Goal: Task Accomplishment & Management: Manage account settings

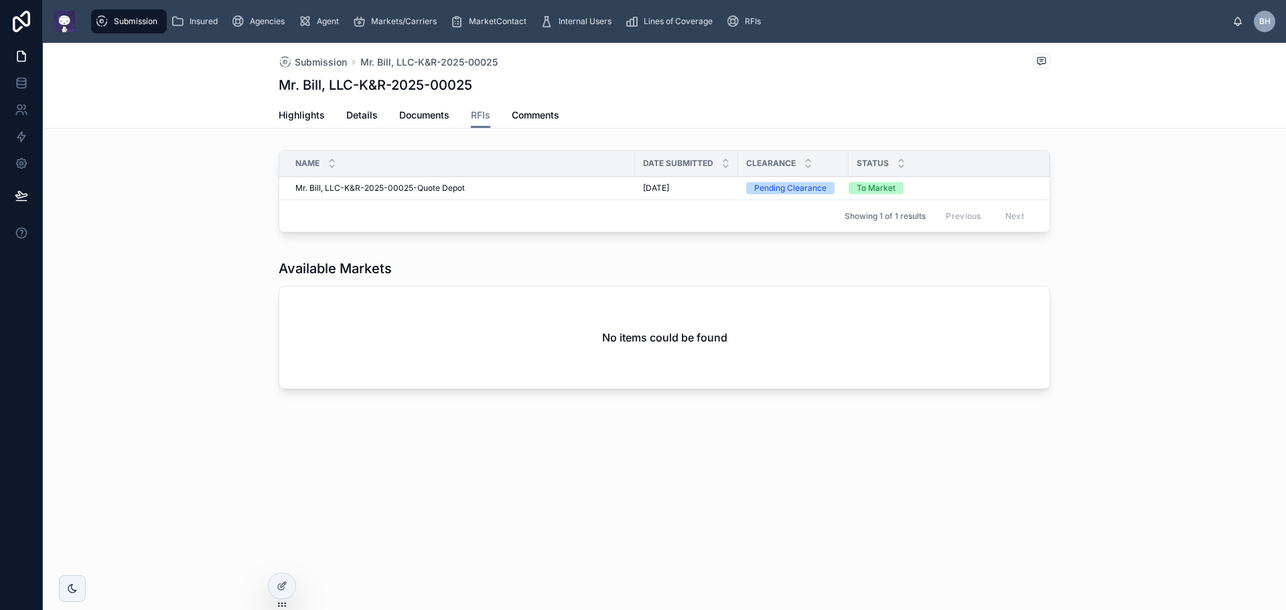
click at [302, 66] on span "Submission" at bounding box center [321, 62] width 52 height 13
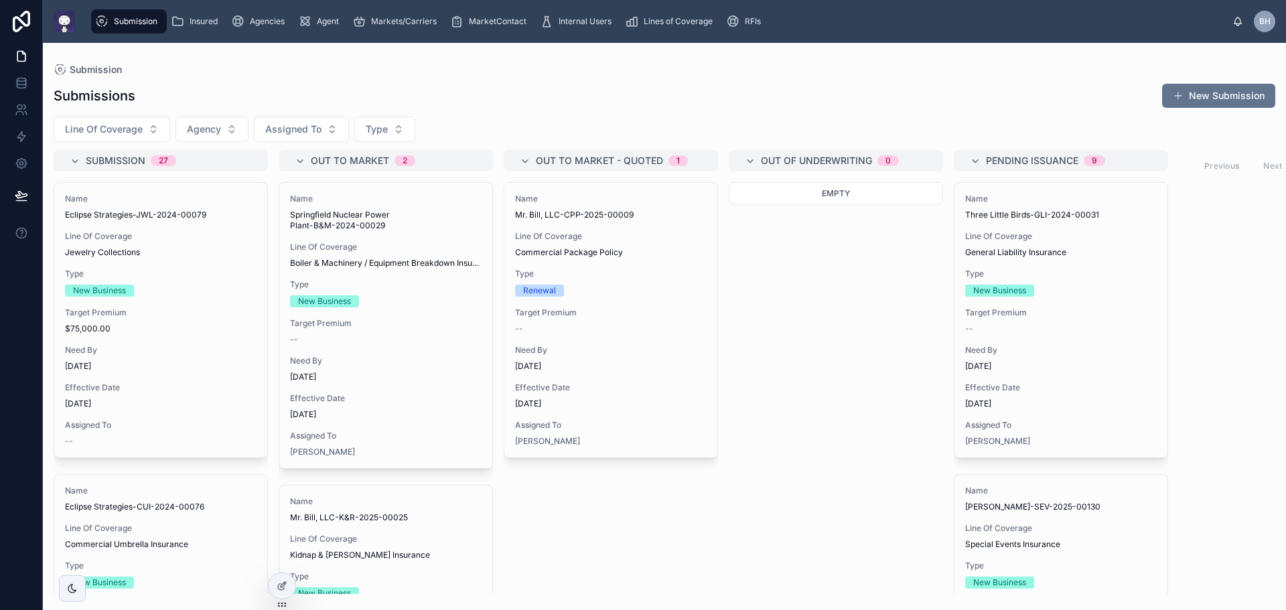
click at [413, 336] on div "--" at bounding box center [386, 339] width 192 height 11
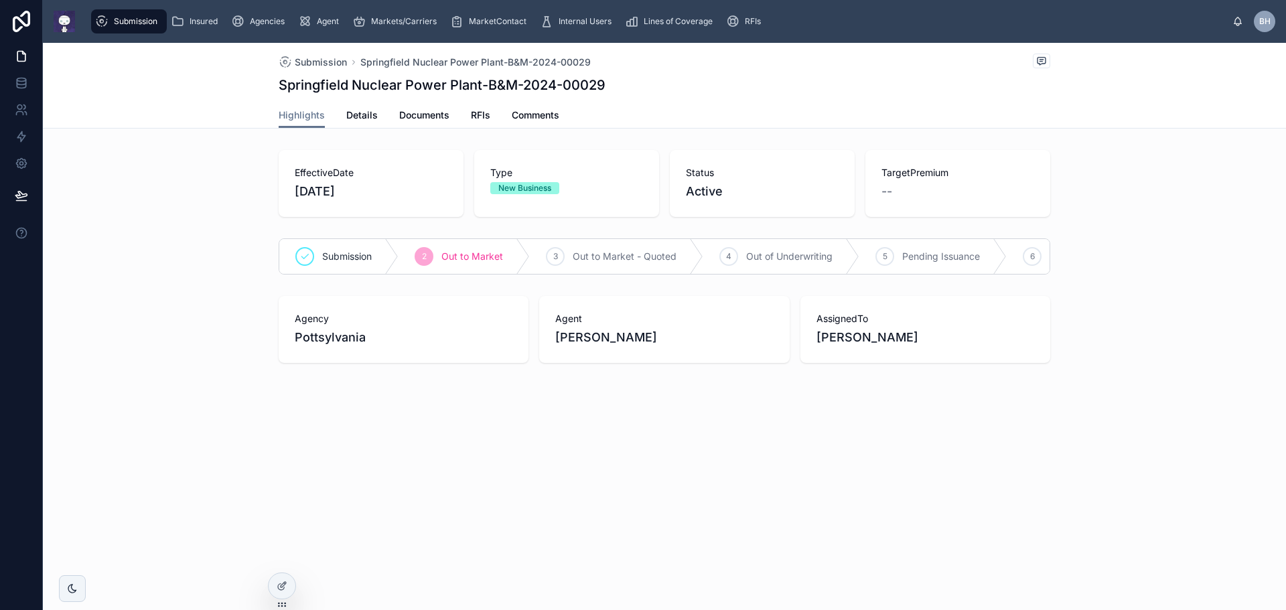
click at [475, 115] on span "RFIs" at bounding box center [480, 114] width 19 height 13
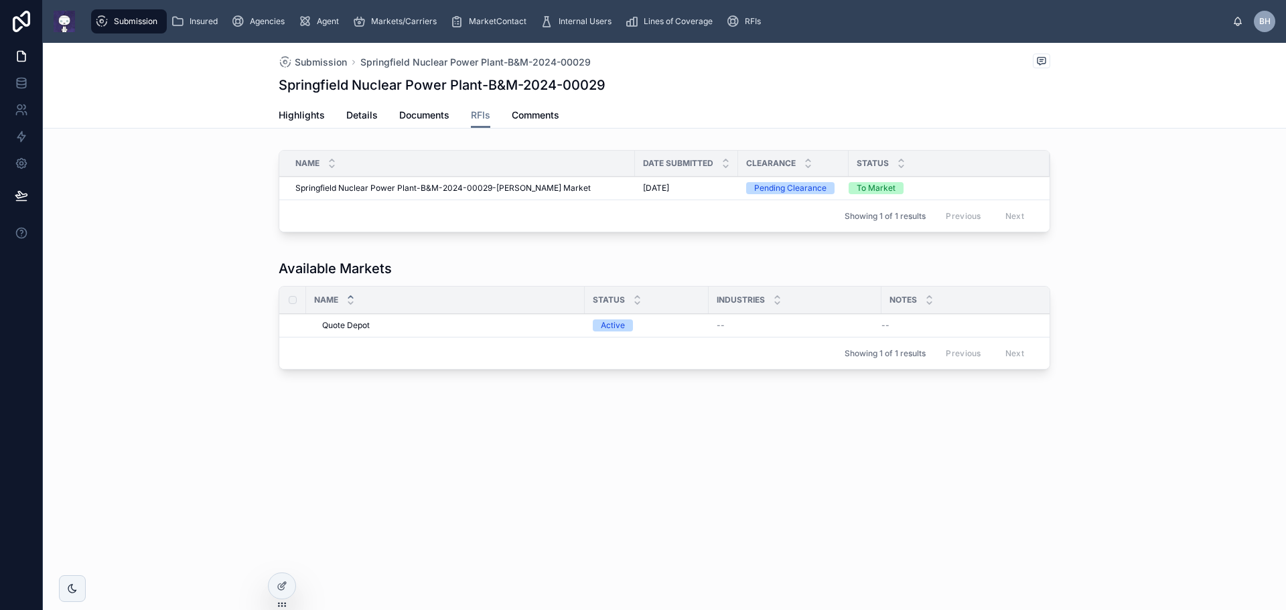
click at [0, 0] on span "Create RFI" at bounding box center [0, 0] width 0 height 0
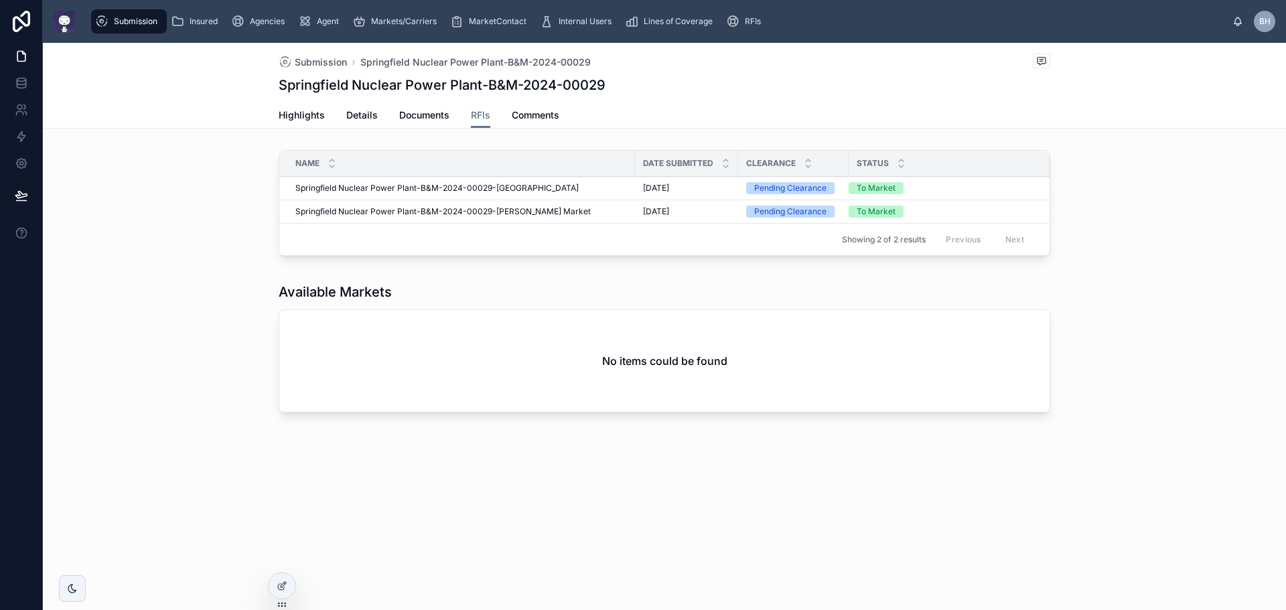
click at [362, 118] on span "Details" at bounding box center [361, 114] width 31 height 13
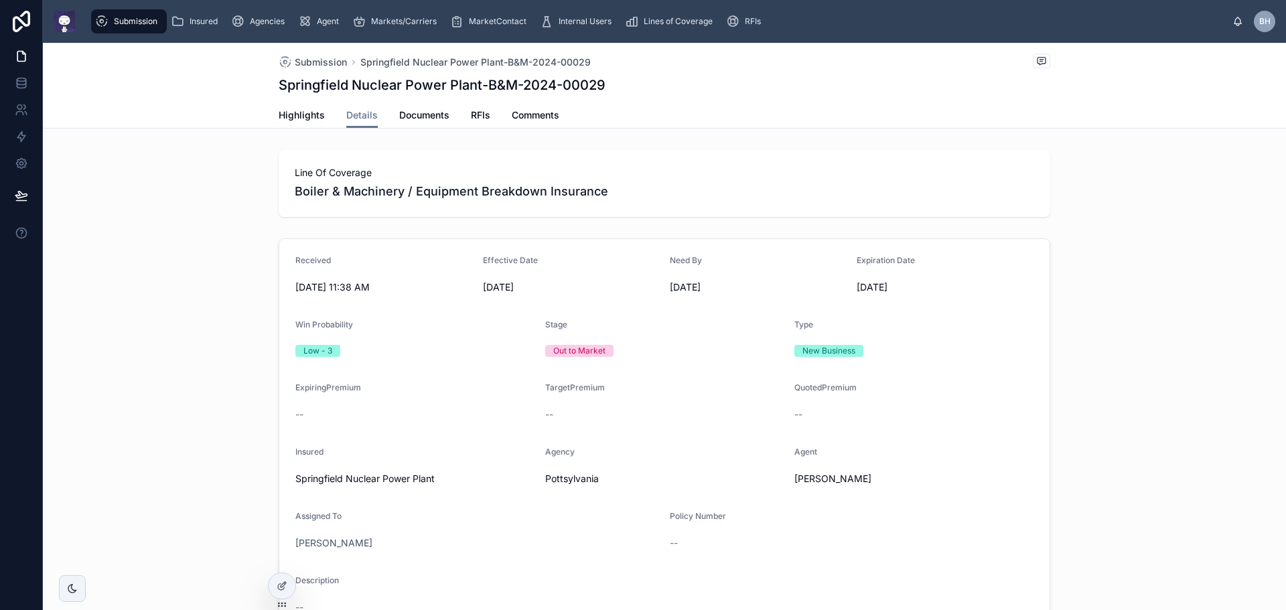
click at [471, 117] on span "RFIs" at bounding box center [480, 114] width 19 height 13
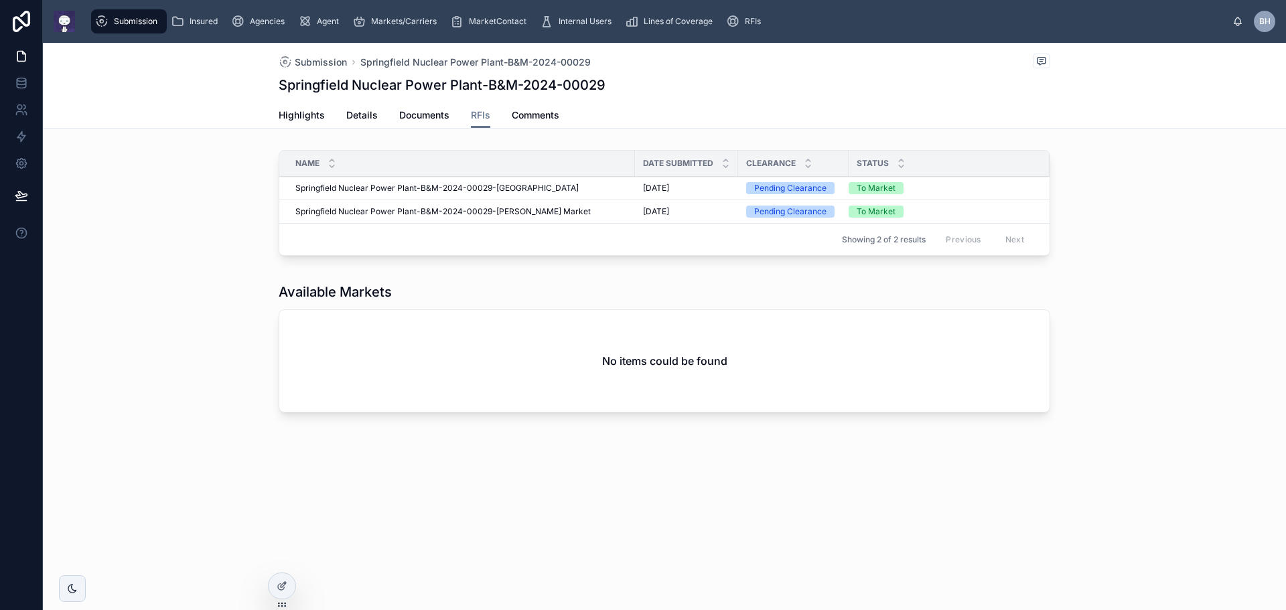
click at [418, 21] on span "Markets/Carriers" at bounding box center [404, 21] width 66 height 11
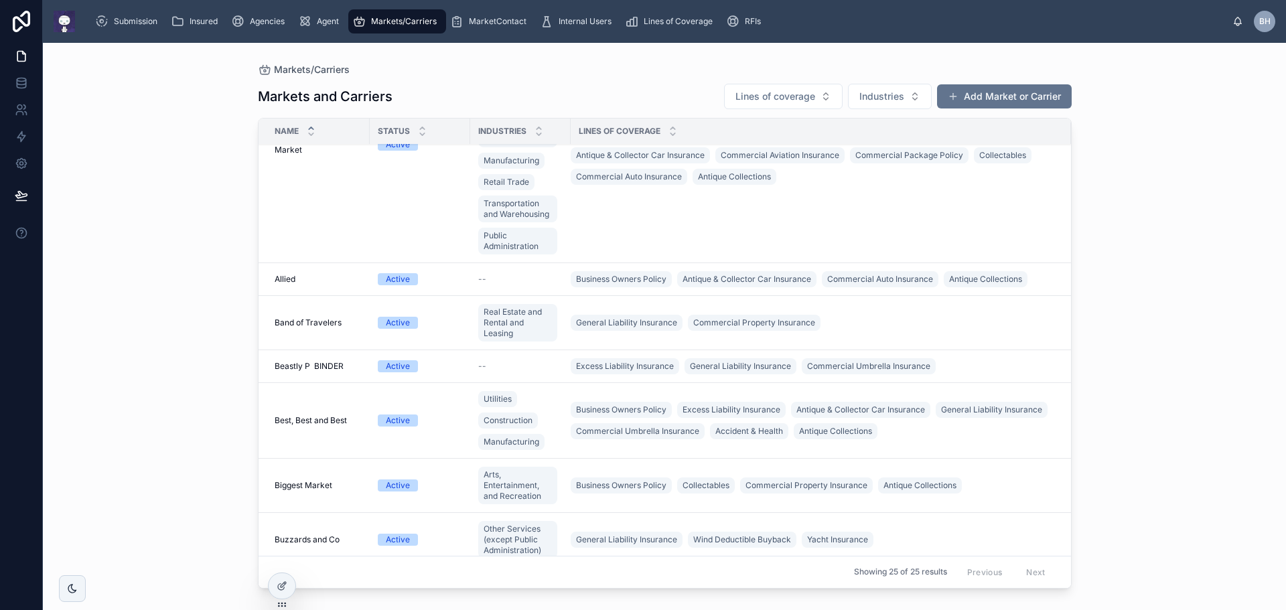
scroll to position [134, 0]
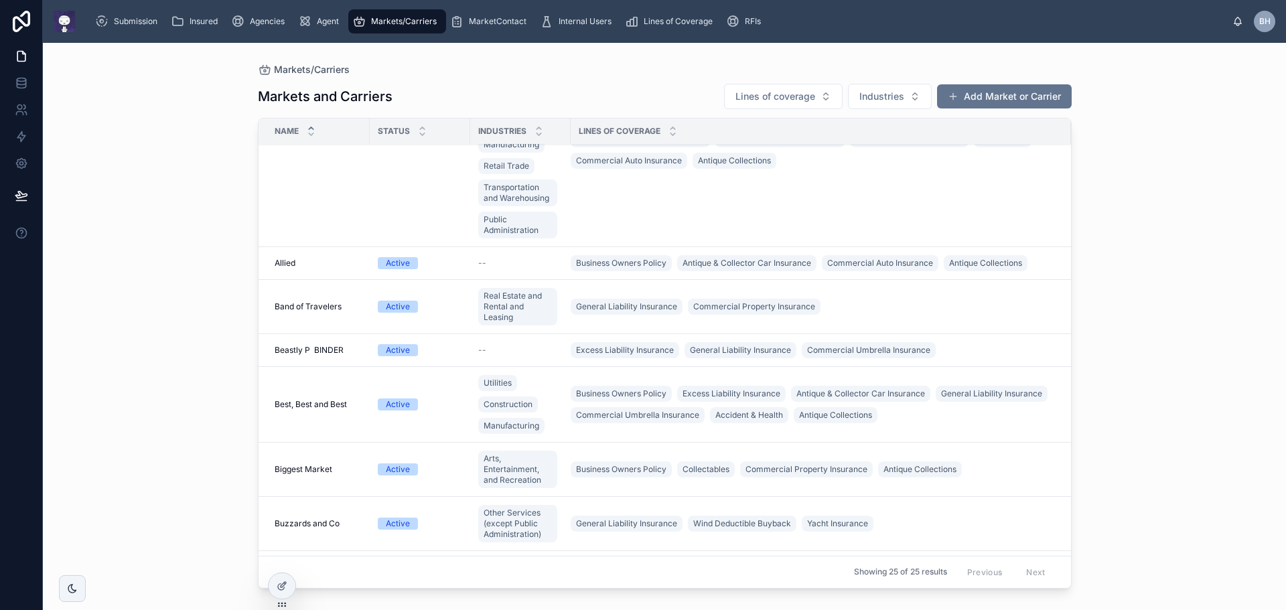
click at [324, 522] on span "Buzzards and Co" at bounding box center [307, 523] width 65 height 11
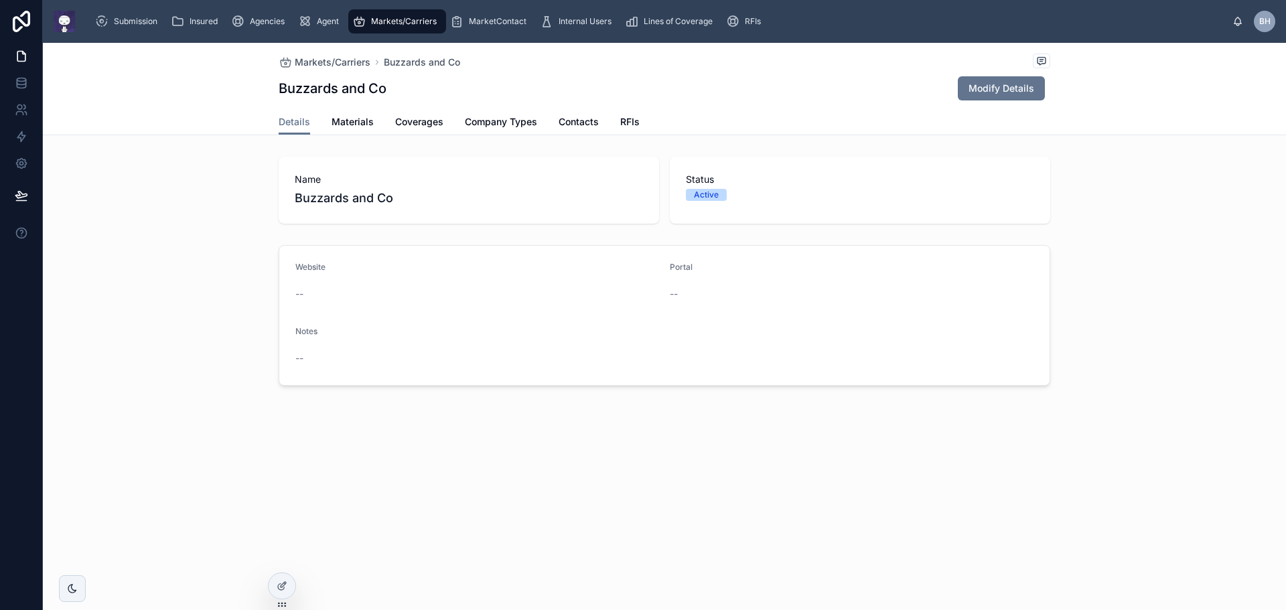
click at [423, 121] on span "Coverages" at bounding box center [419, 121] width 48 height 13
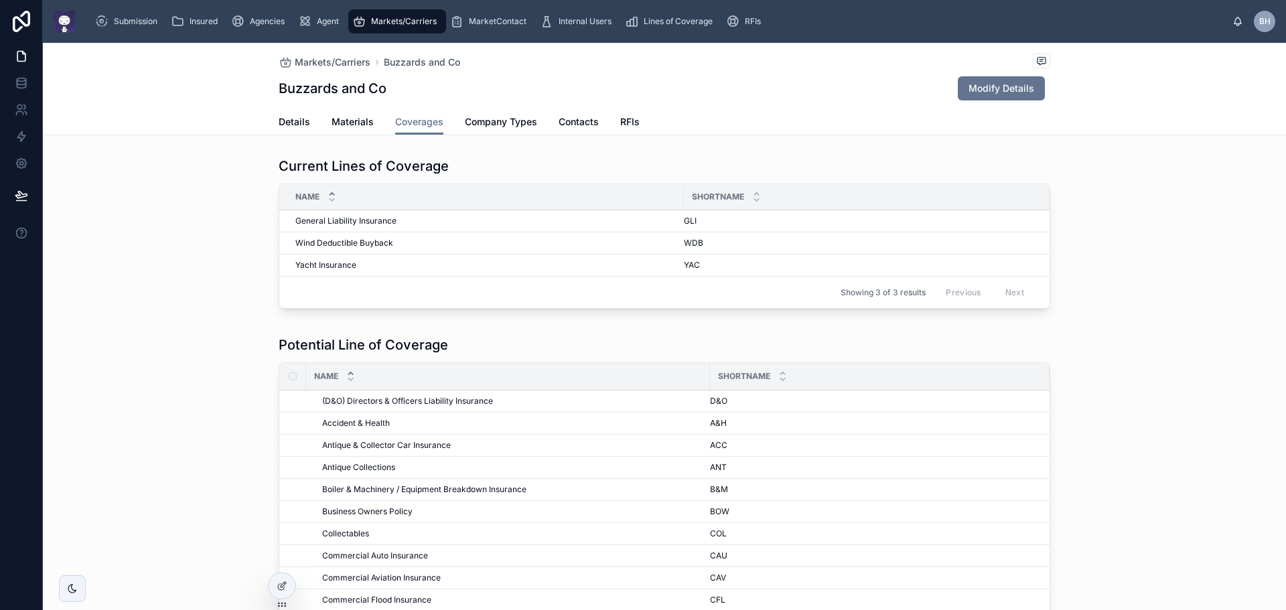
click at [0, 0] on span "Add to Market" at bounding box center [0, 0] width 0 height 0
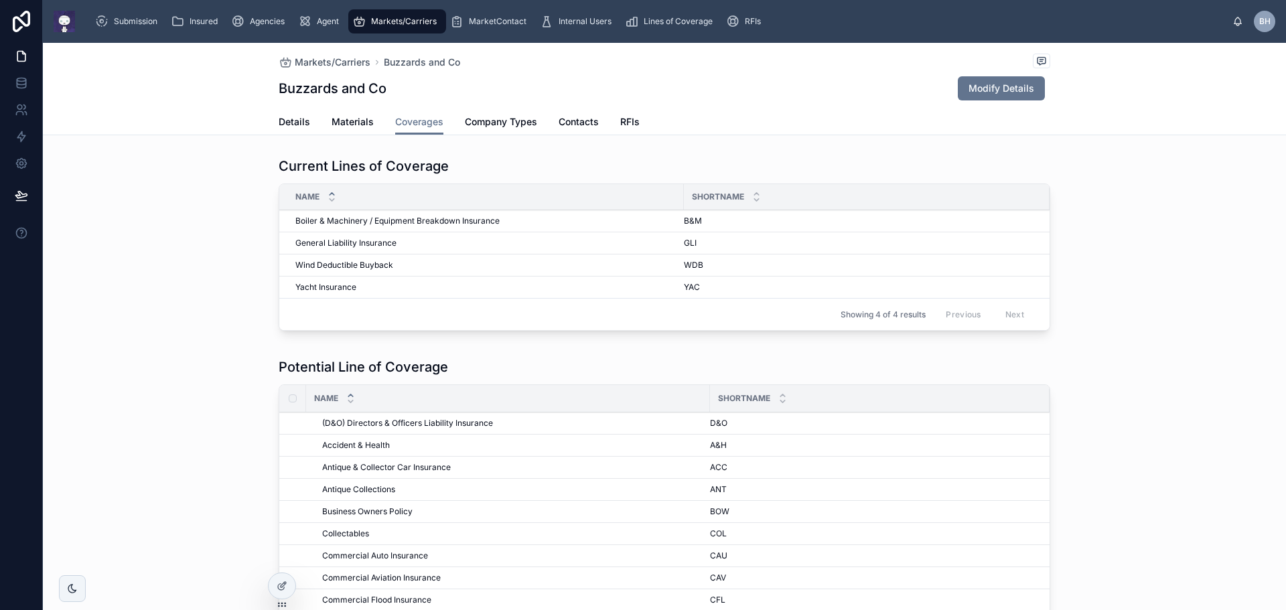
click at [127, 25] on span "Submission" at bounding box center [136, 21] width 44 height 11
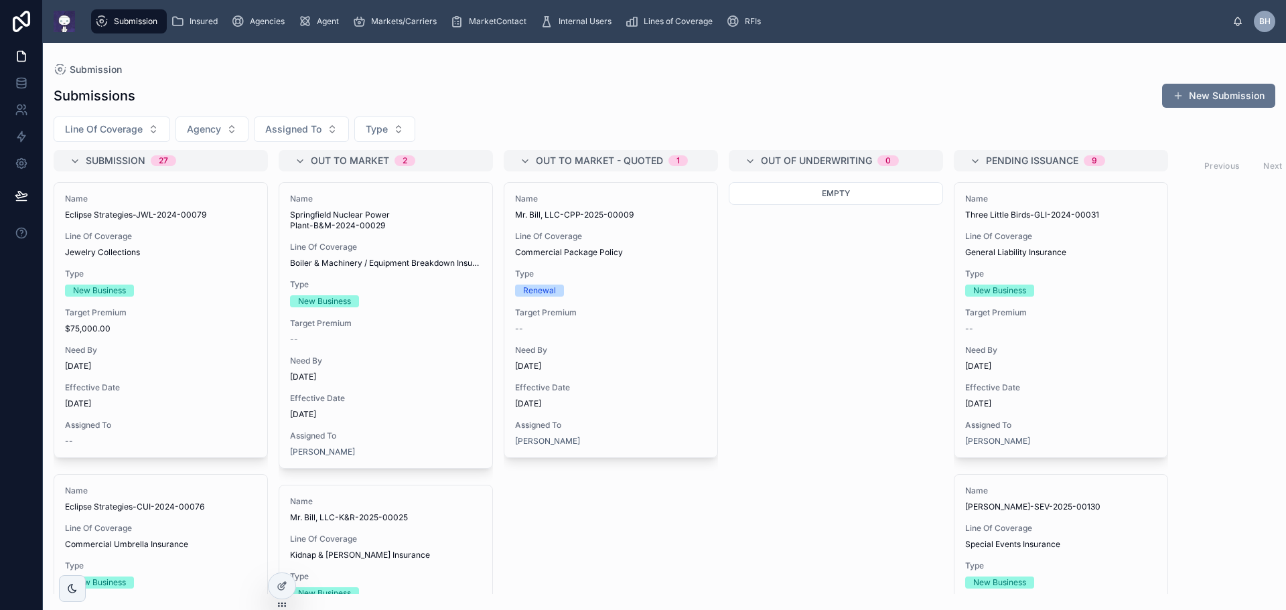
click at [417, 327] on span "Target Premium" at bounding box center [386, 323] width 192 height 11
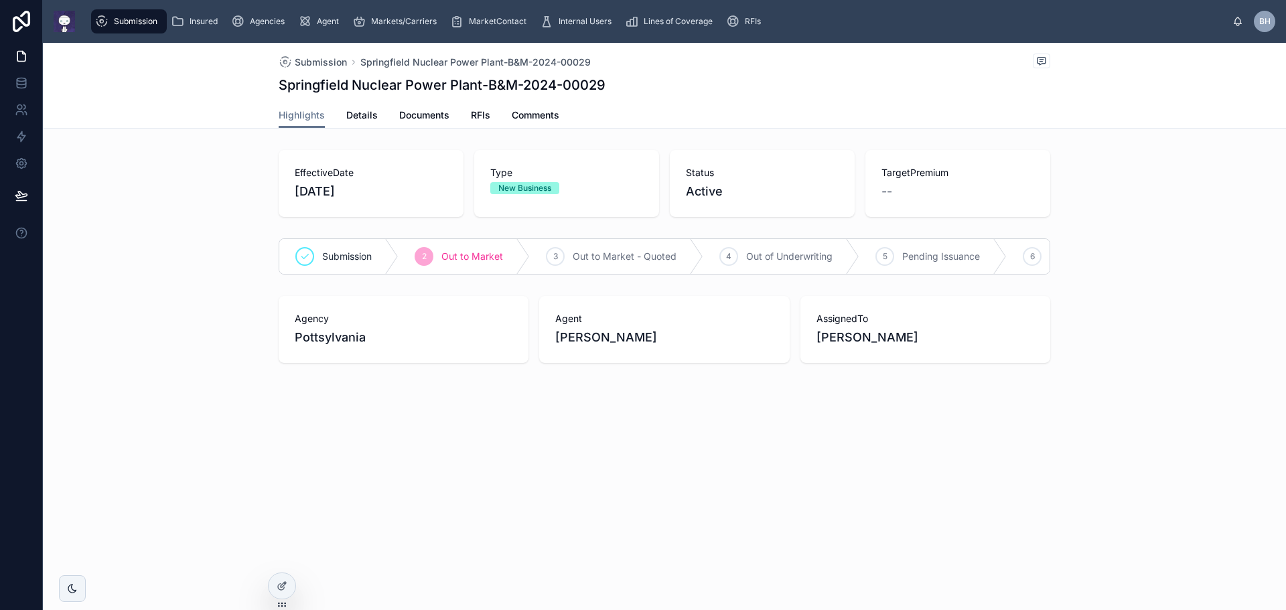
click at [478, 115] on span "RFIs" at bounding box center [480, 114] width 19 height 13
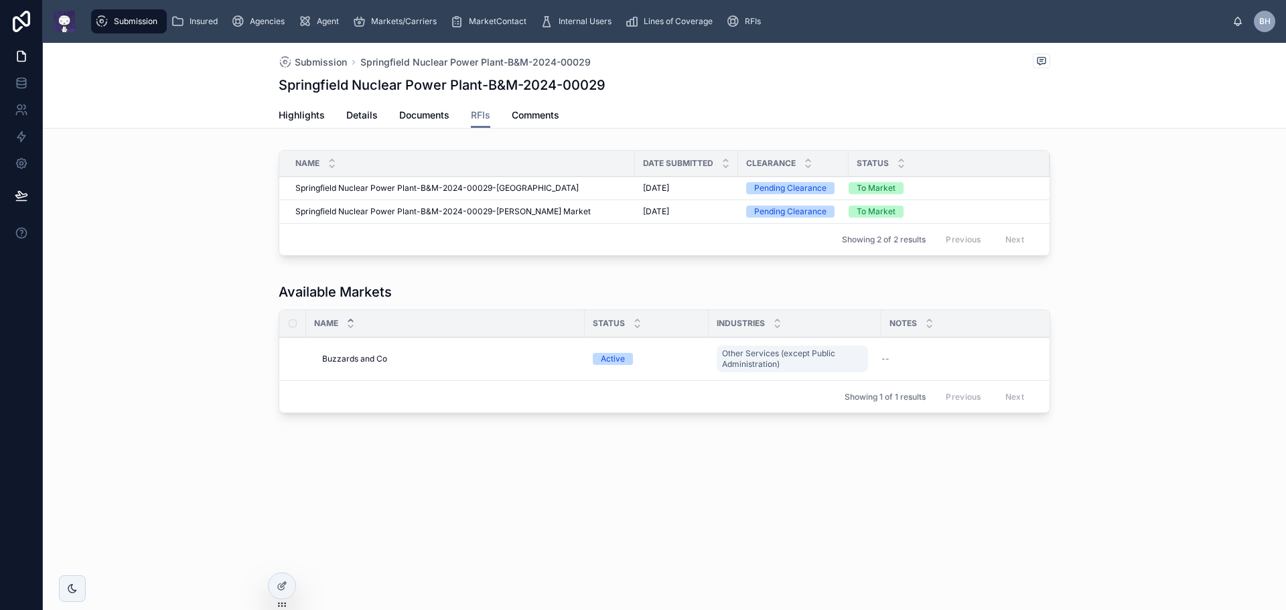
click at [0, 0] on span "Create RFI" at bounding box center [0, 0] width 0 height 0
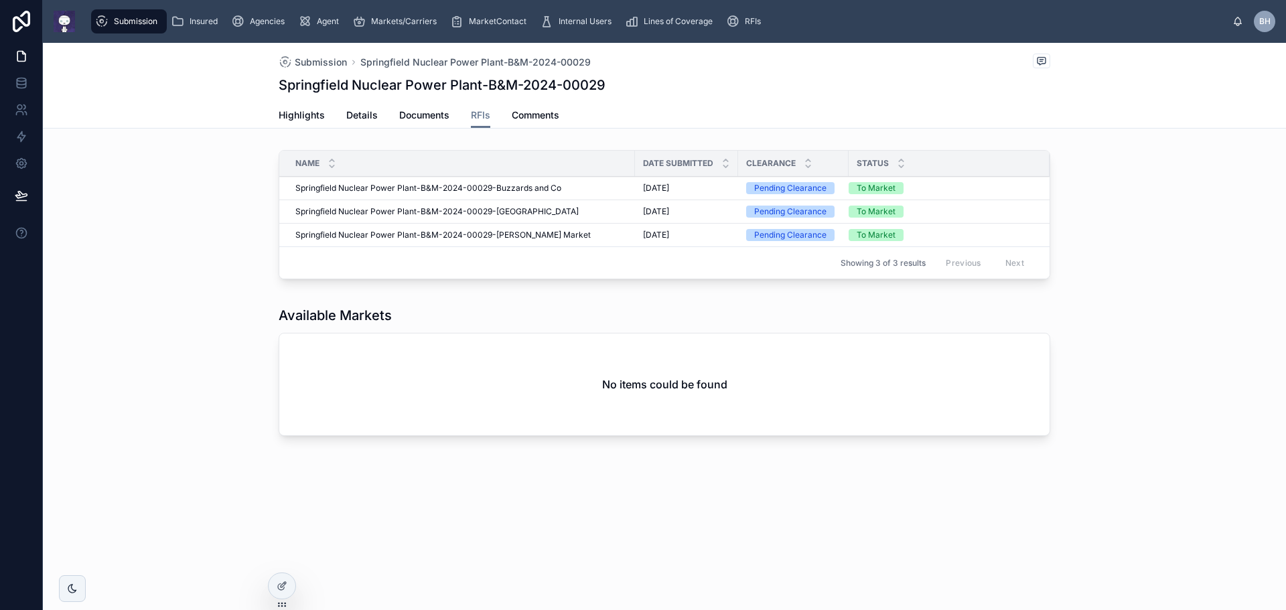
click at [366, 112] on span "Details" at bounding box center [361, 114] width 31 height 13
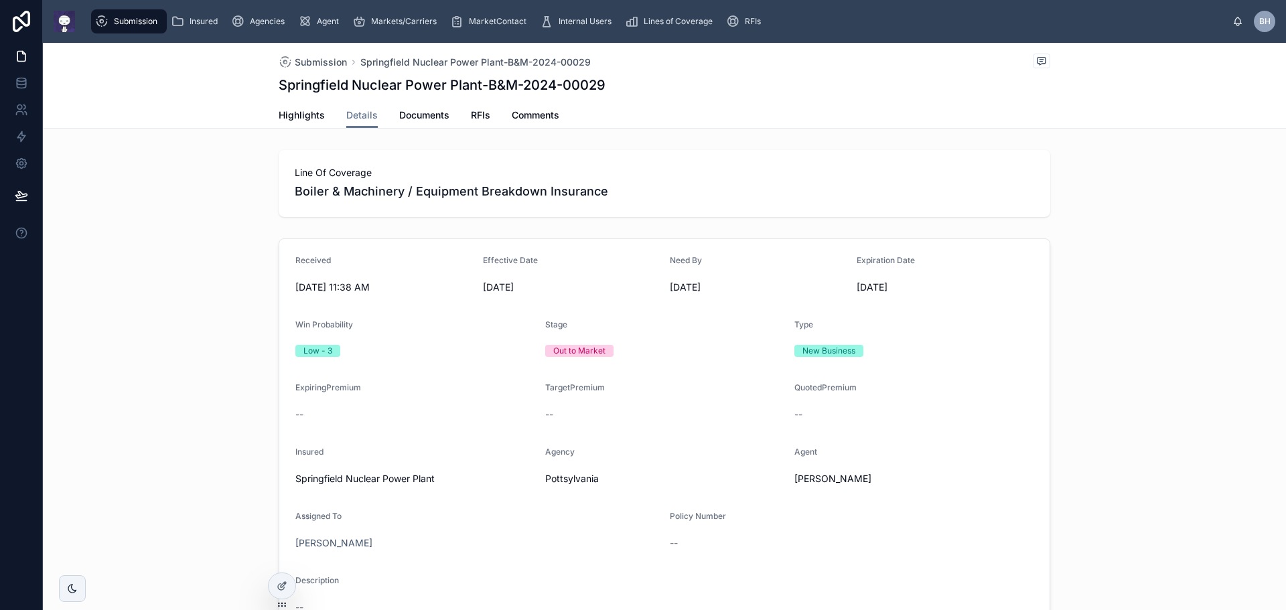
click at [474, 120] on span "RFIs" at bounding box center [480, 114] width 19 height 13
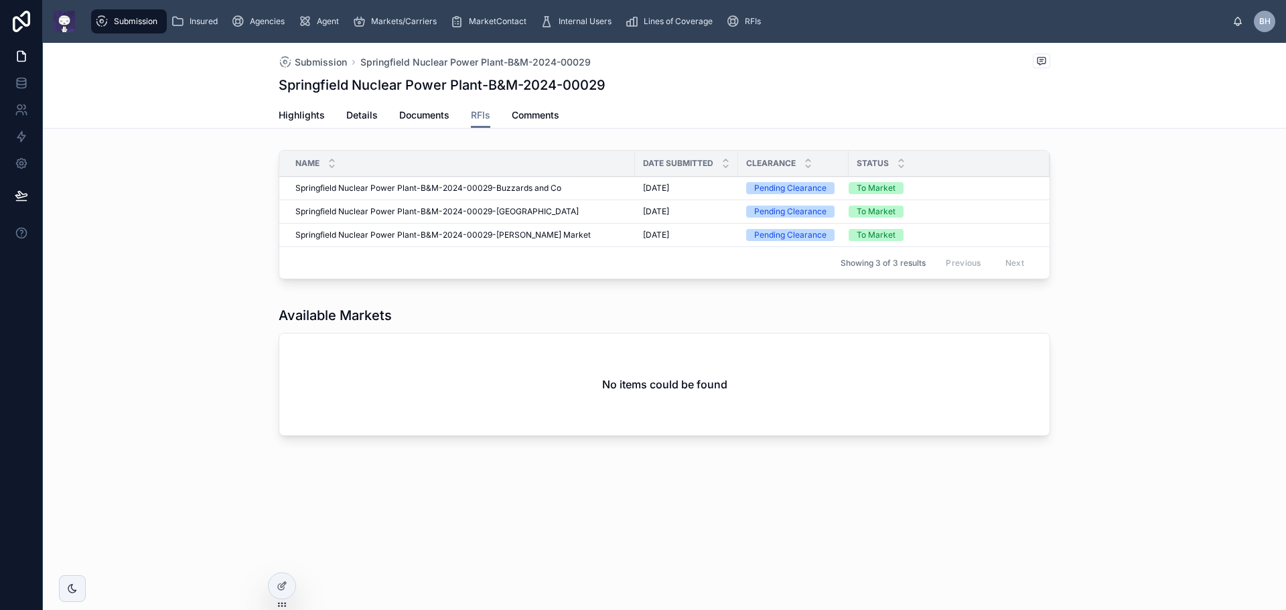
click at [328, 236] on span "Springfield Nuclear Power Plant-B&M-2024-00029-Adam Smith's Market" at bounding box center [442, 235] width 295 height 11
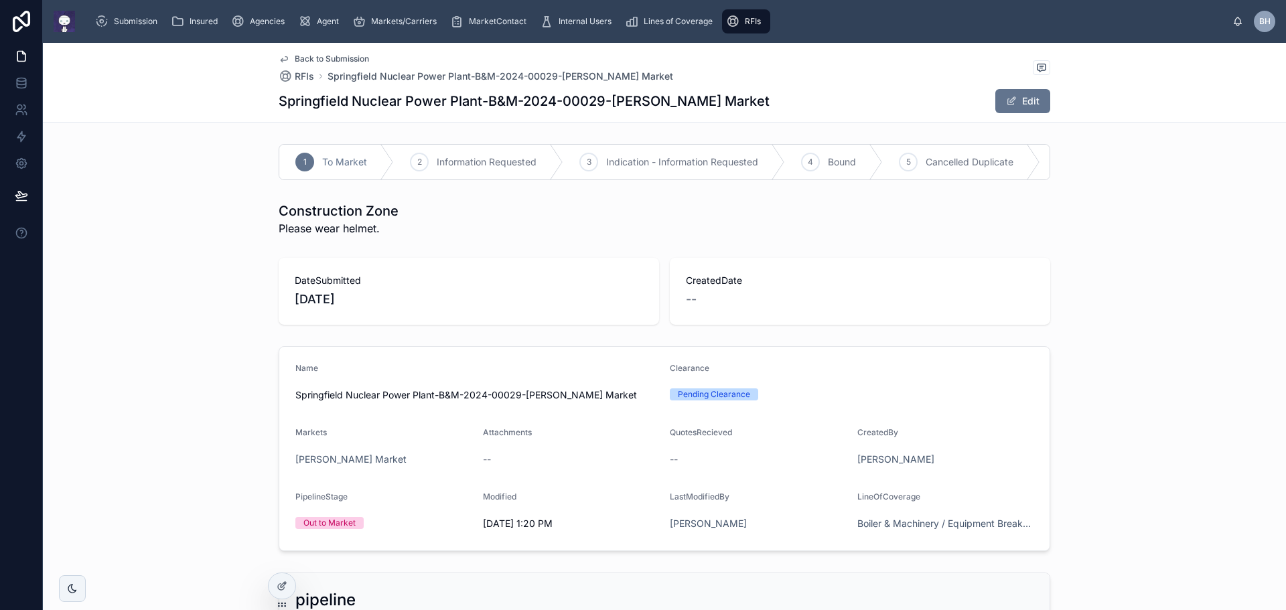
click at [172, 165] on div "1 To Market 2 Information Requested 3 Indication - Information Requested 4 Boun…" at bounding box center [664, 162] width 1243 height 47
click at [194, 489] on div "Name Springfield Nuclear Power Plant-B&M-2024-00029-Adam Smith's Market Clearan…" at bounding box center [664, 449] width 1243 height 216
click at [287, 584] on div at bounding box center [282, 585] width 27 height 25
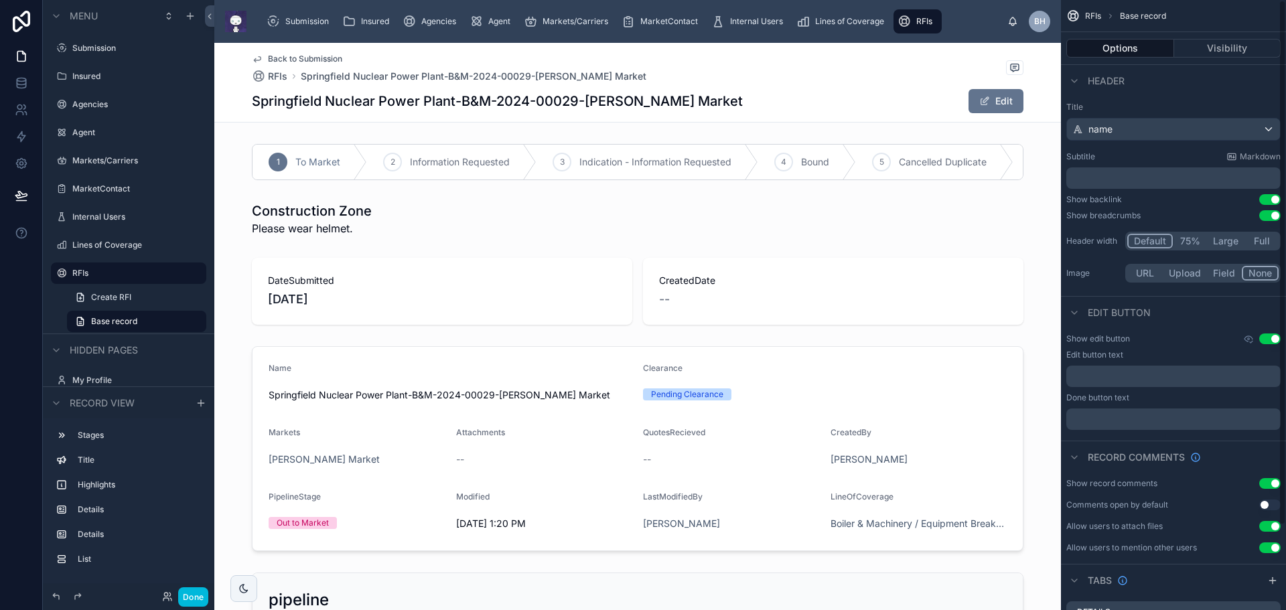
scroll to position [98, 0]
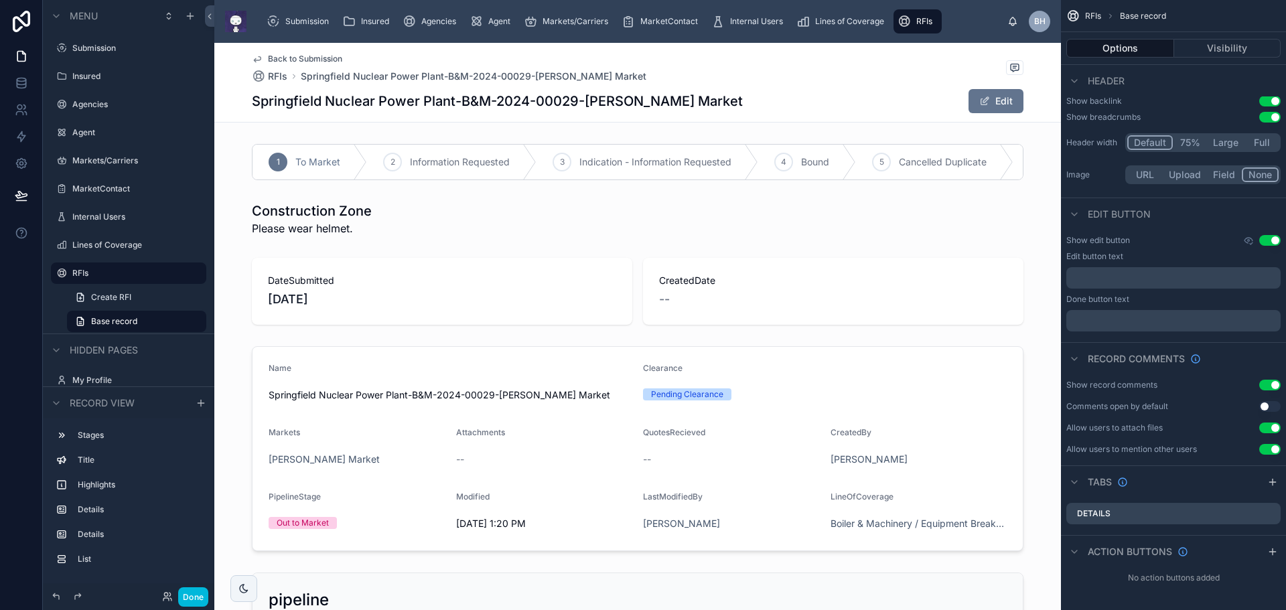
click at [1276, 484] on icon "scrollable content" at bounding box center [1272, 482] width 11 height 11
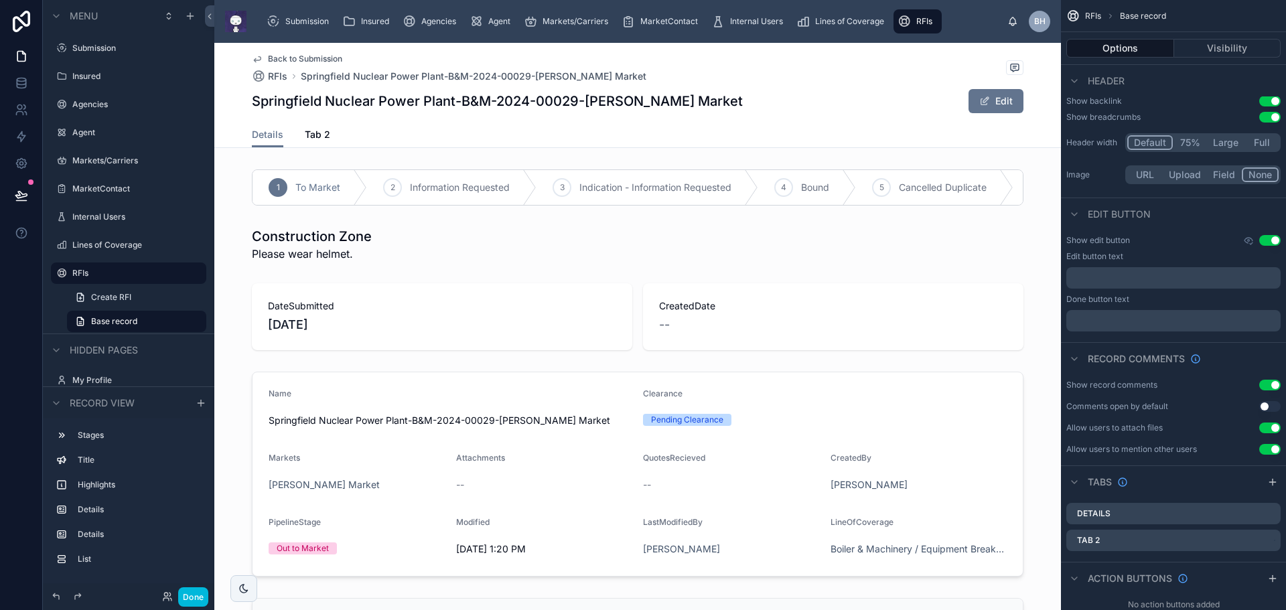
click at [1276, 484] on icon "scrollable content" at bounding box center [1272, 482] width 11 height 11
click at [0, 0] on icon "scrollable content" at bounding box center [0, 0] width 0 height 0
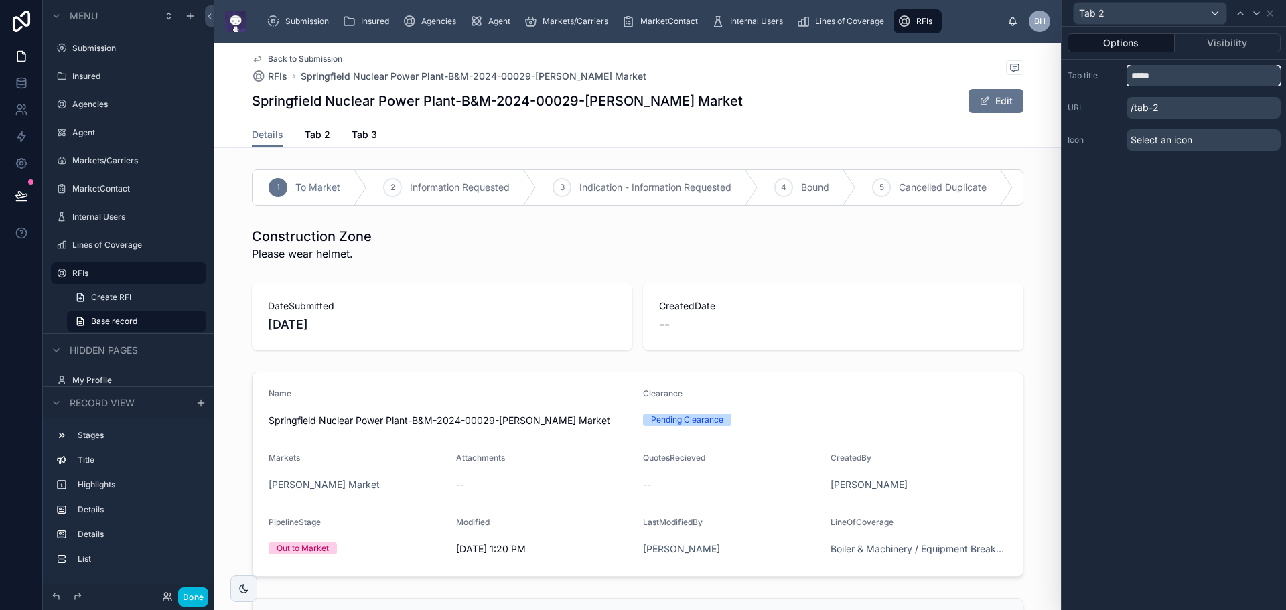
drag, startPoint x: 1167, startPoint y: 78, endPoint x: 1077, endPoint y: 60, distance: 91.5
click at [1077, 60] on div "Tab title ***** URL /tab-2 Icon Select an icon" at bounding box center [1174, 108] width 224 height 96
type input "******"
click at [1145, 245] on div "Options Visibility Tab title ****** URL /quotes Icon Select an icon" at bounding box center [1174, 318] width 224 height 583
click at [1260, 15] on icon at bounding box center [1256, 13] width 11 height 11
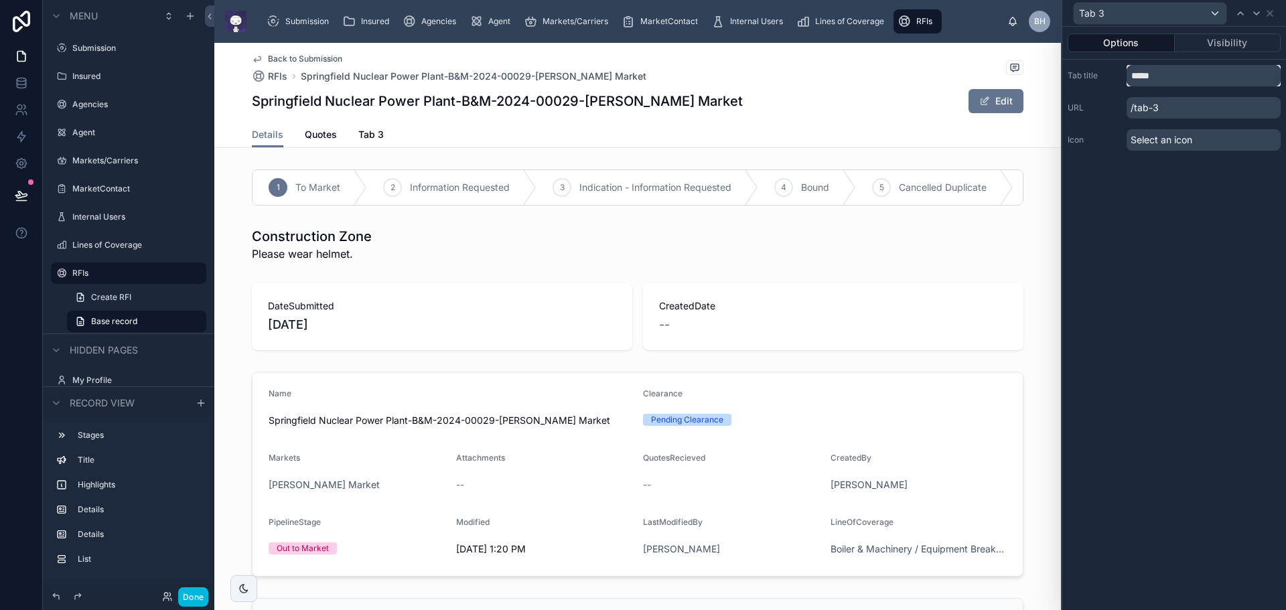
drag, startPoint x: 1155, startPoint y: 72, endPoint x: 1092, endPoint y: 62, distance: 63.7
click at [1092, 62] on div "Tab title ***** URL /tab-3 Icon Select an icon" at bounding box center [1174, 108] width 224 height 96
type input "********"
click at [1175, 328] on div "Options Visibility Tab title ******** URL /comments Icon Select an icon" at bounding box center [1174, 318] width 224 height 583
click at [367, 139] on span "Comments" at bounding box center [382, 134] width 48 height 13
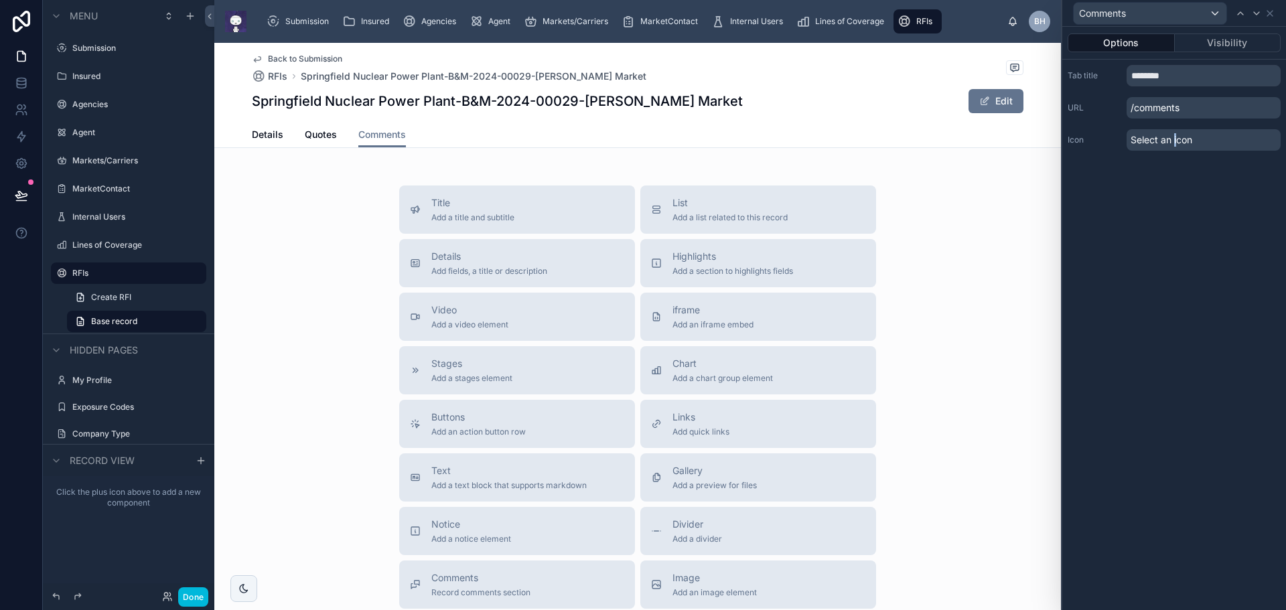
click at [461, 583] on span "Comments" at bounding box center [480, 577] width 99 height 13
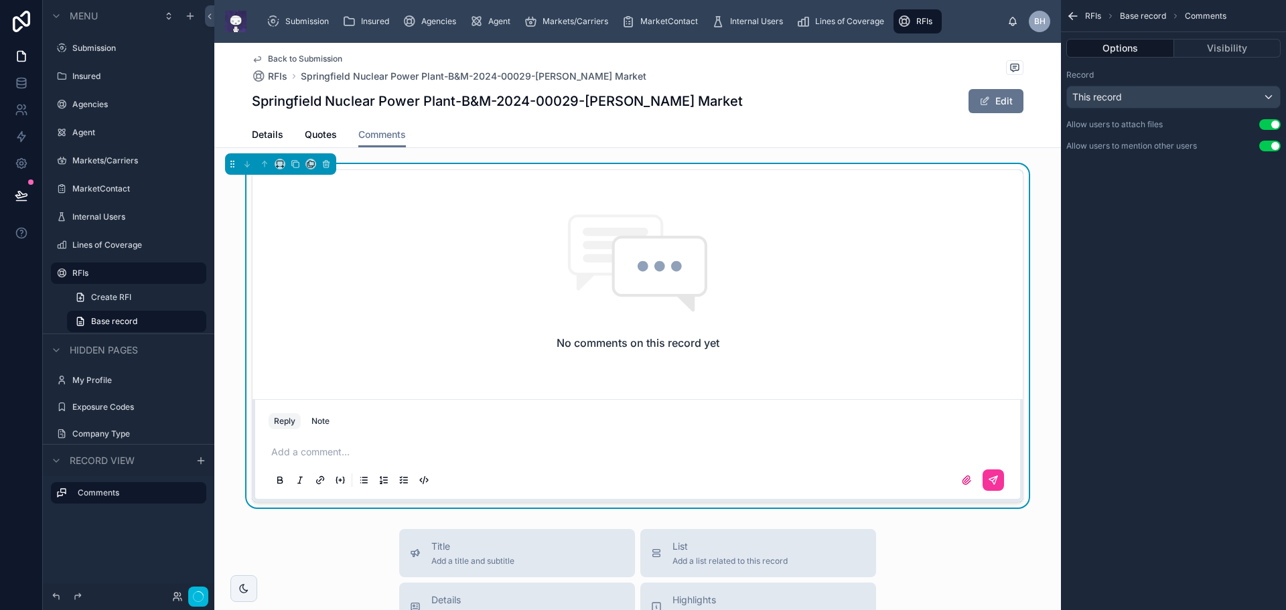
click at [314, 137] on span "Quotes" at bounding box center [321, 134] width 32 height 13
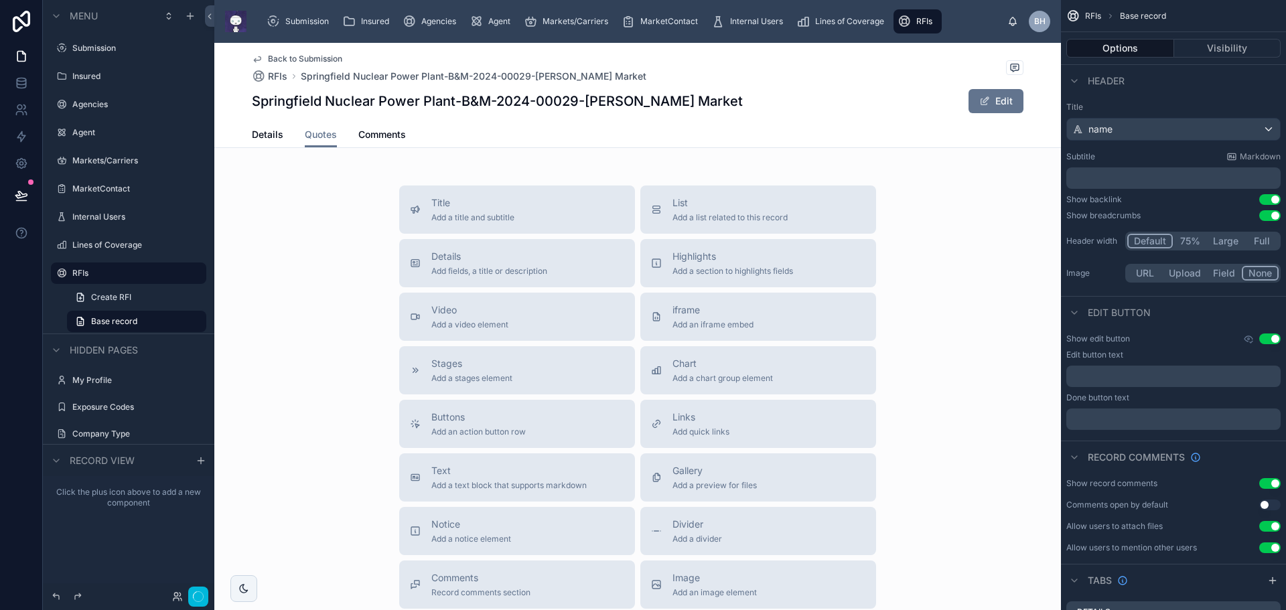
click at [259, 134] on span "Details" at bounding box center [267, 134] width 31 height 13
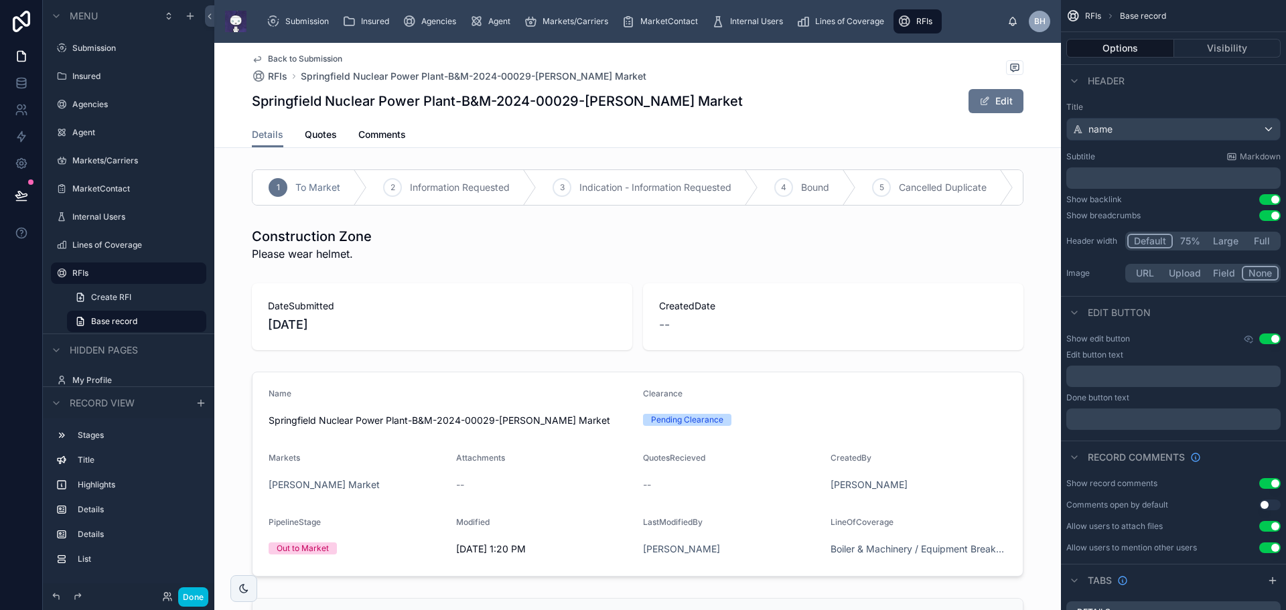
click at [433, 256] on div at bounding box center [637, 245] width 846 height 46
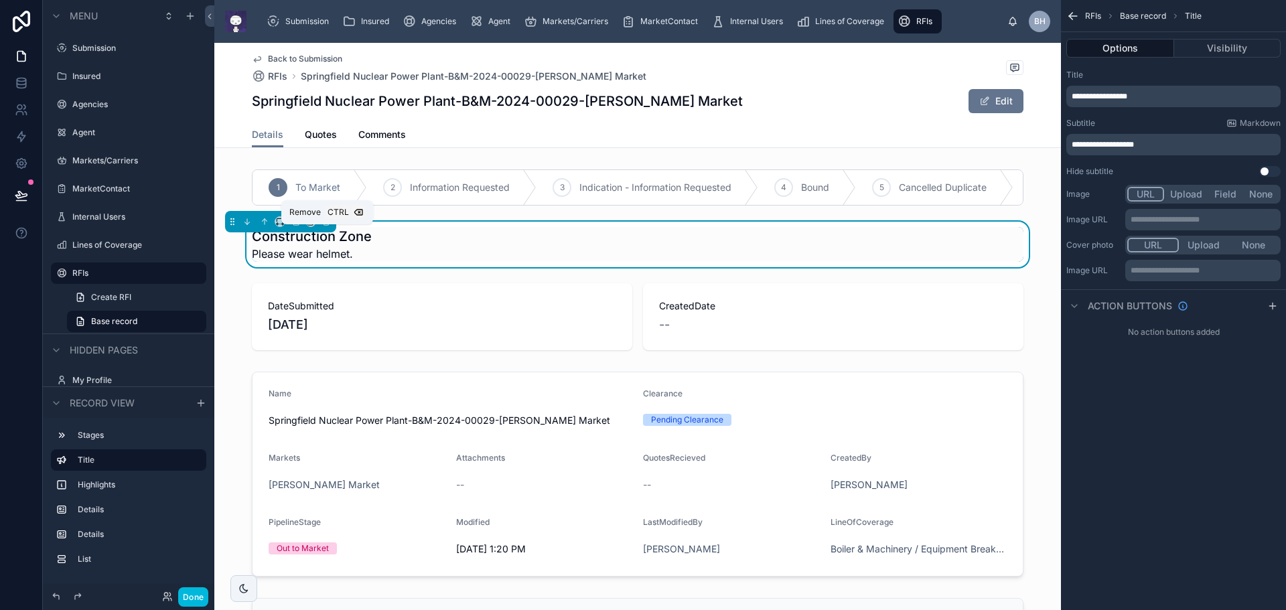
click at [326, 226] on icon at bounding box center [325, 221] width 9 height 9
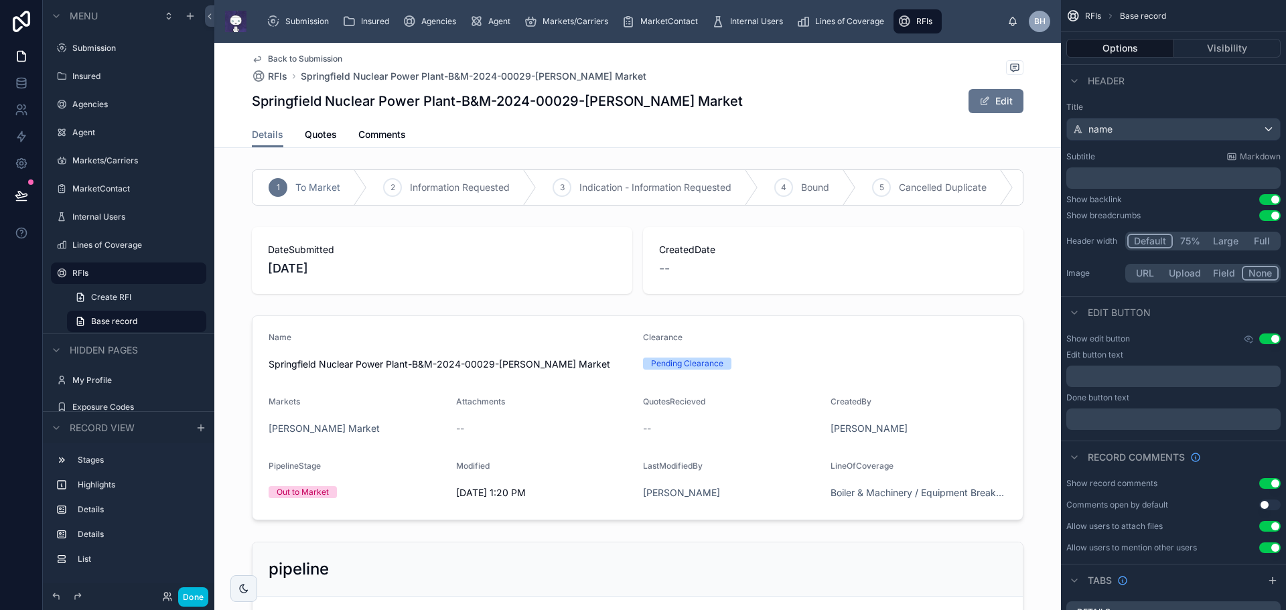
click at [410, 236] on div at bounding box center [637, 261] width 846 height 78
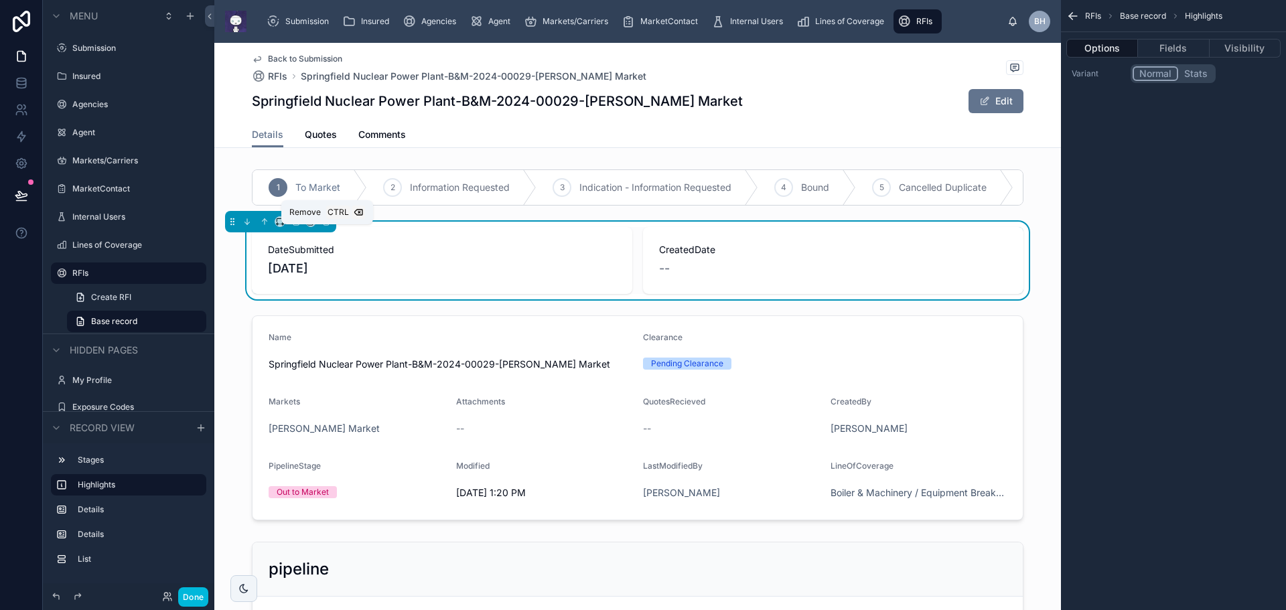
click at [327, 226] on icon at bounding box center [325, 221] width 9 height 9
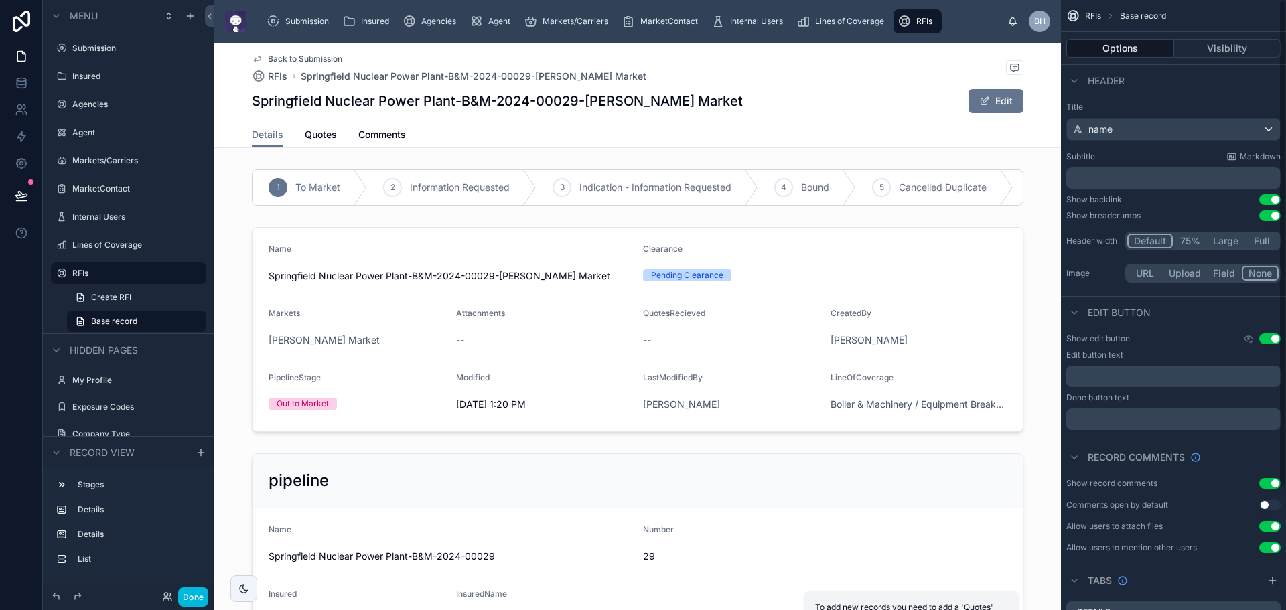
click at [928, 228] on div "1 To Market 2 Information Requested 3 Indication - Information Requested 4 Boun…" at bounding box center [637, 490] width 846 height 653
click at [919, 240] on div at bounding box center [637, 330] width 846 height 216
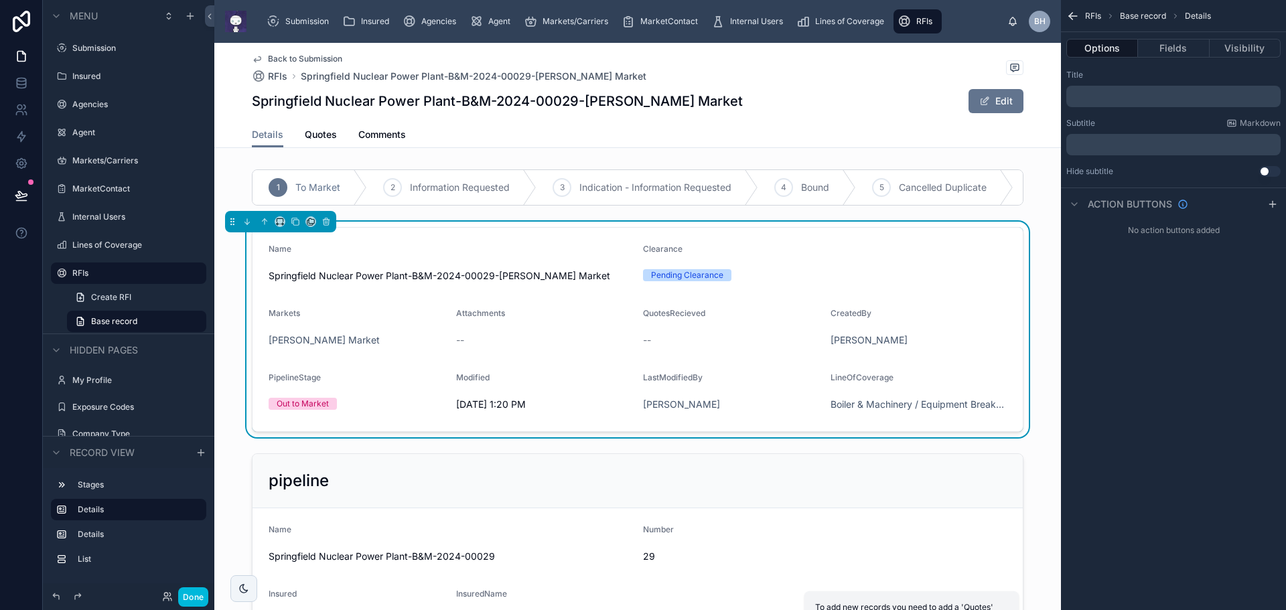
click at [1173, 49] on button "Fields" at bounding box center [1173, 48] width 71 height 19
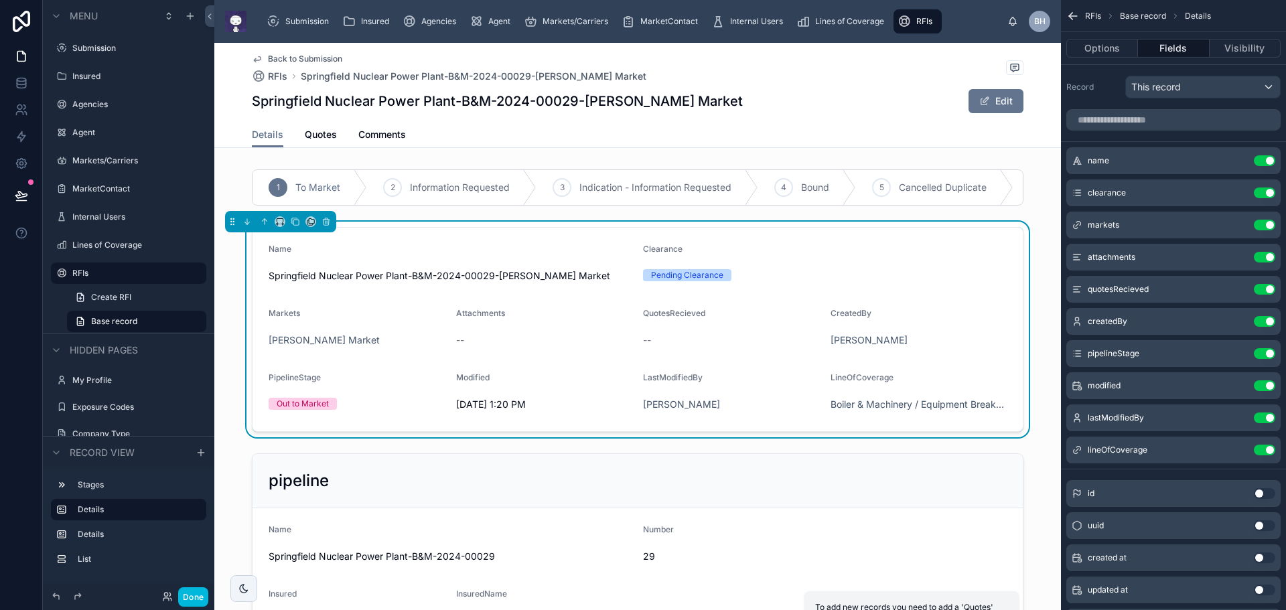
click at [1260, 226] on button "Use setting" at bounding box center [1264, 225] width 21 height 11
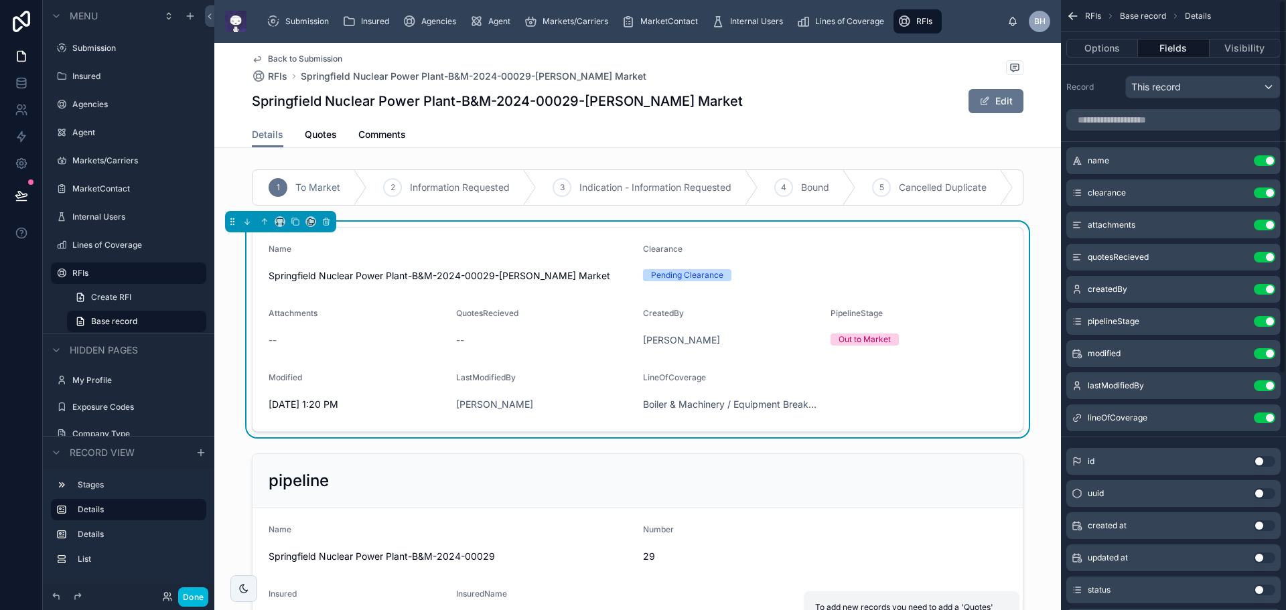
click at [1260, 226] on button "Use setting" at bounding box center [1264, 225] width 21 height 11
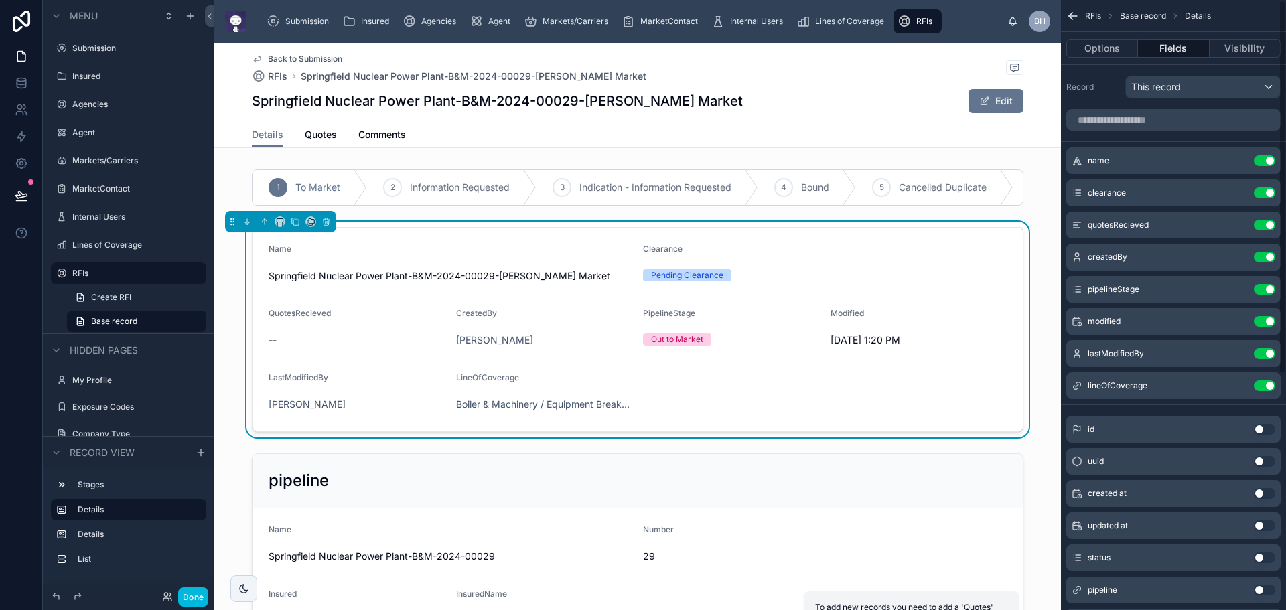
click at [1260, 226] on button "Use setting" at bounding box center [1264, 225] width 21 height 11
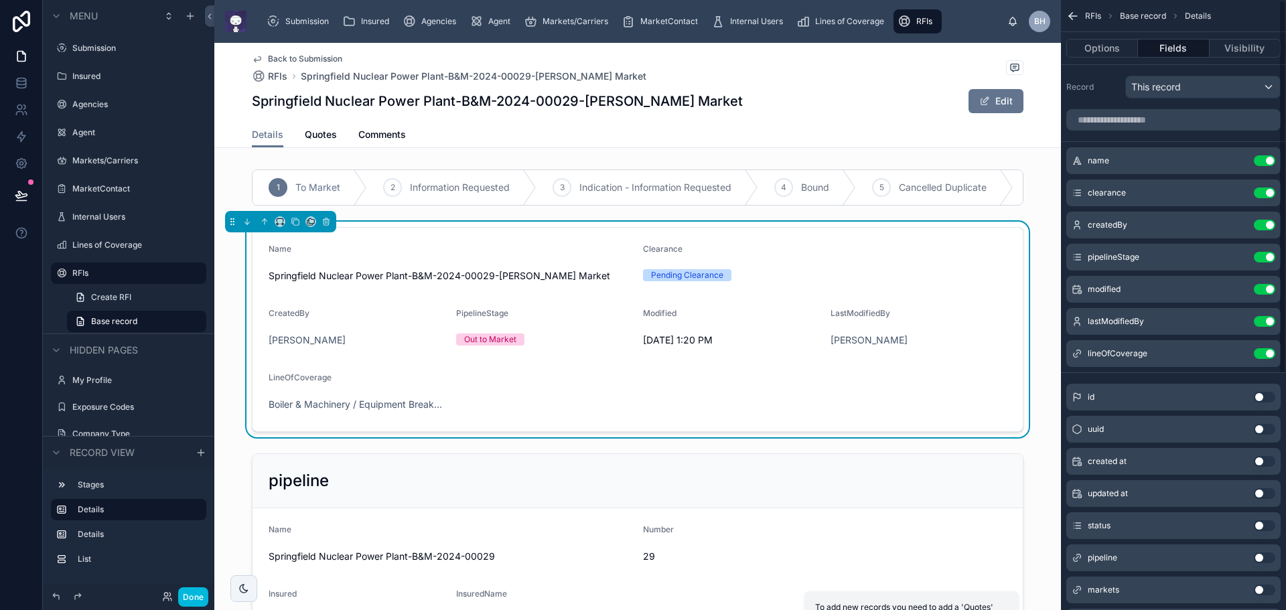
click at [1260, 226] on button "Use setting" at bounding box center [1264, 225] width 21 height 11
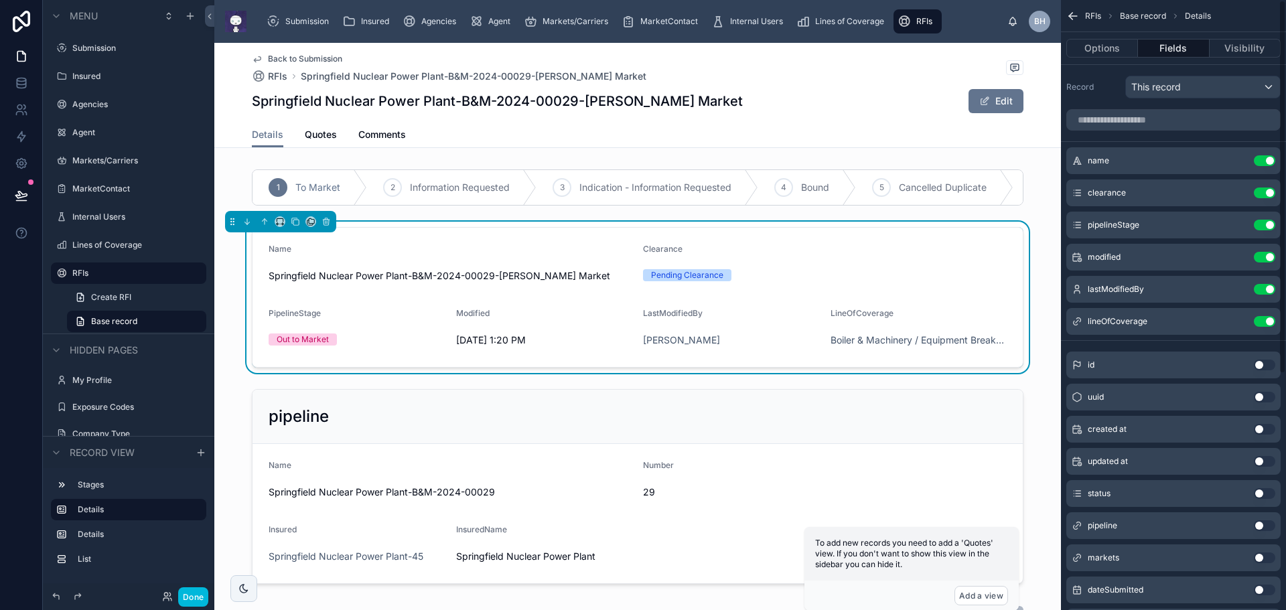
click at [1260, 226] on button "Use setting" at bounding box center [1264, 225] width 21 height 11
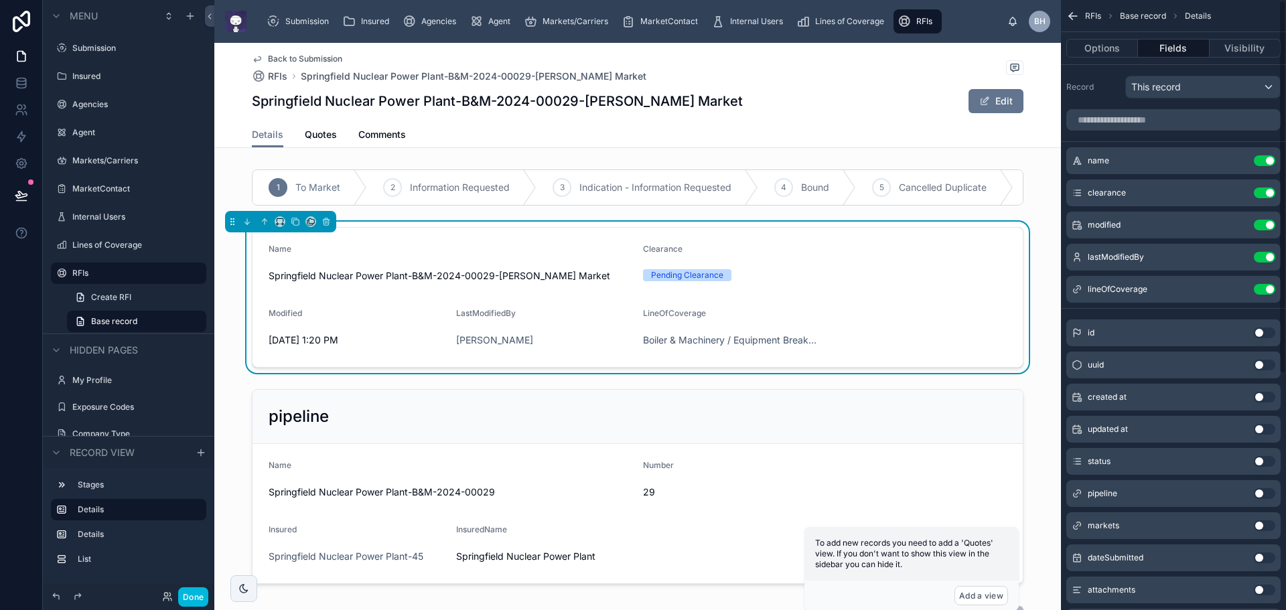
click at [1260, 225] on button "Use setting" at bounding box center [1264, 225] width 21 height 11
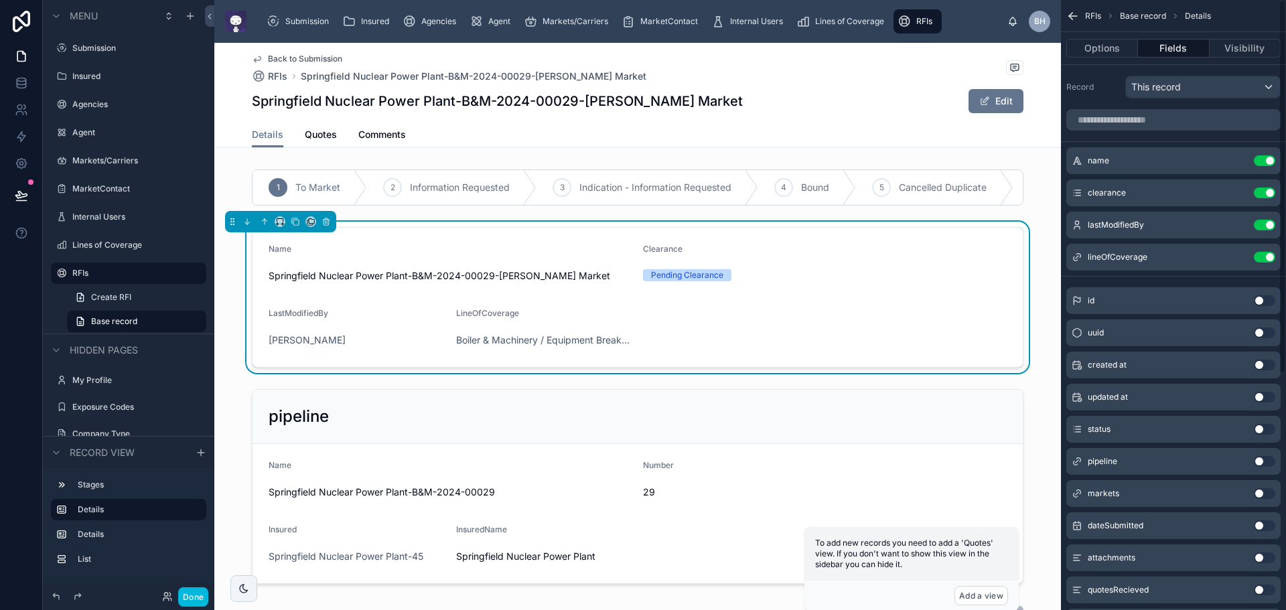
click at [1260, 225] on button "Use setting" at bounding box center [1264, 225] width 21 height 11
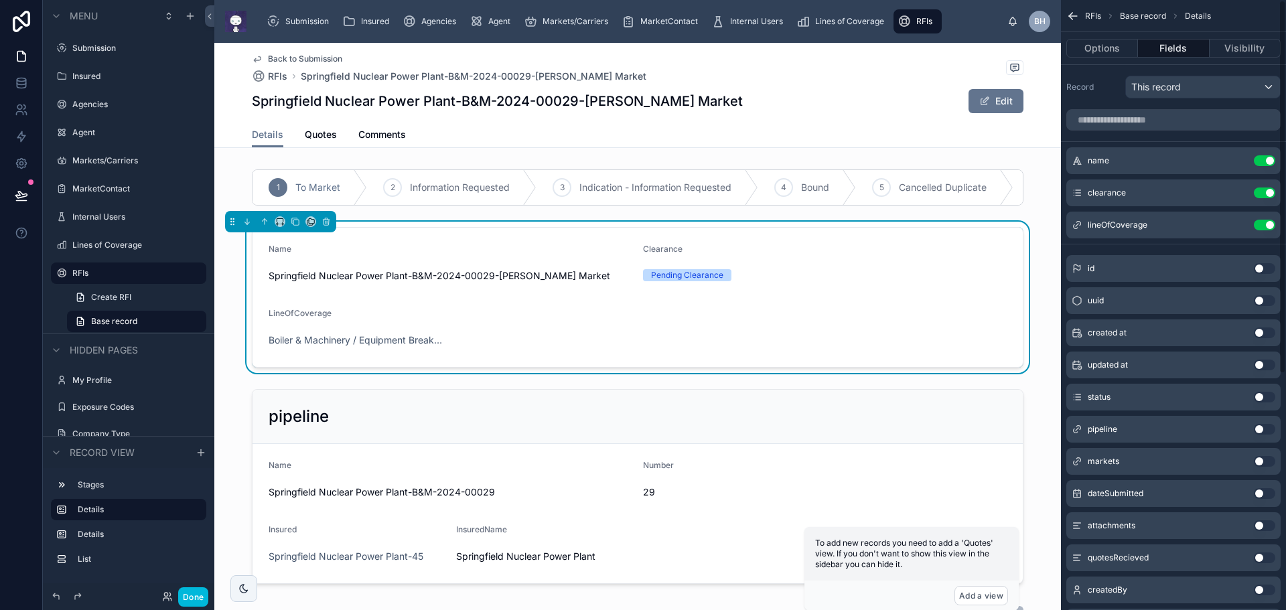
click at [1260, 225] on button "Use setting" at bounding box center [1264, 225] width 21 height 11
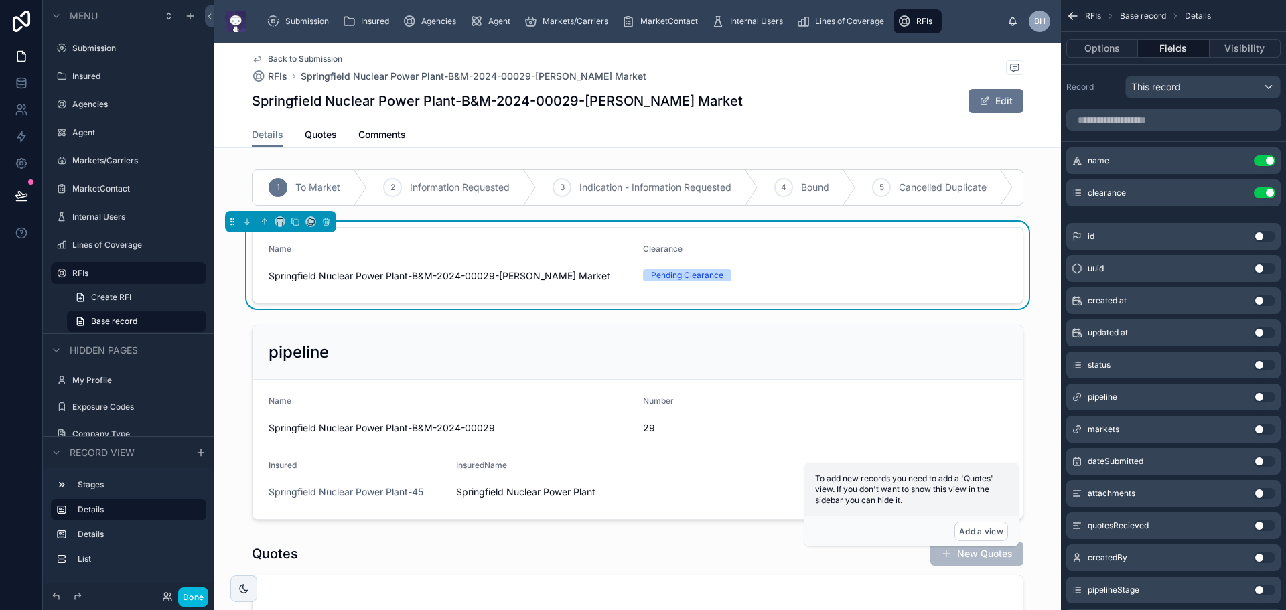
click at [1268, 459] on button "Use setting" at bounding box center [1264, 461] width 21 height 11
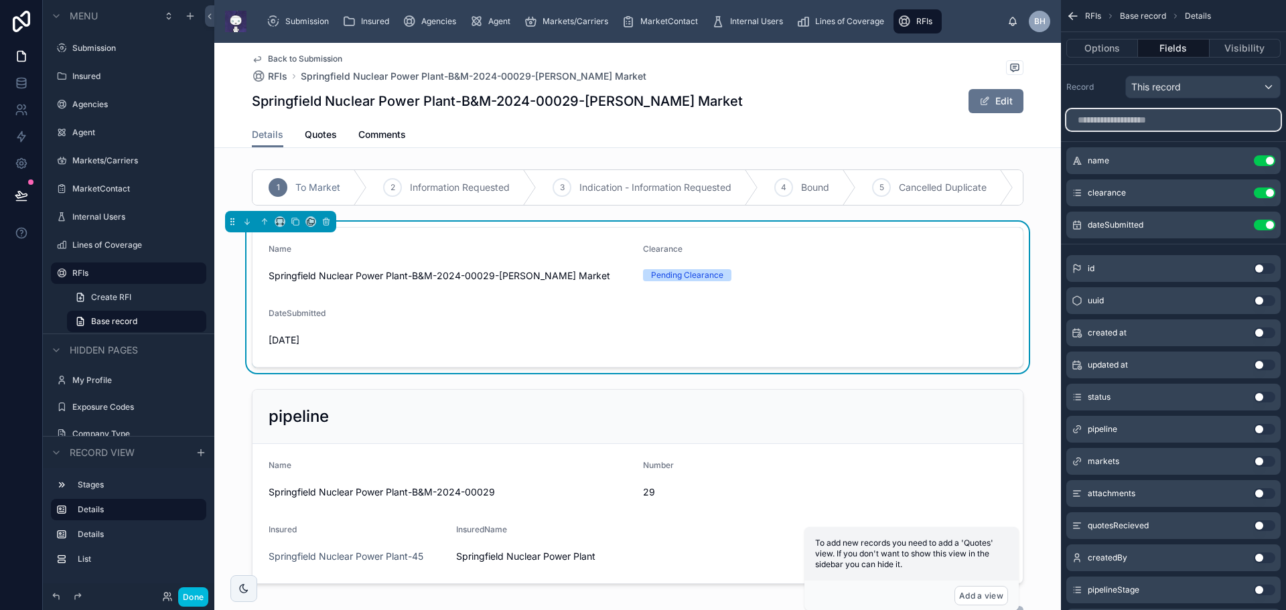
click at [1164, 115] on input "scrollable content" at bounding box center [1173, 119] width 214 height 21
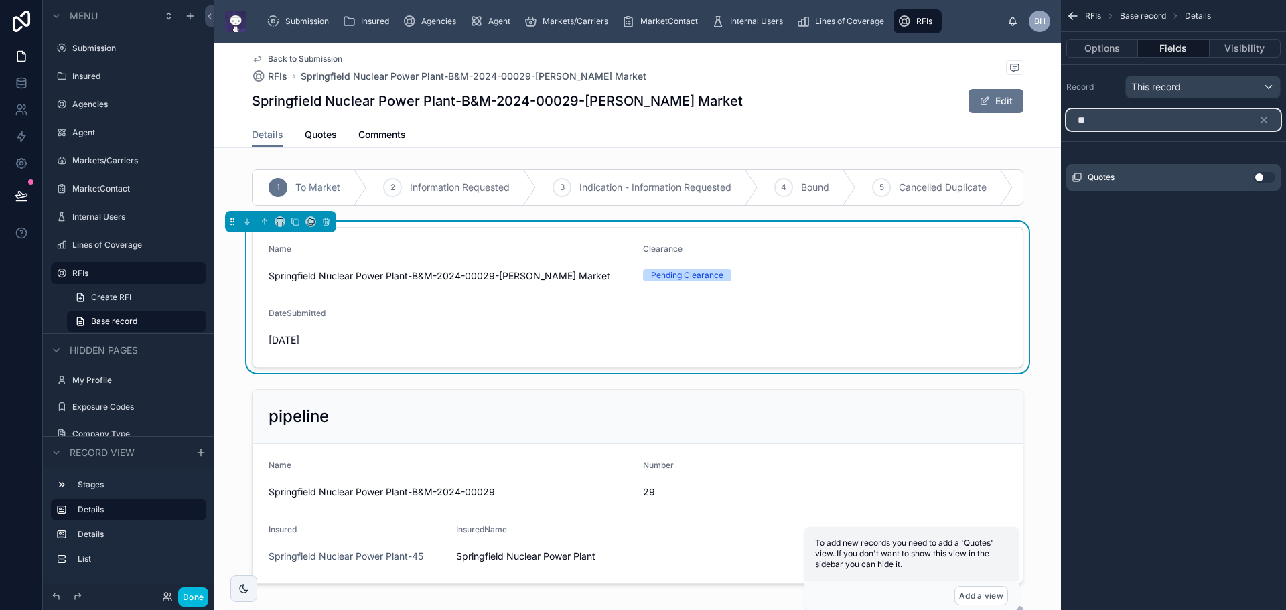
type input "*"
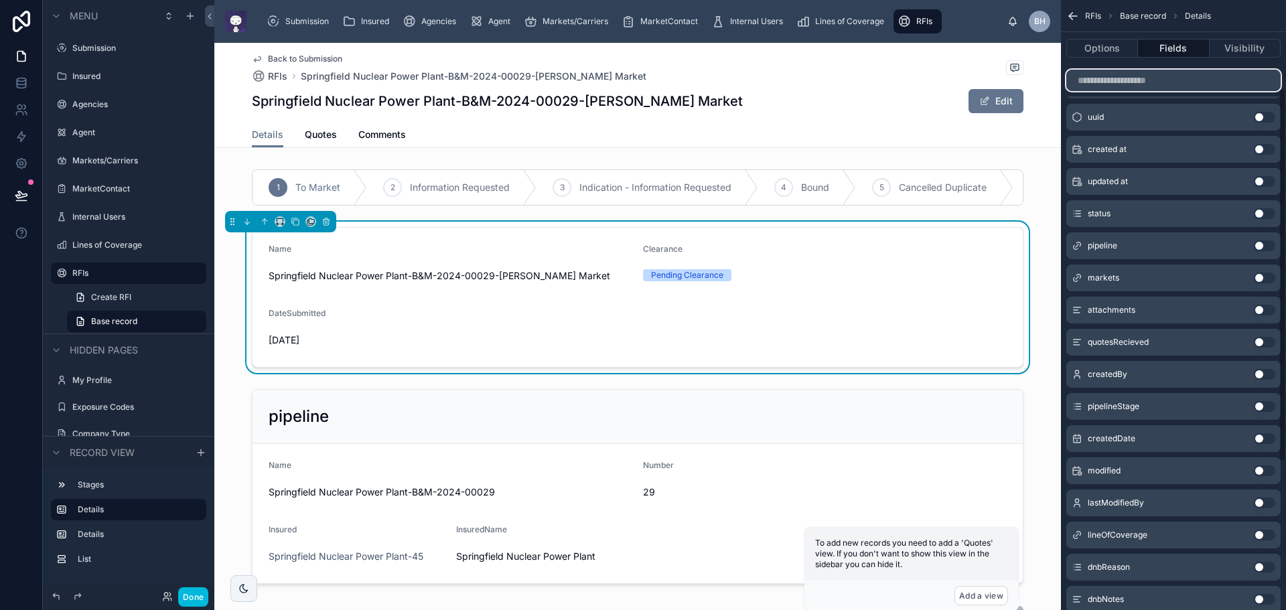
scroll to position [201, 0]
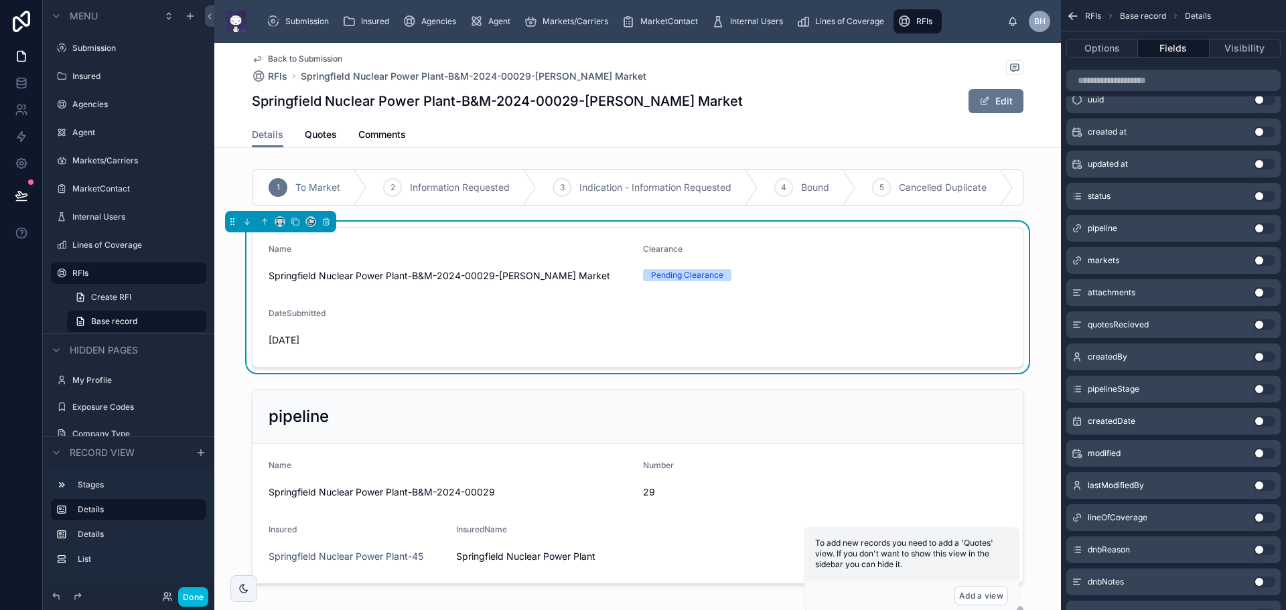
click at [1270, 392] on button "Use setting" at bounding box center [1264, 389] width 21 height 11
click at [1175, 47] on button "Fields" at bounding box center [1173, 48] width 71 height 19
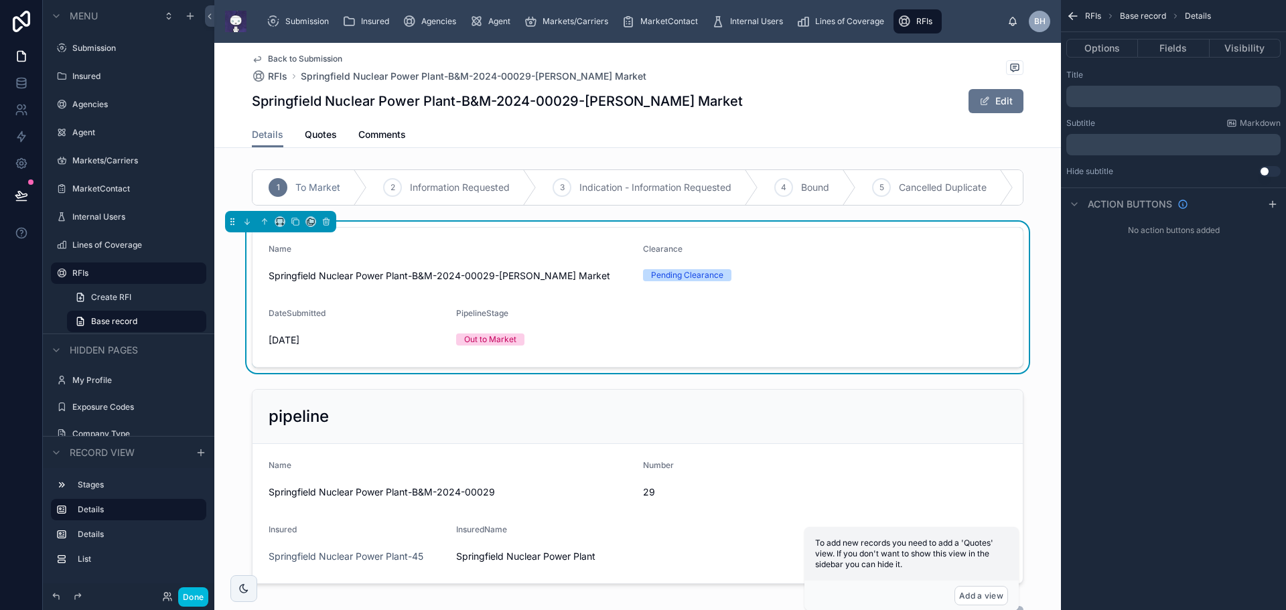
scroll to position [0, 0]
click at [1163, 48] on button "Fields" at bounding box center [1173, 48] width 71 height 19
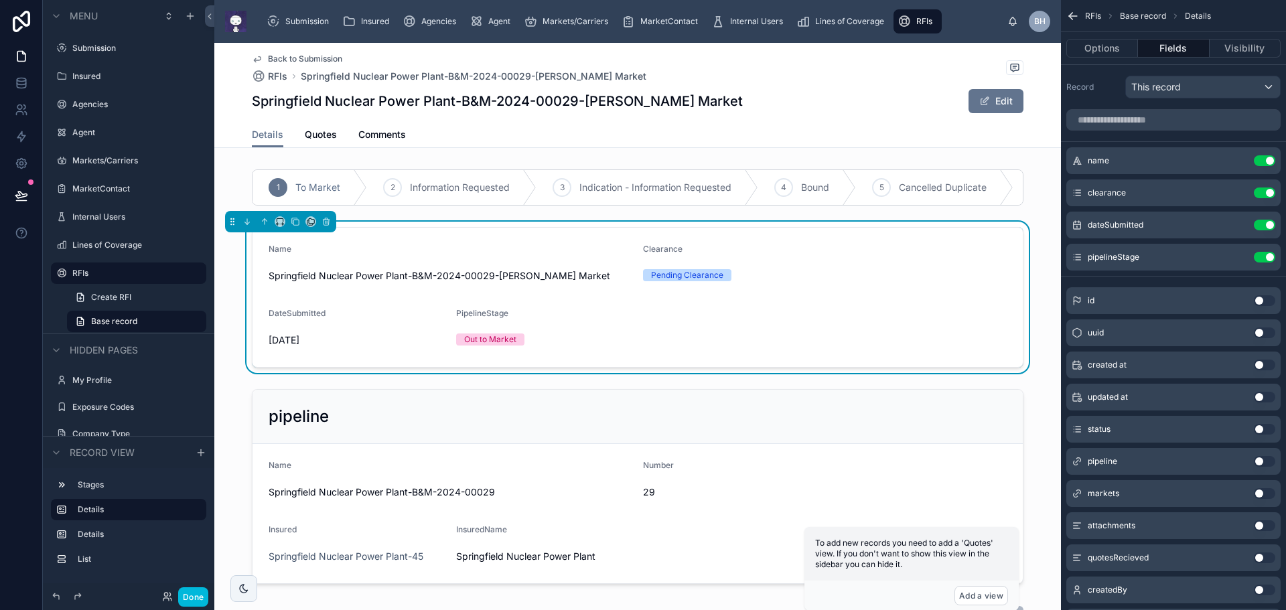
click at [0, 0] on icon "scrollable content" at bounding box center [0, 0] width 0 height 0
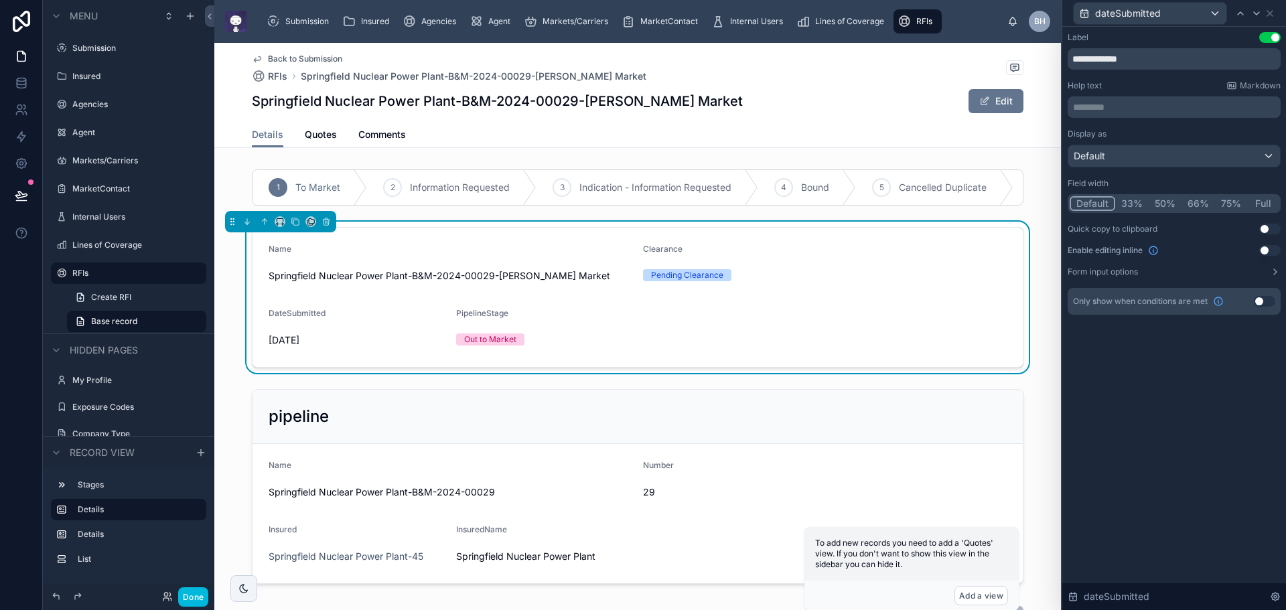
click at [1166, 203] on button "50%" at bounding box center [1165, 203] width 33 height 15
click at [1173, 425] on div "**********" at bounding box center [1174, 318] width 224 height 583
click at [751, 407] on div at bounding box center [637, 487] width 846 height 206
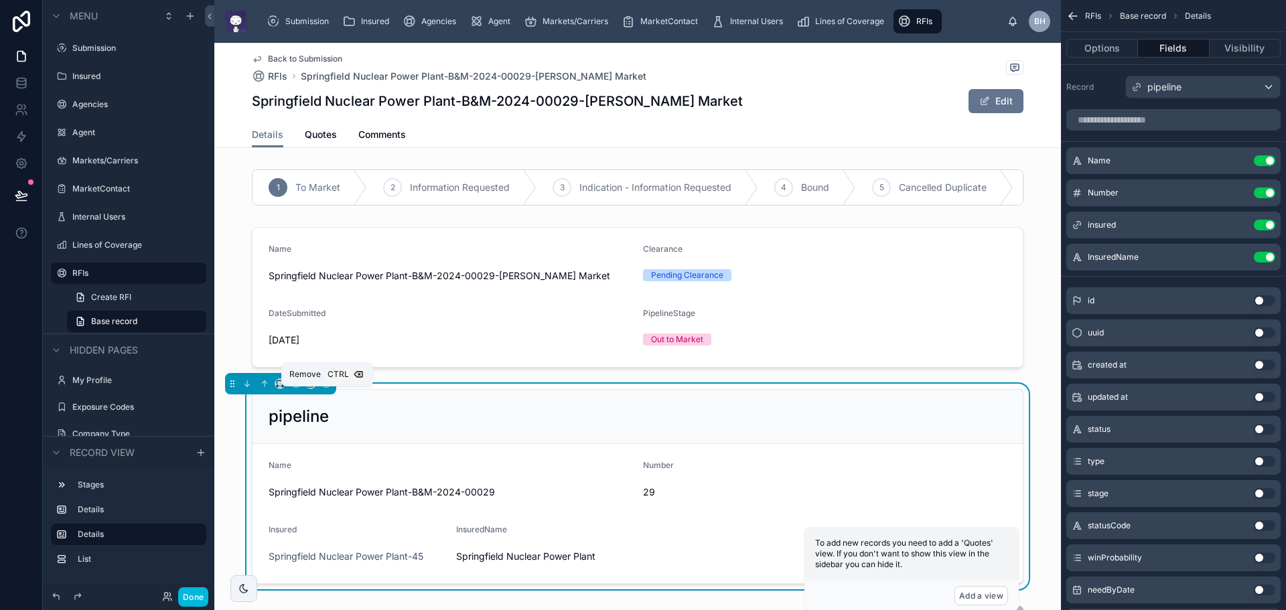
click at [329, 387] on icon at bounding box center [325, 384] width 5 height 5
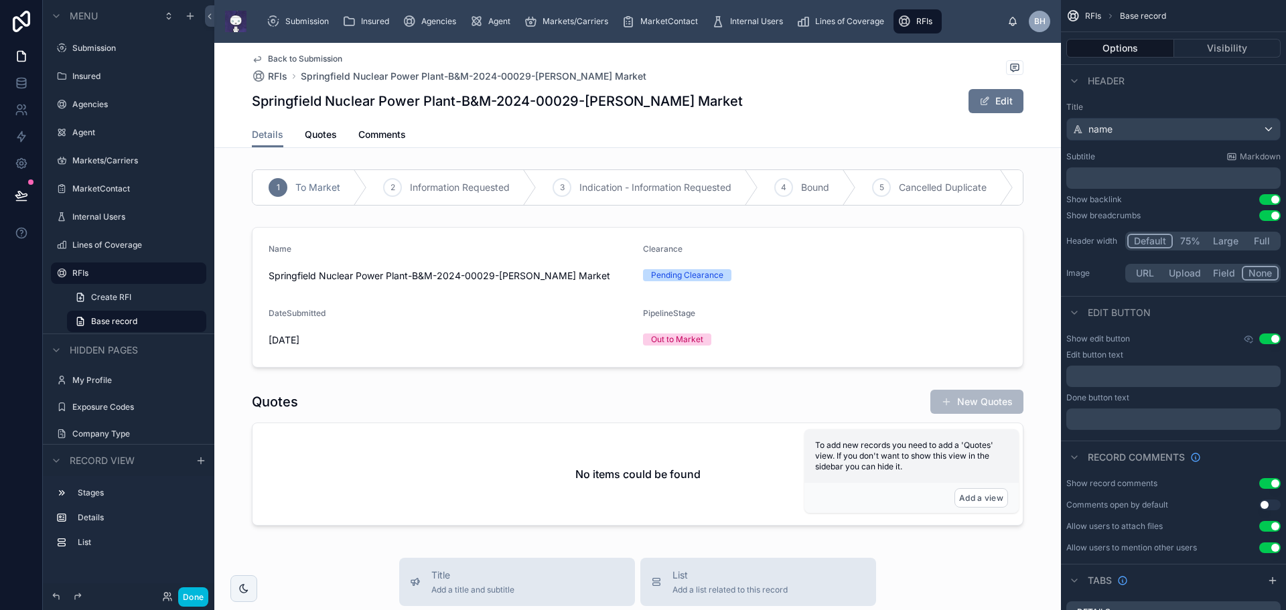
click at [335, 406] on div at bounding box center [637, 460] width 846 height 153
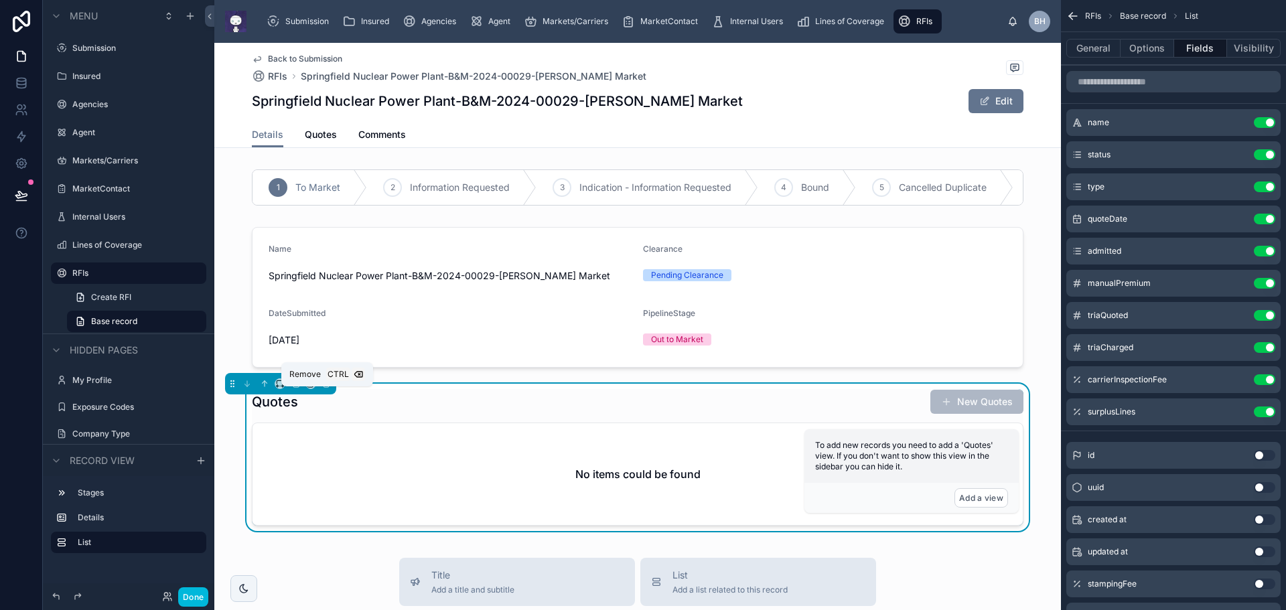
click at [331, 391] on button at bounding box center [326, 383] width 15 height 15
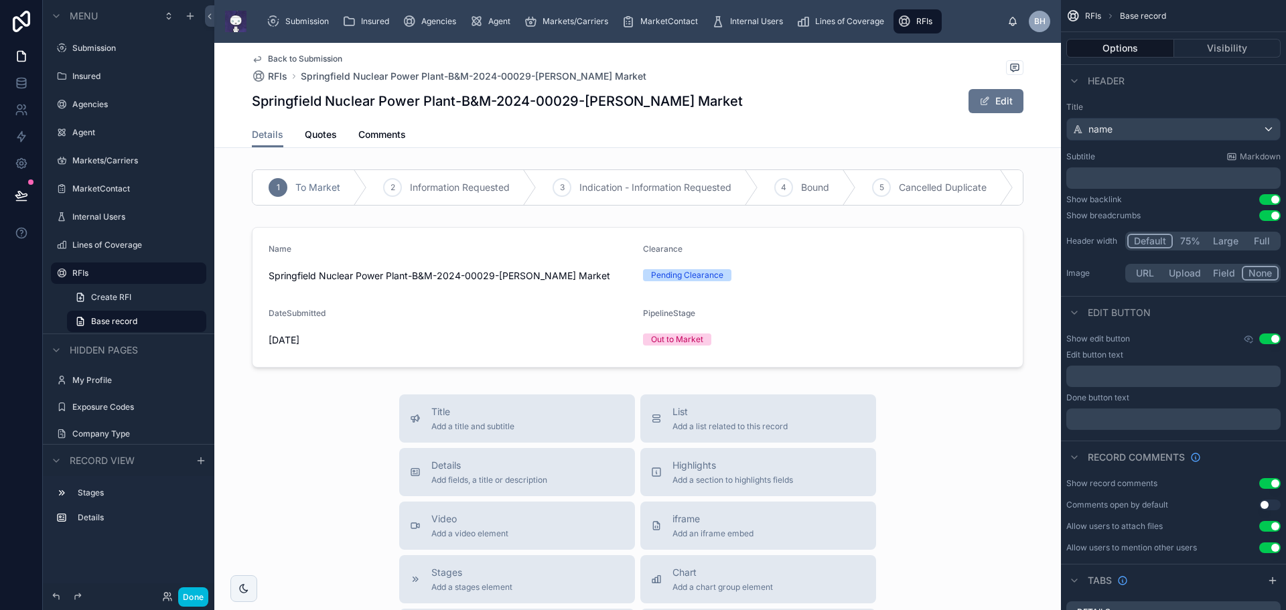
click at [938, 282] on div at bounding box center [637, 297] width 846 height 151
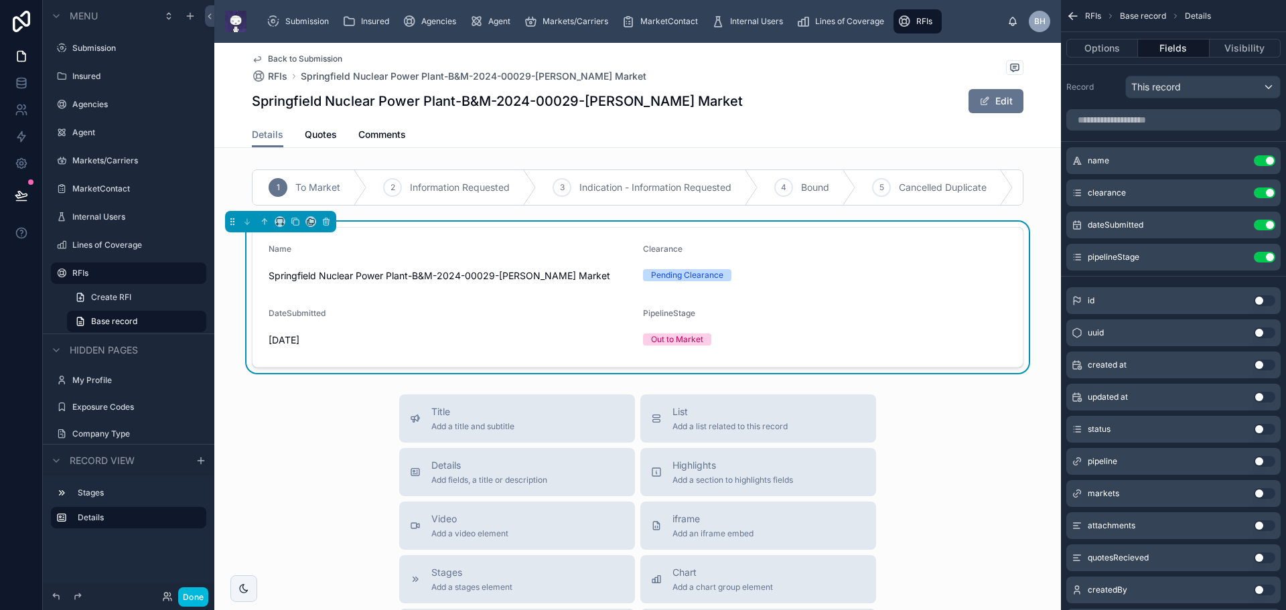
click at [1271, 526] on button "Use setting" at bounding box center [1264, 525] width 21 height 11
click at [1274, 560] on button "Use setting" at bounding box center [1264, 557] width 21 height 11
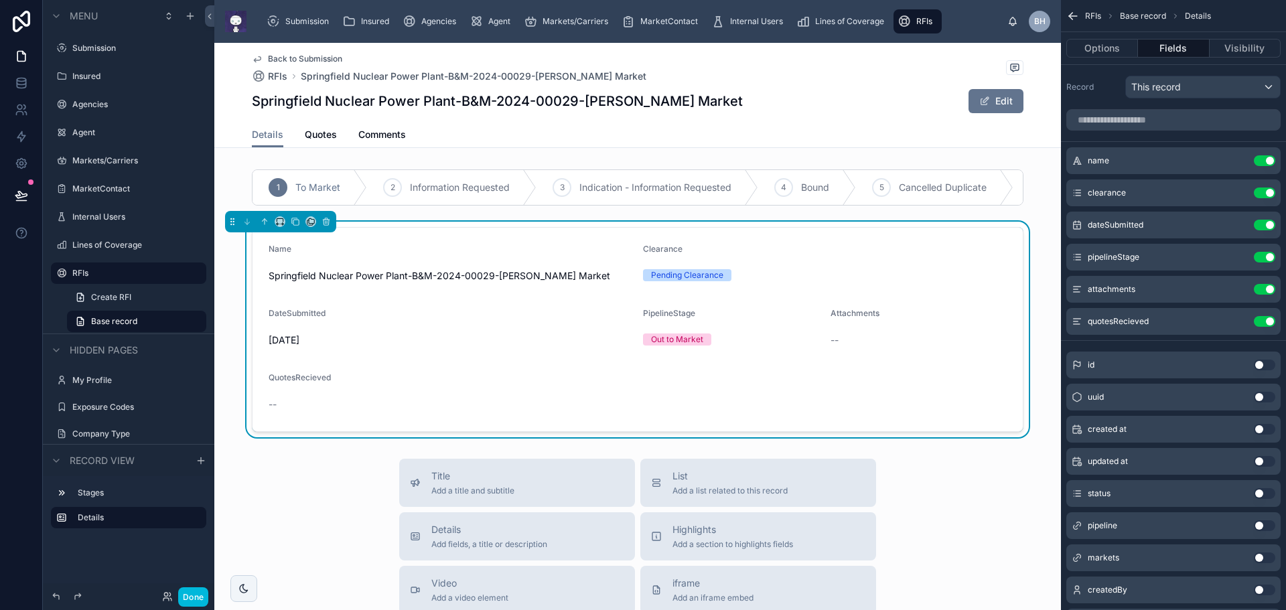
click at [0, 0] on icon "scrollable content" at bounding box center [0, 0] width 0 height 0
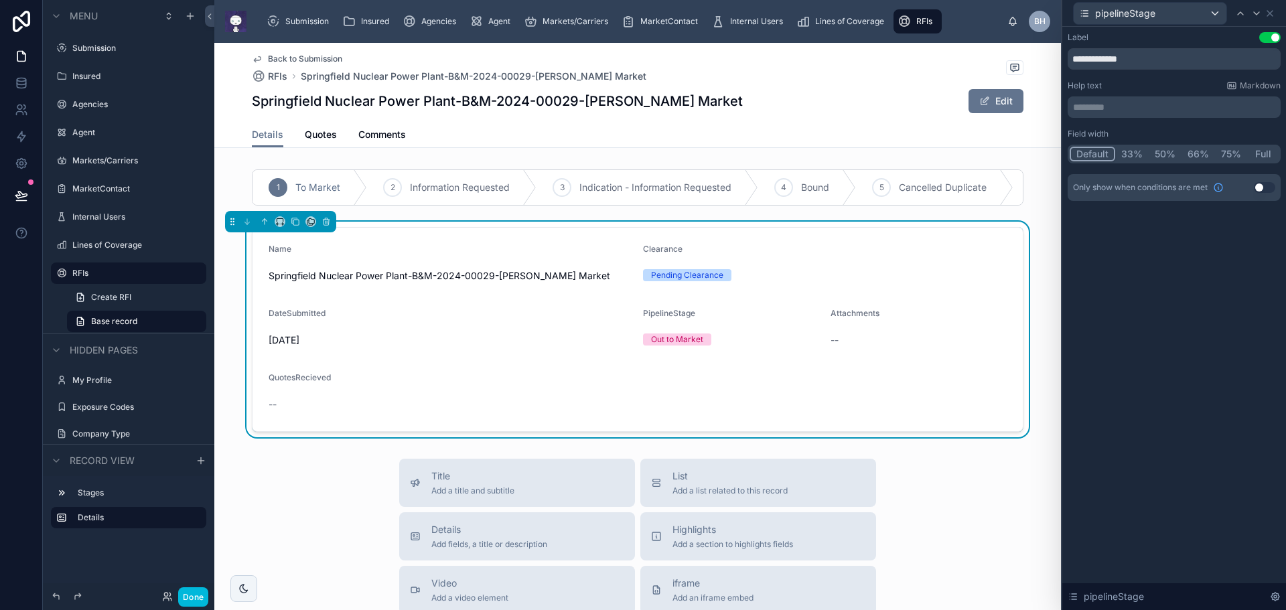
click at [1165, 155] on button "50%" at bounding box center [1165, 154] width 33 height 15
click at [1107, 55] on input "**********" at bounding box center [1173, 58] width 213 height 21
type input "**********"
click at [1242, 13] on icon at bounding box center [1240, 13] width 11 height 11
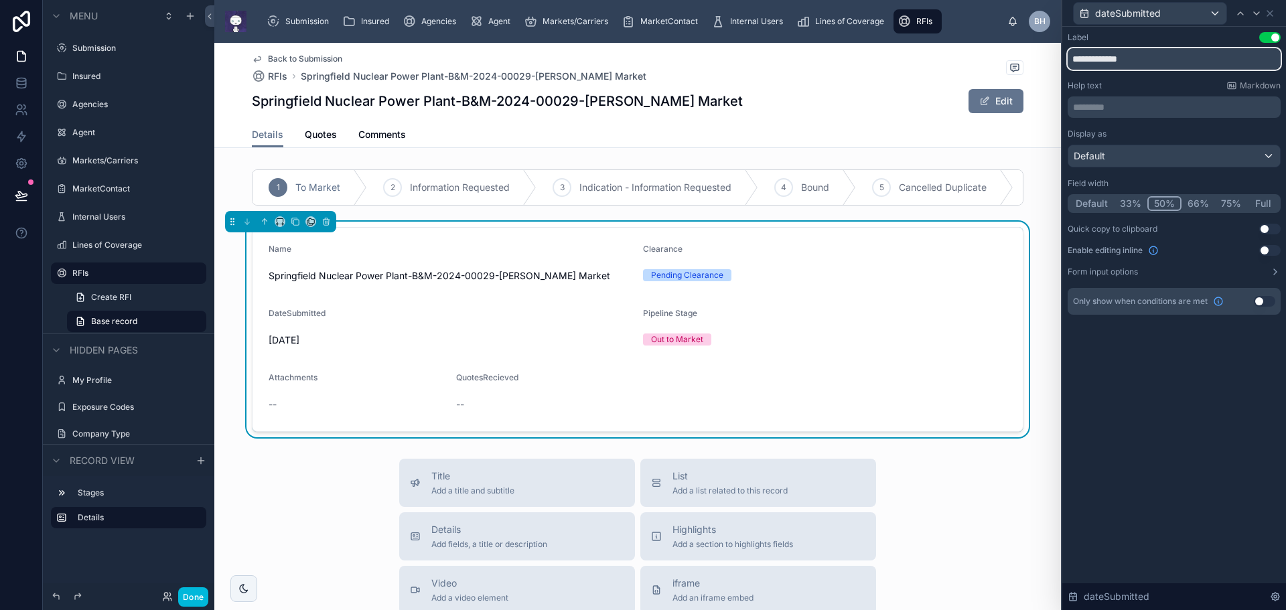
click at [1094, 60] on input "**********" at bounding box center [1173, 58] width 213 height 21
type input "**********"
click at [1258, 13] on icon at bounding box center [1256, 13] width 5 height 3
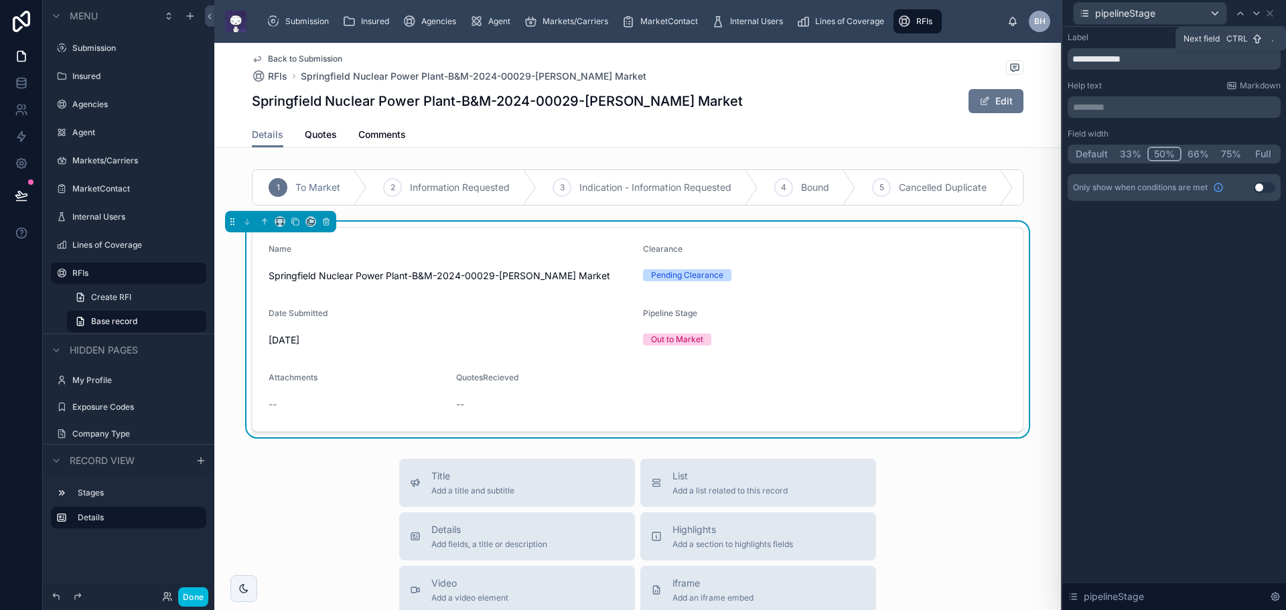
click at [1258, 13] on icon at bounding box center [1256, 13] width 5 height 3
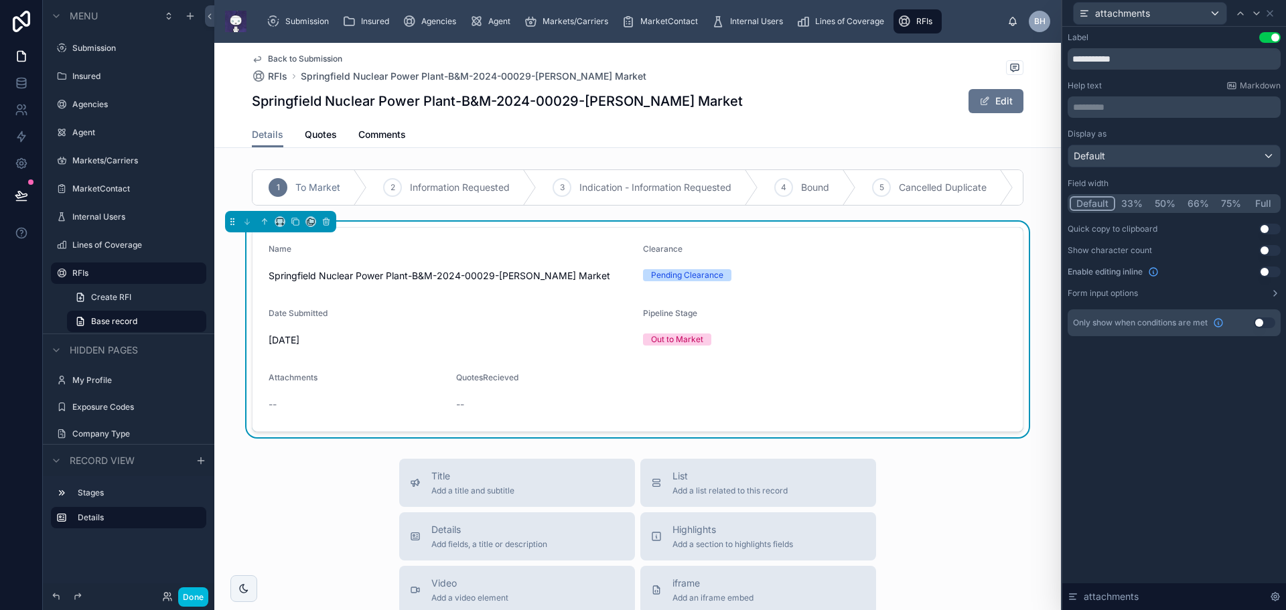
click at [1163, 204] on button "50%" at bounding box center [1165, 203] width 33 height 15
click at [1260, 16] on icon at bounding box center [1256, 13] width 11 height 11
click at [1104, 60] on input "**********" at bounding box center [1173, 58] width 213 height 21
type input "**********"
click at [1172, 411] on div "**********" at bounding box center [1174, 318] width 224 height 583
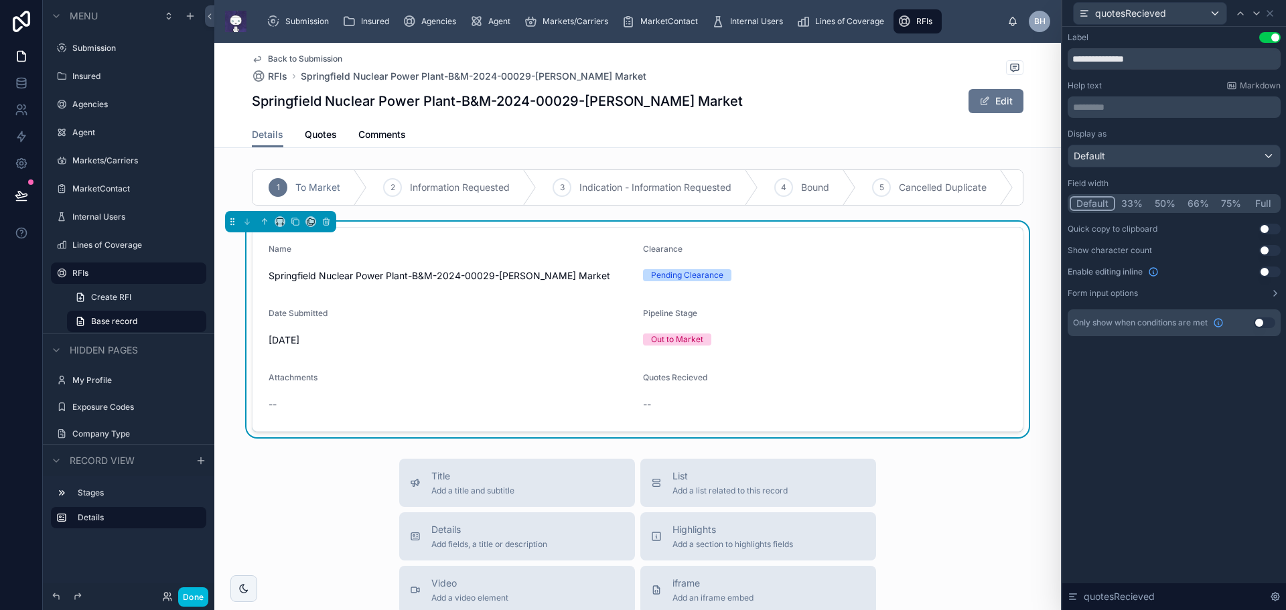
click at [917, 165] on div at bounding box center [637, 187] width 846 height 47
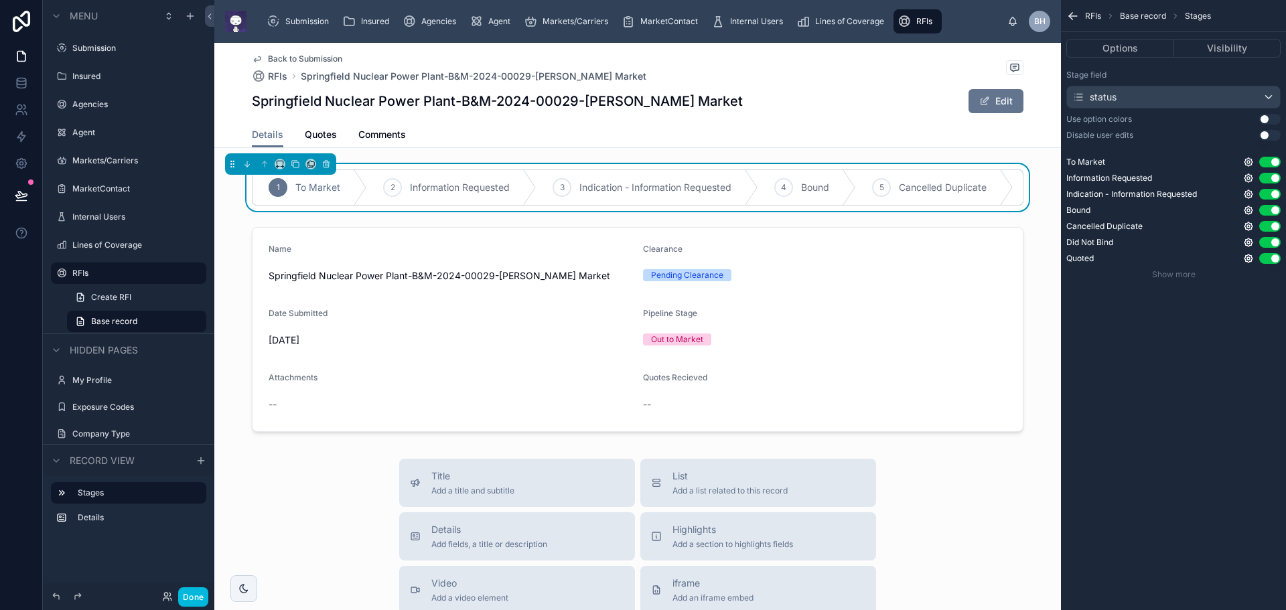
click at [1266, 228] on button "Use setting" at bounding box center [1269, 226] width 21 height 11
click at [1264, 243] on button "Use setting" at bounding box center [1269, 242] width 21 height 11
click at [1179, 275] on span "Show more" at bounding box center [1174, 274] width 44 height 10
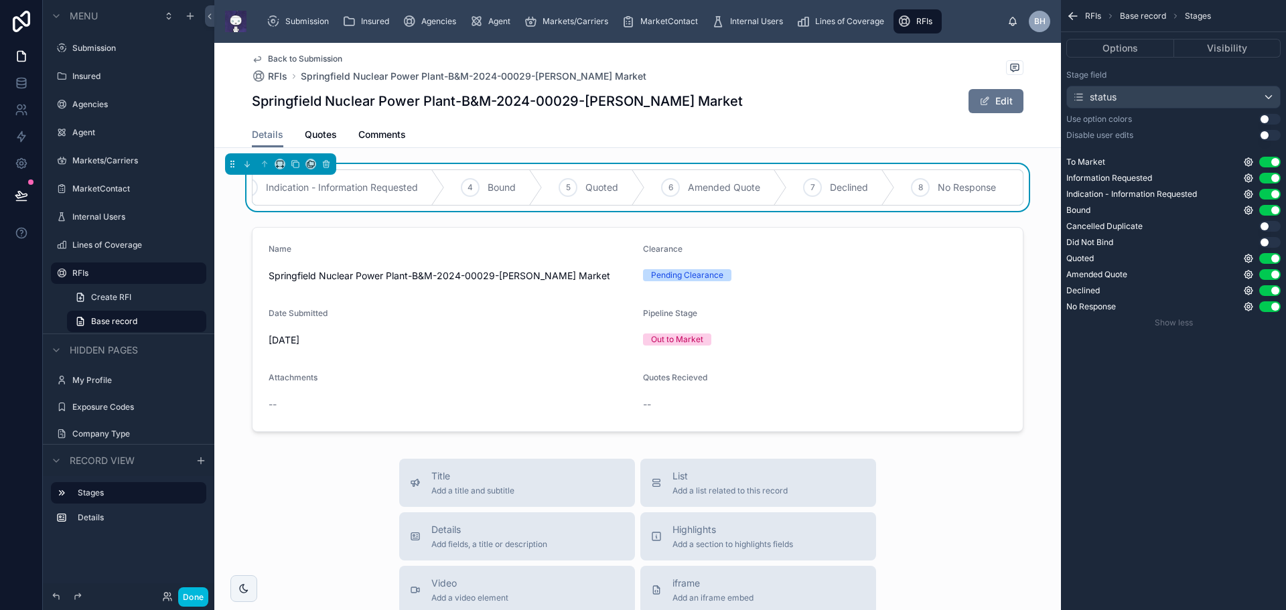
click at [1198, 423] on div "RFIs Base record Stages Options Visibility Stage field status Use option colors…" at bounding box center [1173, 305] width 225 height 610
click at [1201, 430] on div "RFIs Base record Stages Options Visibility Stage field status Use option colors…" at bounding box center [1173, 305] width 225 height 610
click at [1144, 48] on button "Options" at bounding box center [1120, 48] width 108 height 19
click at [1228, 48] on button "Visibility" at bounding box center [1227, 48] width 107 height 19
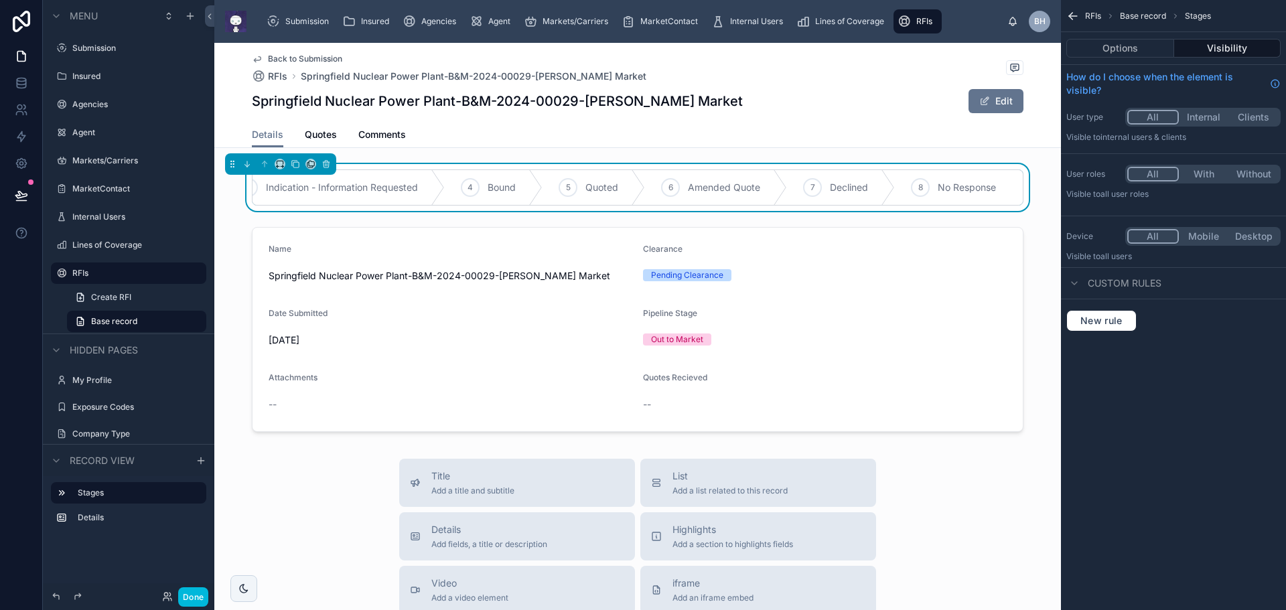
click at [1112, 47] on button "Options" at bounding box center [1120, 48] width 108 height 19
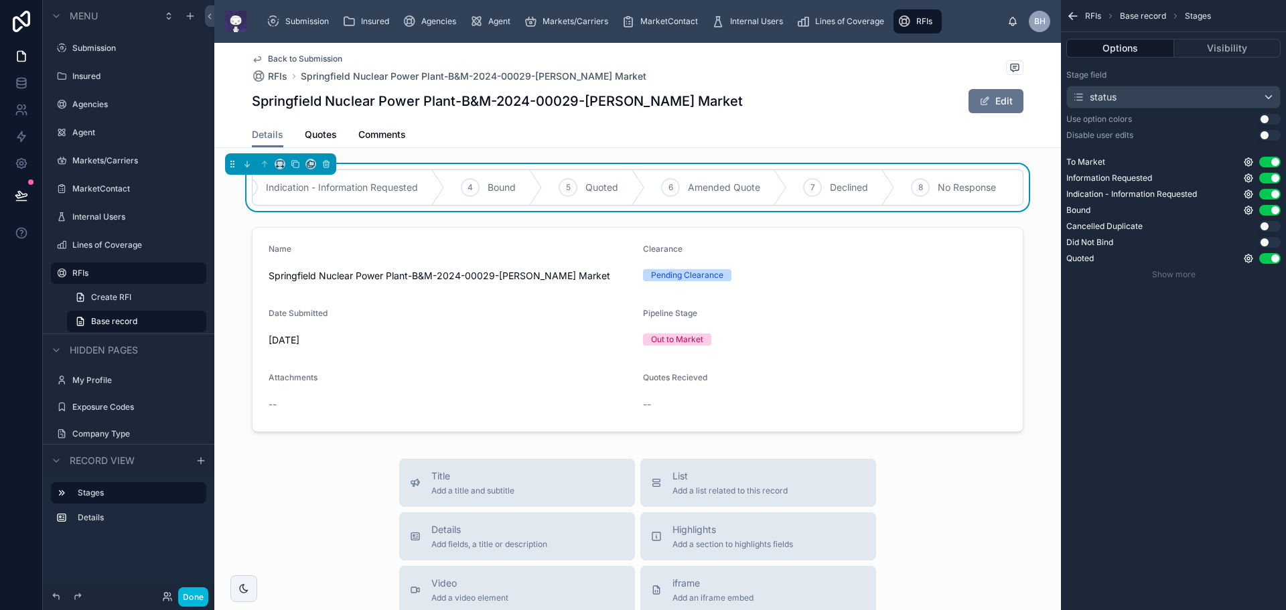
click at [191, 599] on button "Done" at bounding box center [193, 596] width 30 height 19
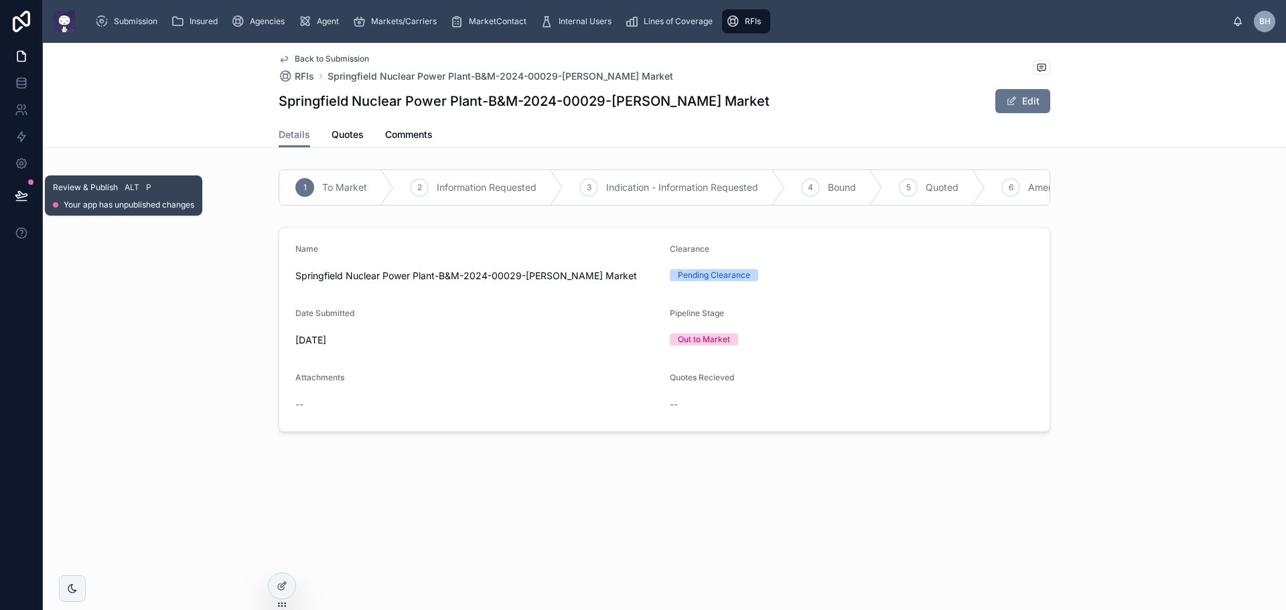
click at [21, 190] on icon at bounding box center [21, 195] width 13 height 13
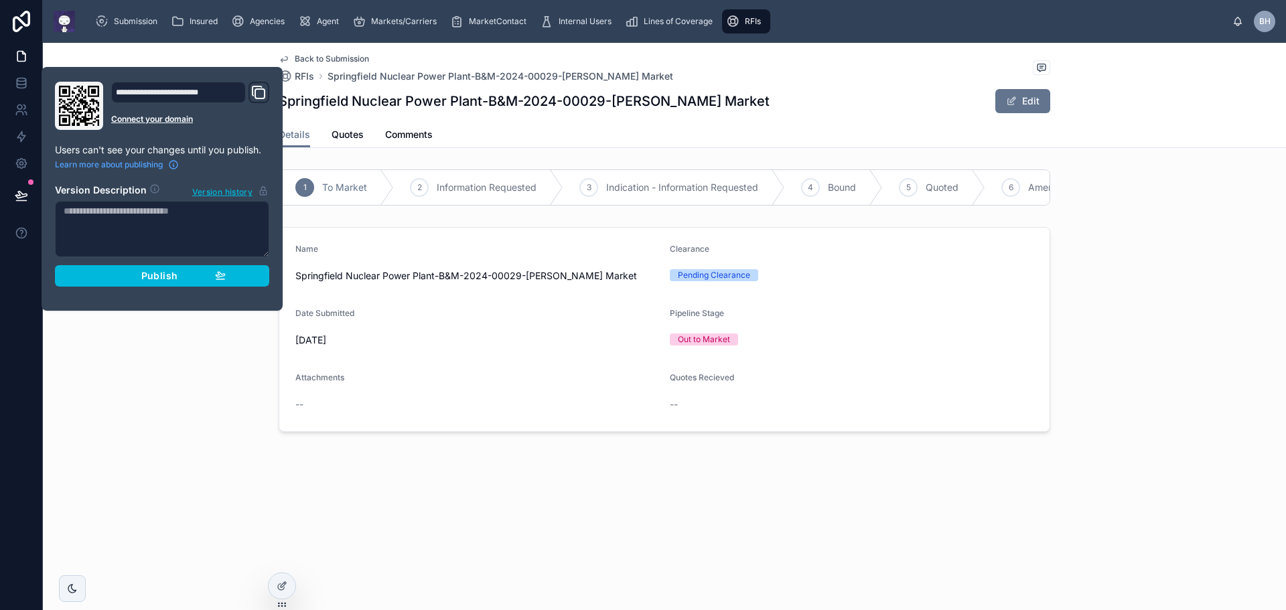
click at [174, 273] on span "Publish" at bounding box center [159, 276] width 36 height 12
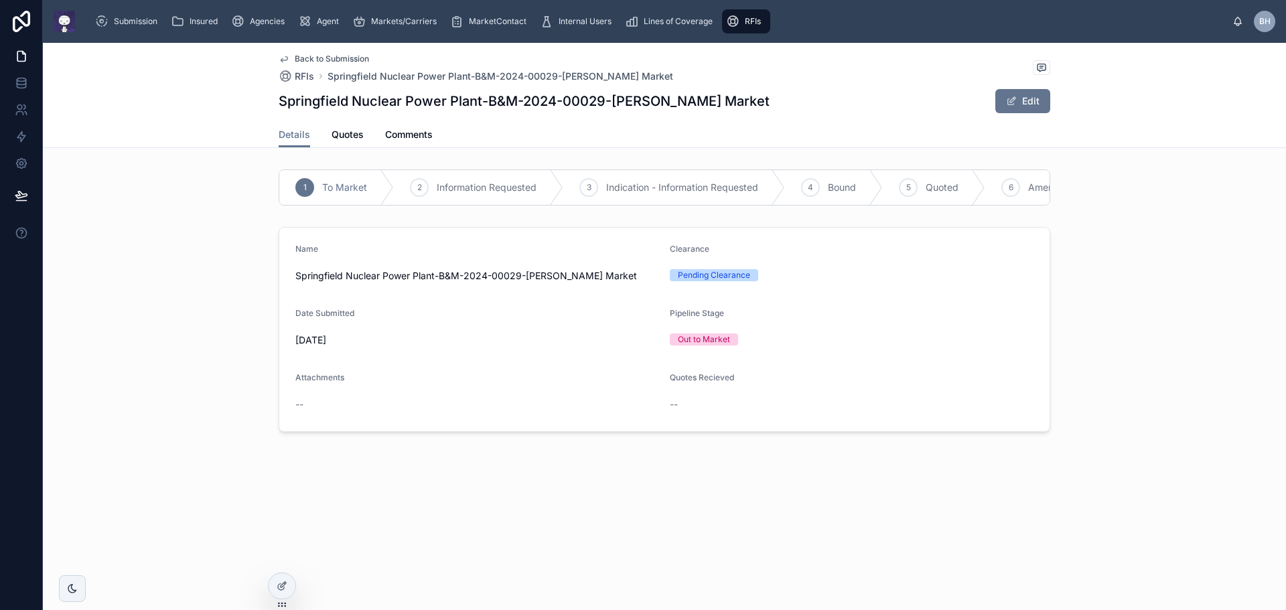
click at [175, 387] on div "Name Springfield Nuclear Power Plant-B&M-2024-00029-Adam Smith's Market Clearan…" at bounding box center [664, 330] width 1243 height 216
click at [331, 59] on span "Back to Submission" at bounding box center [332, 59] width 74 height 11
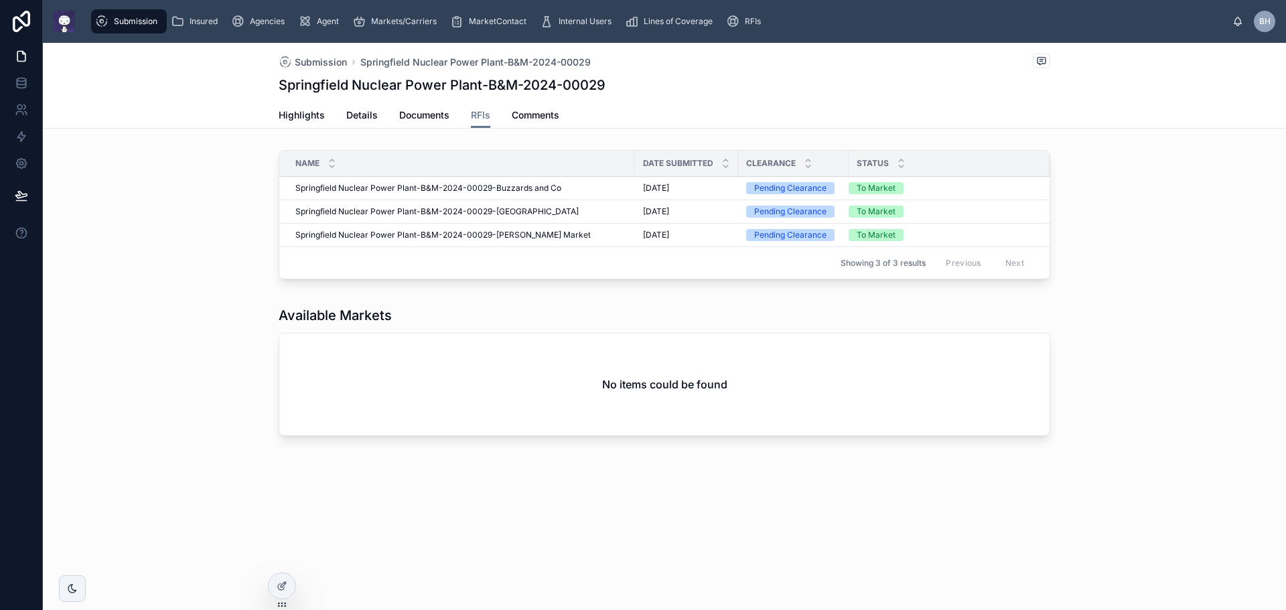
click at [289, 118] on span "Highlights" at bounding box center [302, 114] width 46 height 13
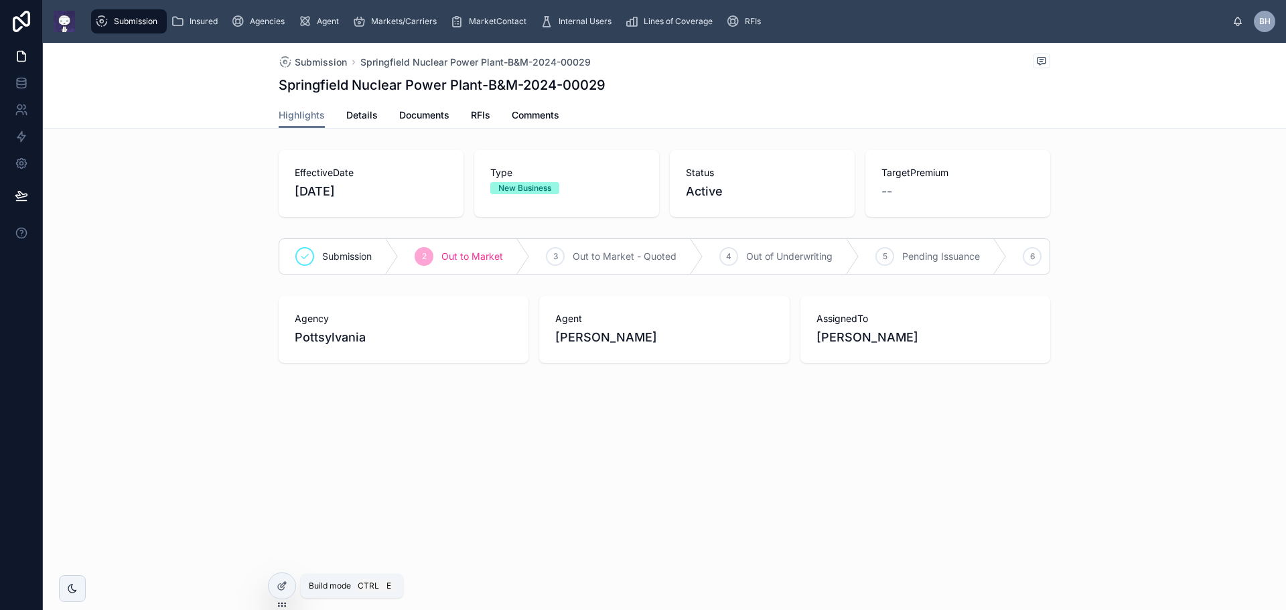
click at [281, 591] on icon at bounding box center [282, 586] width 11 height 11
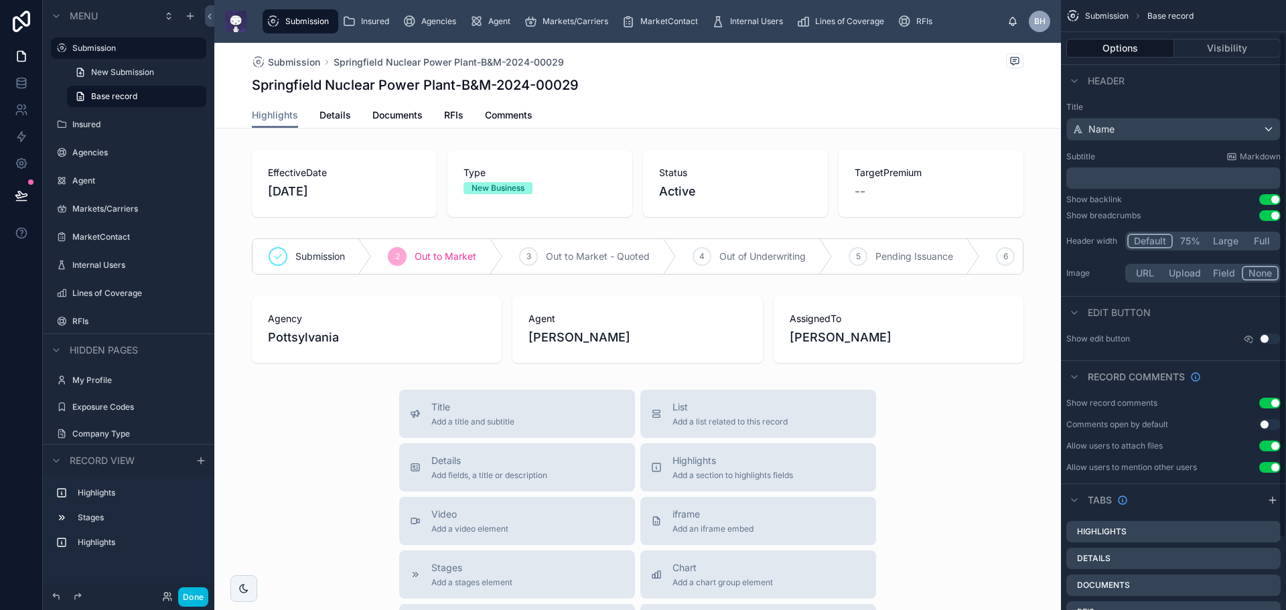
scroll to position [125, 0]
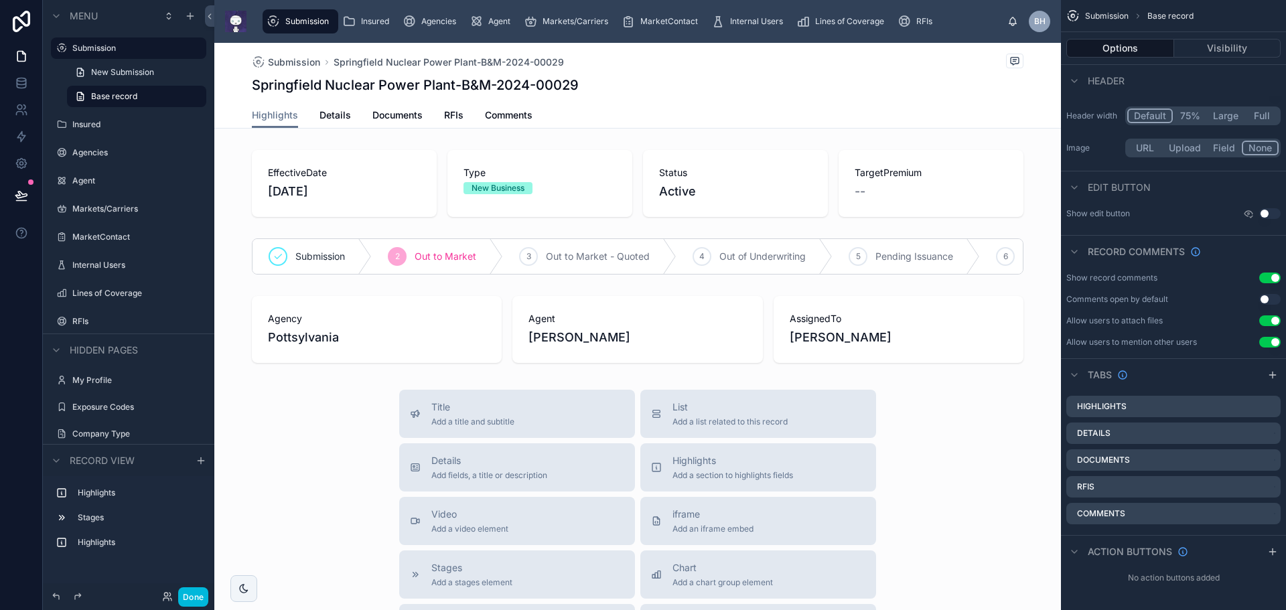
click at [1270, 552] on icon "scrollable content" at bounding box center [1272, 551] width 11 height 11
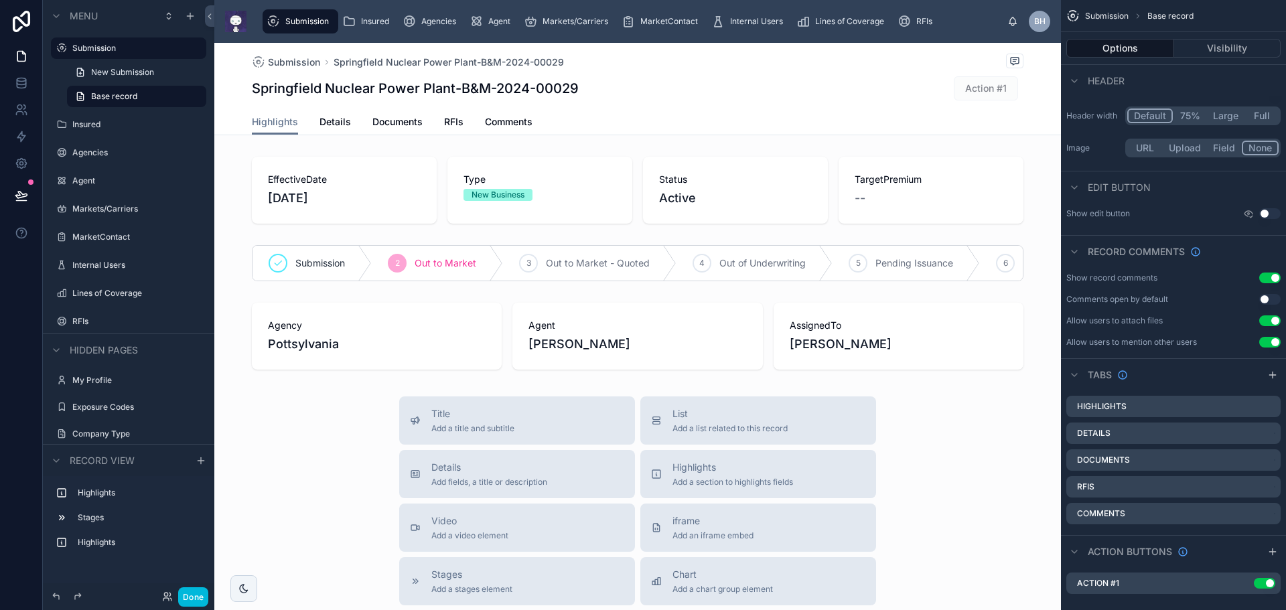
click at [1258, 584] on button "Use setting" at bounding box center [1264, 583] width 21 height 11
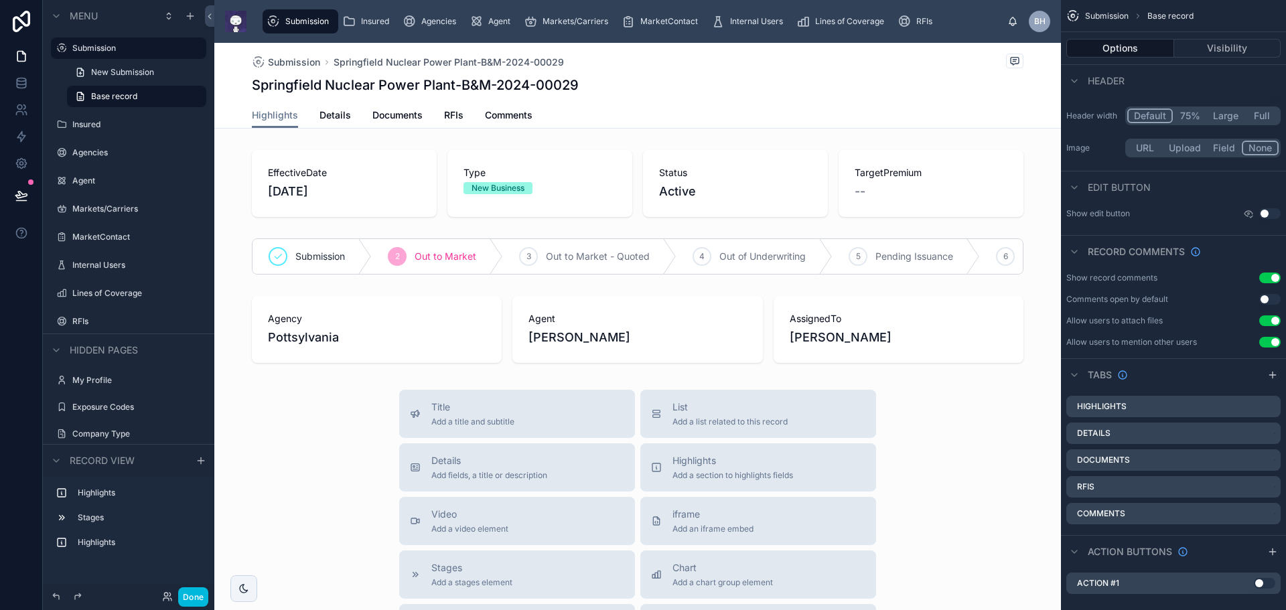
click at [1272, 585] on button "Use setting" at bounding box center [1264, 583] width 21 height 11
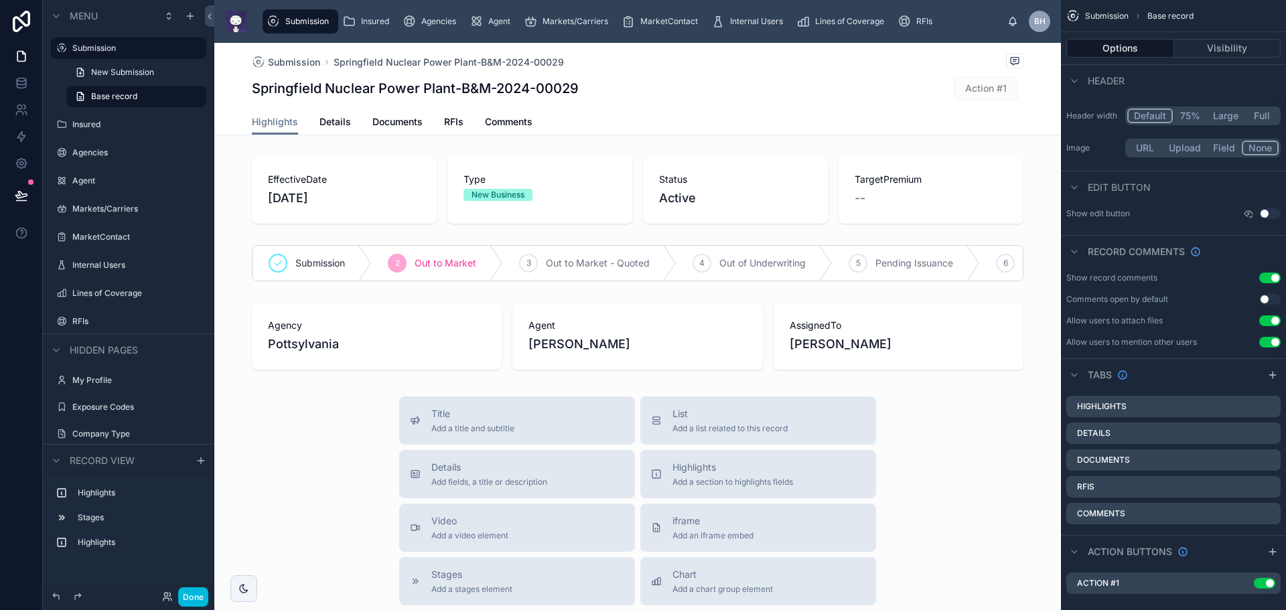
click at [0, 0] on icon "scrollable content" at bounding box center [0, 0] width 0 height 0
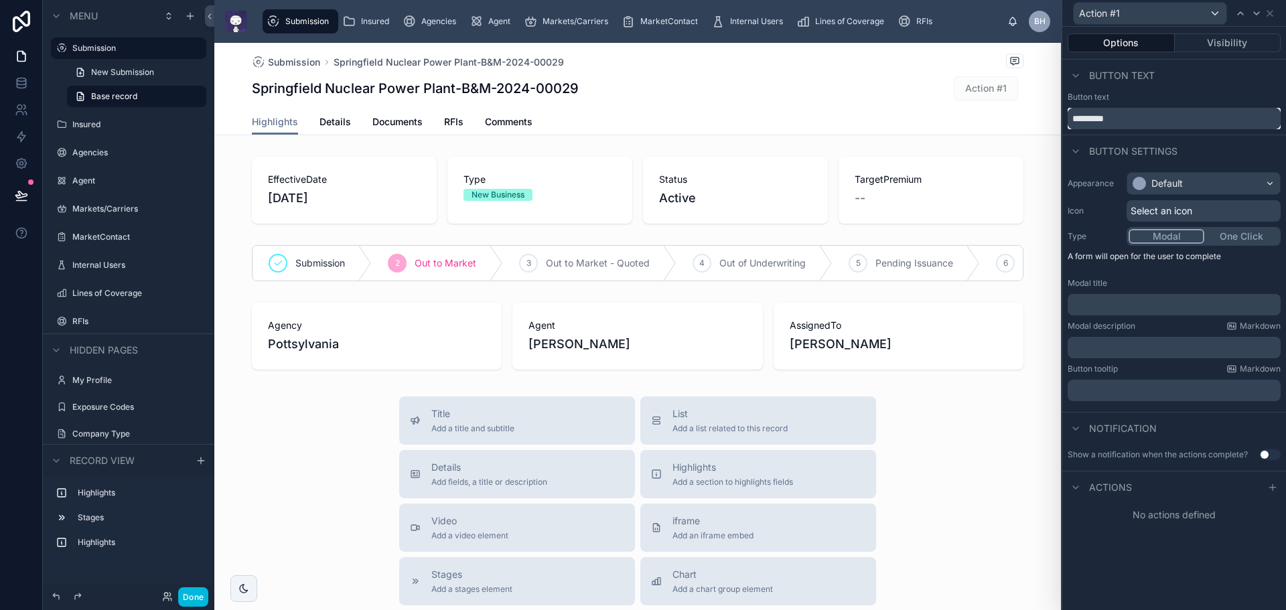
drag, startPoint x: 1116, startPoint y: 123, endPoint x: 1035, endPoint y: 128, distance: 81.8
click at [1035, 128] on div "Action #1 Options Visibility Button text Button text ********* Button settings …" at bounding box center [643, 305] width 1286 height 610
type input "**********"
click at [1203, 188] on div "Default" at bounding box center [1203, 183] width 153 height 21
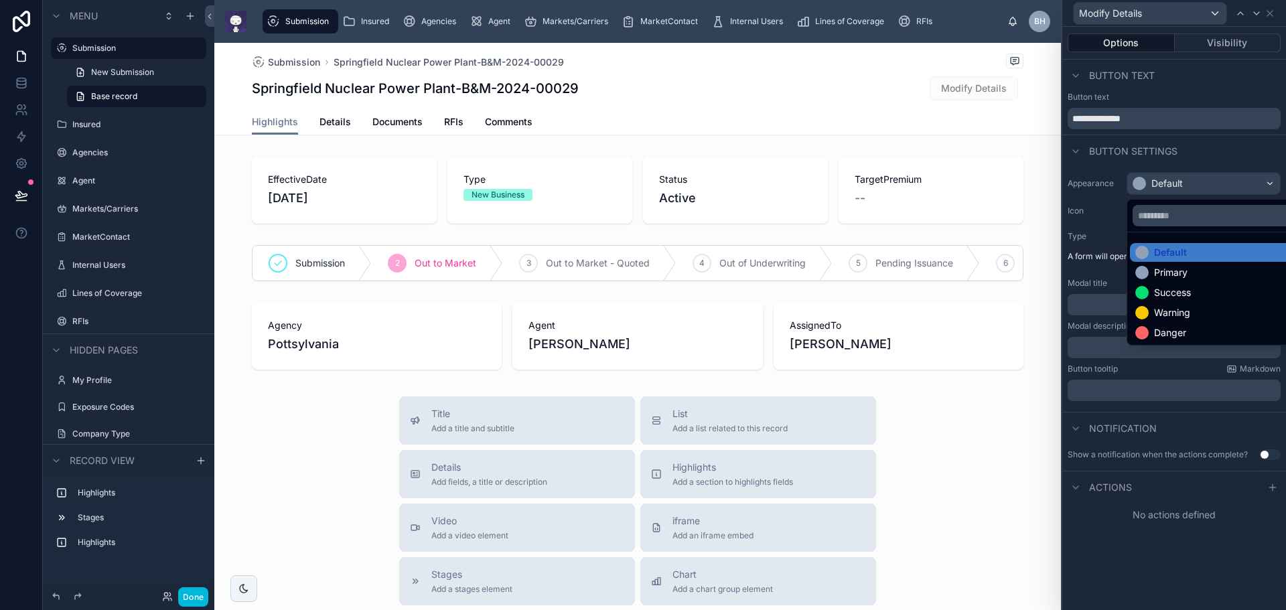
click at [1187, 267] on div "Primary" at bounding box center [1170, 272] width 33 height 13
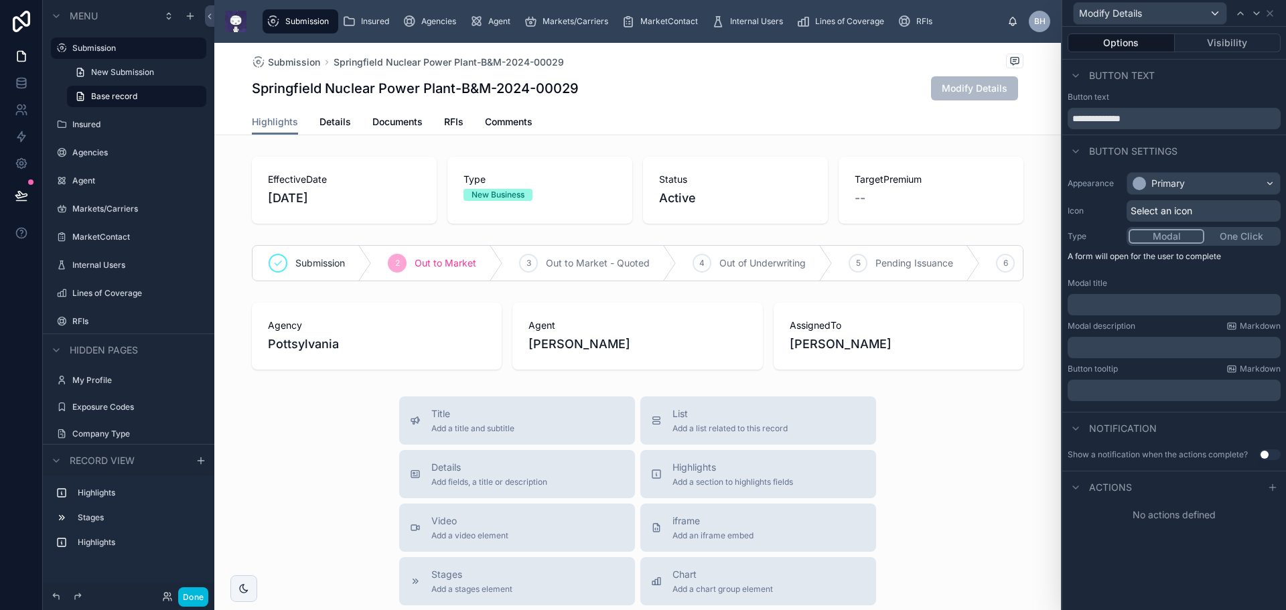
click at [1274, 458] on button "Use setting" at bounding box center [1269, 454] width 21 height 11
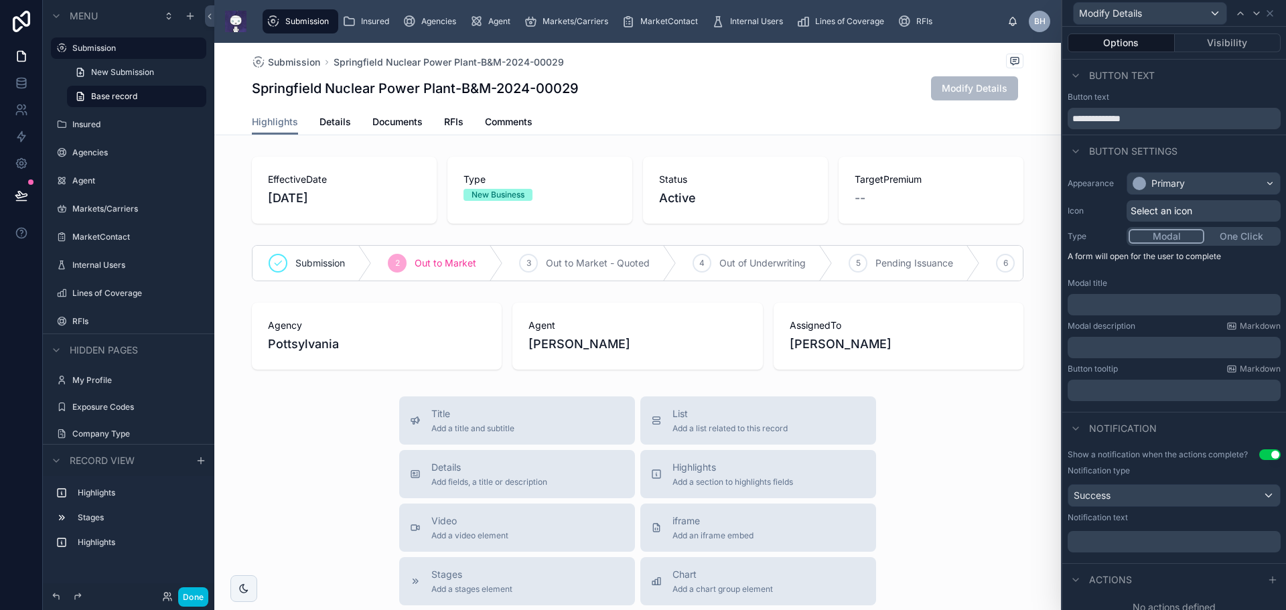
click at [1132, 542] on p "﻿" at bounding box center [1175, 541] width 205 height 13
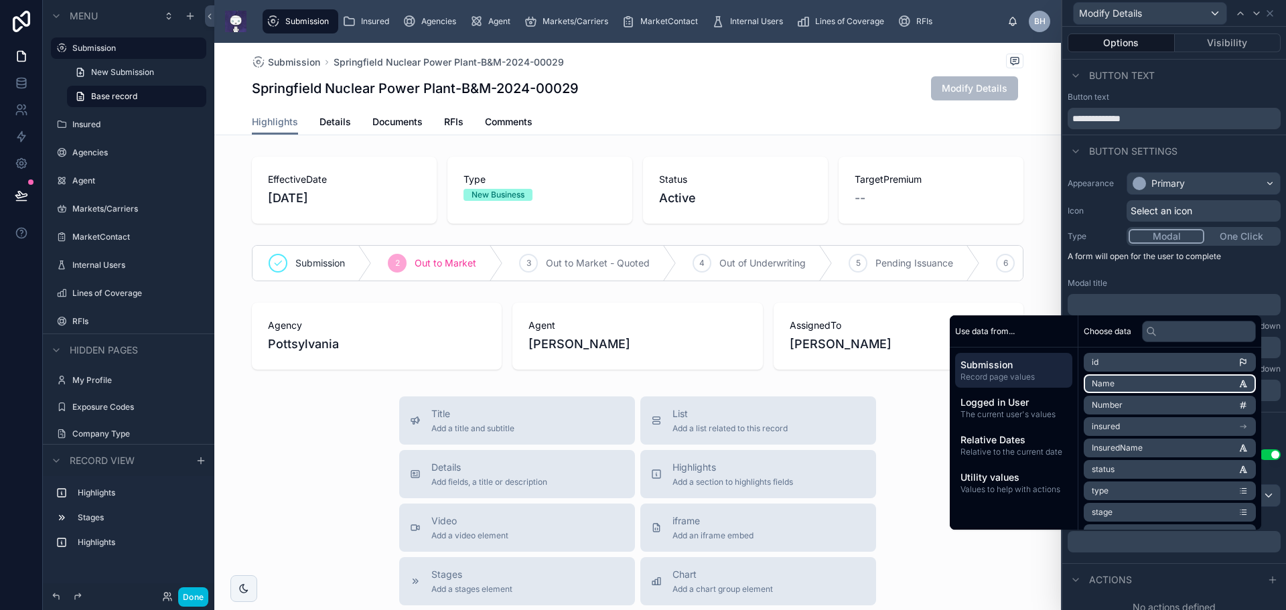
click at [1141, 387] on li "Name" at bounding box center [1170, 383] width 172 height 19
click at [1153, 552] on p "﻿ **** ﻿ ﻿" at bounding box center [1175, 544] width 205 height 21
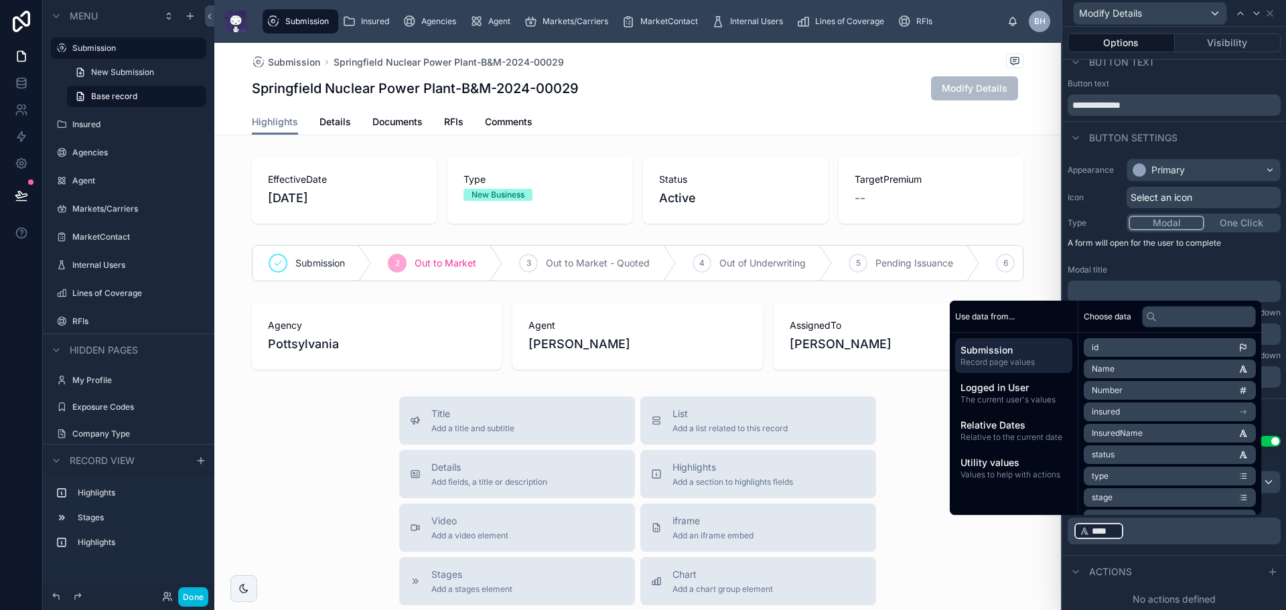
scroll to position [15, 0]
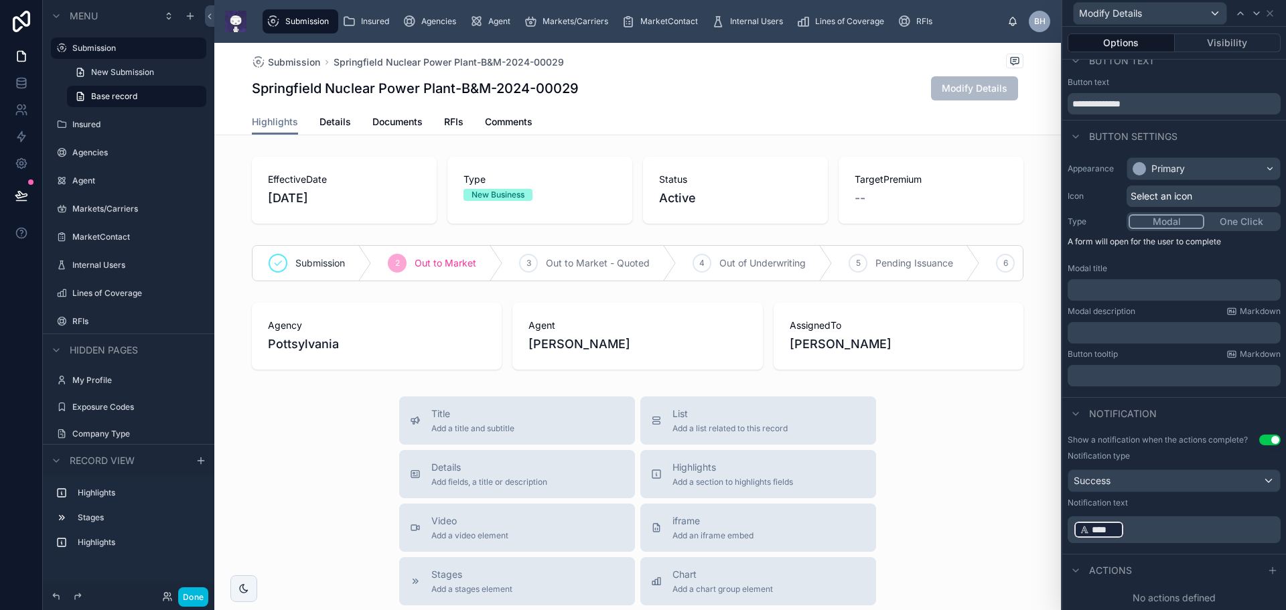
click at [1151, 537] on p "﻿ **** ﻿ ﻿" at bounding box center [1175, 529] width 205 height 21
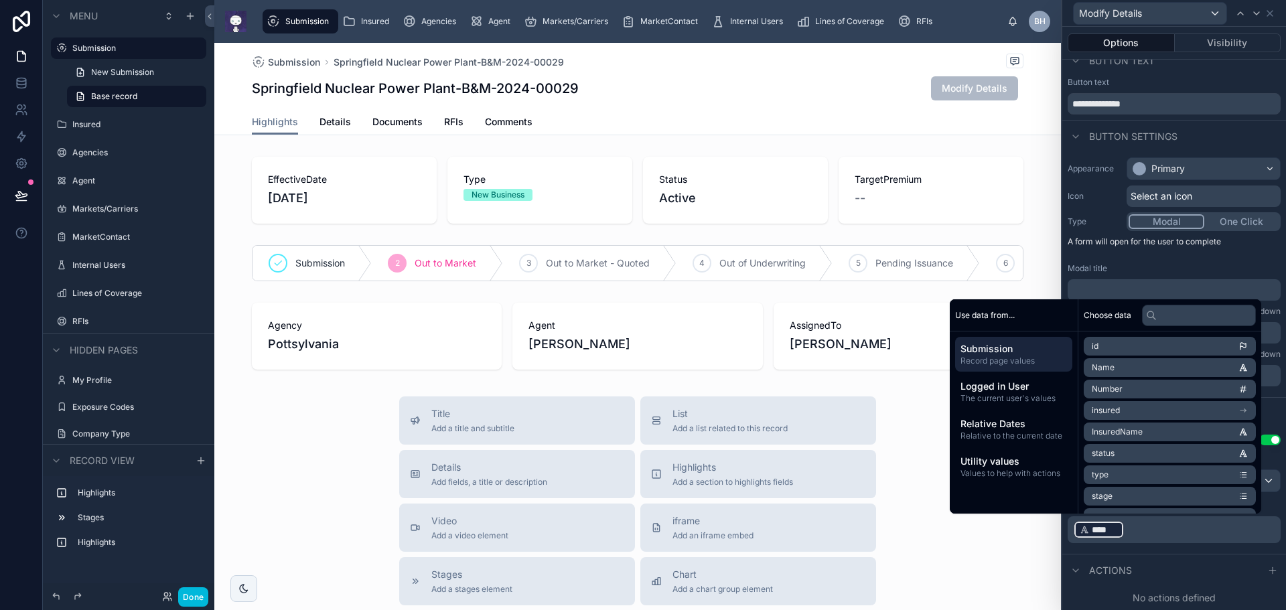
click at [1136, 530] on p "﻿ **** ﻿ ﻿" at bounding box center [1175, 529] width 205 height 21
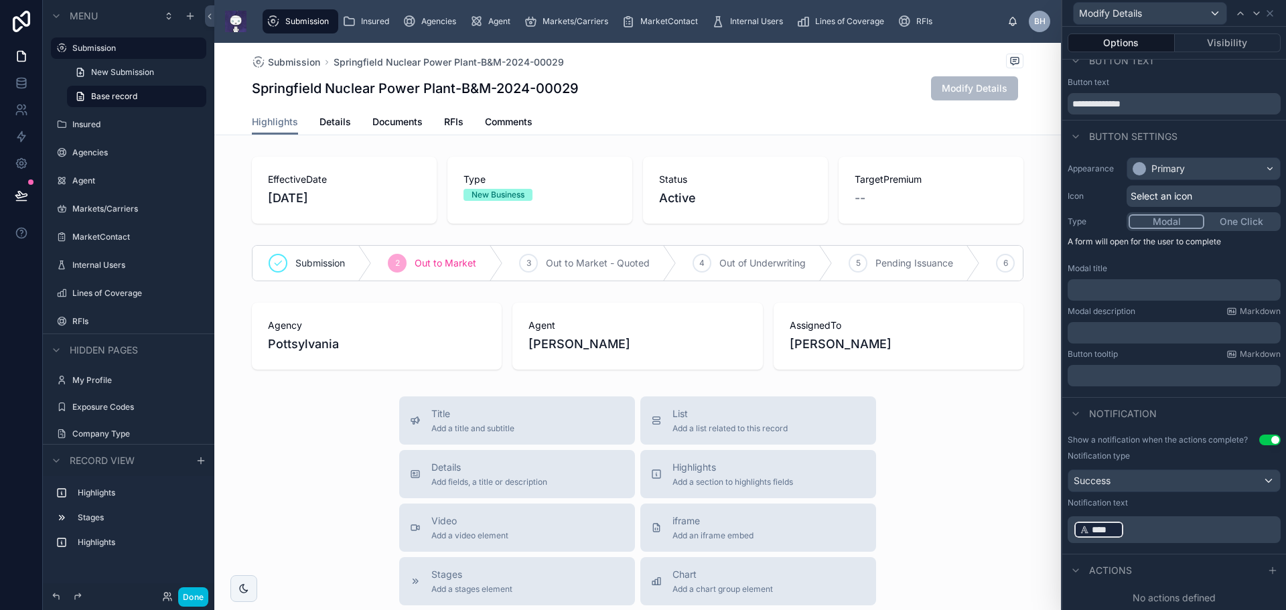
click at [1136, 530] on p "﻿ **** ﻿ ﻿" at bounding box center [1175, 529] width 205 height 21
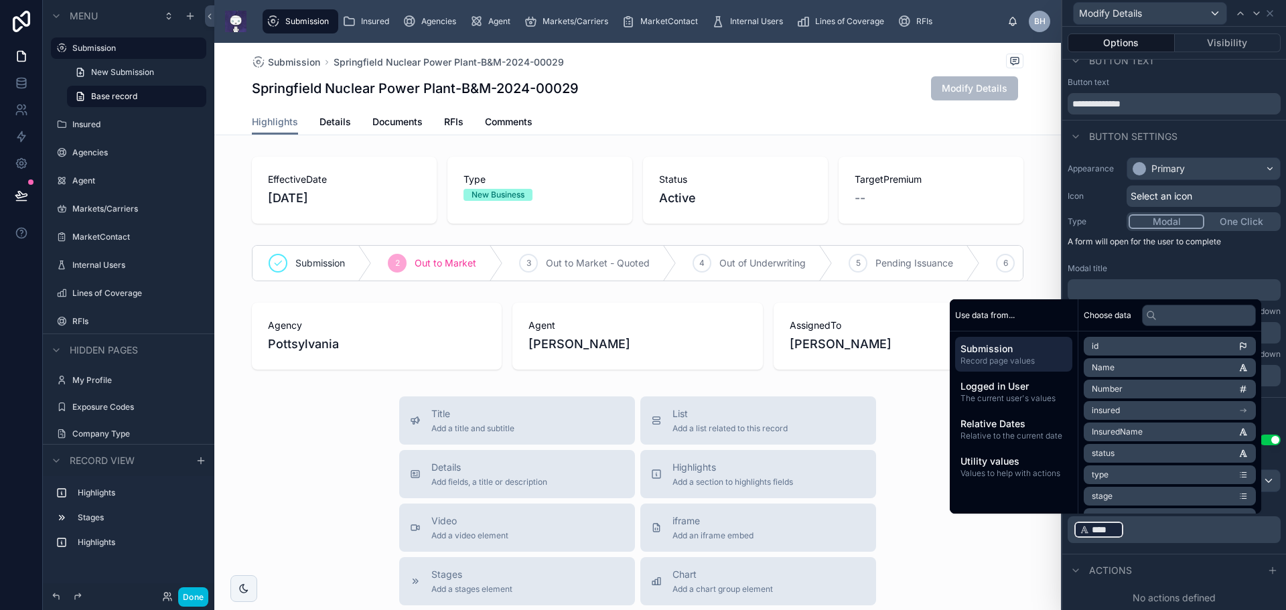
click at [1136, 530] on p "﻿ **** ﻿ ﻿" at bounding box center [1175, 529] width 205 height 21
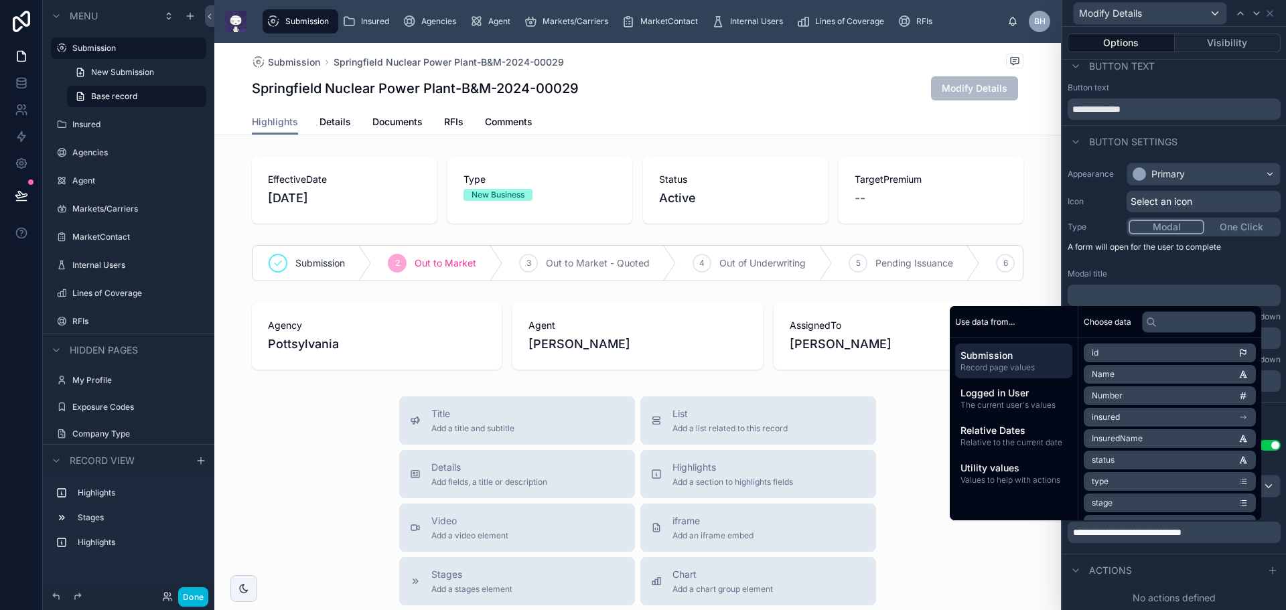
click at [1178, 534] on span "**********" at bounding box center [1127, 532] width 108 height 9
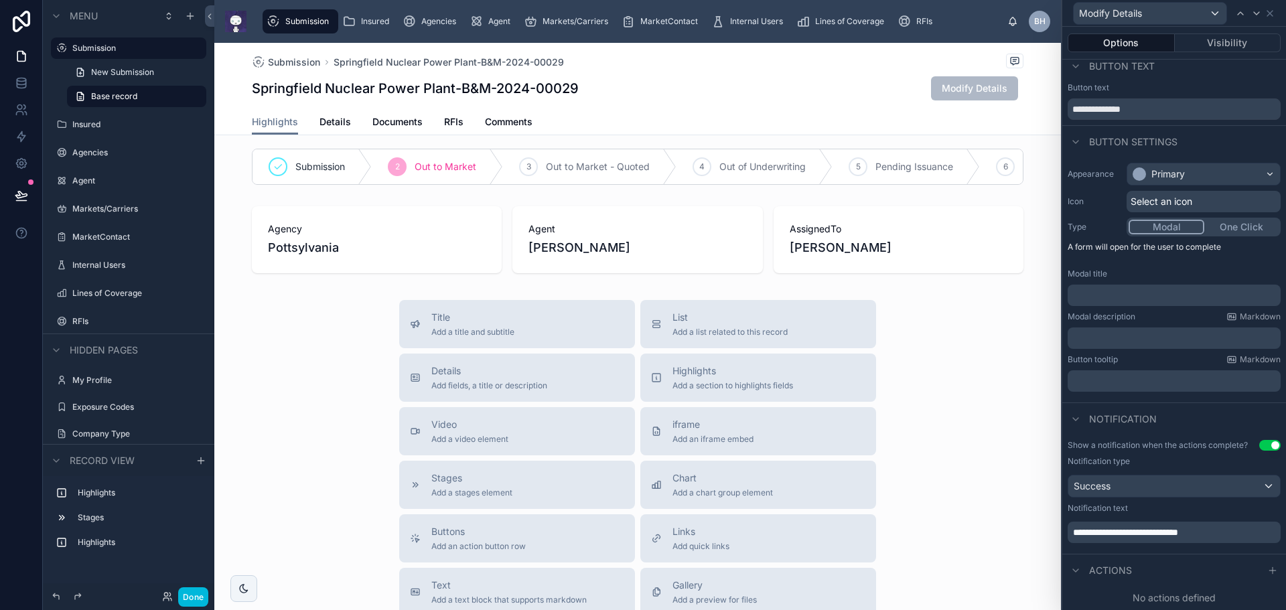
scroll to position [0, 0]
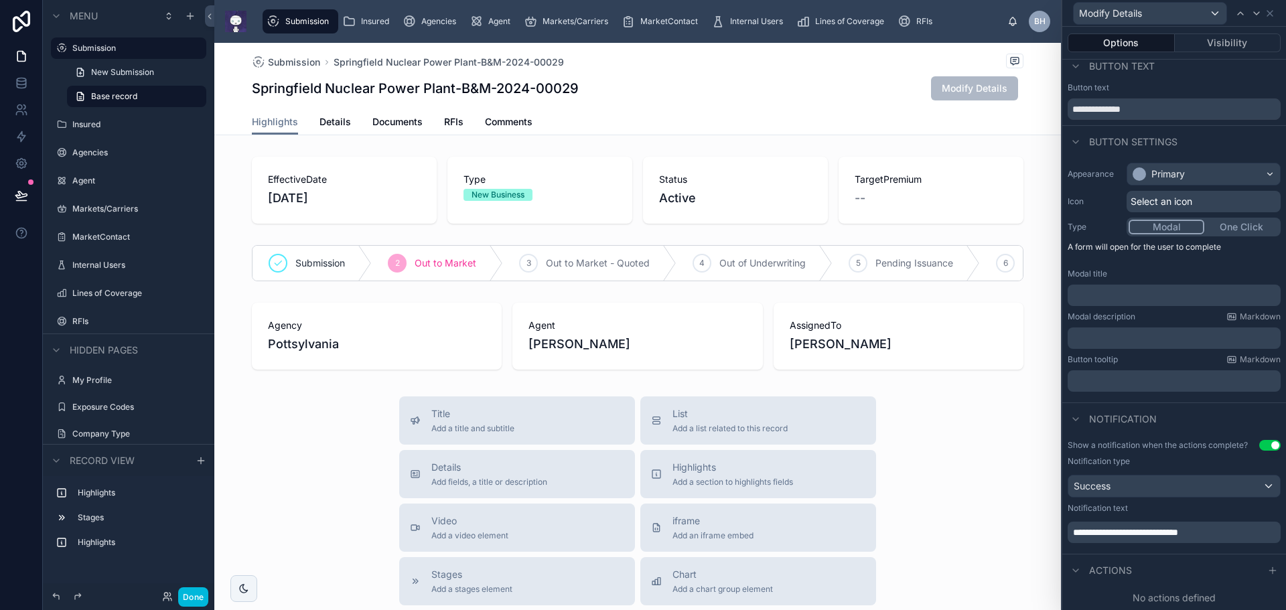
click at [1269, 571] on icon at bounding box center [1272, 571] width 6 height 0
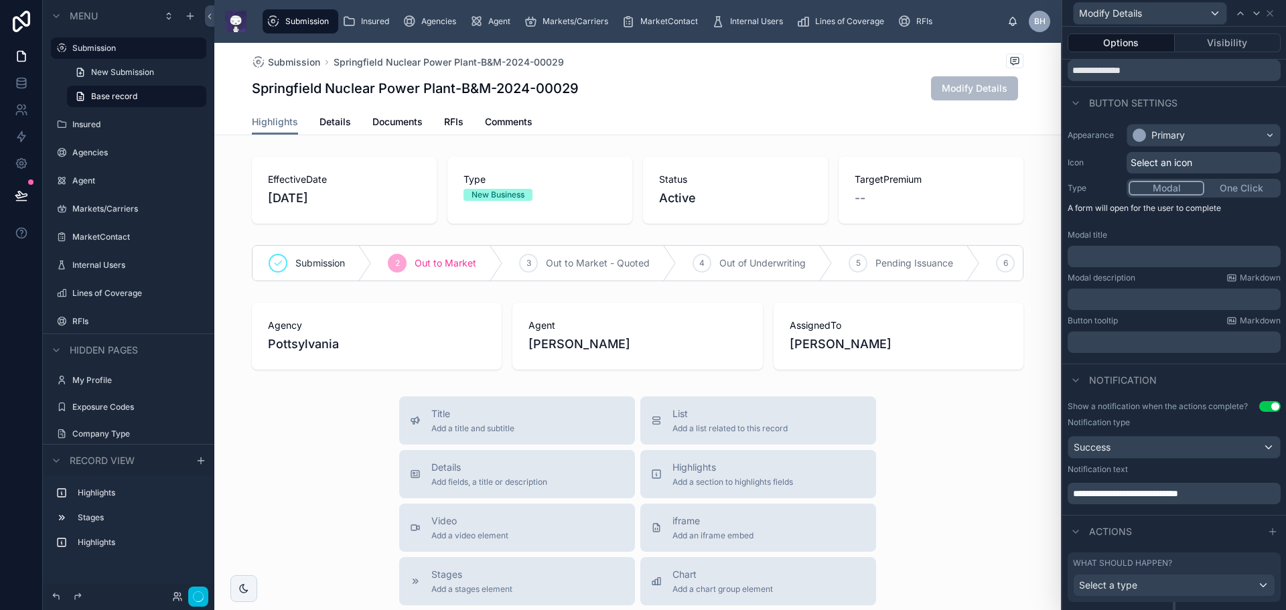
scroll to position [80, 0]
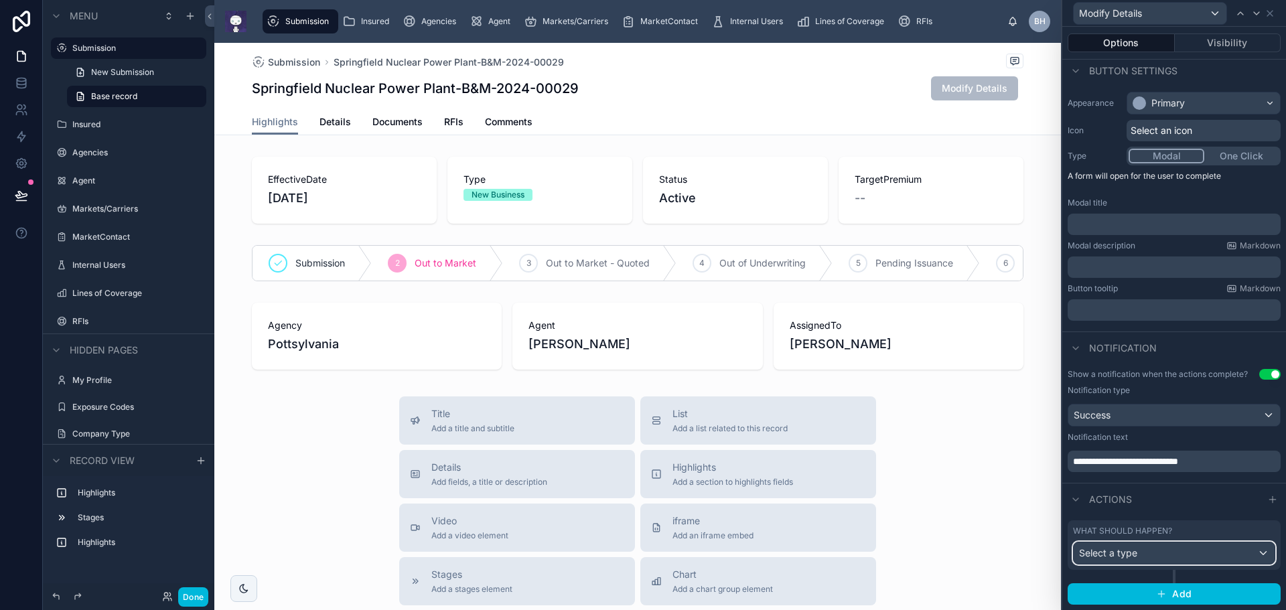
click at [1150, 558] on div "Select a type" at bounding box center [1174, 552] width 201 height 21
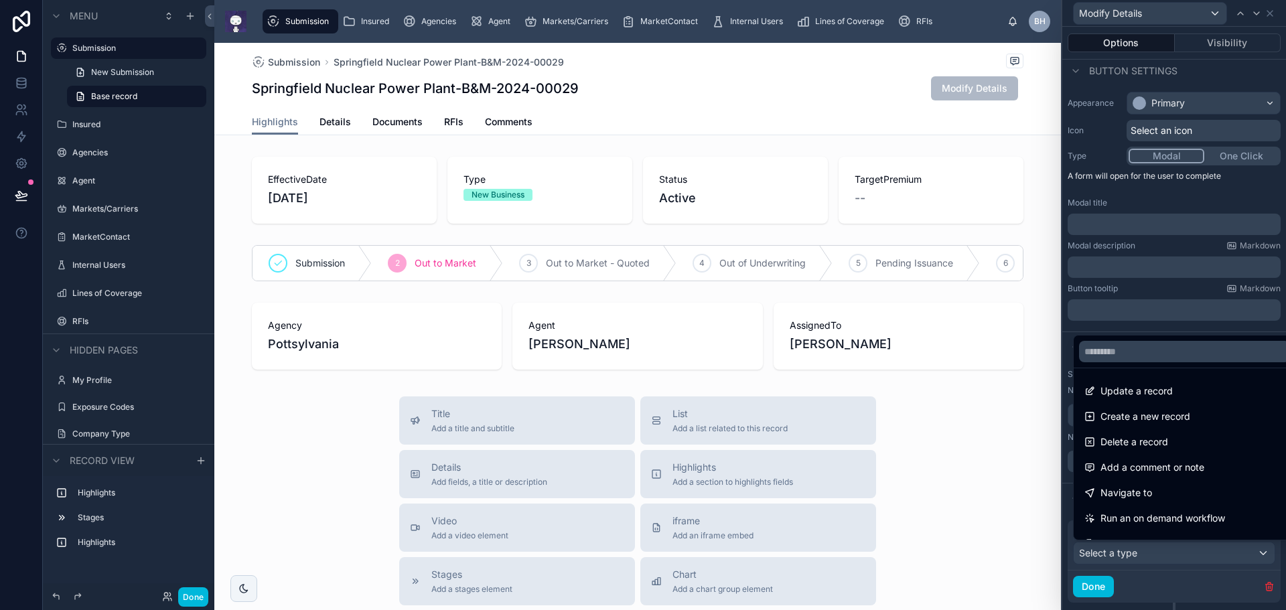
click at [1129, 400] on div "Update a record" at bounding box center [1184, 391] width 216 height 24
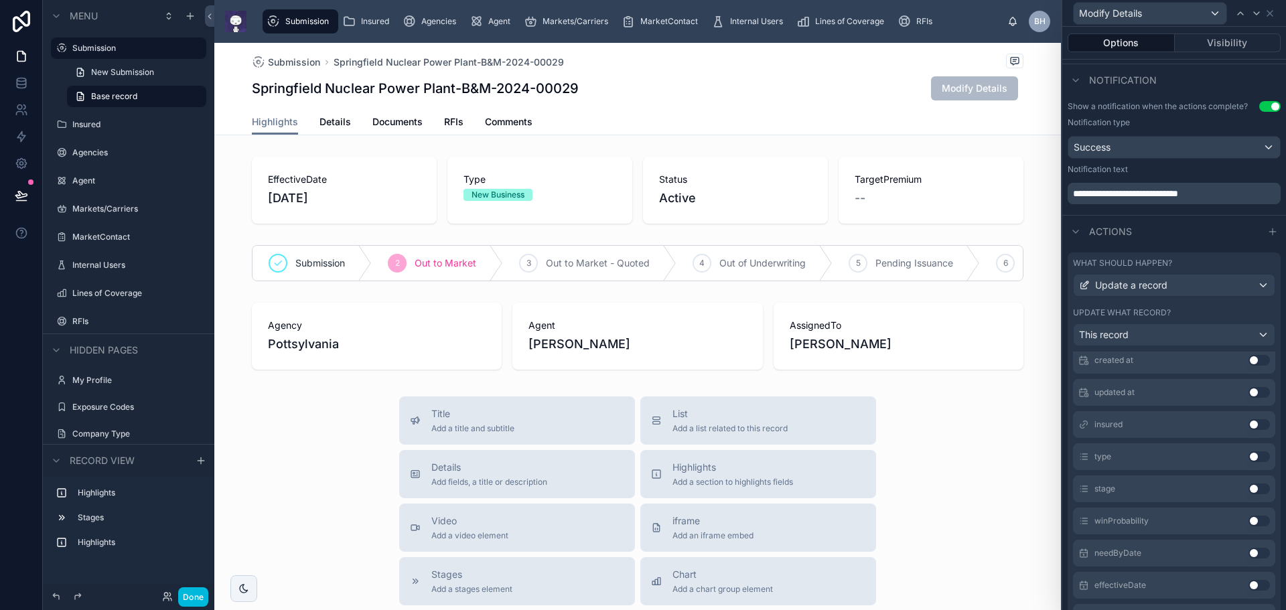
scroll to position [67, 0]
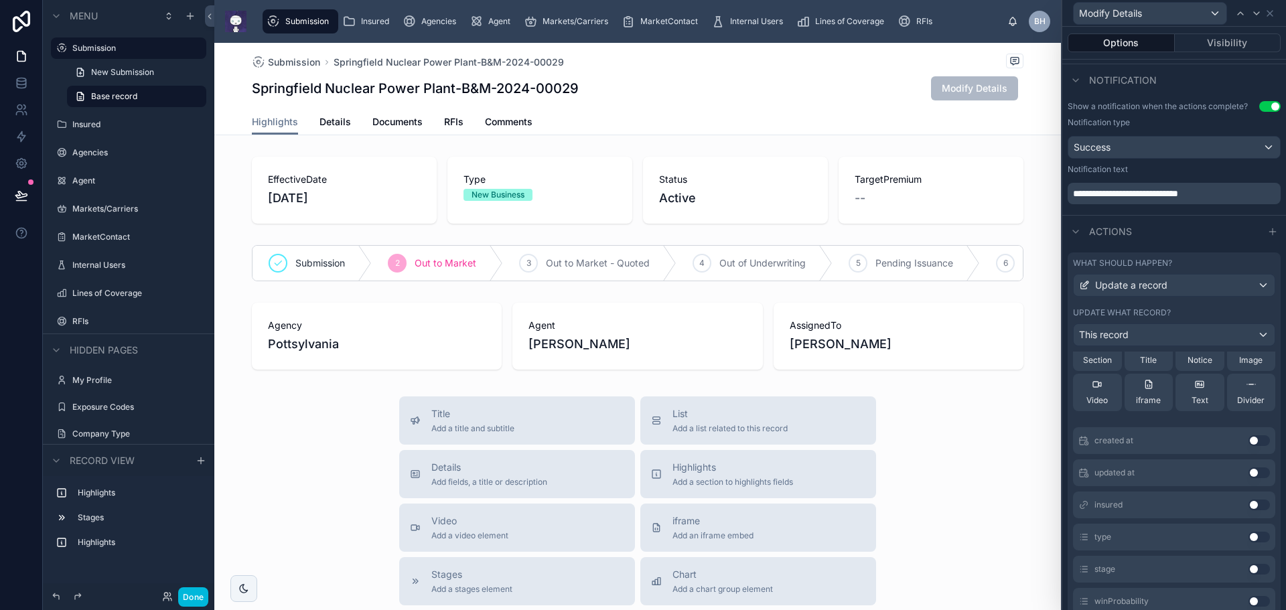
click at [1248, 537] on button "Use setting" at bounding box center [1258, 537] width 21 height 11
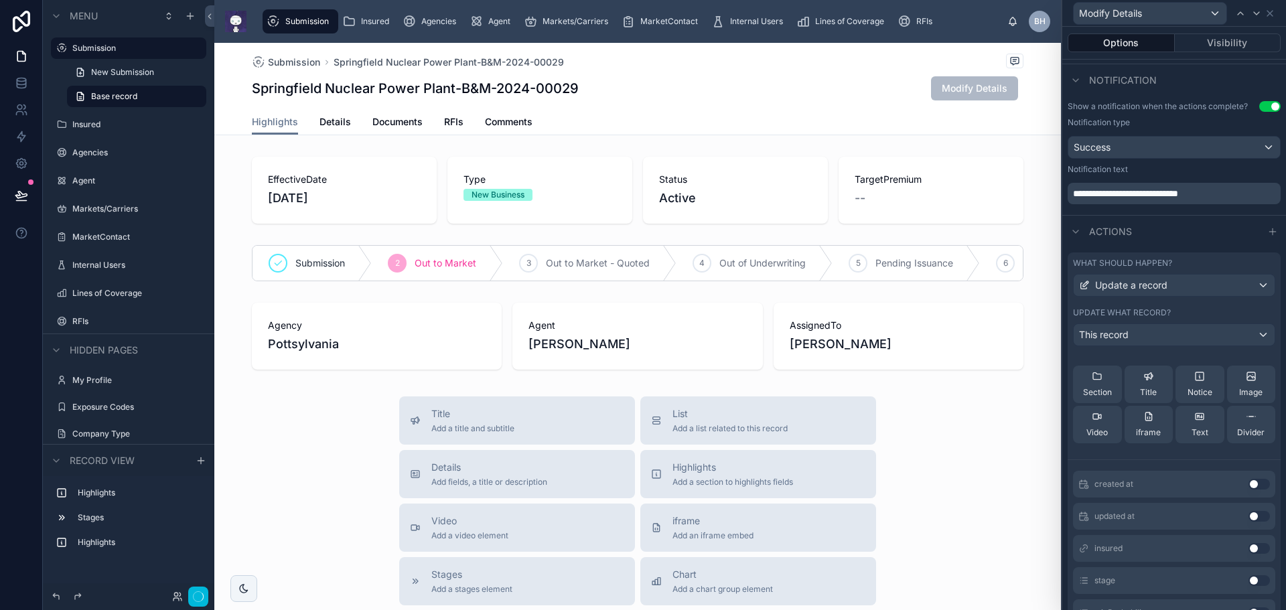
scroll to position [99, 0]
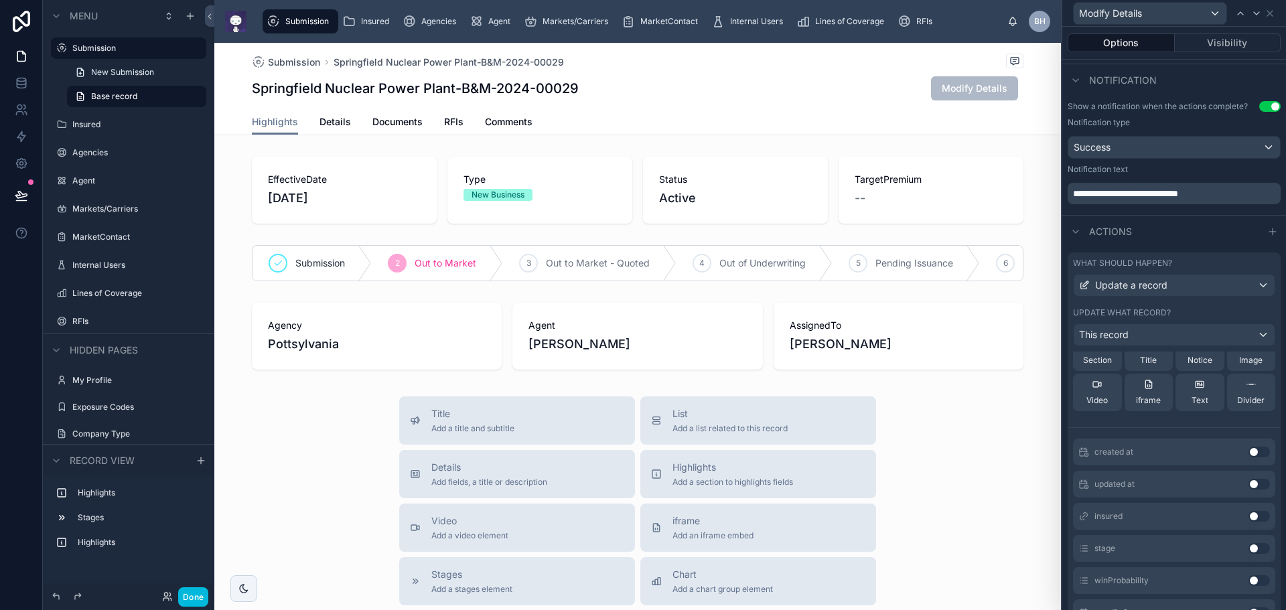
click at [1248, 583] on button "Use setting" at bounding box center [1258, 580] width 21 height 11
click at [1248, 451] on button "Use setting" at bounding box center [1258, 446] width 21 height 11
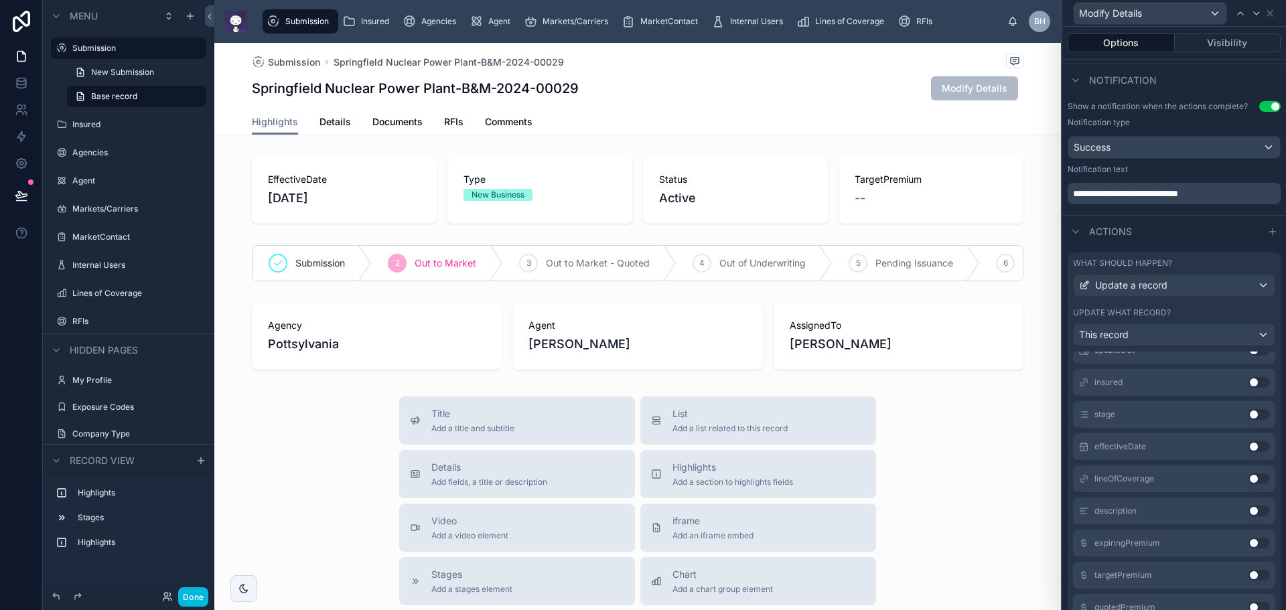
scroll to position [329, 0]
click at [1248, 512] on button "Use setting" at bounding box center [1258, 511] width 21 height 11
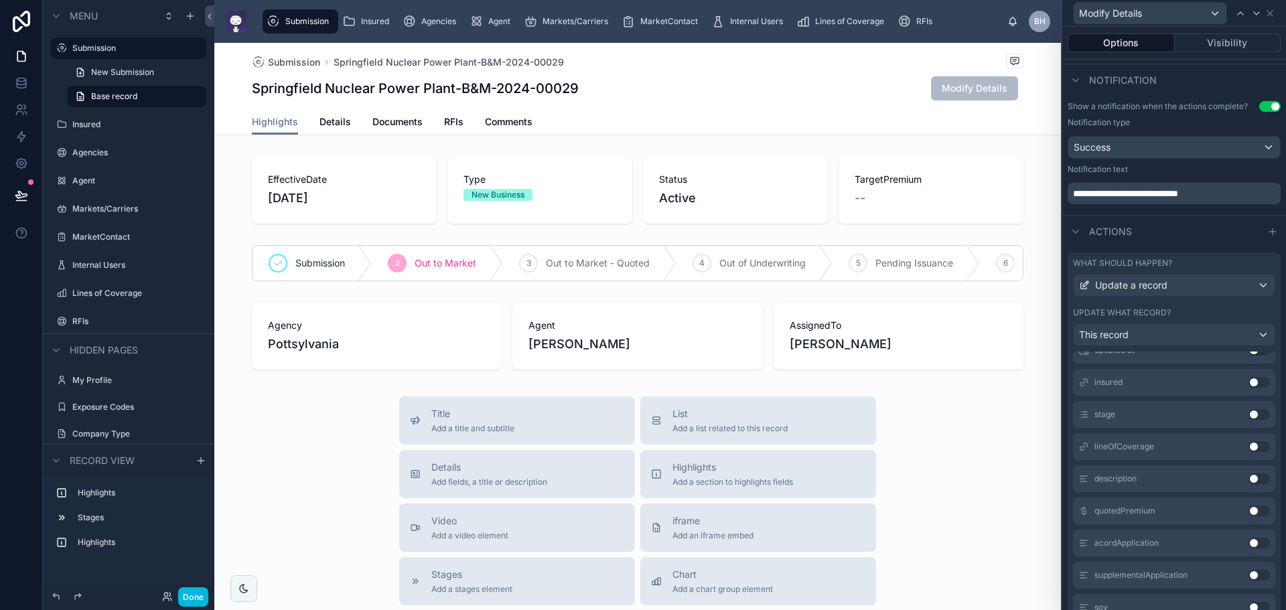
click at [1248, 512] on button "Use setting" at bounding box center [1258, 511] width 21 height 11
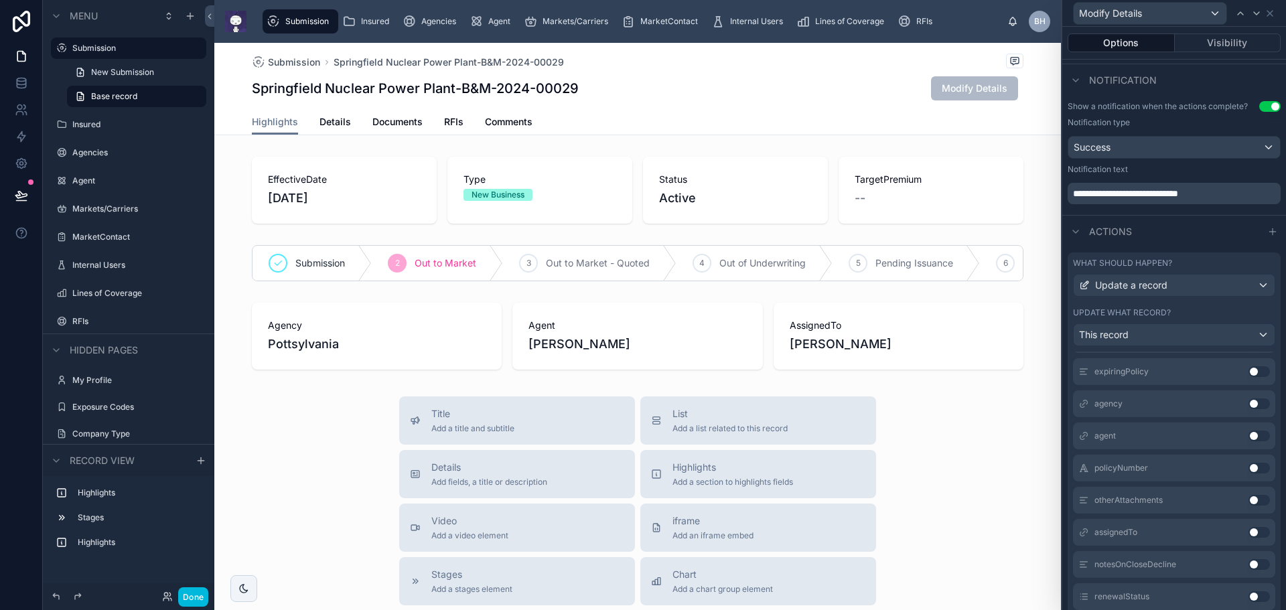
click at [1248, 528] on button "Use setting" at bounding box center [1258, 532] width 21 height 11
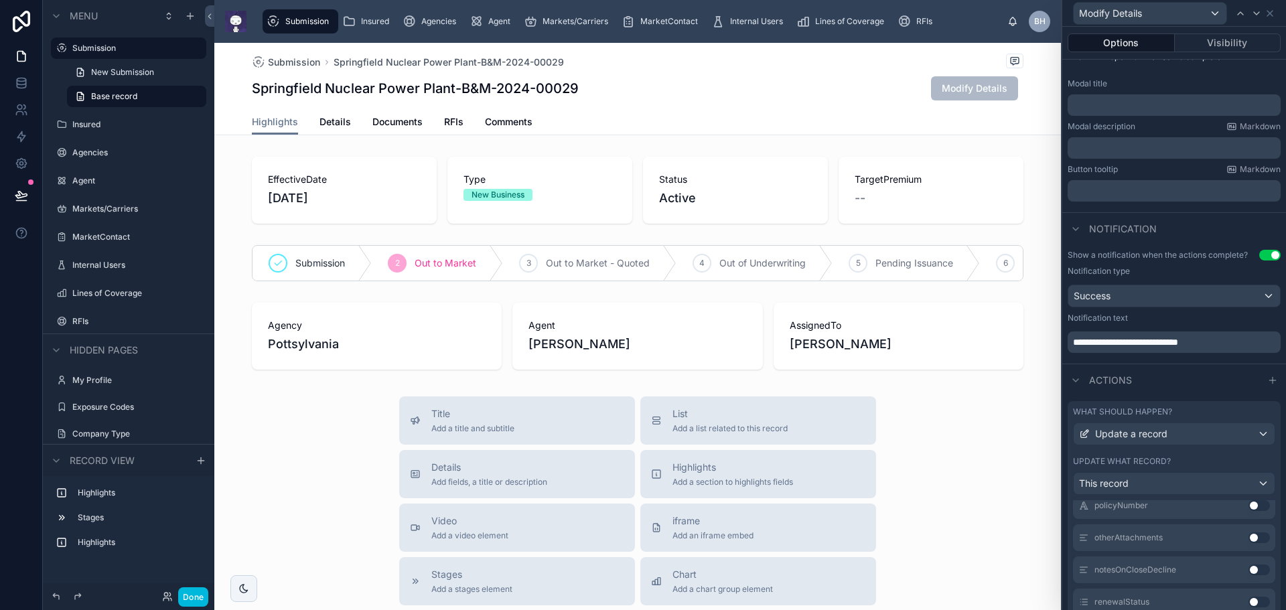
scroll to position [770, 0]
click at [1248, 511] on button "Use setting" at bounding box center [1258, 508] width 21 height 11
click at [1248, 541] on button "Use setting" at bounding box center [1258, 540] width 21 height 11
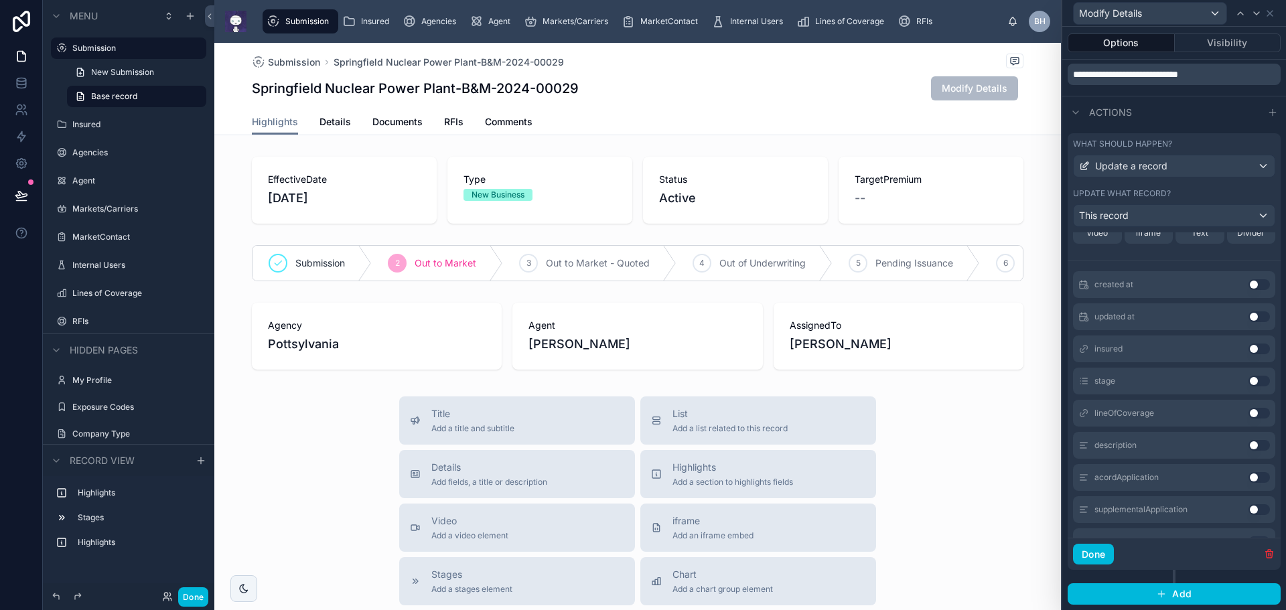
scroll to position [435, 0]
click at [1248, 443] on button "Use setting" at bounding box center [1258, 446] width 21 height 11
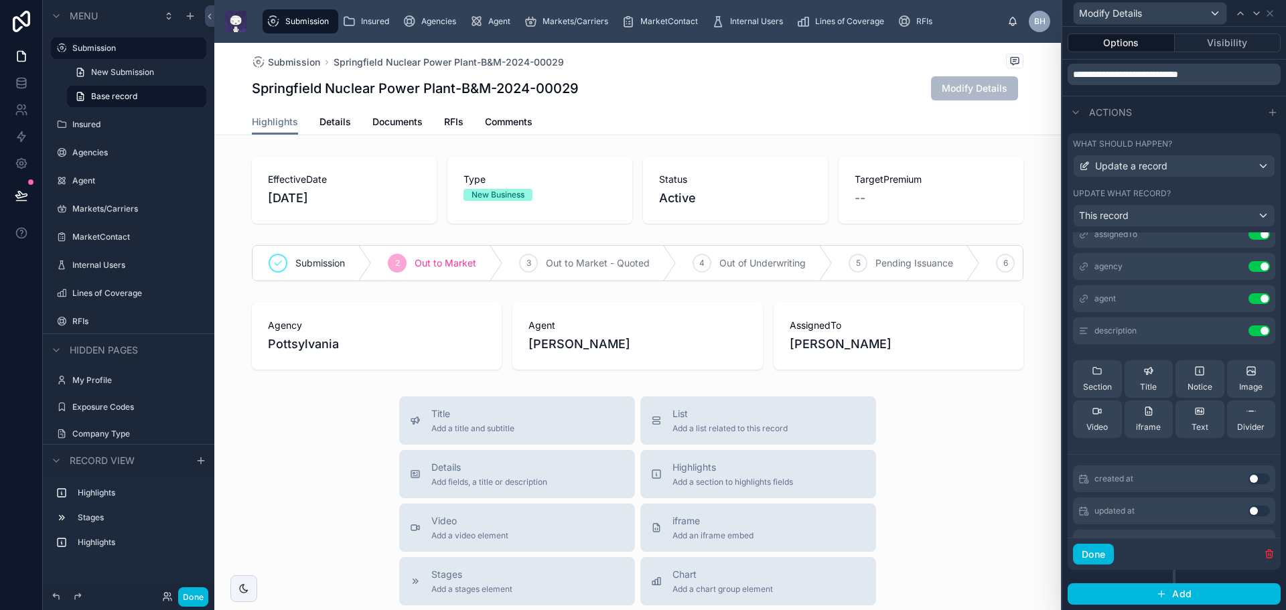
scroll to position [267, 0]
click at [1243, 431] on span "Divider" at bounding box center [1250, 435] width 27 height 11
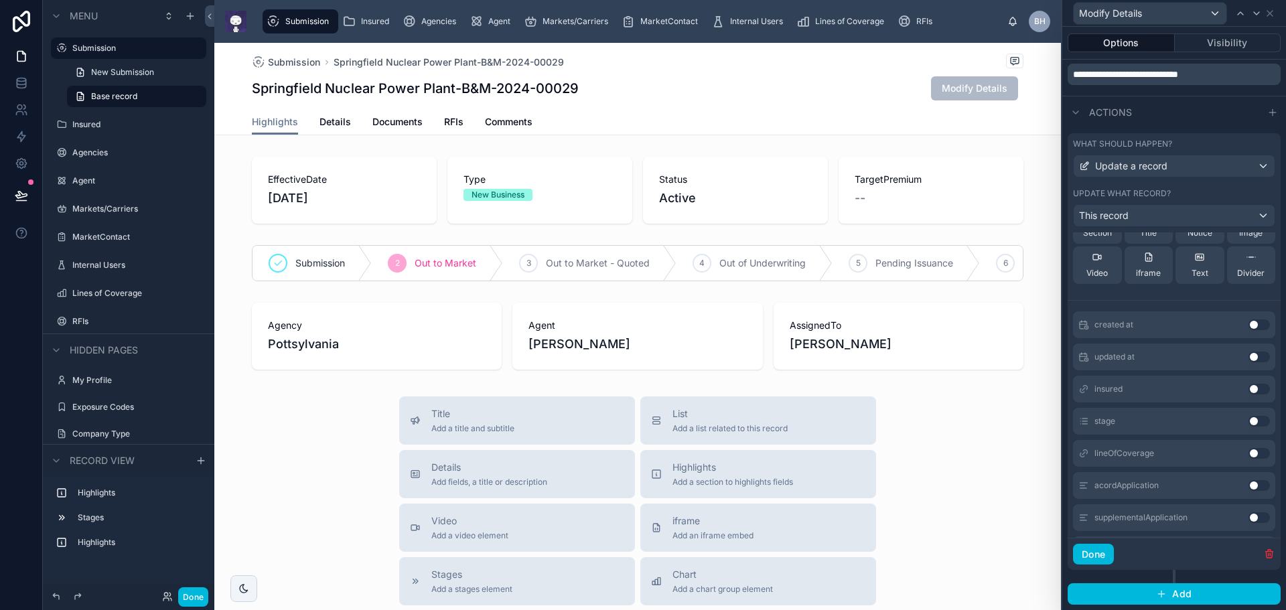
scroll to position [467, 0]
click at [1248, 481] on button "Use setting" at bounding box center [1258, 478] width 21 height 11
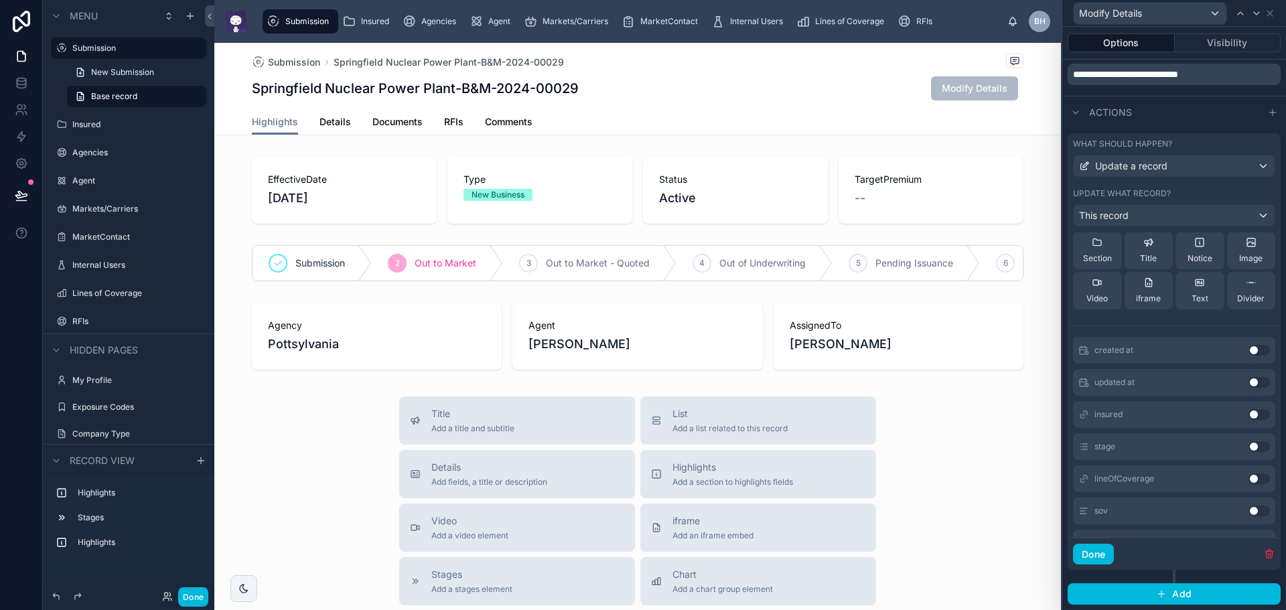
scroll to position [532, 0]
click at [1248, 510] on button "Use setting" at bounding box center [1258, 511] width 21 height 11
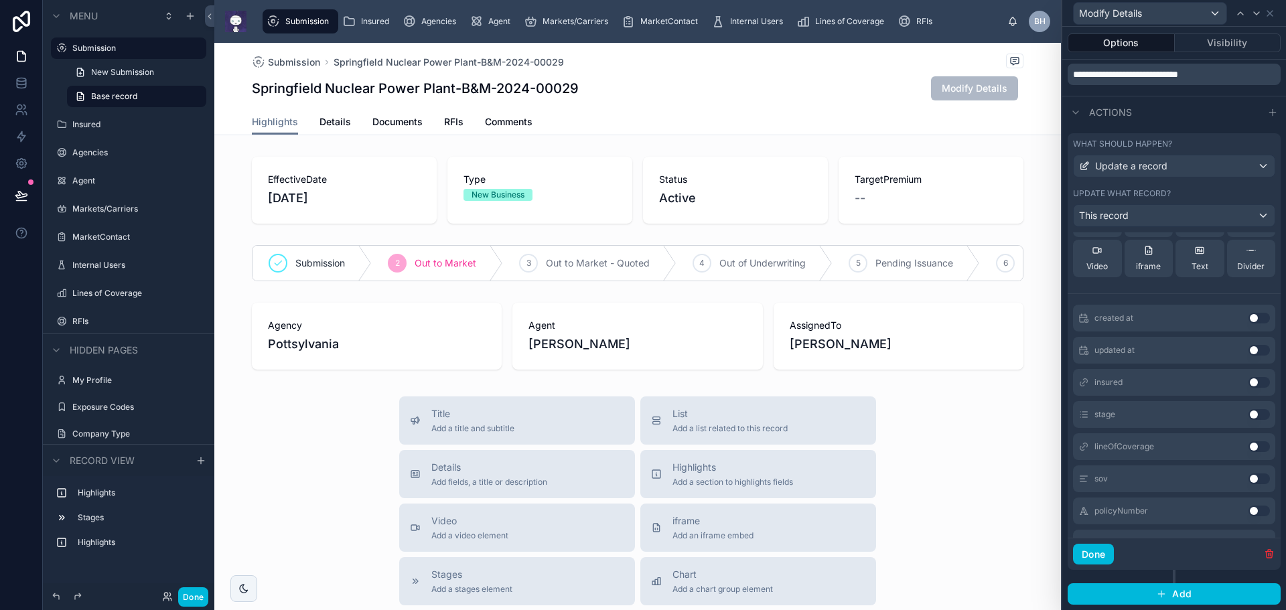
click at [1248, 476] on button "Use setting" at bounding box center [1258, 478] width 21 height 11
click at [1248, 510] on button "Use setting" at bounding box center [1258, 511] width 21 height 11
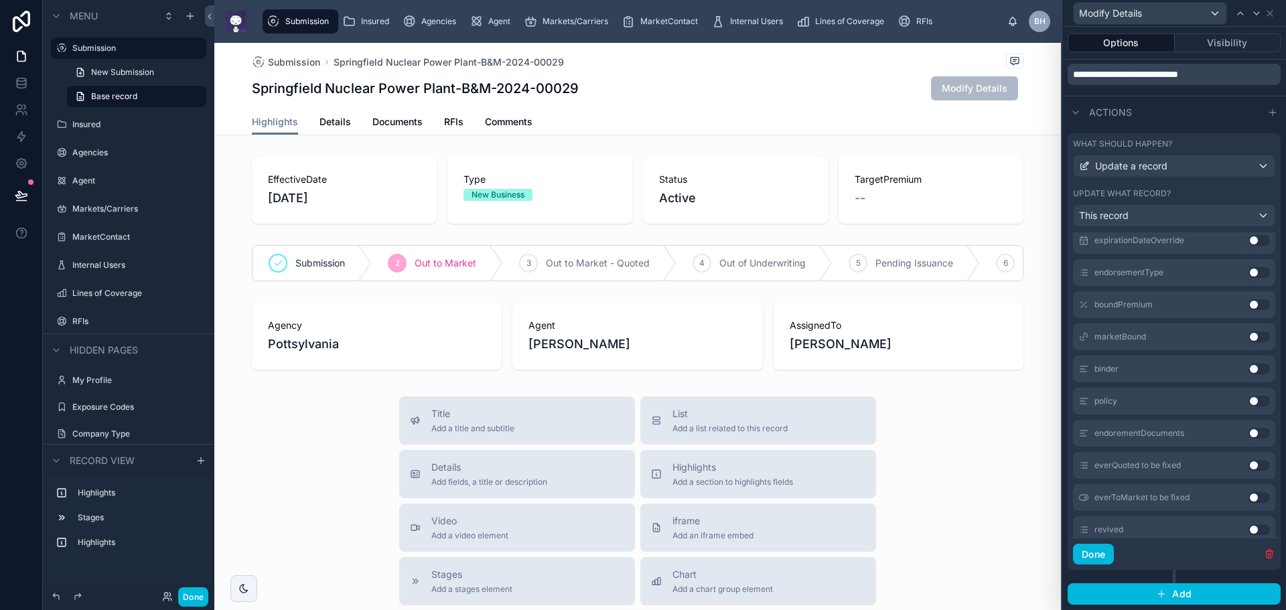
click at [1248, 371] on button "Use setting" at bounding box center [1258, 369] width 21 height 11
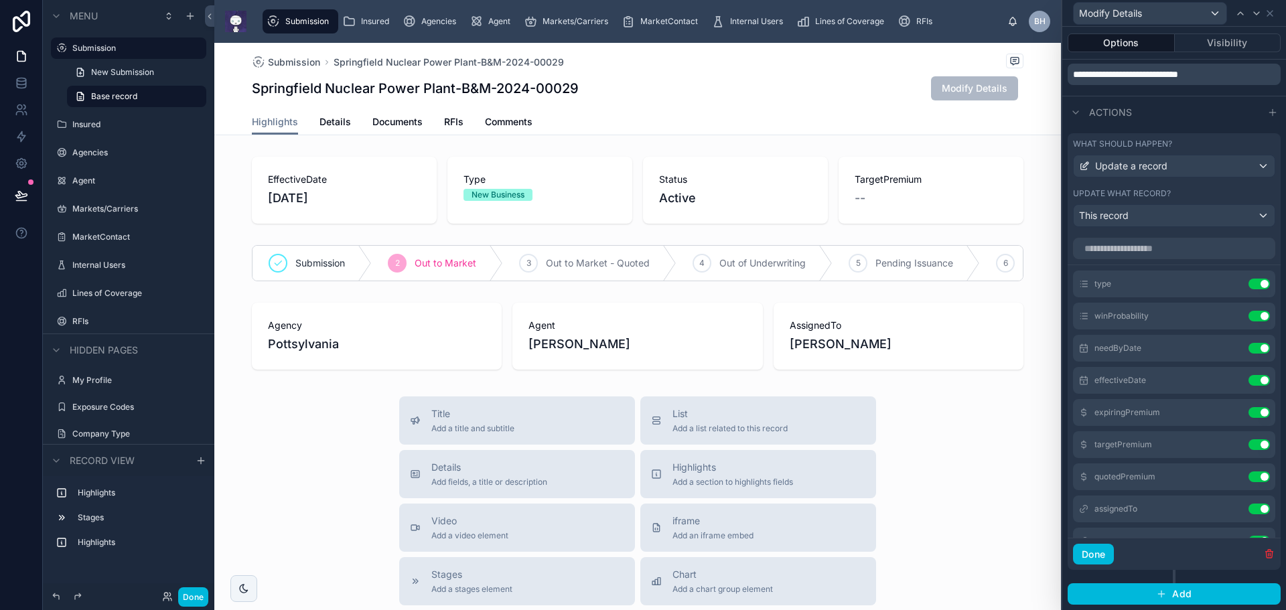
click at [0, 0] on icon at bounding box center [0, 0] width 0 height 0
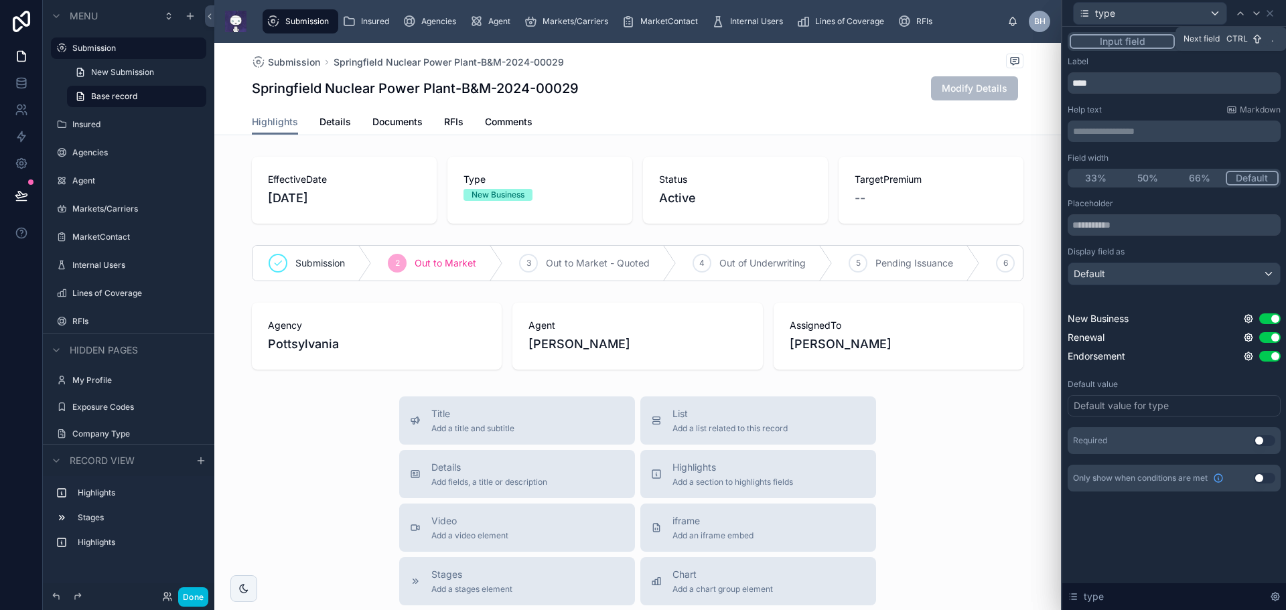
click at [1261, 14] on icon at bounding box center [1256, 13] width 11 height 11
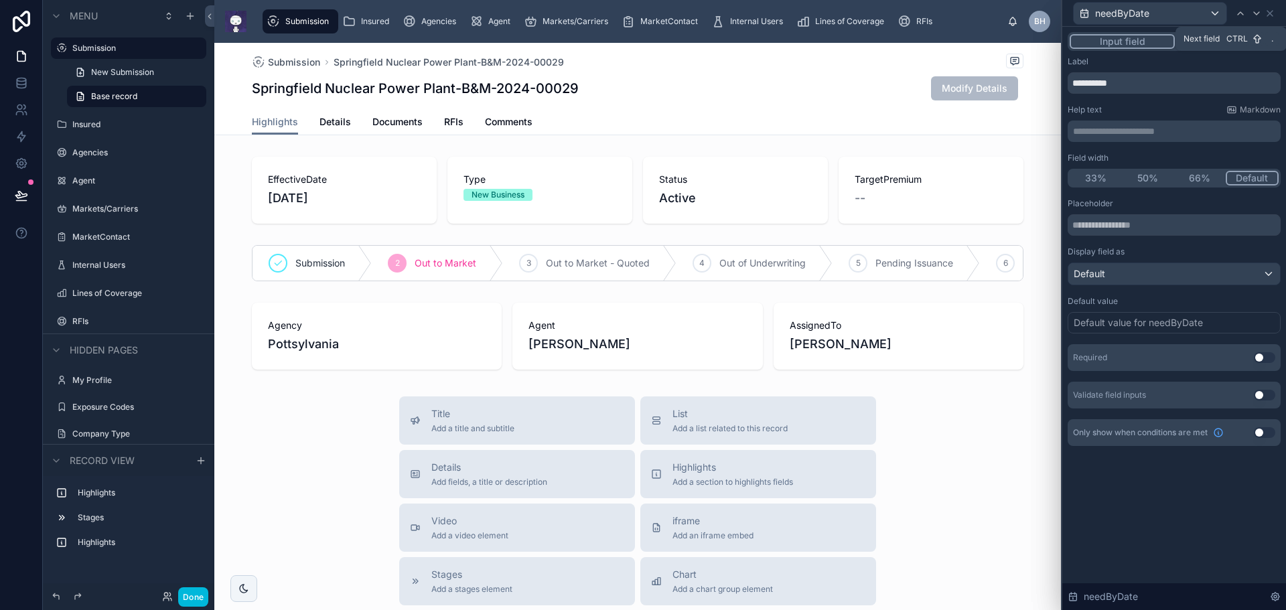
click at [1260, 14] on icon at bounding box center [1256, 13] width 11 height 11
click at [1259, 14] on icon at bounding box center [1256, 13] width 11 height 11
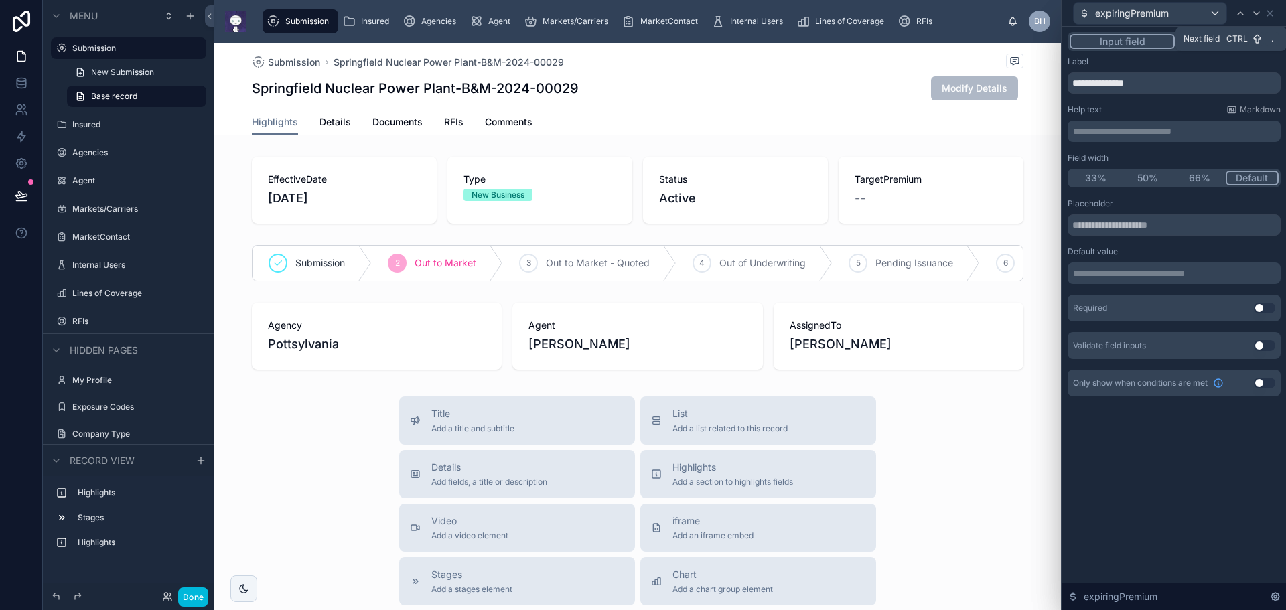
click at [1259, 14] on icon at bounding box center [1256, 13] width 11 height 11
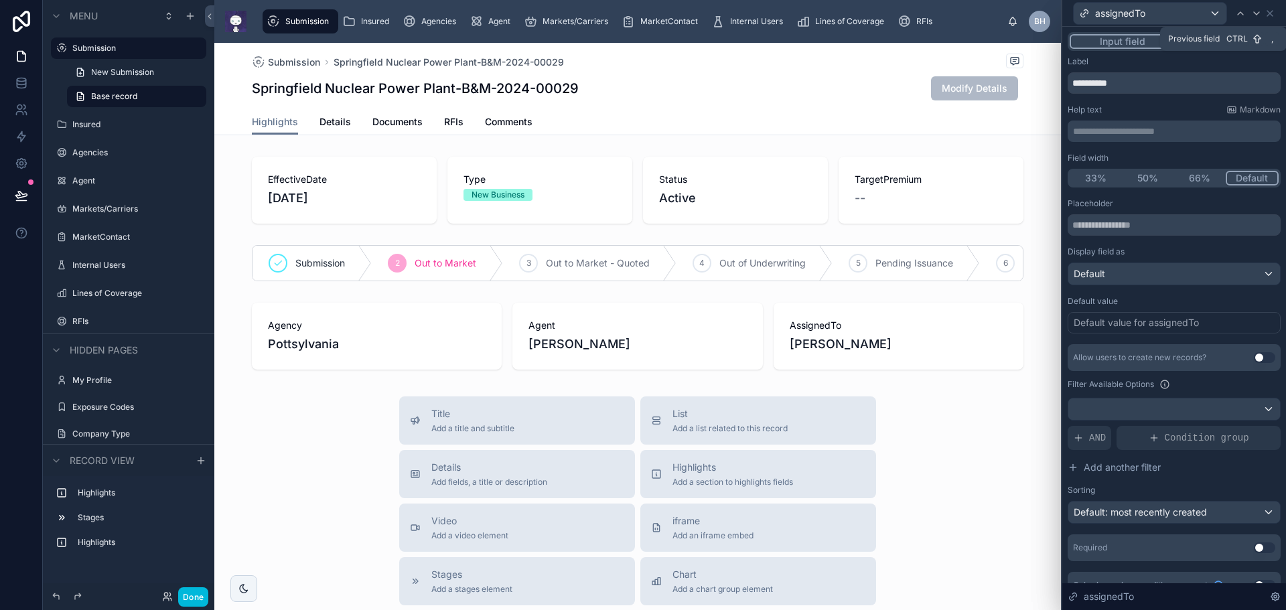
click at [1239, 11] on icon at bounding box center [1240, 13] width 11 height 11
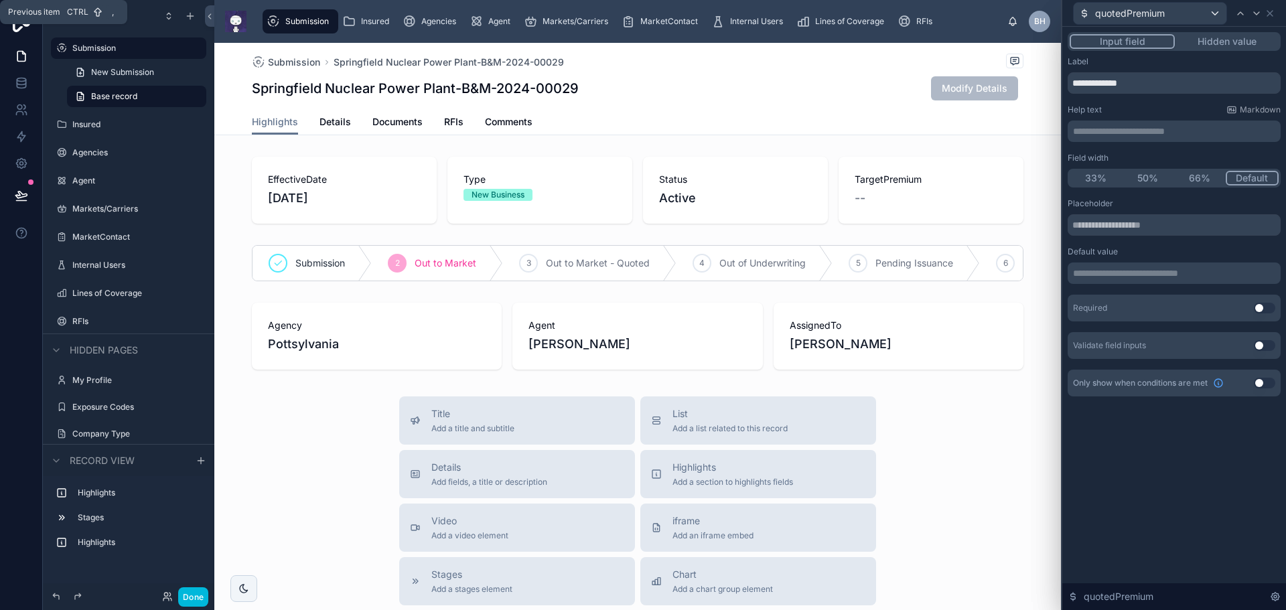
click at [1239, 11] on icon at bounding box center [1240, 13] width 11 height 11
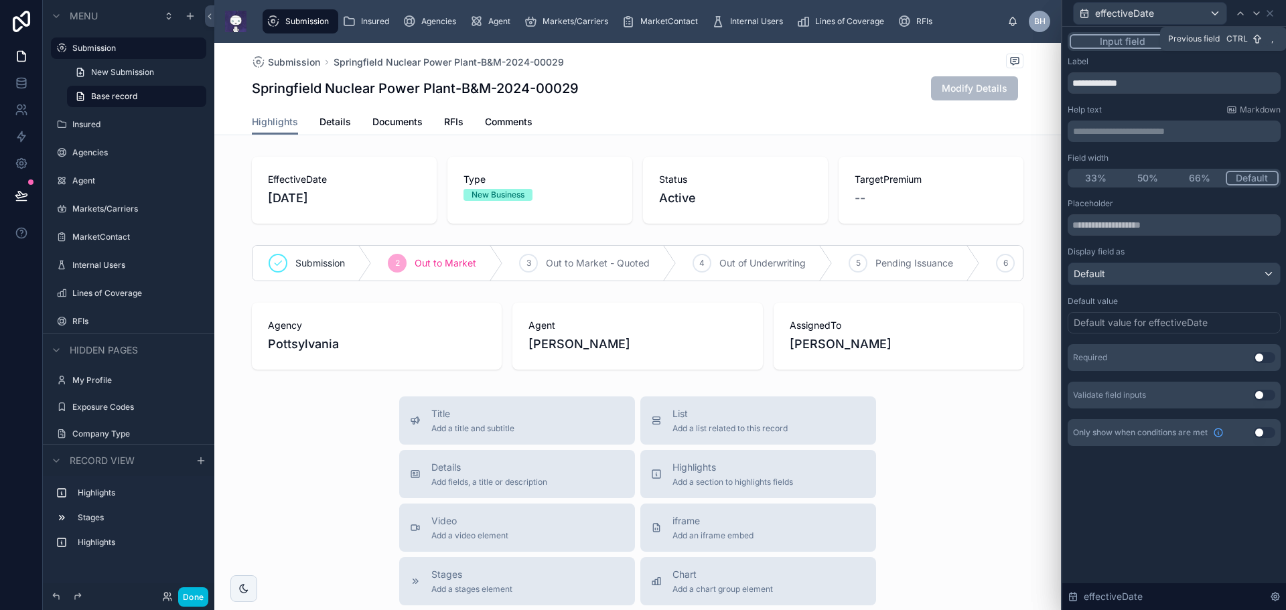
click at [1239, 11] on icon at bounding box center [1240, 13] width 11 height 11
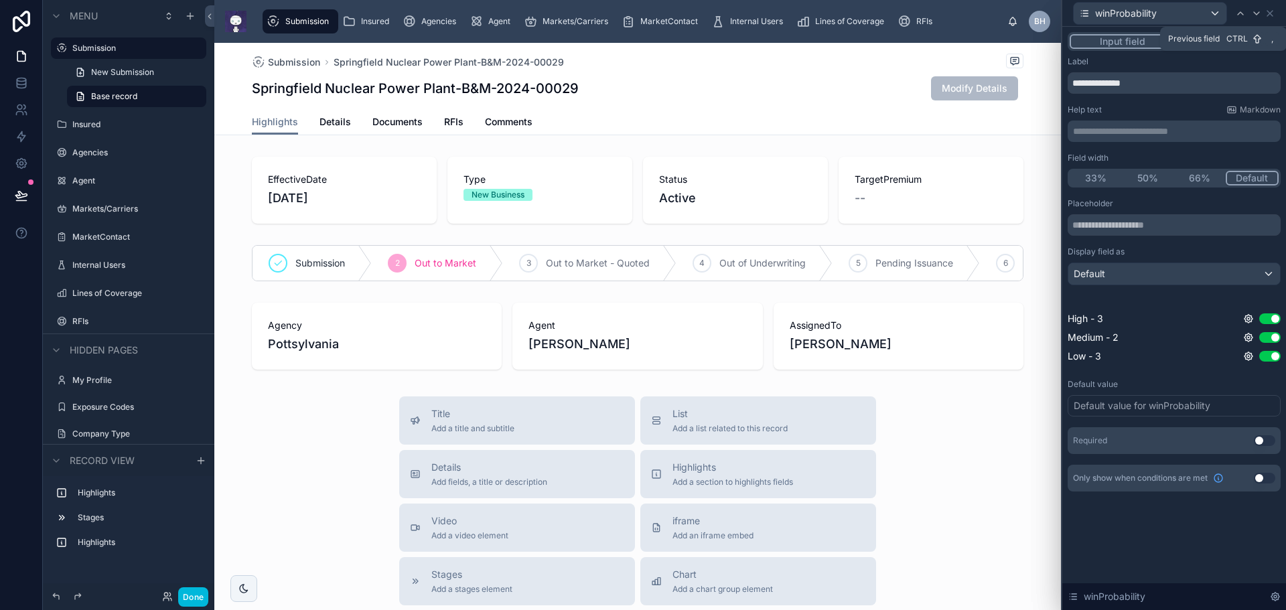
click at [1239, 15] on icon at bounding box center [1240, 13] width 11 height 11
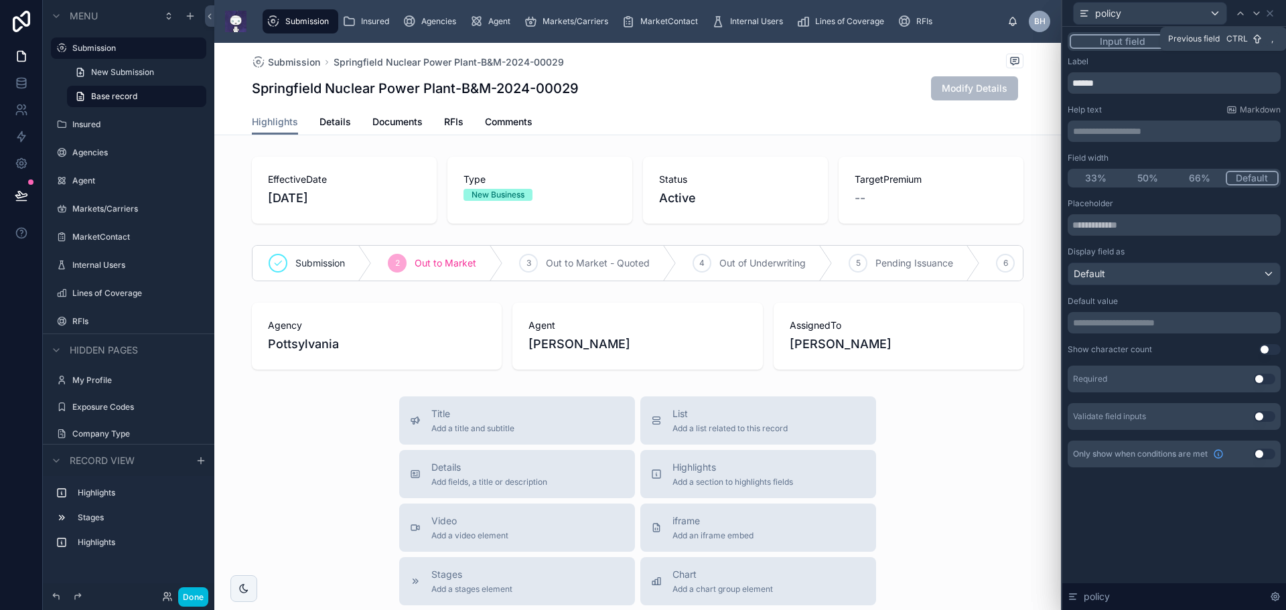
click at [1239, 15] on icon at bounding box center [1240, 13] width 11 height 11
click at [1259, 13] on icon at bounding box center [1256, 13] width 11 height 11
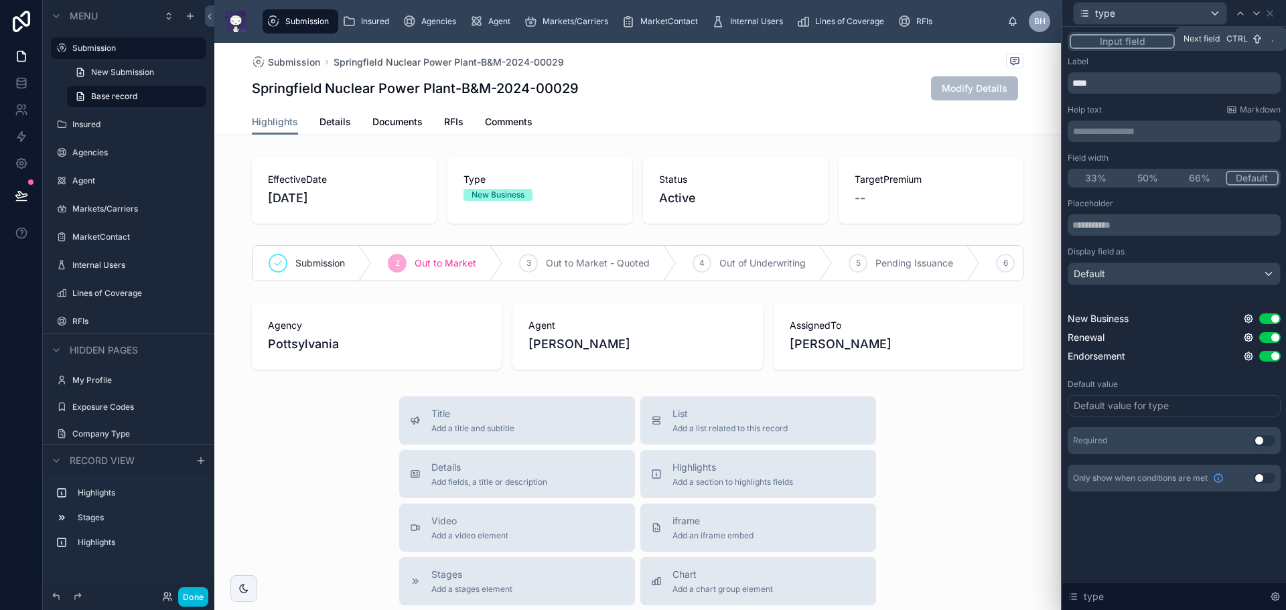
click at [1255, 13] on icon at bounding box center [1256, 13] width 5 height 3
click at [1090, 84] on input "**********" at bounding box center [1173, 82] width 213 height 21
type input "**********"
click at [1258, 14] on icon at bounding box center [1256, 13] width 11 height 11
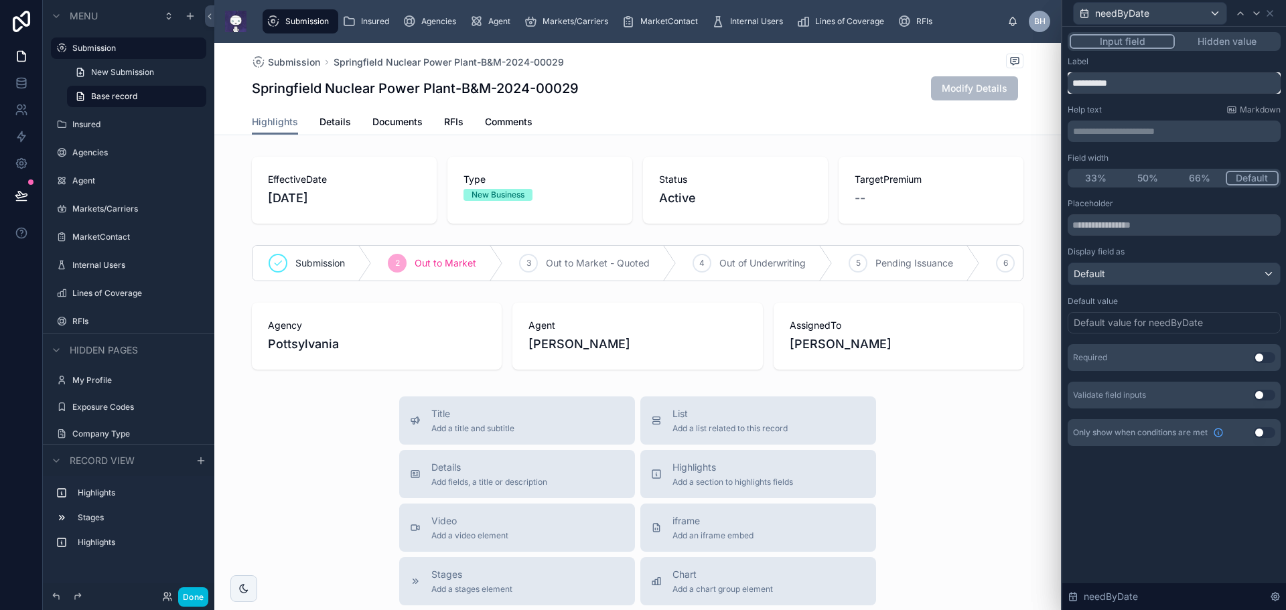
click at [1094, 84] on input "**********" at bounding box center [1173, 82] width 213 height 21
click at [1112, 80] on input "**********" at bounding box center [1173, 82] width 213 height 21
type input "**********"
click at [1258, 14] on icon at bounding box center [1256, 13] width 11 height 11
click at [1110, 85] on input "**********" at bounding box center [1173, 82] width 213 height 21
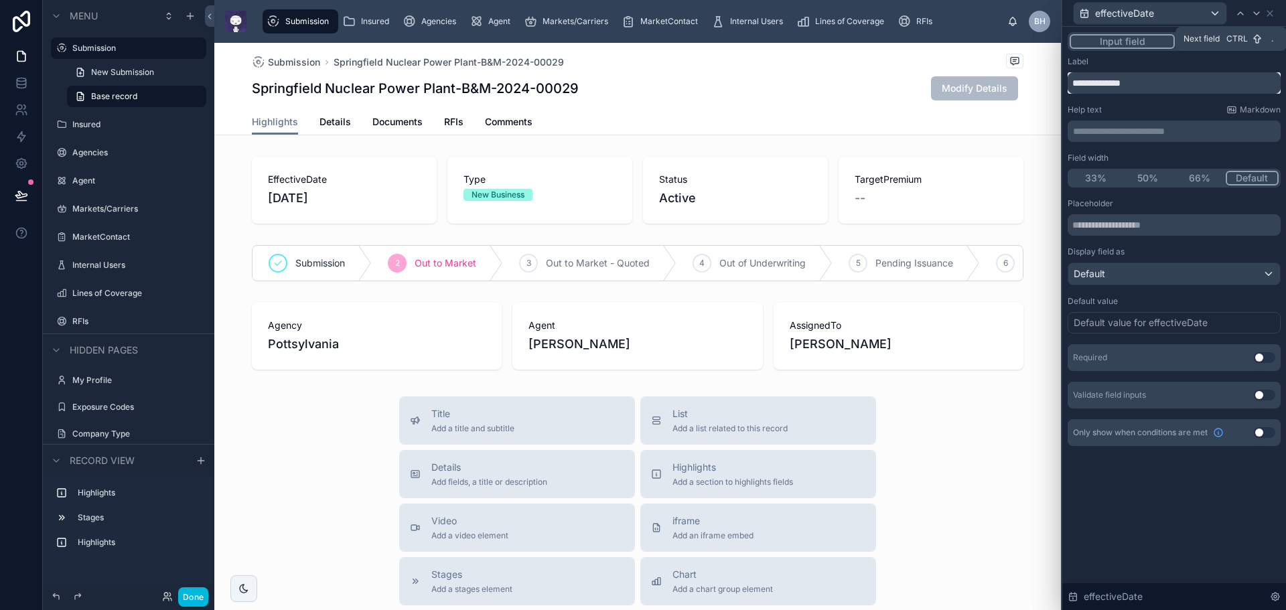
type input "**********"
click at [1258, 13] on icon at bounding box center [1256, 13] width 5 height 3
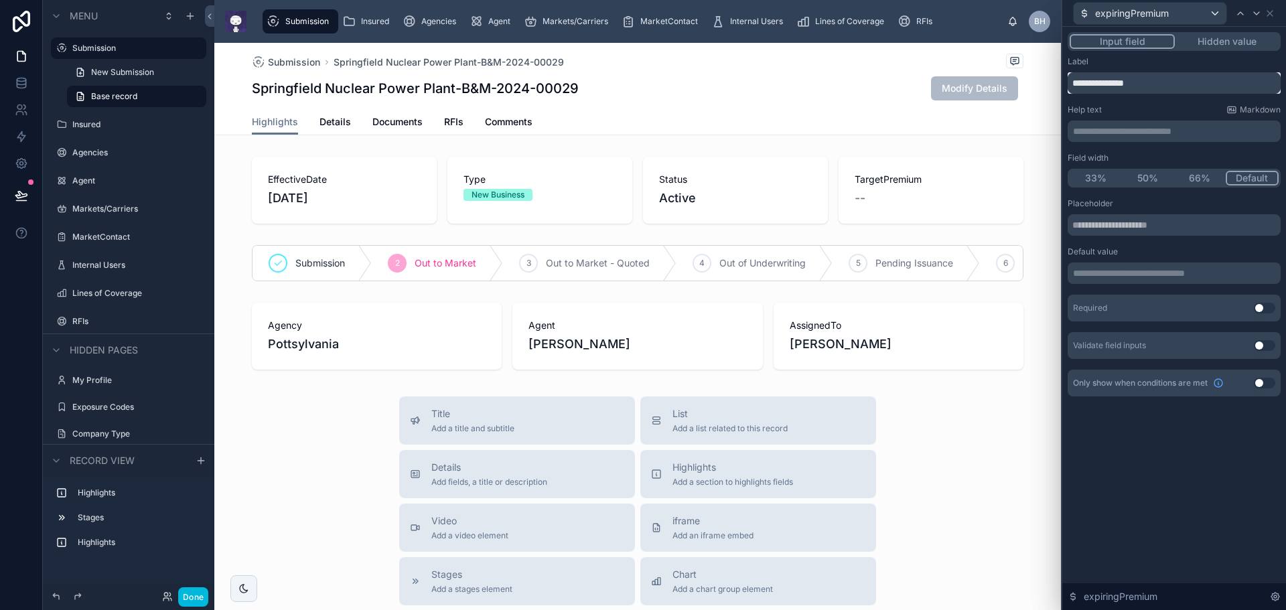
click at [1110, 87] on input "**********" at bounding box center [1173, 82] width 213 height 21
type input "**********"
click at [1256, 11] on icon at bounding box center [1256, 13] width 11 height 11
click at [1101, 82] on input "**********" at bounding box center [1173, 82] width 213 height 21
type input "**********"
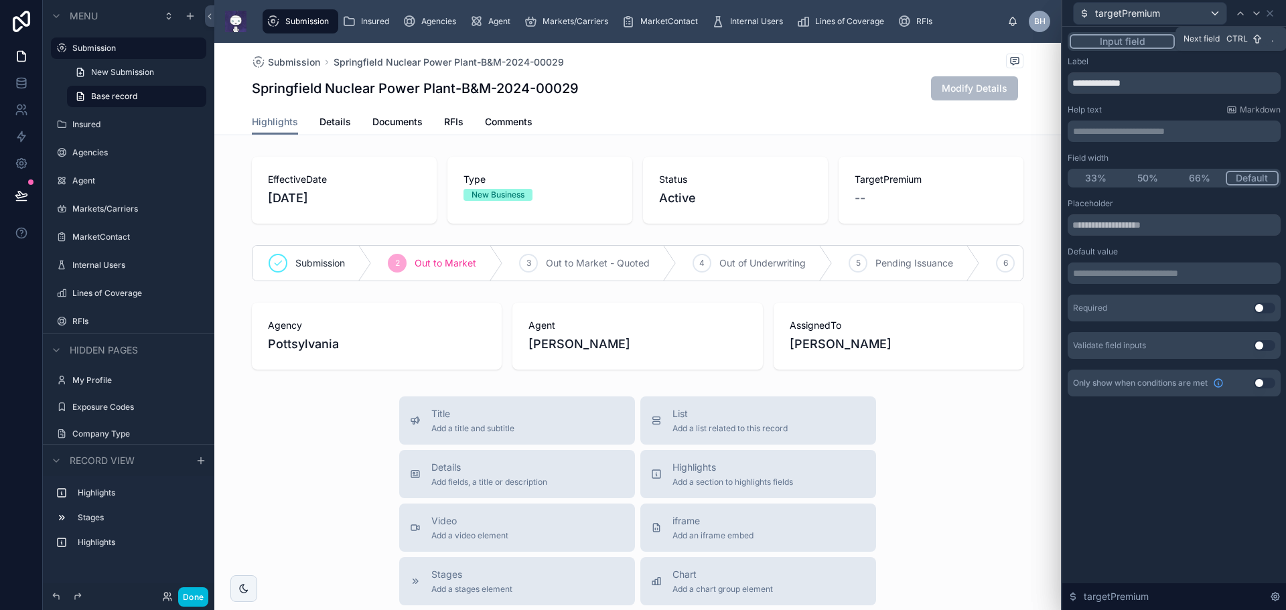
click at [1257, 14] on icon at bounding box center [1256, 13] width 5 height 3
click at [1106, 82] on input "**********" at bounding box center [1173, 82] width 213 height 21
type input "**********"
click at [1258, 15] on icon at bounding box center [1256, 13] width 11 height 11
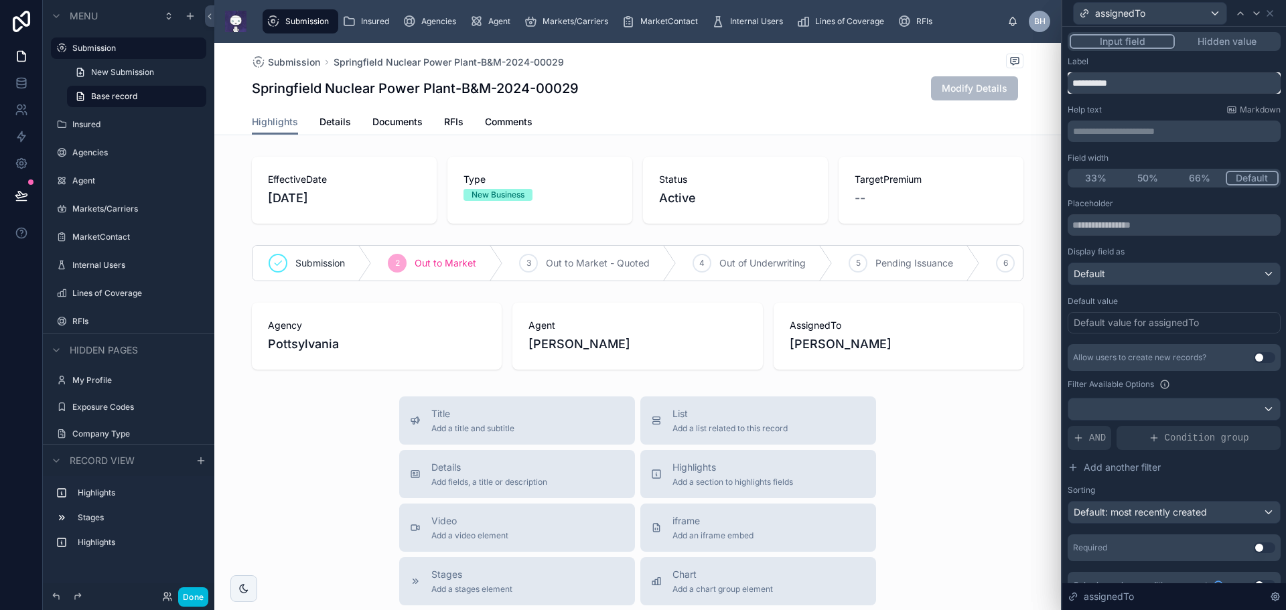
click at [1113, 86] on input "**********" at bounding box center [1173, 82] width 213 height 21
type input "**********"
click at [1255, 12] on icon at bounding box center [1256, 13] width 11 height 11
click at [1241, 17] on icon at bounding box center [1240, 13] width 11 height 11
click at [1258, 511] on div "Default: most recently created" at bounding box center [1174, 512] width 212 height 21
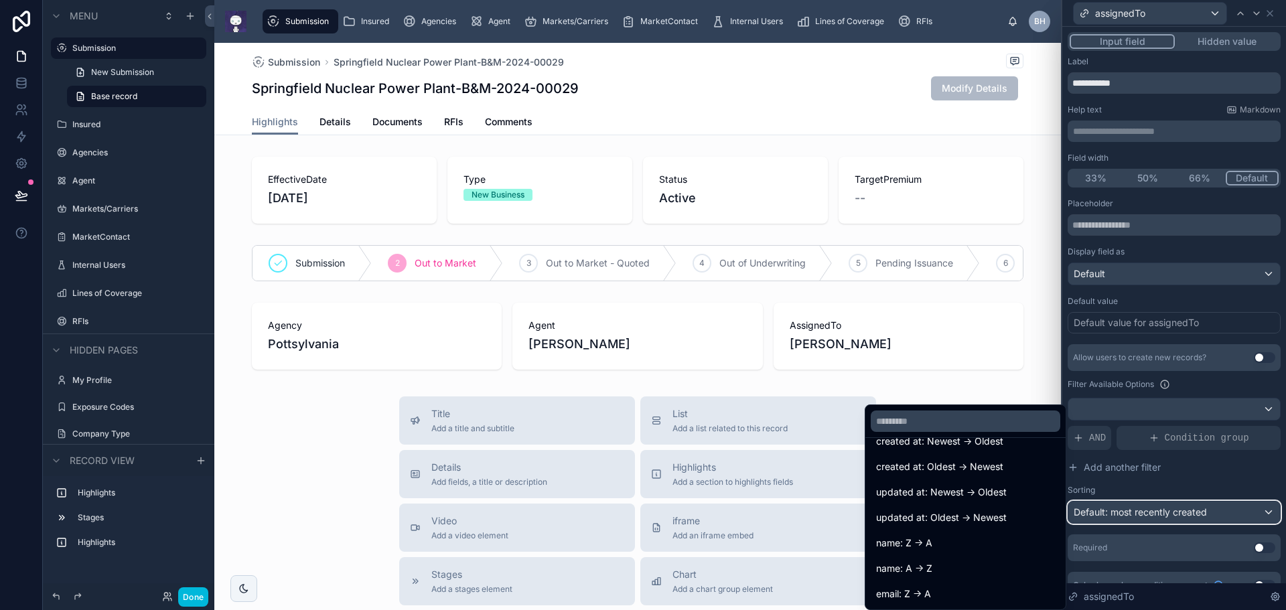
scroll to position [67, 0]
click at [933, 548] on div "name: A -> Z" at bounding box center [965, 546] width 179 height 16
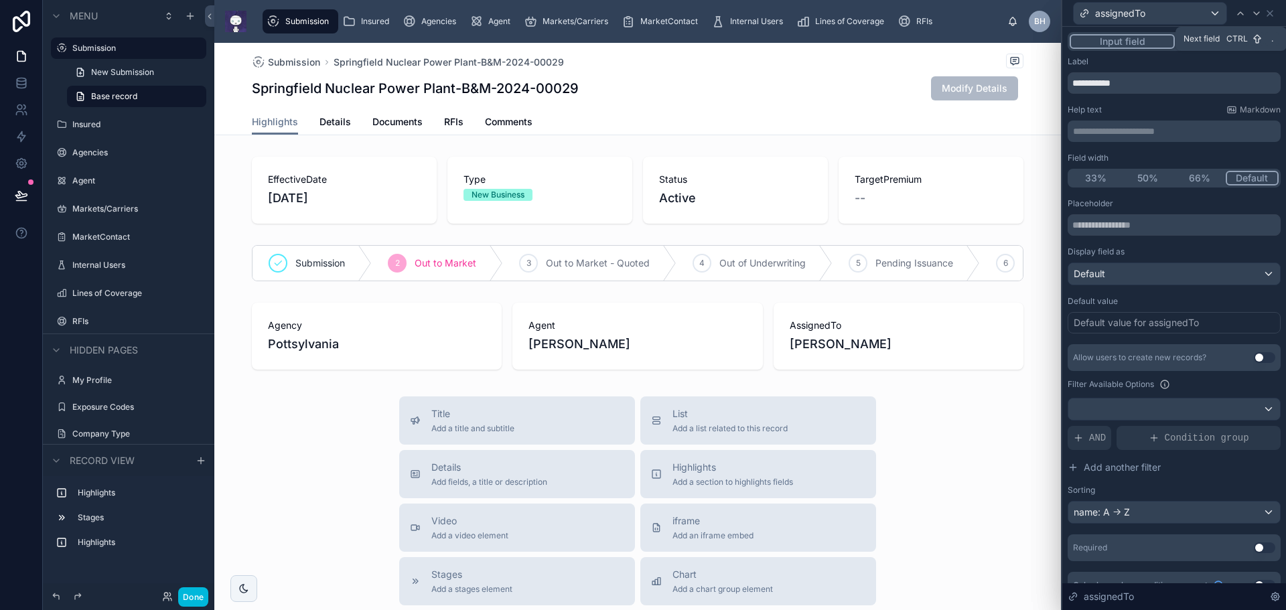
click at [1256, 12] on icon at bounding box center [1256, 13] width 11 height 11
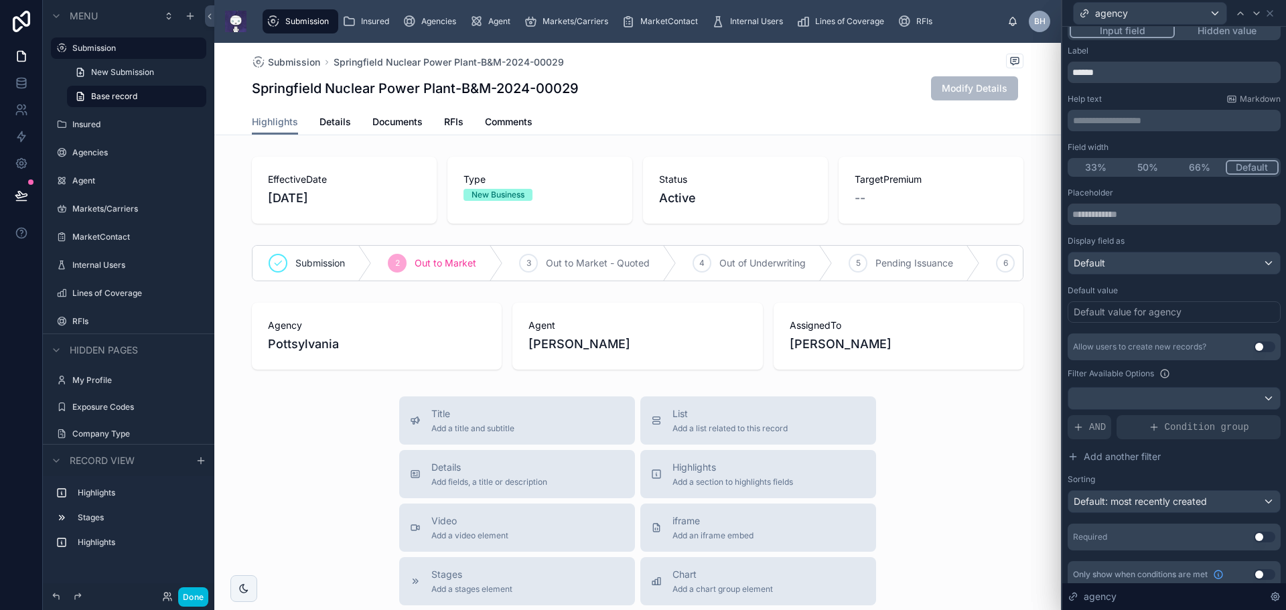
scroll to position [21, 0]
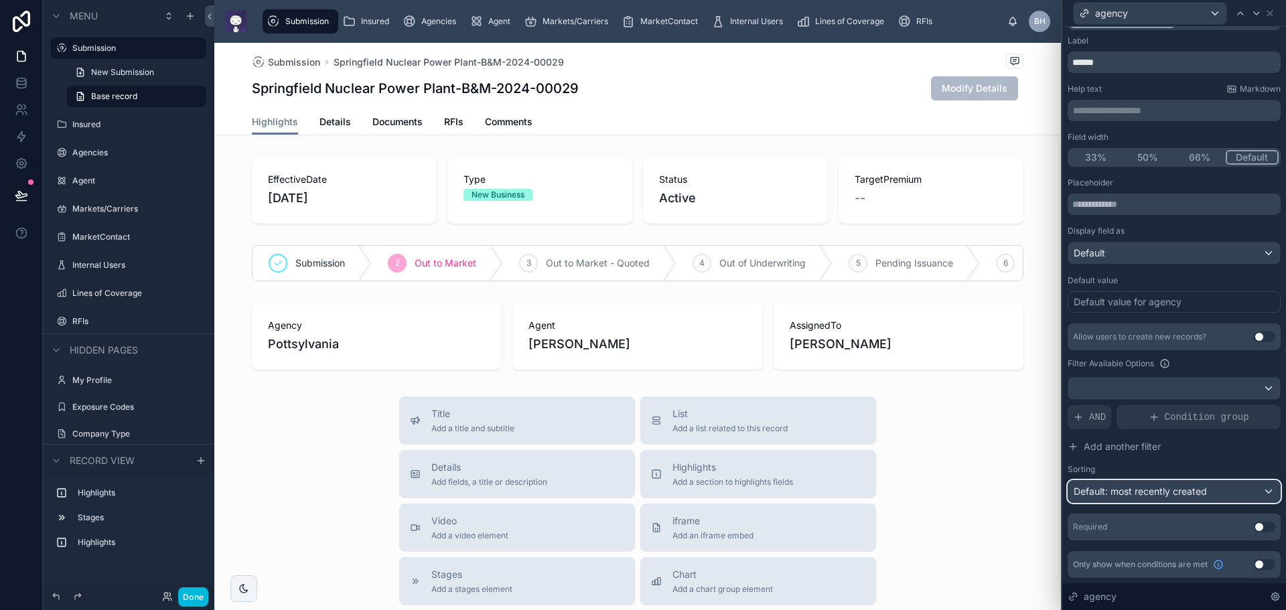
click at [1258, 490] on div "Default: most recently created" at bounding box center [1174, 491] width 212 height 21
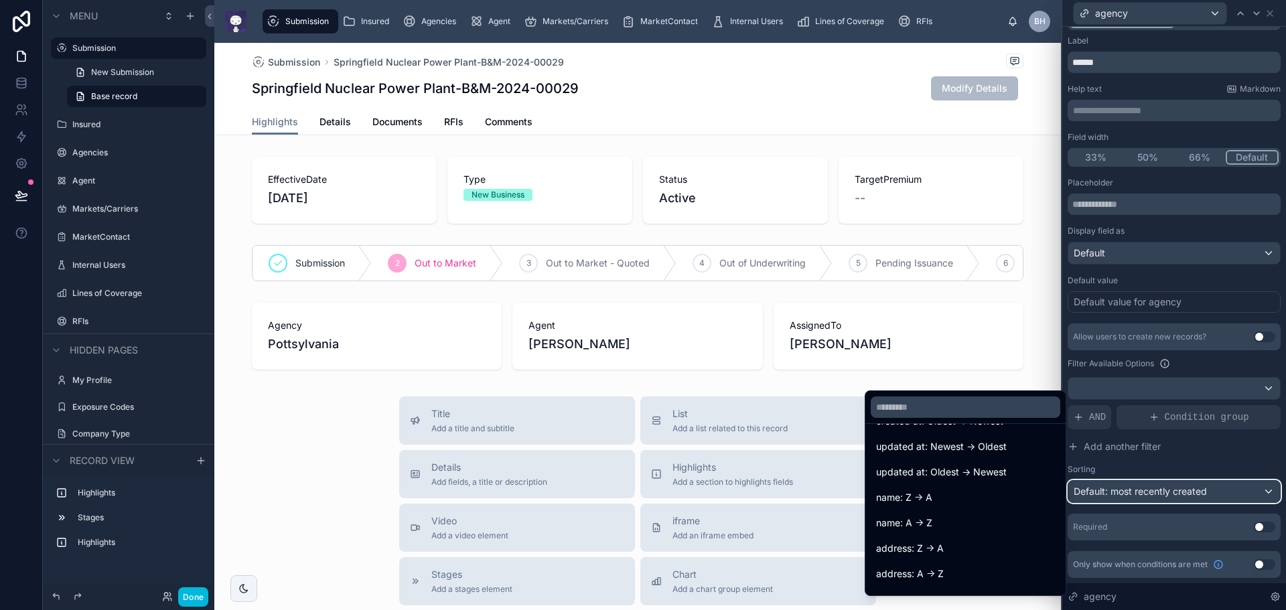
scroll to position [67, 0]
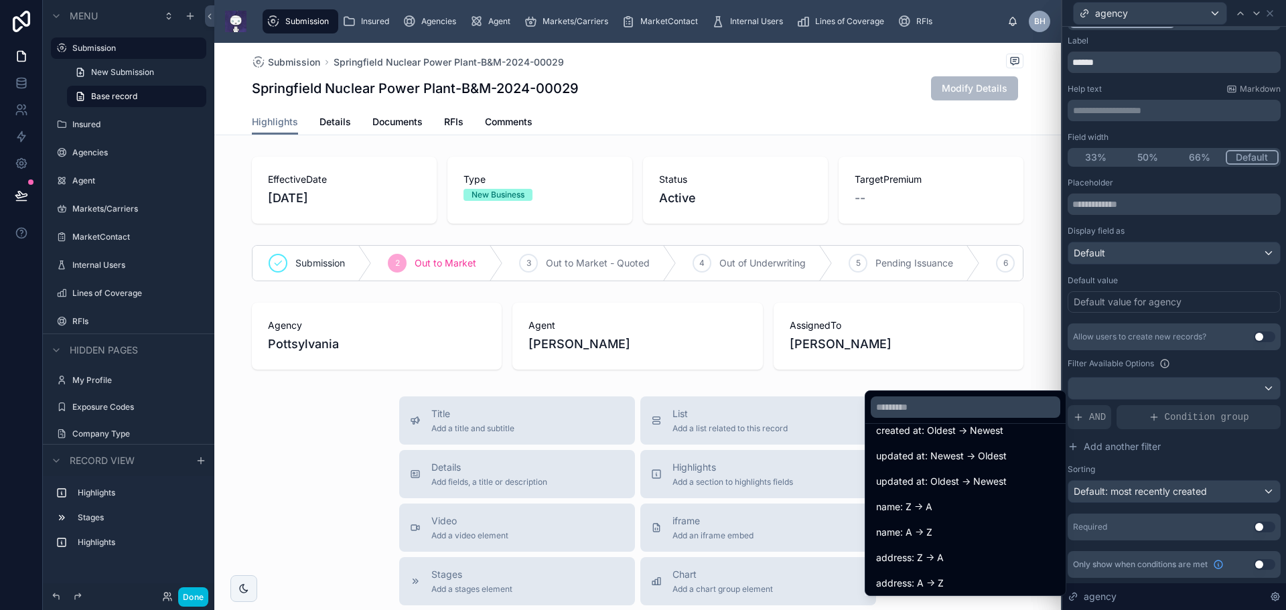
click at [918, 528] on span "name: A -> Z" at bounding box center [904, 532] width 56 height 16
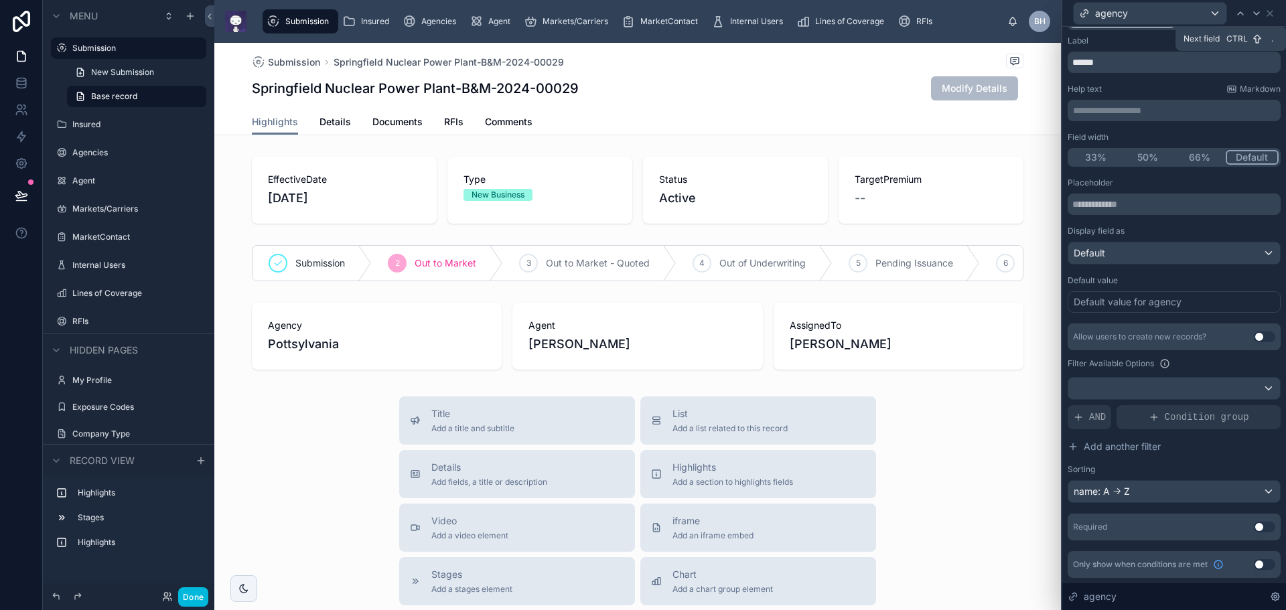
click at [1256, 14] on icon at bounding box center [1256, 13] width 5 height 3
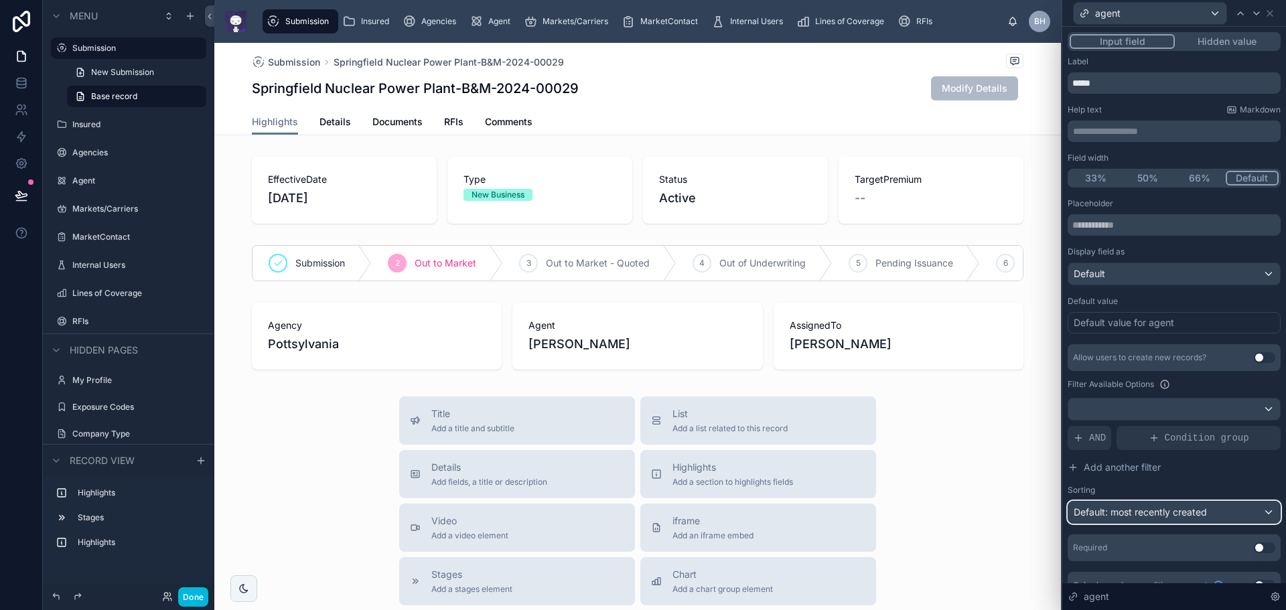
click at [1258, 516] on div "Default: most recently created" at bounding box center [1174, 512] width 212 height 21
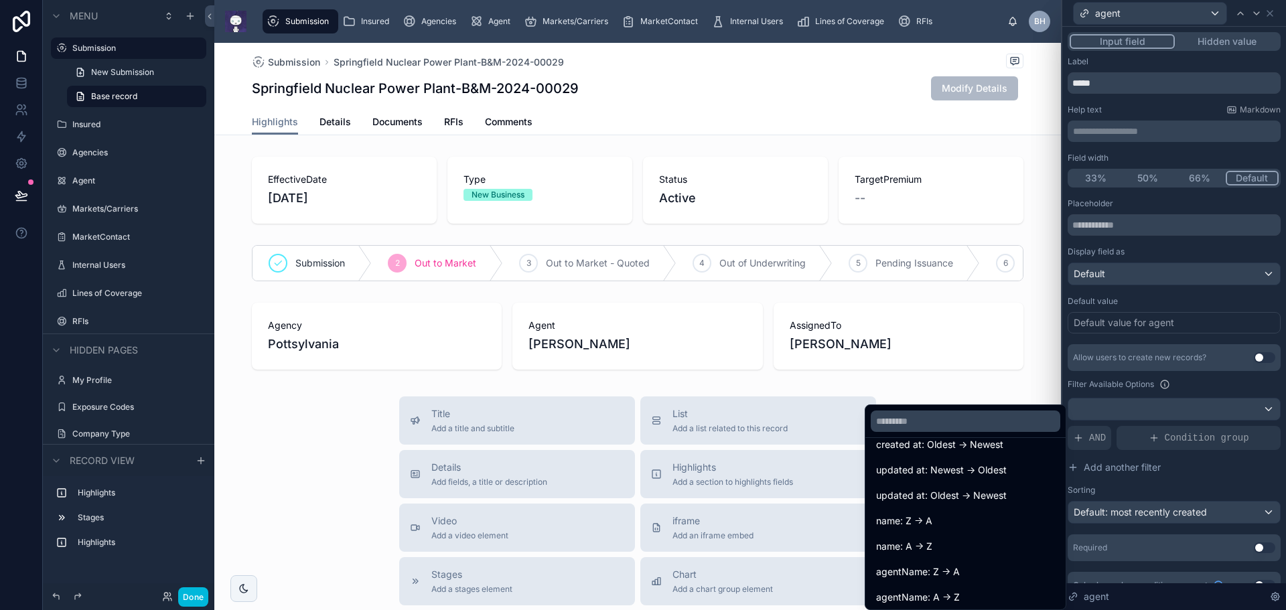
click at [932, 544] on span "name: A -> Z" at bounding box center [904, 546] width 56 height 16
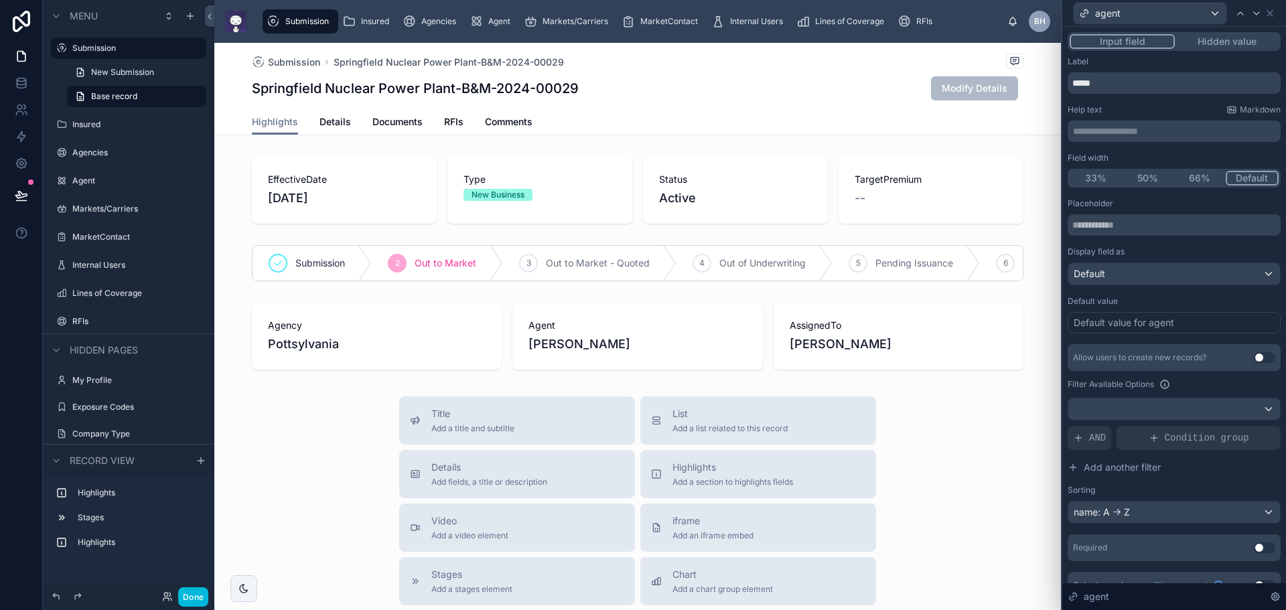
click at [1094, 443] on span "AND" at bounding box center [1097, 437] width 17 height 13
click at [0, 0] on icon at bounding box center [0, 0] width 0 height 0
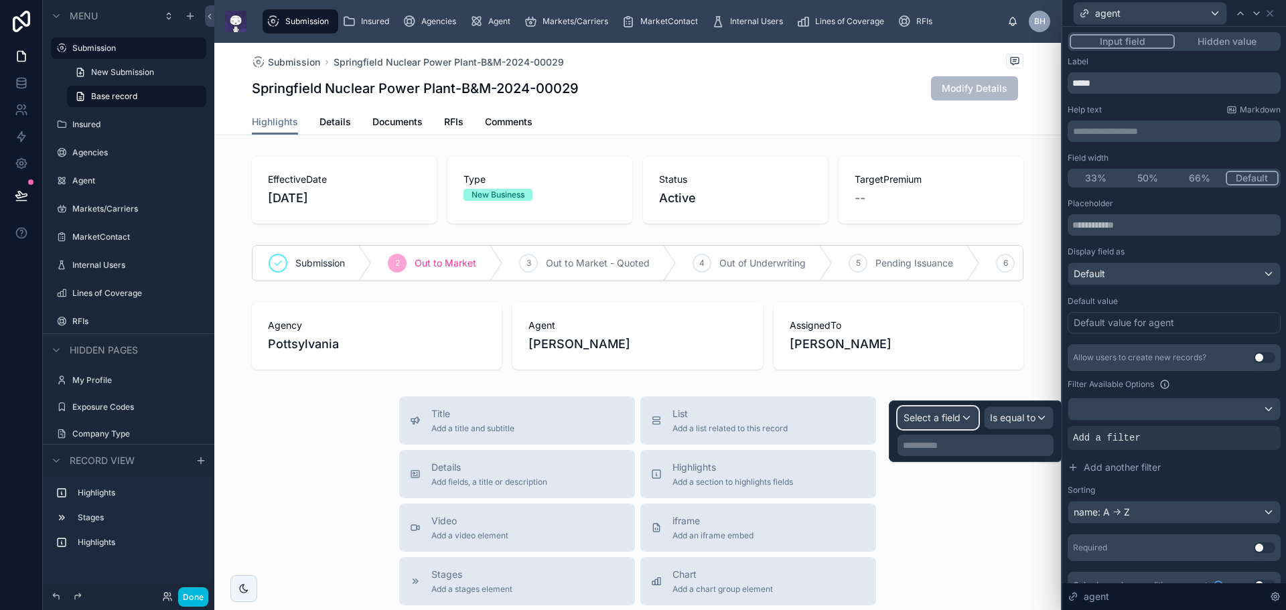
click at [965, 415] on div "Select a field" at bounding box center [938, 417] width 80 height 21
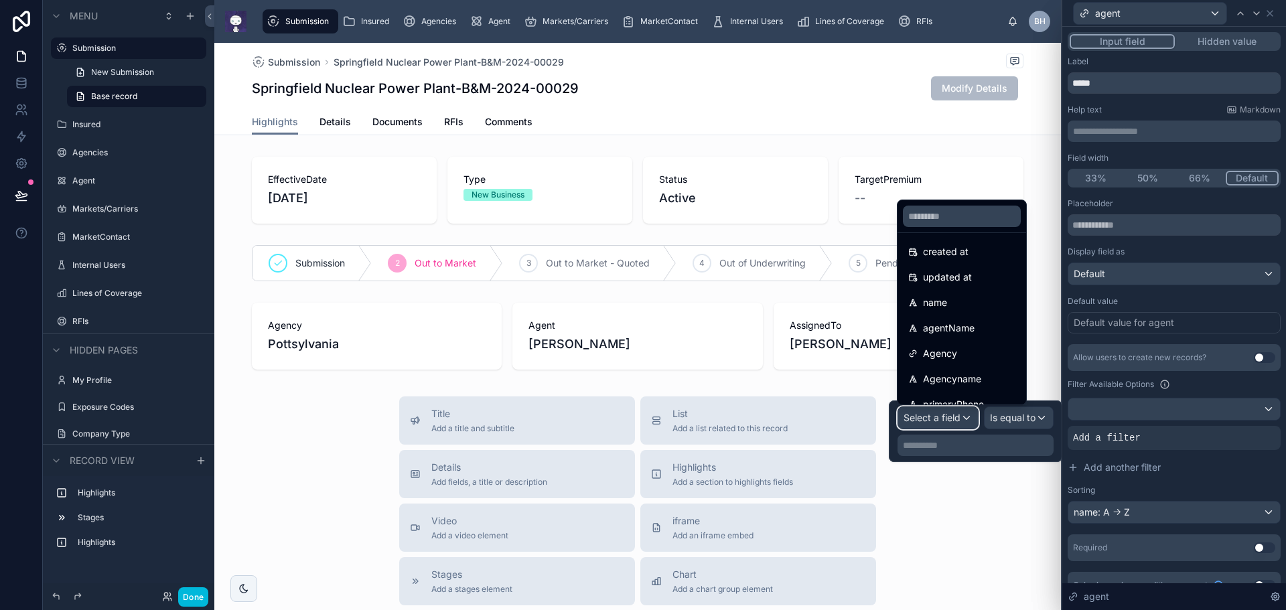
scroll to position [134, 0]
click at [947, 283] on div "Agency" at bounding box center [961, 275] width 123 height 24
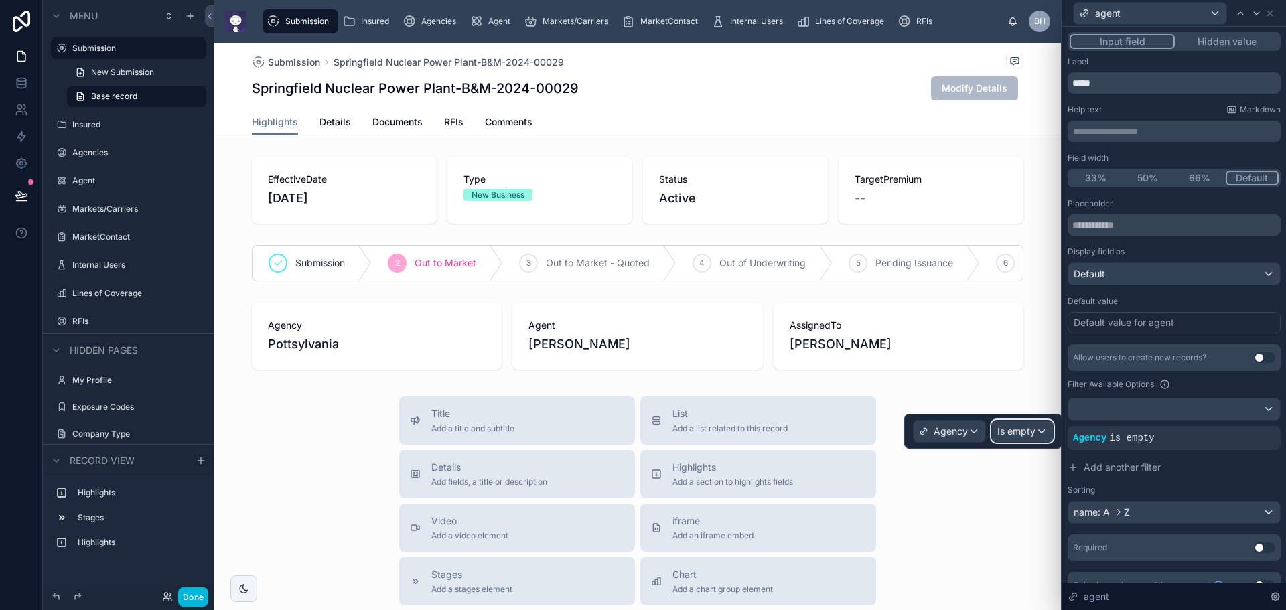
click at [1042, 429] on div "Is empty" at bounding box center [1022, 431] width 61 height 21
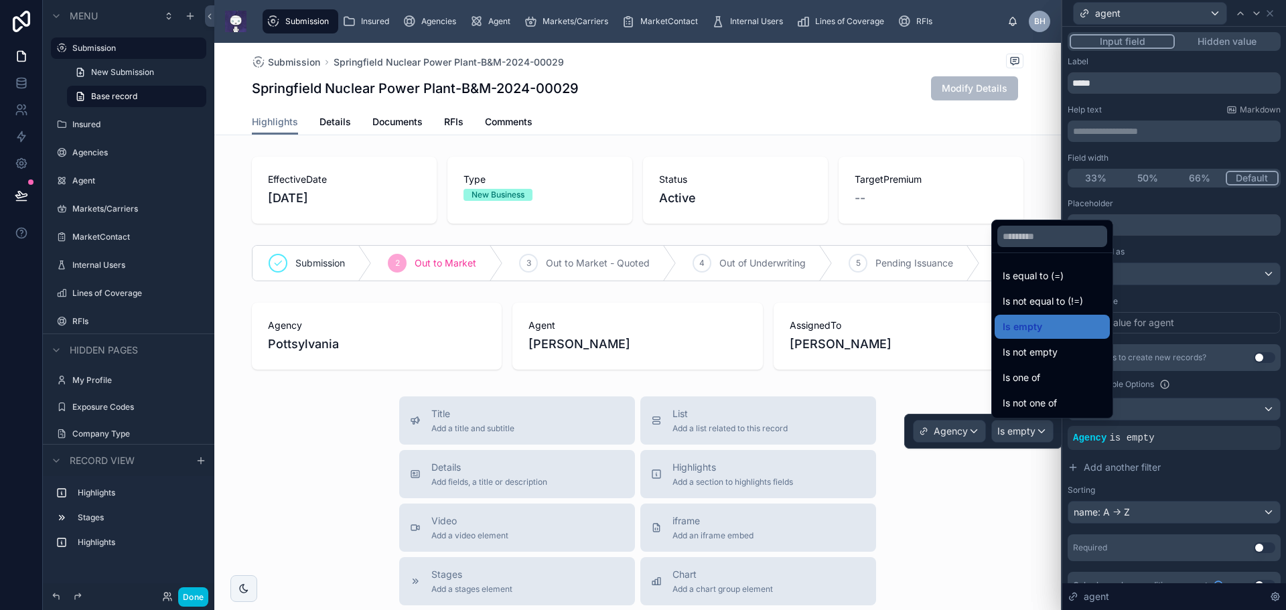
click at [1037, 275] on span "Is equal to (=)" at bounding box center [1033, 276] width 61 height 16
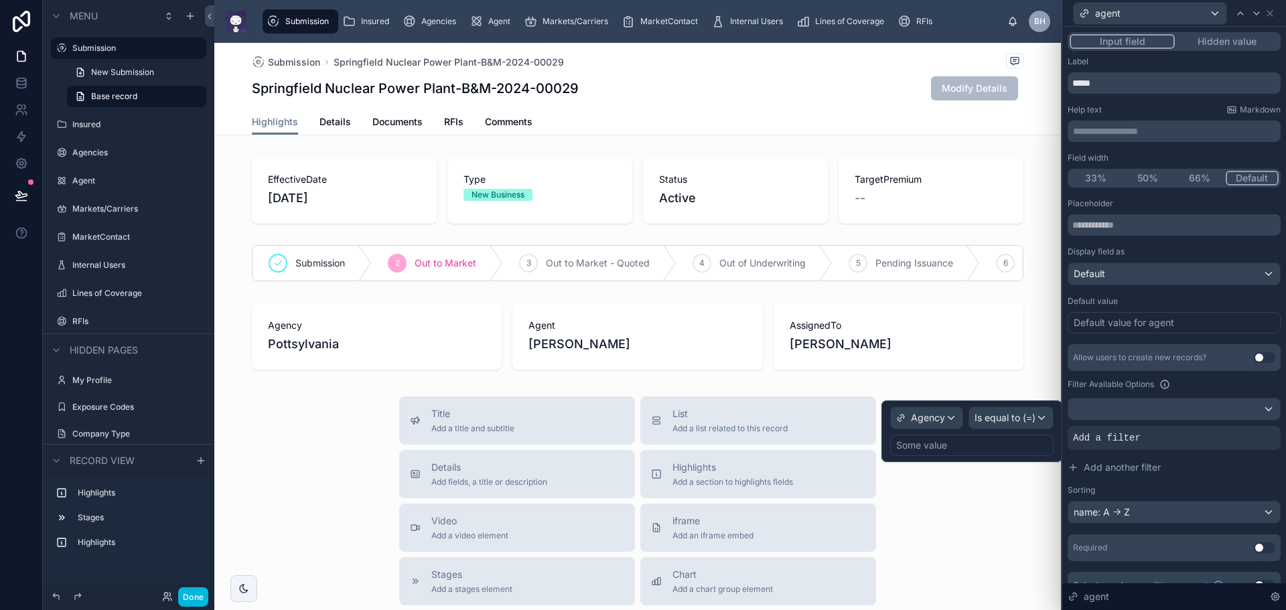
click at [972, 446] on div "Some value" at bounding box center [971, 445] width 163 height 21
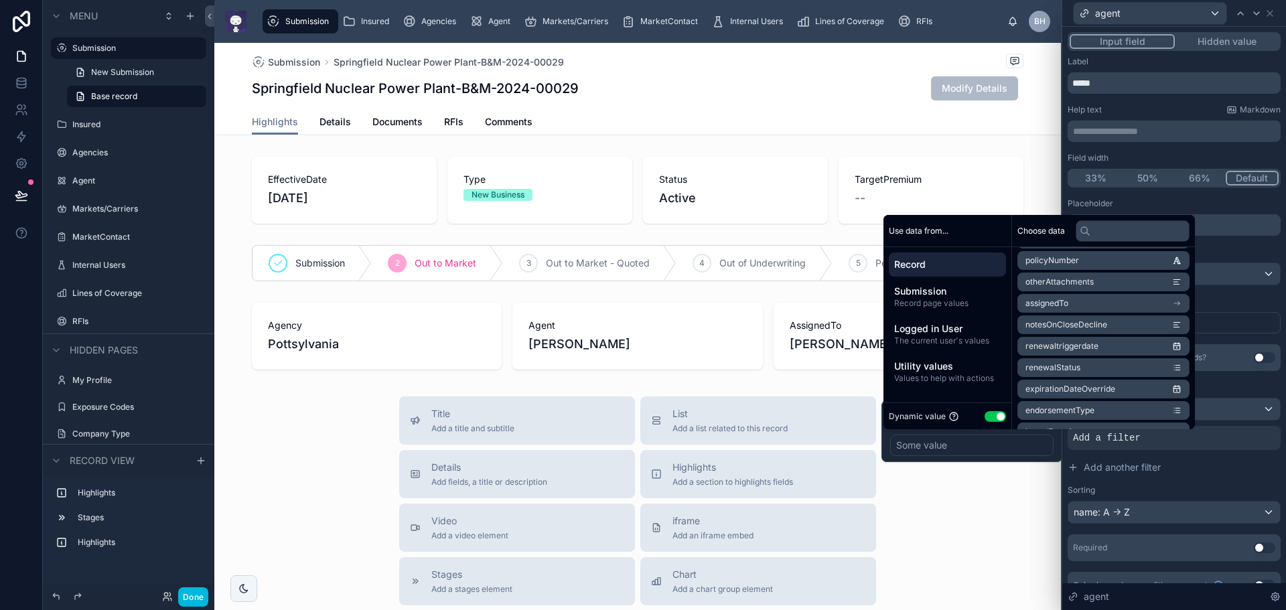
scroll to position [737, 0]
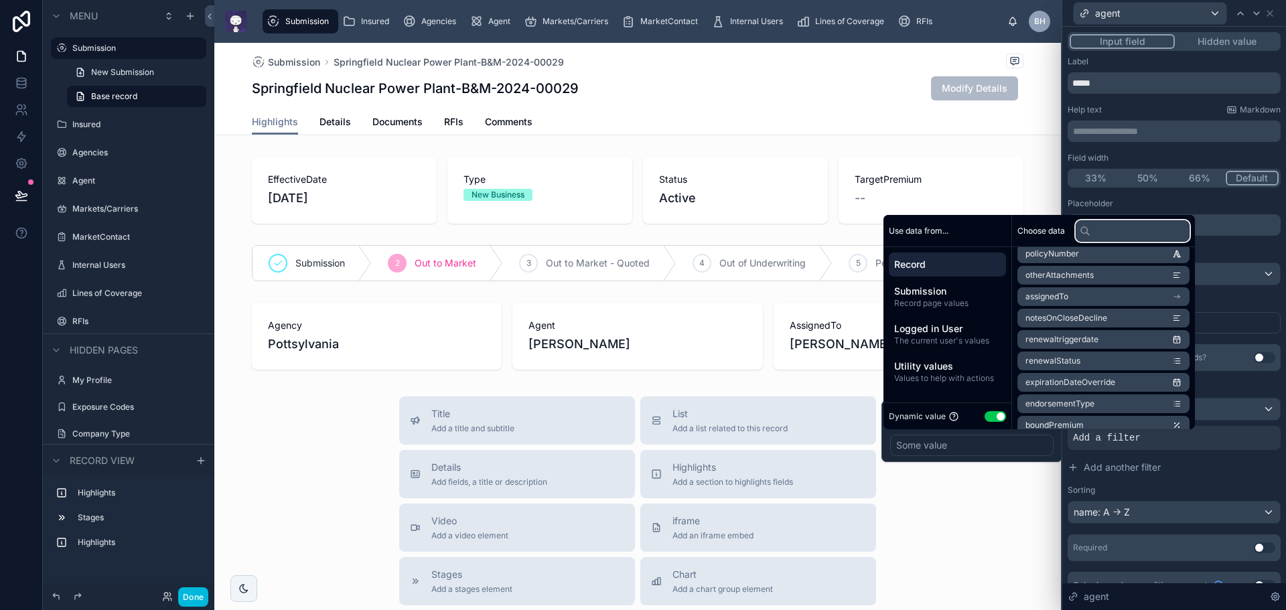
click at [1127, 234] on input "text" at bounding box center [1133, 230] width 114 height 21
type input "**"
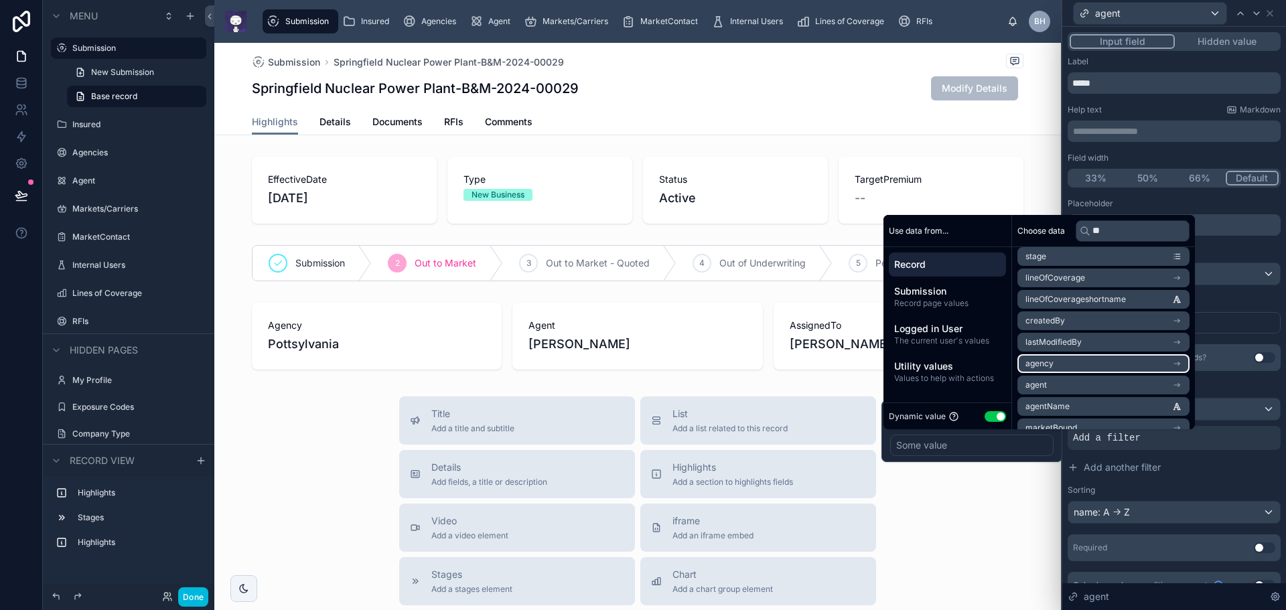
click at [1174, 366] on li "agency" at bounding box center [1103, 363] width 172 height 19
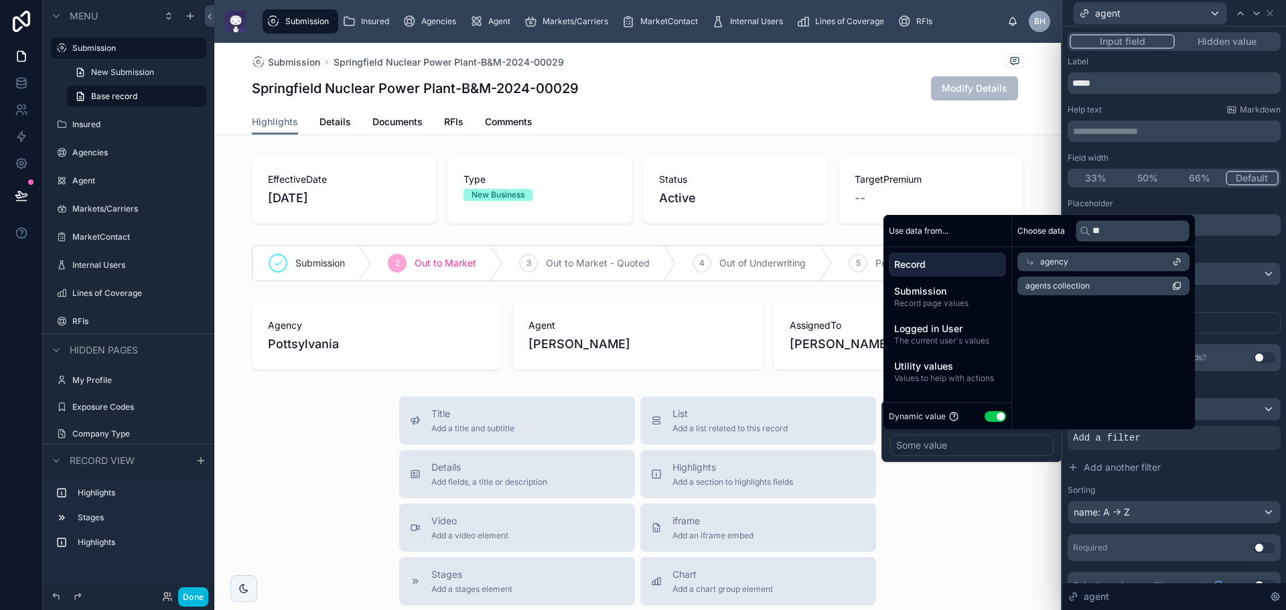
click at [1130, 261] on div "agency" at bounding box center [1103, 261] width 172 height 19
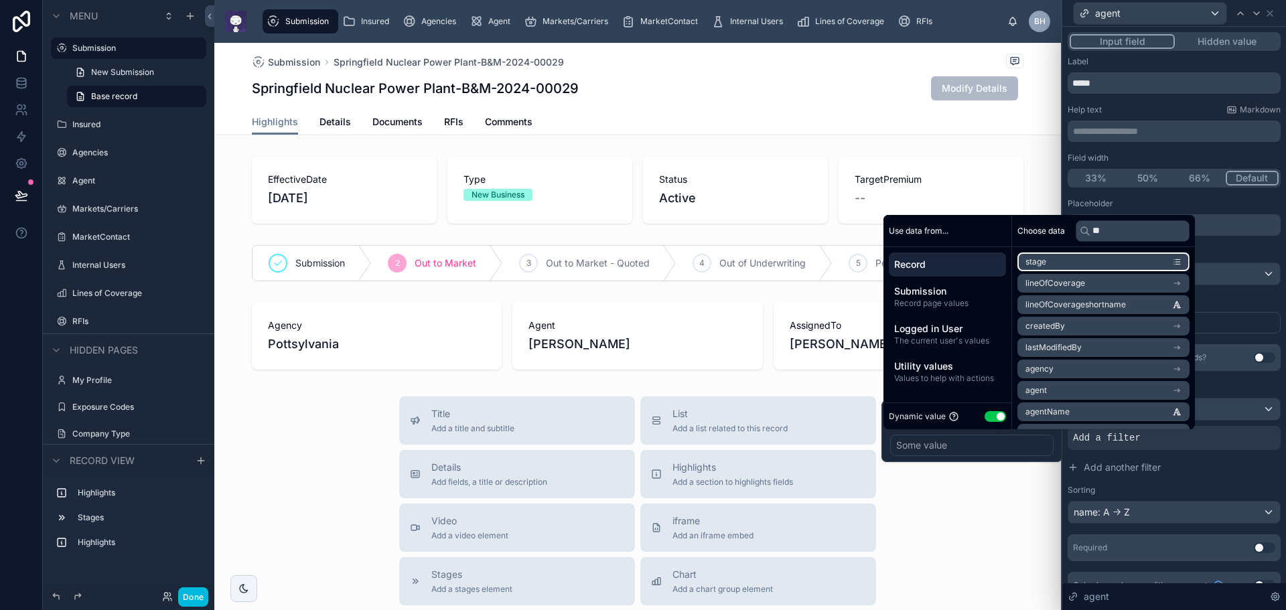
click at [1130, 261] on li "stage" at bounding box center [1103, 261] width 172 height 19
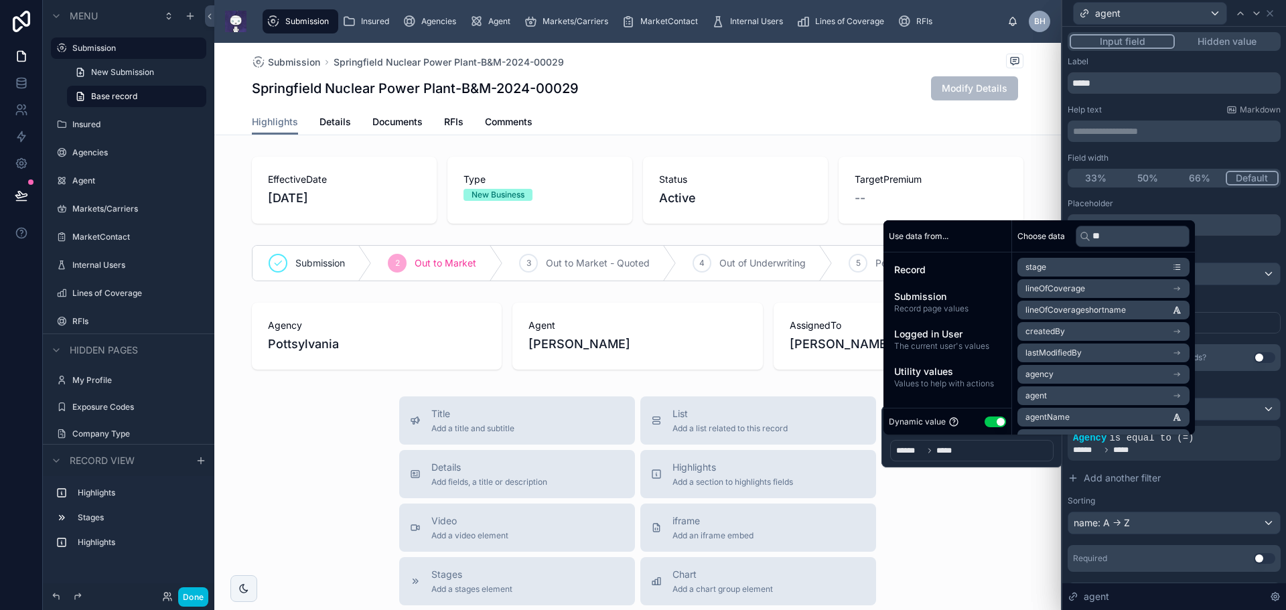
click at [941, 293] on span "Submission" at bounding box center [947, 296] width 106 height 13
click at [1189, 356] on li "agency" at bounding box center [1103, 353] width 172 height 19
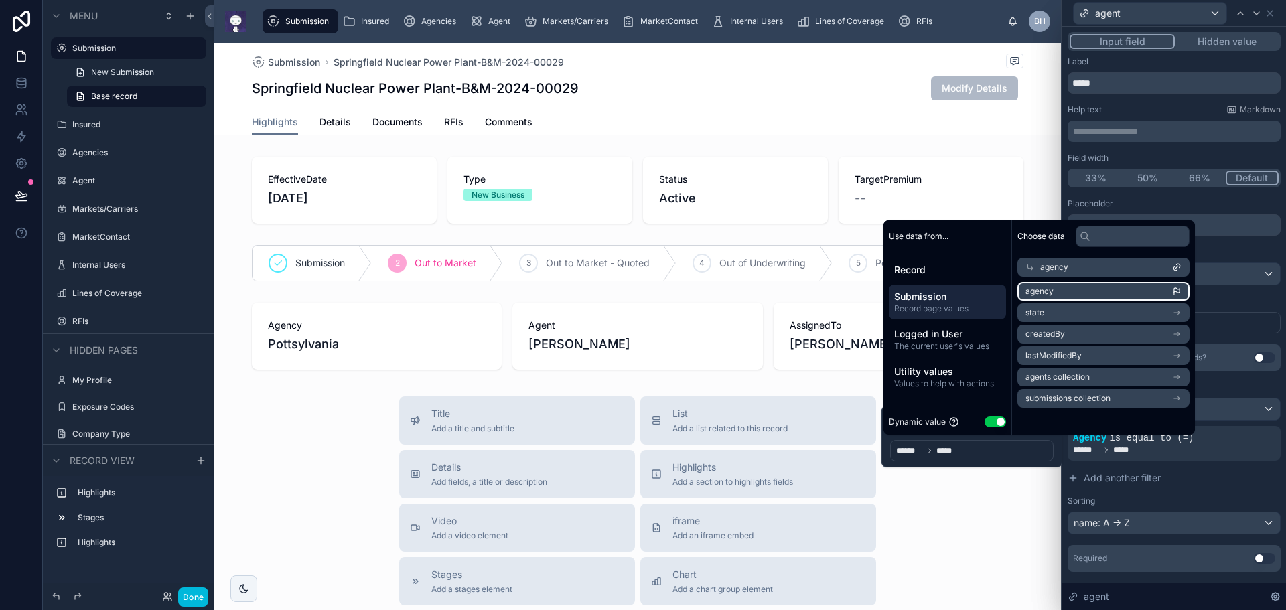
click at [1181, 290] on icon "scrollable content" at bounding box center [1176, 291] width 9 height 9
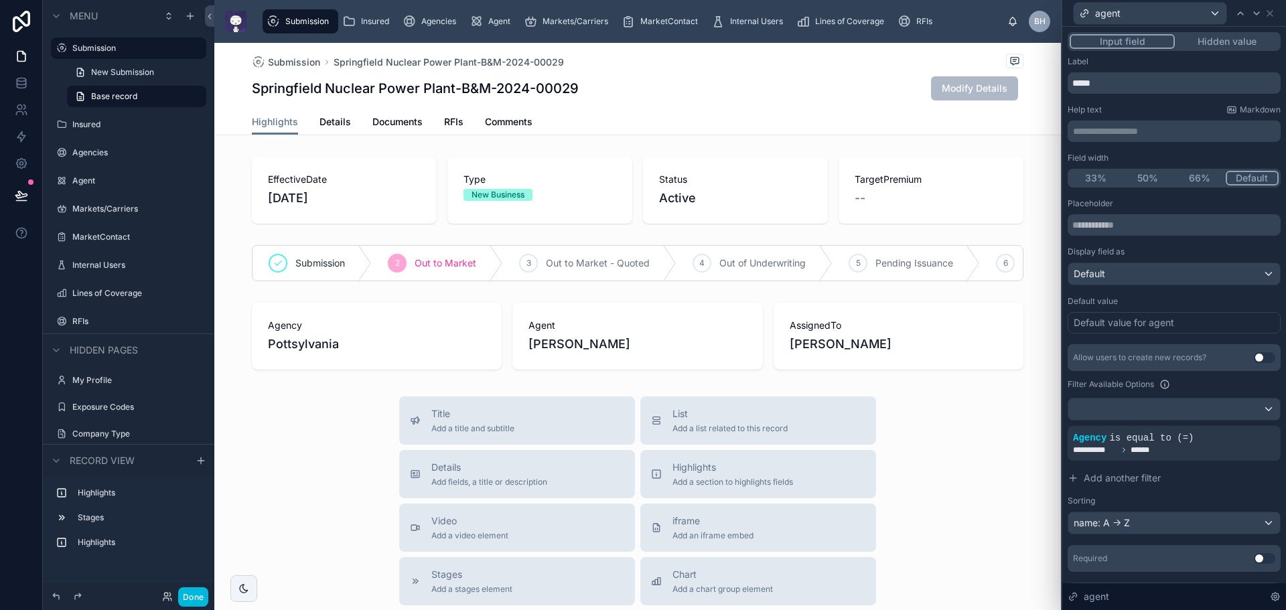
click at [1260, 13] on icon at bounding box center [1256, 13] width 11 height 11
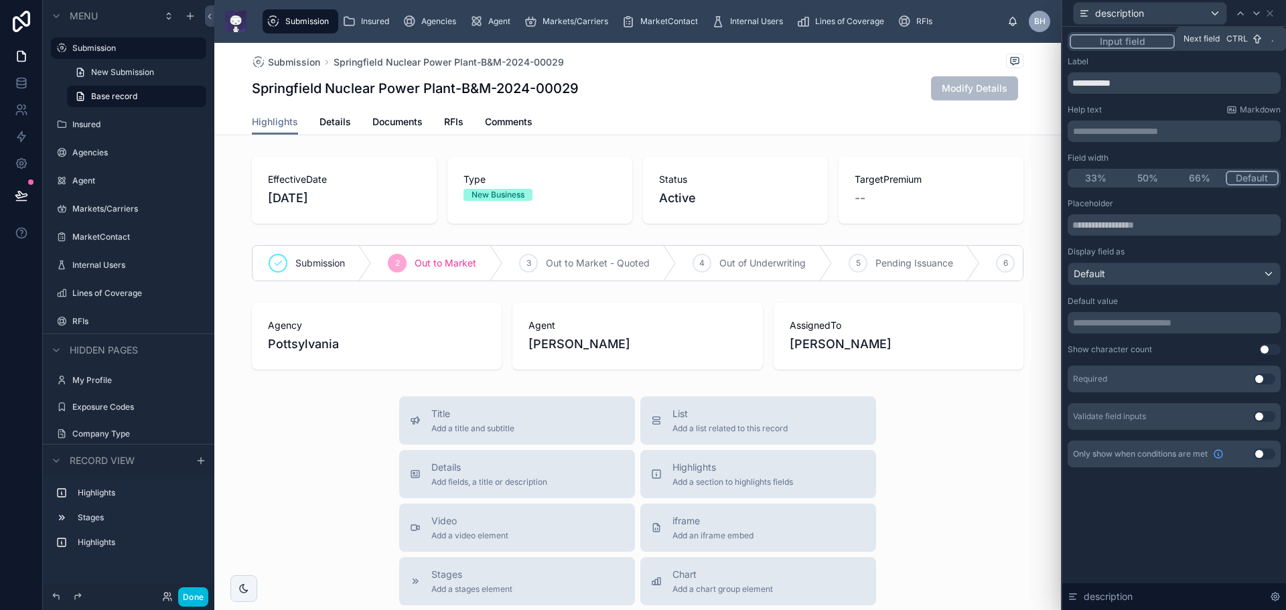
click at [1260, 13] on icon at bounding box center [1256, 13] width 11 height 11
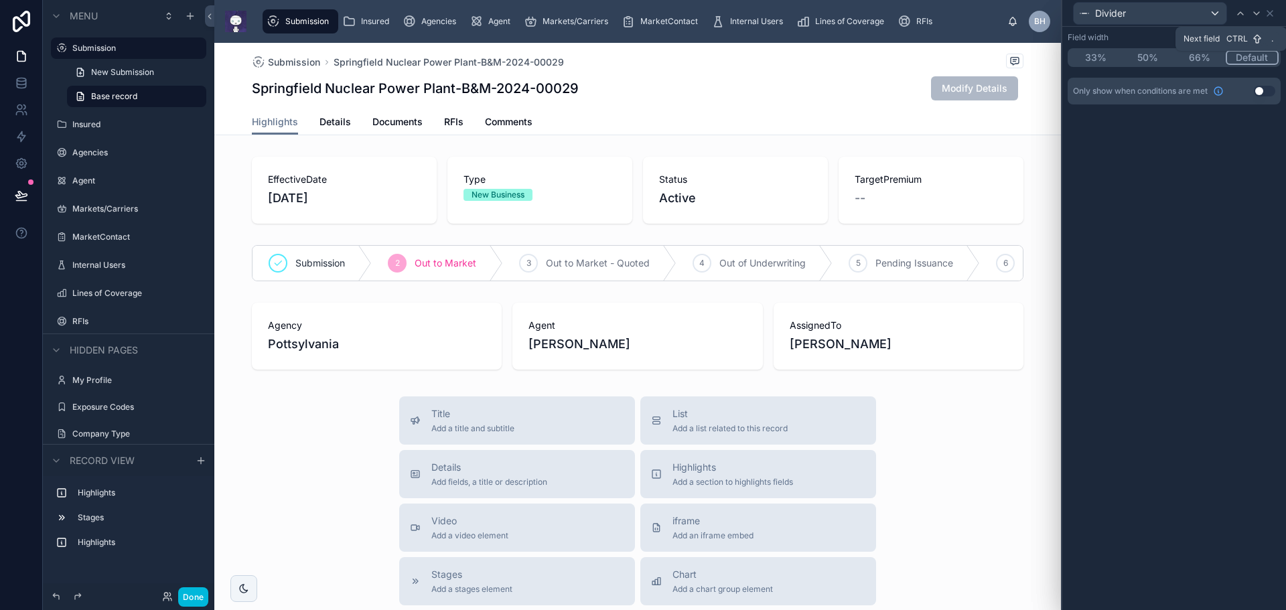
click at [1258, 14] on icon at bounding box center [1256, 13] width 11 height 11
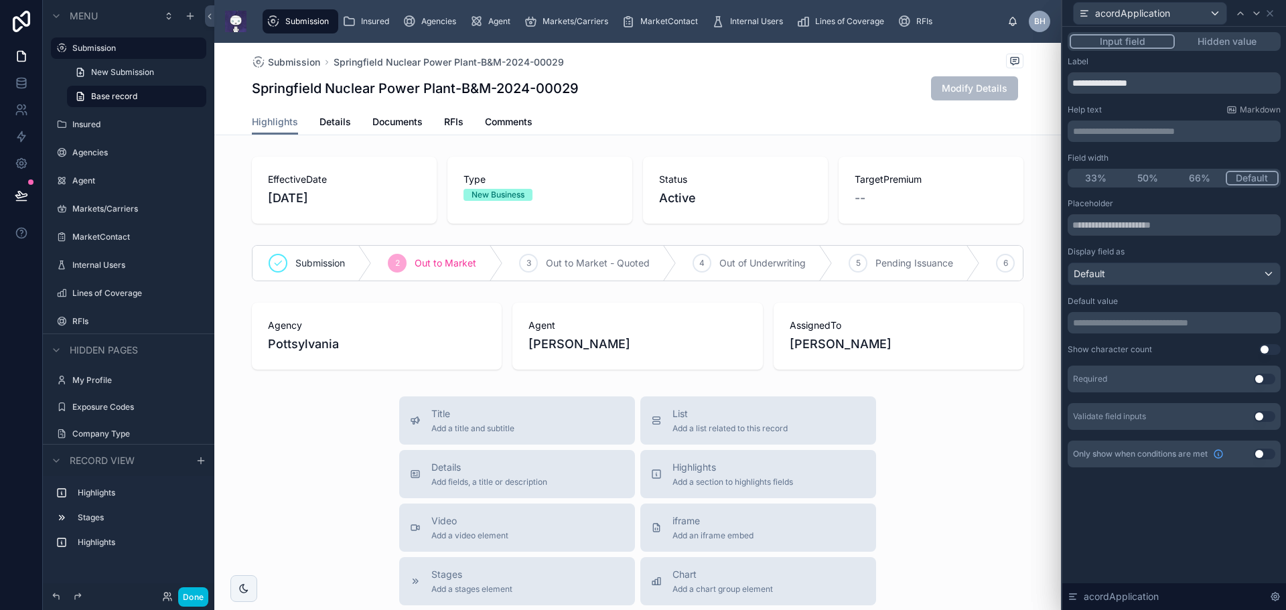
click at [1143, 172] on button "50%" at bounding box center [1148, 178] width 52 height 15
click at [1094, 179] on button "33%" at bounding box center [1095, 178] width 52 height 15
click at [1256, 16] on icon at bounding box center [1256, 13] width 11 height 11
click at [1094, 179] on button "33%" at bounding box center [1095, 178] width 52 height 15
click at [1257, 13] on icon at bounding box center [1256, 13] width 5 height 3
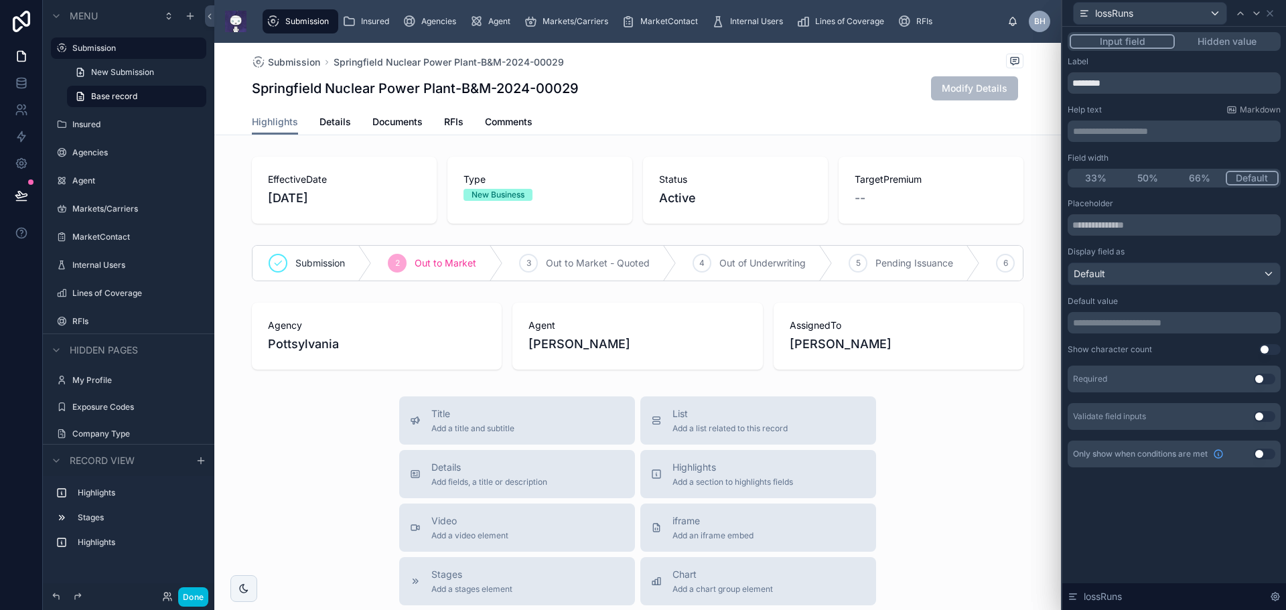
click at [1086, 175] on button "33%" at bounding box center [1095, 178] width 52 height 15
click at [1256, 13] on icon at bounding box center [1256, 13] width 11 height 11
drag, startPoint x: 1105, startPoint y: 179, endPoint x: 1114, endPoint y: 168, distance: 14.3
click at [1104, 179] on button "33%" at bounding box center [1095, 178] width 52 height 15
click at [1257, 12] on icon at bounding box center [1256, 13] width 11 height 11
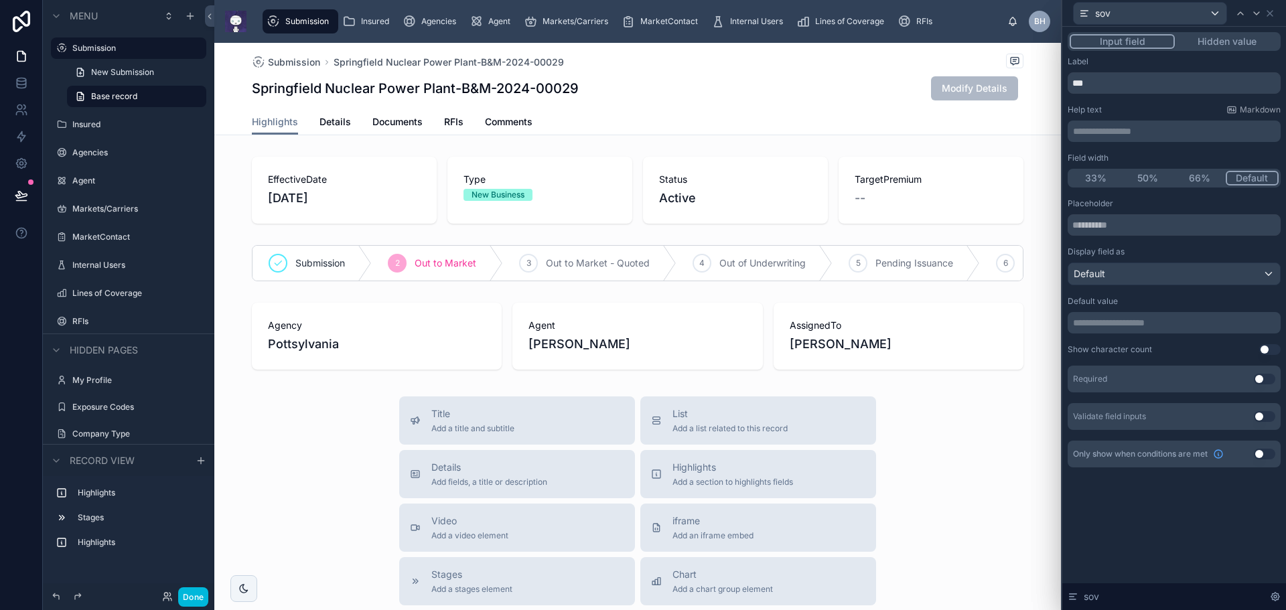
drag, startPoint x: 1100, startPoint y: 179, endPoint x: 1195, endPoint y: 107, distance: 118.5
click at [1100, 179] on button "33%" at bounding box center [1095, 178] width 52 height 15
click at [1257, 12] on icon at bounding box center [1256, 13] width 11 height 11
click at [1089, 175] on button "33%" at bounding box center [1095, 178] width 52 height 15
click at [1258, 15] on icon at bounding box center [1256, 13] width 11 height 11
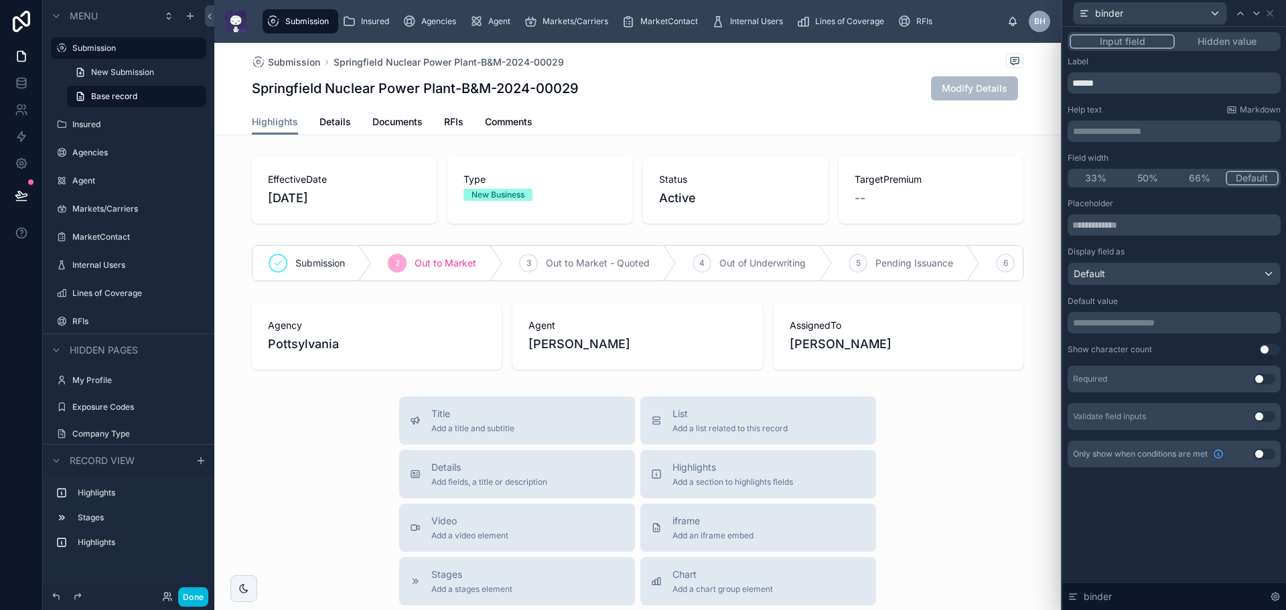
click at [1151, 177] on button "50%" at bounding box center [1148, 178] width 52 height 15
click at [1255, 11] on icon at bounding box center [1256, 13] width 11 height 11
click at [1144, 175] on button "50%" at bounding box center [1148, 178] width 52 height 15
click at [1256, 15] on icon at bounding box center [1256, 13] width 11 height 11
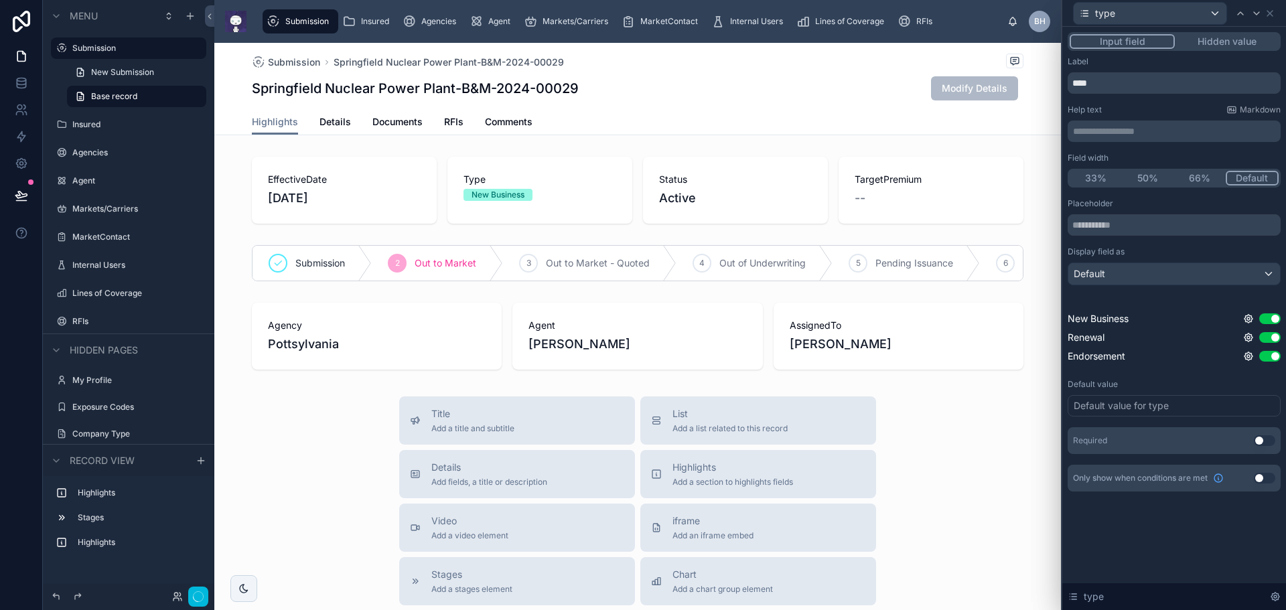
click at [1185, 554] on div "**********" at bounding box center [1174, 318] width 224 height 583
click at [1272, 15] on icon at bounding box center [1269, 13] width 5 height 5
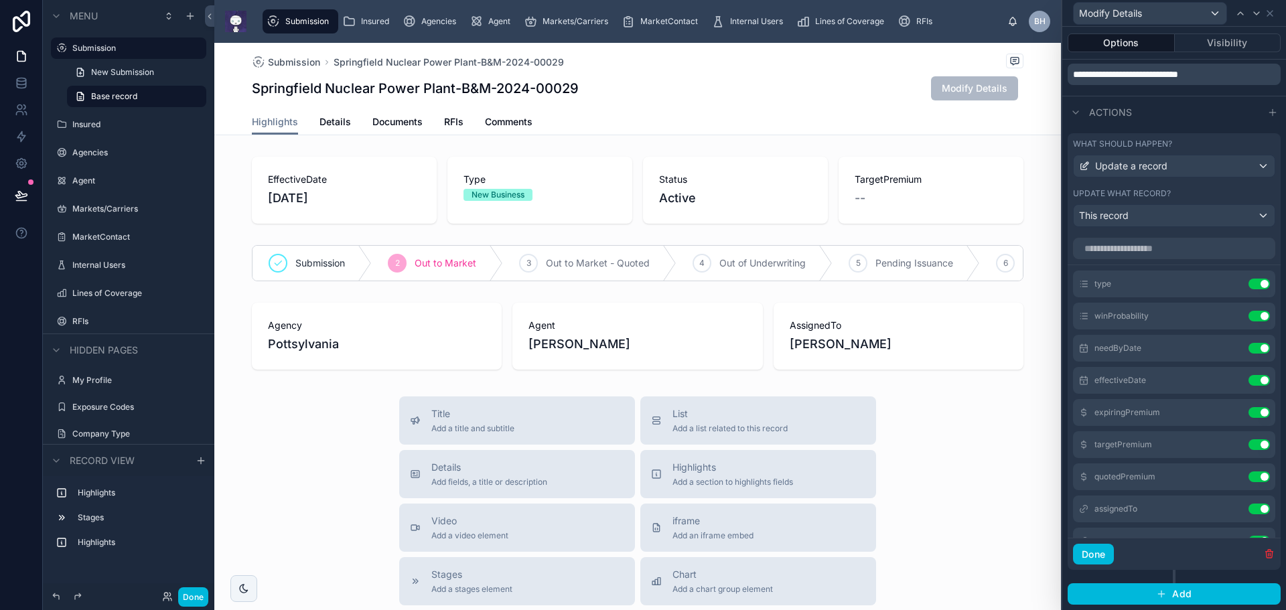
click at [1100, 556] on button "Done" at bounding box center [1093, 554] width 41 height 21
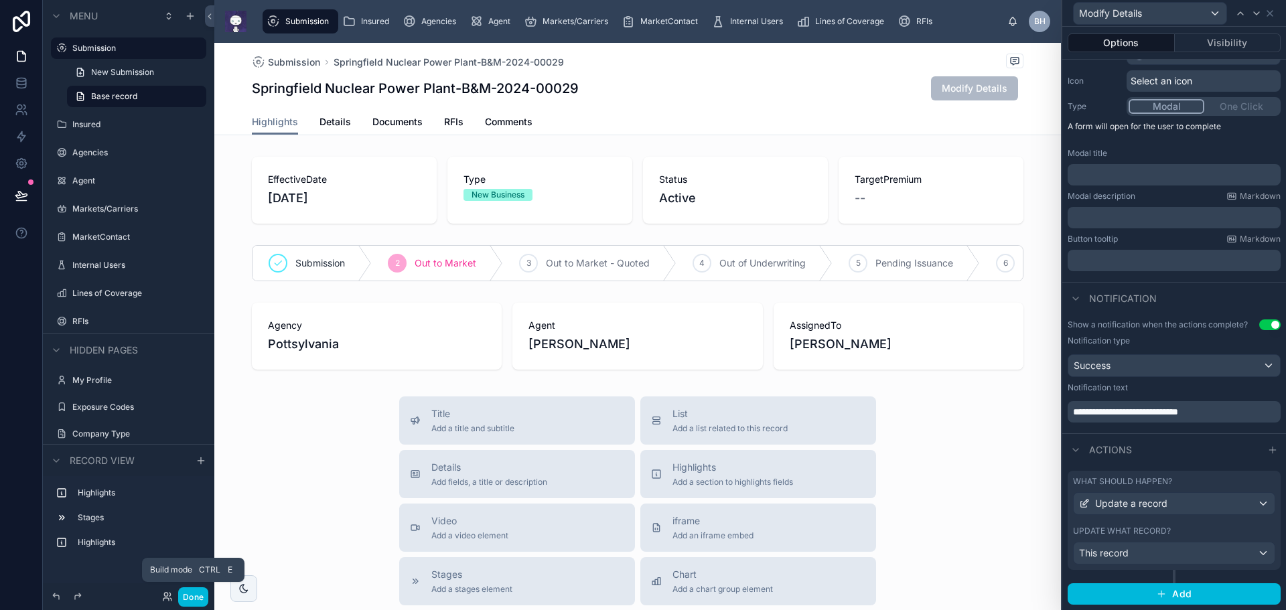
click at [188, 593] on button "Done" at bounding box center [193, 596] width 30 height 19
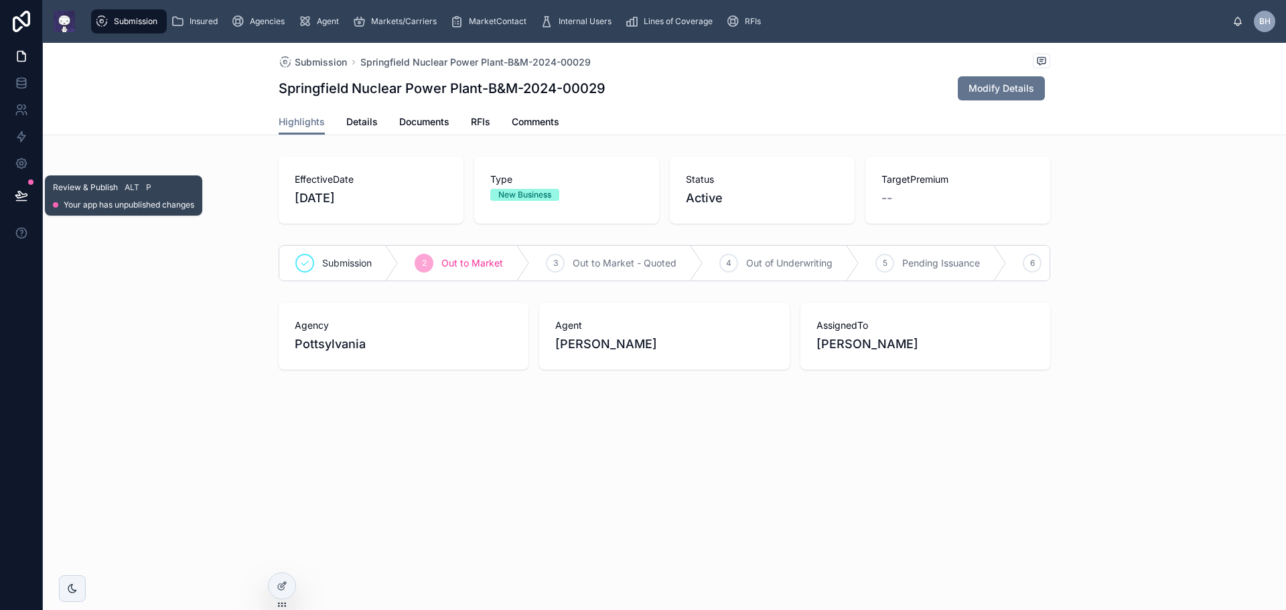
click at [25, 198] on icon at bounding box center [21, 195] width 13 height 13
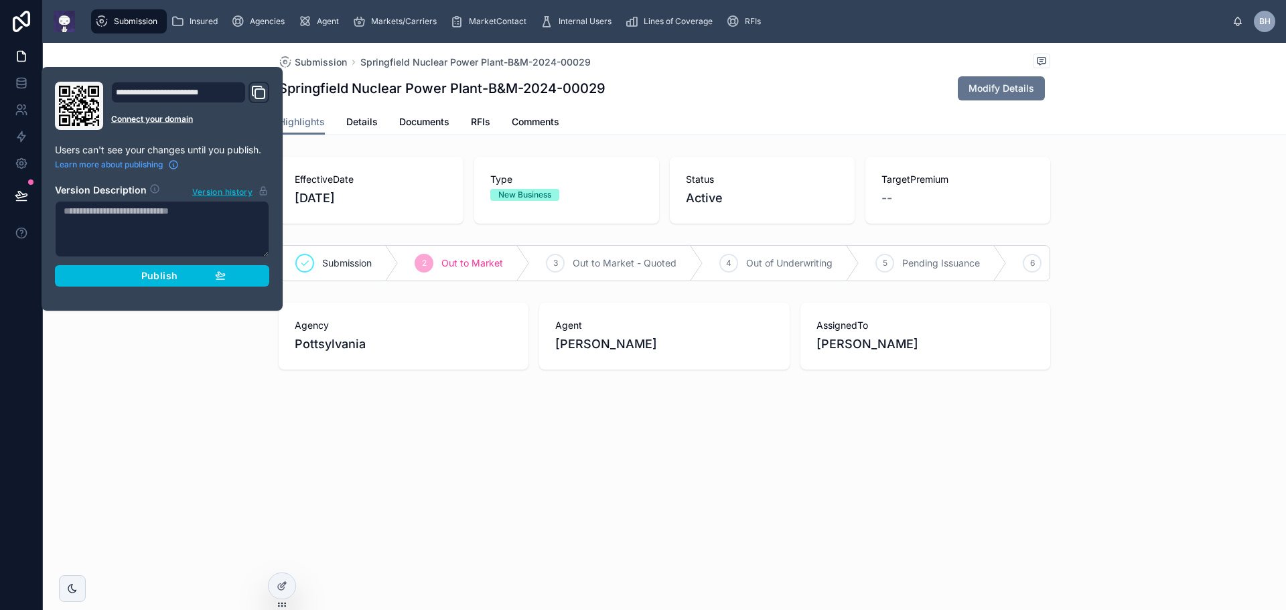
click at [150, 276] on span "Publish" at bounding box center [159, 276] width 36 height 12
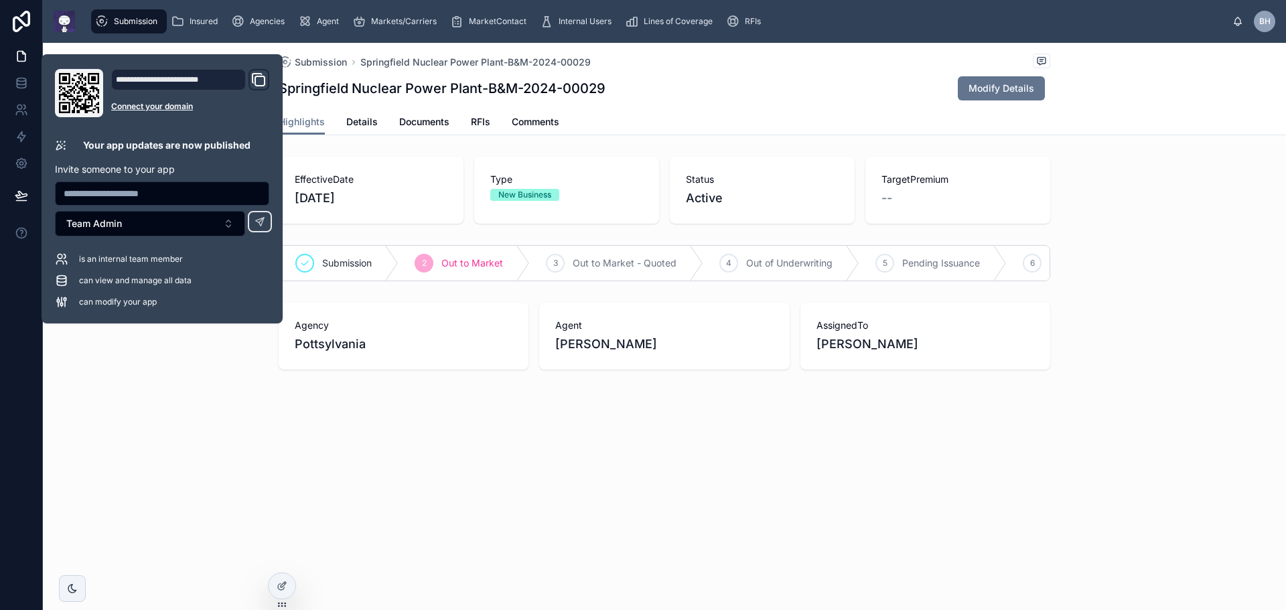
click at [1063, 137] on div "Submission Springfield Nuclear Power Plant-B&M-2024-00029 Springfield Nuclear P…" at bounding box center [664, 252] width 1243 height 418
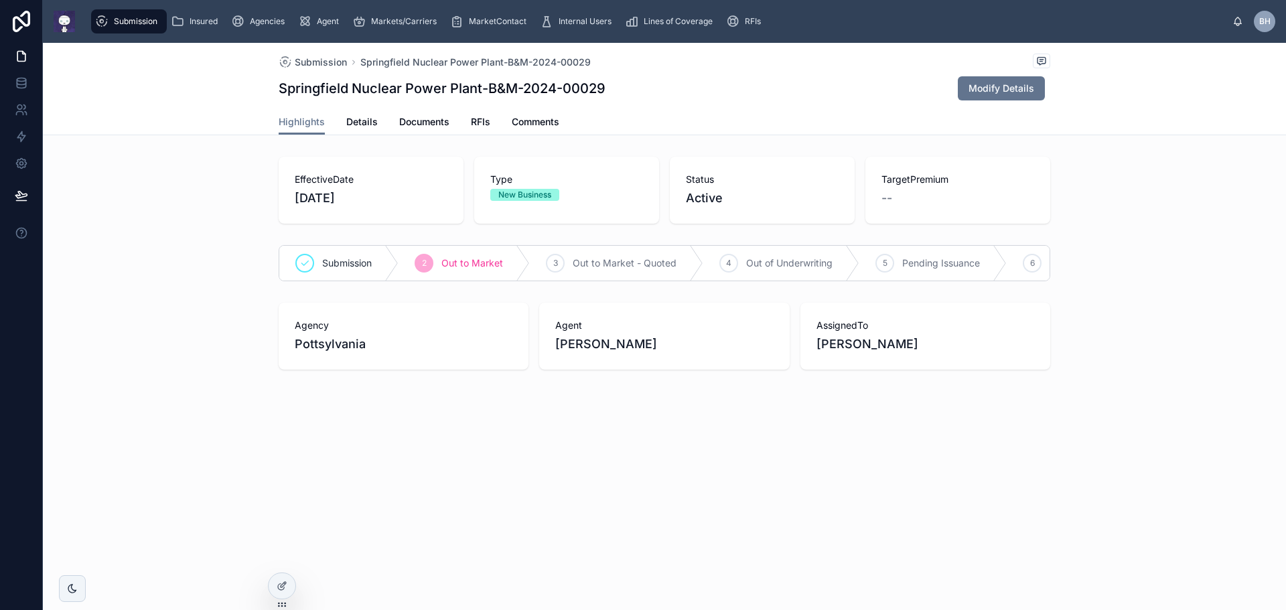
click at [1005, 84] on span "Modify Details" at bounding box center [1001, 88] width 66 height 13
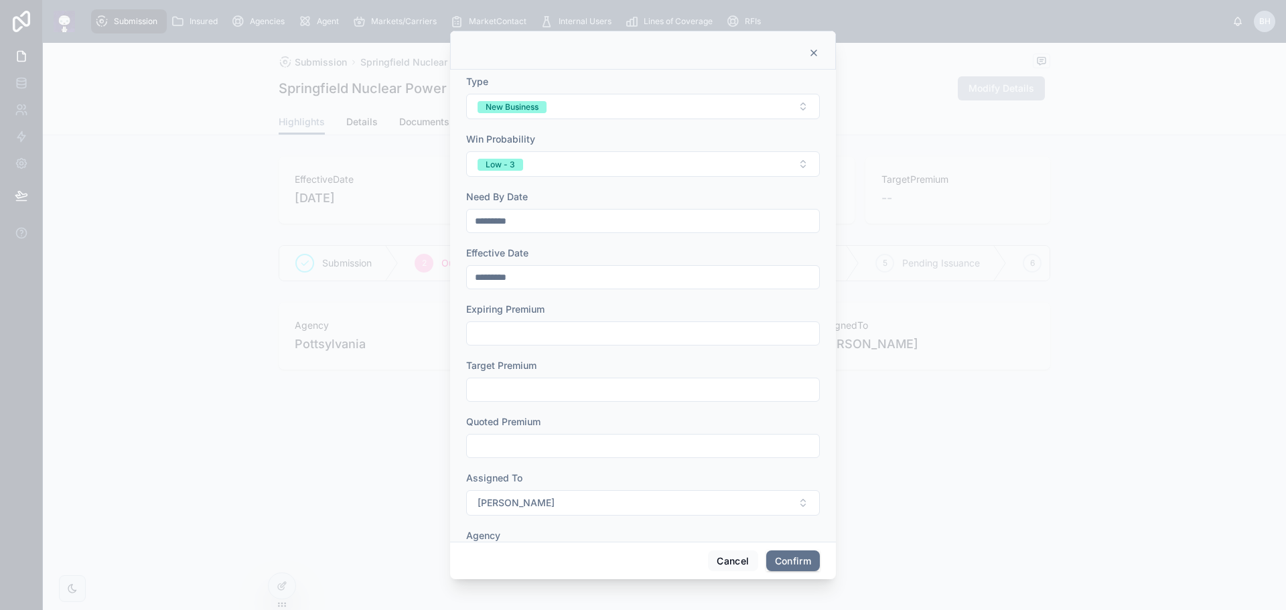
click at [521, 219] on input "*********" at bounding box center [643, 221] width 352 height 19
type input "*********"
click at [530, 280] on input "*********" at bounding box center [643, 277] width 352 height 19
type input "*********"
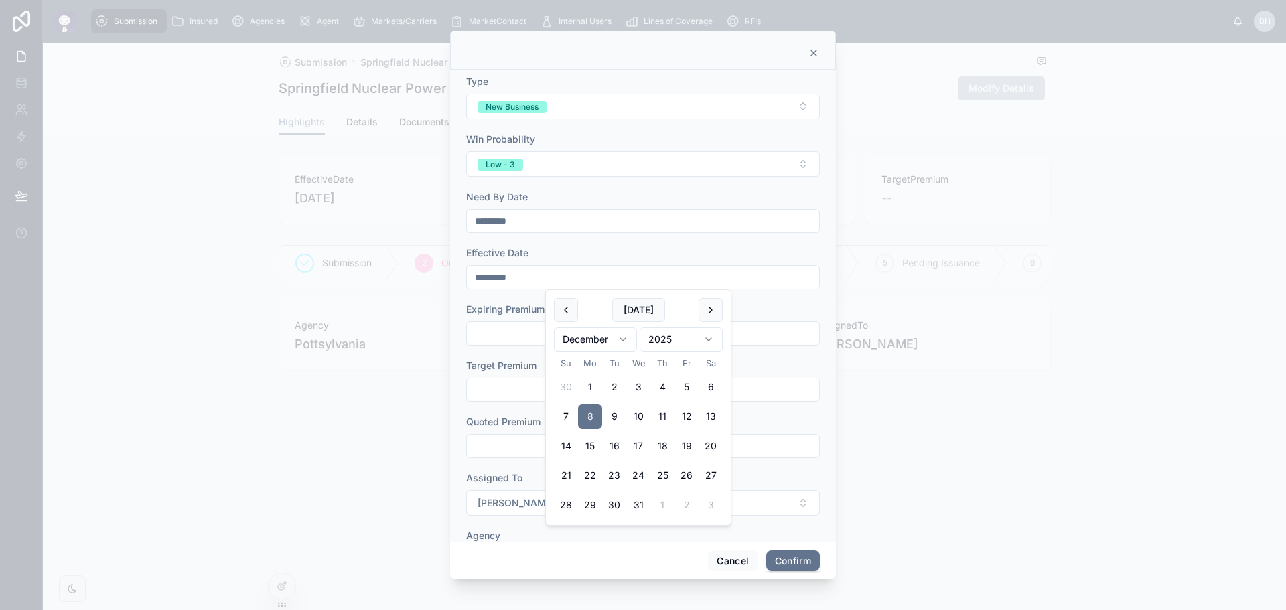
click at [758, 307] on div "Expiring Premium" at bounding box center [643, 309] width 354 height 13
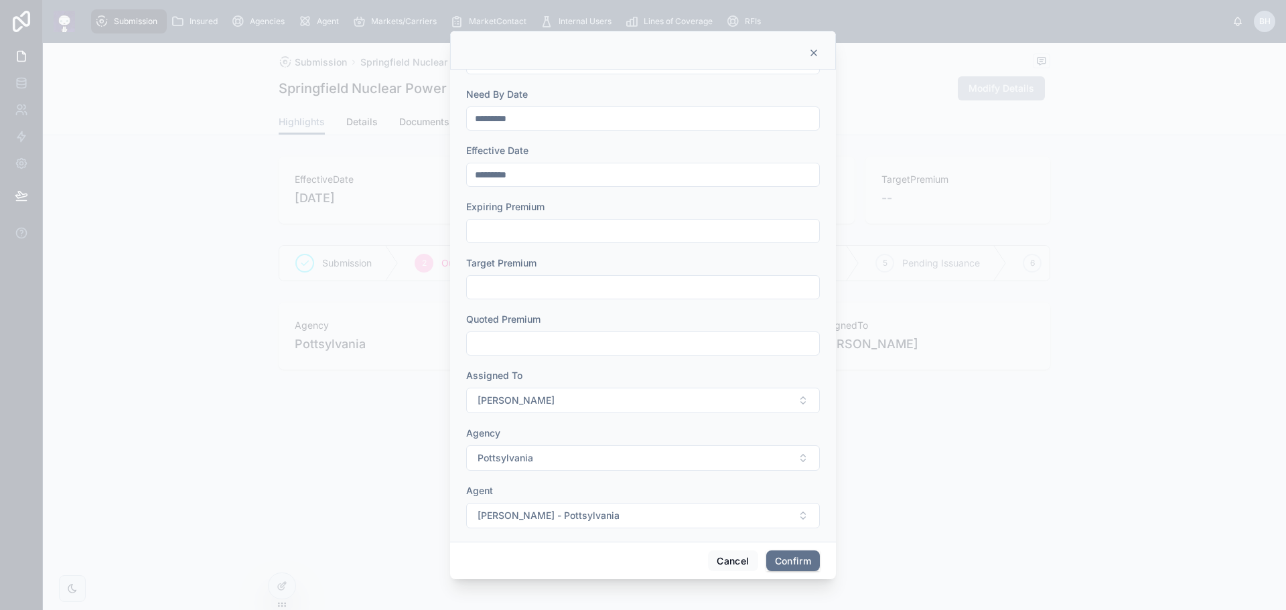
scroll to position [201, 0]
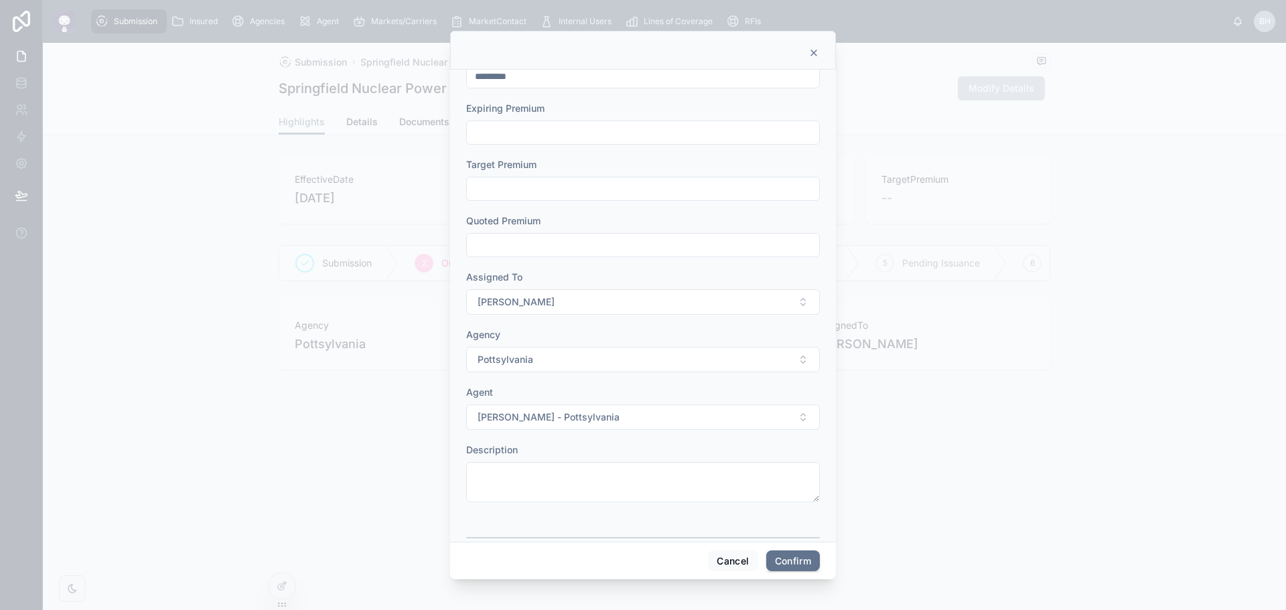
click at [794, 299] on button "[PERSON_NAME]" at bounding box center [643, 301] width 354 height 25
click at [800, 357] on button "Pottsylvania" at bounding box center [643, 359] width 354 height 25
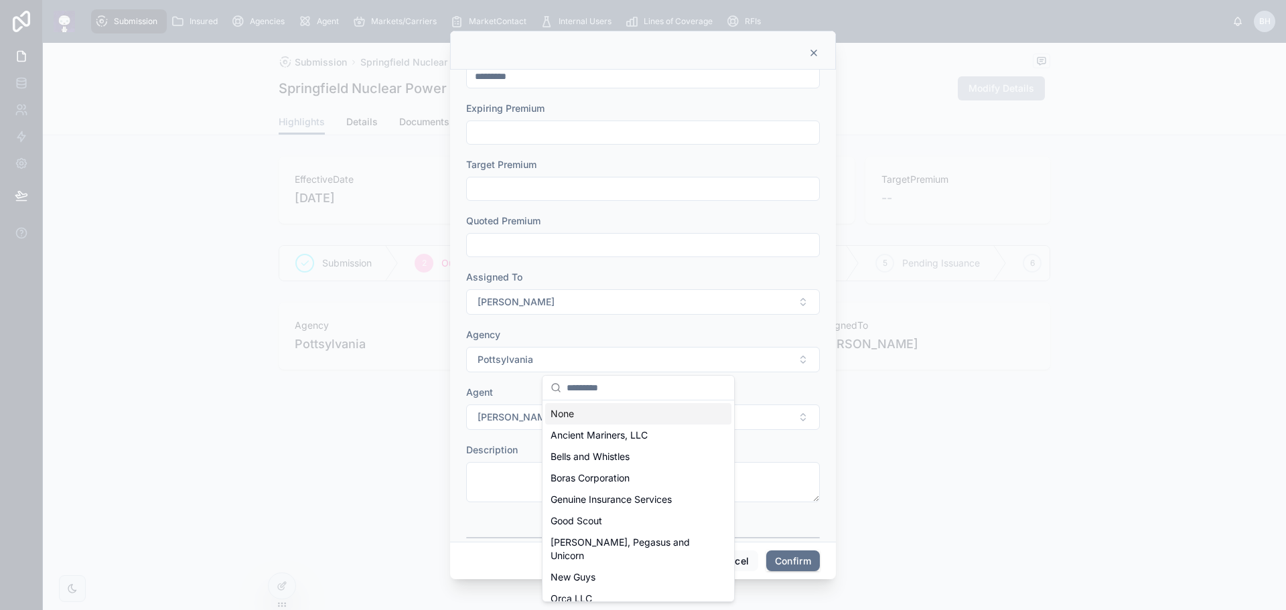
click at [800, 357] on button "Pottsylvania" at bounding box center [643, 359] width 354 height 25
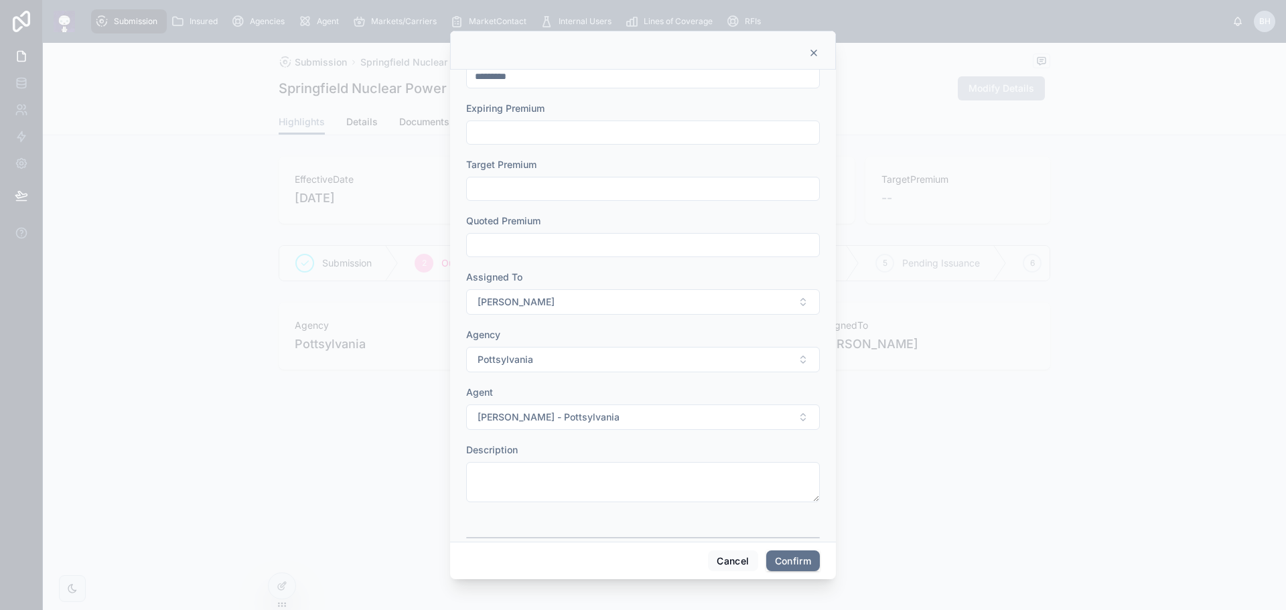
click at [792, 421] on button "Natasa Fatalle - Pottsylvania" at bounding box center [643, 416] width 354 height 25
click at [786, 361] on button "Pottsylvania" at bounding box center [643, 359] width 354 height 25
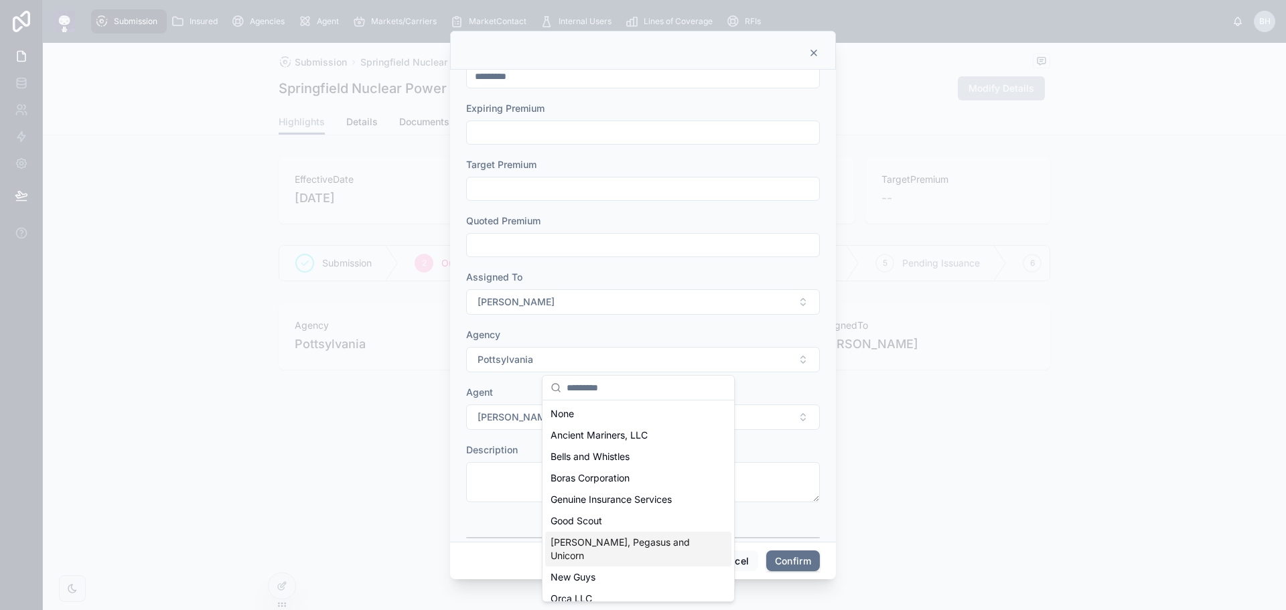
click at [646, 546] on span "[PERSON_NAME], Pegasus and Unicorn" at bounding box center [629, 549] width 159 height 27
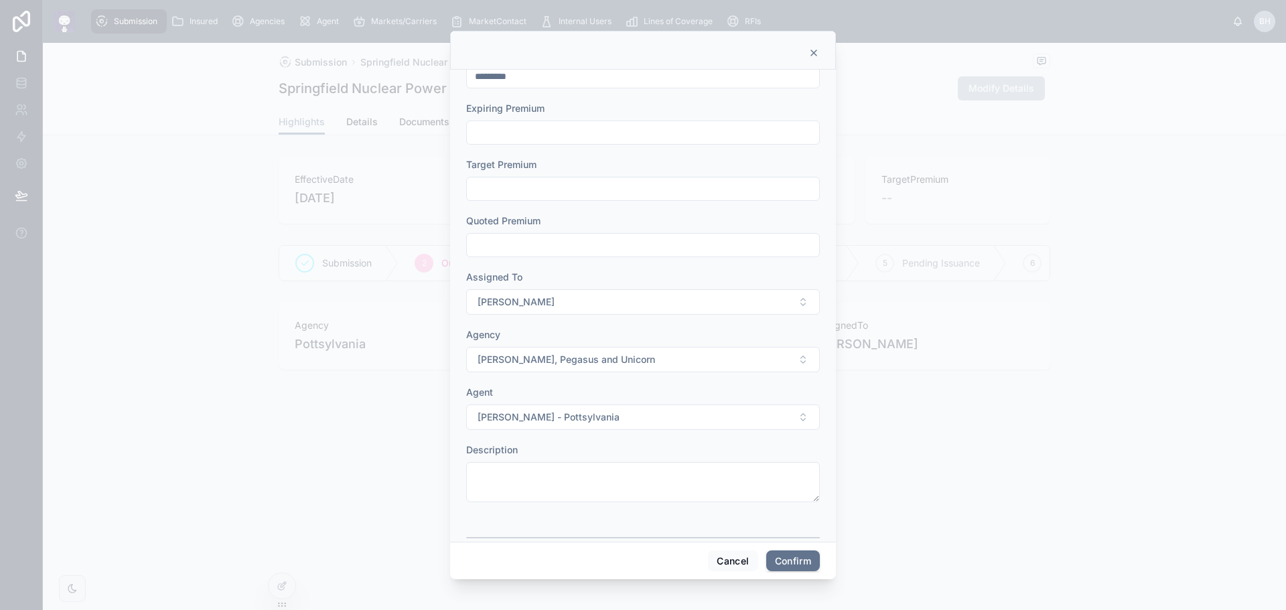
click at [791, 419] on button "Natasa Fatalle - Pottsylvania" at bounding box center [643, 416] width 354 height 25
click at [792, 419] on button "Natasa Fatalle - Pottsylvania" at bounding box center [643, 416] width 354 height 25
click at [727, 565] on button "Cancel" at bounding box center [733, 560] width 50 height 21
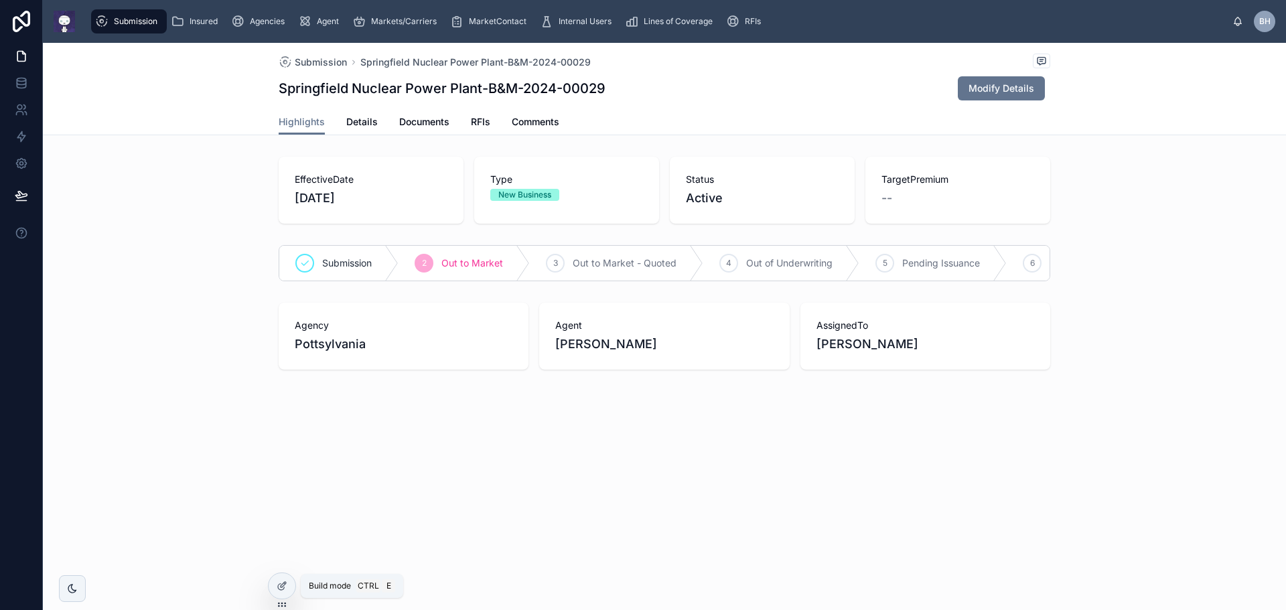
click at [281, 589] on icon at bounding box center [282, 586] width 11 height 11
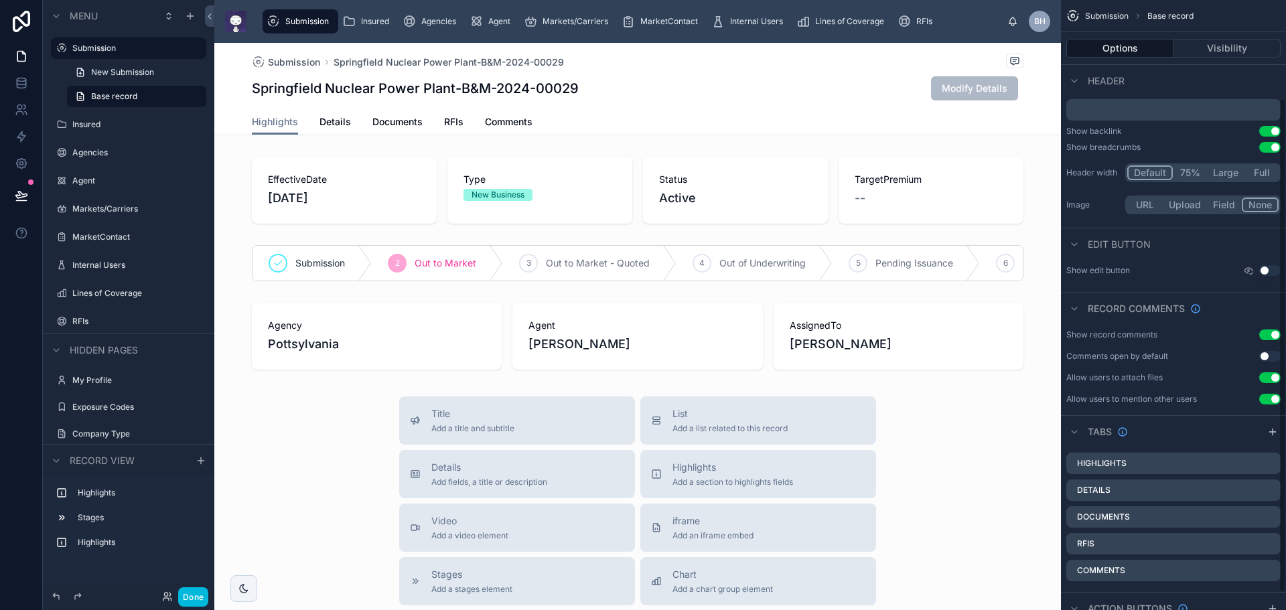
scroll to position [141, 0]
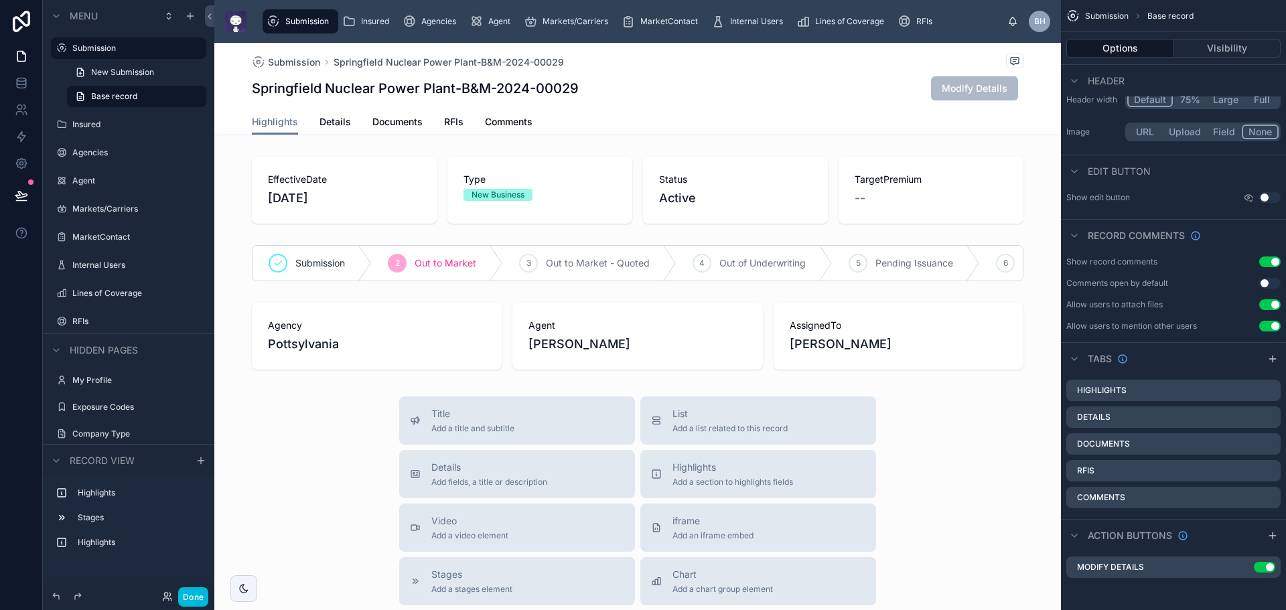
click at [0, 0] on icon "scrollable content" at bounding box center [0, 0] width 0 height 0
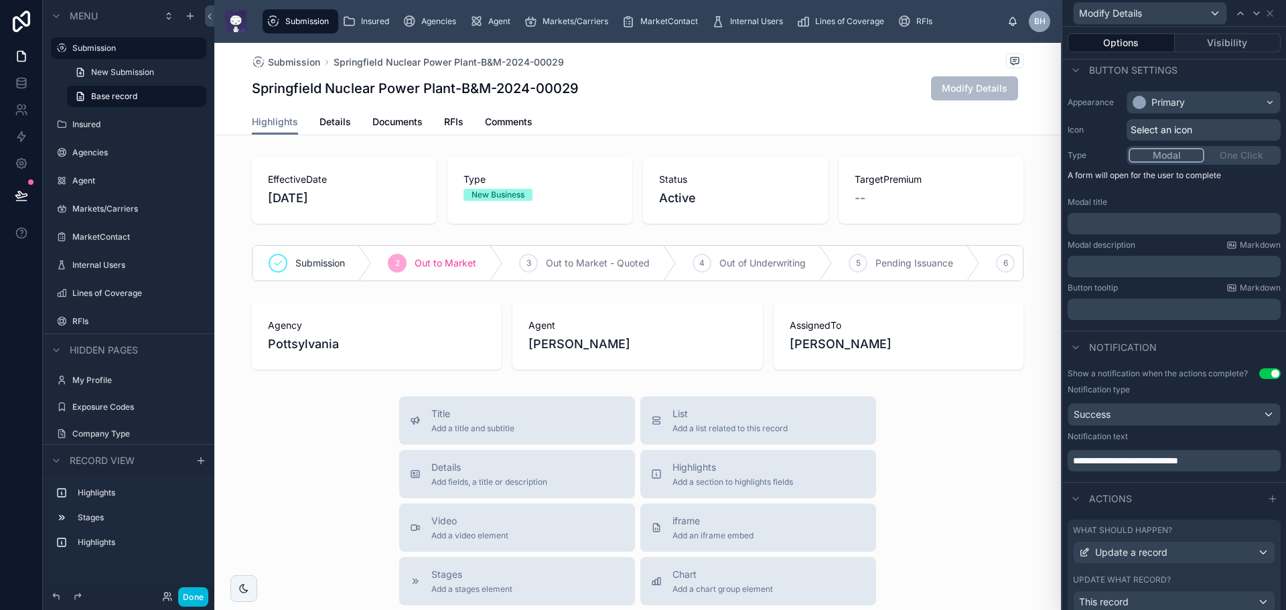
scroll to position [130, 0]
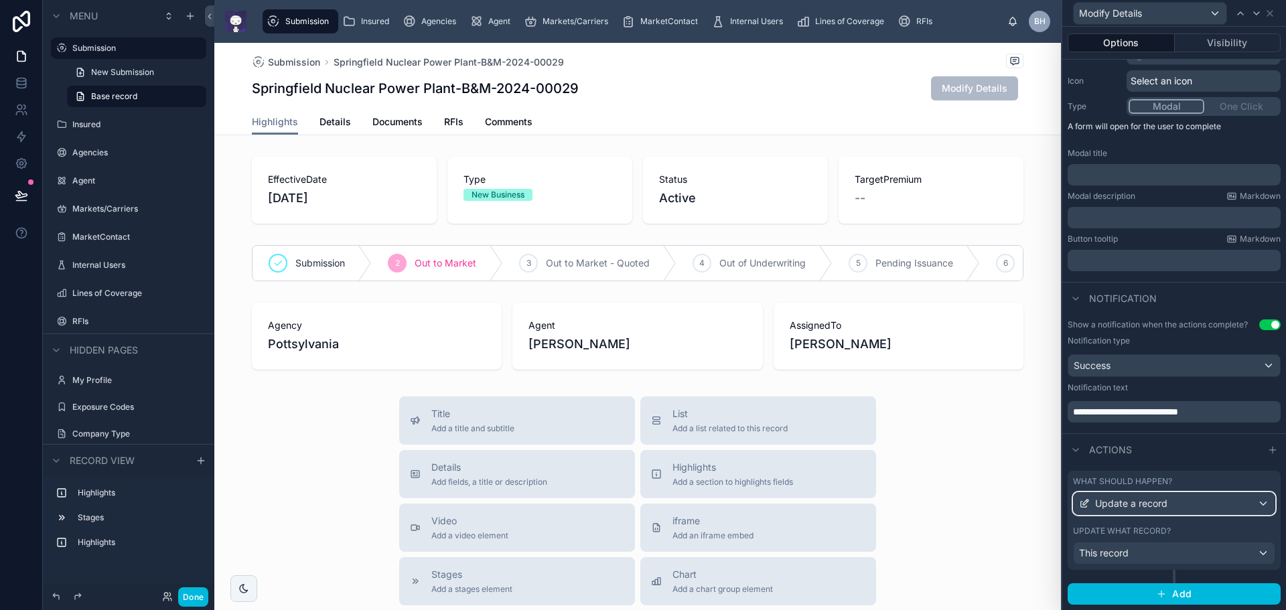
click at [1133, 506] on span "Update a record" at bounding box center [1131, 503] width 72 height 13
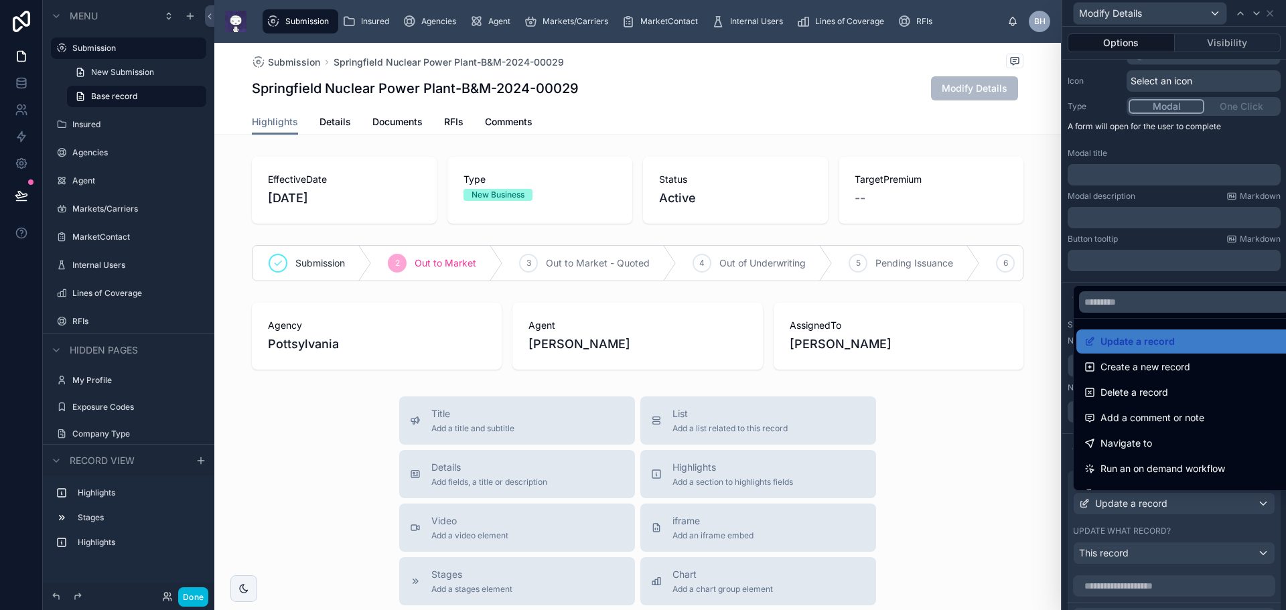
click at [1133, 506] on div at bounding box center [1174, 305] width 224 height 610
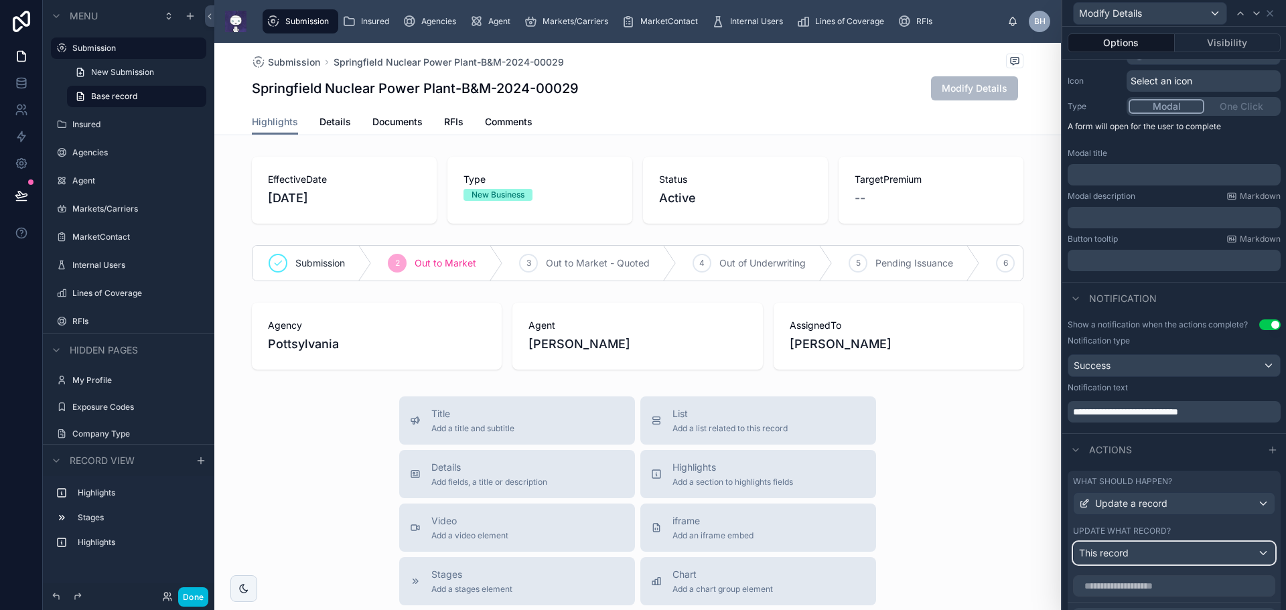
click at [1165, 552] on div "This record" at bounding box center [1174, 552] width 201 height 21
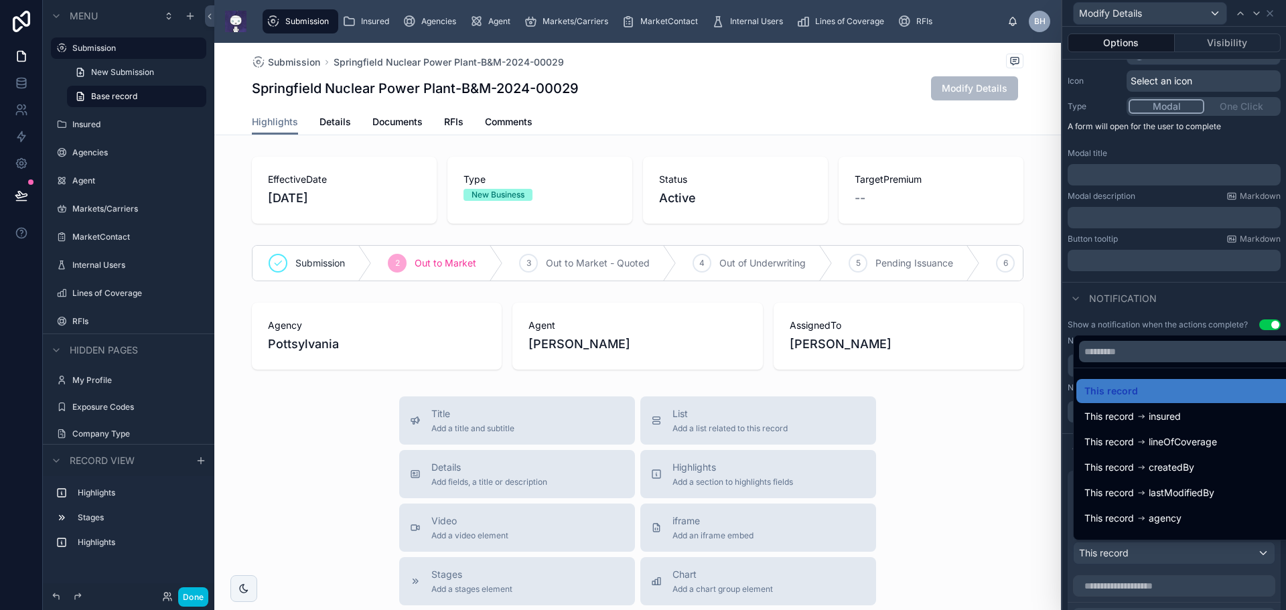
click at [1165, 552] on div at bounding box center [1174, 305] width 224 height 610
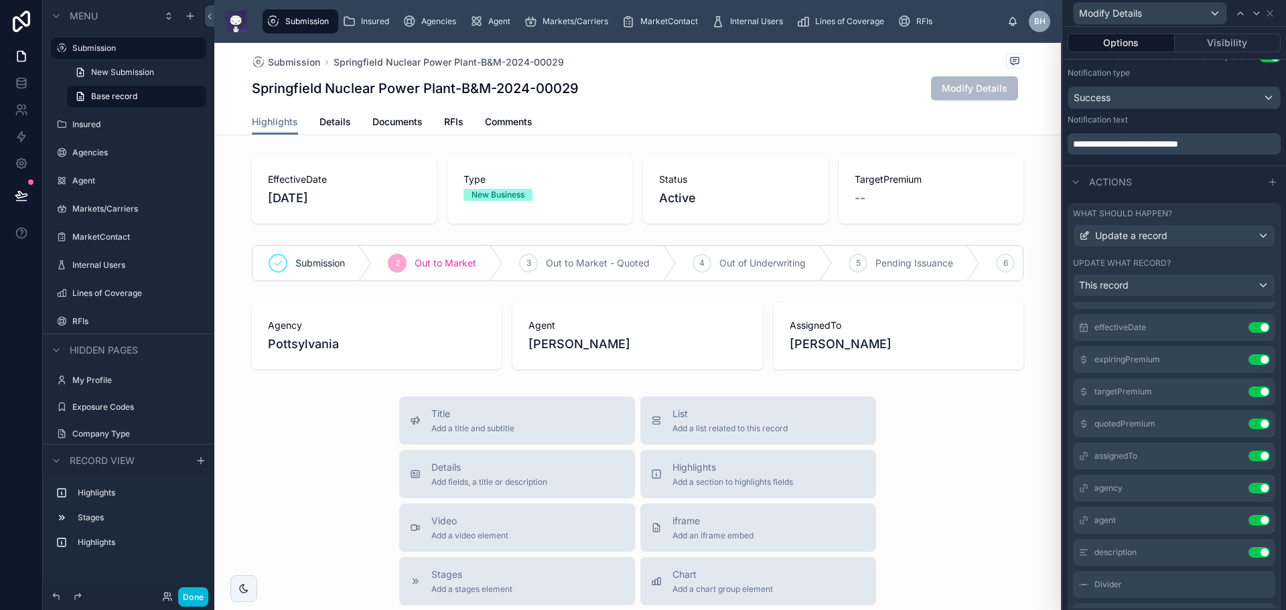
scroll to position [134, 0]
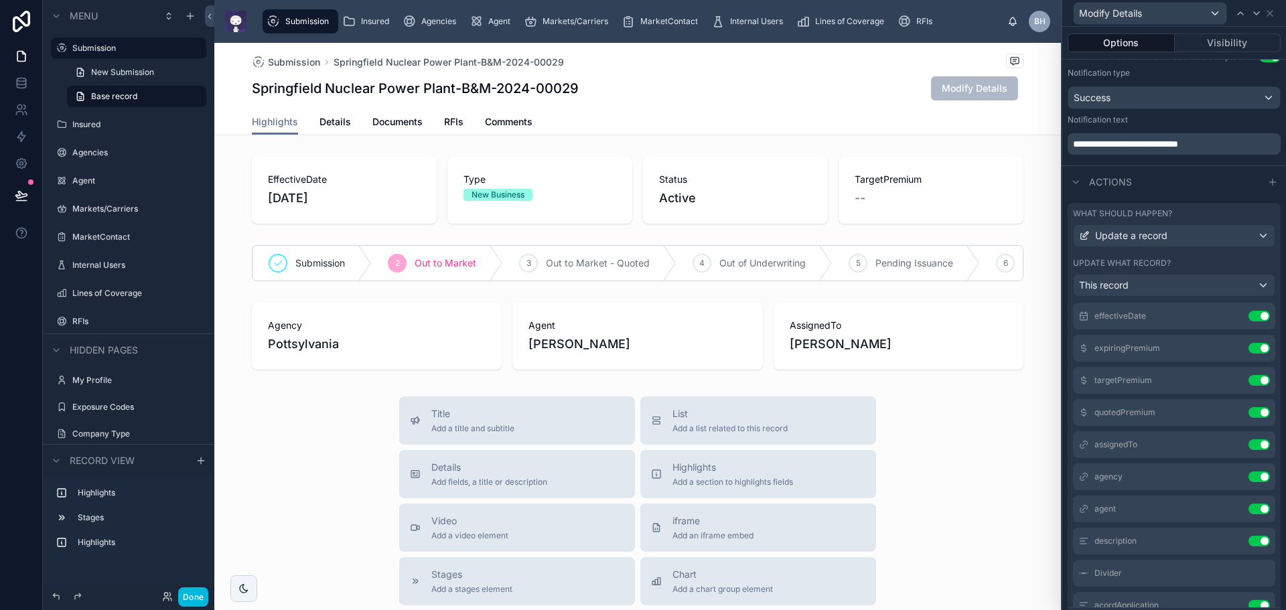
click at [0, 0] on icon at bounding box center [0, 0] width 0 height 0
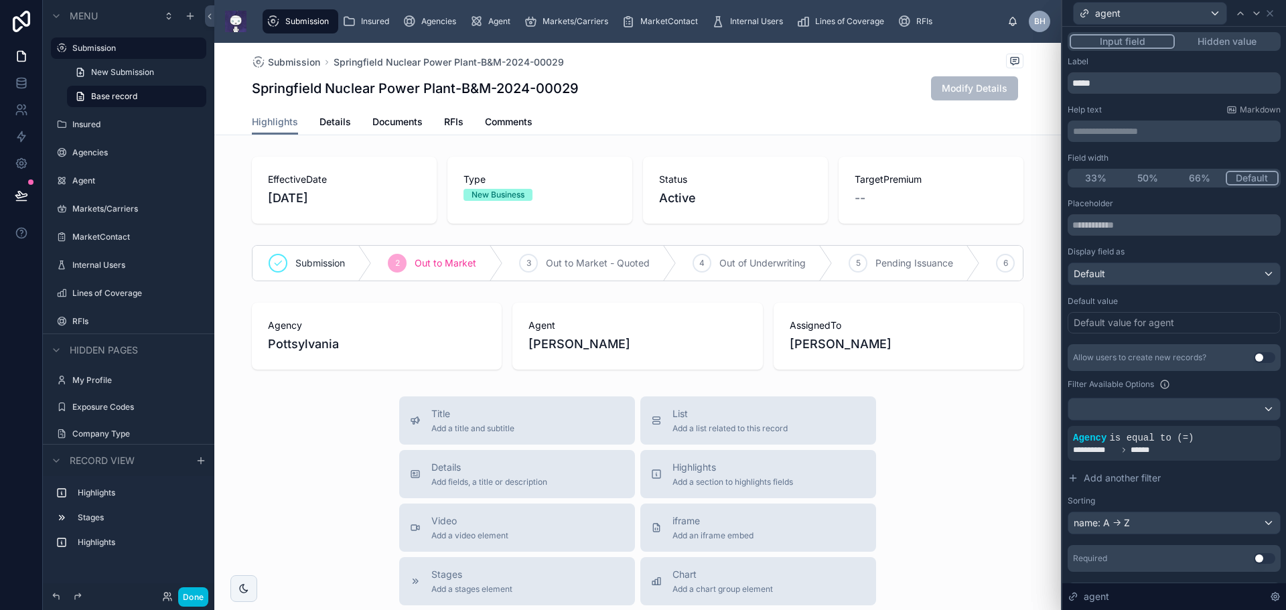
click at [0, 0] on div at bounding box center [0, 0] width 0 height 0
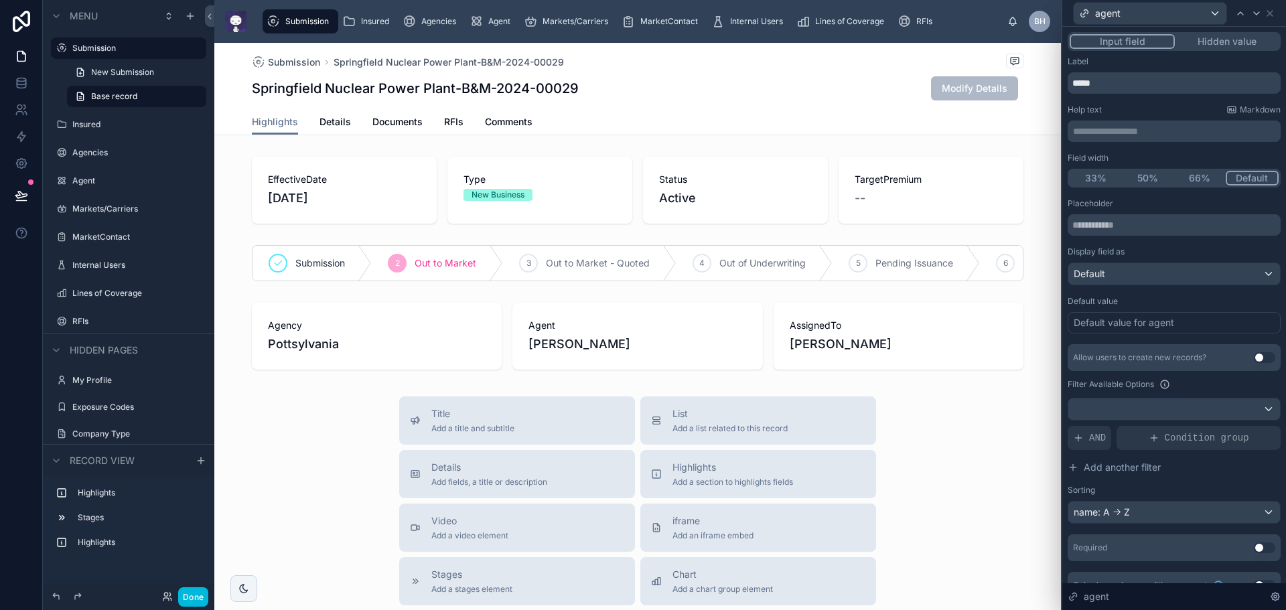
click at [1098, 439] on span "AND" at bounding box center [1097, 437] width 17 height 13
click at [0, 0] on icon at bounding box center [0, 0] width 0 height 0
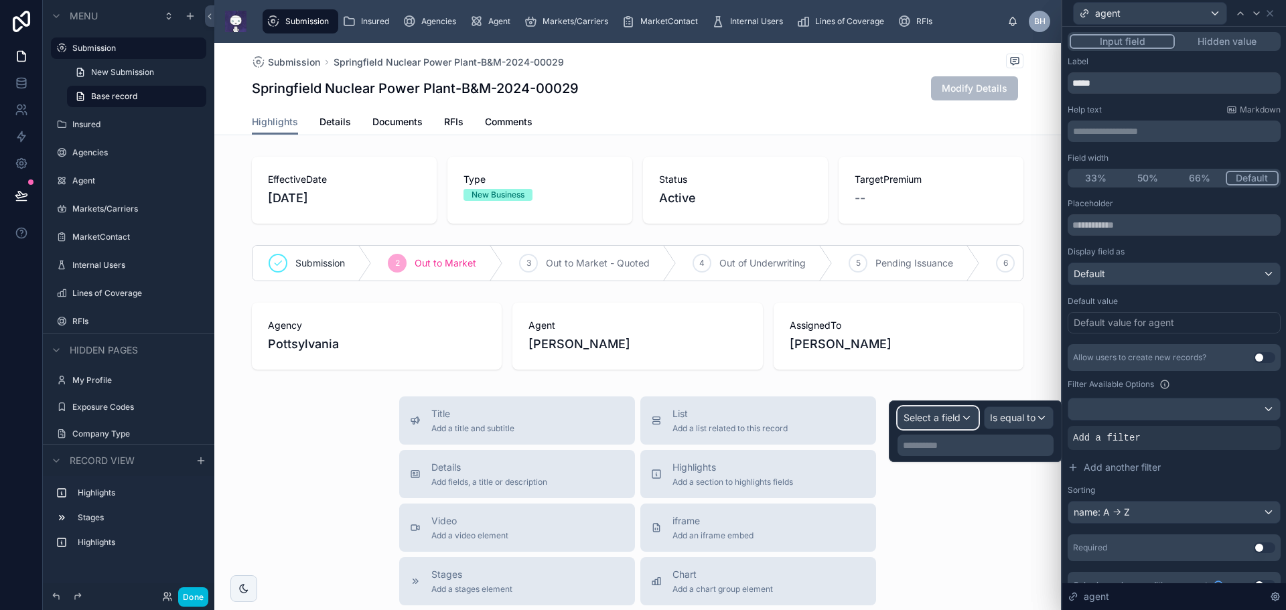
click at [970, 417] on div "Select a field" at bounding box center [938, 417] width 80 height 21
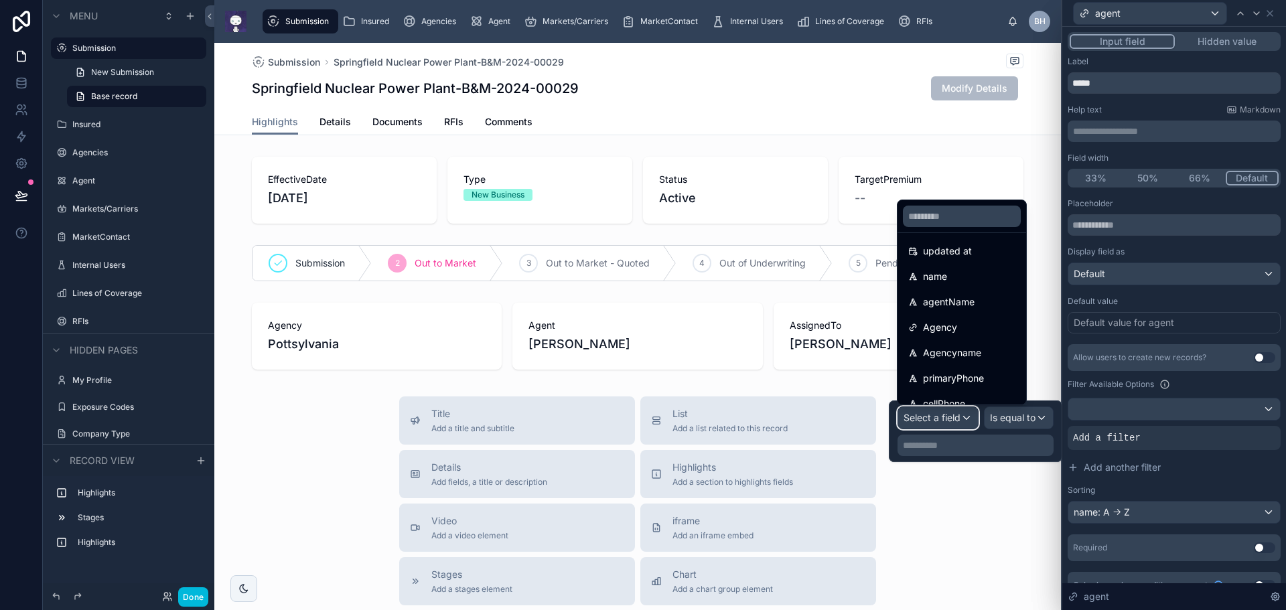
scroll to position [67, 0]
click at [937, 340] on span "Agency" at bounding box center [940, 342] width 34 height 16
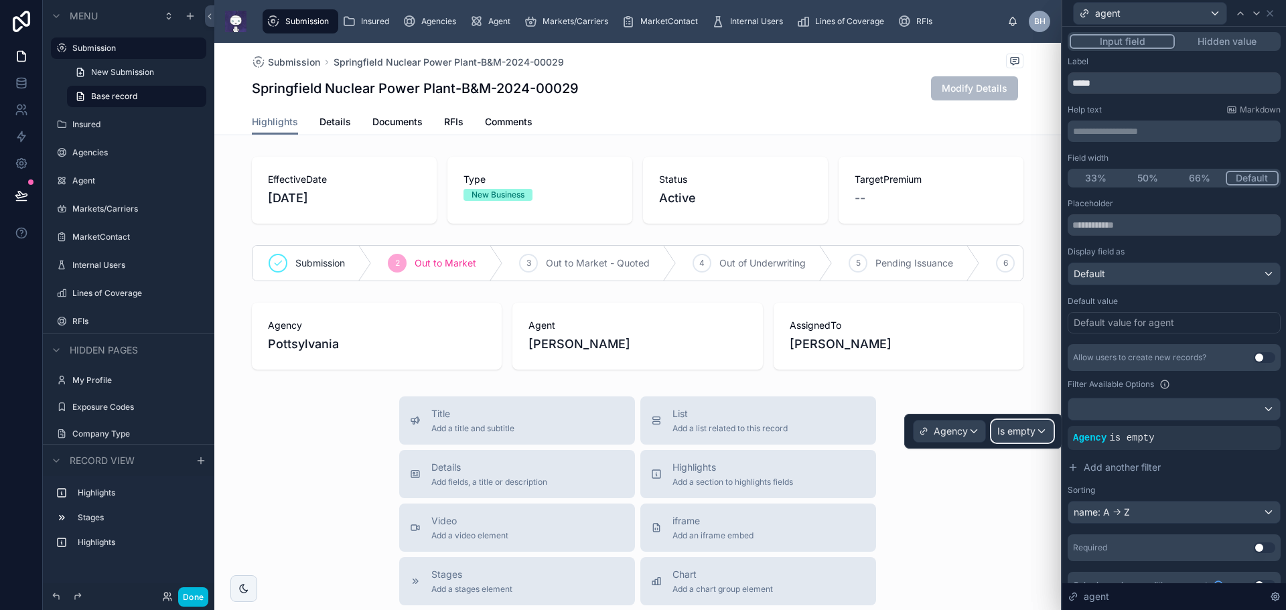
click at [1042, 433] on div "Is empty" at bounding box center [1022, 431] width 61 height 21
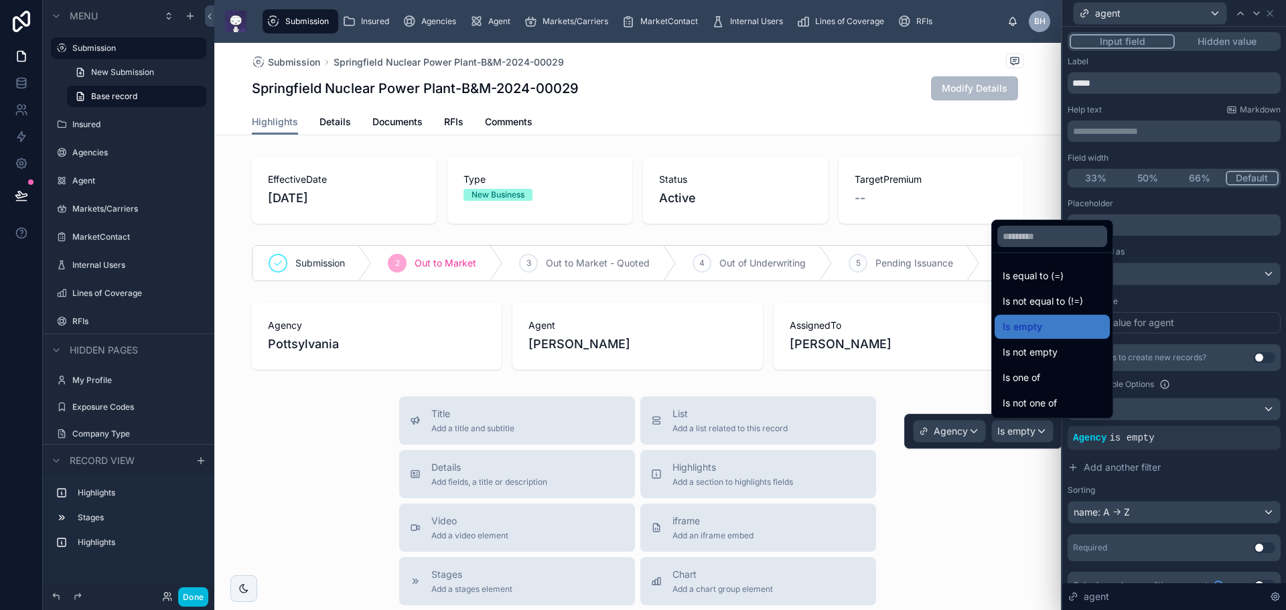
click at [1052, 277] on span "Is equal to (=)" at bounding box center [1033, 276] width 61 height 16
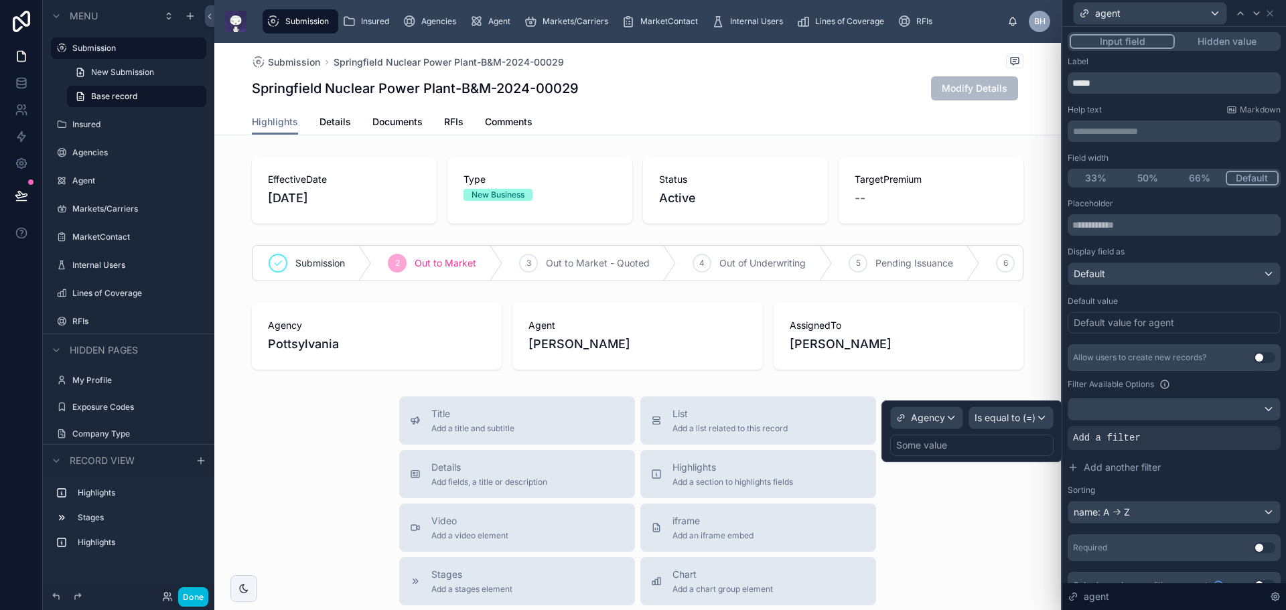
click at [924, 445] on div "Some value" at bounding box center [921, 445] width 51 height 13
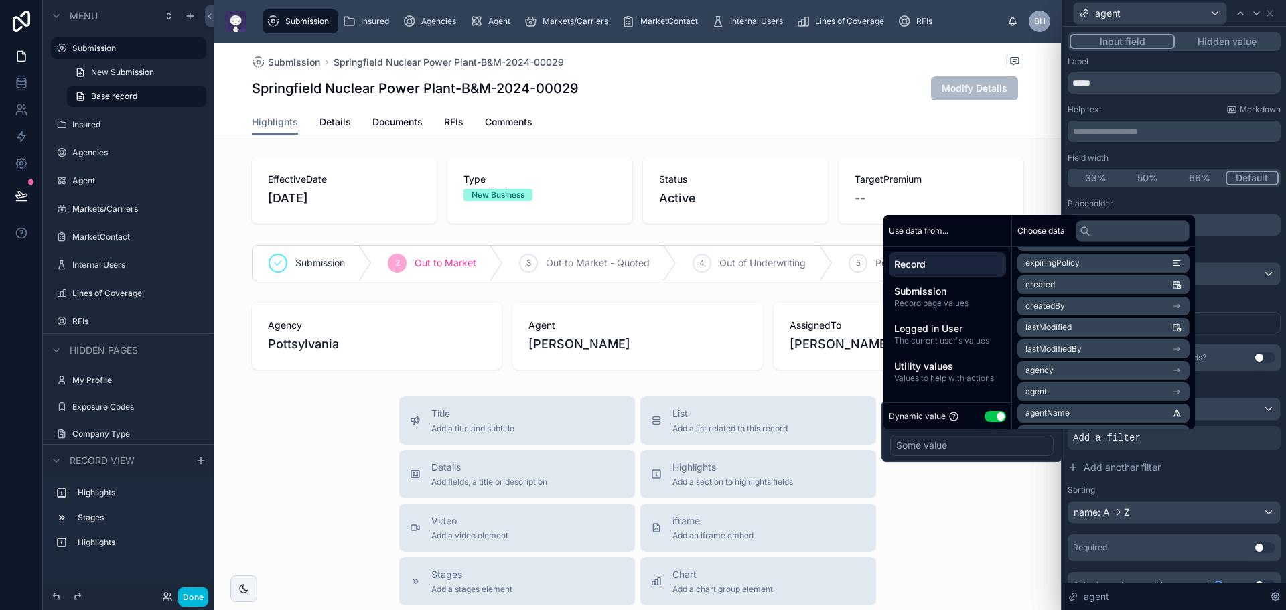
scroll to position [536, 0]
click at [1181, 368] on icon "scrollable content" at bounding box center [1176, 368] width 9 height 9
click at [1179, 287] on icon "scrollable content" at bounding box center [1176, 285] width 5 height 5
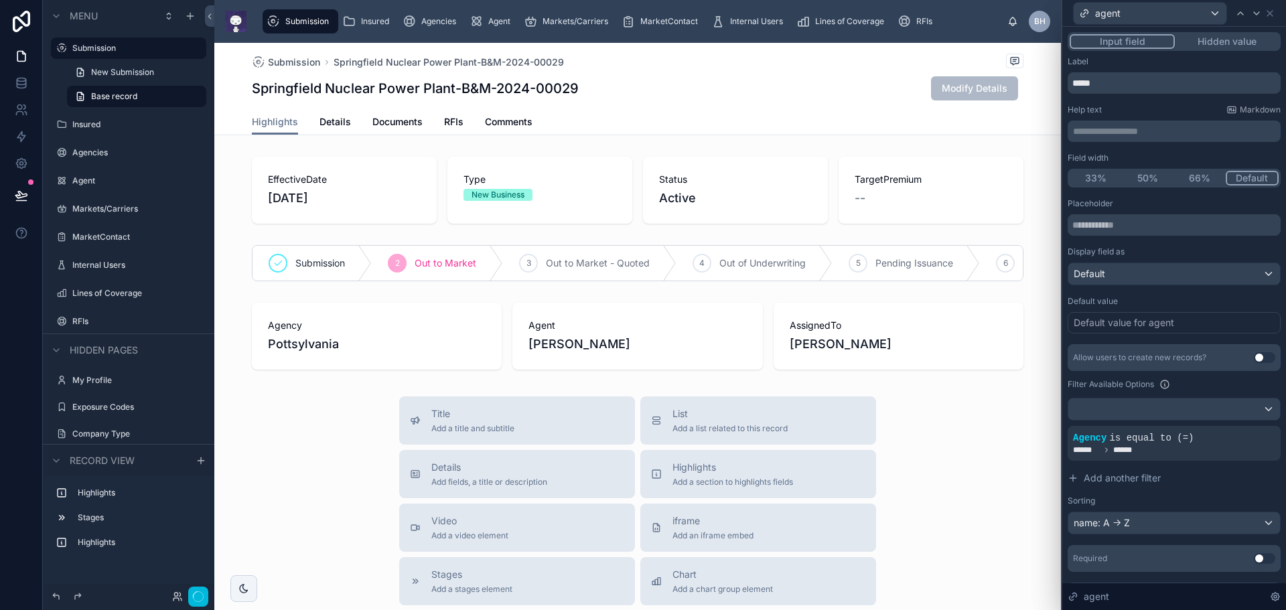
click at [190, 600] on button "Done" at bounding box center [193, 596] width 30 height 19
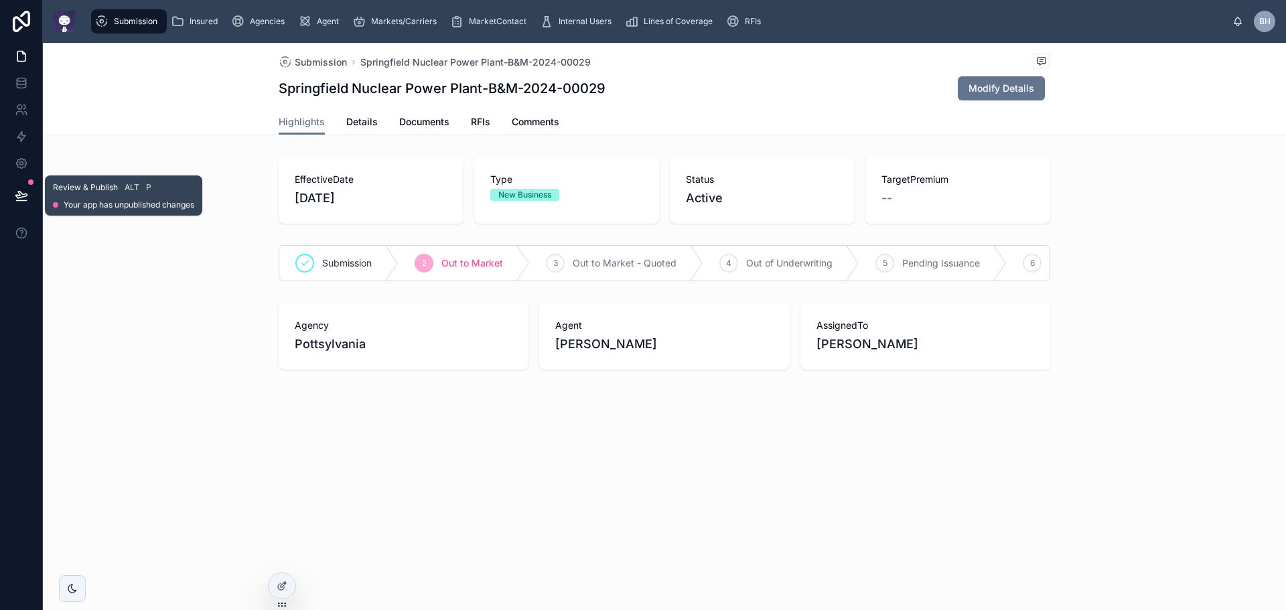
click at [23, 201] on icon at bounding box center [21, 201] width 10 height 0
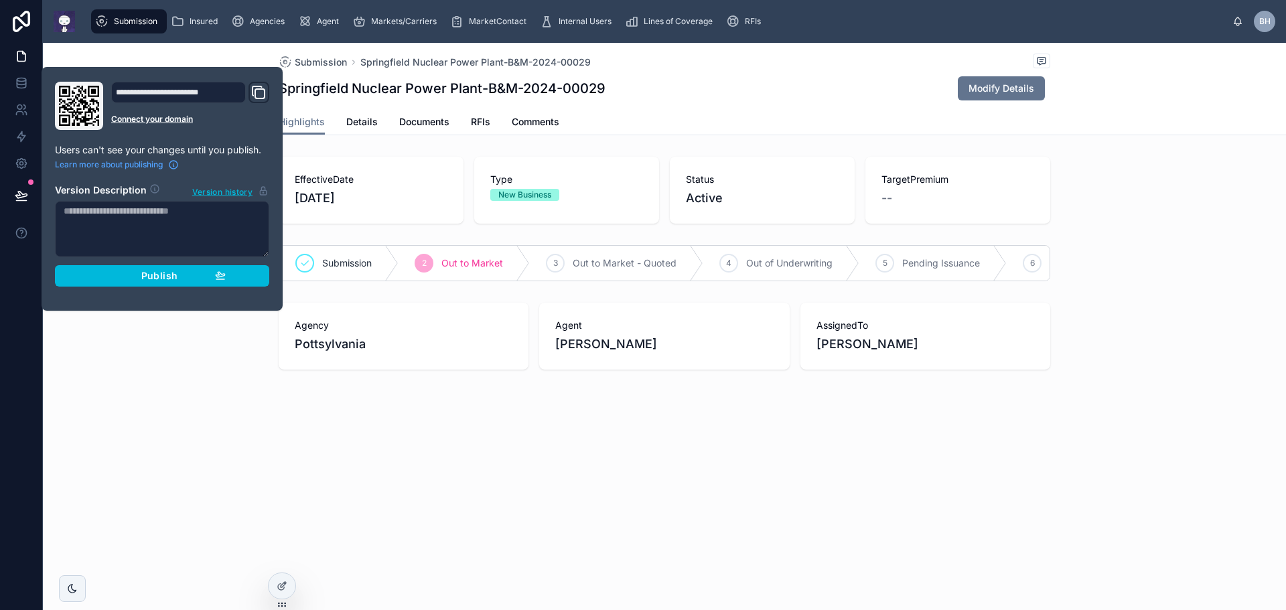
click at [177, 281] on span "Publish" at bounding box center [159, 276] width 36 height 12
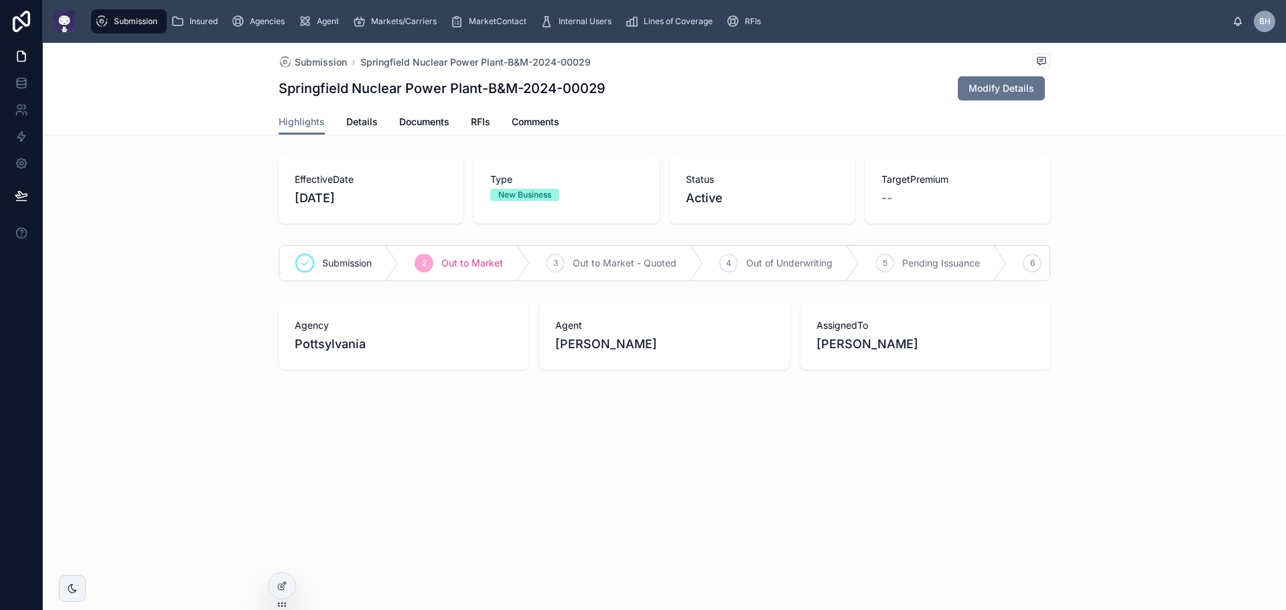
click at [141, 461] on div "Submission Springfield Nuclear Power Plant-B&M-2024-00029 Springfield Nuclear P…" at bounding box center [664, 252] width 1243 height 418
click at [1005, 90] on span "Modify Details" at bounding box center [1001, 88] width 66 height 13
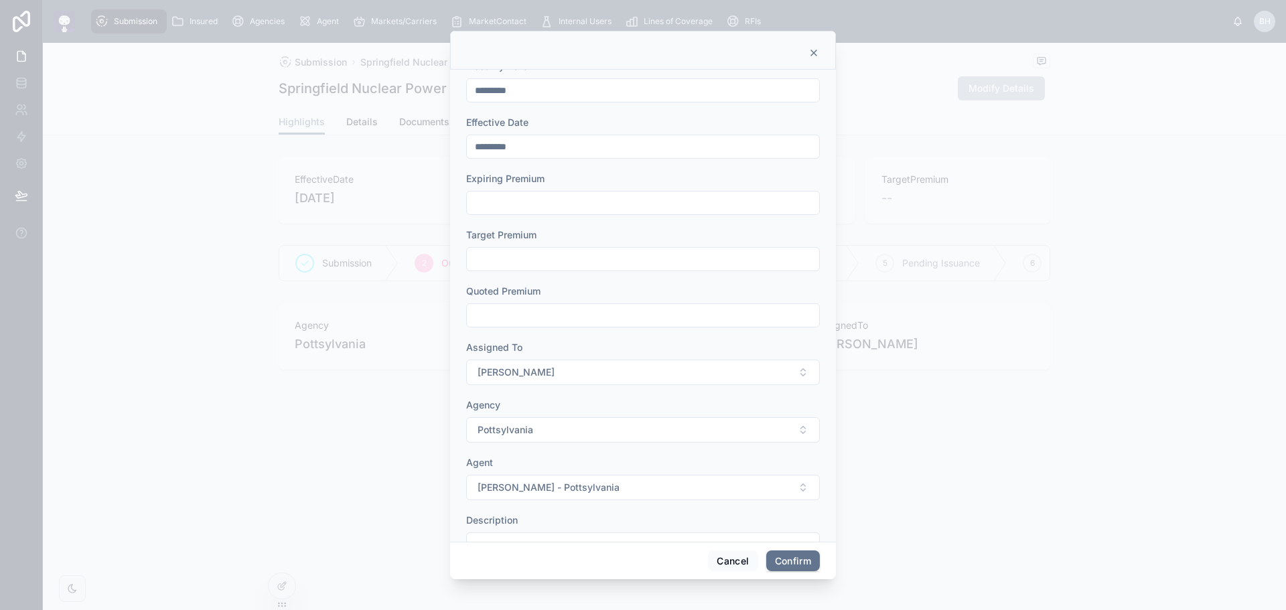
scroll to position [447, 0]
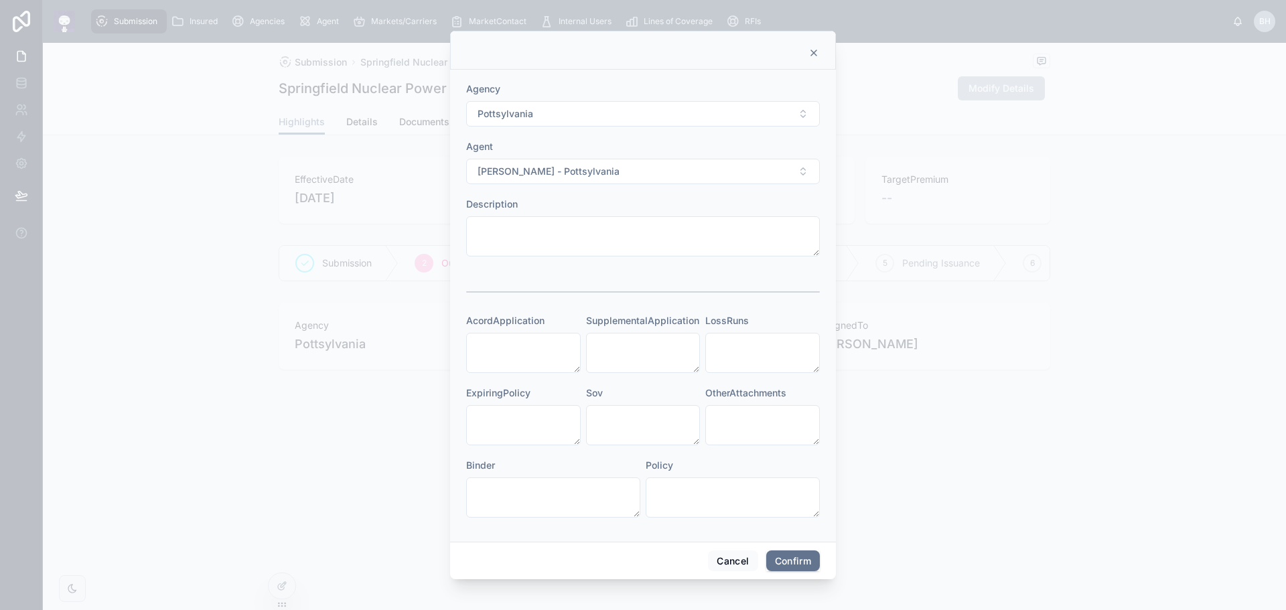
click at [790, 116] on button "Pottsylvania" at bounding box center [643, 113] width 354 height 25
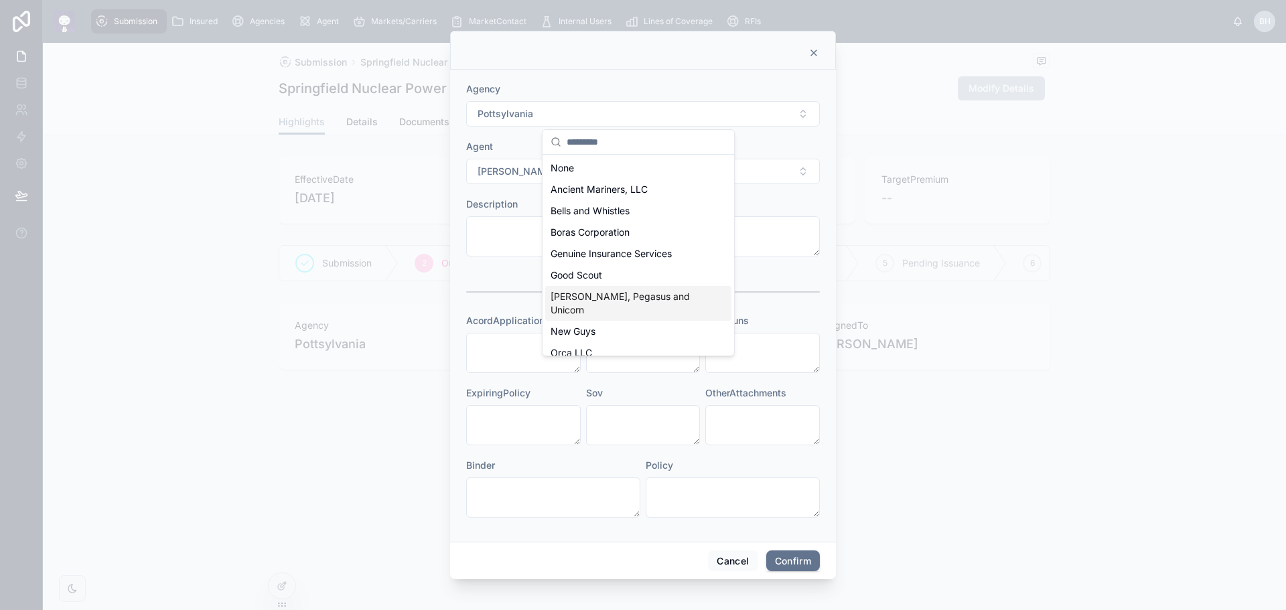
click at [656, 291] on span "[PERSON_NAME], Pegasus and Unicorn" at bounding box center [629, 303] width 159 height 27
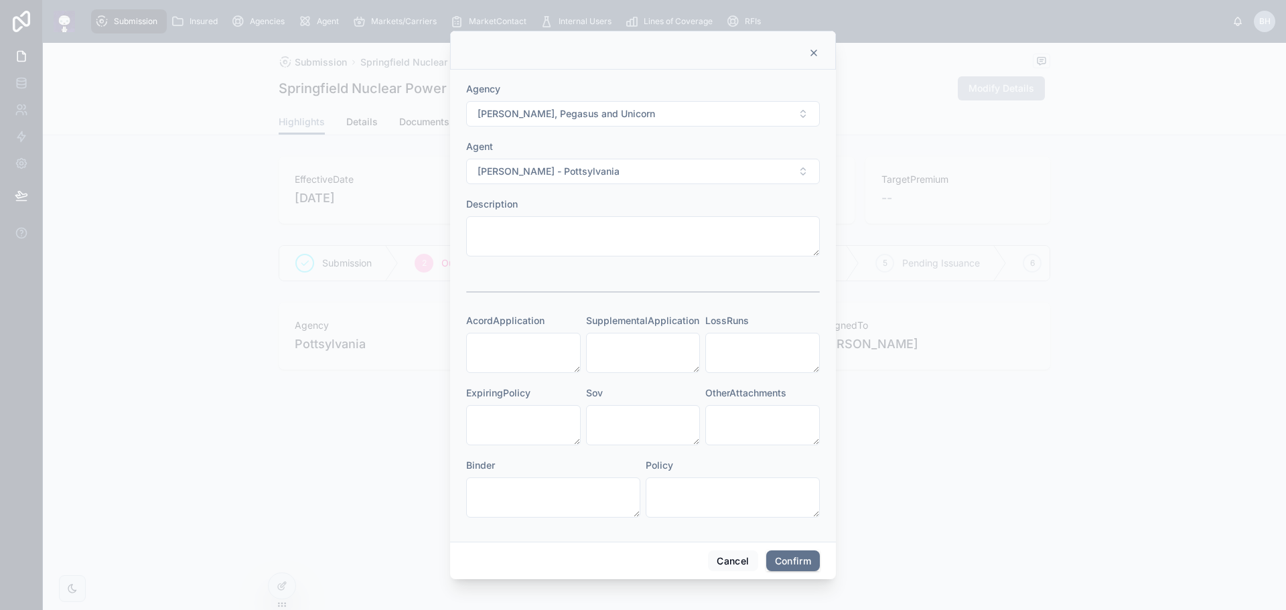
click at [797, 173] on button "Natasa Fatalle - Pottsylvania" at bounding box center [643, 171] width 354 height 25
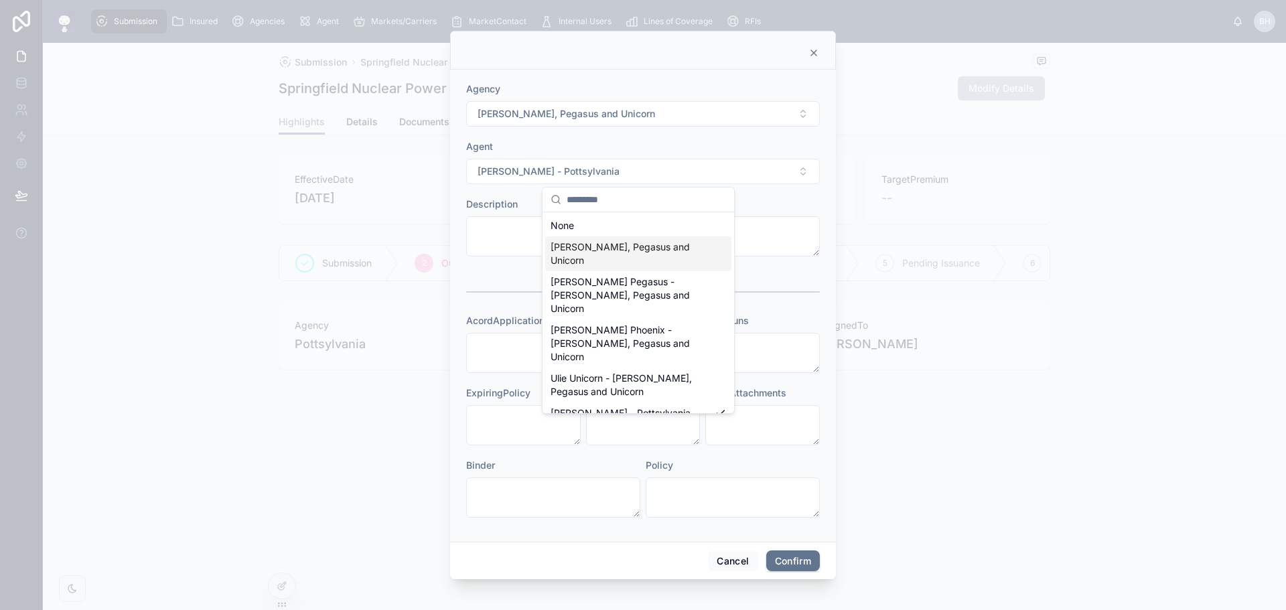
click at [656, 243] on span "Gregory Griffin - Griffin, Pegasus and Unicorn" at bounding box center [629, 253] width 159 height 27
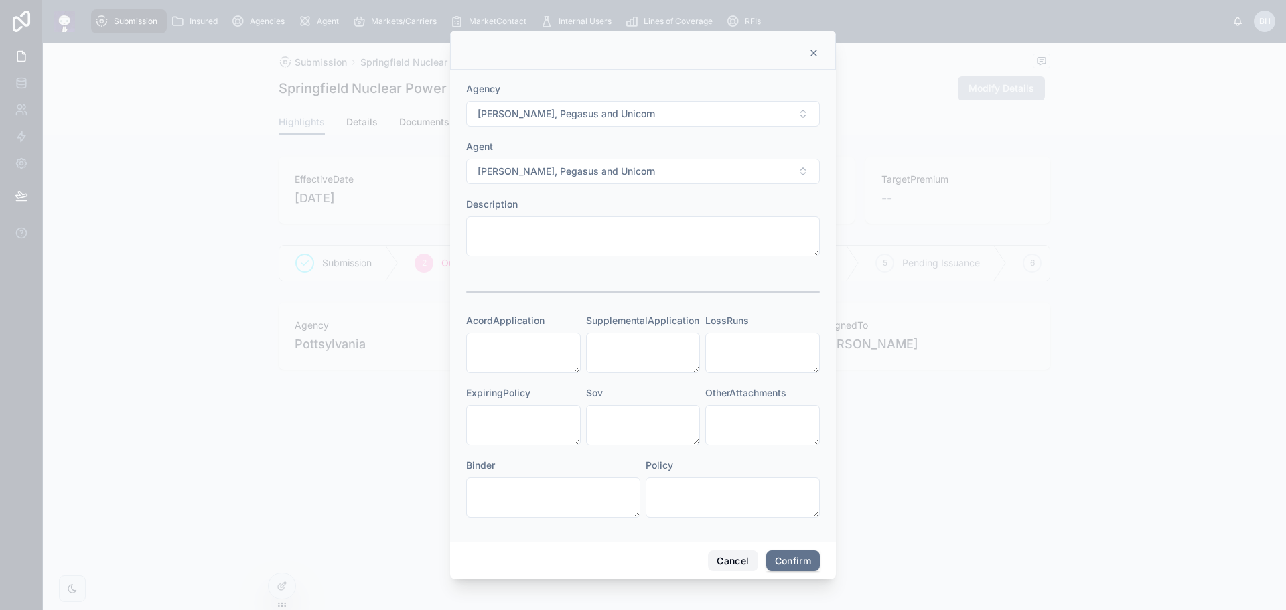
click at [718, 563] on button "Cancel" at bounding box center [733, 560] width 50 height 21
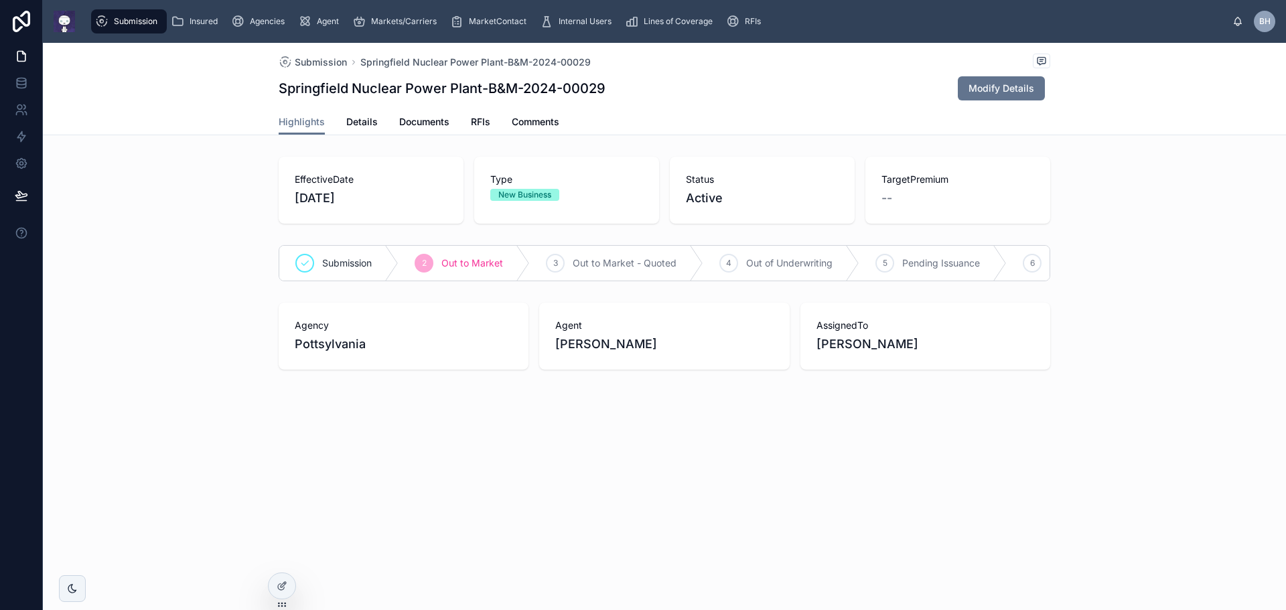
click at [998, 90] on span "Modify Details" at bounding box center [1001, 88] width 66 height 13
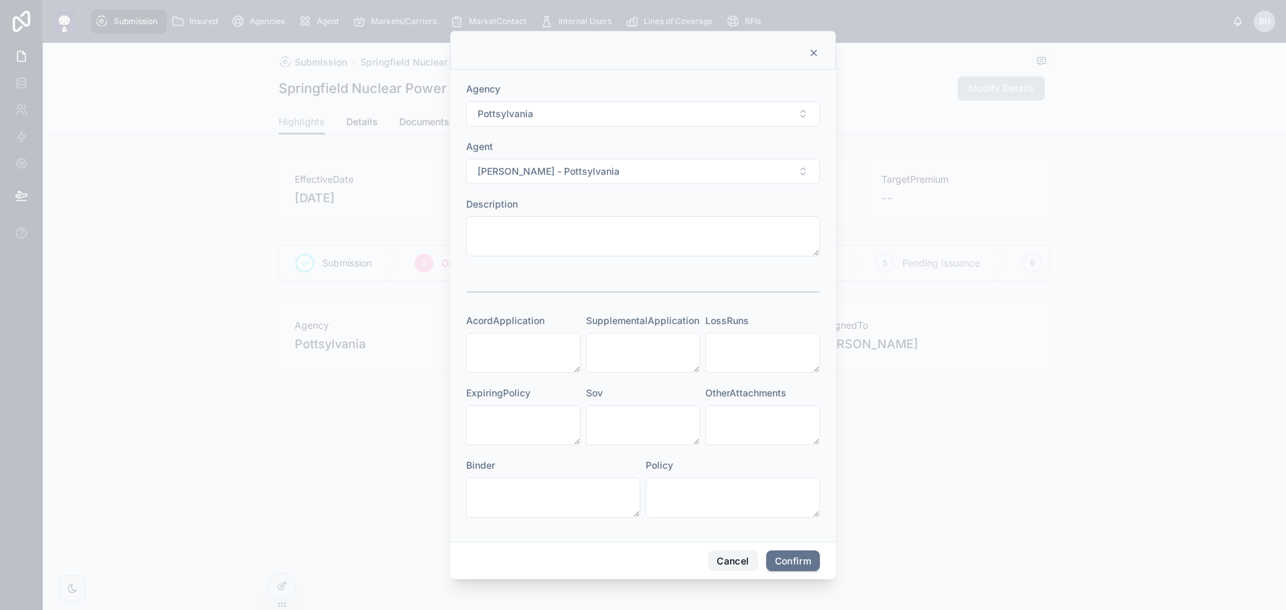
click at [731, 559] on button "Cancel" at bounding box center [733, 560] width 50 height 21
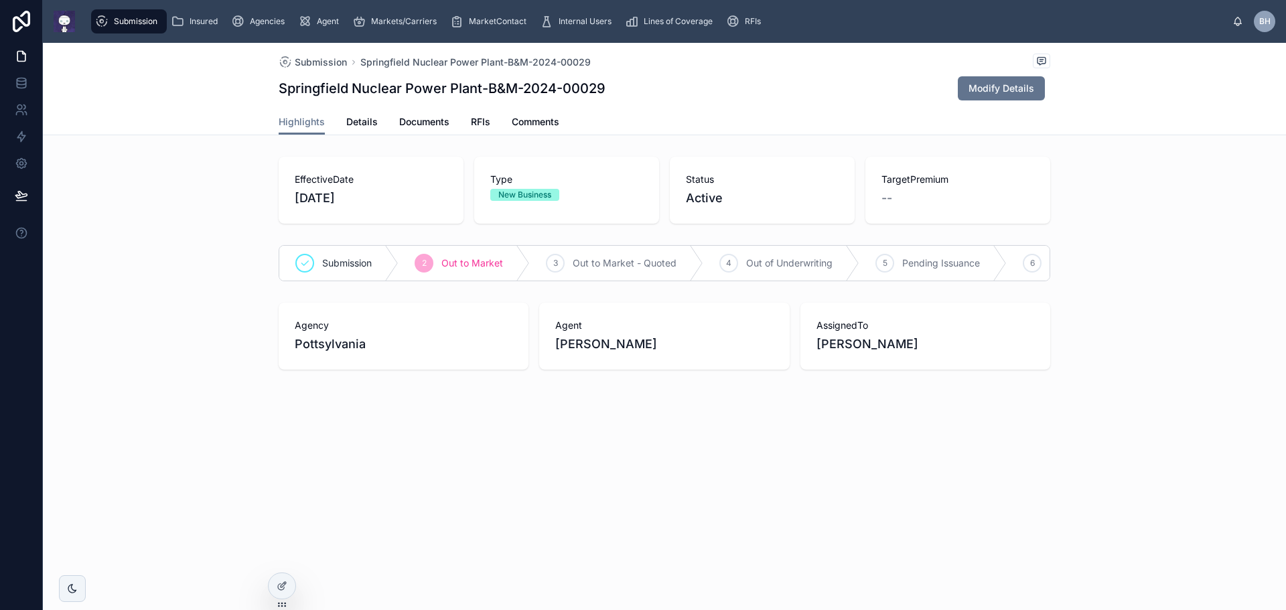
click at [510, 519] on div "Submission Springfield Nuclear Power Plant-B&M-2024-00029 Springfield Nuclear P…" at bounding box center [664, 326] width 1243 height 567
click at [23, 58] on icon at bounding box center [21, 56] width 13 height 13
click at [21, 56] on icon at bounding box center [21, 56] width 13 height 13
click at [282, 593] on div at bounding box center [282, 585] width 27 height 25
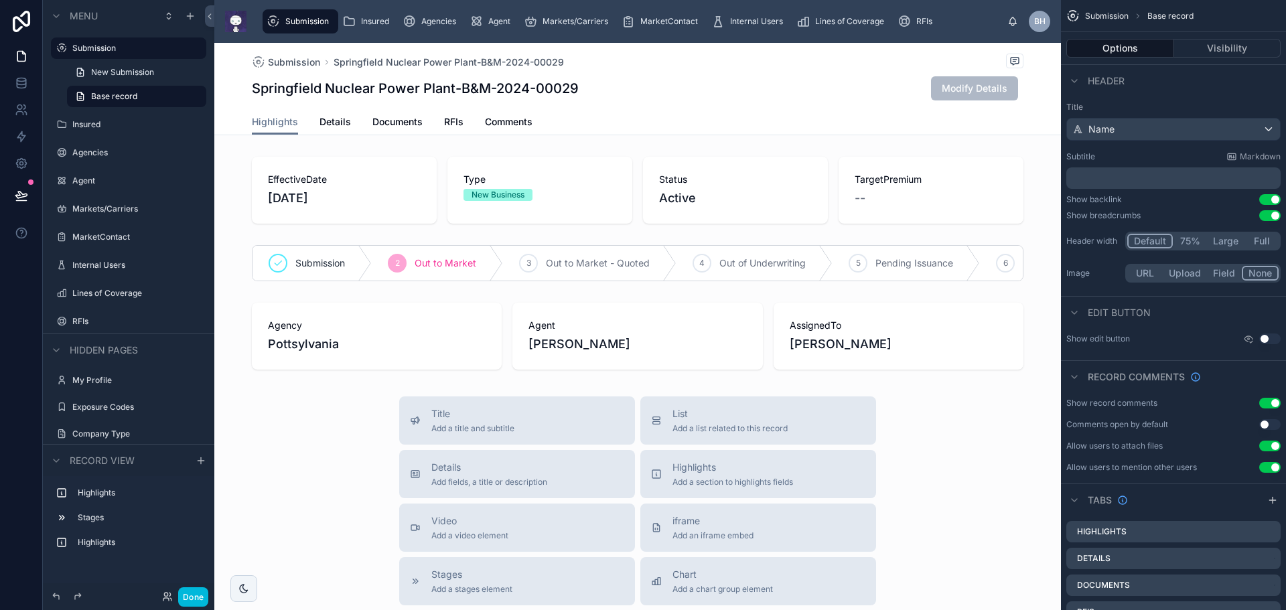
click at [0, 0] on icon "scrollable content" at bounding box center [0, 0] width 0 height 0
click at [18, 159] on icon at bounding box center [21, 164] width 10 height 10
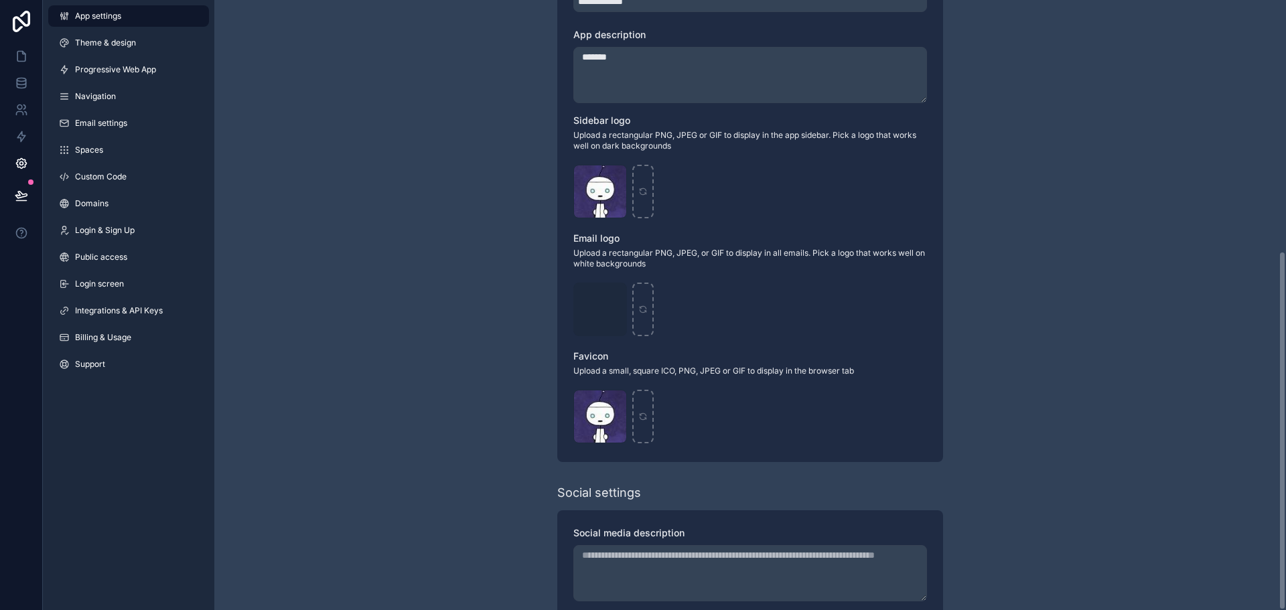
scroll to position [427, 0]
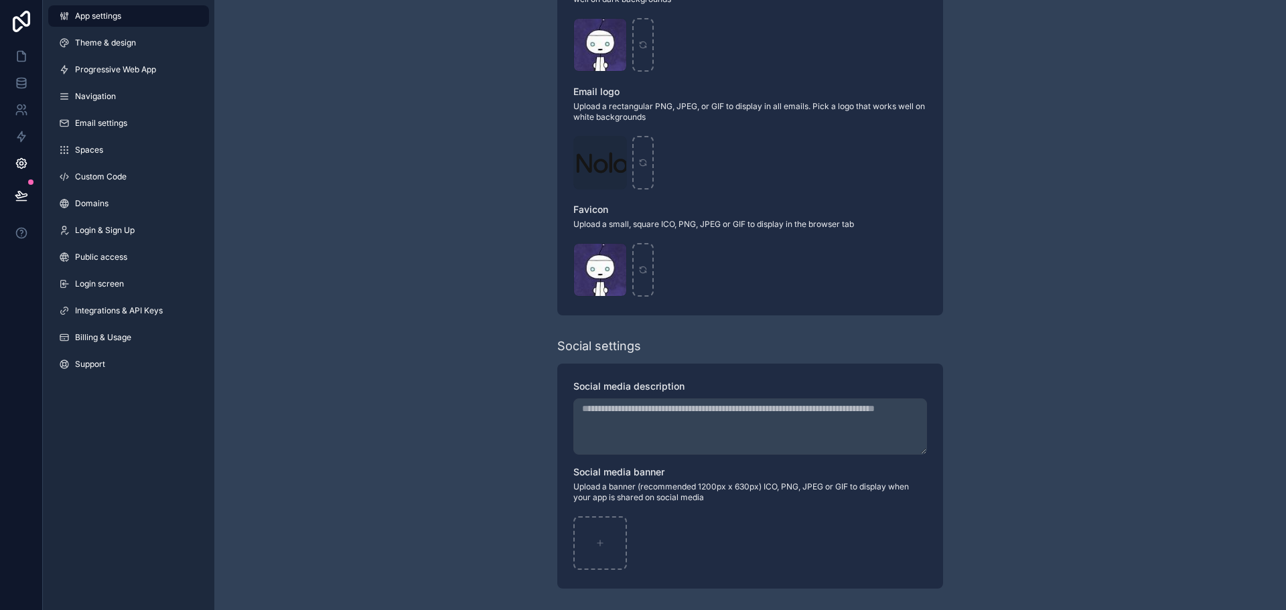
click at [108, 65] on span "Progressive Web App" at bounding box center [115, 69] width 81 height 11
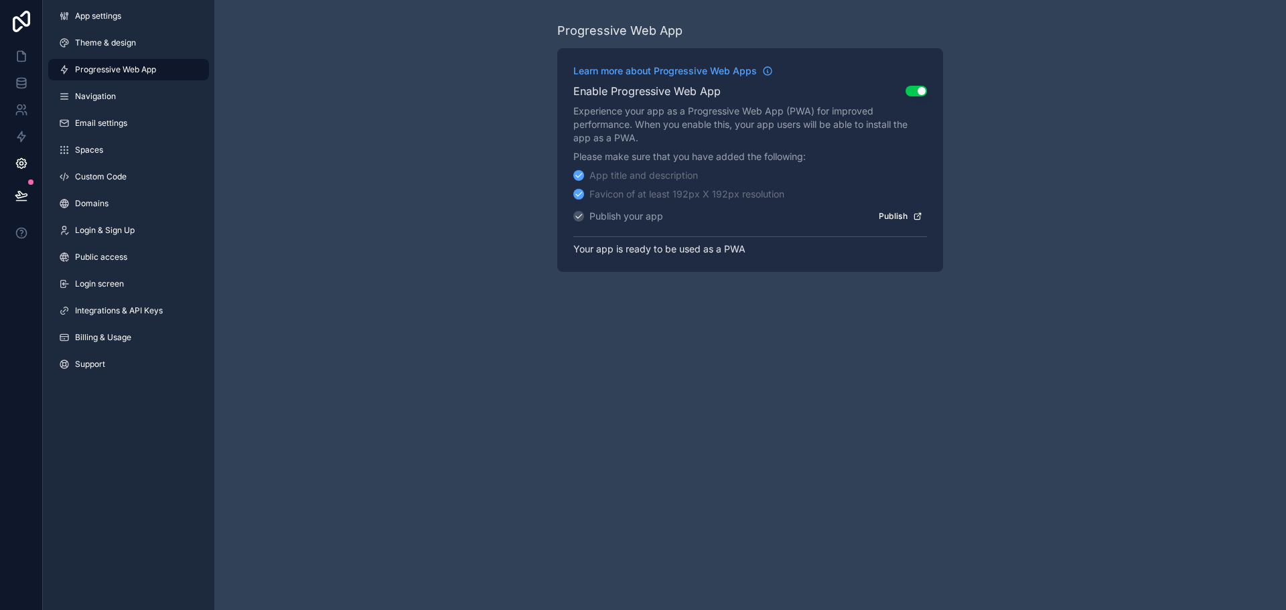
click at [883, 220] on button "Publish" at bounding box center [900, 215] width 53 height 19
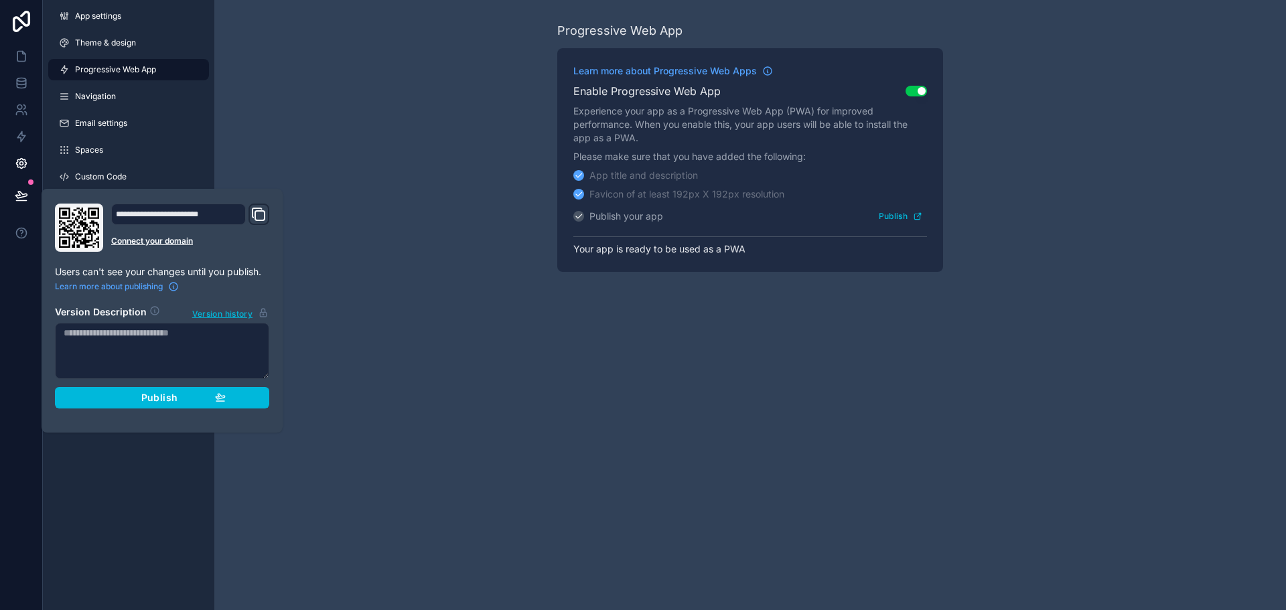
click at [166, 395] on span "Publish" at bounding box center [159, 398] width 36 height 12
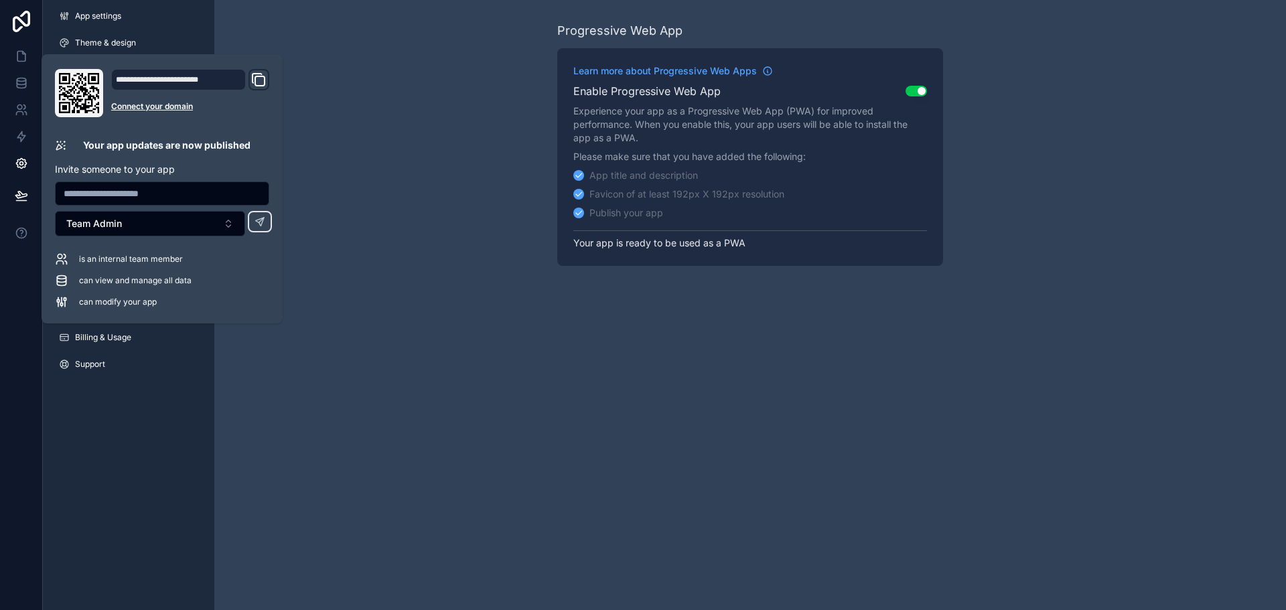
click at [336, 399] on div "Progressive Web App Learn more about Progressive Web Apps Enable Progressive We…" at bounding box center [750, 305] width 1072 height 610
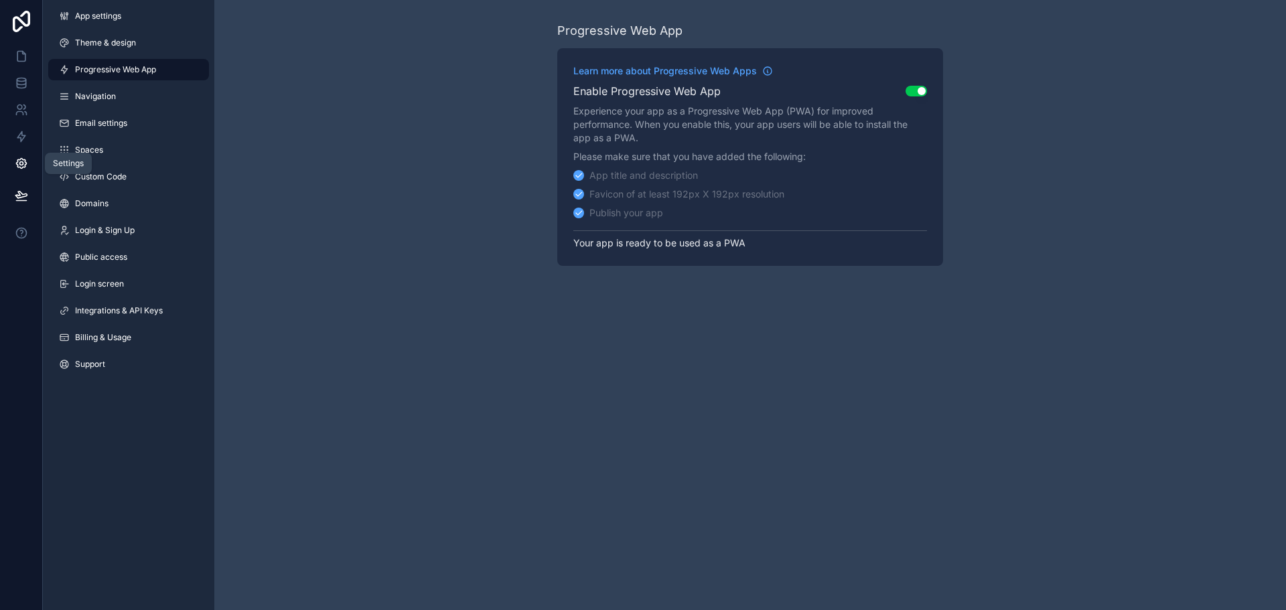
click at [17, 163] on icon at bounding box center [21, 163] width 13 height 13
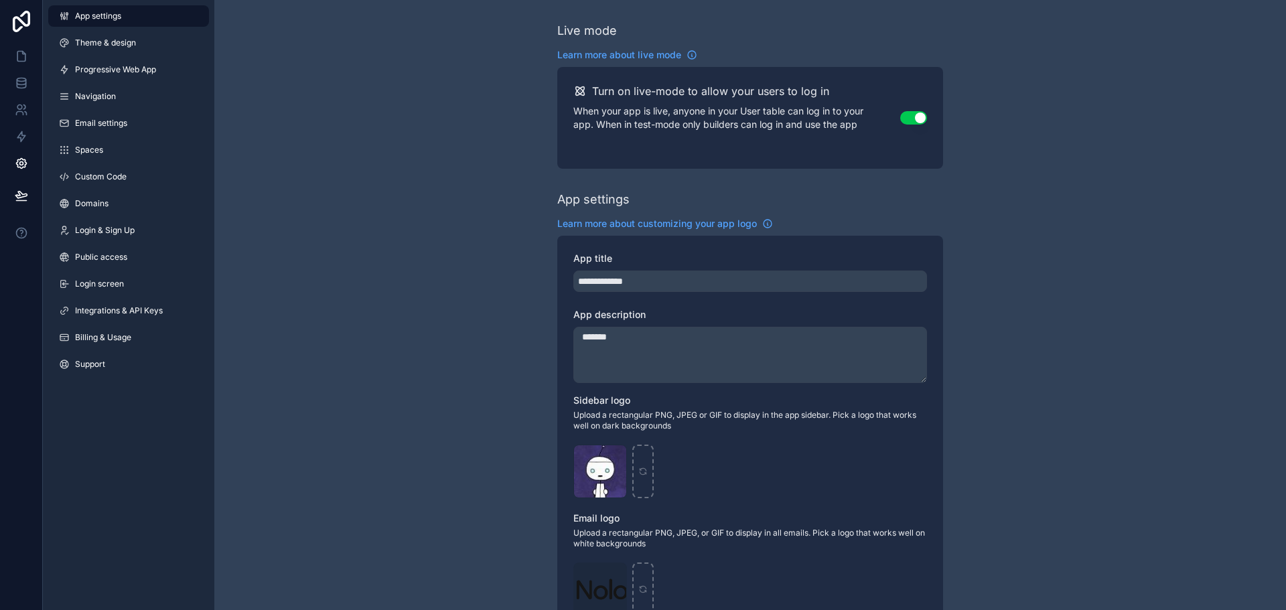
click at [110, 45] on span "Theme & design" at bounding box center [105, 43] width 61 height 11
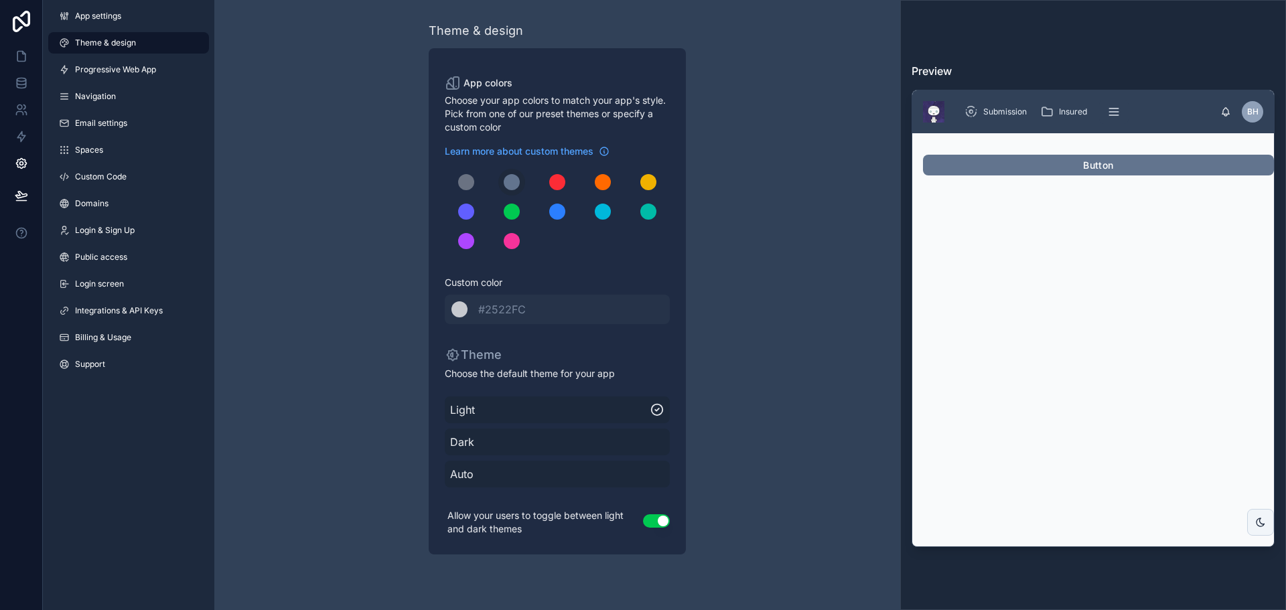
click at [104, 66] on span "Progressive Web App" at bounding box center [115, 69] width 81 height 11
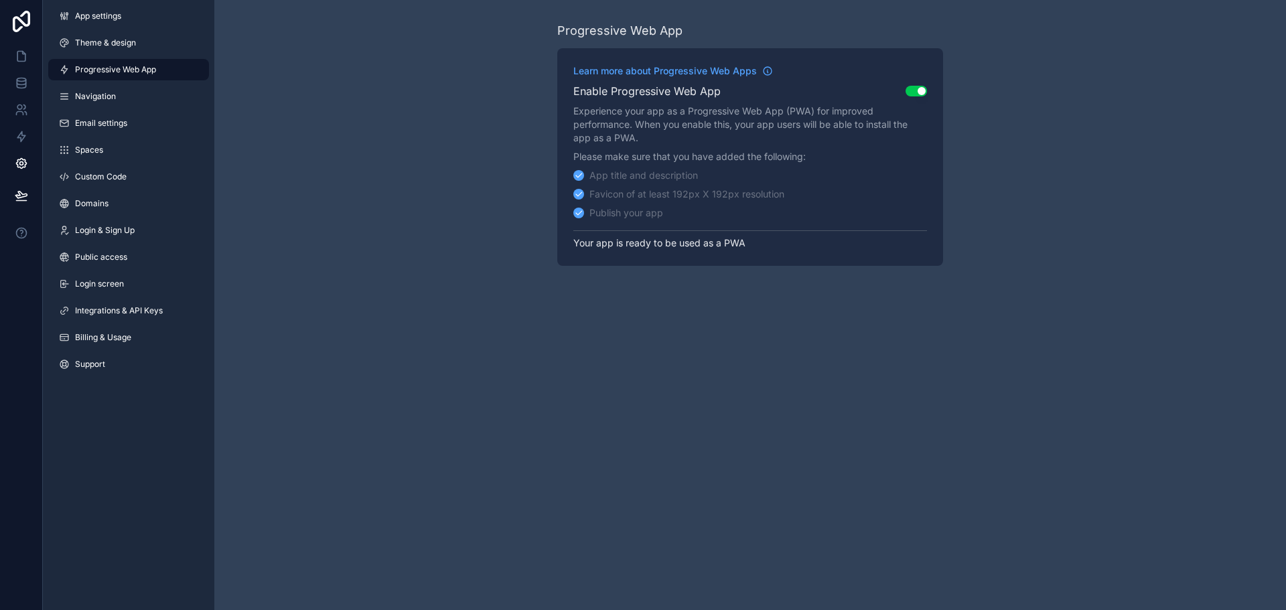
click at [102, 102] on link "Navigation" at bounding box center [128, 96] width 161 height 21
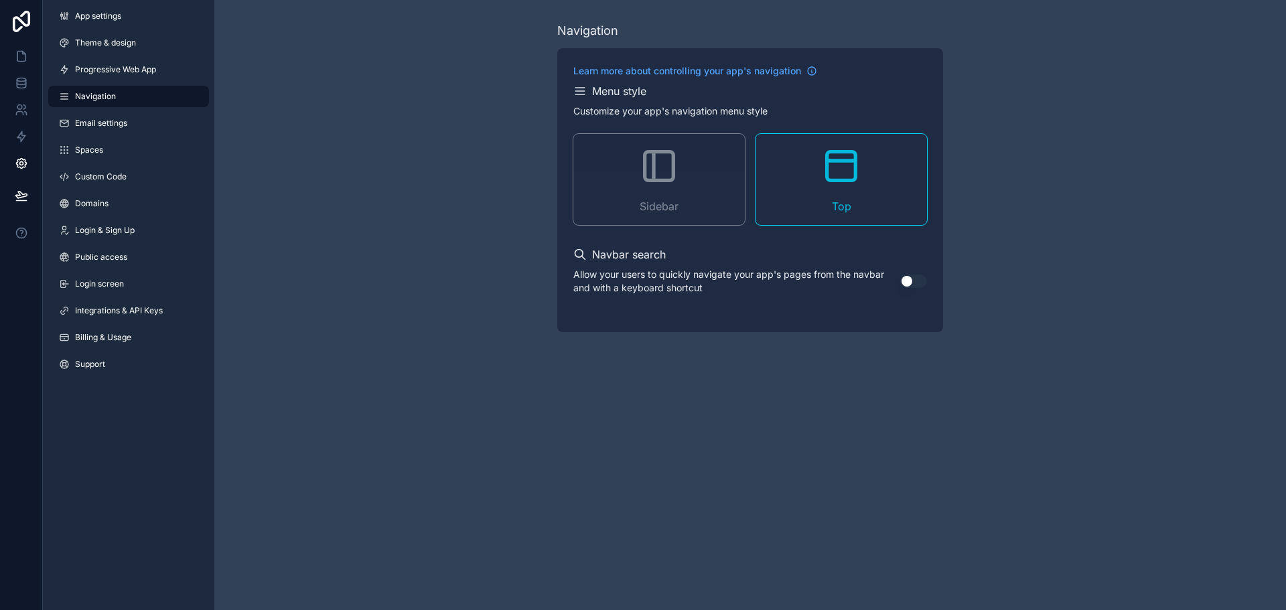
click at [141, 222] on link "Login & Sign Up" at bounding box center [128, 230] width 161 height 21
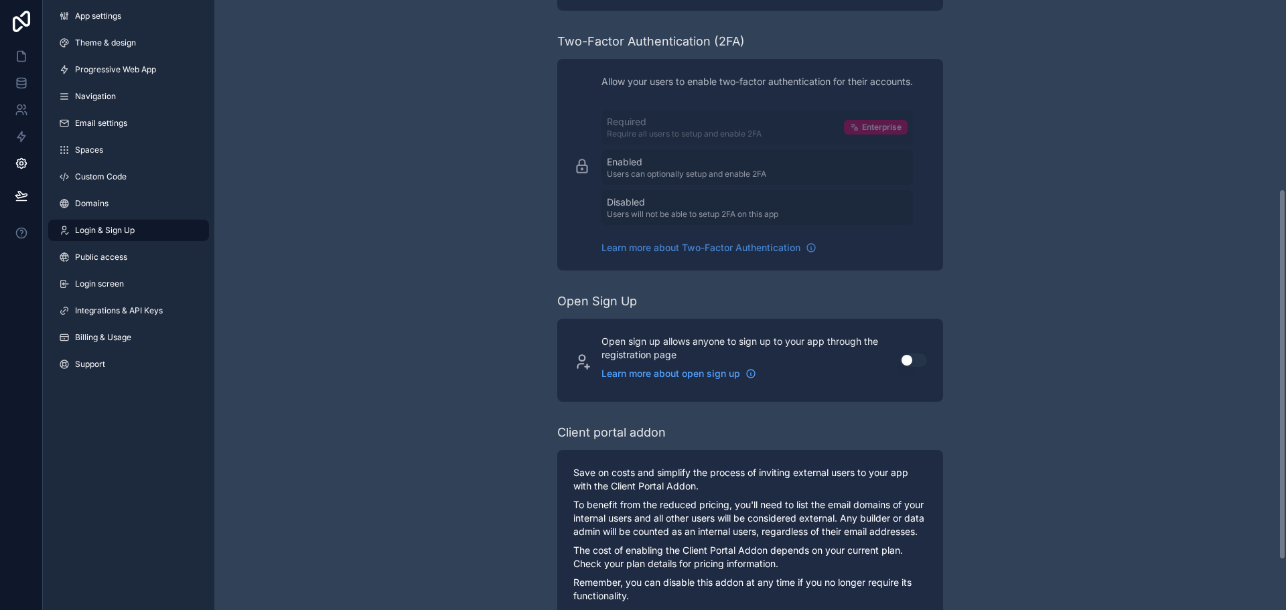
scroll to position [392, 0]
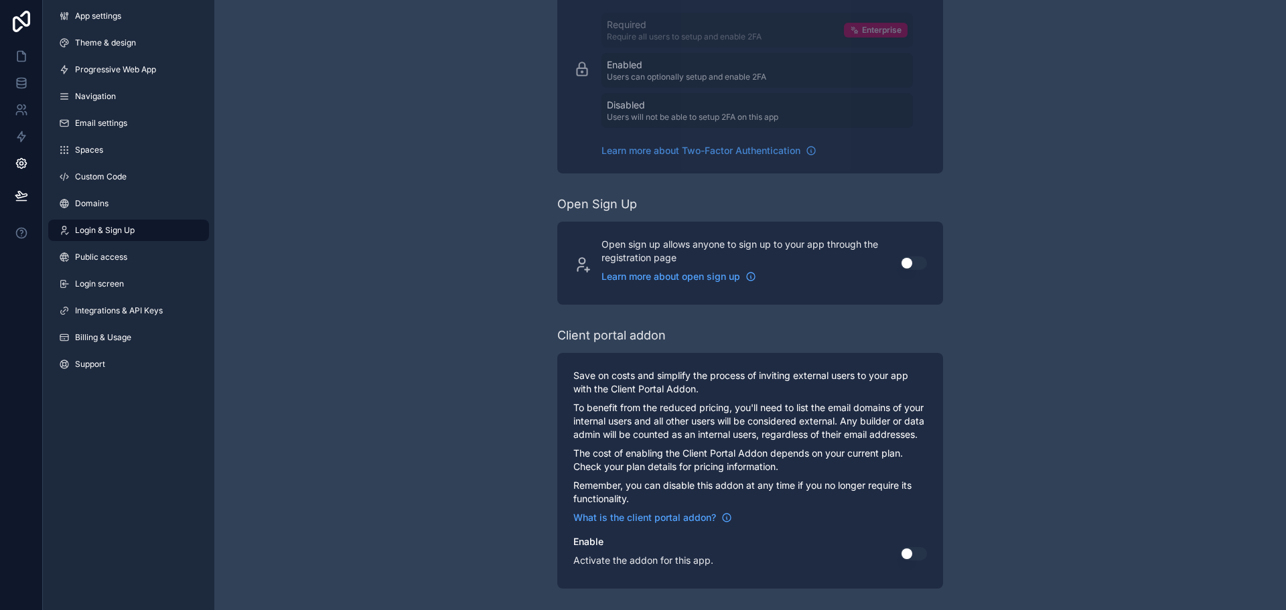
click at [99, 287] on span "Login screen" at bounding box center [99, 284] width 49 height 11
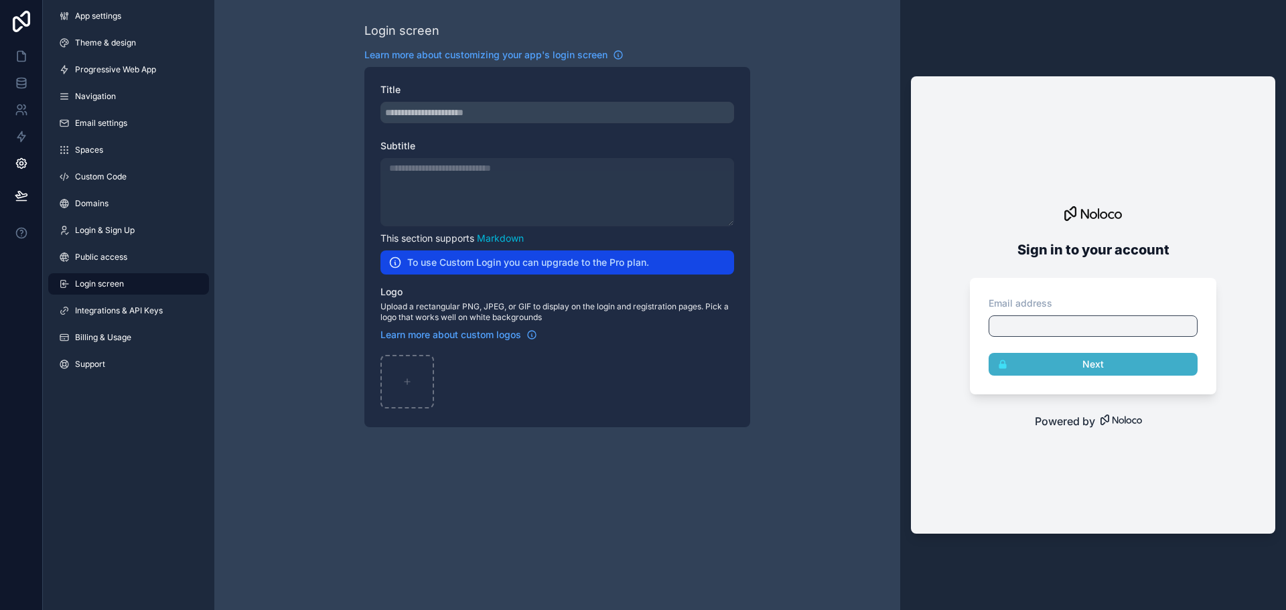
click at [113, 339] on span "Billing & Usage" at bounding box center [103, 337] width 56 height 11
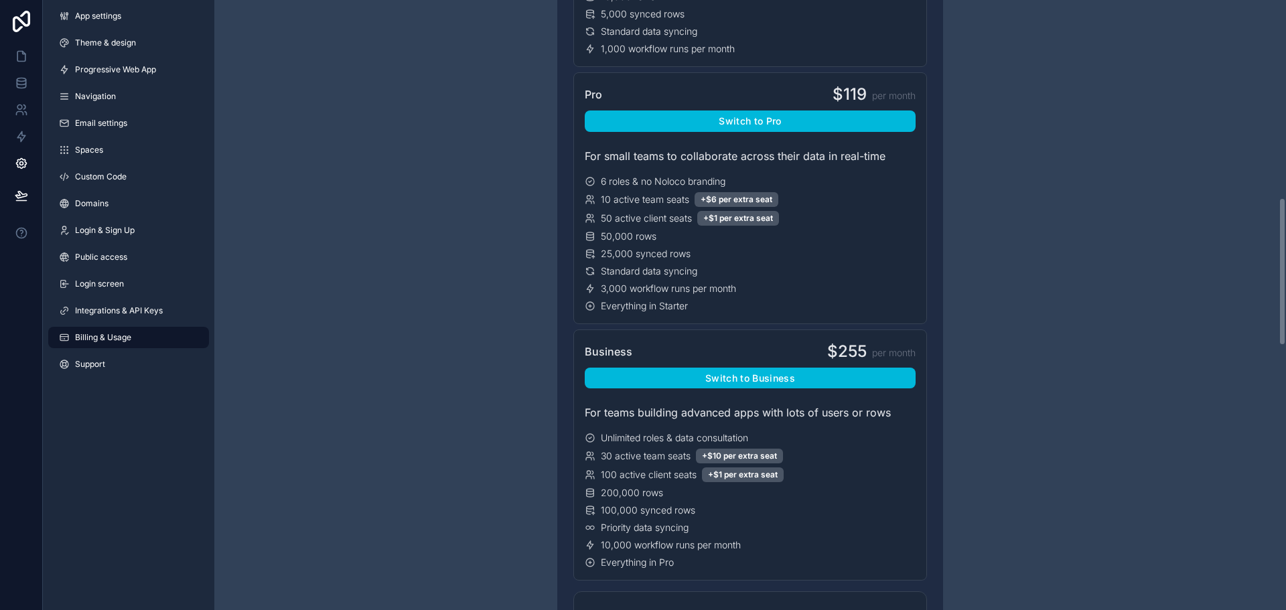
scroll to position [871, 0]
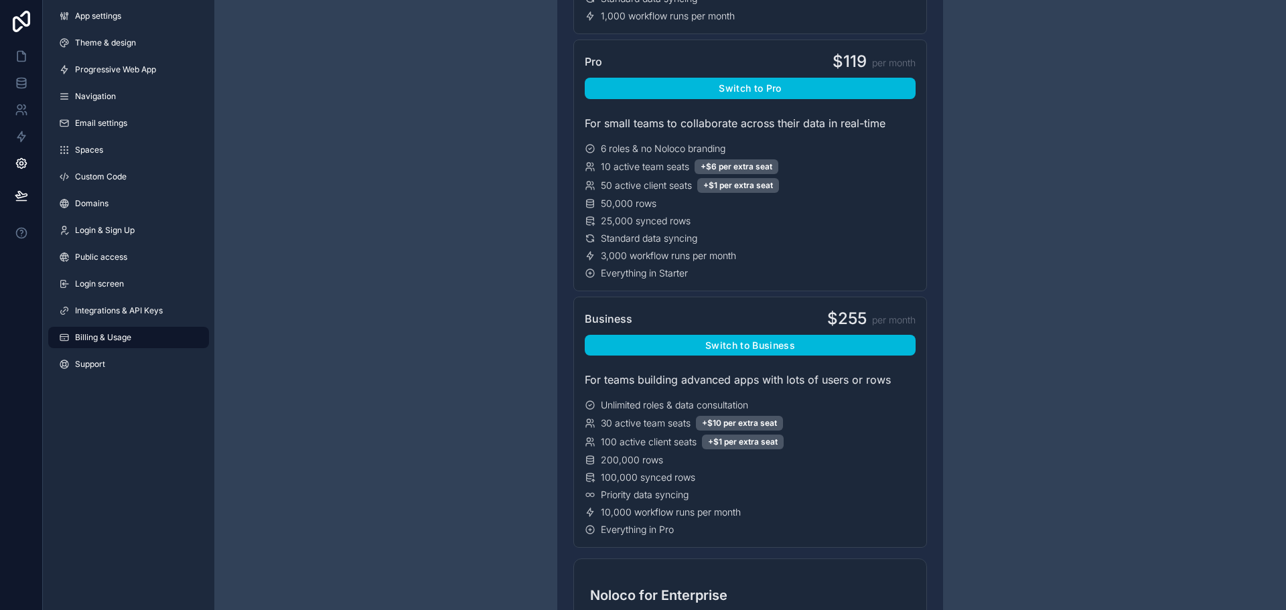
click at [94, 362] on span "Support" at bounding box center [90, 364] width 30 height 11
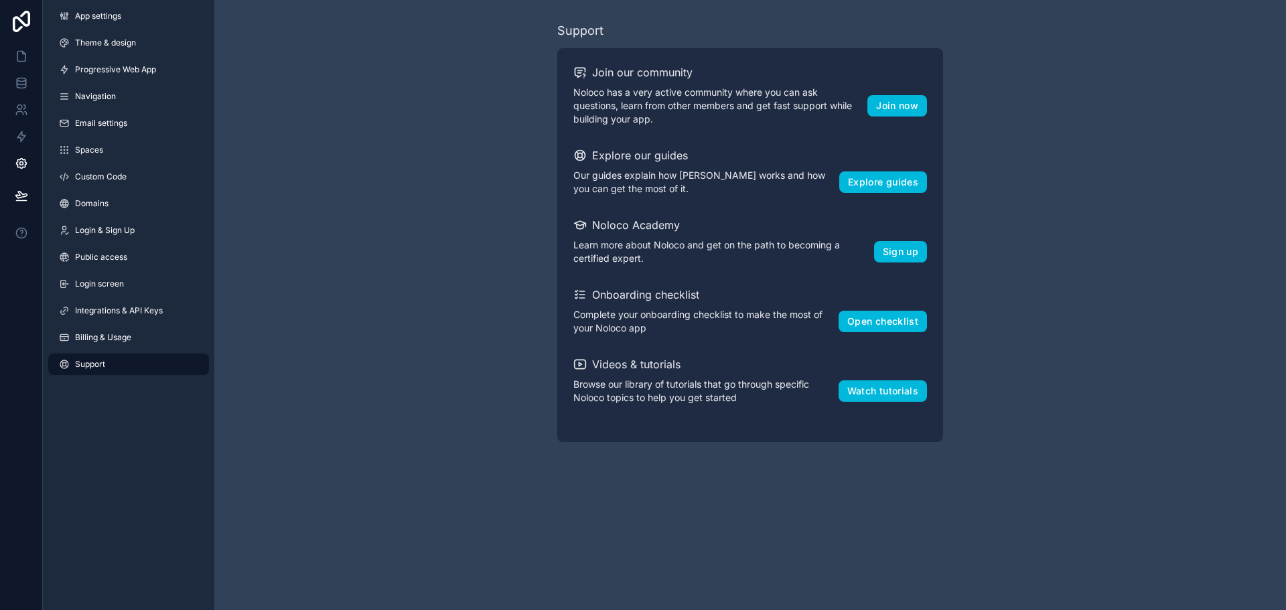
click at [309, 183] on div "Support Join our community Noloco has a very active community where you can ask…" at bounding box center [750, 231] width 1072 height 463
click at [17, 52] on icon at bounding box center [21, 56] width 13 height 13
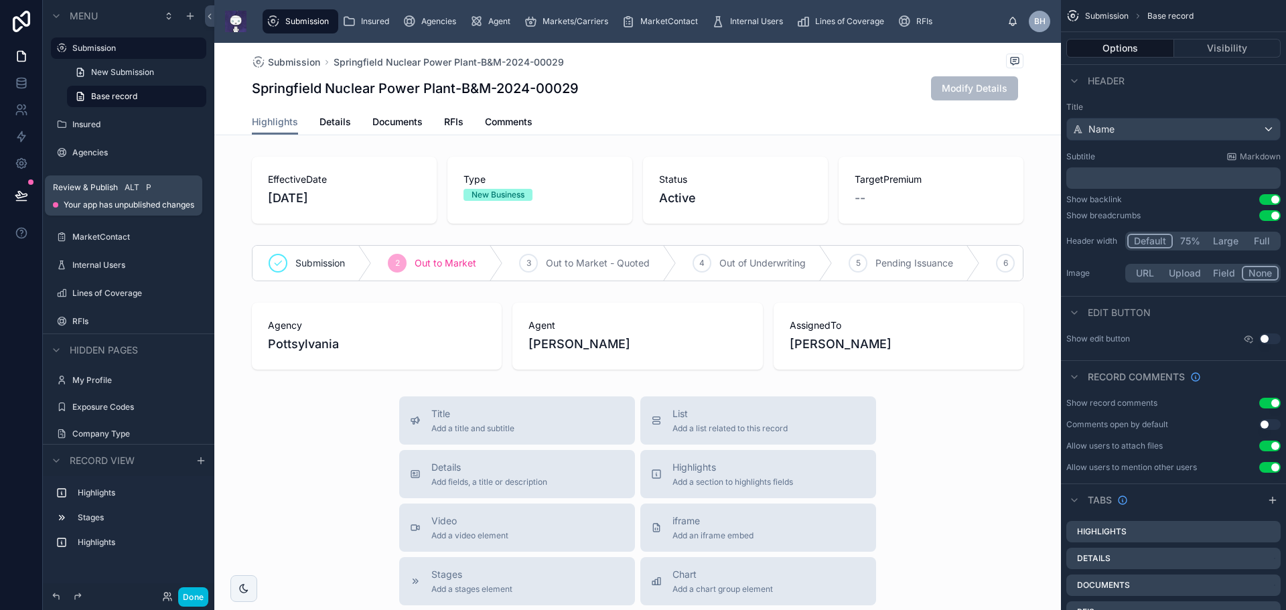
click at [23, 196] on icon at bounding box center [20, 195] width 11 height 7
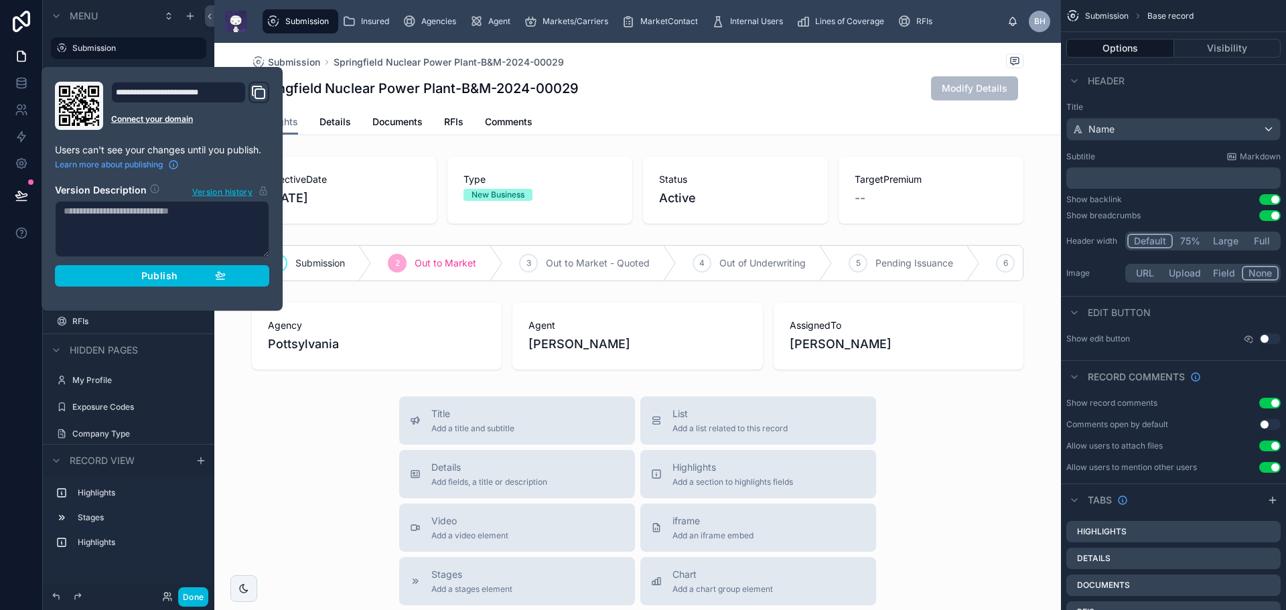
click at [148, 273] on span "Publish" at bounding box center [159, 276] width 36 height 12
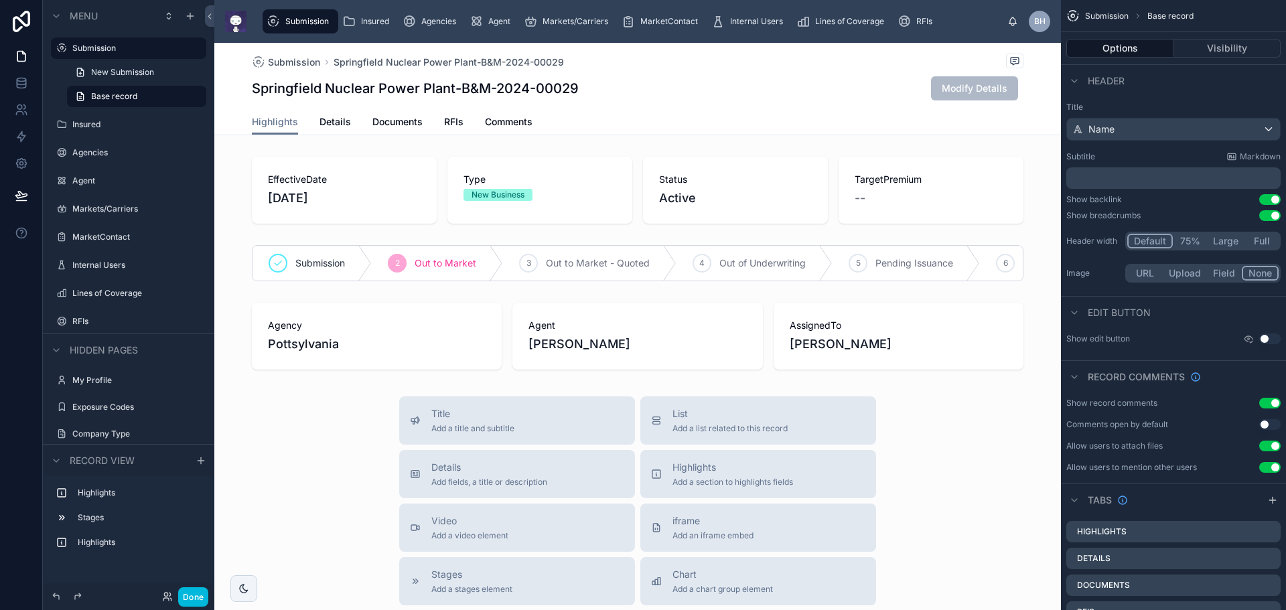
click at [189, 600] on button "Done" at bounding box center [193, 596] width 30 height 19
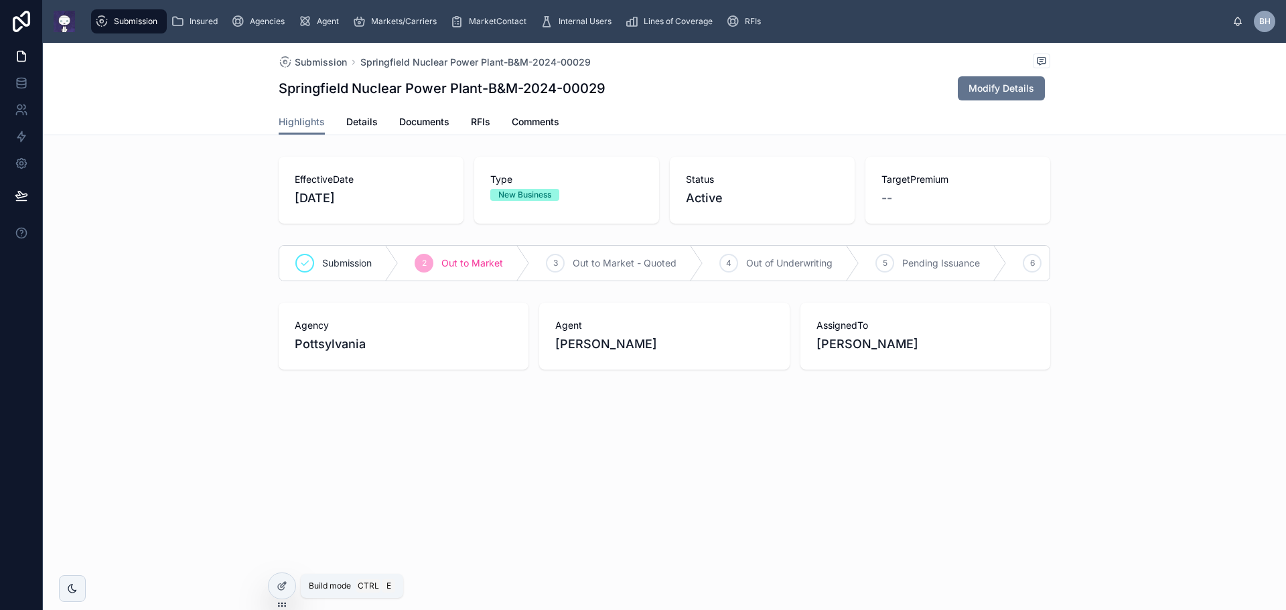
click at [281, 589] on icon at bounding box center [282, 586] width 11 height 11
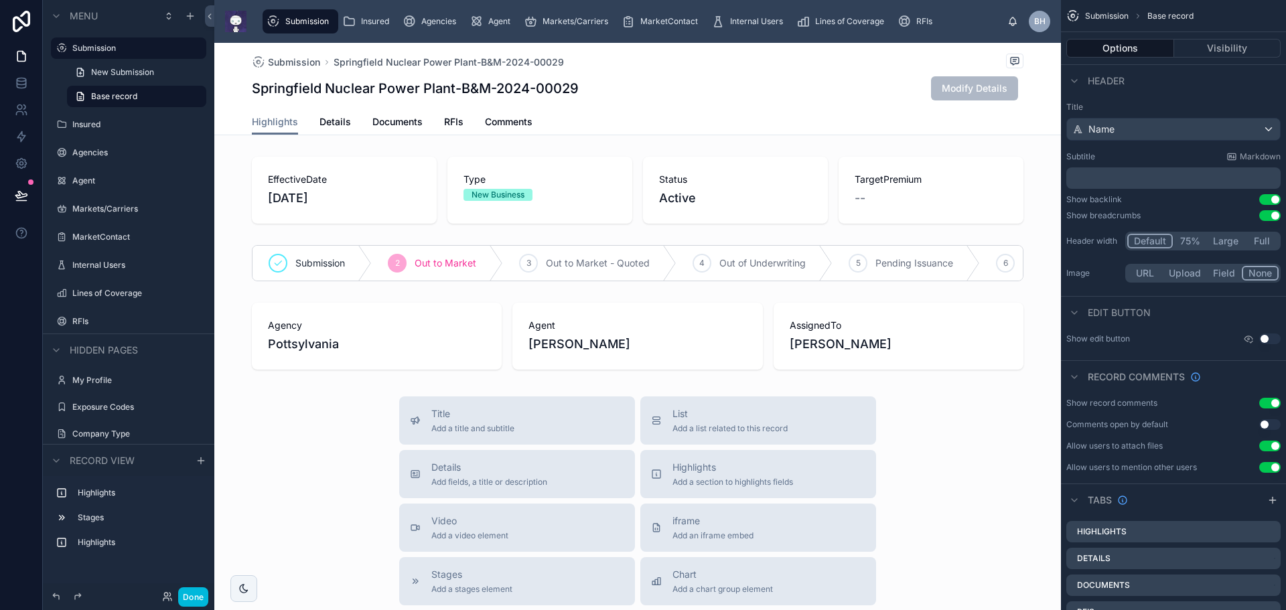
click at [963, 153] on div at bounding box center [637, 190] width 846 height 78
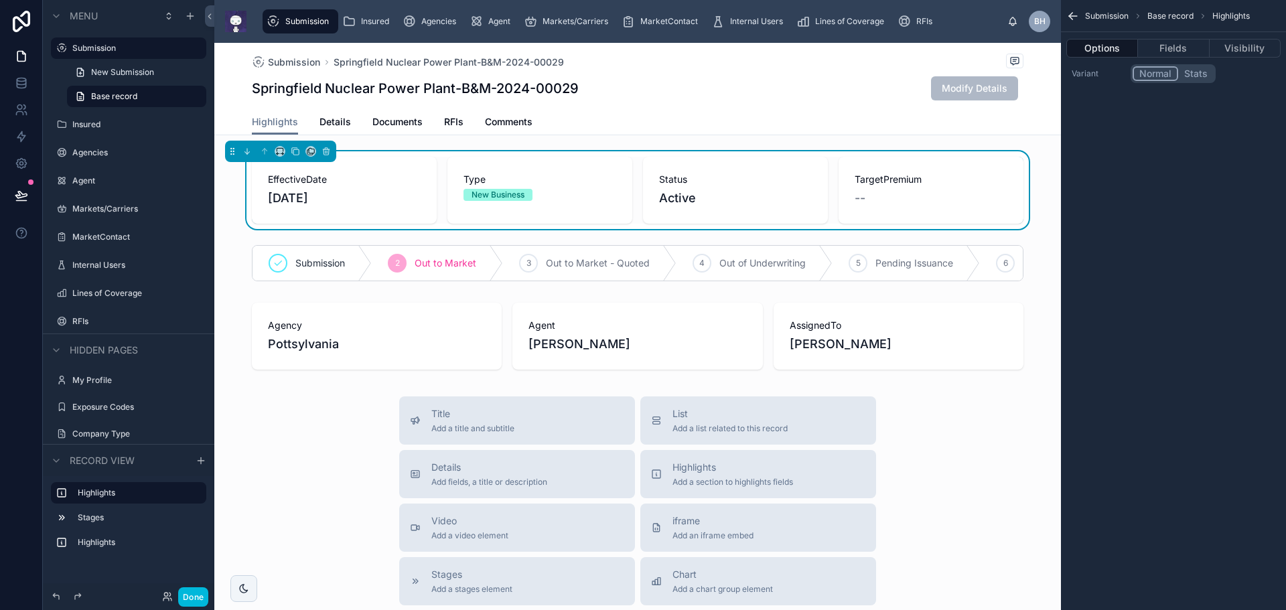
click at [1189, 50] on button "Fields" at bounding box center [1173, 48] width 71 height 19
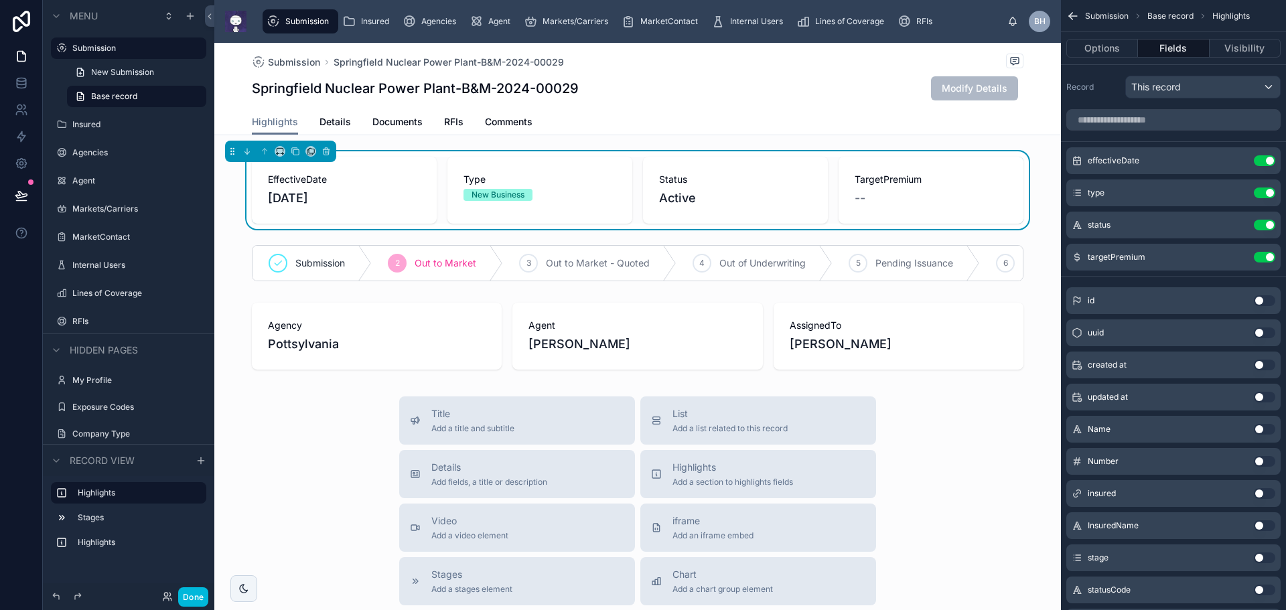
click at [0, 0] on icon "scrollable content" at bounding box center [0, 0] width 0 height 0
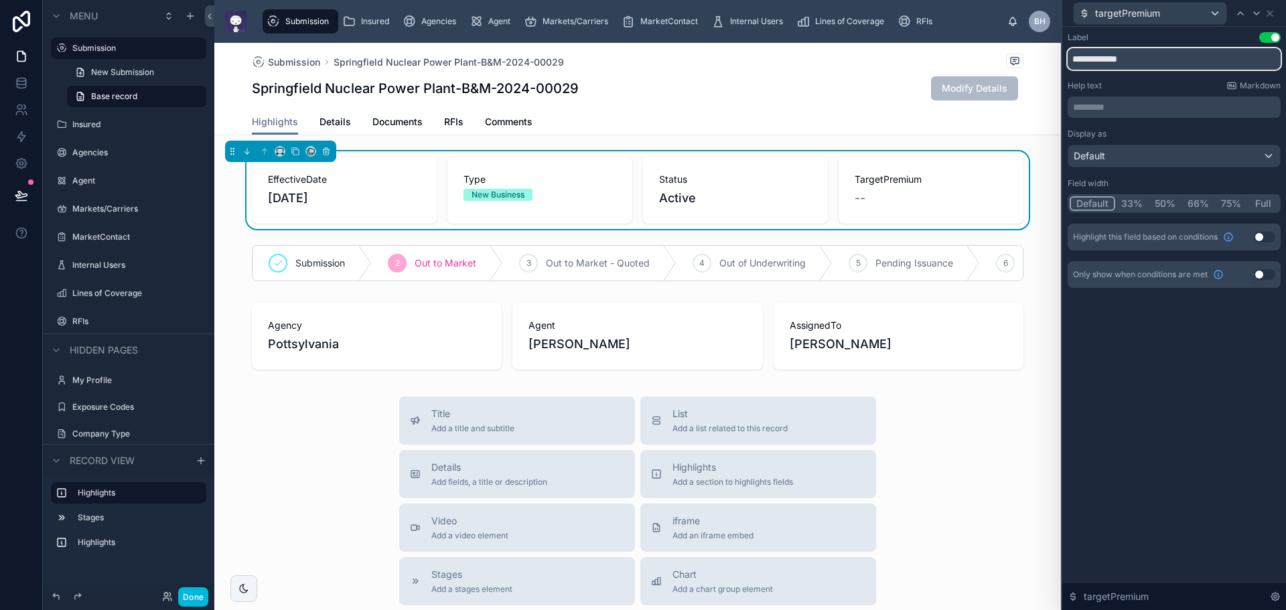
click at [1102, 59] on input "**********" at bounding box center [1173, 58] width 213 height 21
type input "**********"
click at [1225, 399] on div "**********" at bounding box center [1174, 318] width 224 height 583
click at [200, 598] on button "Done" at bounding box center [193, 596] width 30 height 19
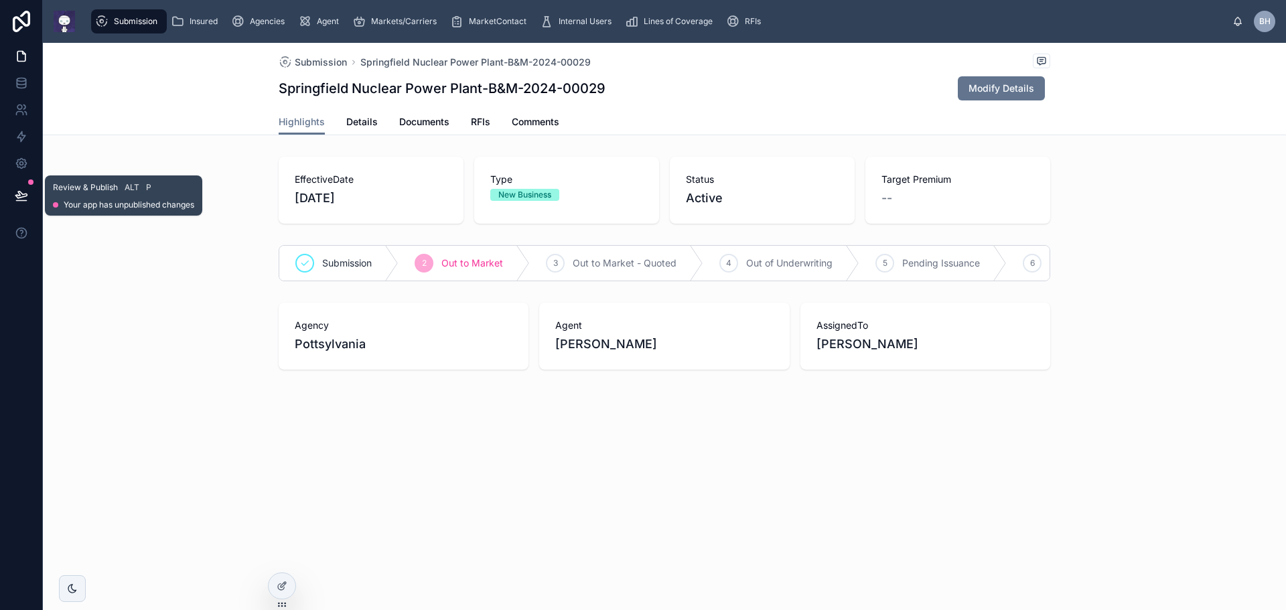
click at [28, 194] on button at bounding box center [21, 196] width 29 height 38
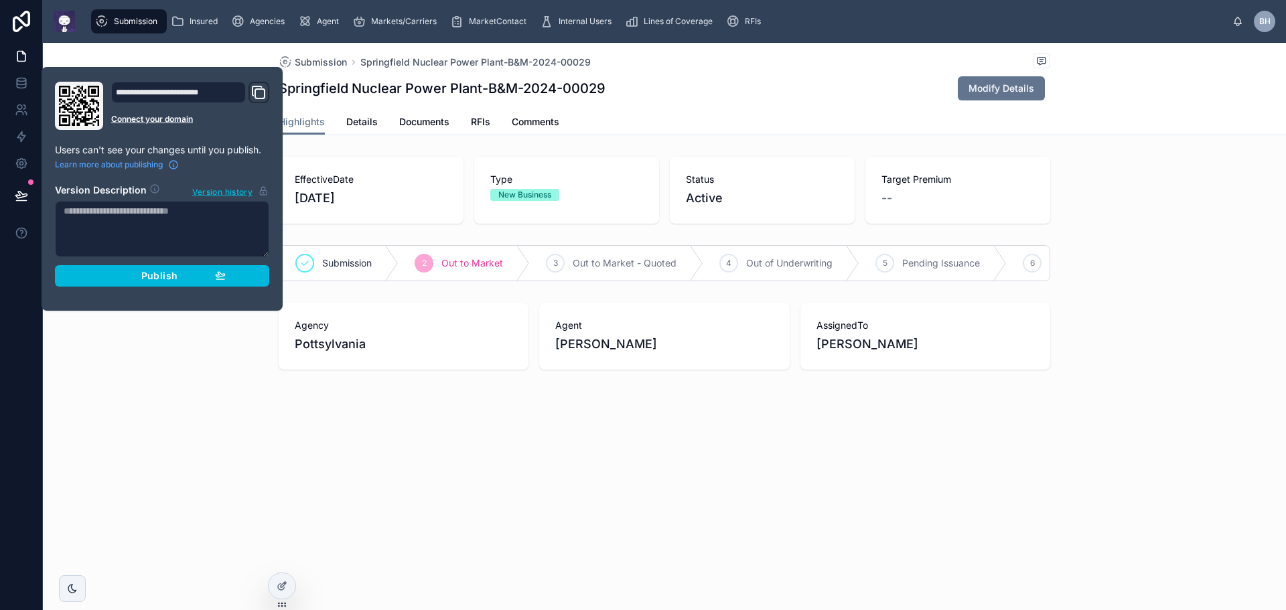
click at [158, 278] on span "Publish" at bounding box center [159, 276] width 36 height 12
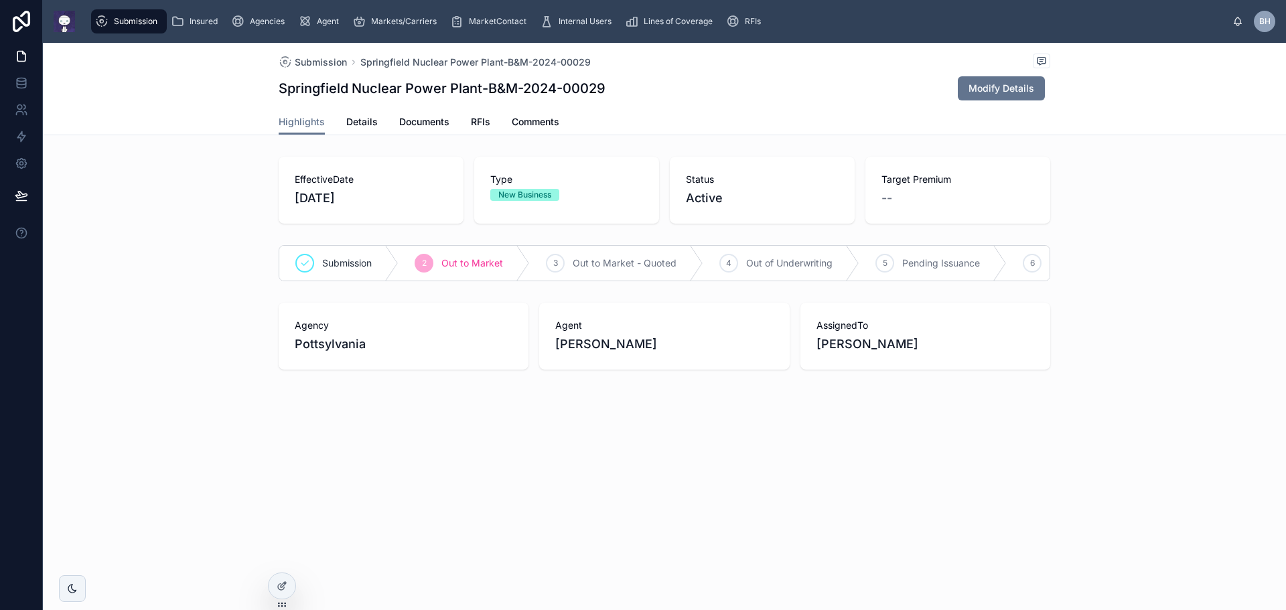
click at [154, 410] on div "Submission Springfield Nuclear Power Plant-B&M-2024-00029 Springfield Nuclear P…" at bounding box center [664, 252] width 1243 height 418
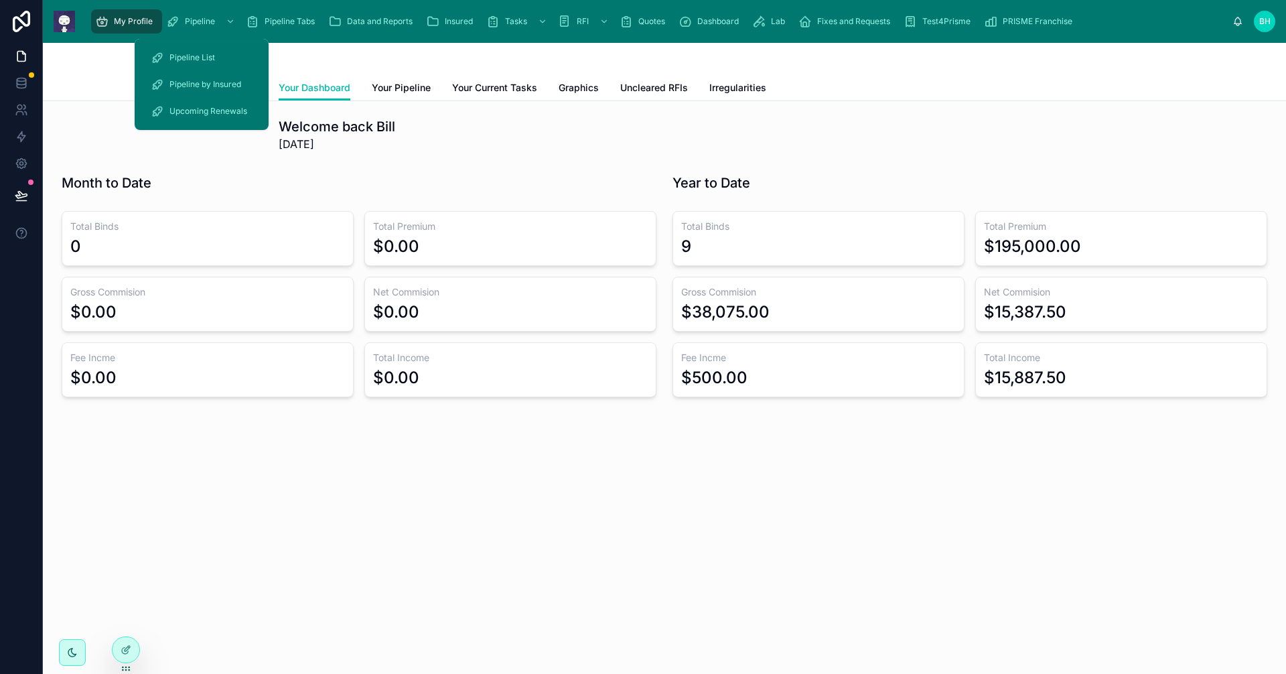
click at [205, 17] on span "Pipeline" at bounding box center [200, 21] width 30 height 11
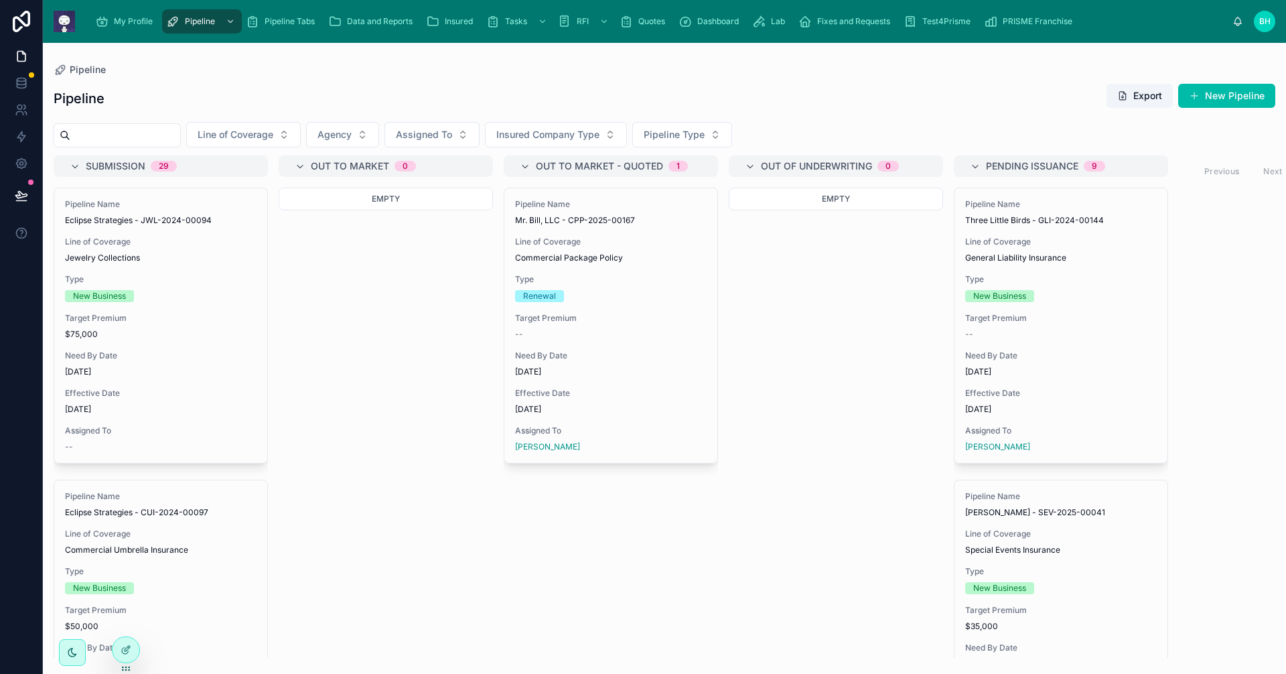
click at [690, 311] on div "Pipeline Name Mr. Bill, LLC - CPP-2025-00167 Line of Coverage Commercial Packag…" at bounding box center [610, 325] width 213 height 275
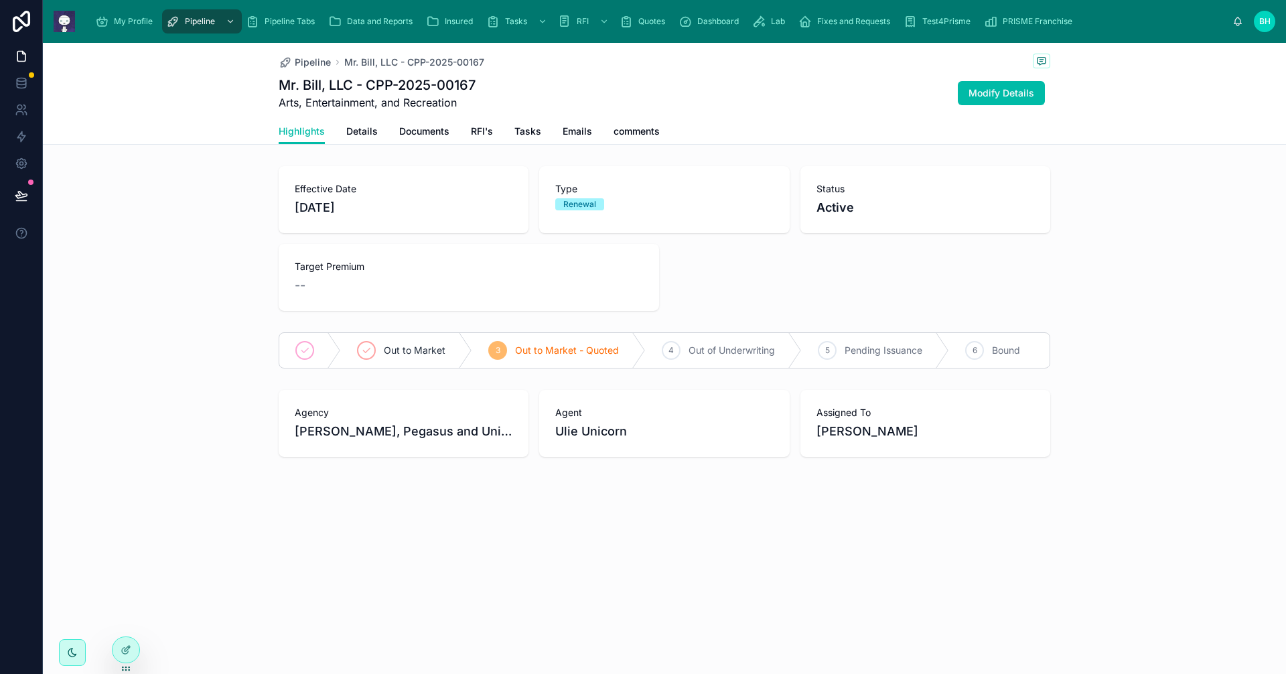
click at [482, 130] on span "RFI's" at bounding box center [482, 131] width 22 height 13
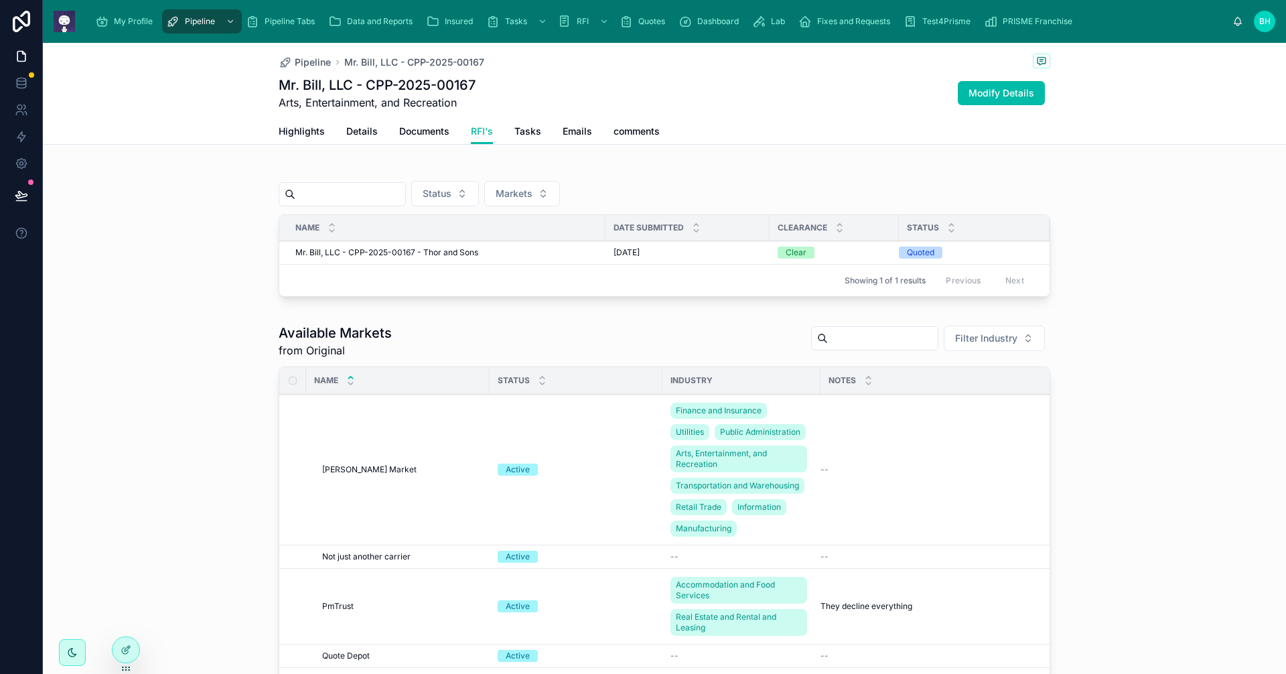
click at [374, 254] on span "Mr. Bill, LLC - CPP-2025-00167 - Thor and Sons" at bounding box center [386, 252] width 183 height 11
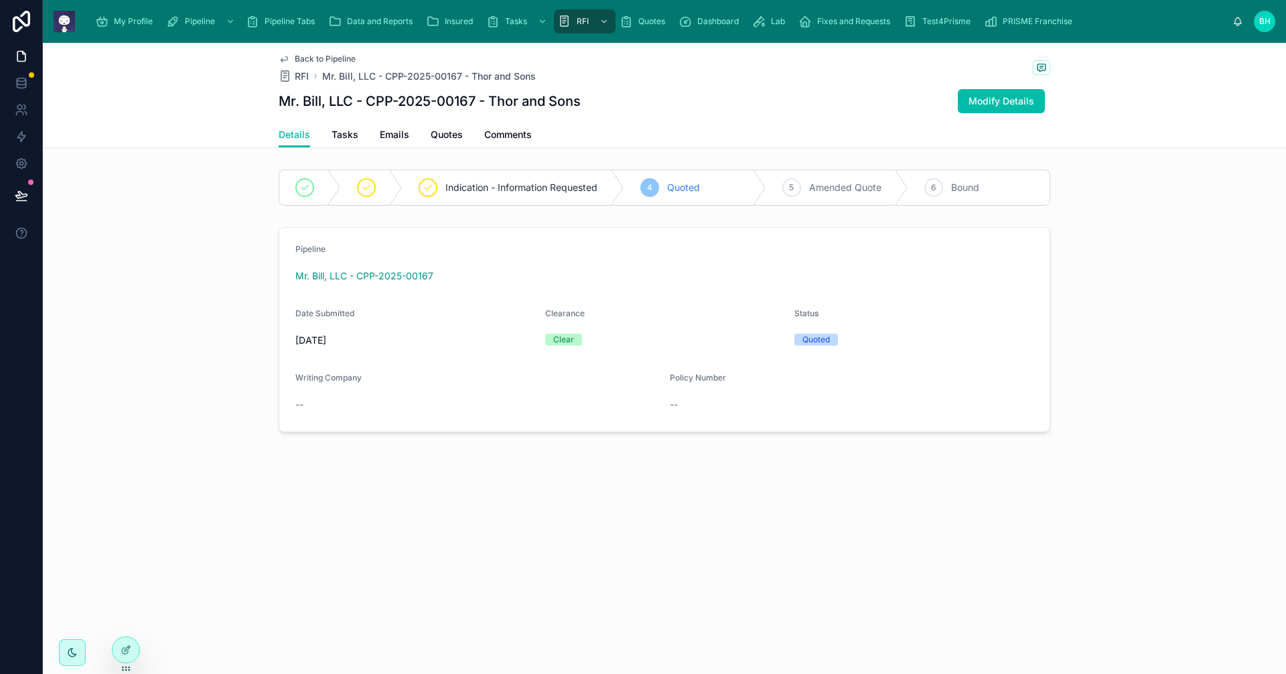
click at [326, 56] on span "Back to Pipeline" at bounding box center [325, 59] width 61 height 11
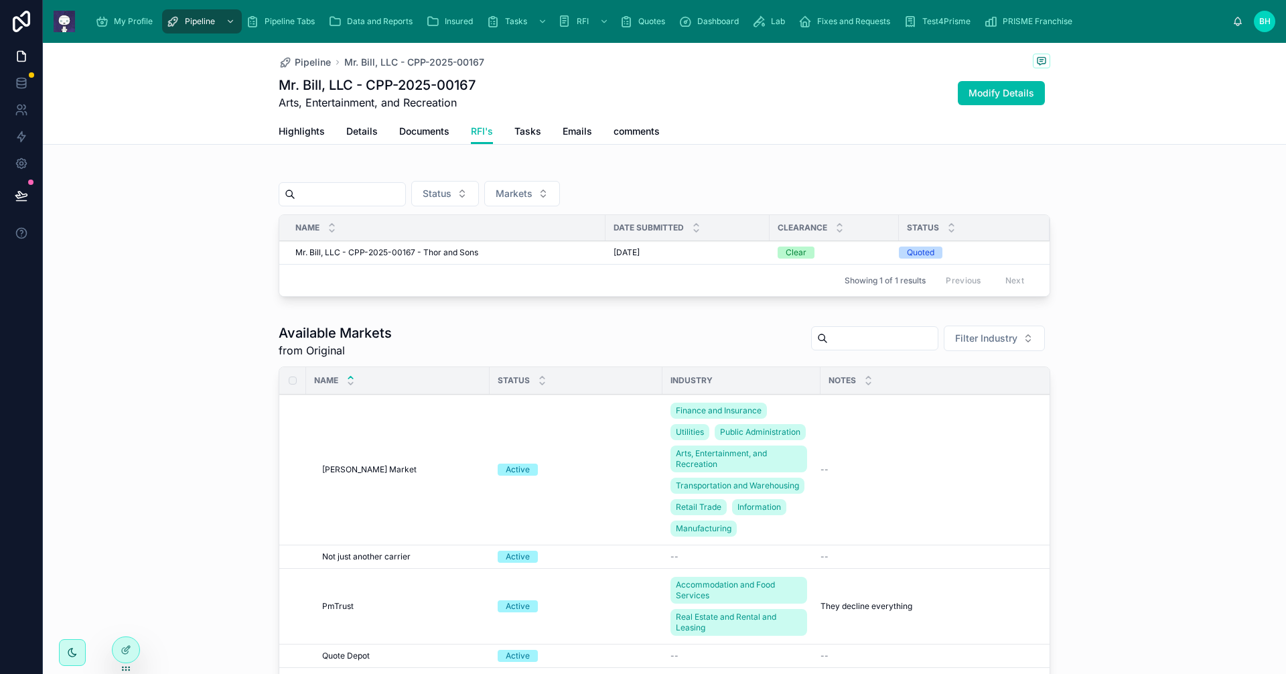
click at [1006, 96] on span "Modify Details" at bounding box center [1001, 92] width 66 height 13
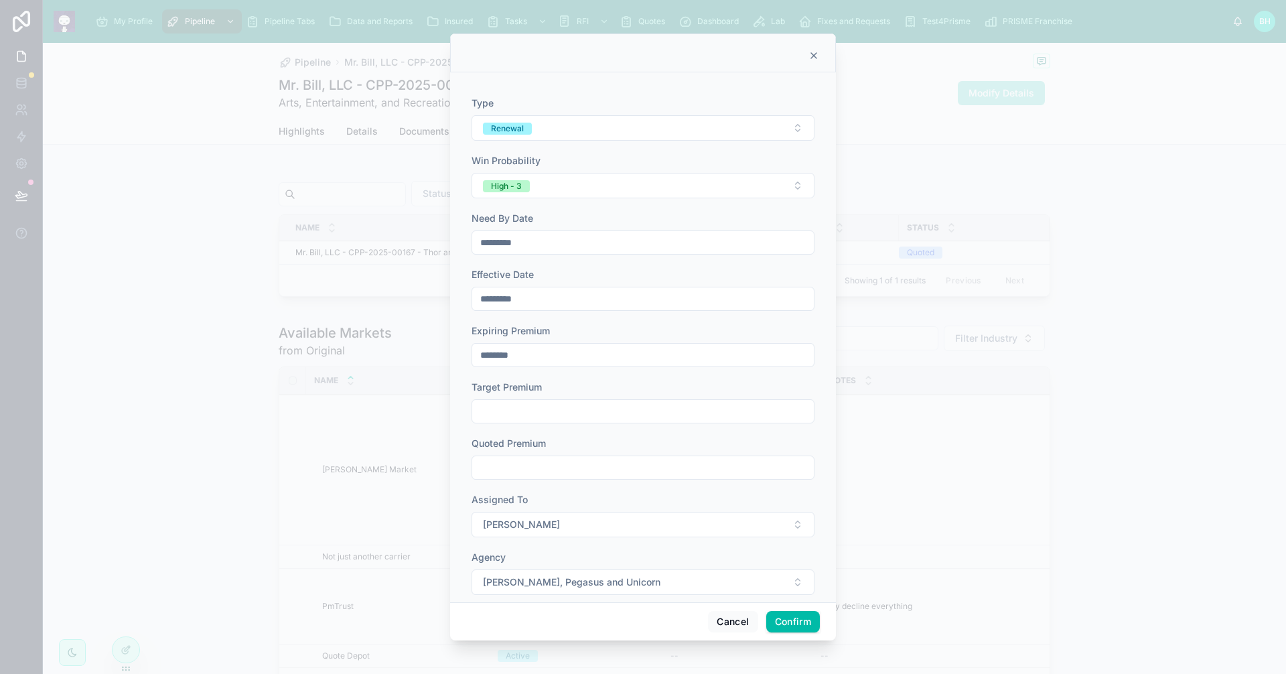
click at [814, 58] on icon at bounding box center [813, 55] width 11 height 11
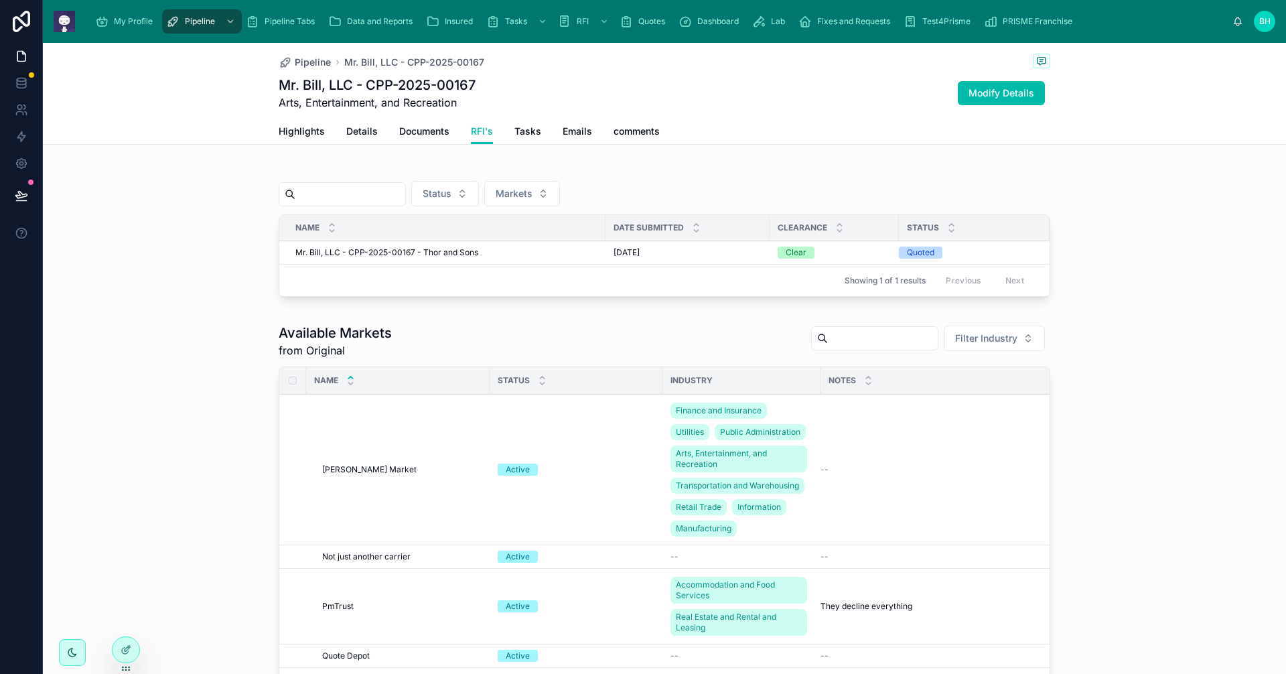
click at [127, 664] on icon at bounding box center [126, 668] width 11 height 11
click at [125, 651] on icon at bounding box center [127, 648] width 5 height 5
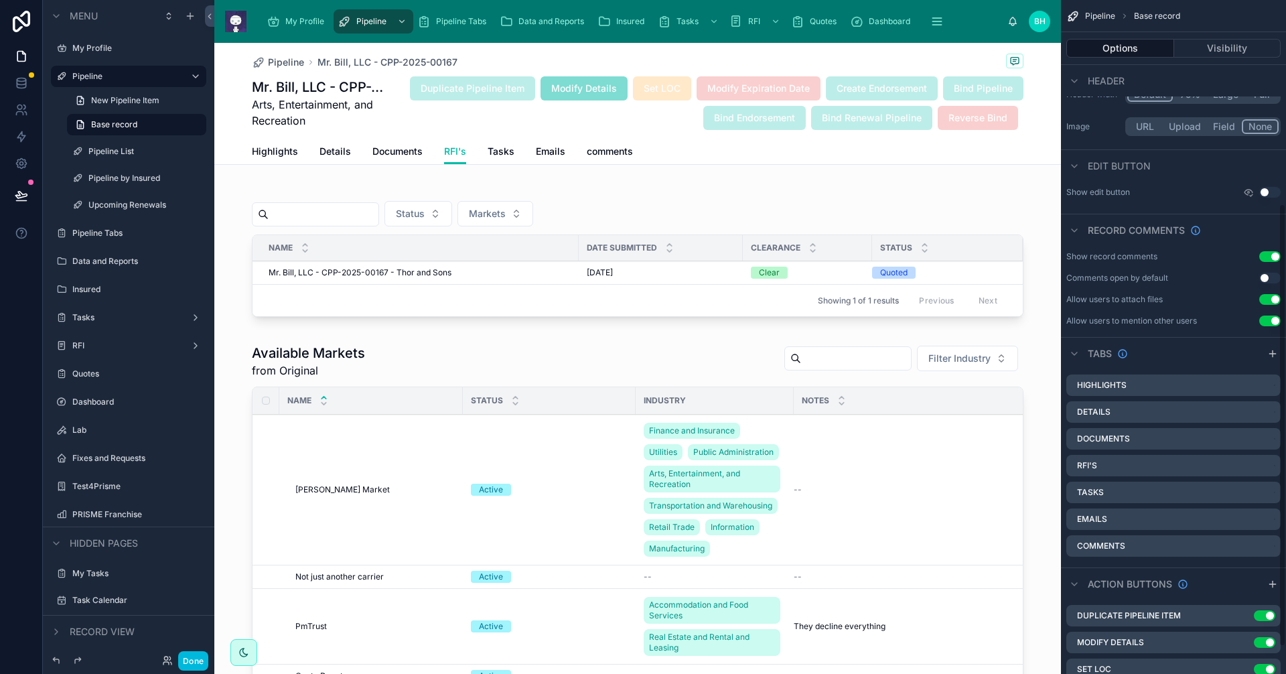
scroll to position [351, 0]
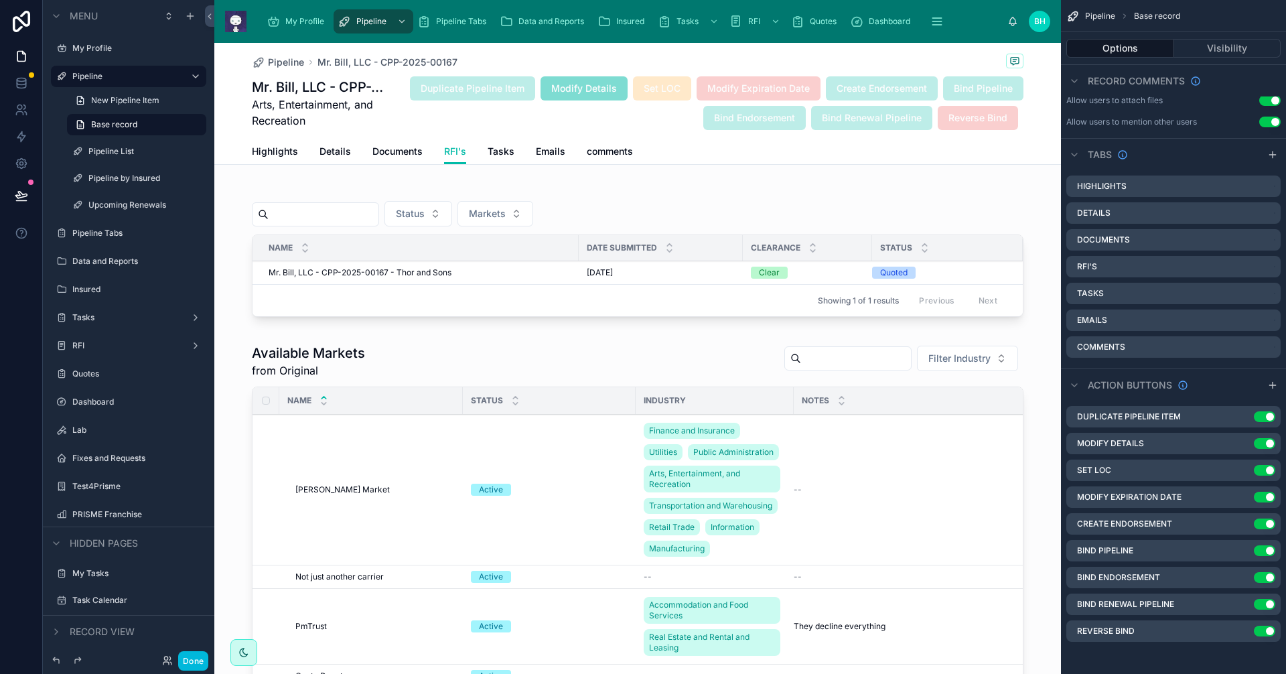
click at [0, 0] on icon "scrollable content" at bounding box center [0, 0] width 0 height 0
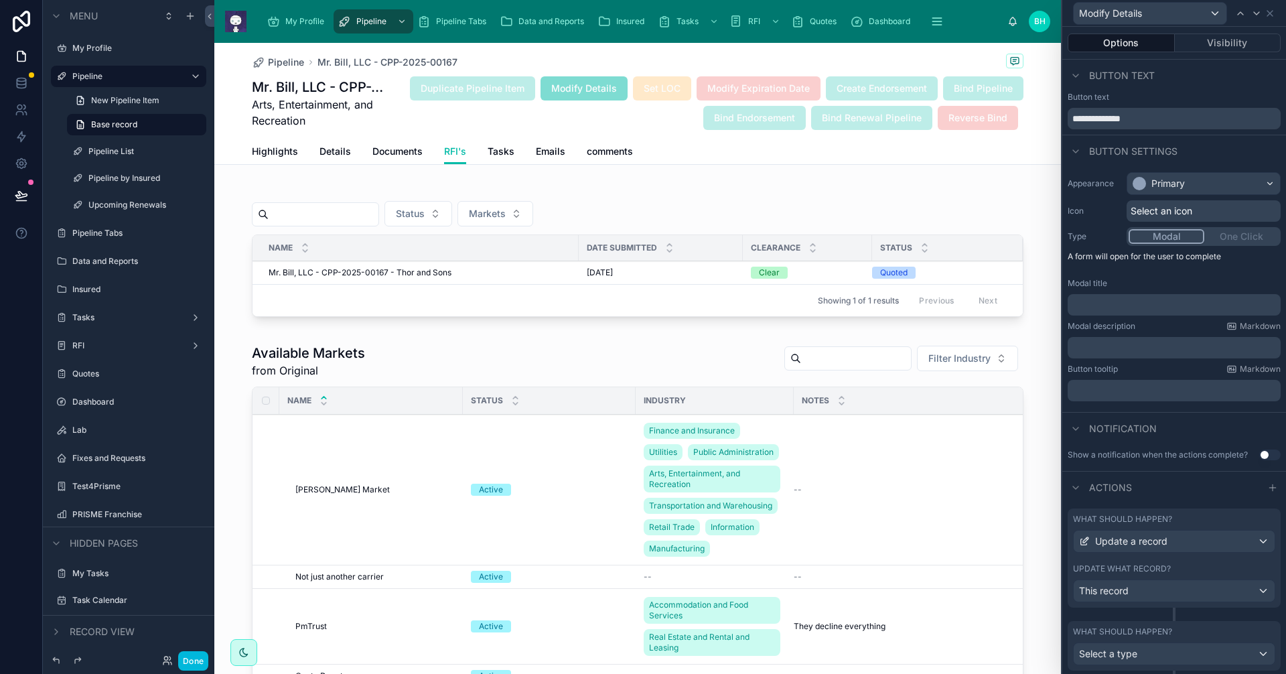
scroll to position [37, 0]
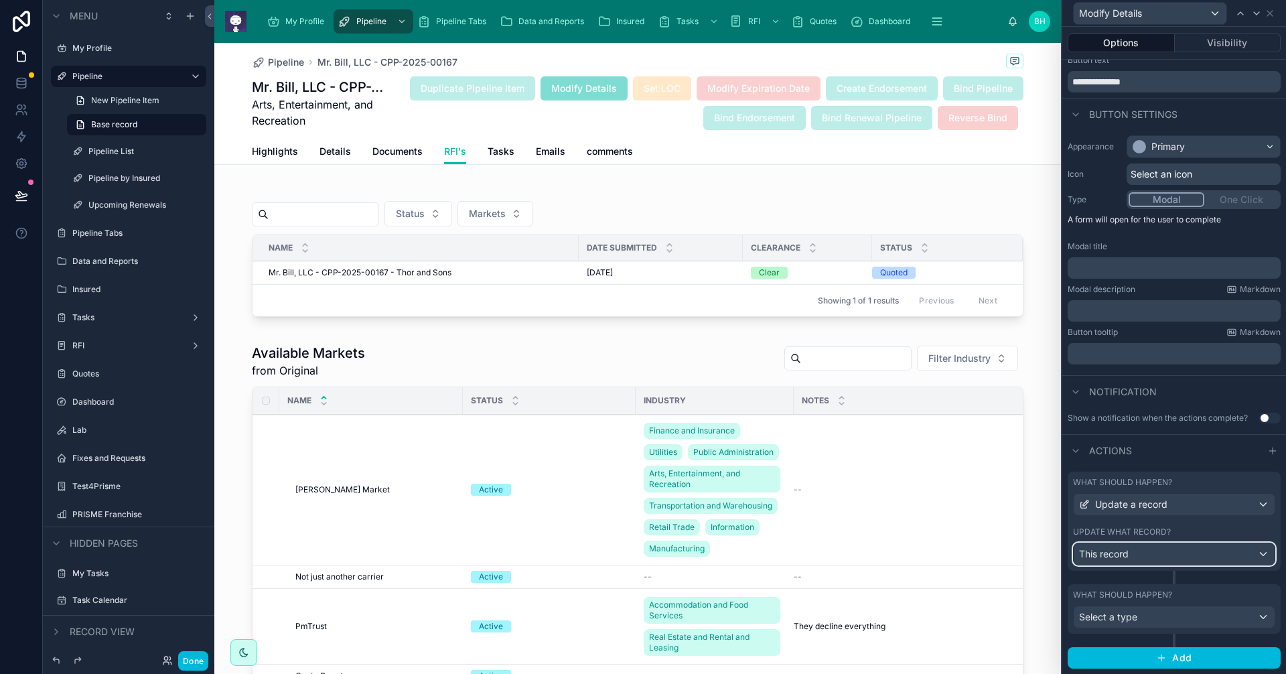
click at [1159, 554] on div "This record" at bounding box center [1174, 553] width 201 height 21
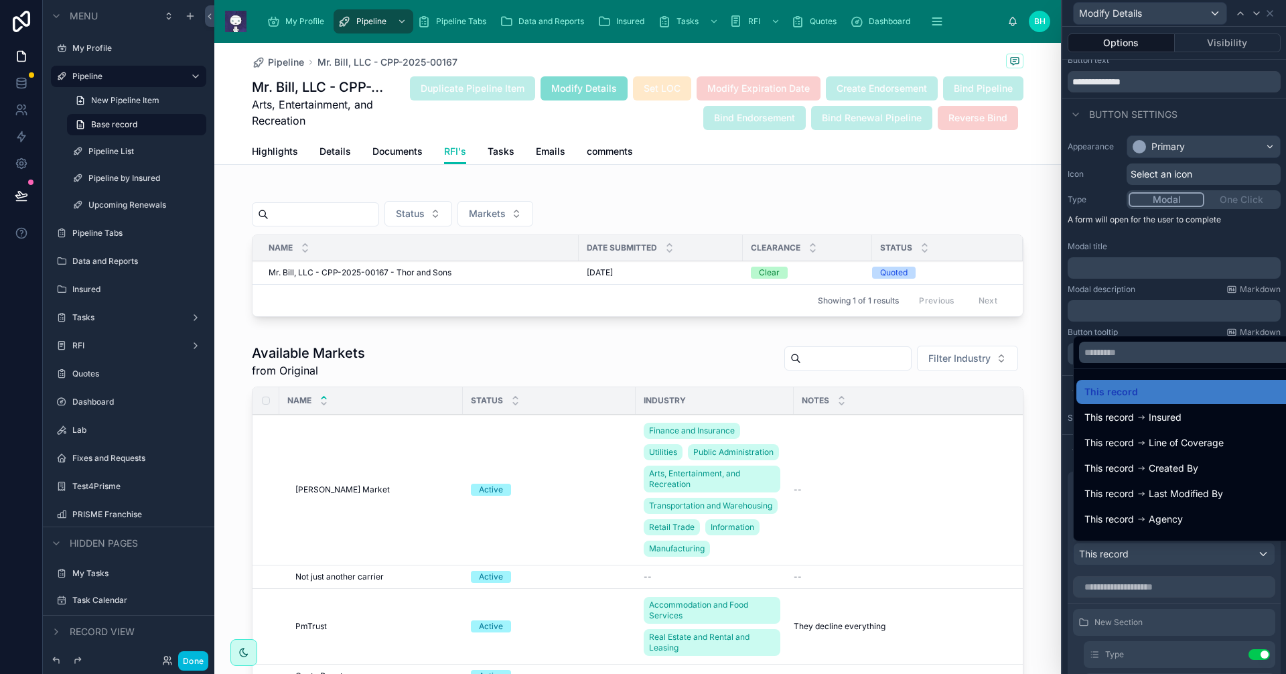
click at [1159, 554] on div at bounding box center [1174, 337] width 224 height 674
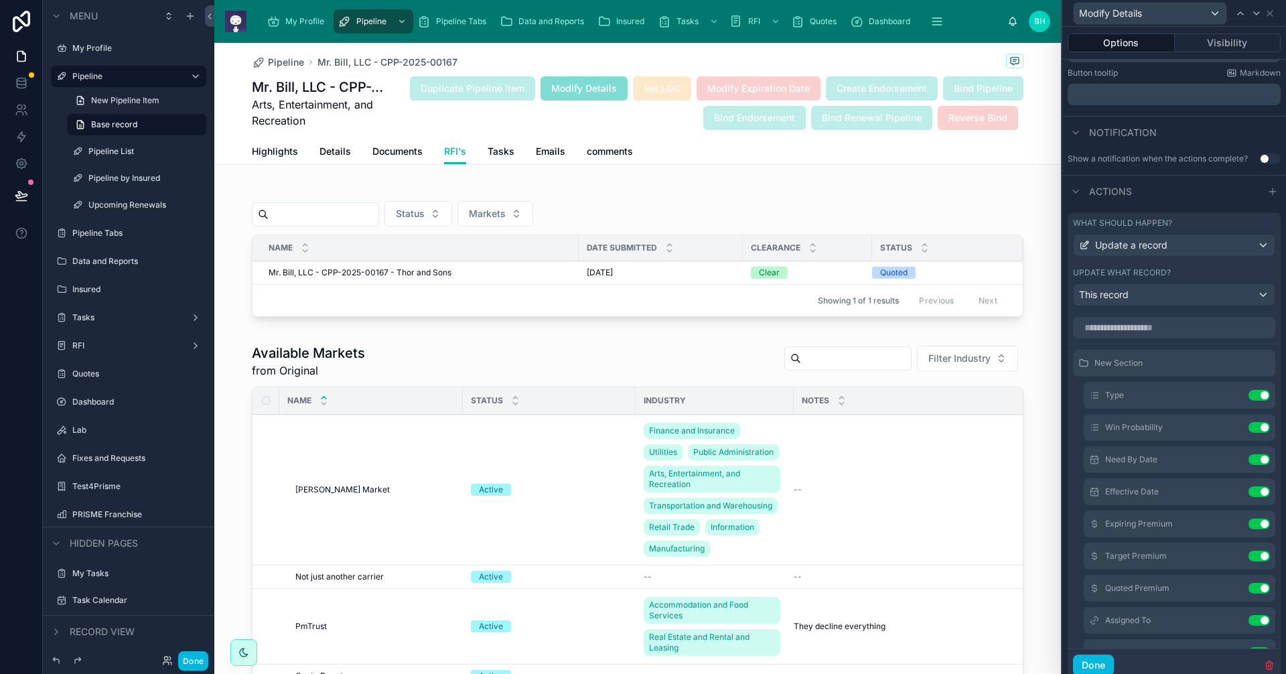
scroll to position [305, 0]
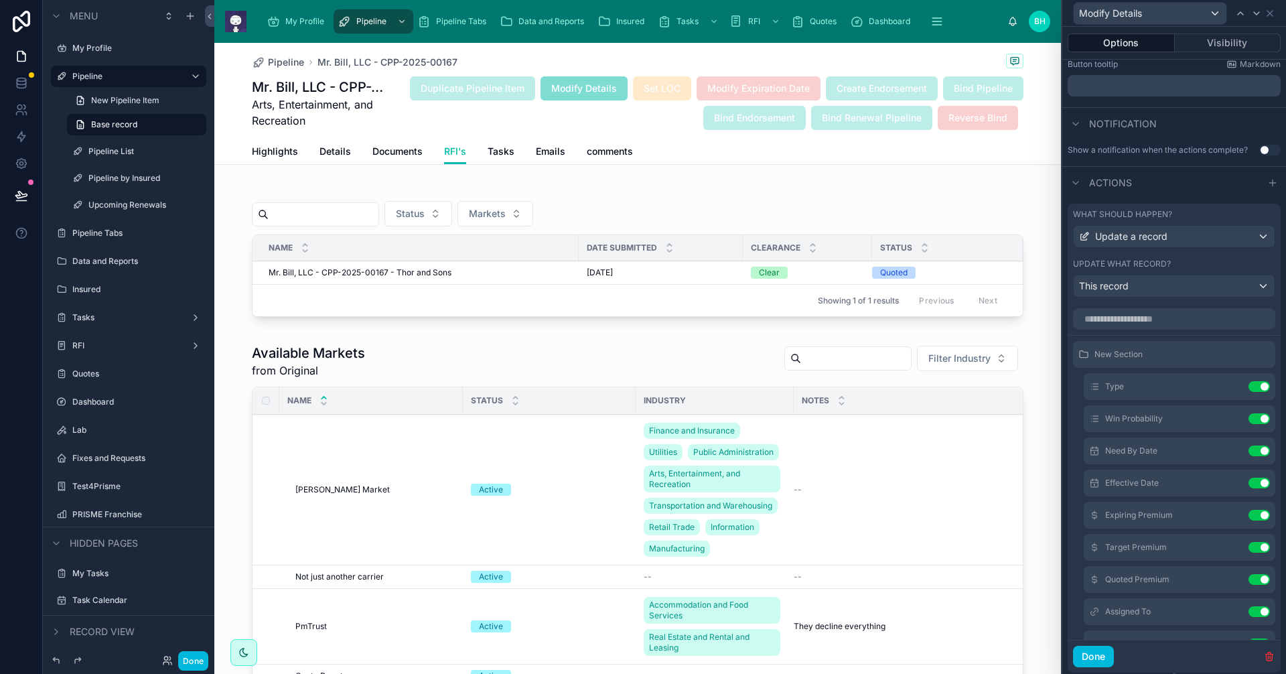
click at [0, 0] on icon at bounding box center [0, 0] width 0 height 0
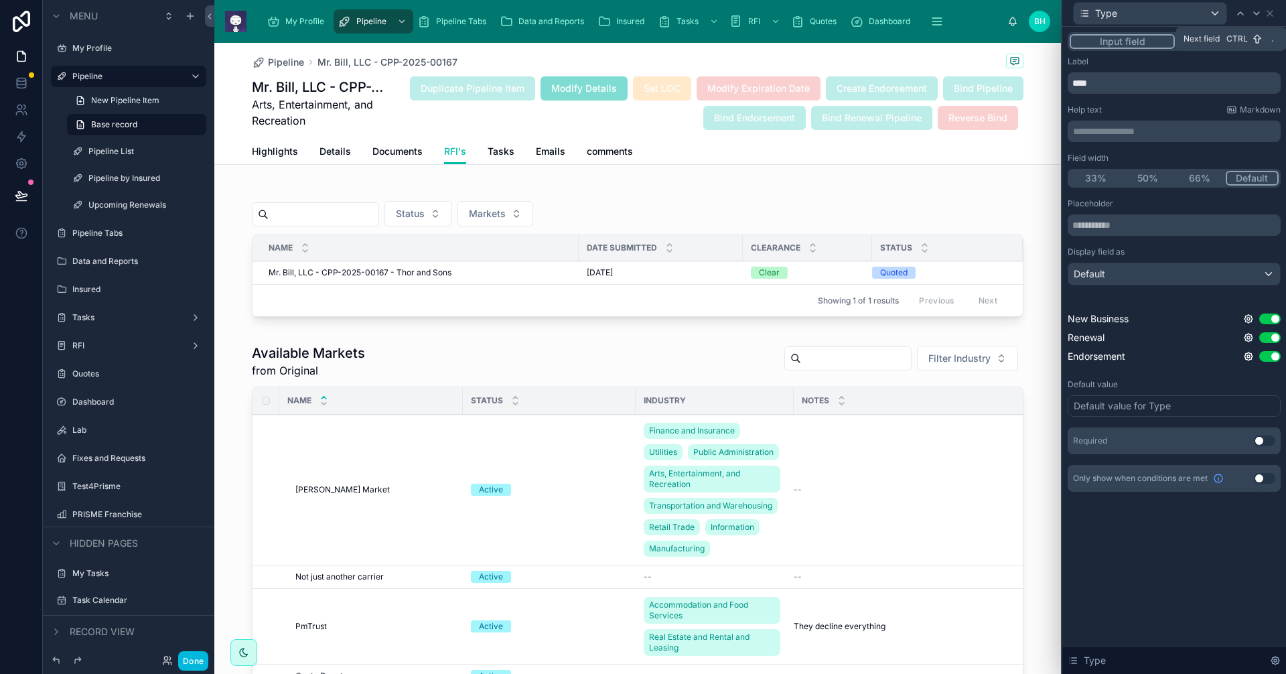
click at [1256, 16] on icon at bounding box center [1256, 13] width 11 height 11
click at [1260, 12] on icon at bounding box center [1256, 13] width 11 height 11
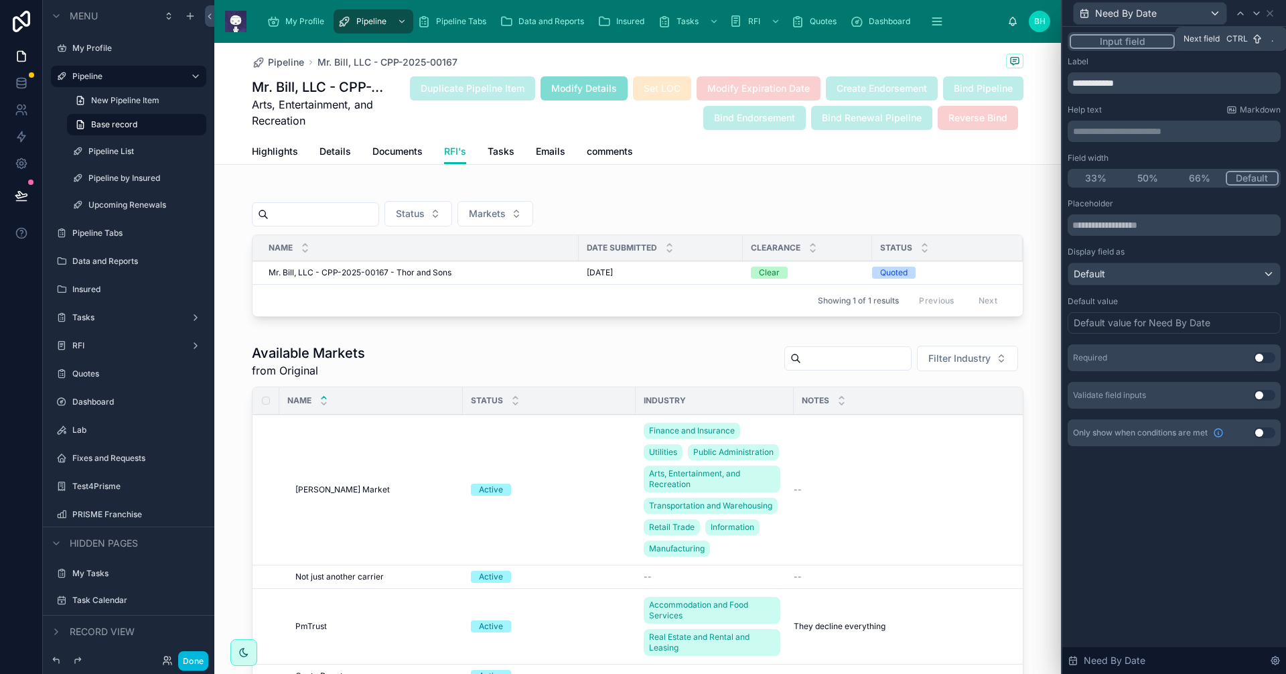
click at [1256, 15] on icon at bounding box center [1256, 13] width 11 height 11
click at [1255, 12] on icon at bounding box center [1256, 13] width 11 height 11
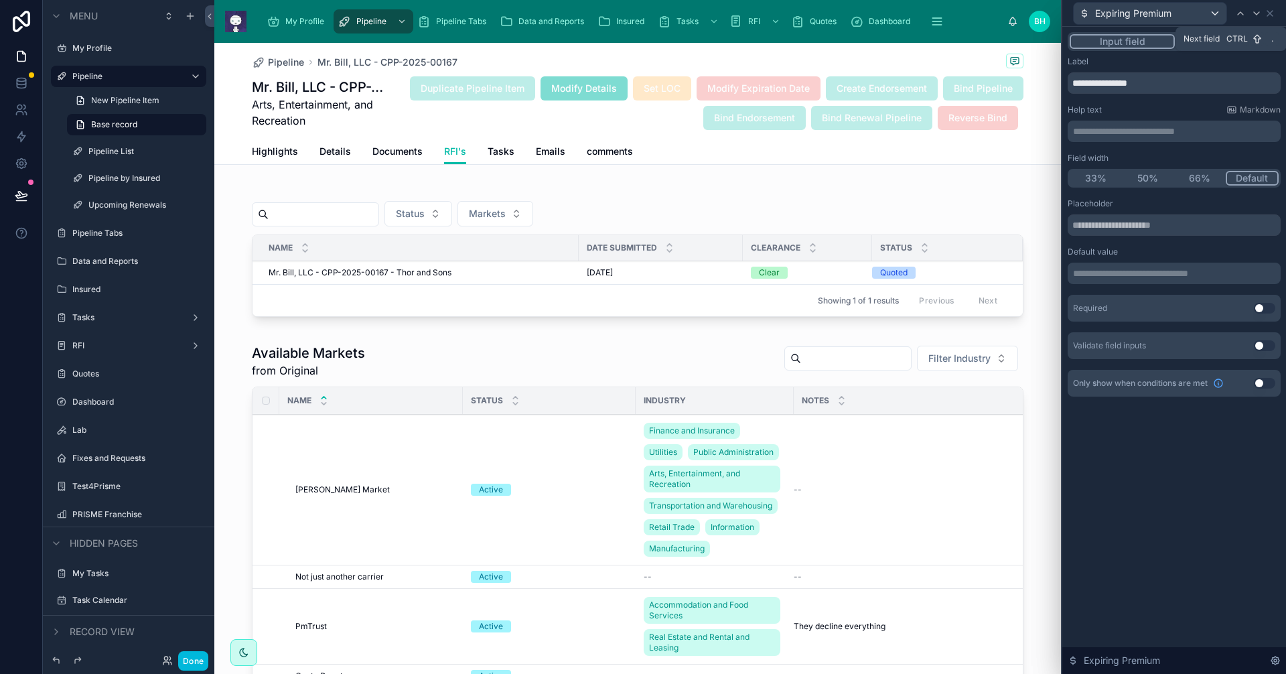
click at [1258, 11] on icon at bounding box center [1256, 13] width 11 height 11
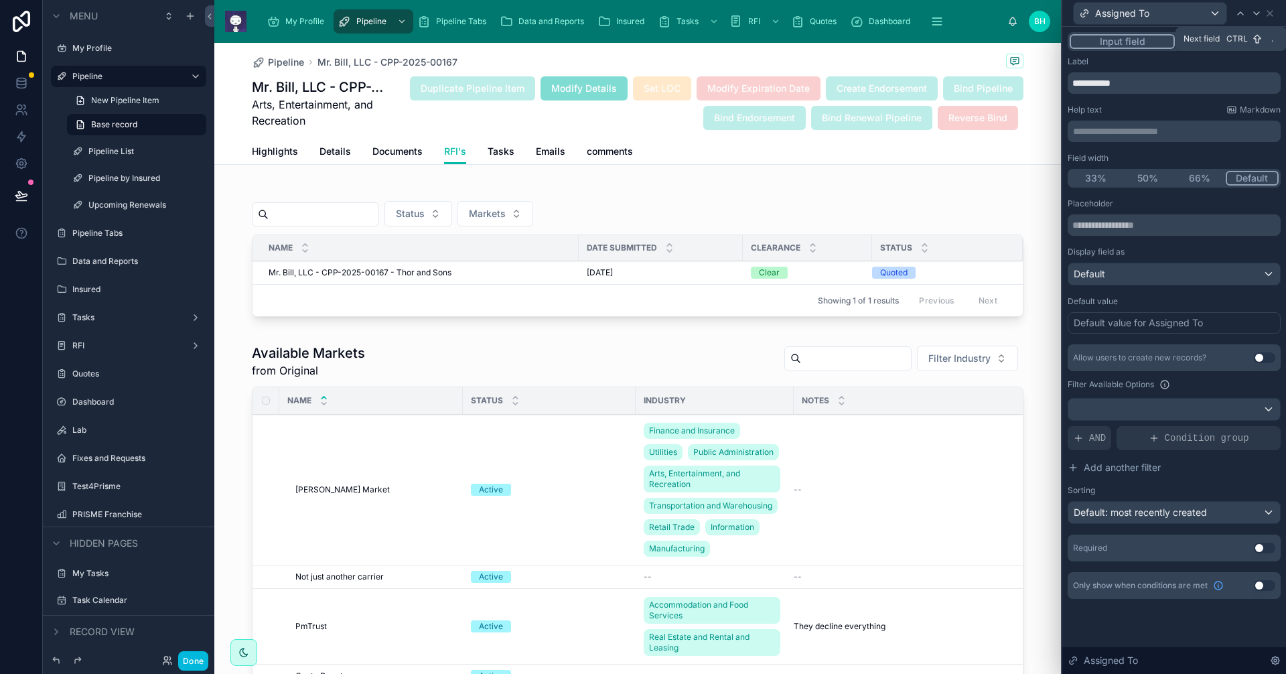
click at [1258, 13] on icon at bounding box center [1256, 13] width 11 height 11
click at [1258, 12] on icon at bounding box center [1256, 13] width 5 height 3
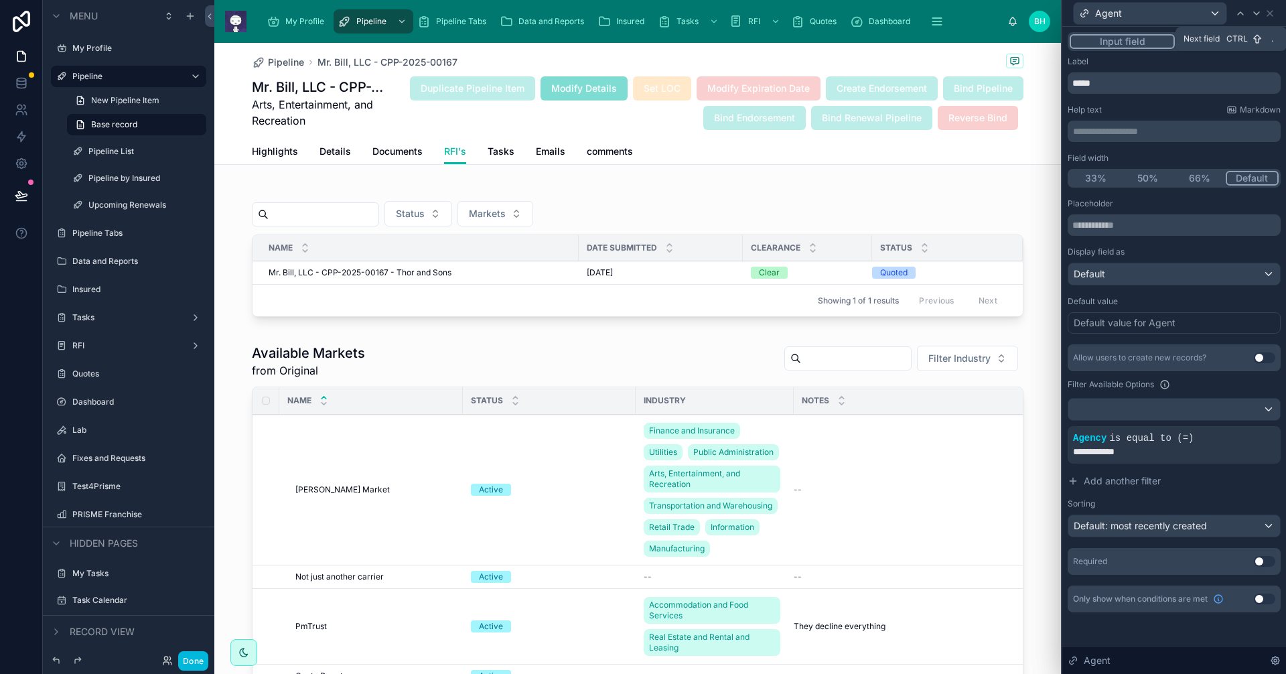
click at [1261, 9] on icon at bounding box center [1256, 13] width 11 height 11
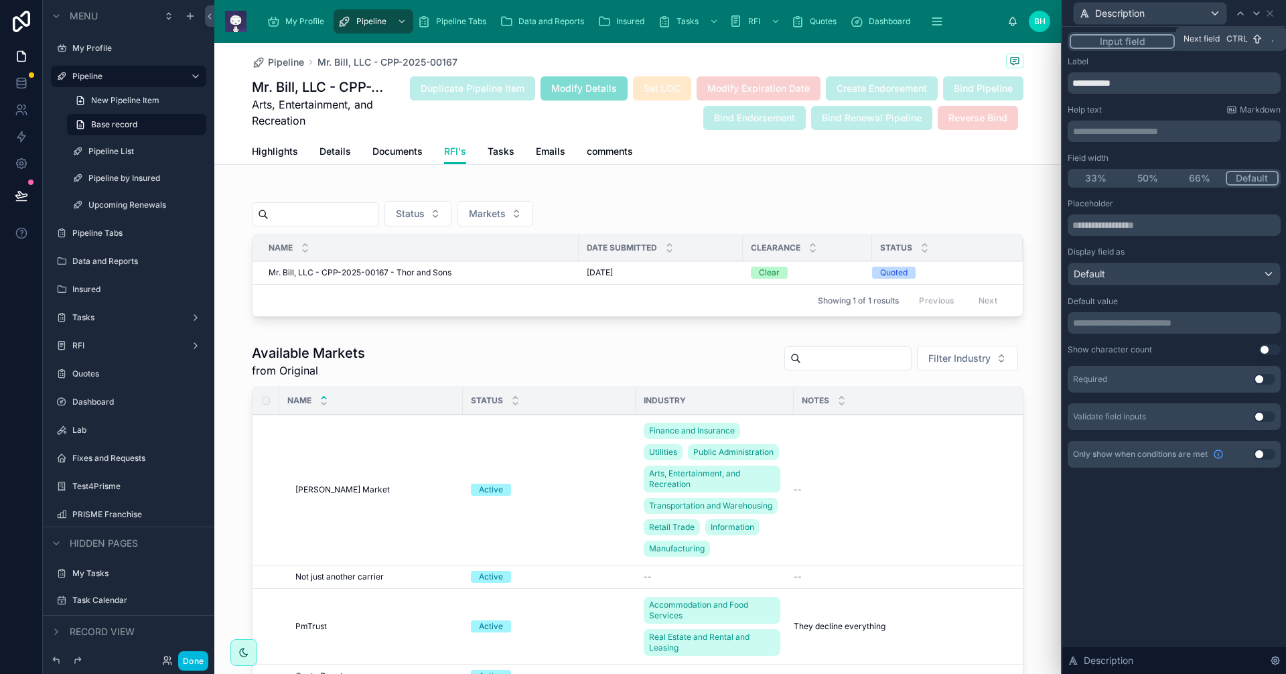
click at [1261, 9] on icon at bounding box center [1256, 13] width 11 height 11
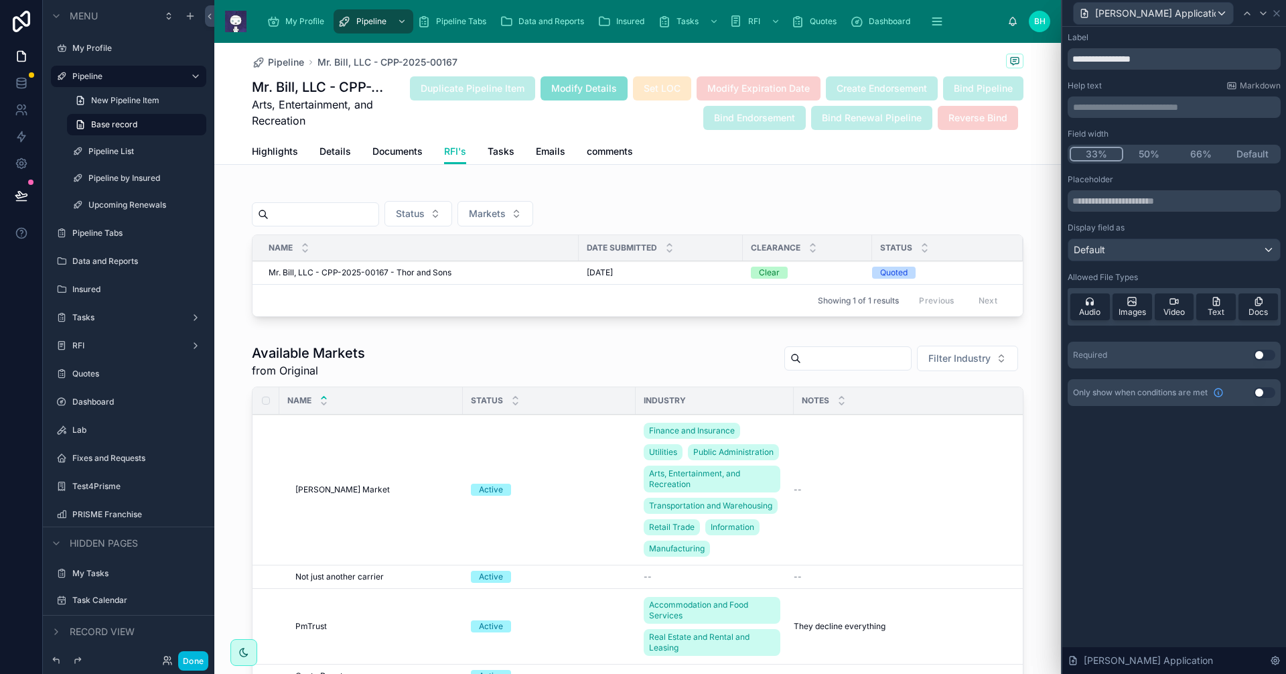
click at [281, 64] on span "Pipeline" at bounding box center [286, 62] width 36 height 13
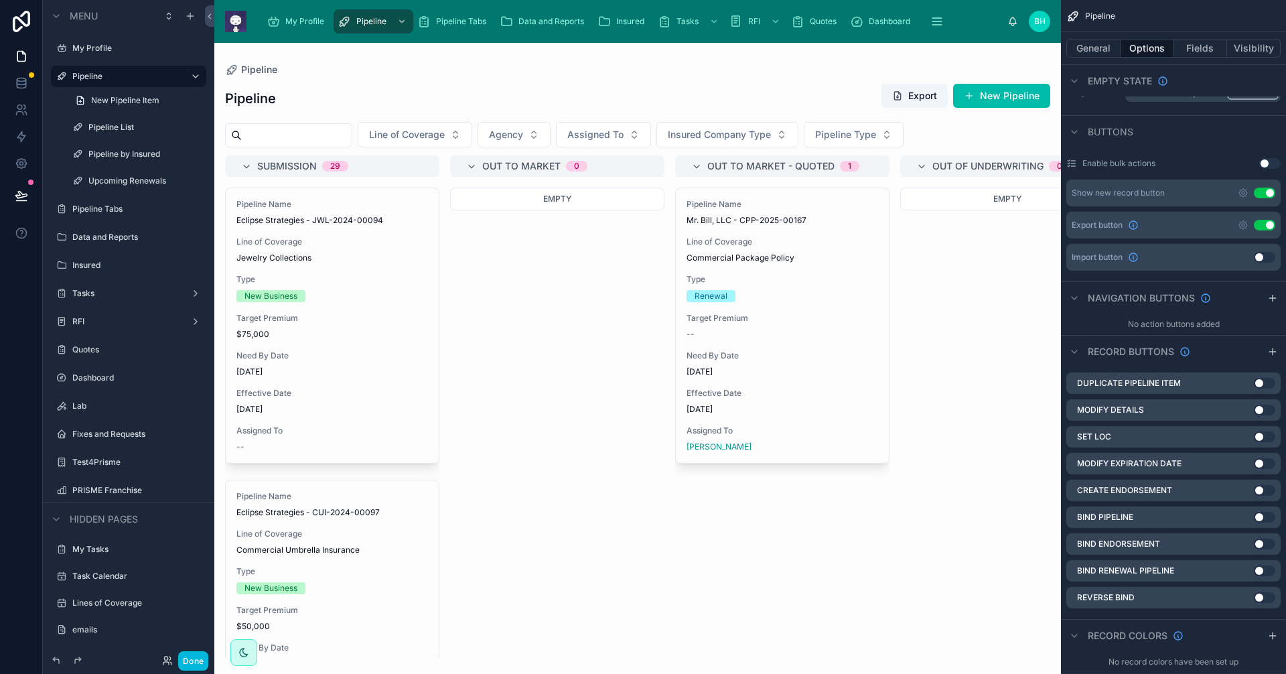
click at [788, 304] on div "Pipeline Name Mr. Bill, LLC - CPP-2025-00167 Line of Coverage Commercial Packag…" at bounding box center [782, 325] width 213 height 275
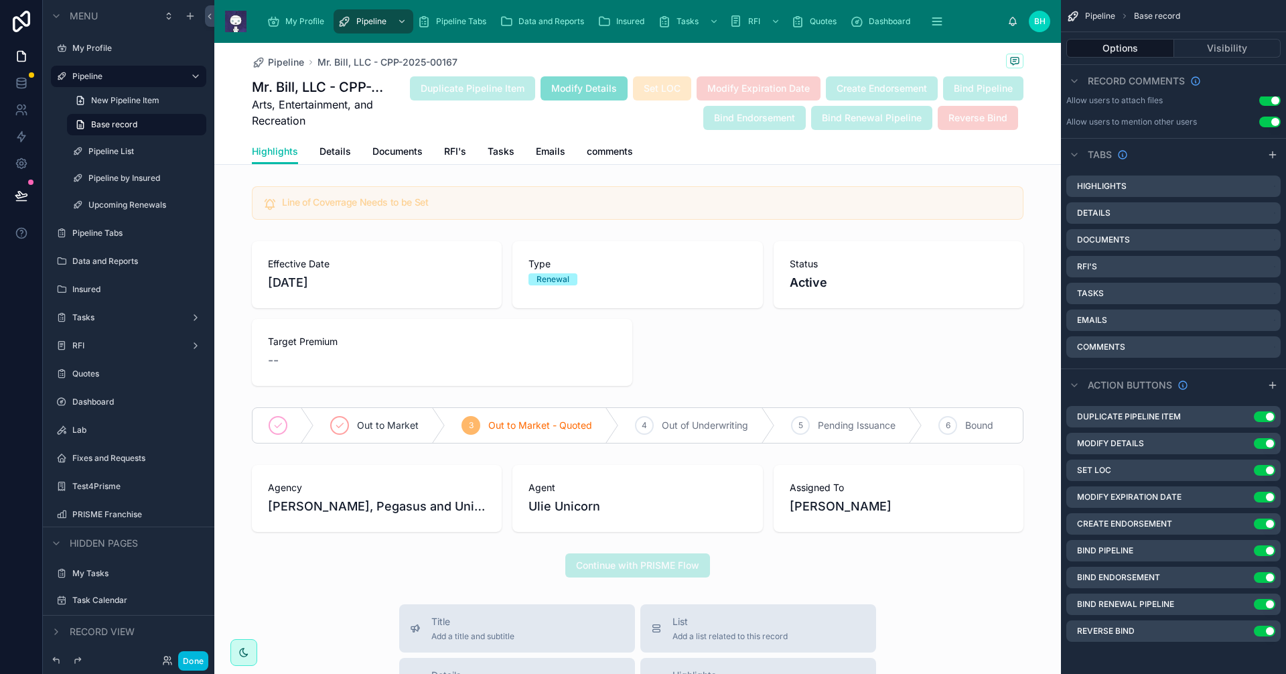
click at [447, 155] on span "RFI's" at bounding box center [455, 151] width 22 height 13
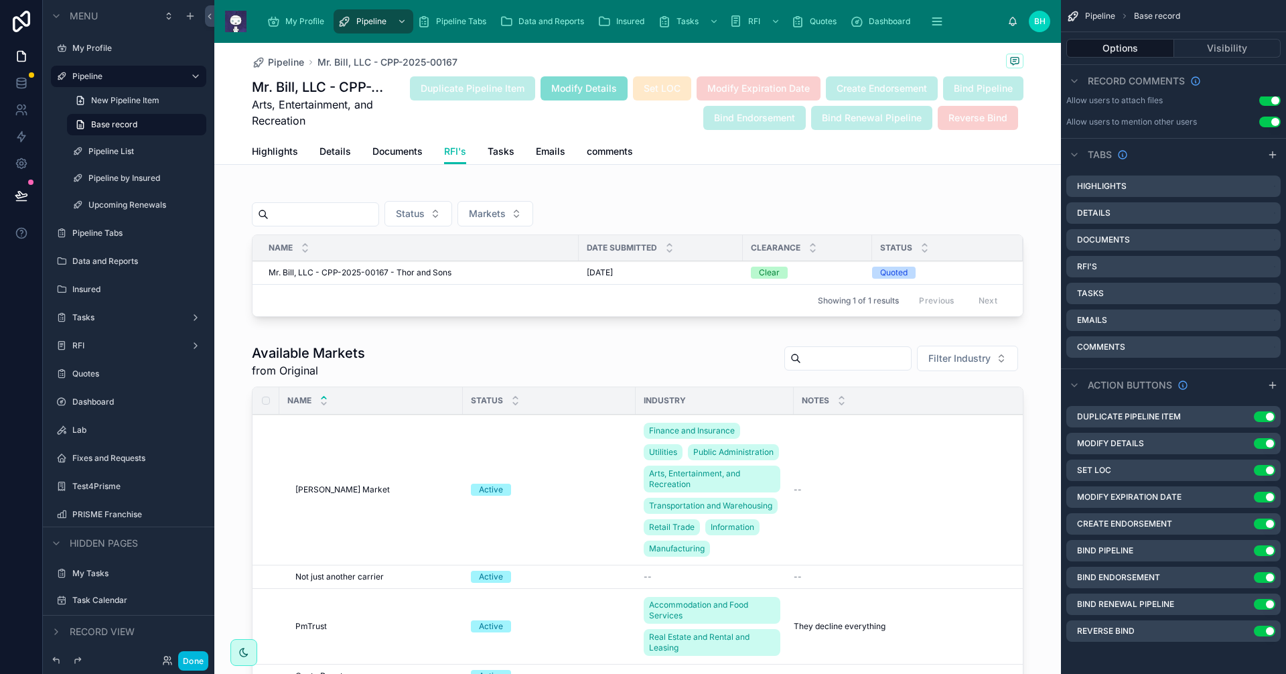
click at [313, 271] on div at bounding box center [637, 254] width 846 height 147
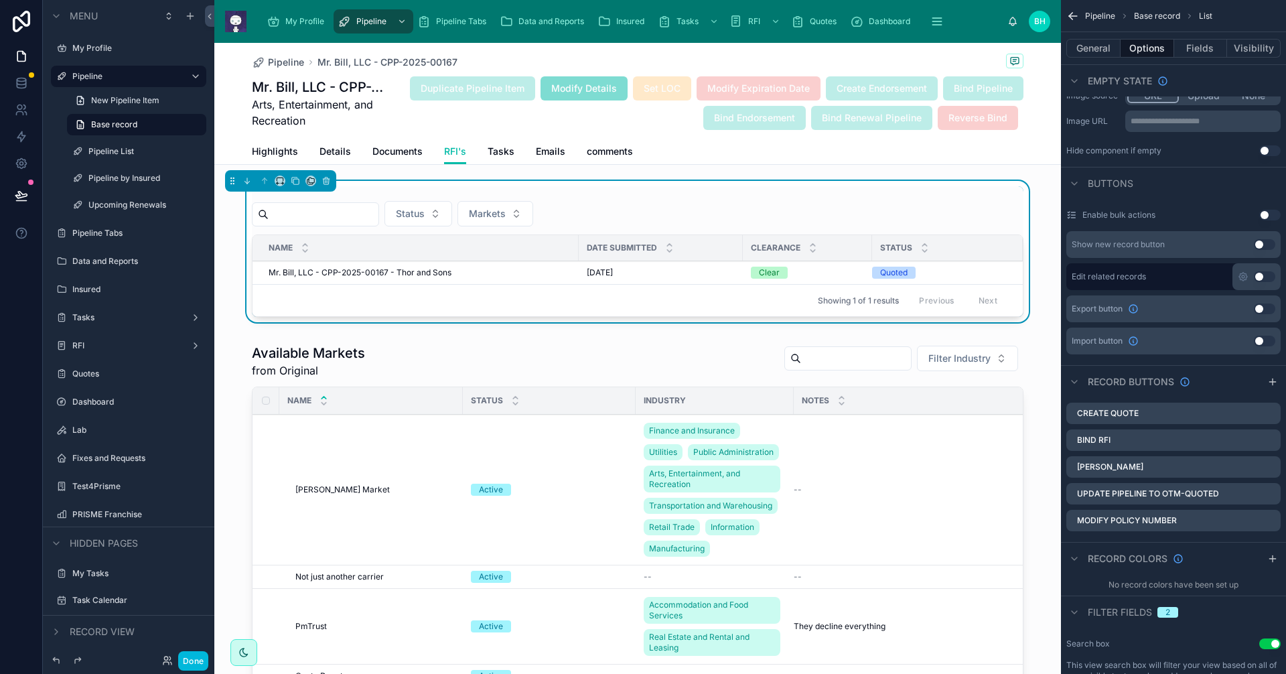
click at [312, 271] on span "Mr. Bill, LLC - CPP-2025-00167 - Thor and Sons" at bounding box center [360, 272] width 183 height 11
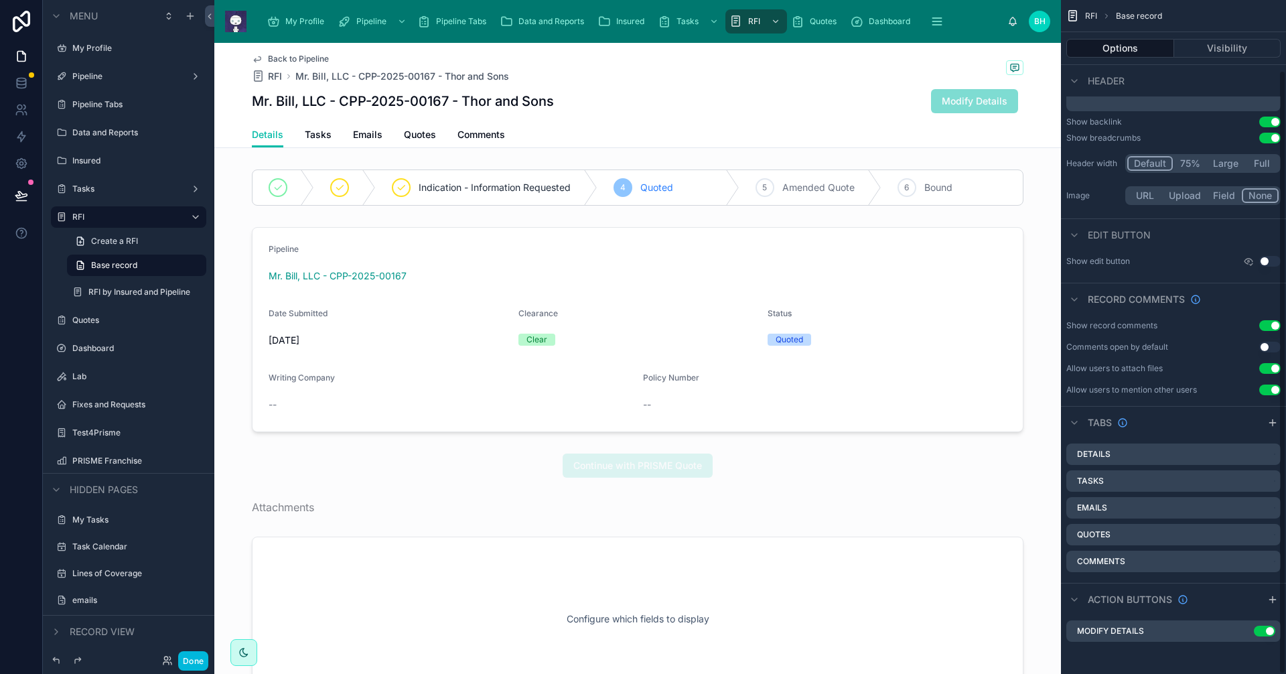
scroll to position [78, 0]
click at [807, 469] on div at bounding box center [637, 465] width 846 height 35
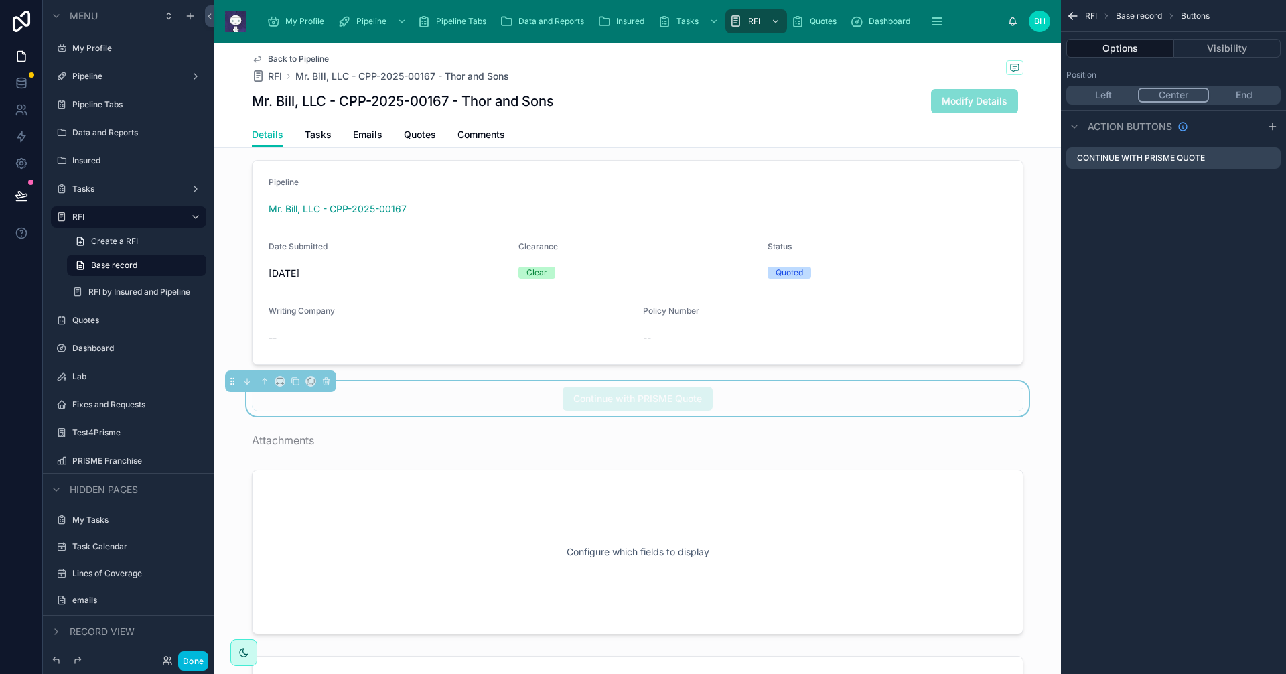
scroll to position [0, 0]
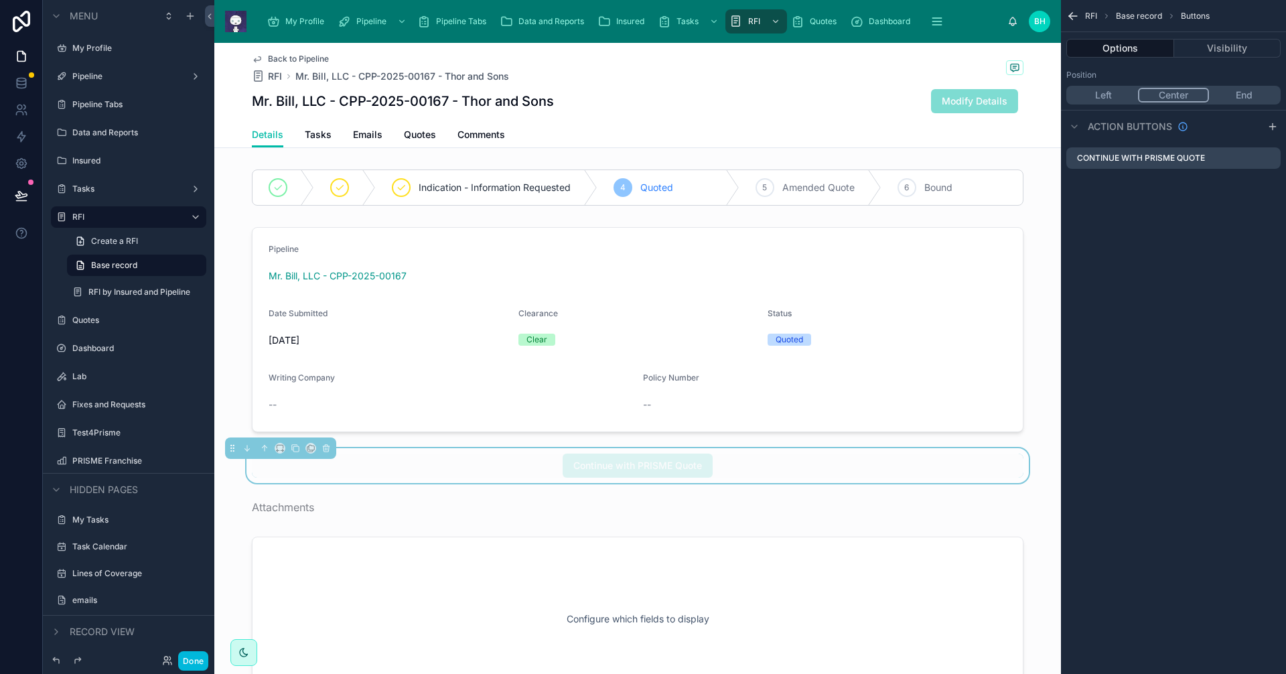
click at [265, 134] on span "Details" at bounding box center [267, 134] width 31 height 13
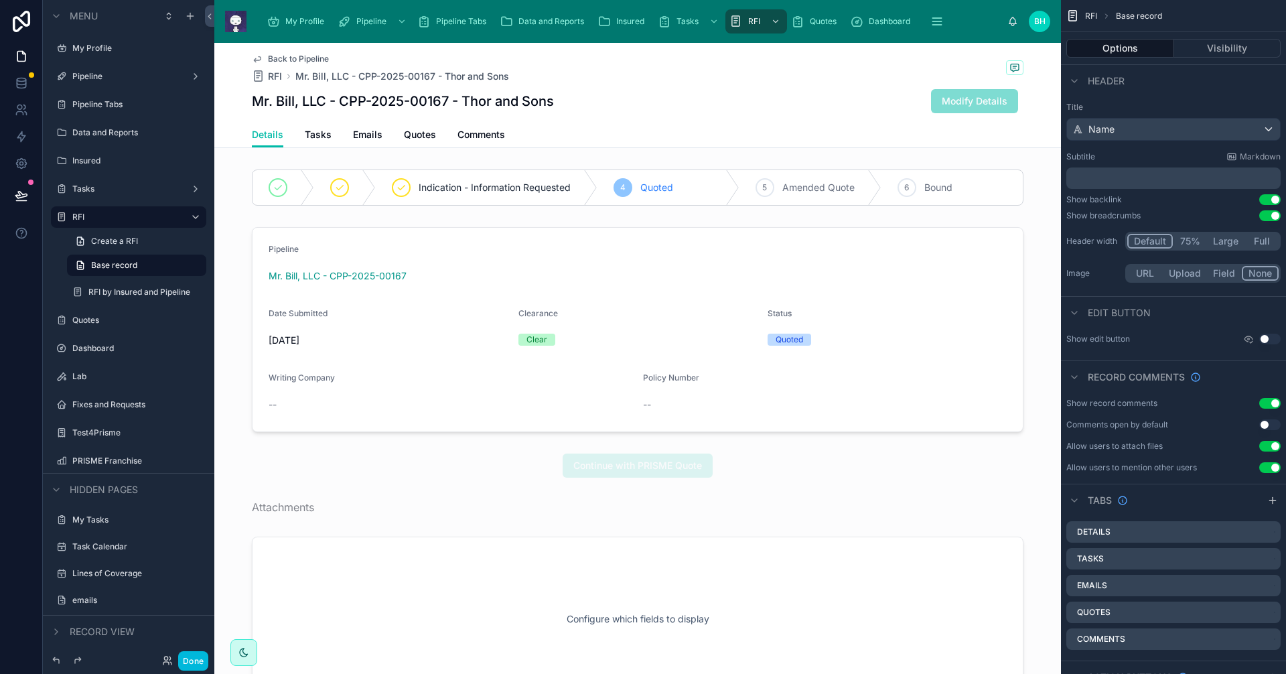
click at [921, 238] on div at bounding box center [637, 330] width 846 height 216
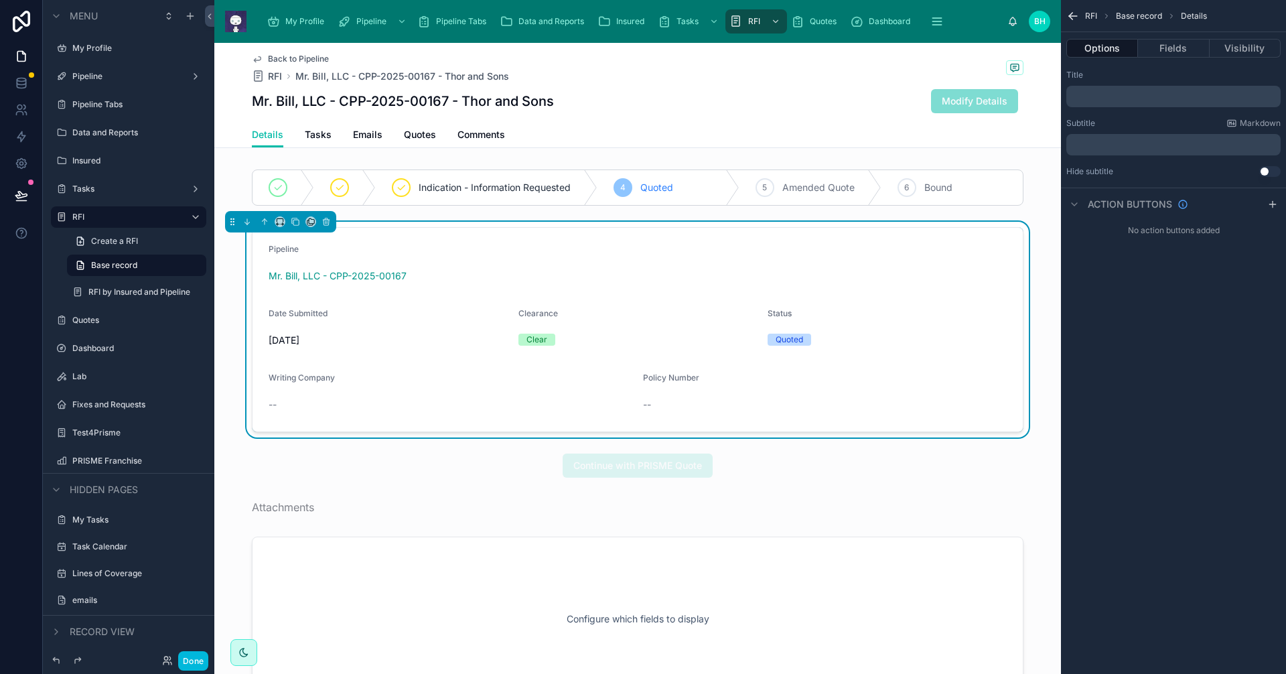
click at [1177, 46] on button "Fields" at bounding box center [1173, 48] width 71 height 19
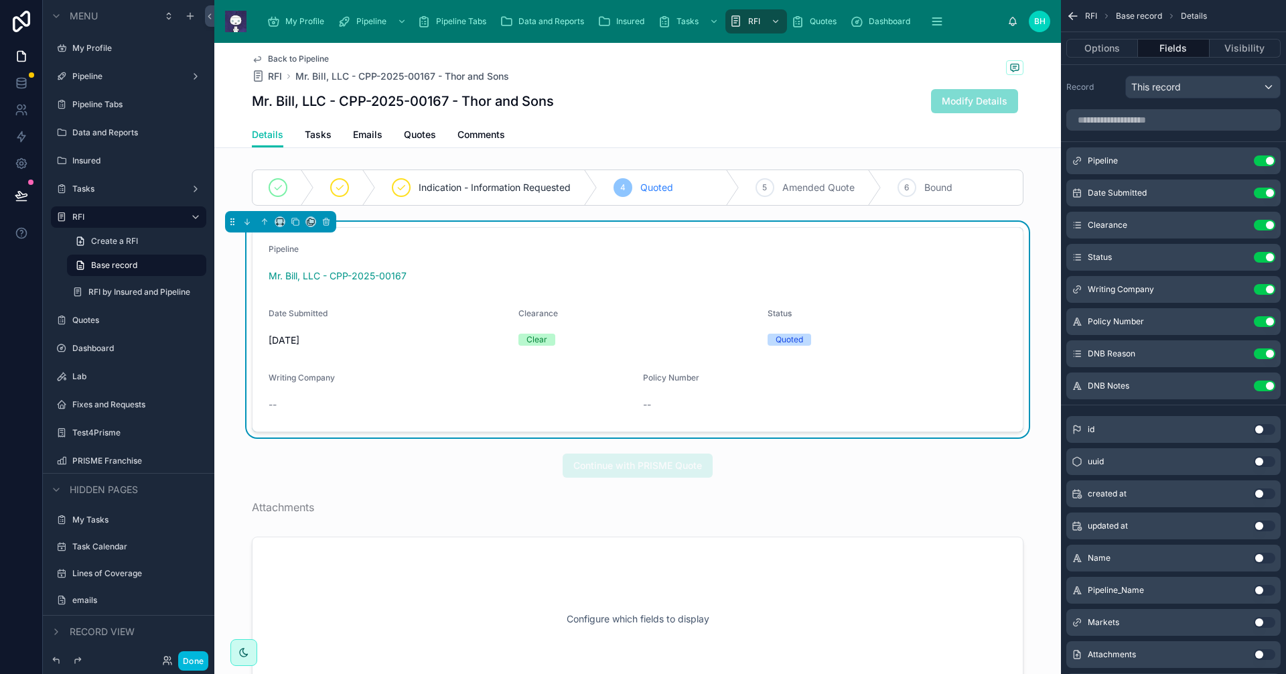
click at [1258, 159] on button "Use setting" at bounding box center [1264, 160] width 21 height 11
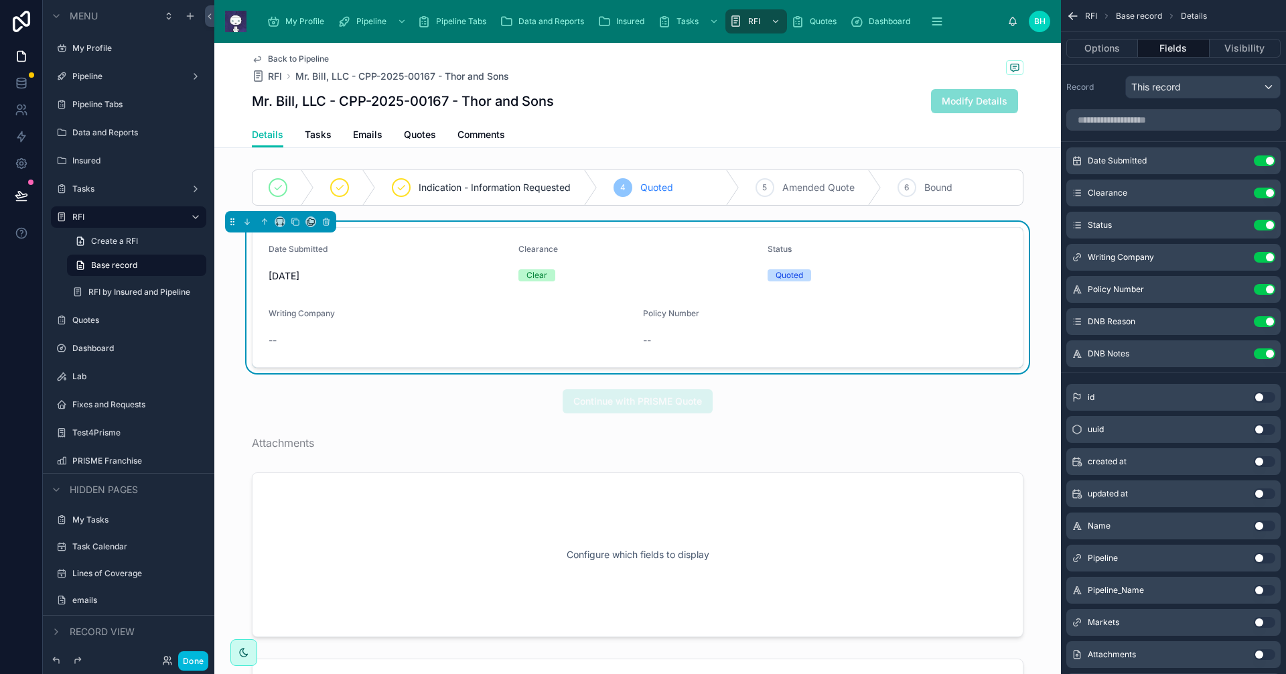
click at [1272, 528] on button "Use setting" at bounding box center [1264, 525] width 21 height 11
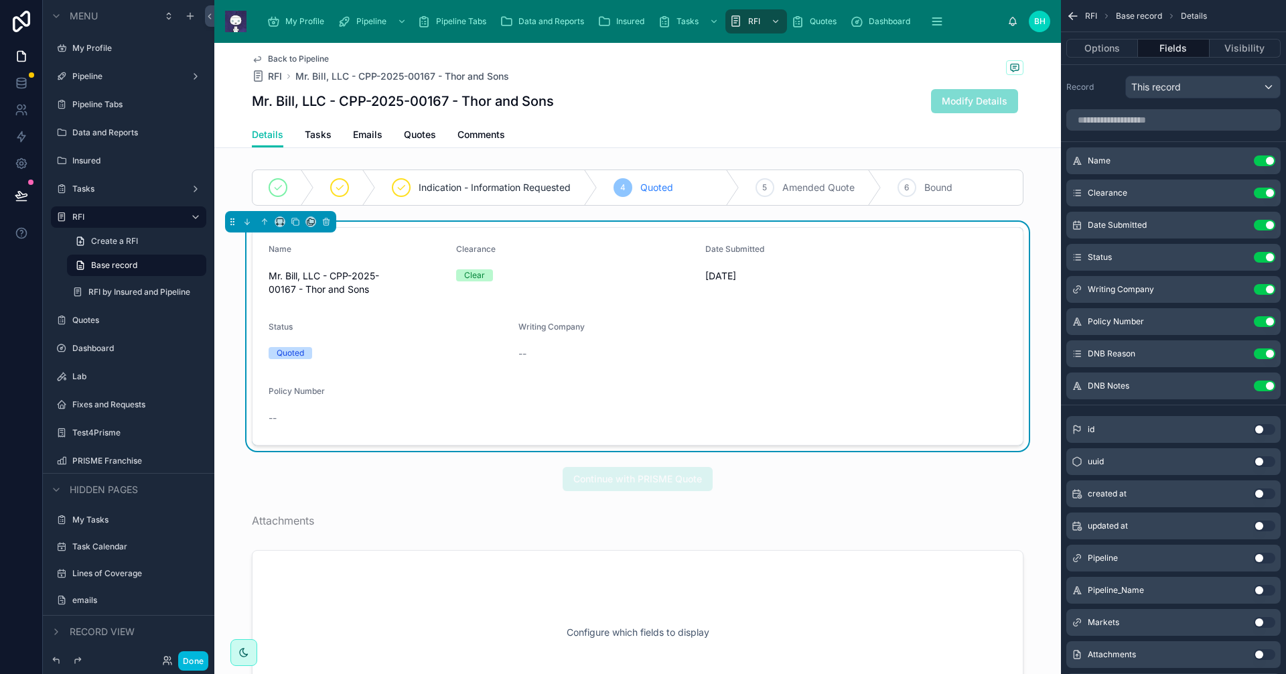
click at [0, 0] on icon "scrollable content" at bounding box center [0, 0] width 0 height 0
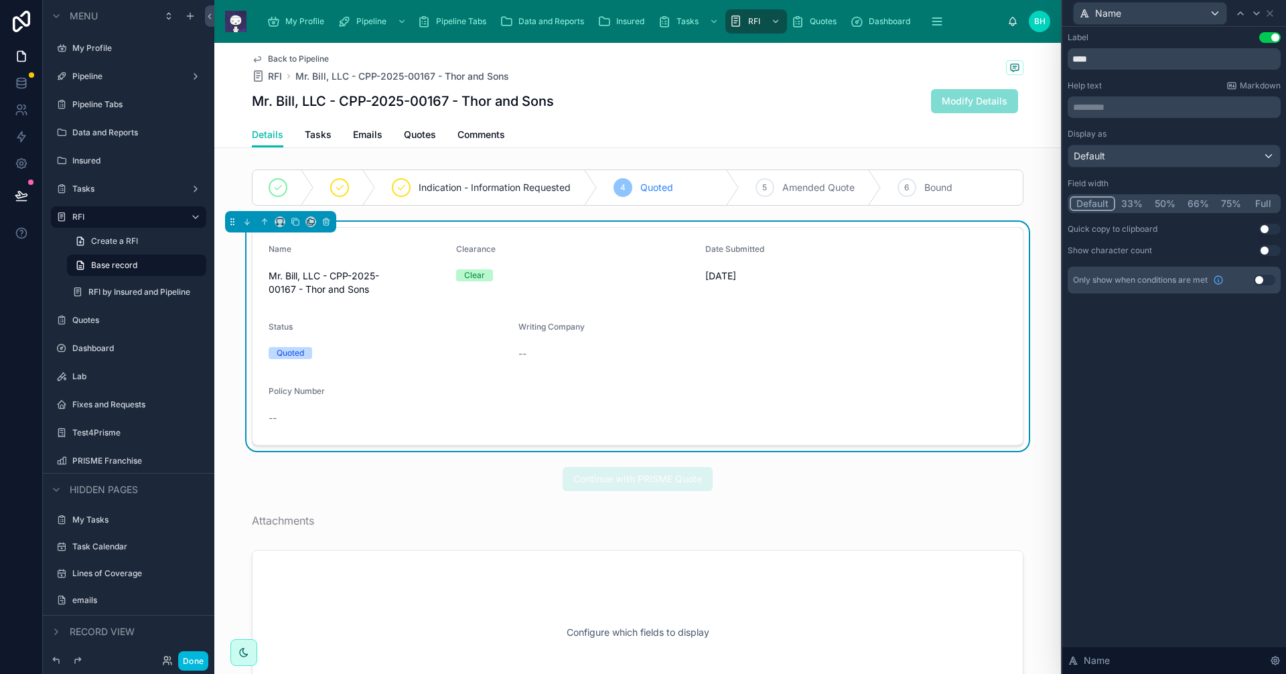
click at [1172, 202] on button "50%" at bounding box center [1165, 203] width 33 height 15
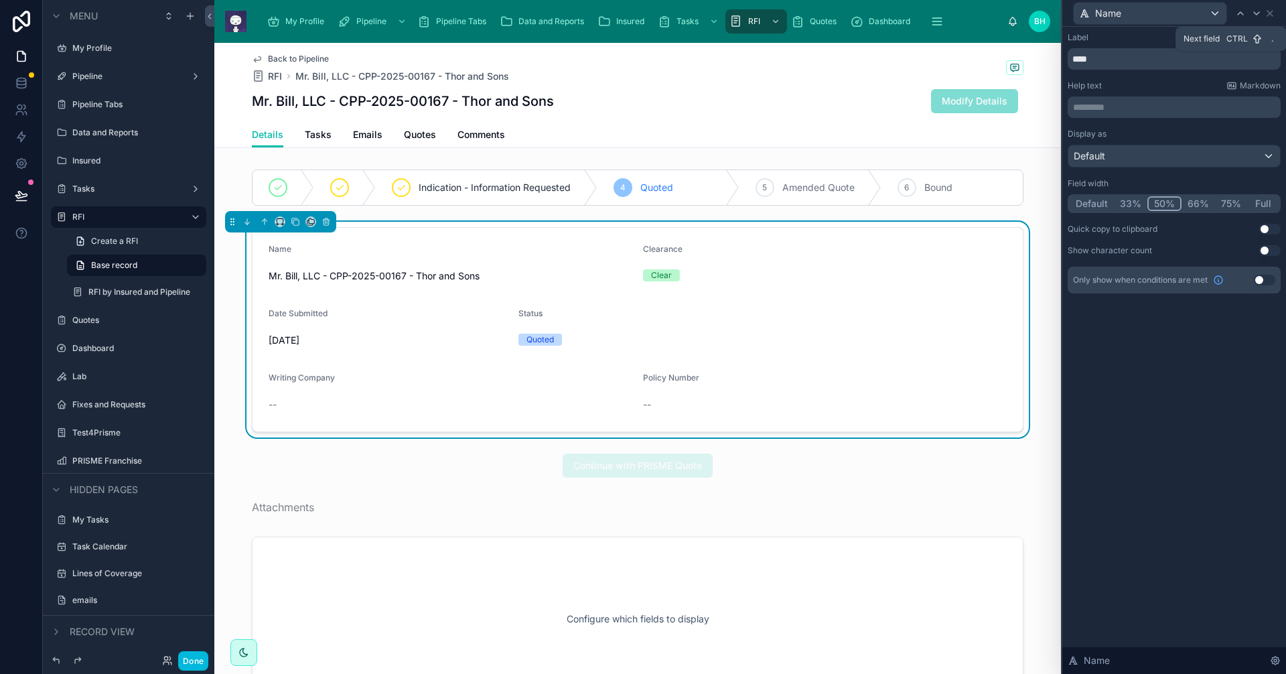
click at [1260, 17] on icon at bounding box center [1256, 13] width 11 height 11
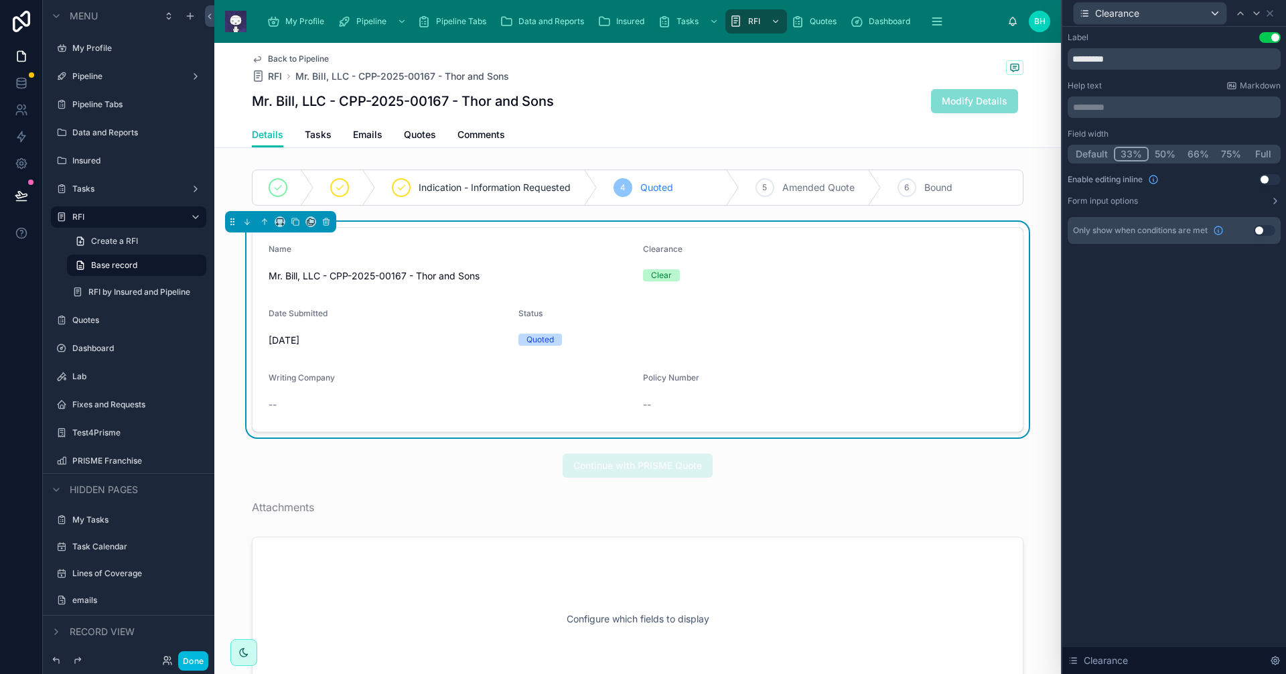
click at [1167, 151] on button "50%" at bounding box center [1165, 154] width 33 height 15
click at [1272, 12] on icon at bounding box center [1269, 13] width 11 height 11
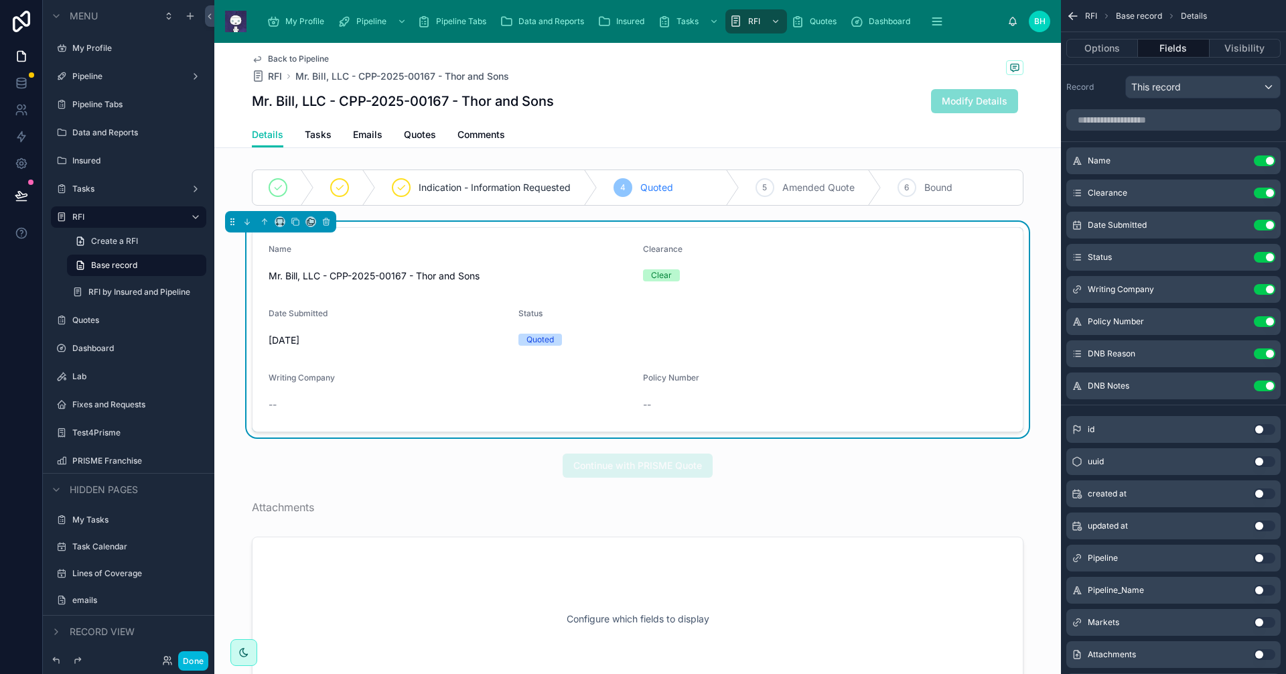
click at [1268, 625] on button "Use setting" at bounding box center [1264, 622] width 21 height 11
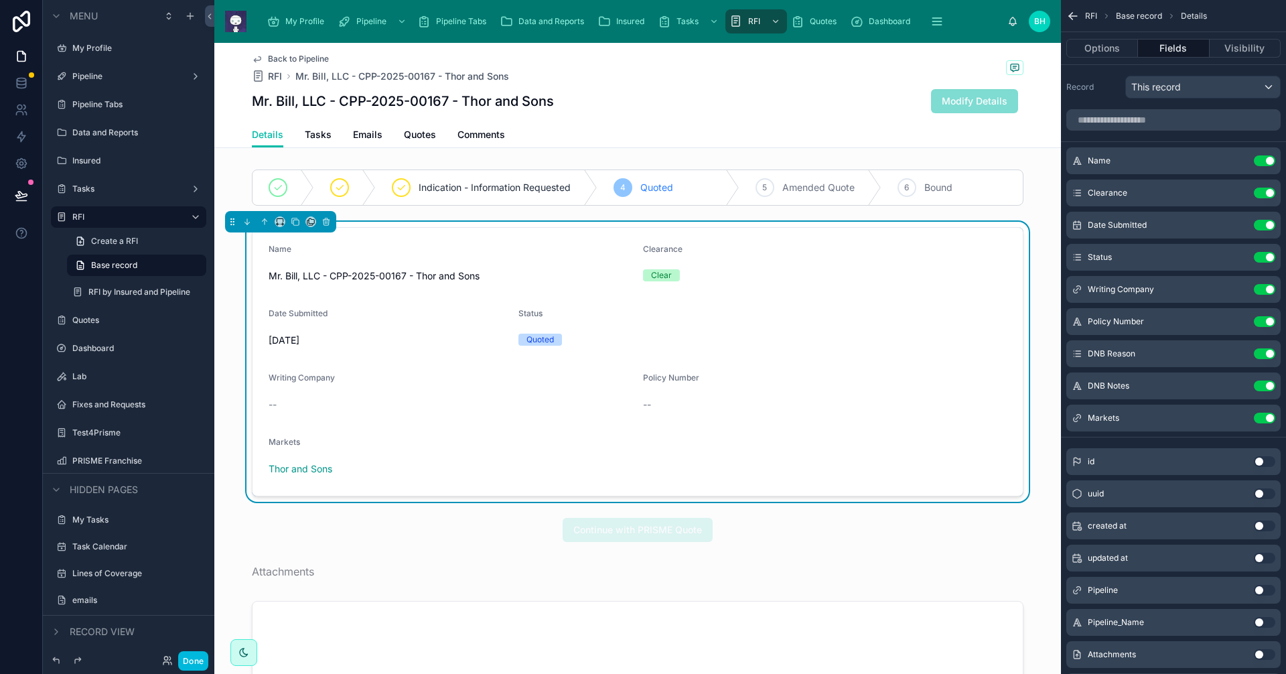
click at [1258, 417] on button "Use setting" at bounding box center [1264, 418] width 21 height 11
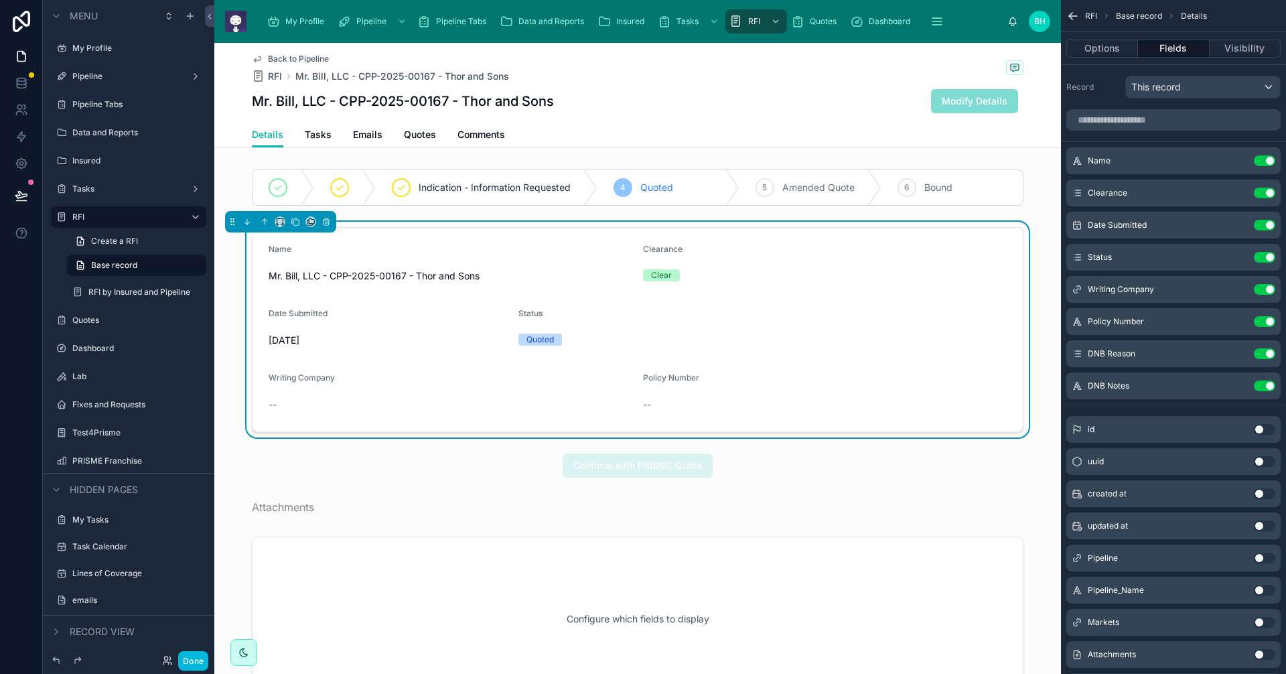
click at [735, 555] on div at bounding box center [637, 618] width 846 height 175
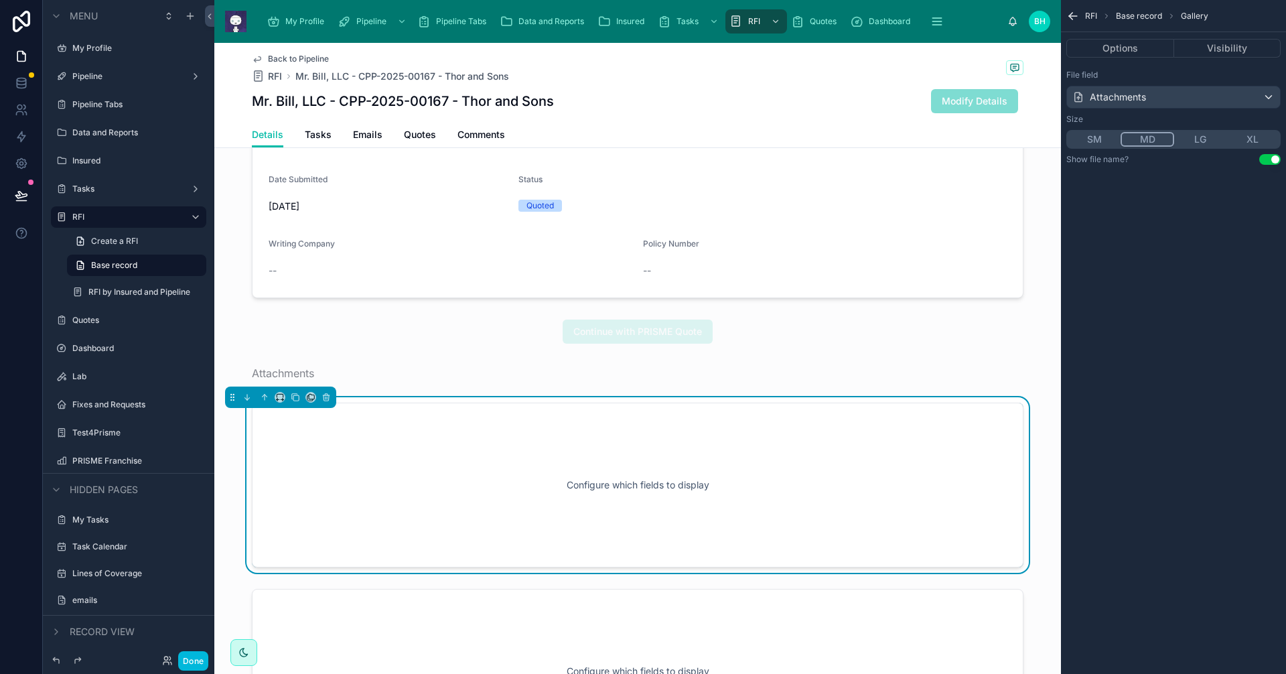
scroll to position [201, 0]
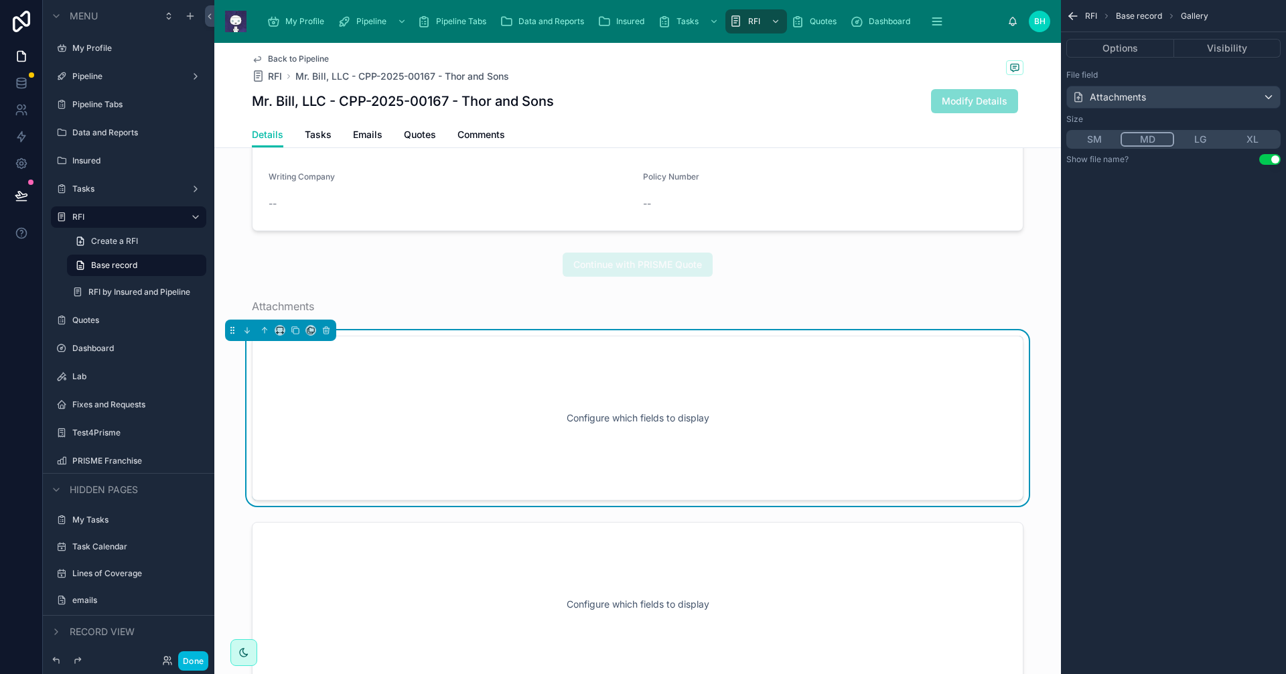
click at [819, 577] on div at bounding box center [637, 603] width 846 height 175
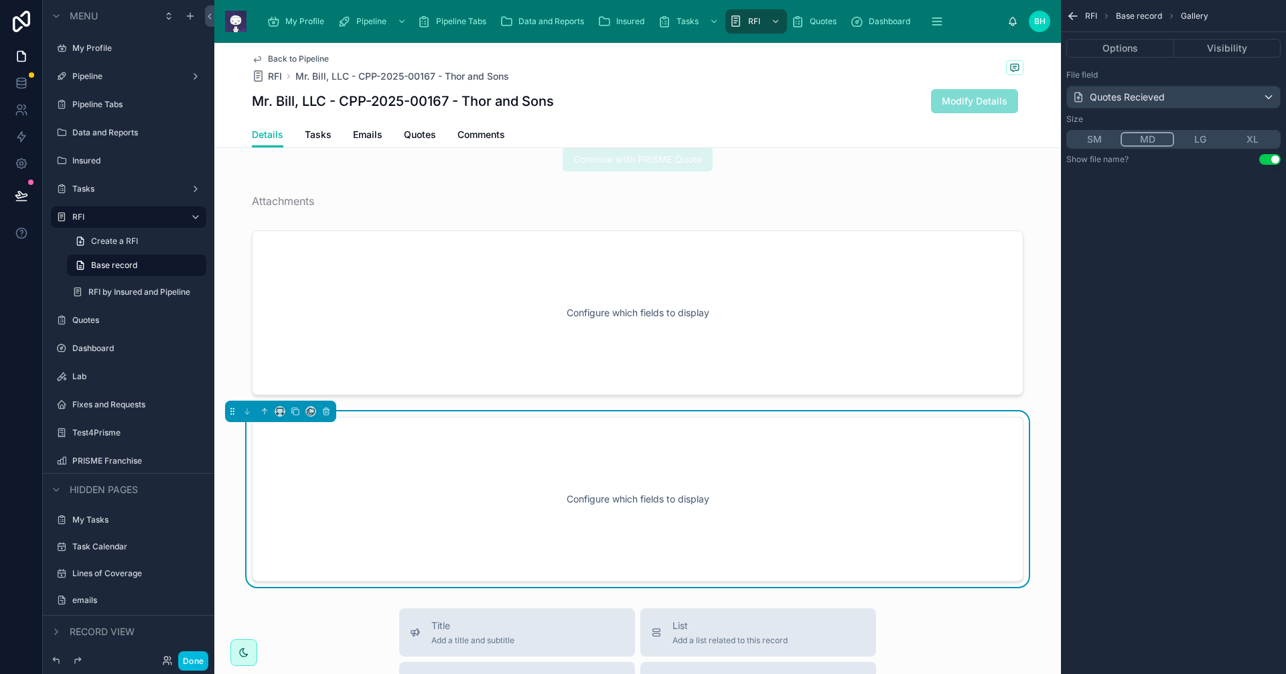
scroll to position [0, 0]
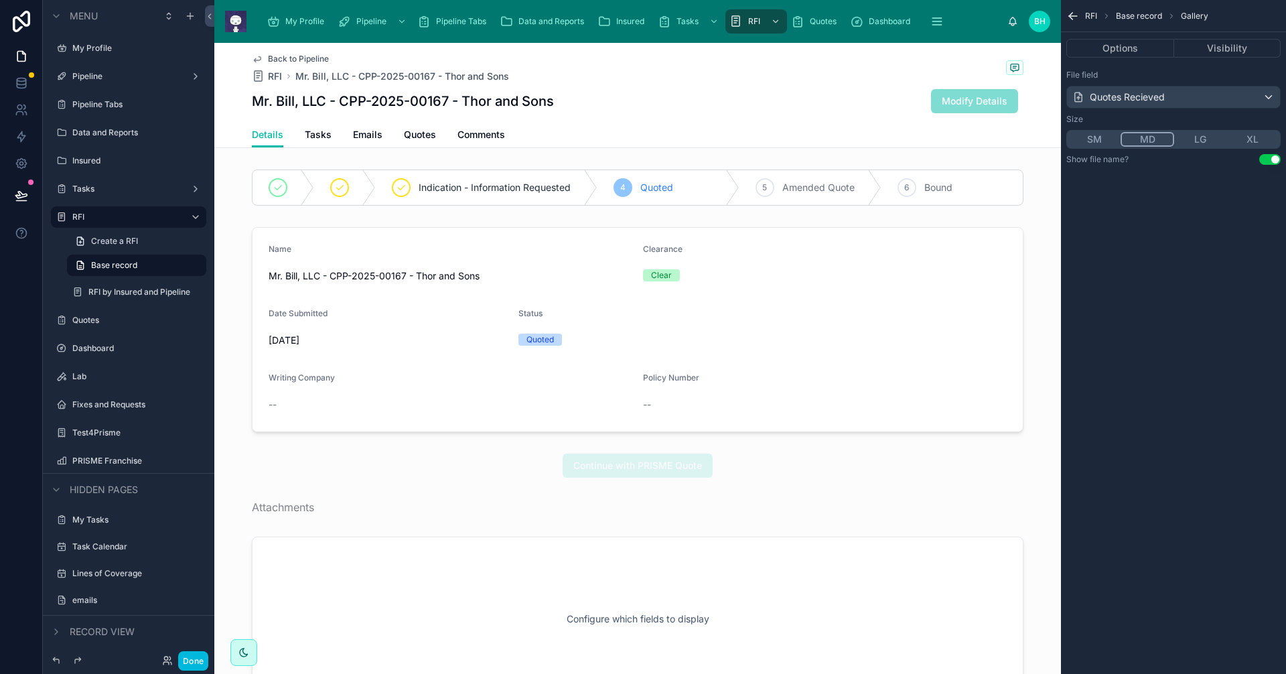
click at [198, 669] on div "Done" at bounding box center [128, 660] width 171 height 27
click at [198, 659] on button "Done" at bounding box center [193, 660] width 30 height 19
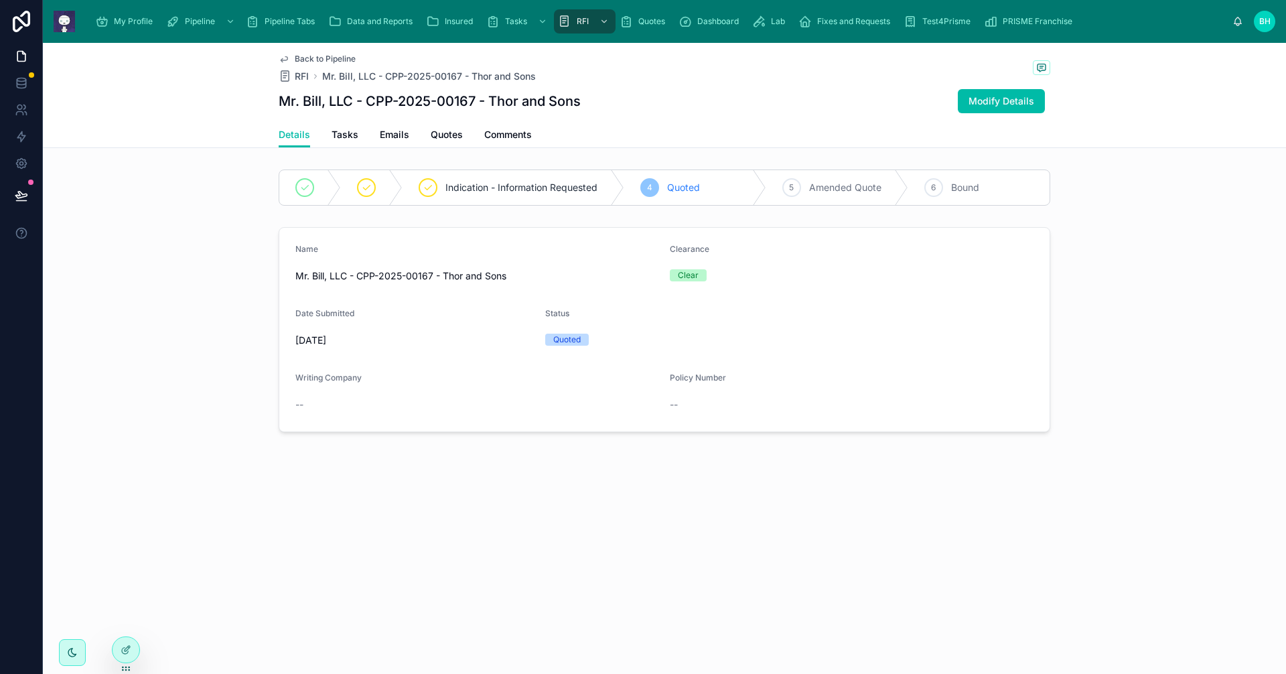
click at [1002, 106] on span "Modify Details" at bounding box center [1001, 100] width 66 height 13
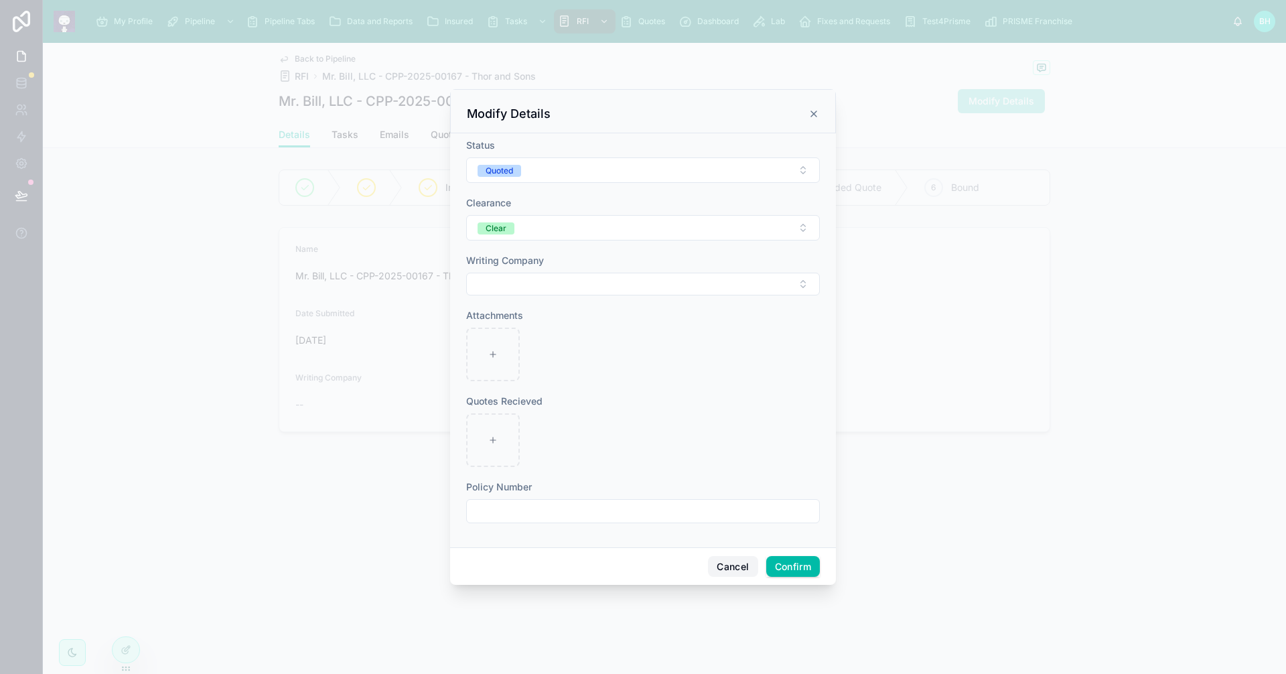
click at [733, 569] on button "Cancel" at bounding box center [733, 566] width 50 height 21
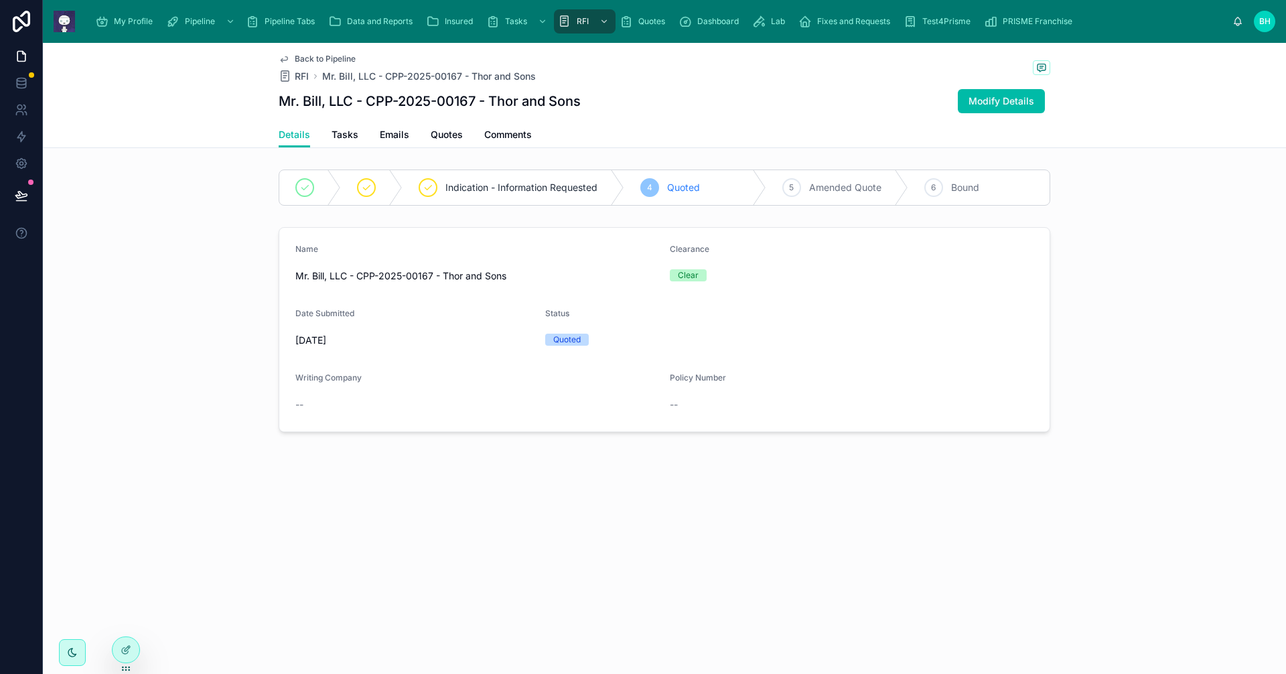
click at [338, 57] on span "Back to Pipeline" at bounding box center [325, 59] width 61 height 11
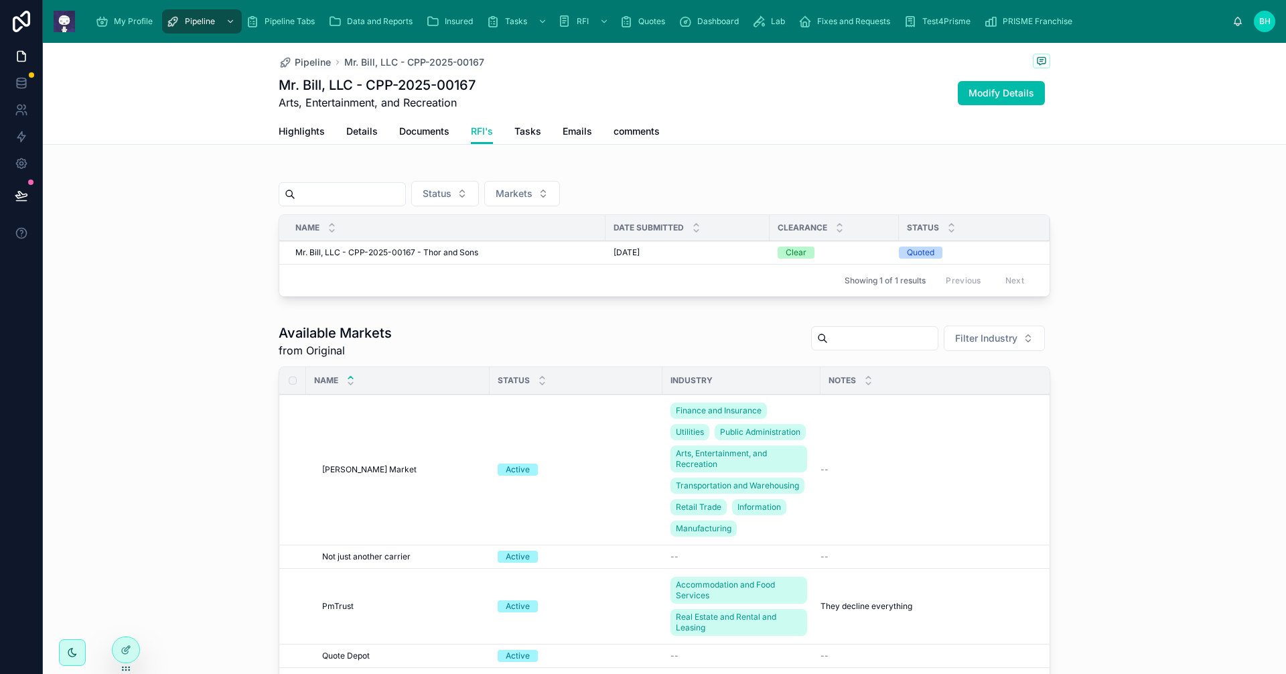
click at [1015, 94] on span "Modify Details" at bounding box center [1001, 92] width 66 height 13
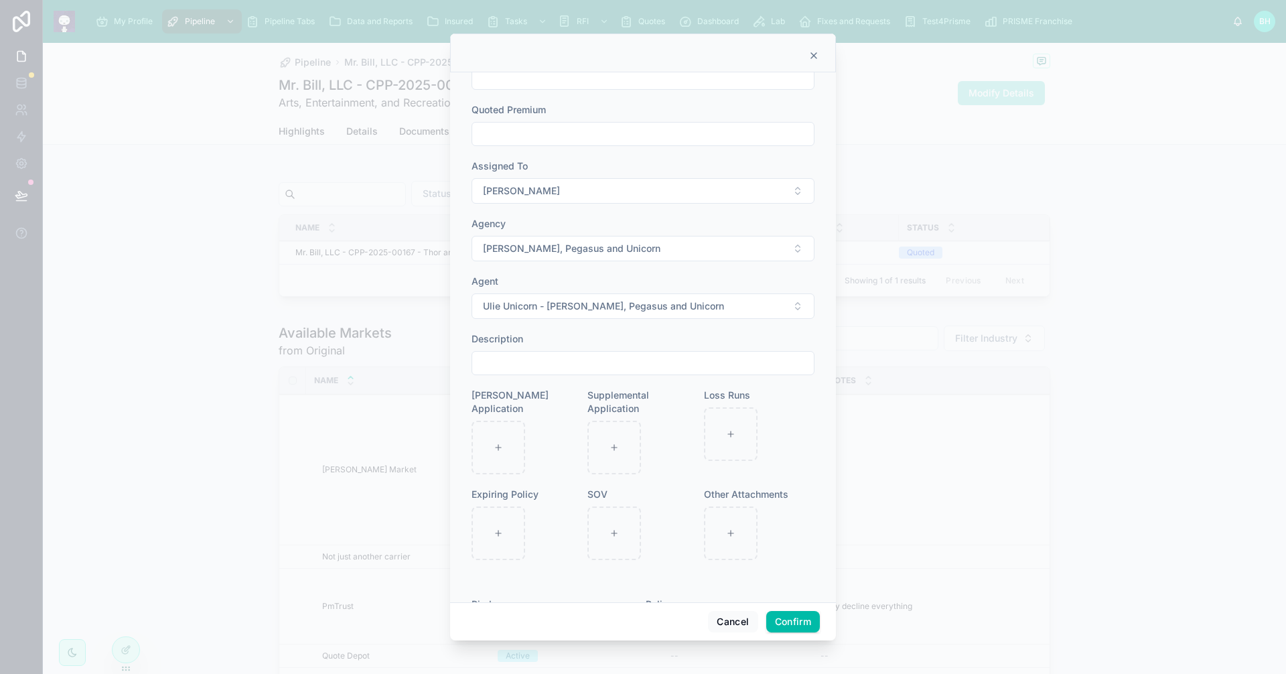
scroll to position [431, 0]
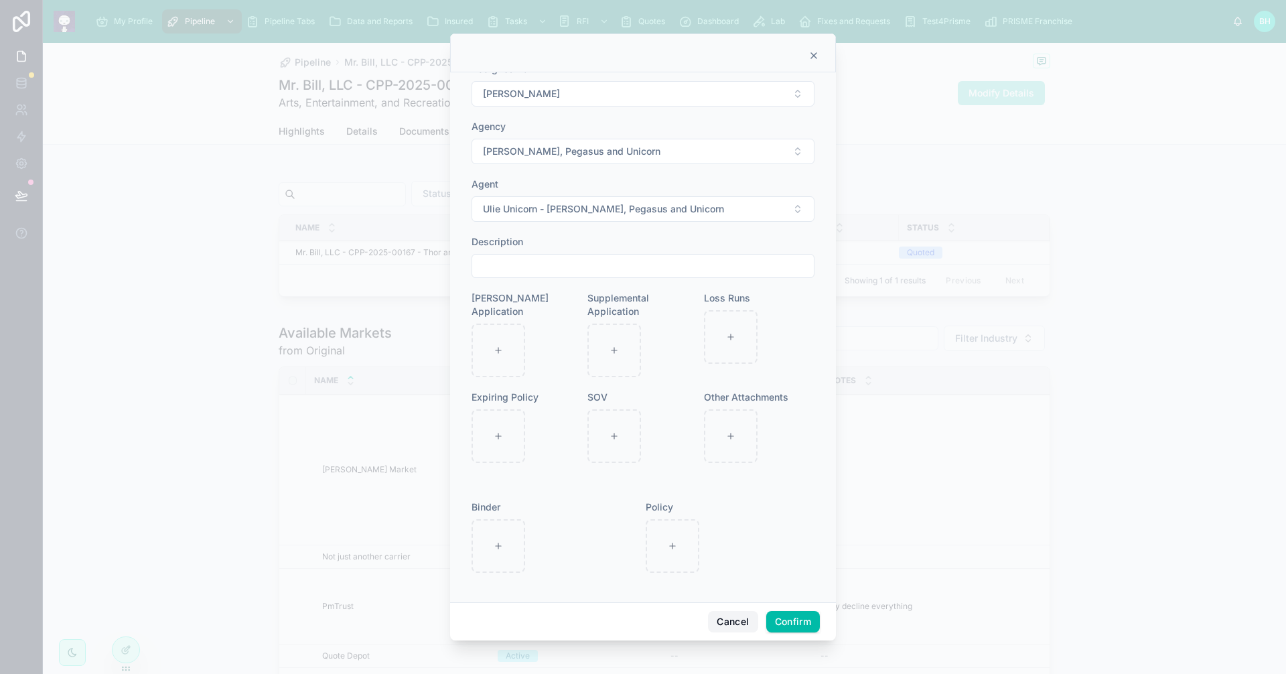
click at [729, 625] on button "Cancel" at bounding box center [733, 621] width 50 height 21
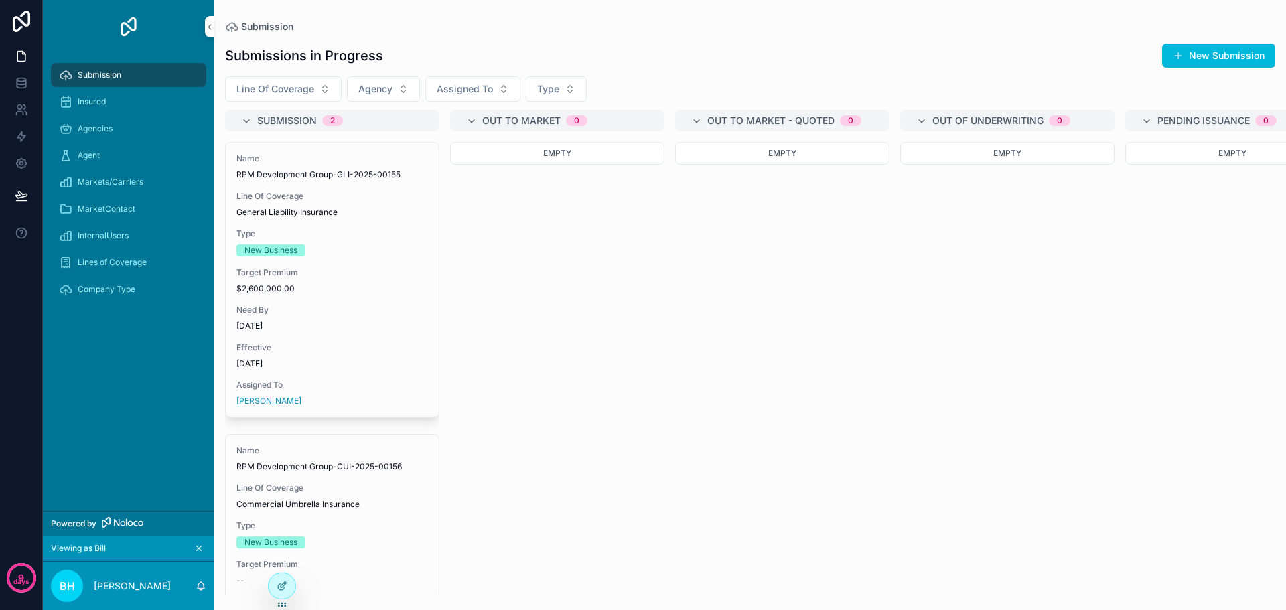
click at [401, 326] on span "10/17/2025" at bounding box center [332, 326] width 192 height 11
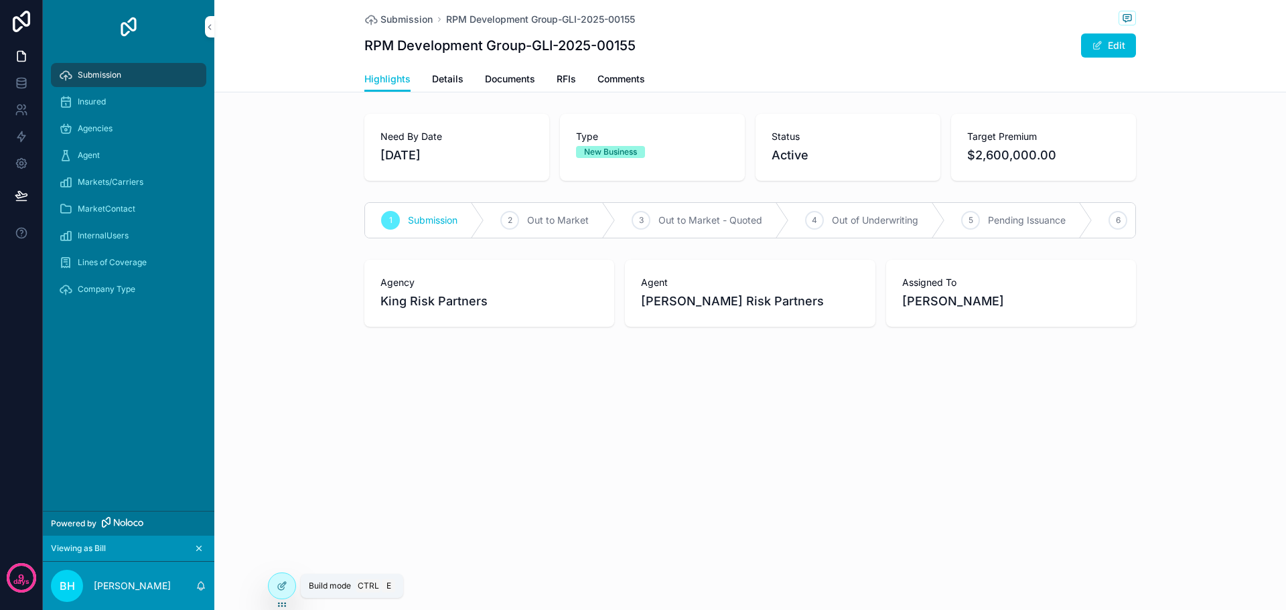
click at [280, 591] on icon at bounding box center [282, 586] width 11 height 11
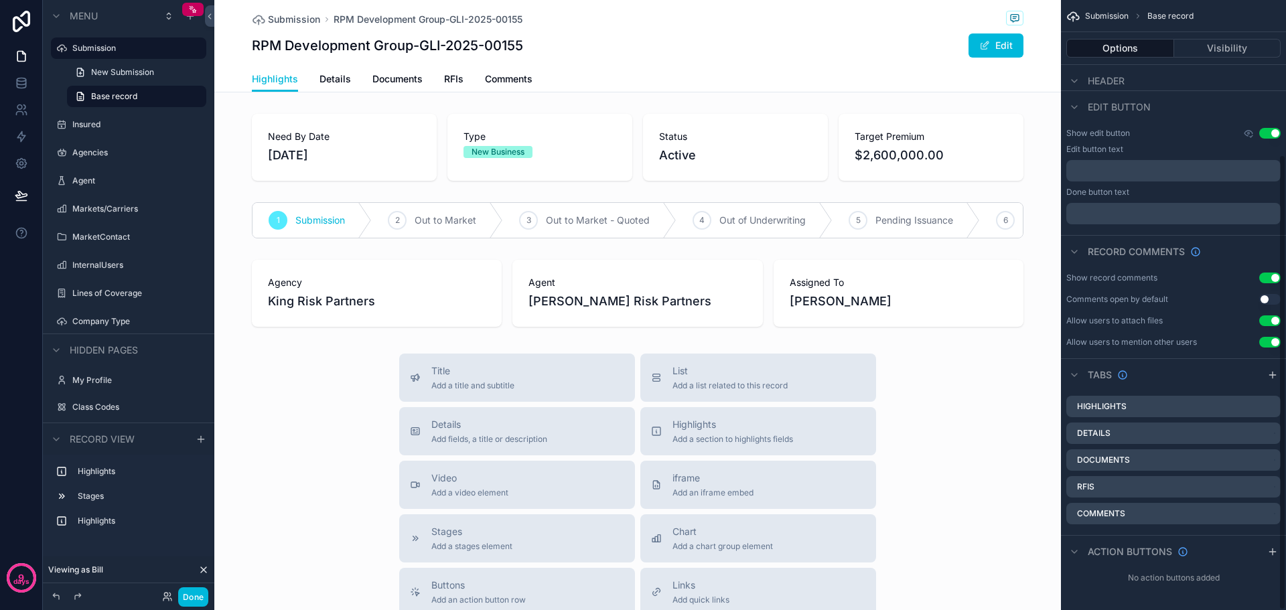
scroll to position [206, 0]
click at [1271, 555] on icon "scrollable content" at bounding box center [1272, 551] width 11 height 11
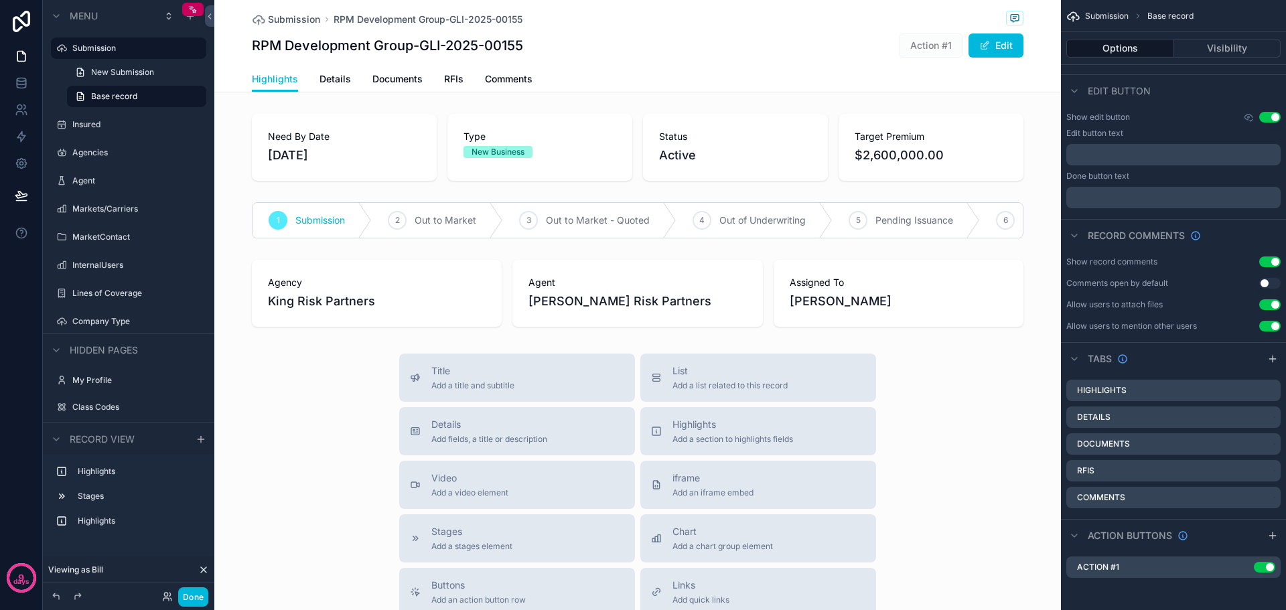
click at [0, 0] on icon "scrollable content" at bounding box center [0, 0] width 0 height 0
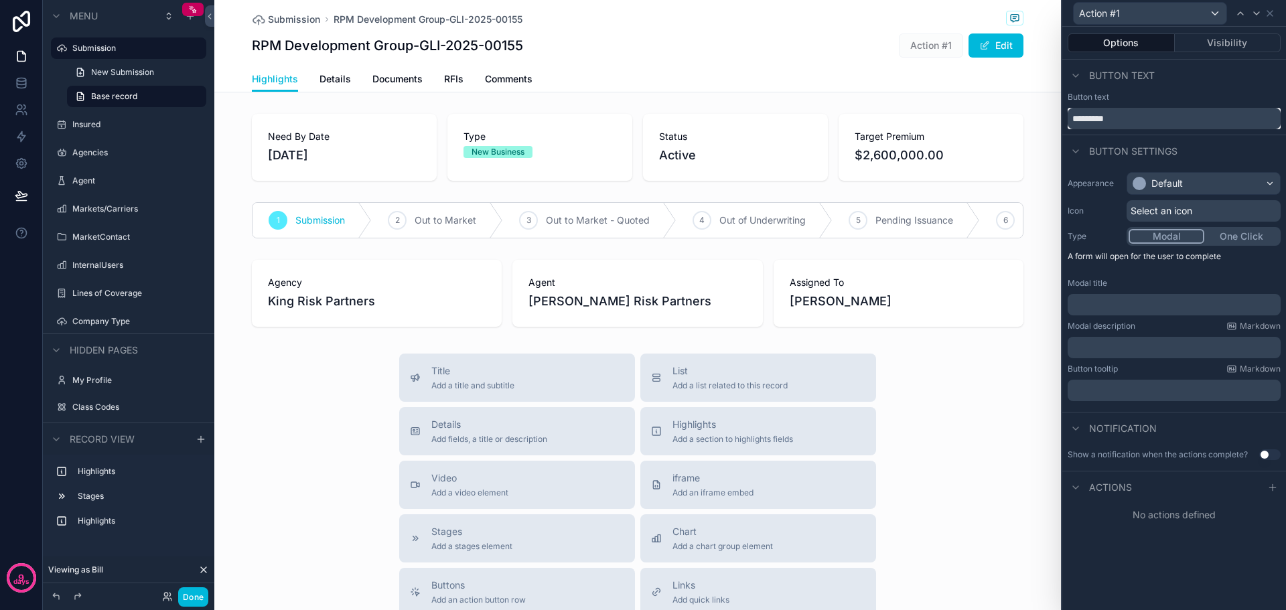
drag, startPoint x: 1127, startPoint y: 117, endPoint x: 1063, endPoint y: 121, distance: 63.8
click at [1063, 121] on div "Button text *********" at bounding box center [1174, 111] width 224 height 38
type input "**********"
click at [1268, 181] on div "Default" at bounding box center [1203, 183] width 153 height 21
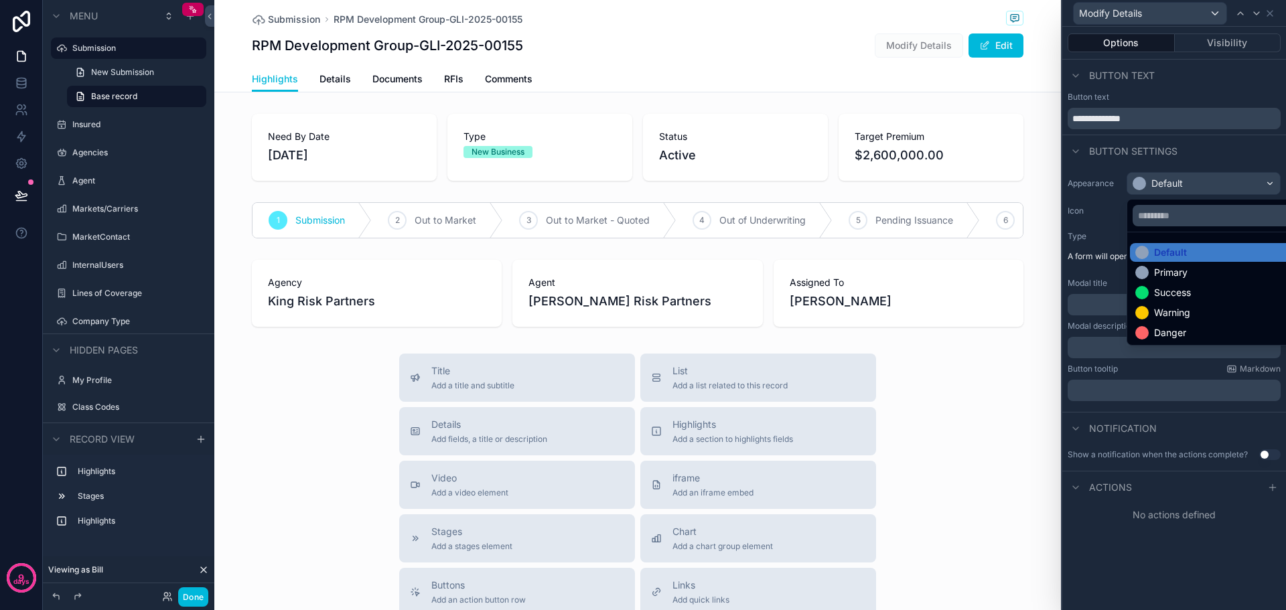
click at [1229, 277] on div "Primary" at bounding box center [1218, 272] width 167 height 13
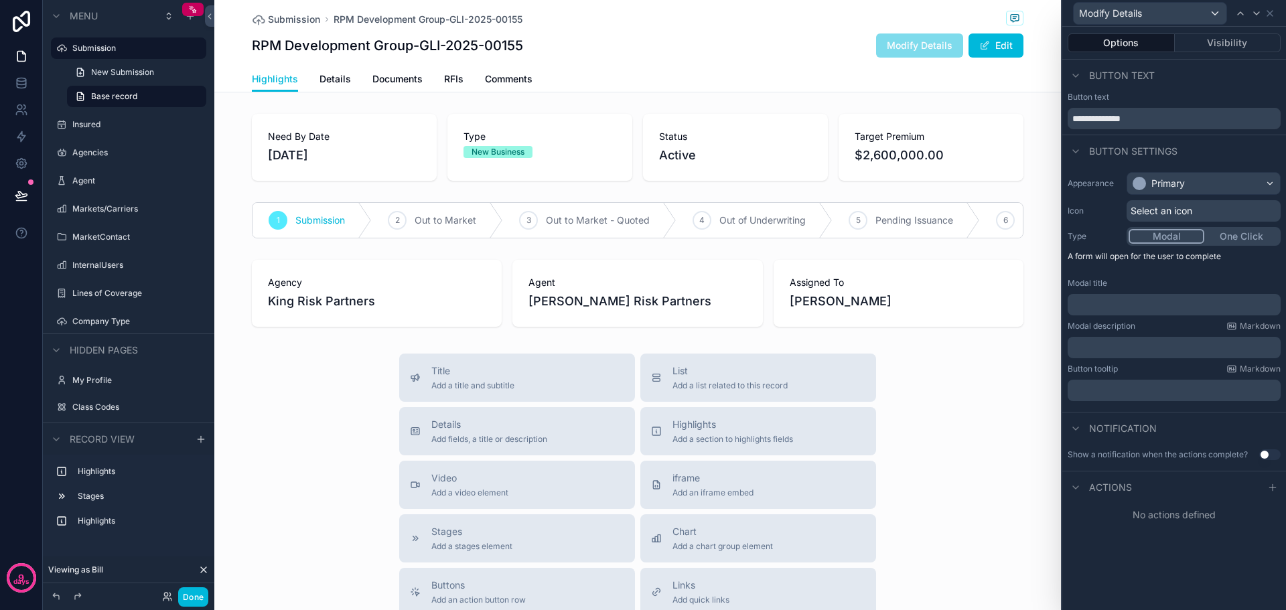
click at [1276, 457] on button "Use setting" at bounding box center [1269, 454] width 21 height 11
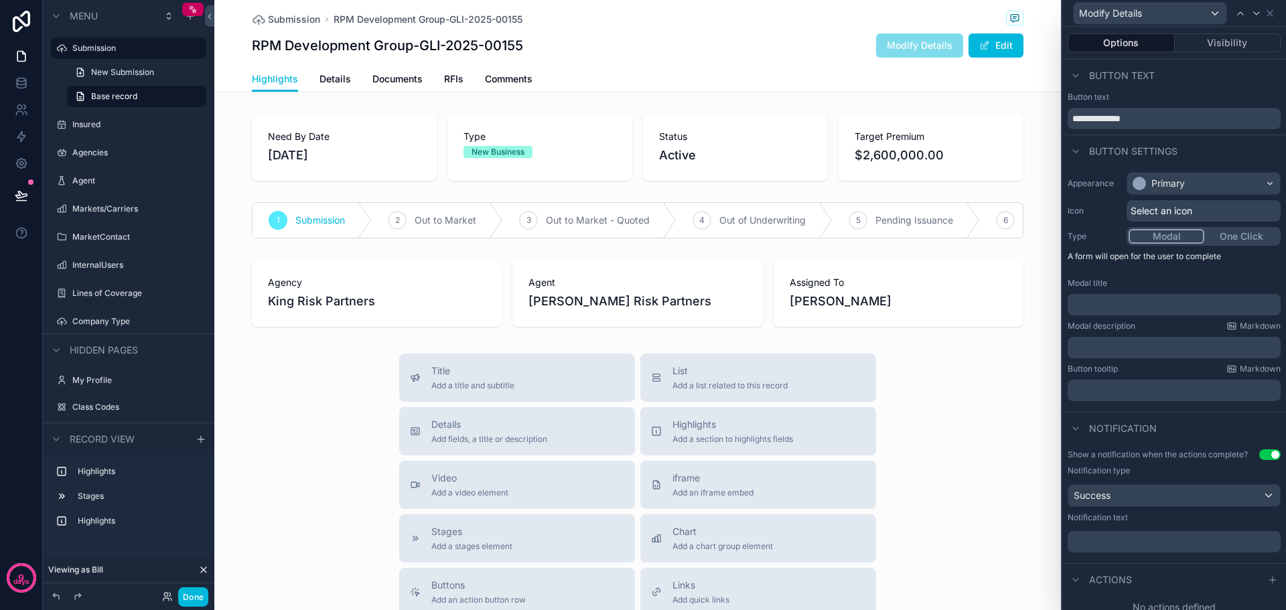
click at [1102, 548] on div "﻿" at bounding box center [1173, 541] width 213 height 21
click at [1101, 540] on p "﻿" at bounding box center [1175, 541] width 205 height 13
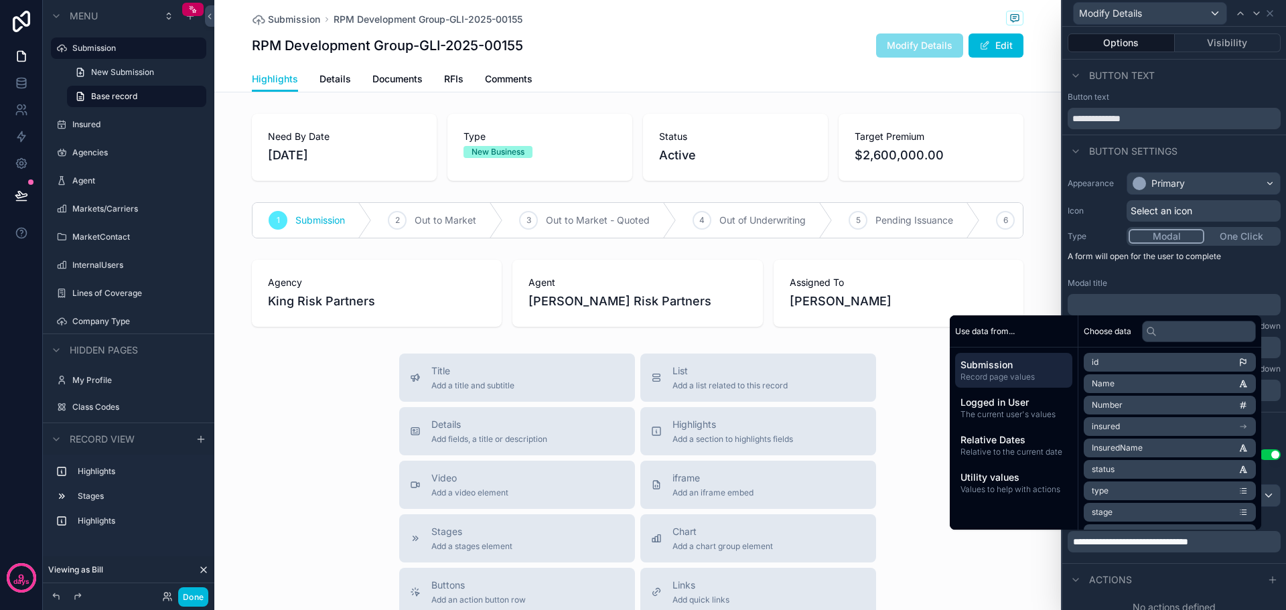
click at [1203, 574] on div "Actions" at bounding box center [1174, 579] width 224 height 32
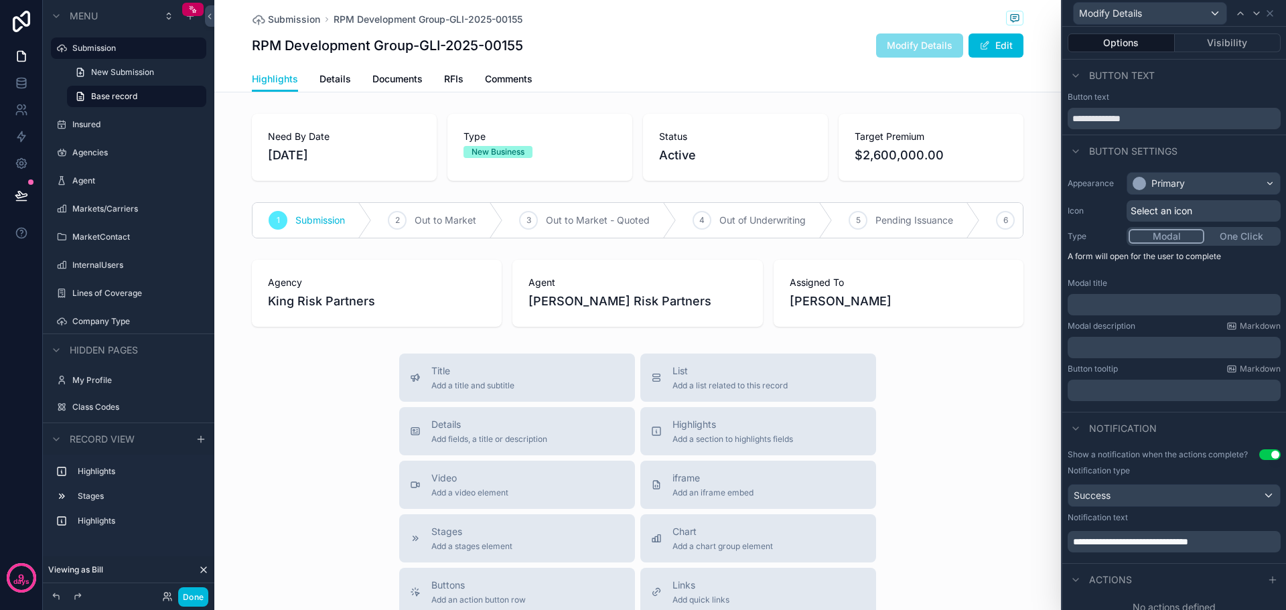
click at [1188, 543] on span "**********" at bounding box center [1130, 541] width 115 height 9
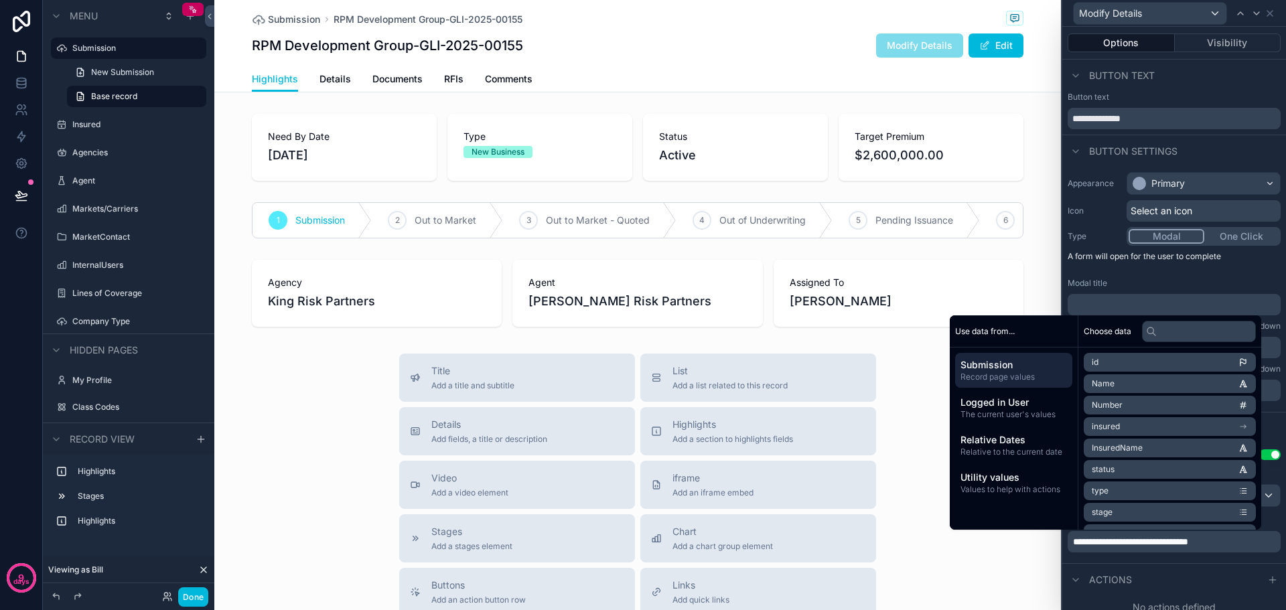
click at [1188, 542] on span "**********" at bounding box center [1130, 541] width 115 height 9
click at [1147, 569] on div "Actions" at bounding box center [1174, 579] width 224 height 32
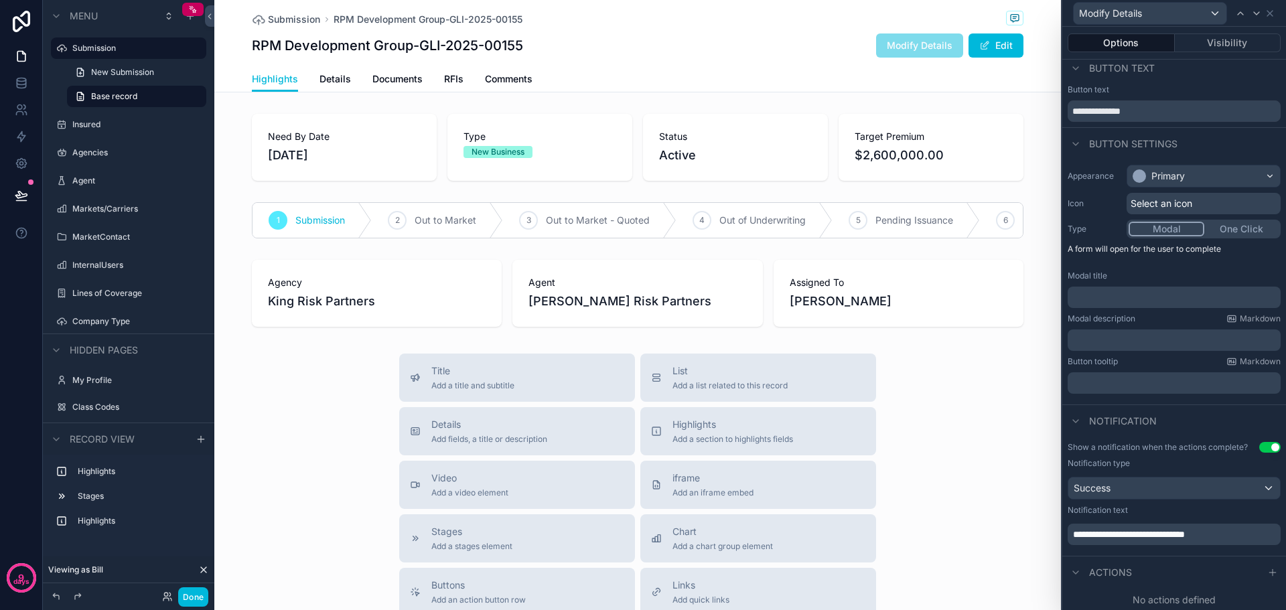
scroll to position [9, 0]
click at [1267, 573] on icon at bounding box center [1272, 570] width 11 height 11
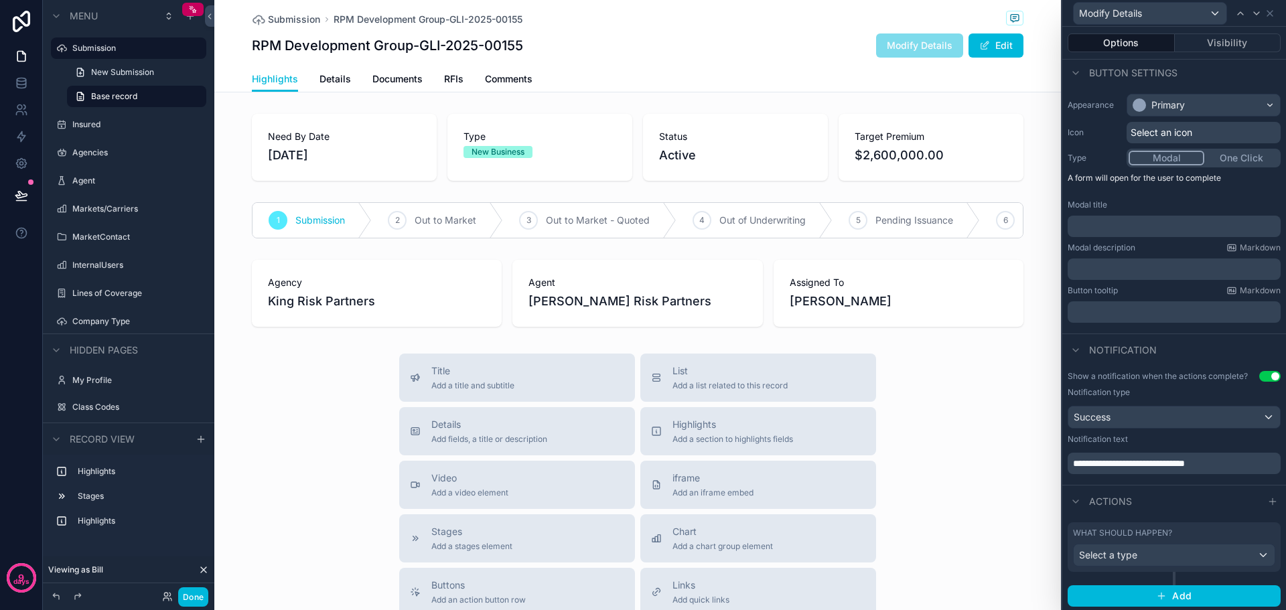
scroll to position [80, 0]
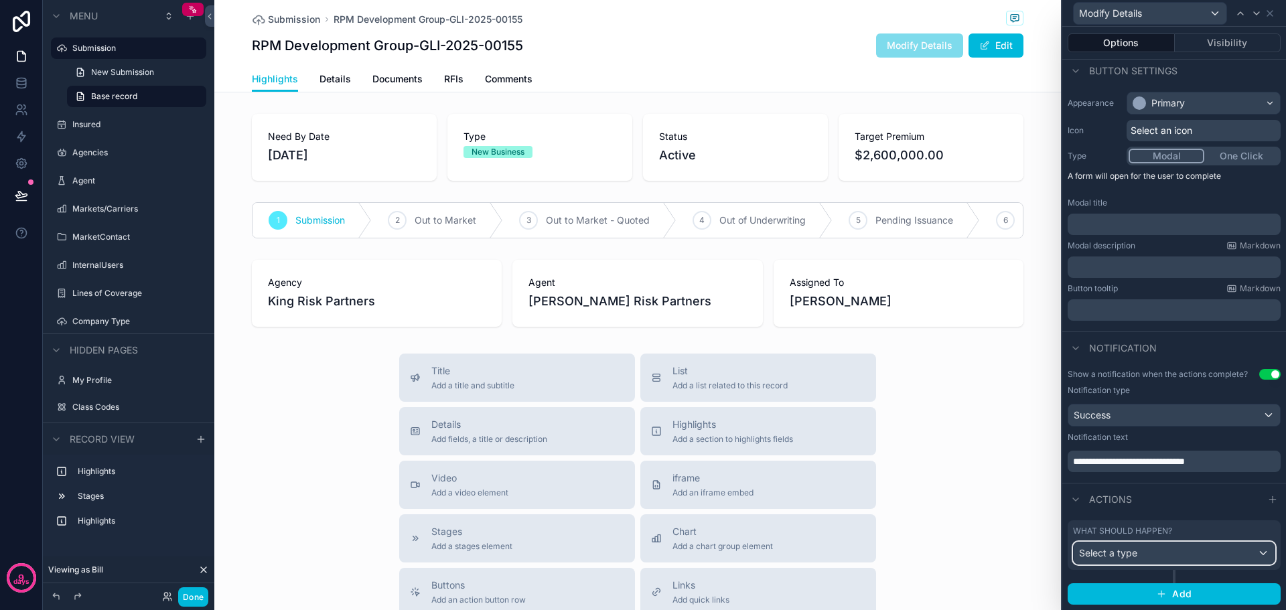
click at [1135, 551] on span "Select a type" at bounding box center [1108, 552] width 58 height 11
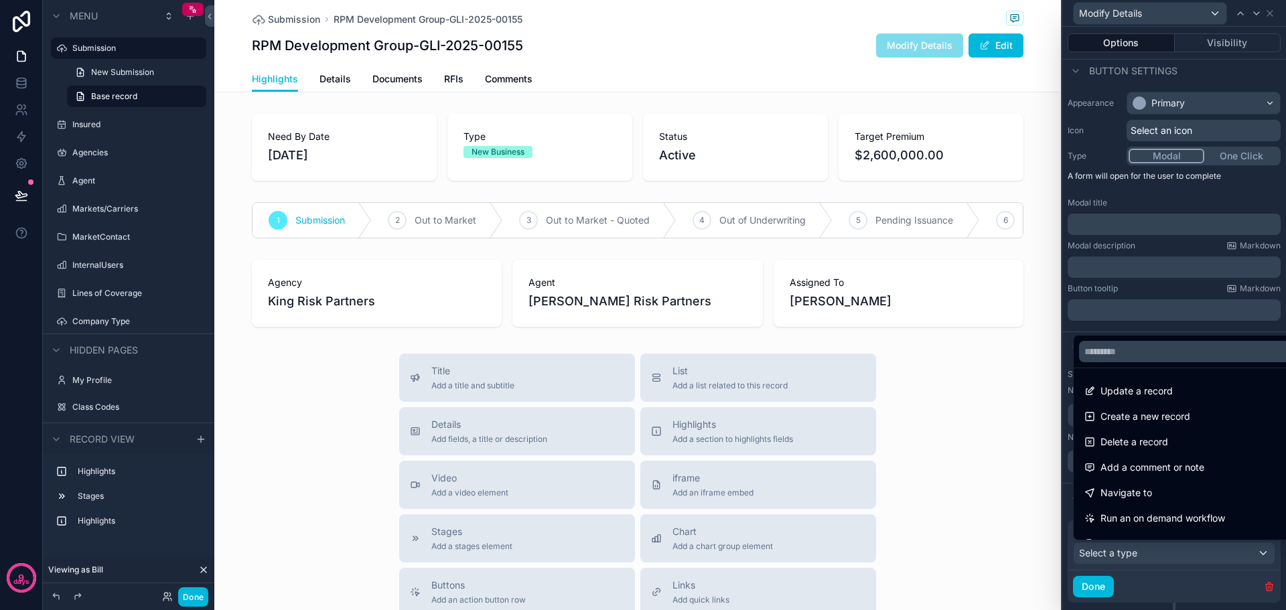
click at [1146, 391] on span "Update a record" at bounding box center [1136, 391] width 72 height 16
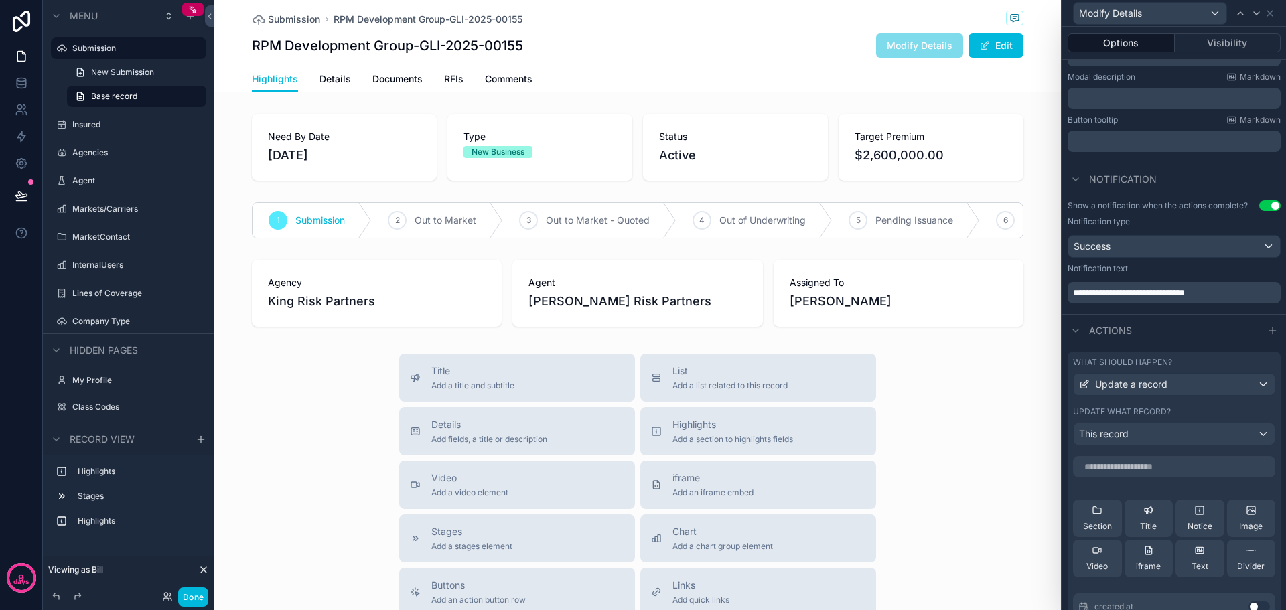
scroll to position [348, 0]
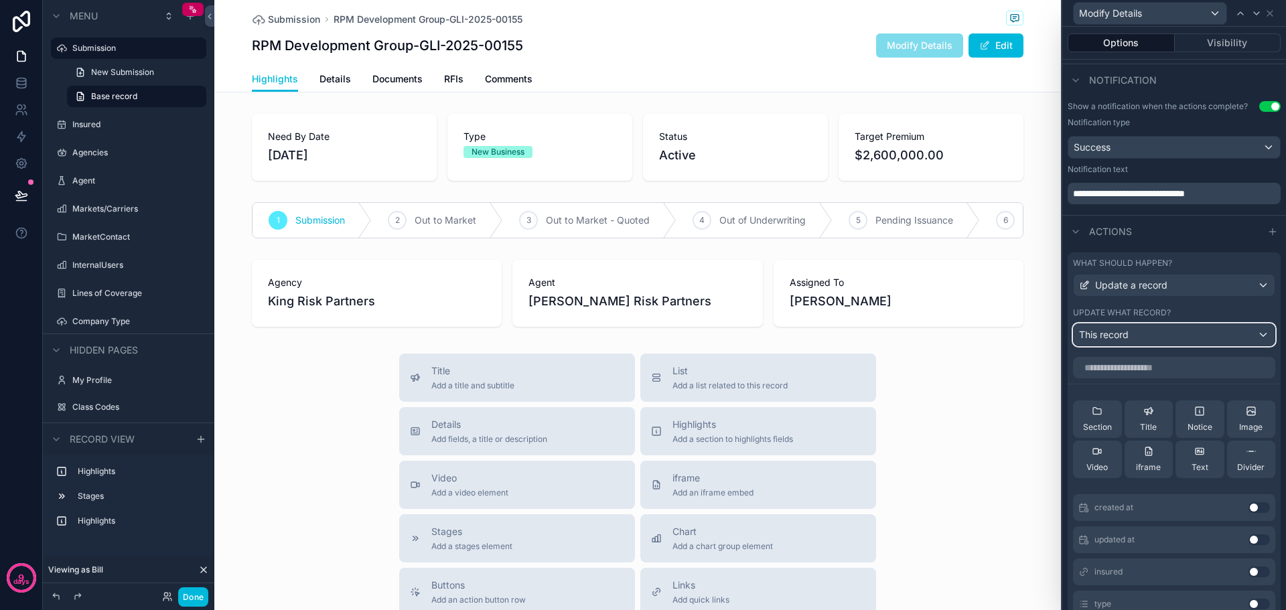
click at [1167, 335] on div "This record" at bounding box center [1174, 334] width 201 height 21
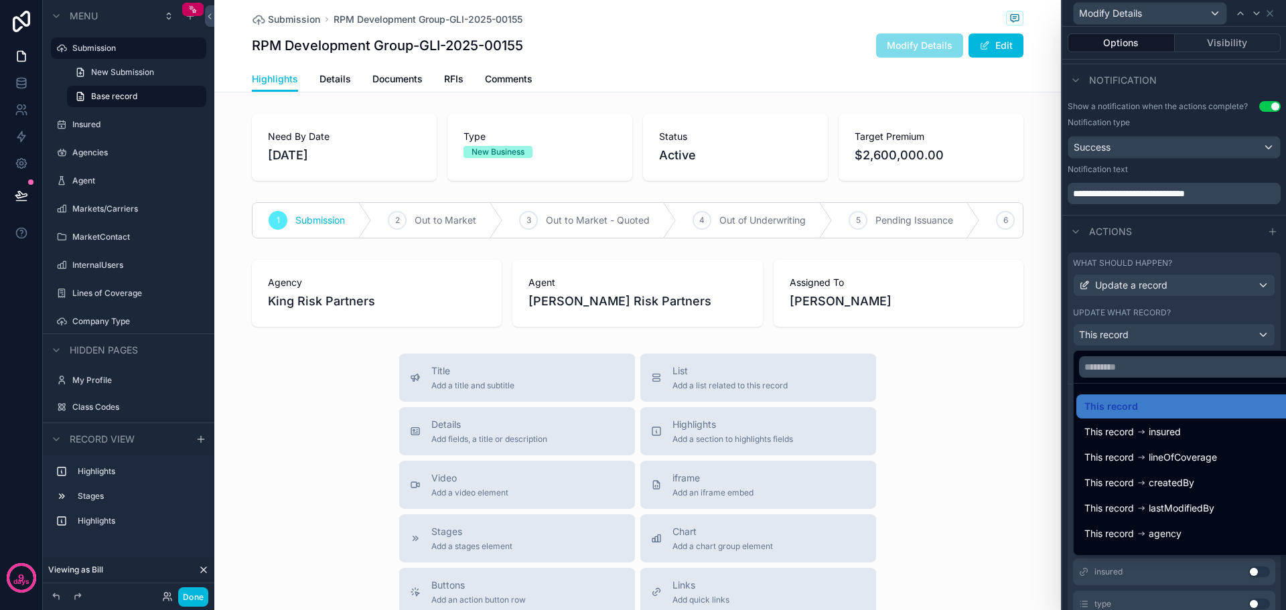
click at [1167, 335] on div at bounding box center [1174, 305] width 224 height 610
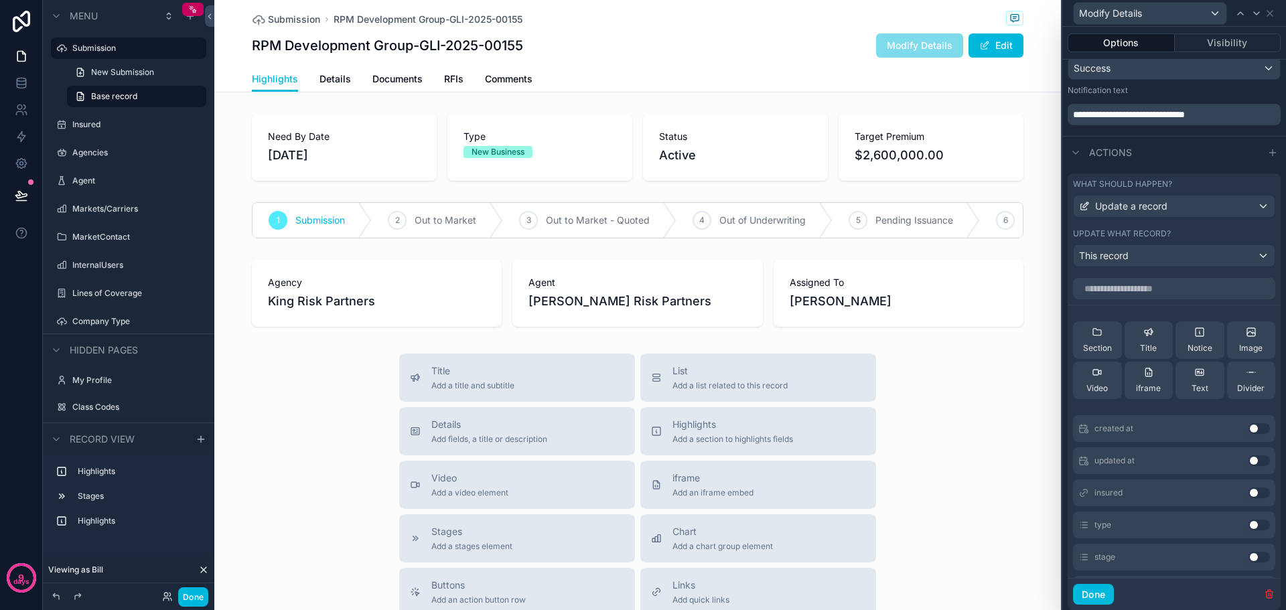
scroll to position [467, 0]
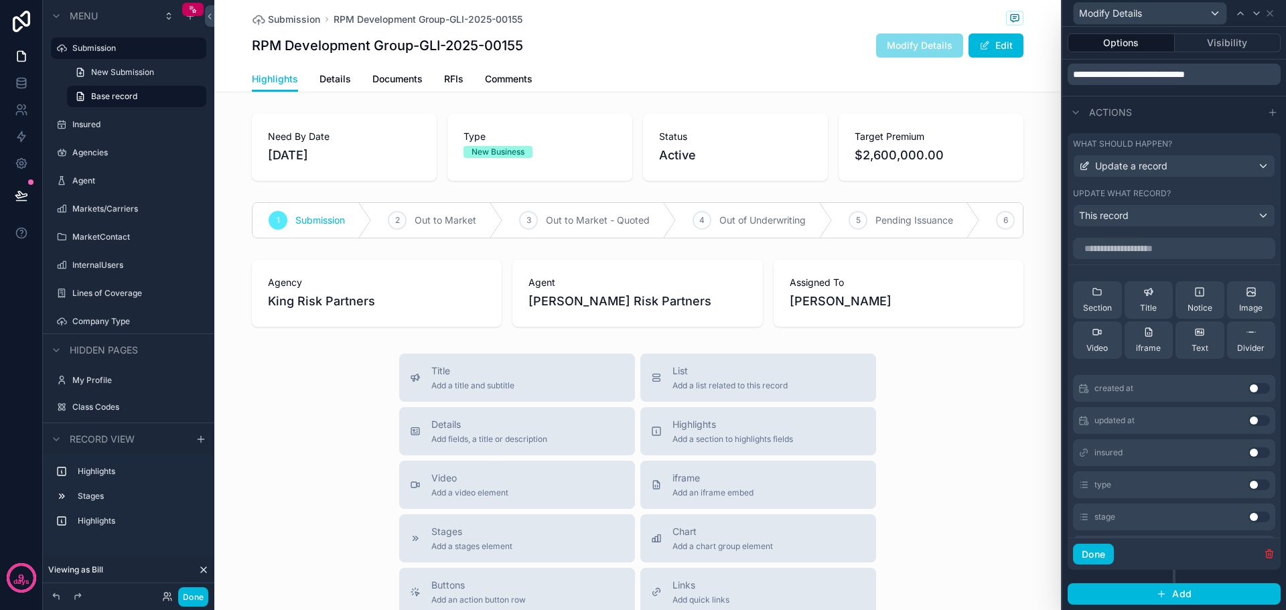
click at [1249, 485] on button "Use setting" at bounding box center [1258, 484] width 21 height 11
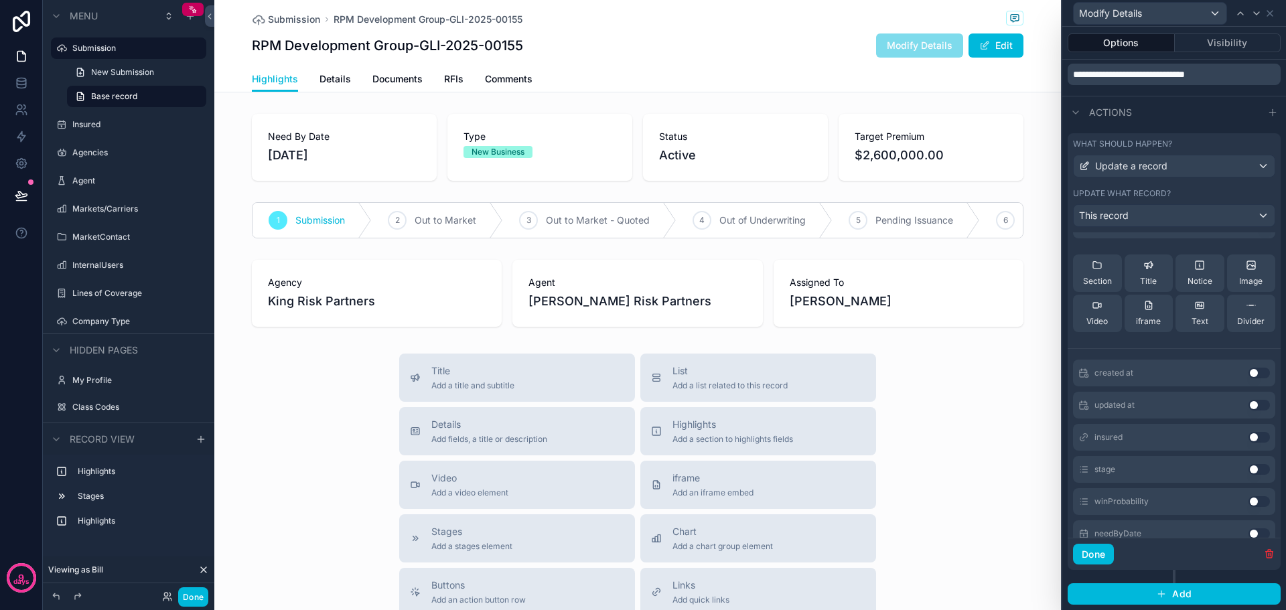
scroll to position [201, 0]
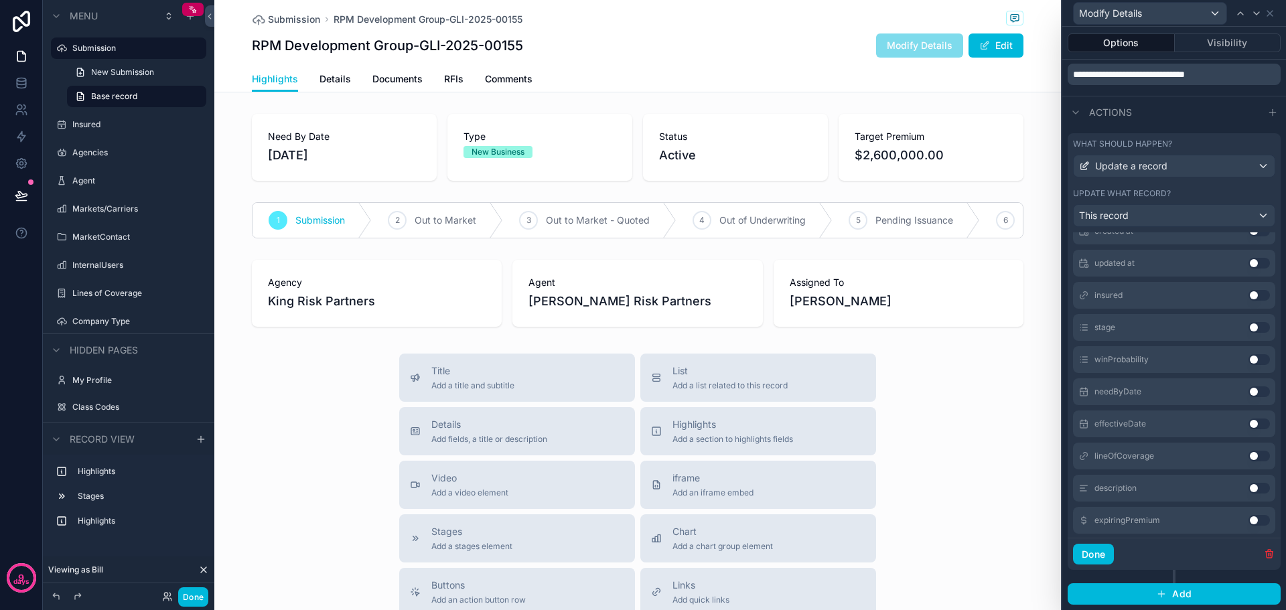
click at [1248, 360] on button "Use setting" at bounding box center [1258, 359] width 21 height 11
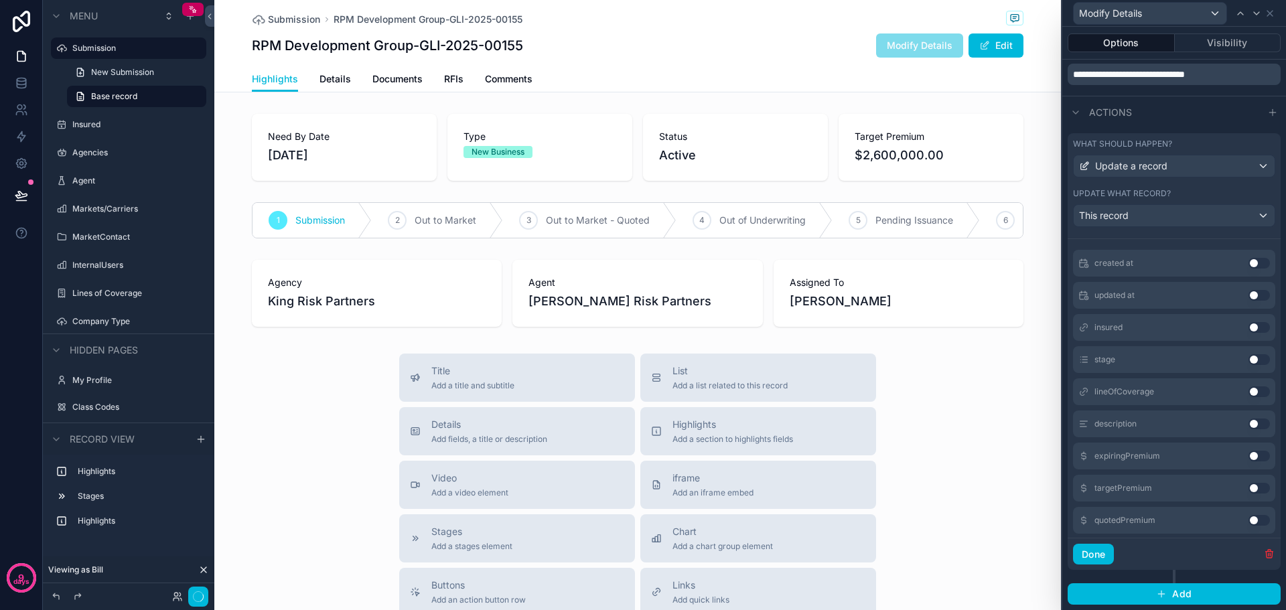
scroll to position [297, 0]
click at [1248, 421] on button "Use setting" at bounding box center [1258, 424] width 21 height 11
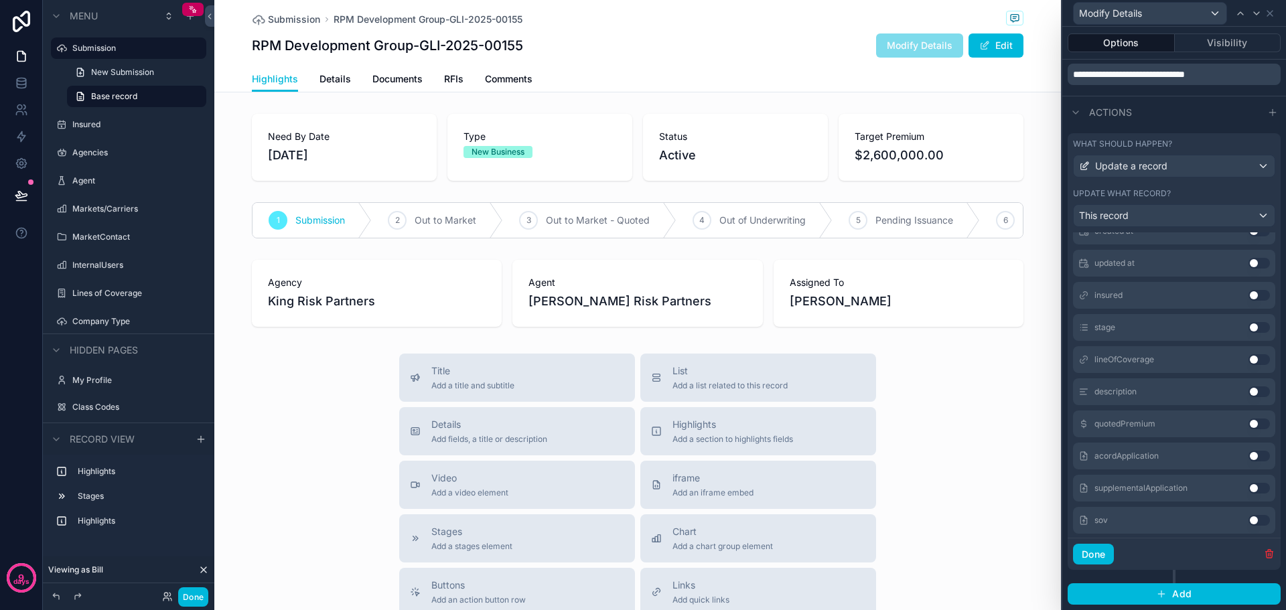
click at [1248, 421] on button "Use setting" at bounding box center [1258, 424] width 21 height 11
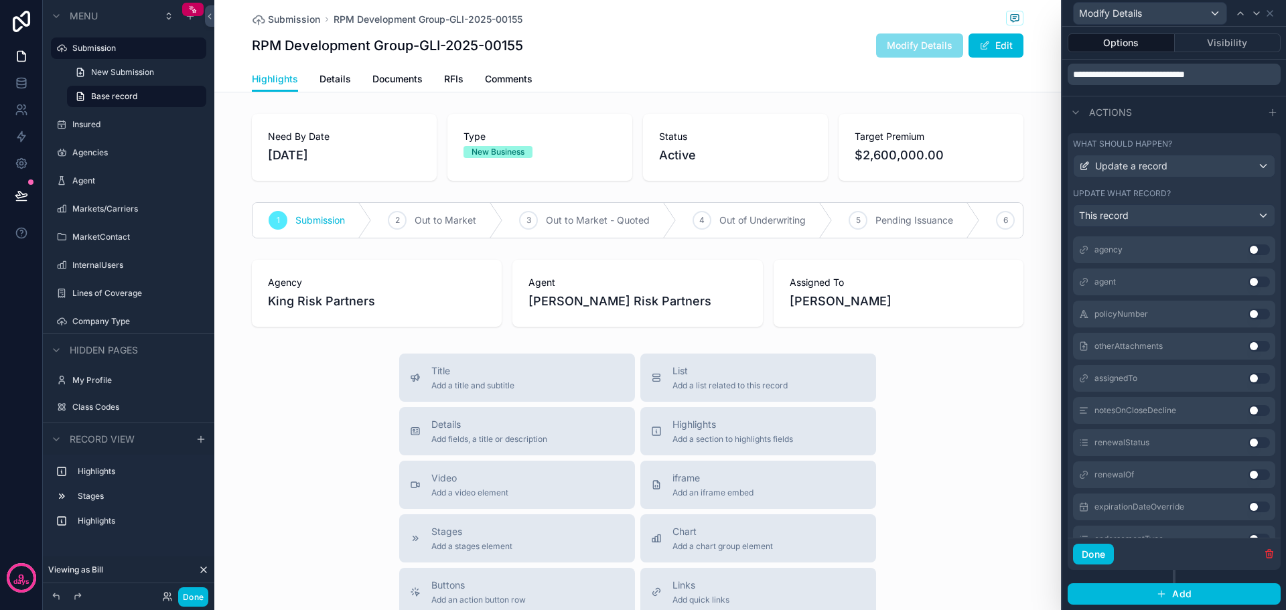
click at [1248, 380] on button "Use setting" at bounding box center [1258, 378] width 21 height 11
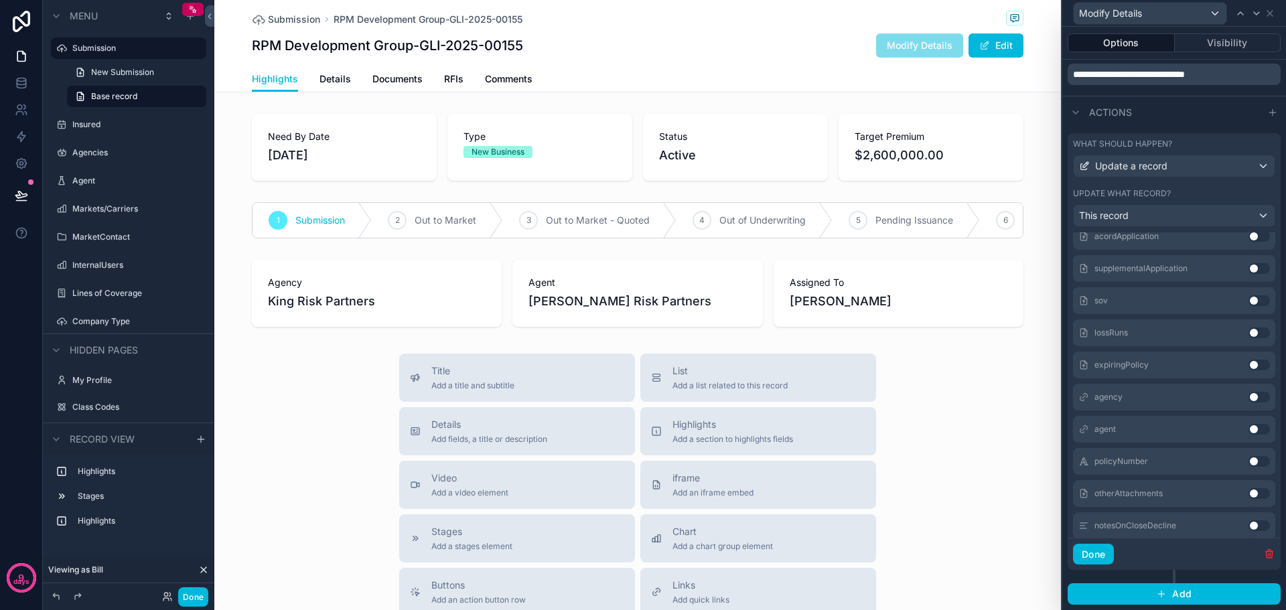
scroll to position [636, 0]
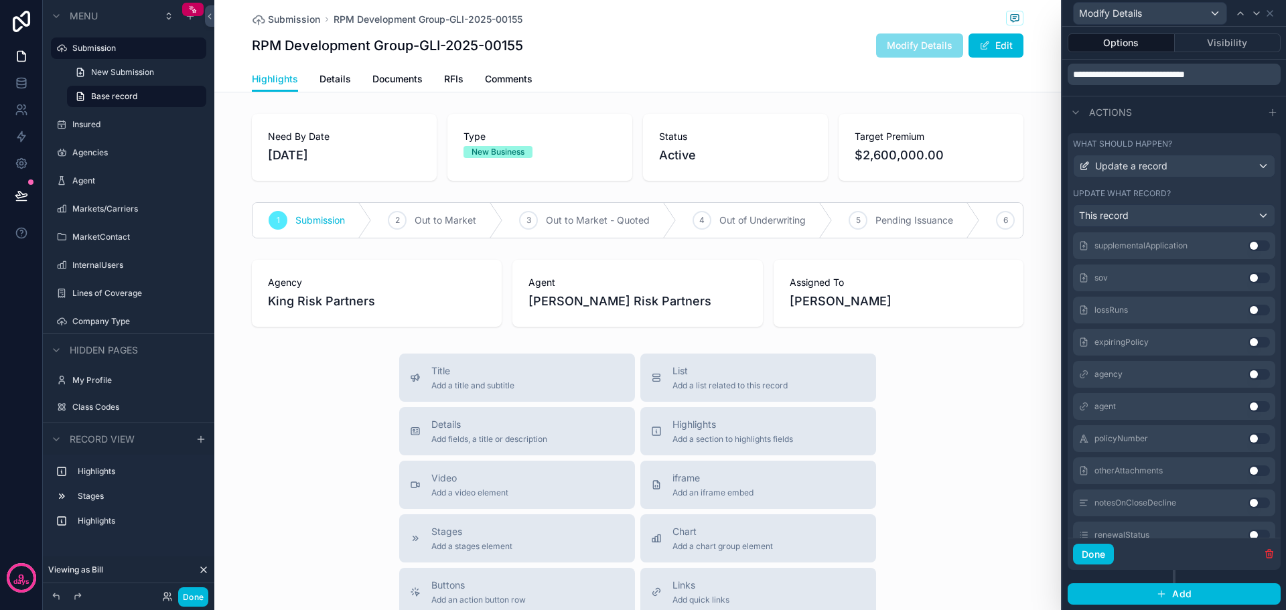
click at [1248, 374] on button "Use setting" at bounding box center [1258, 374] width 21 height 11
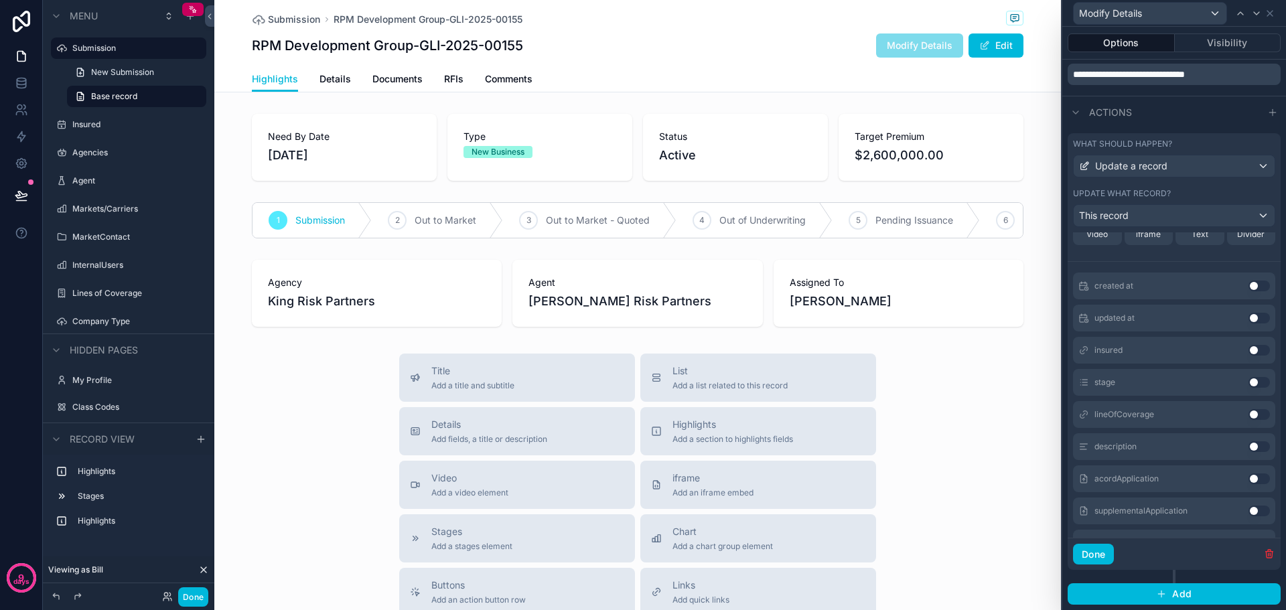
click at [1248, 447] on button "Use setting" at bounding box center [1258, 446] width 21 height 11
click at [1248, 379] on button "Use setting" at bounding box center [1258, 378] width 21 height 11
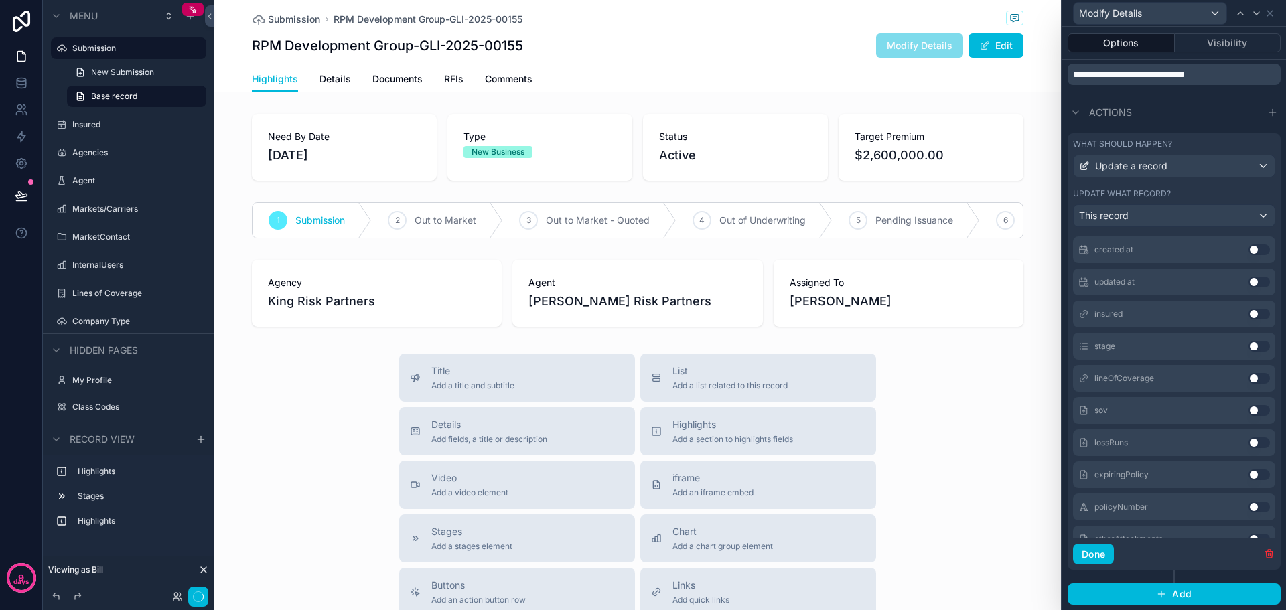
scroll to position [600, 0]
click at [1248, 409] on button "Use setting" at bounding box center [1258, 410] width 21 height 11
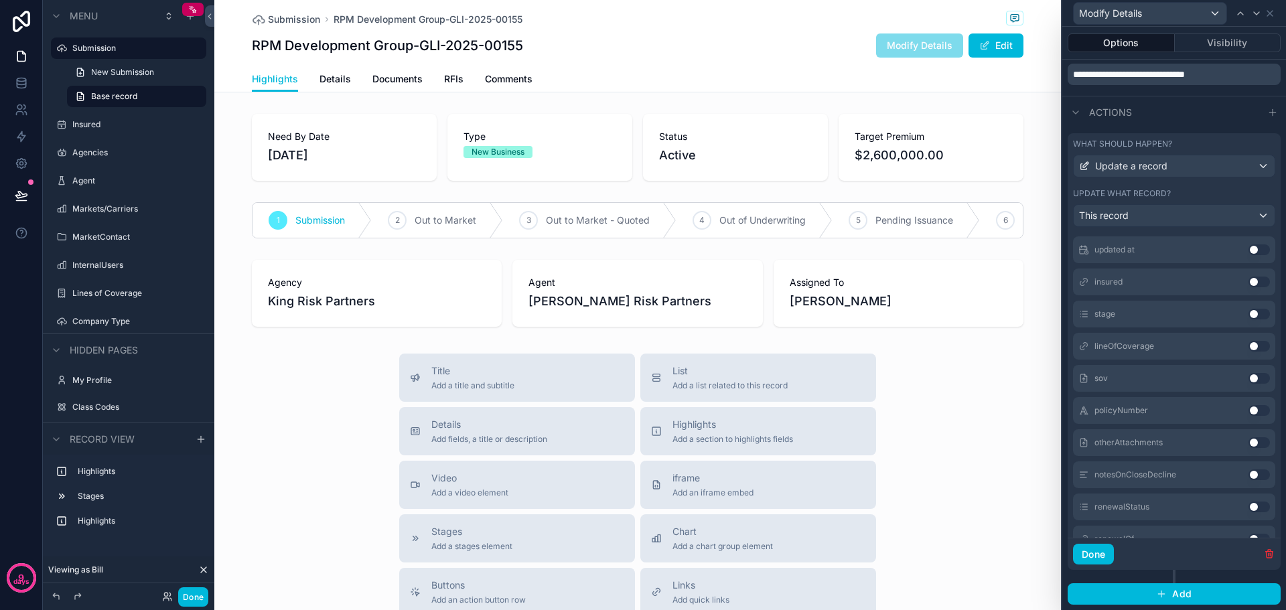
click at [1248, 379] on button "Use setting" at bounding box center [1258, 378] width 21 height 11
click at [1248, 410] on button "Use setting" at bounding box center [1258, 410] width 21 height 11
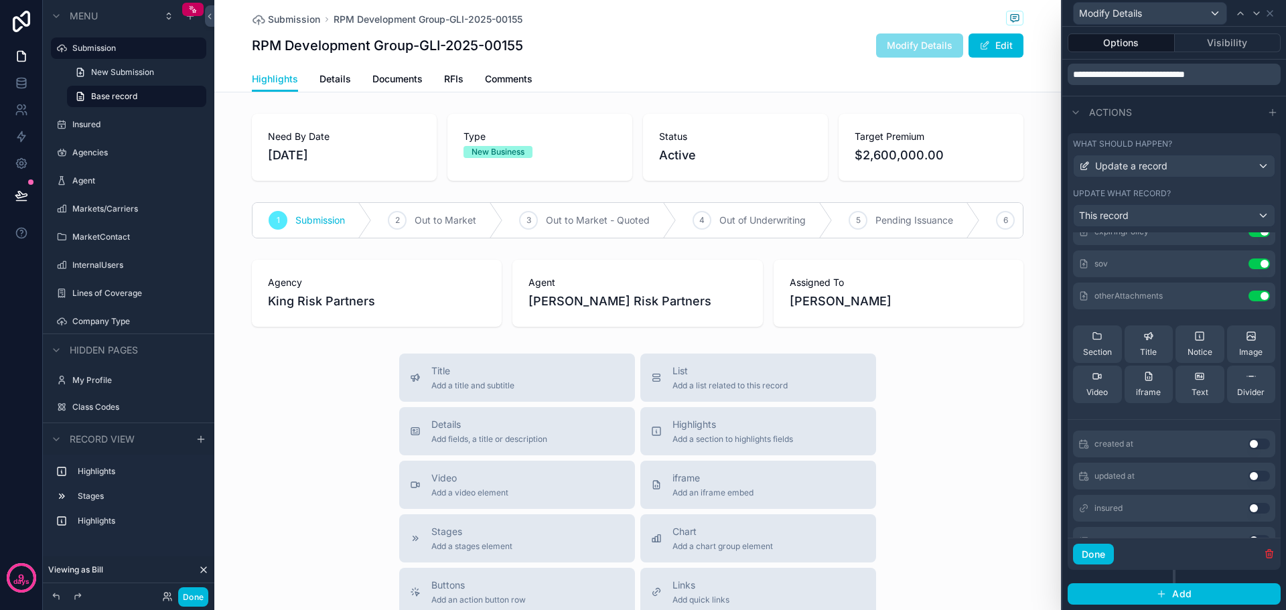
scroll to position [0, 0]
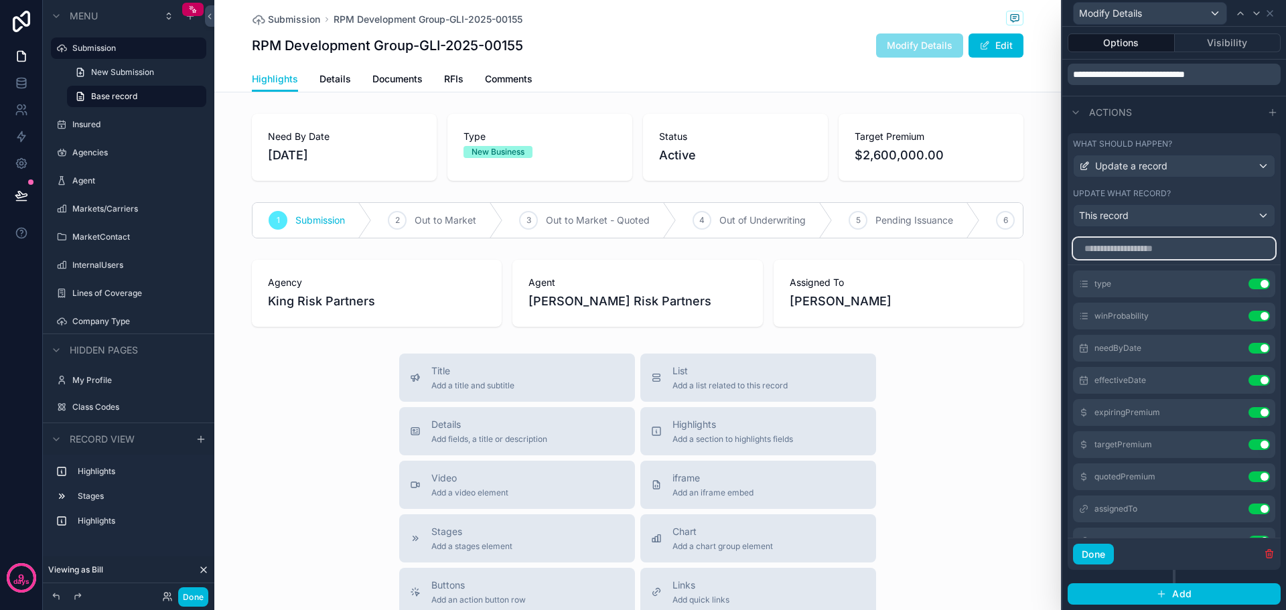
click at [1124, 248] on input "text" at bounding box center [1174, 248] width 202 height 21
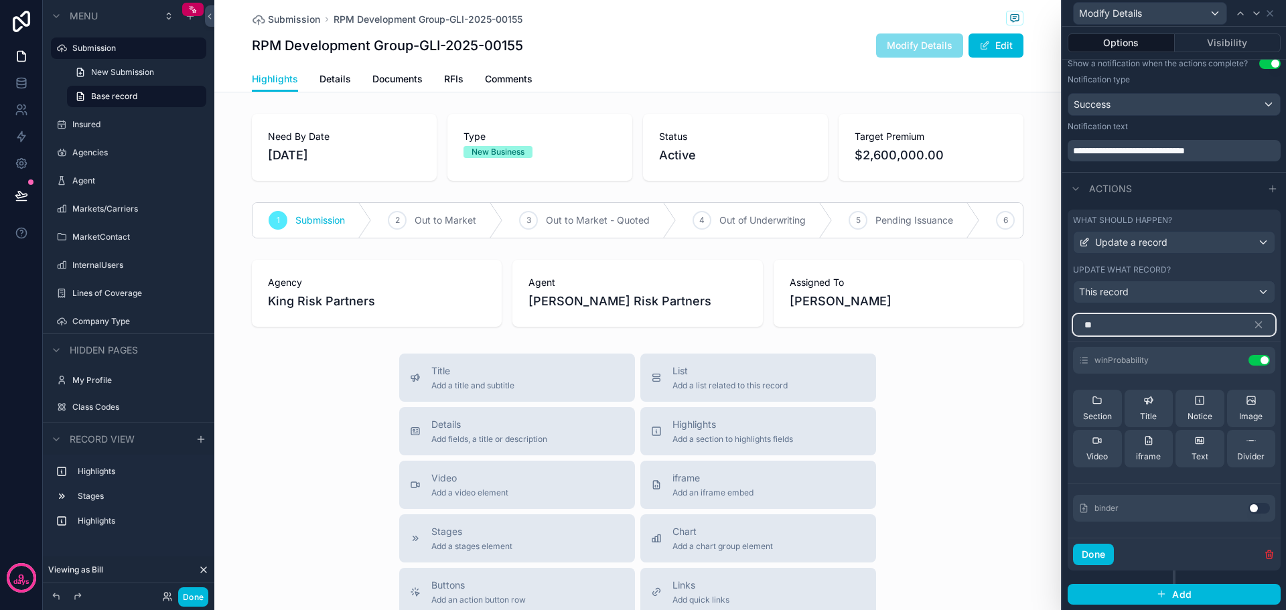
scroll to position [359, 0]
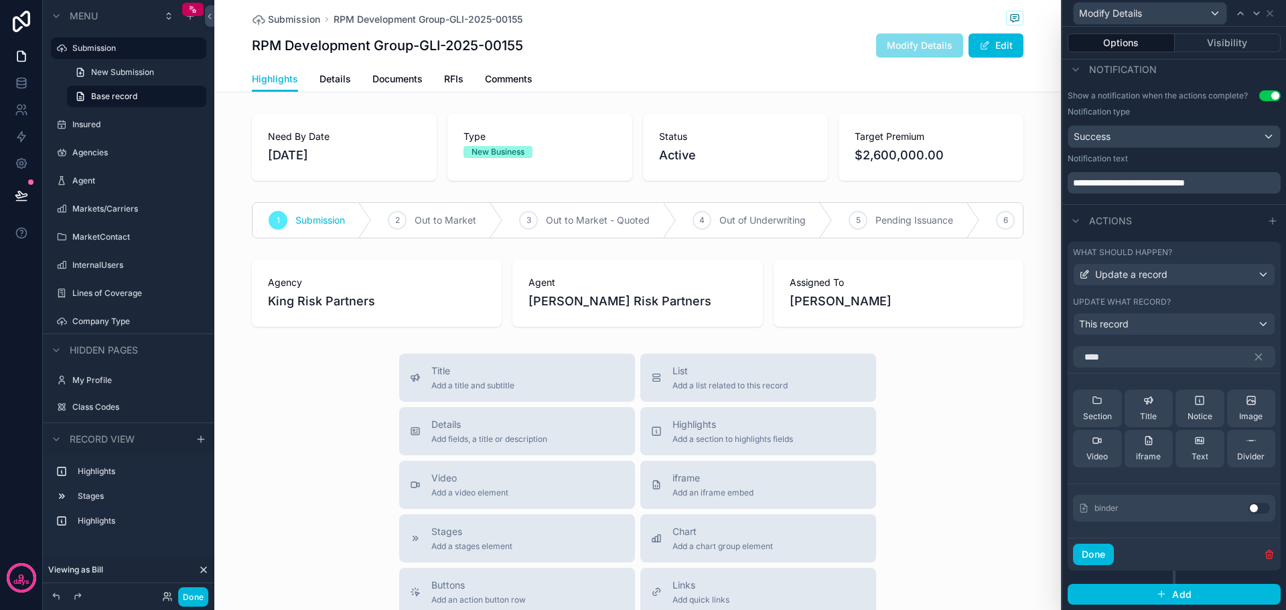
click at [1253, 510] on button "Use setting" at bounding box center [1258, 508] width 21 height 11
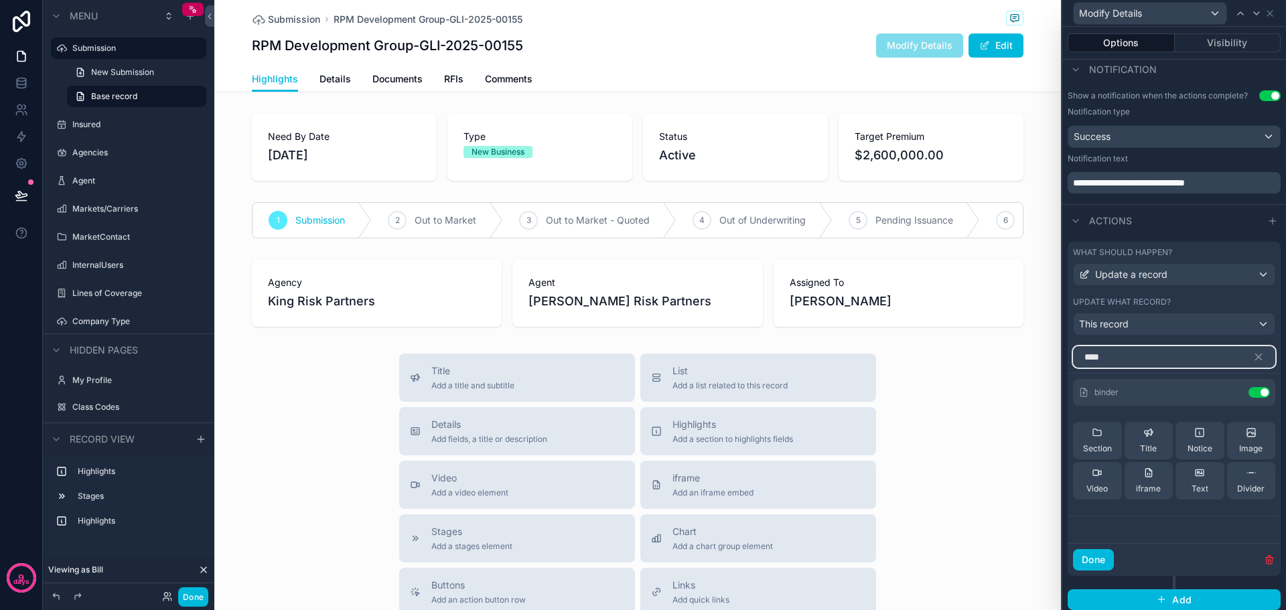
drag, startPoint x: 1111, startPoint y: 355, endPoint x: 1079, endPoint y: 358, distance: 32.3
click at [1079, 358] on input "****" at bounding box center [1174, 356] width 202 height 21
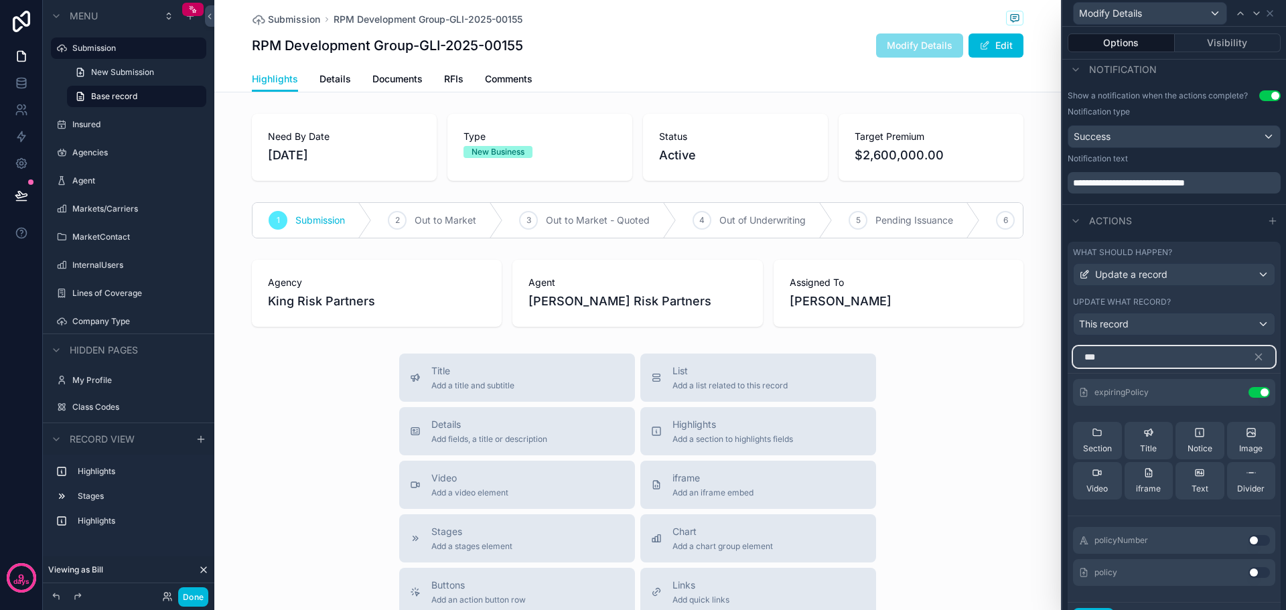
type input "***"
click at [1257, 574] on button "Use setting" at bounding box center [1258, 572] width 21 height 11
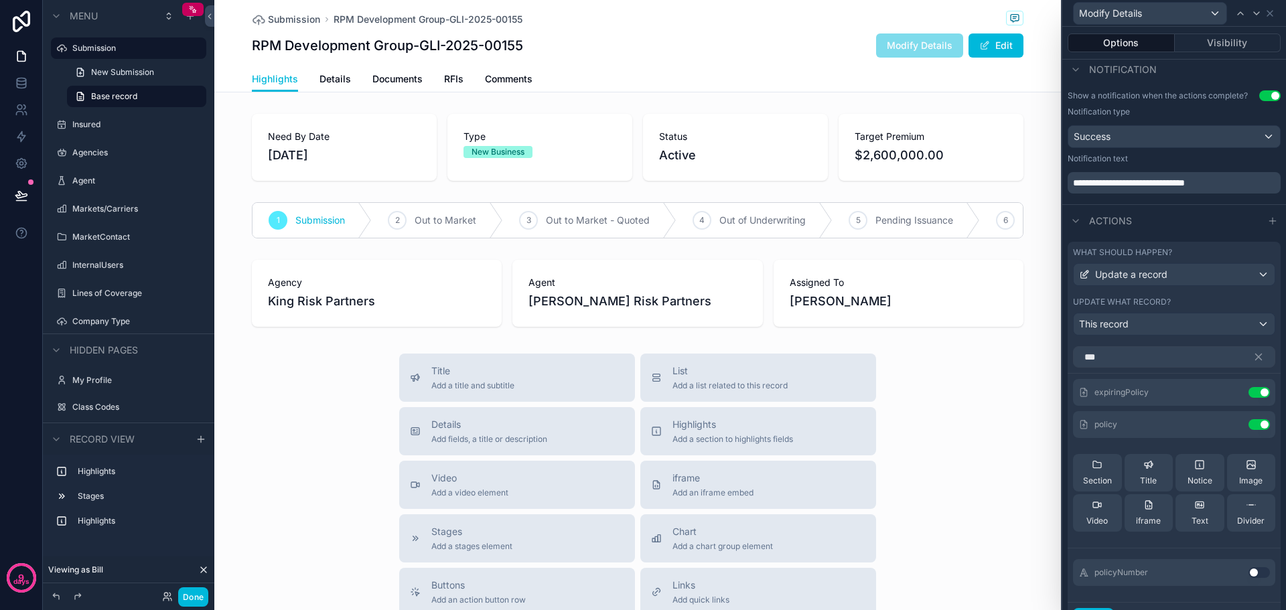
click at [968, 477] on div "Title Add a title and subtitle List Add a list related to this record Details A…" at bounding box center [637, 592] width 846 height 477
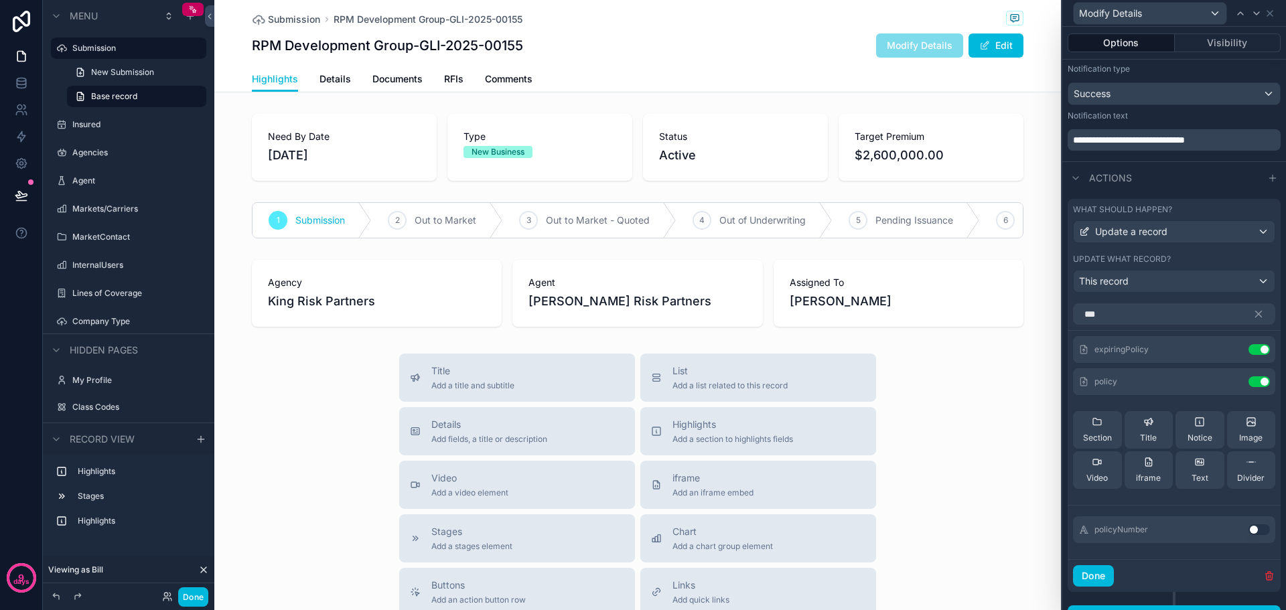
scroll to position [423, 0]
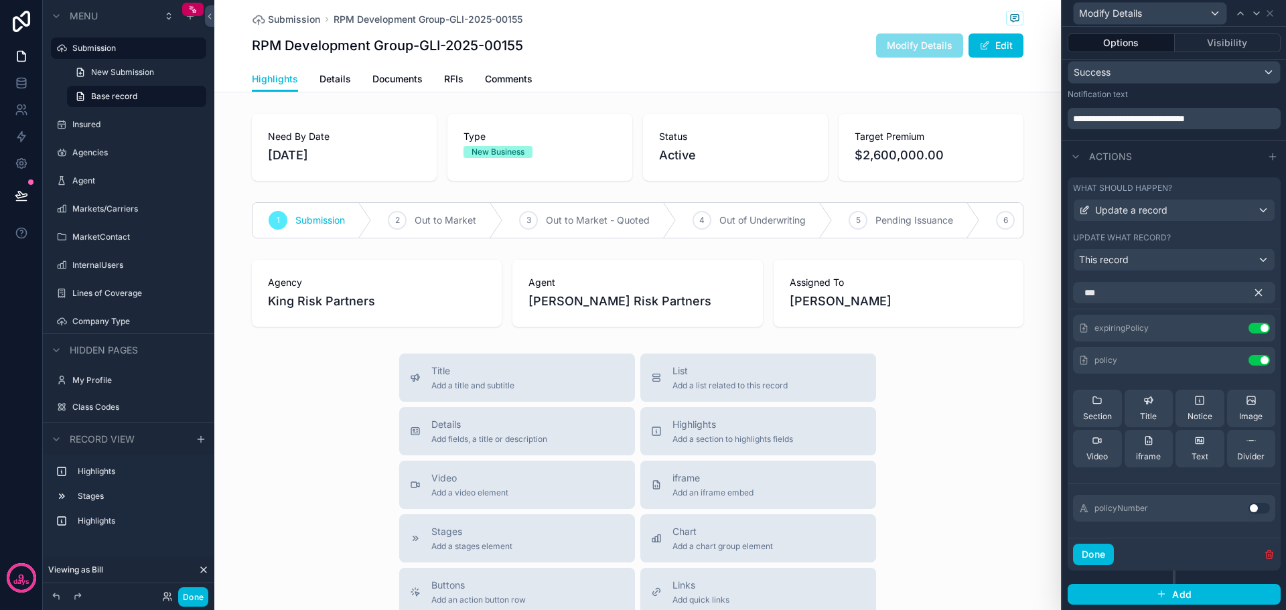
click at [1256, 291] on icon "button" at bounding box center [1259, 293] width 6 height 6
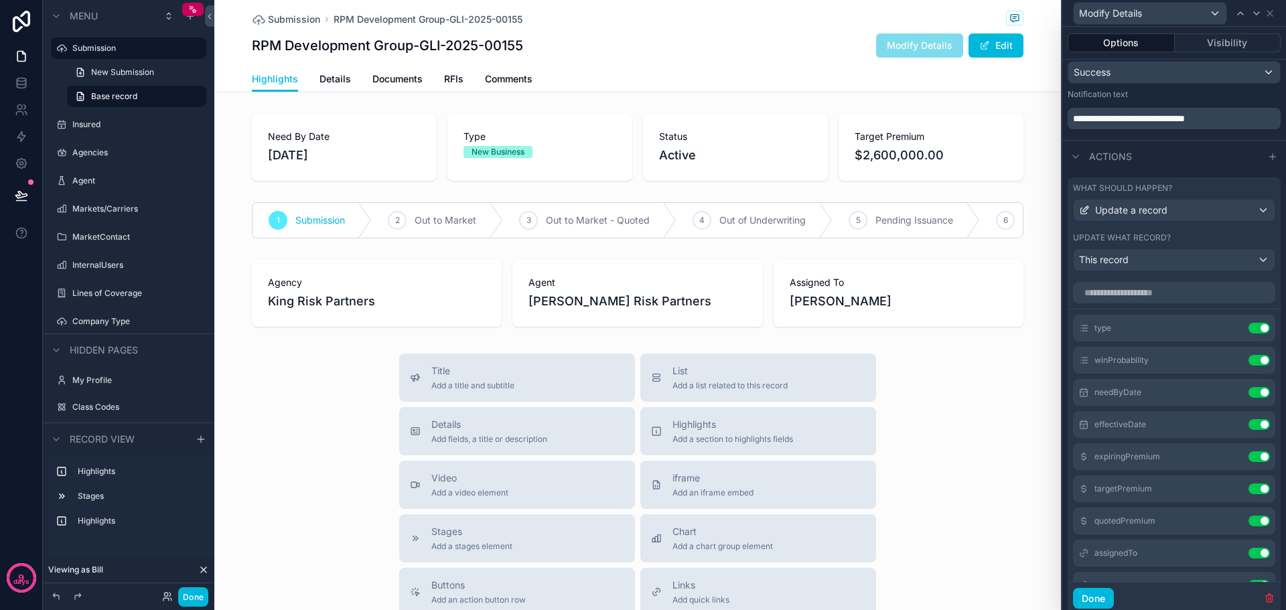
click at [0, 0] on icon at bounding box center [0, 0] width 0 height 0
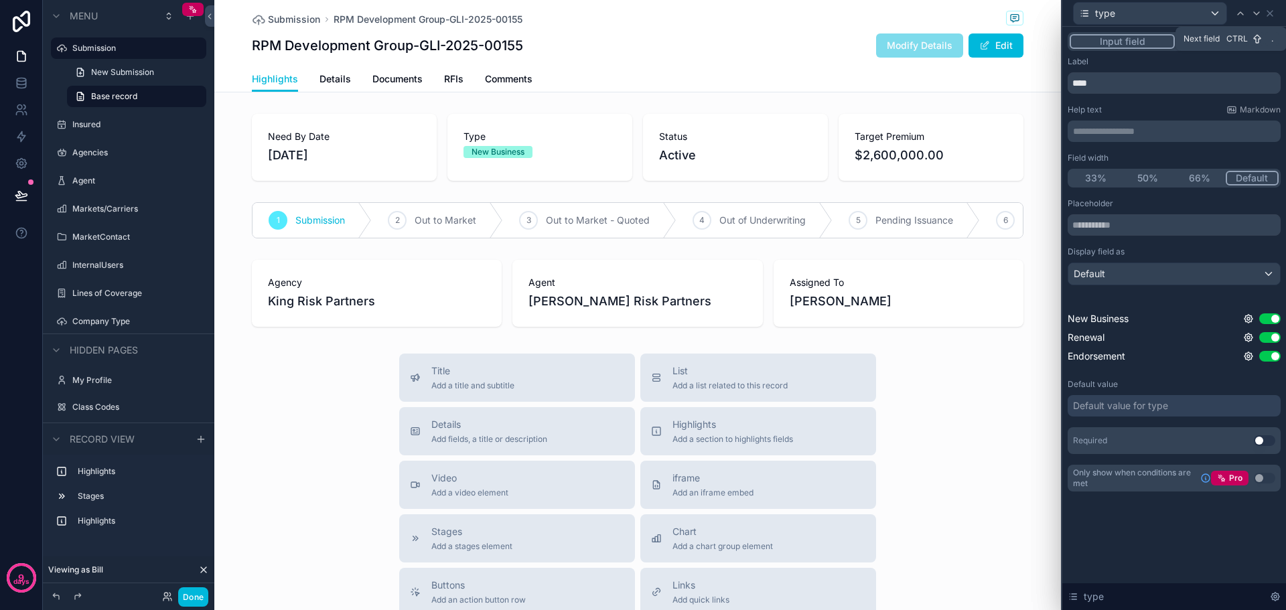
click at [1255, 11] on icon at bounding box center [1256, 13] width 11 height 11
click at [1254, 15] on icon at bounding box center [1256, 13] width 11 height 11
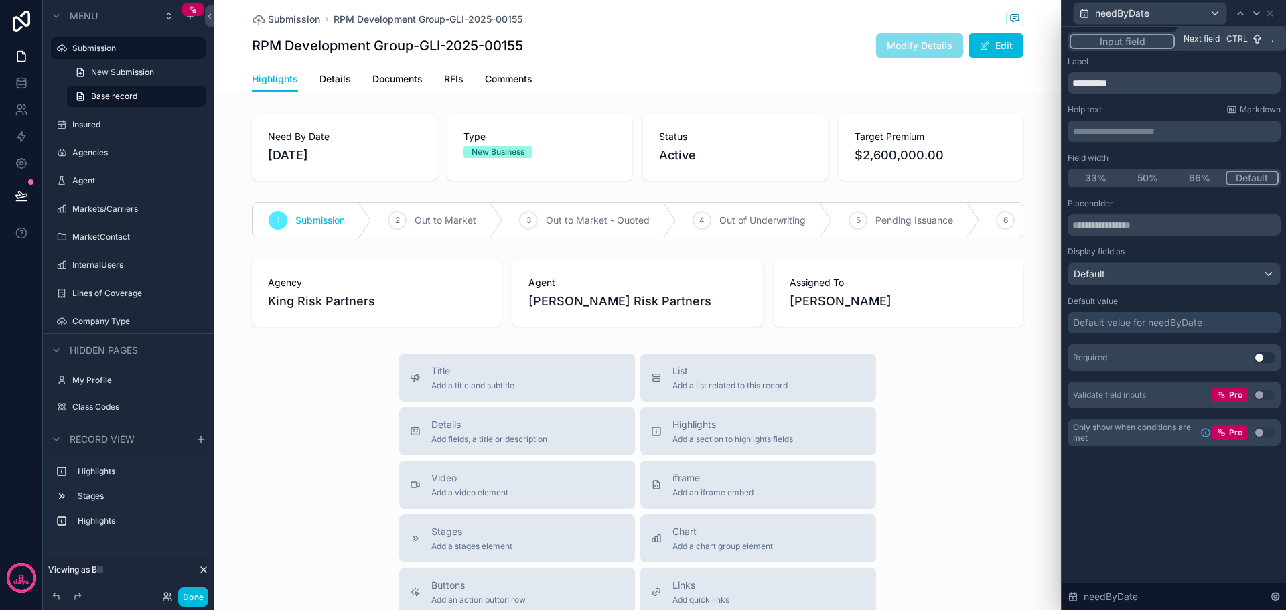
click at [1258, 10] on icon at bounding box center [1256, 13] width 11 height 11
click at [1253, 13] on icon at bounding box center [1256, 13] width 11 height 11
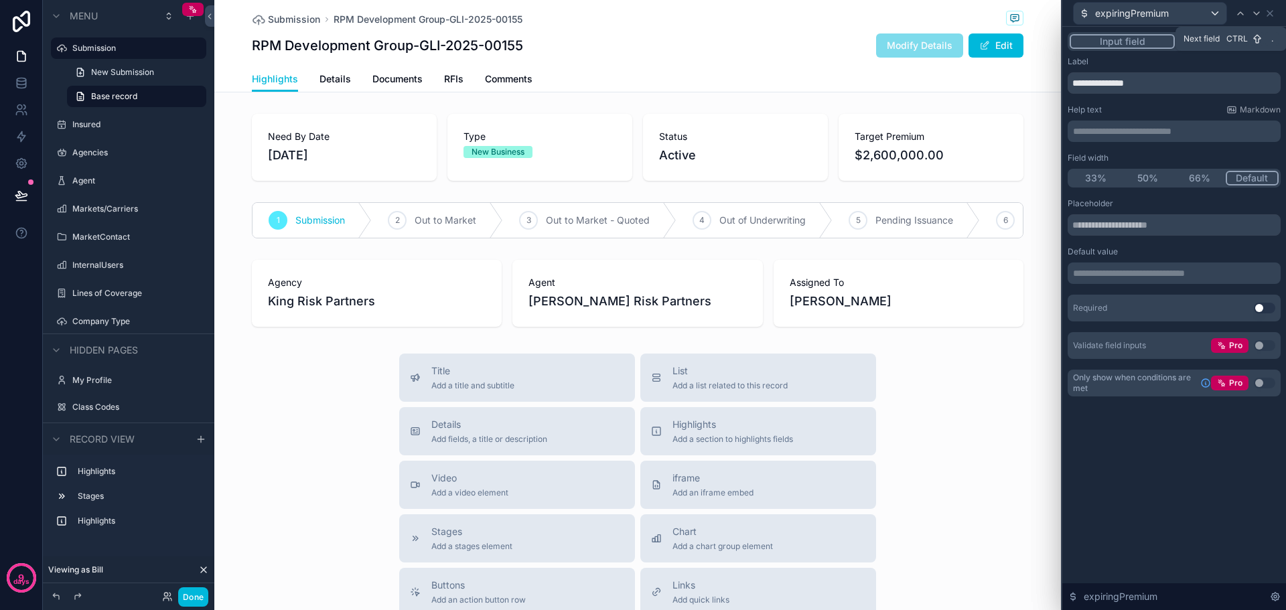
click at [1255, 11] on icon at bounding box center [1256, 13] width 11 height 11
click at [1258, 11] on icon at bounding box center [1256, 13] width 11 height 11
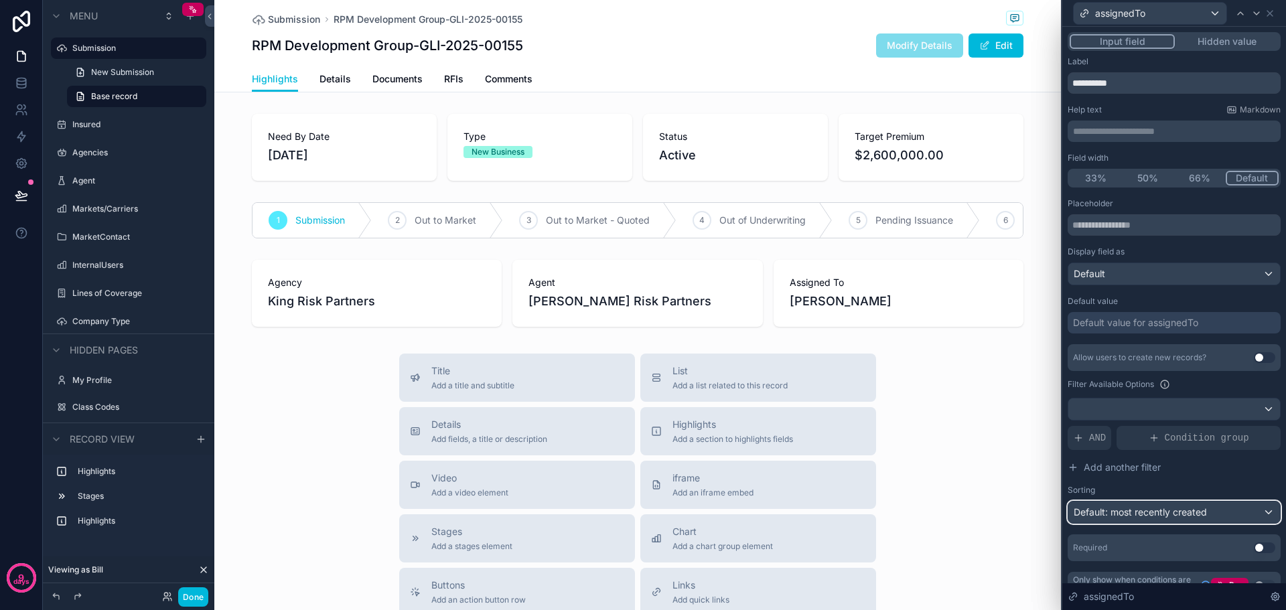
click at [1258, 510] on div "Default: most recently created" at bounding box center [1174, 512] width 212 height 21
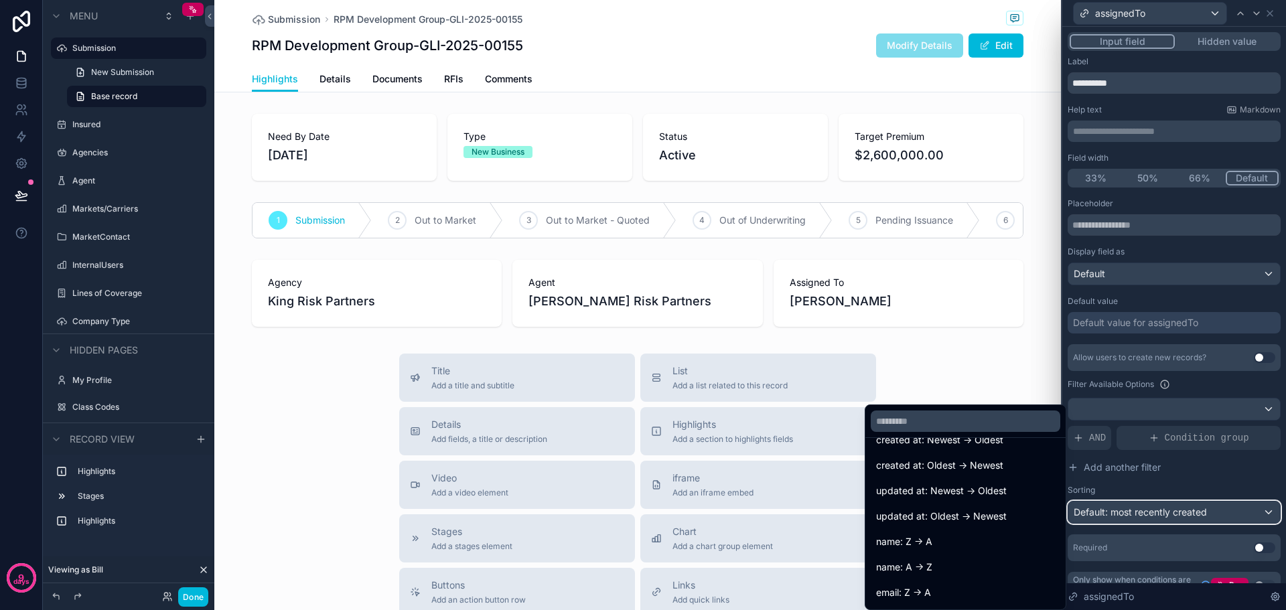
scroll to position [67, 0]
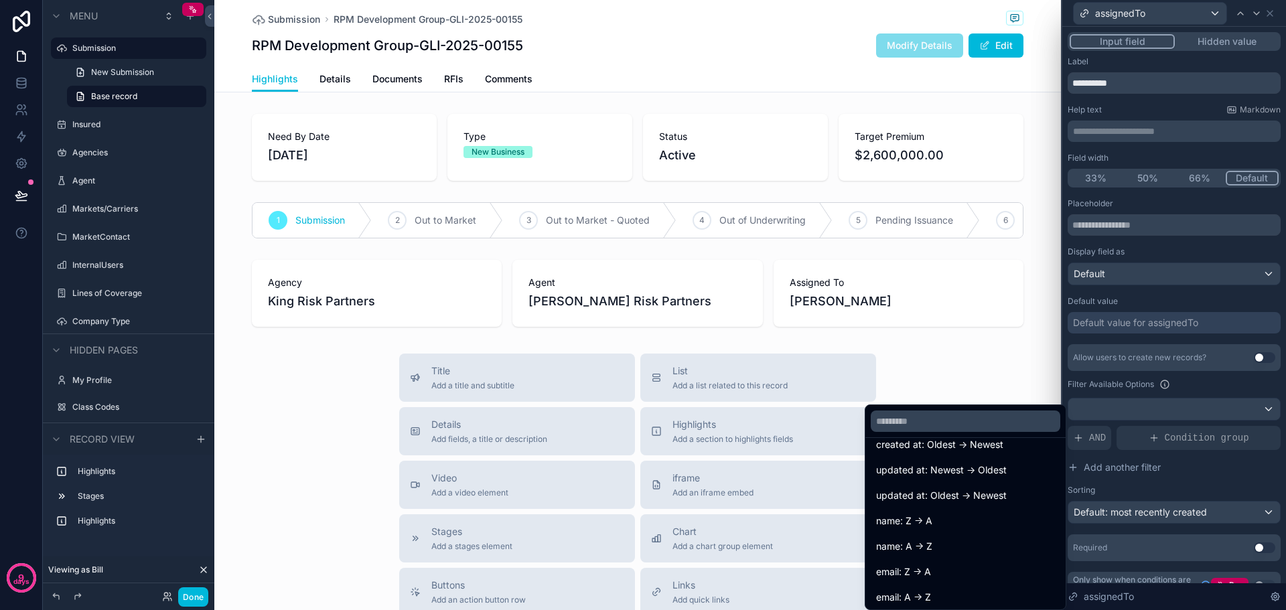
click at [939, 547] on div "name: A -> Z" at bounding box center [965, 546] width 179 height 16
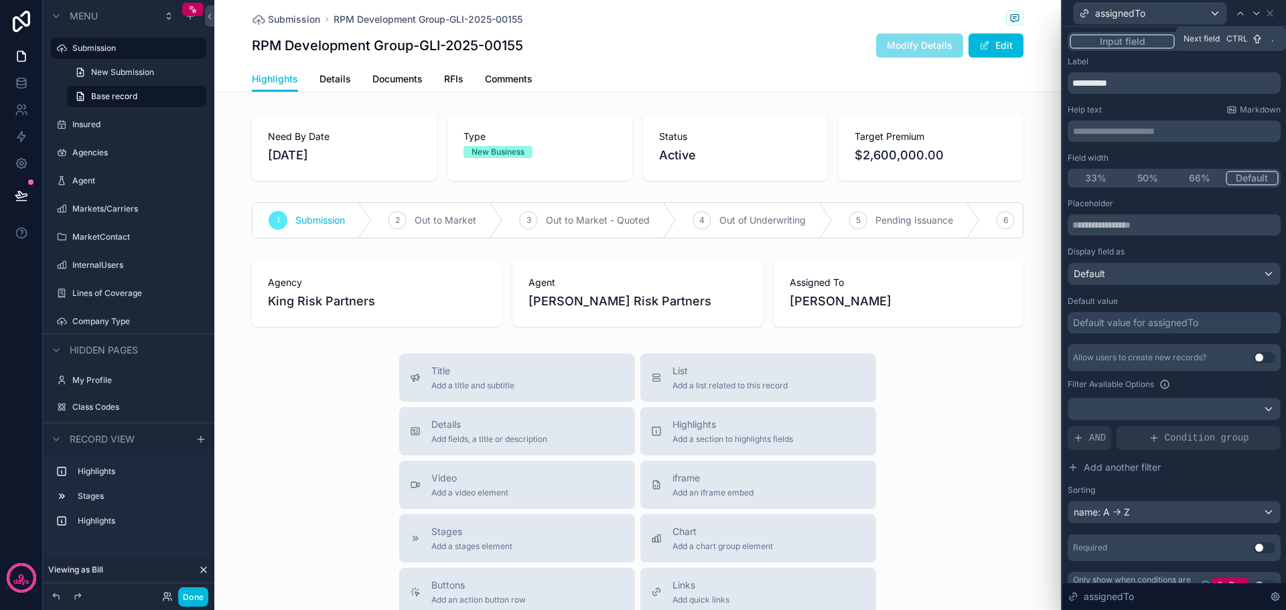
click at [1257, 11] on icon at bounding box center [1256, 13] width 11 height 11
click at [1262, 511] on div "Default: most recently created" at bounding box center [1174, 512] width 212 height 21
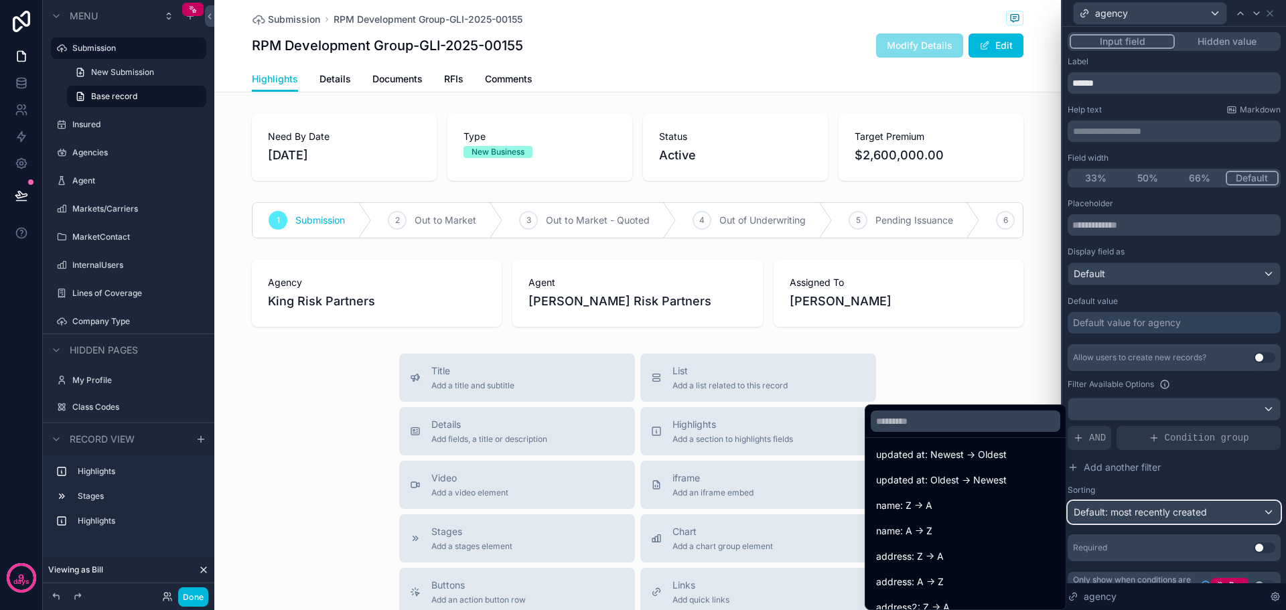
scroll to position [134, 0]
click at [915, 473] on span "name: A -> Z" at bounding box center [904, 479] width 56 height 16
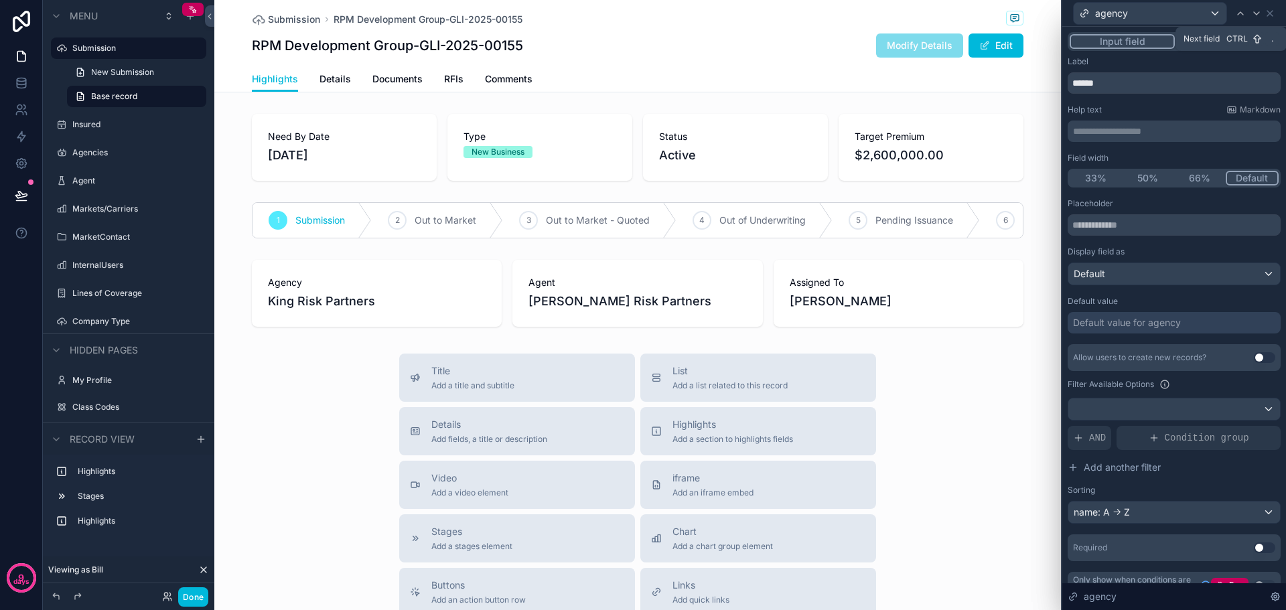
click at [1258, 14] on icon at bounding box center [1256, 13] width 11 height 11
click at [1259, 404] on div at bounding box center [1174, 408] width 212 height 21
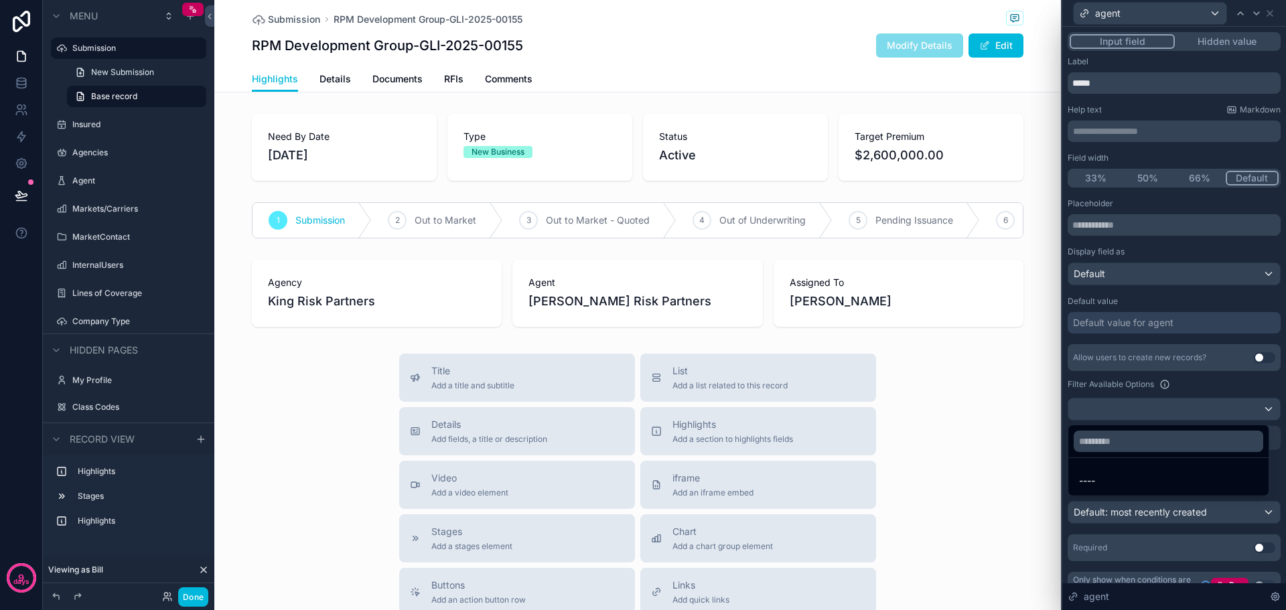
click at [1259, 404] on div at bounding box center [1174, 305] width 224 height 610
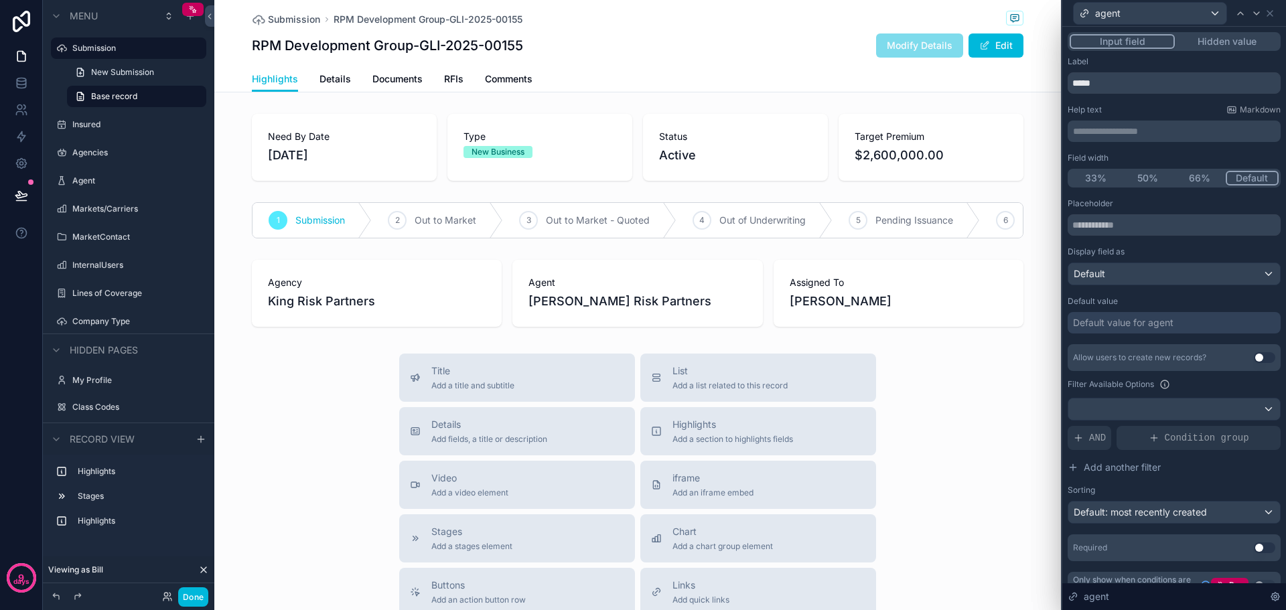
click at [1090, 435] on span "AND" at bounding box center [1097, 437] width 17 height 13
click at [0, 0] on icon at bounding box center [0, 0] width 0 height 0
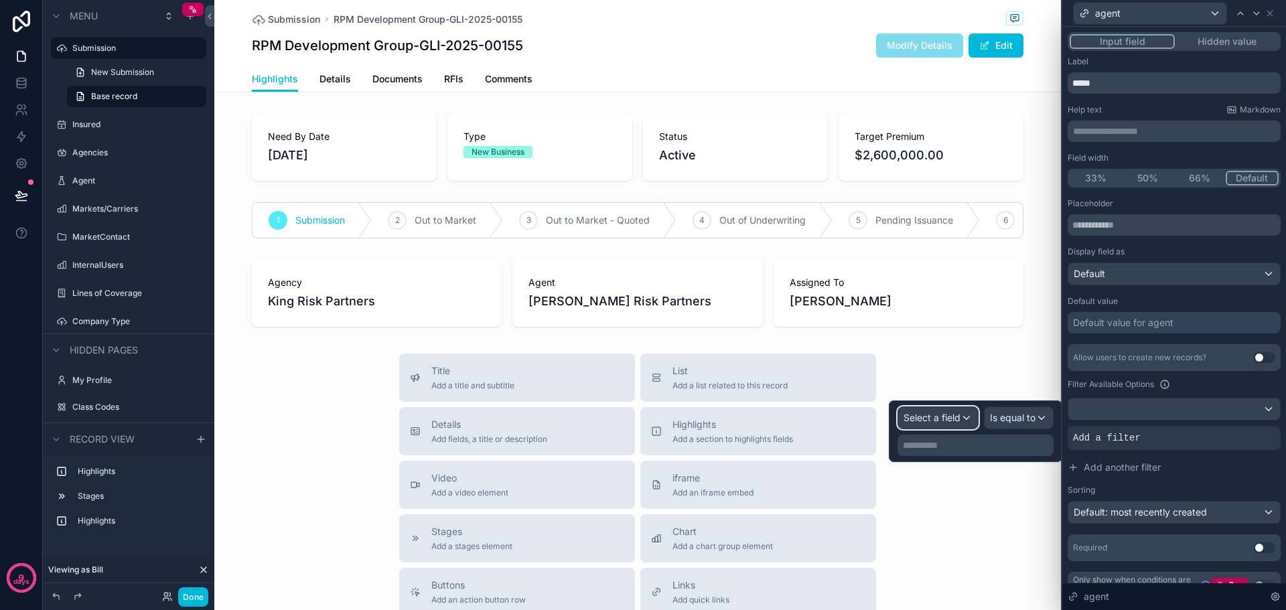
click at [967, 417] on div "Select a field" at bounding box center [938, 417] width 80 height 21
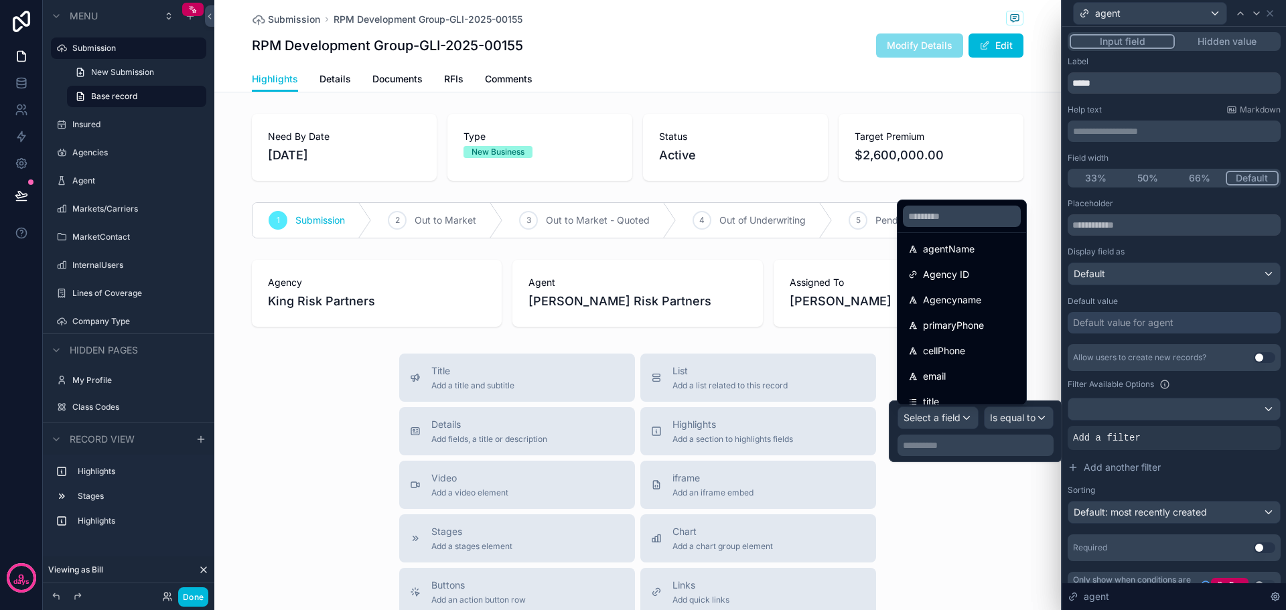
click at [933, 273] on span "Agency ID" at bounding box center [946, 275] width 46 height 16
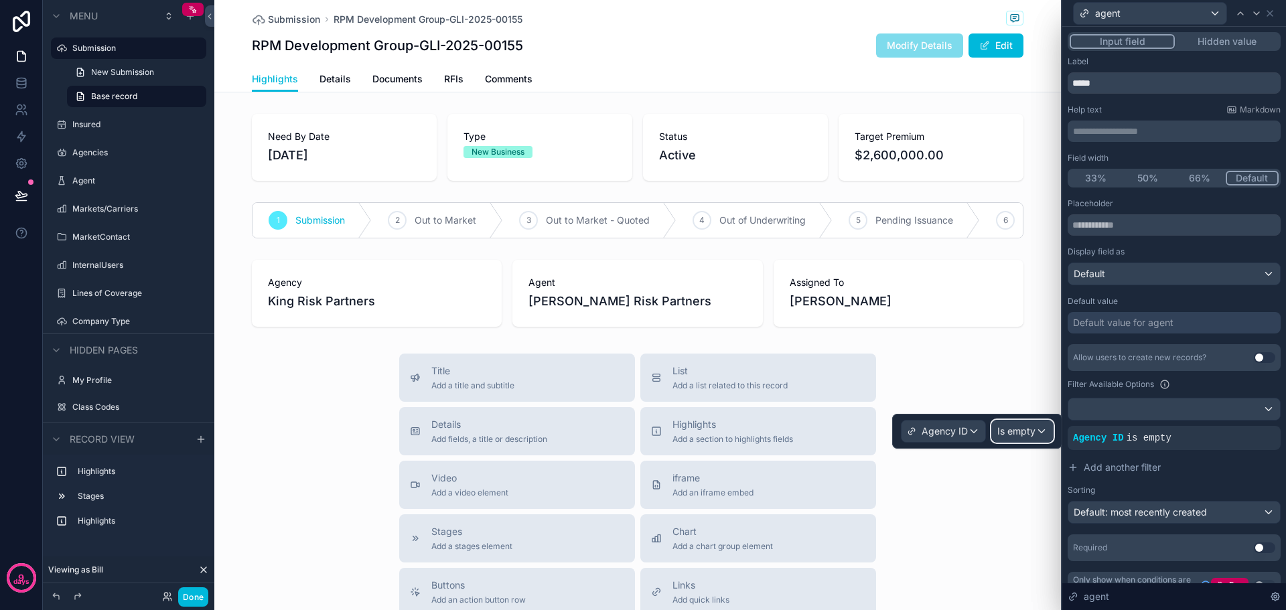
click at [1043, 429] on div "Is empty" at bounding box center [1022, 431] width 61 height 21
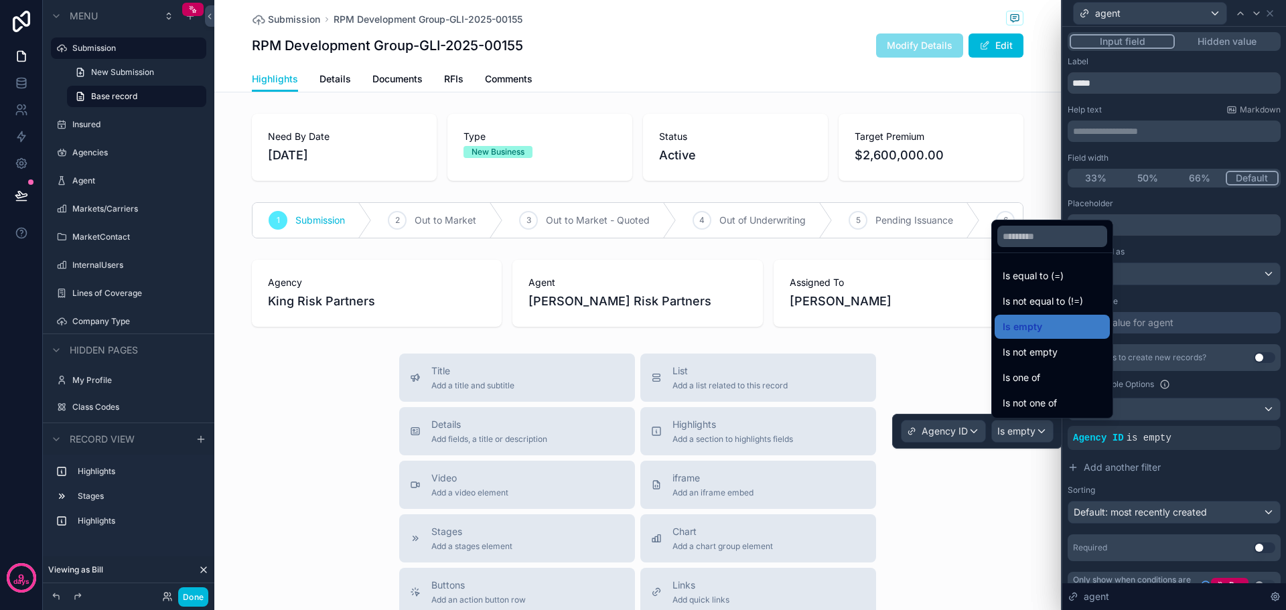
click at [1023, 272] on span "Is equal to (=)" at bounding box center [1033, 276] width 61 height 16
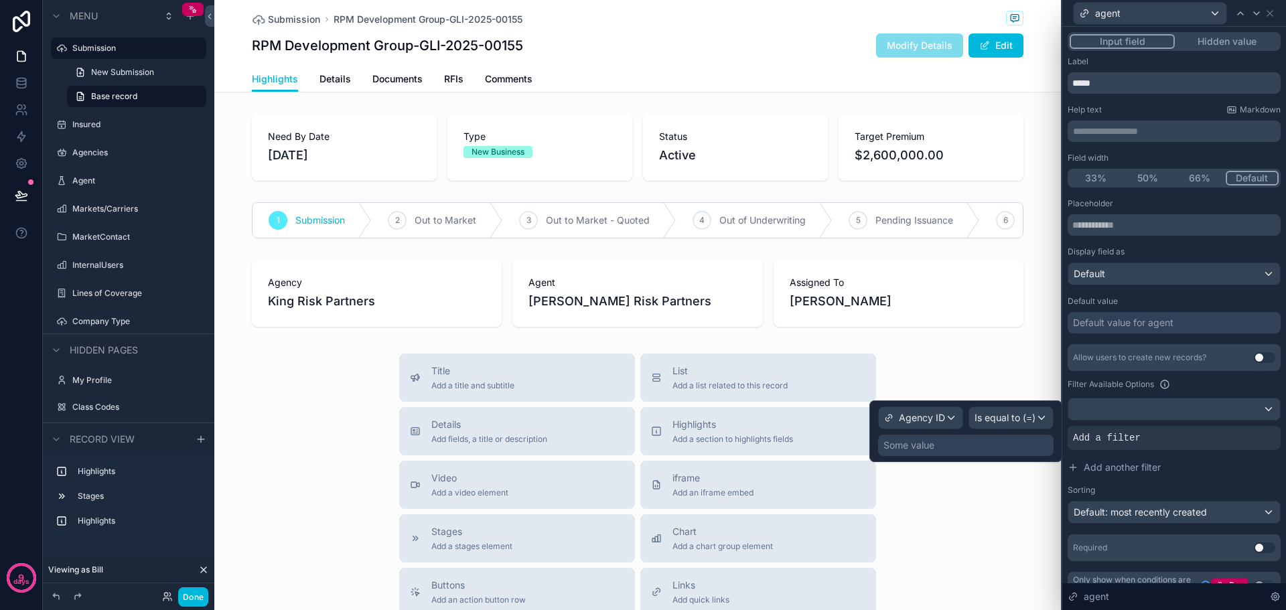
click at [949, 450] on div "Some value" at bounding box center [965, 445] width 175 height 21
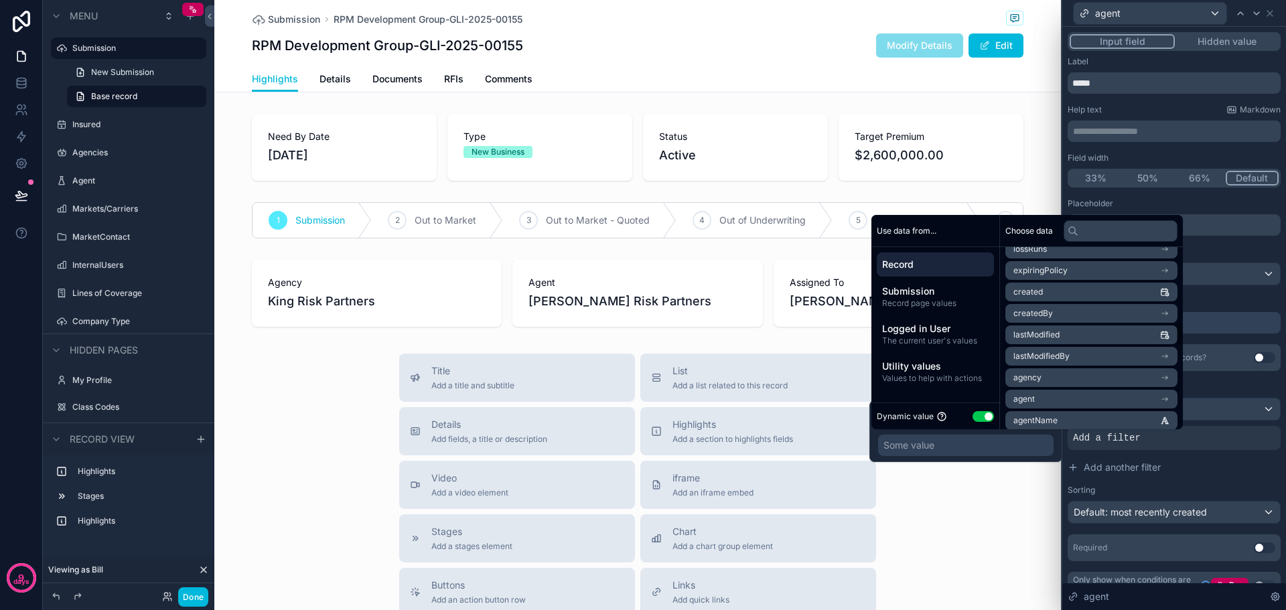
scroll to position [536, 0]
click at [1169, 368] on icon "scrollable content" at bounding box center [1164, 368] width 9 height 9
click at [1169, 261] on icon at bounding box center [1164, 261] width 9 height 9
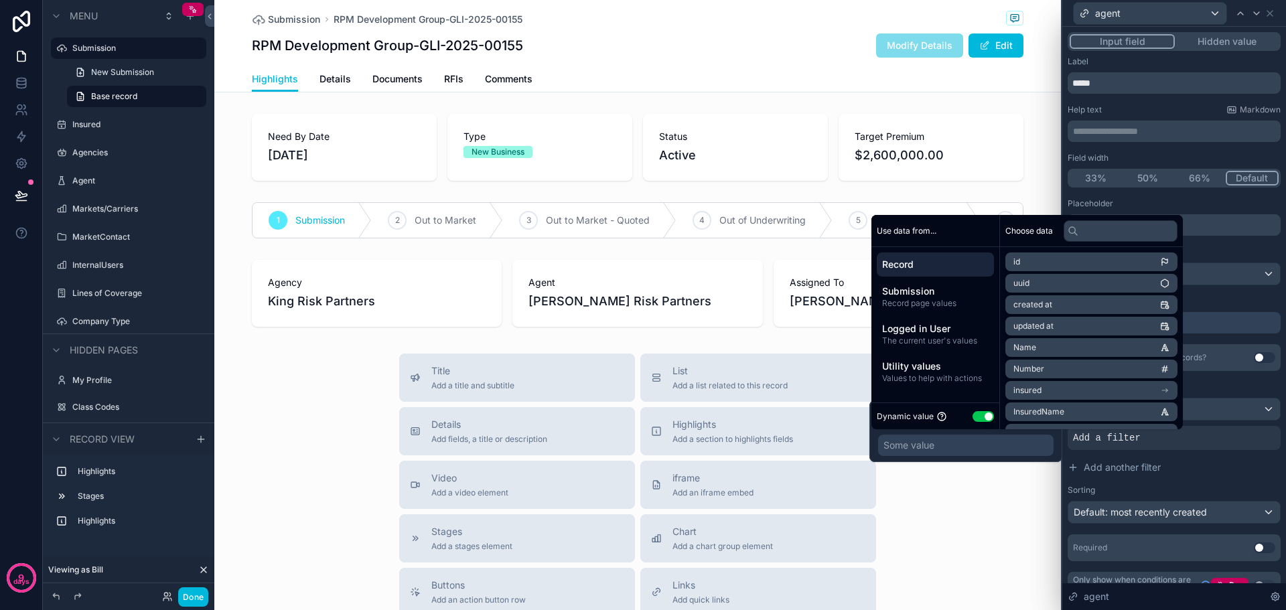
click at [902, 294] on span "Submission" at bounding box center [935, 291] width 106 height 13
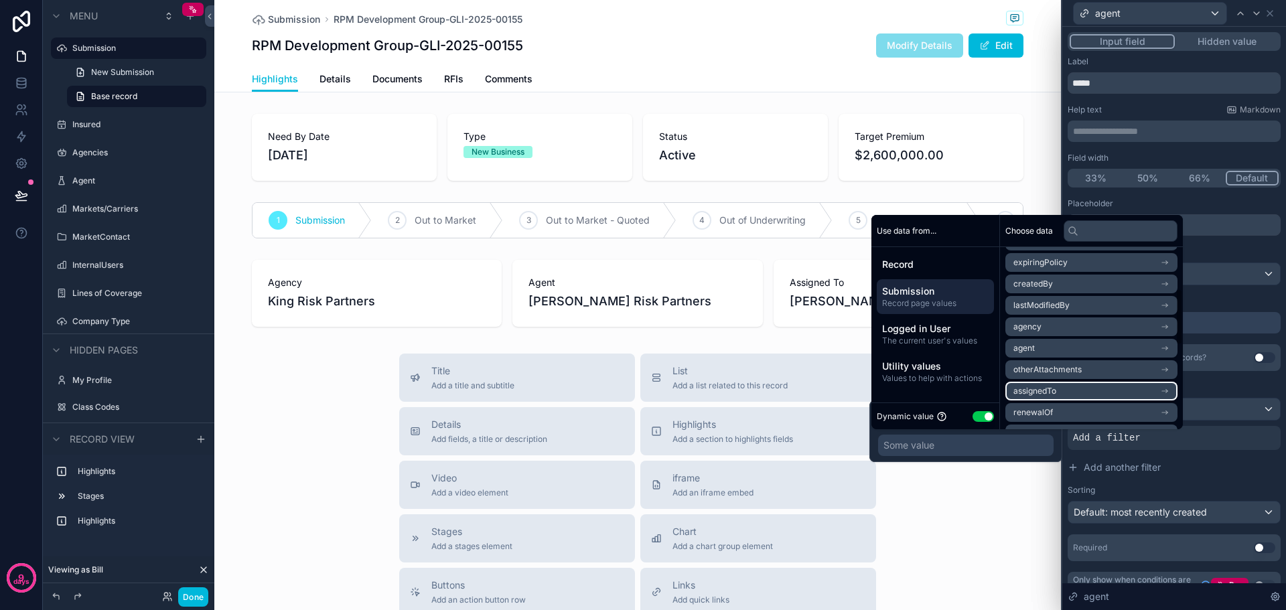
scroll to position [134, 0]
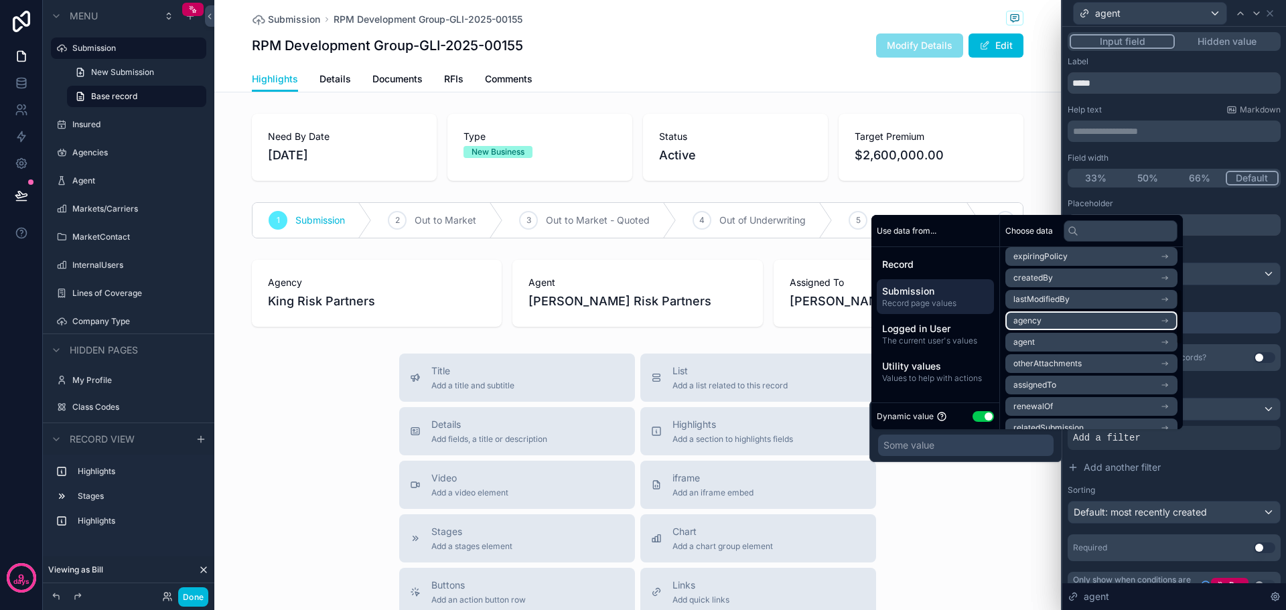
click at [1177, 318] on li "agency" at bounding box center [1091, 320] width 172 height 19
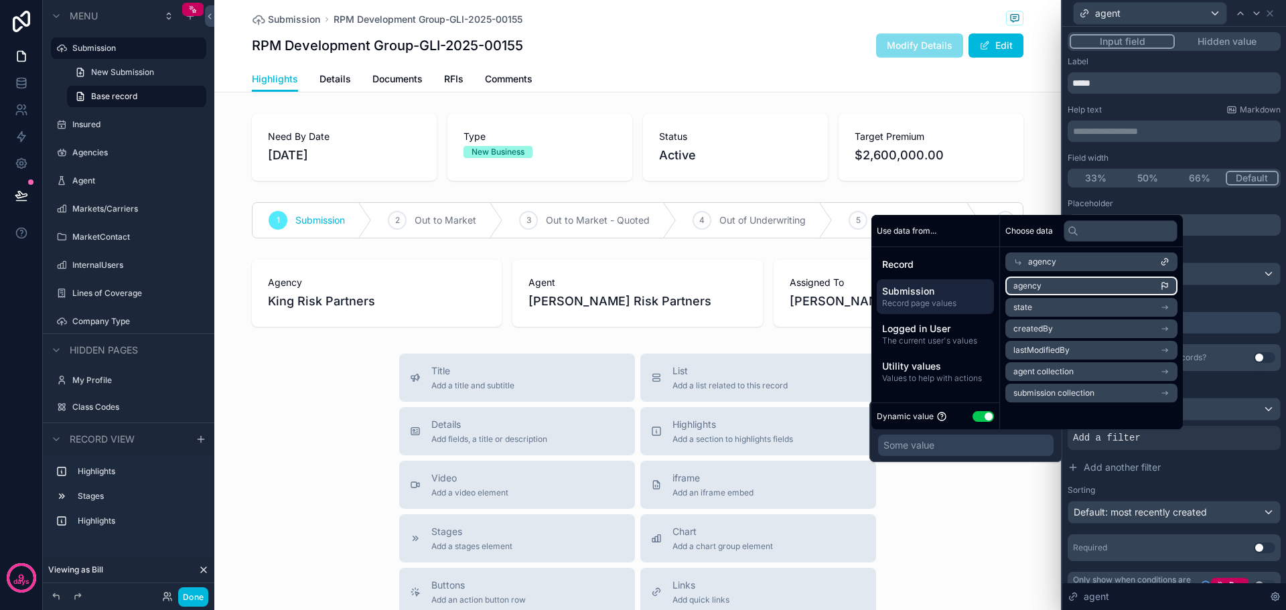
click at [1167, 284] on icon "scrollable content" at bounding box center [1164, 285] width 5 height 5
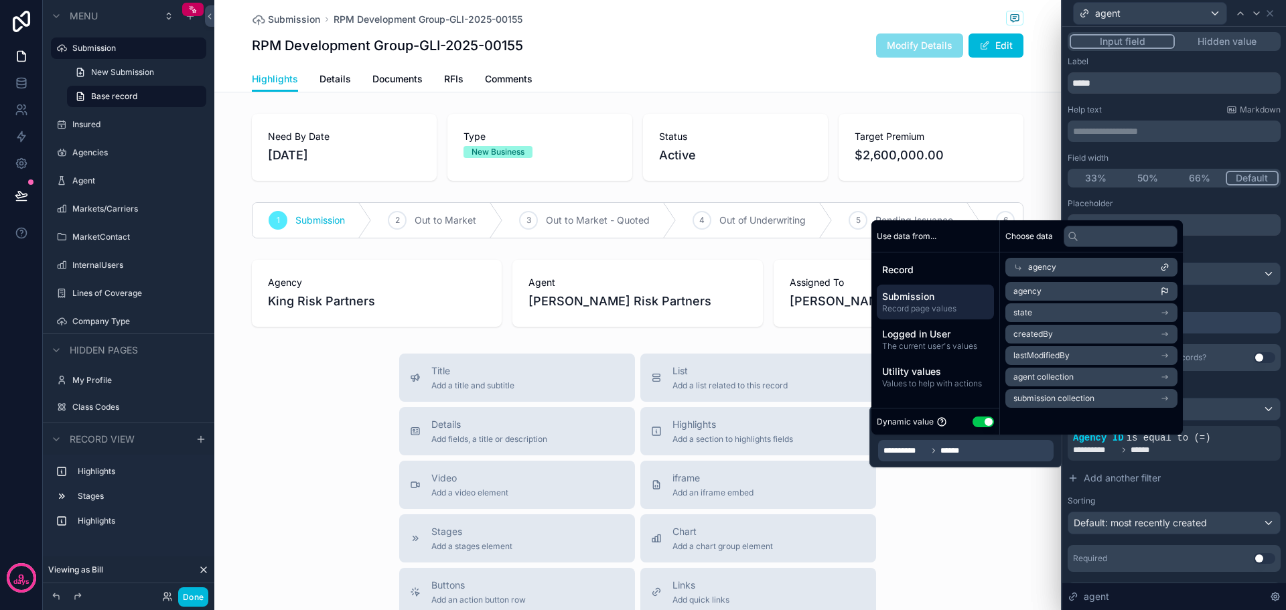
click at [1015, 508] on div "Title Add a title and subtitle List Add a list related to this record Details A…" at bounding box center [637, 592] width 846 height 477
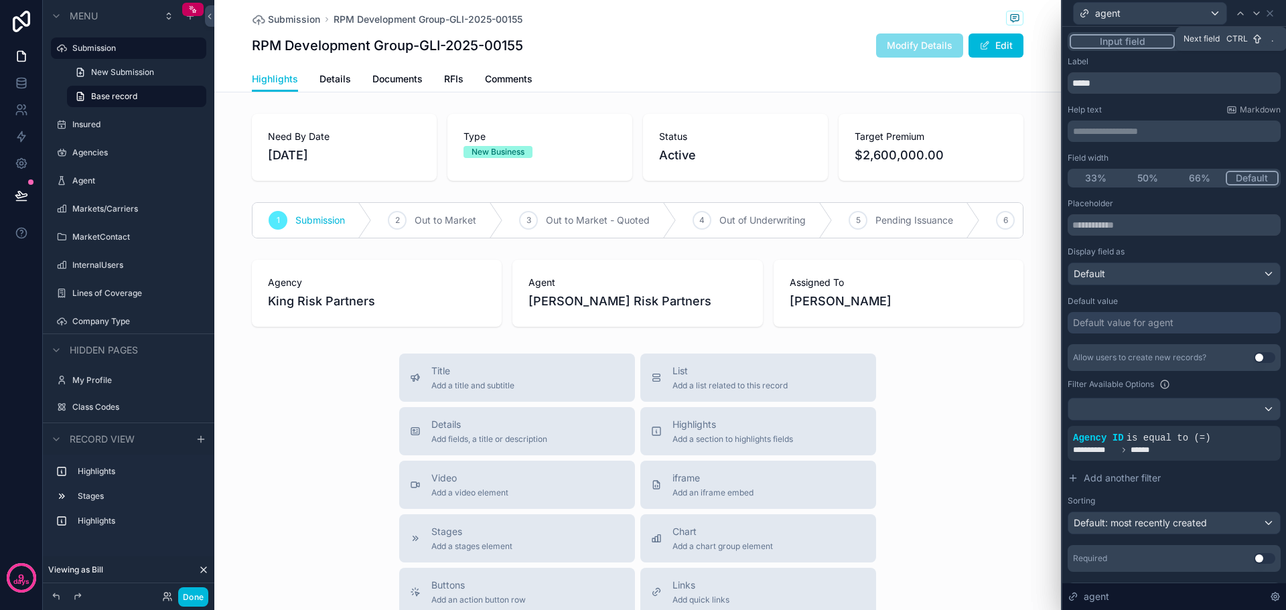
click at [1258, 14] on icon at bounding box center [1256, 13] width 11 height 11
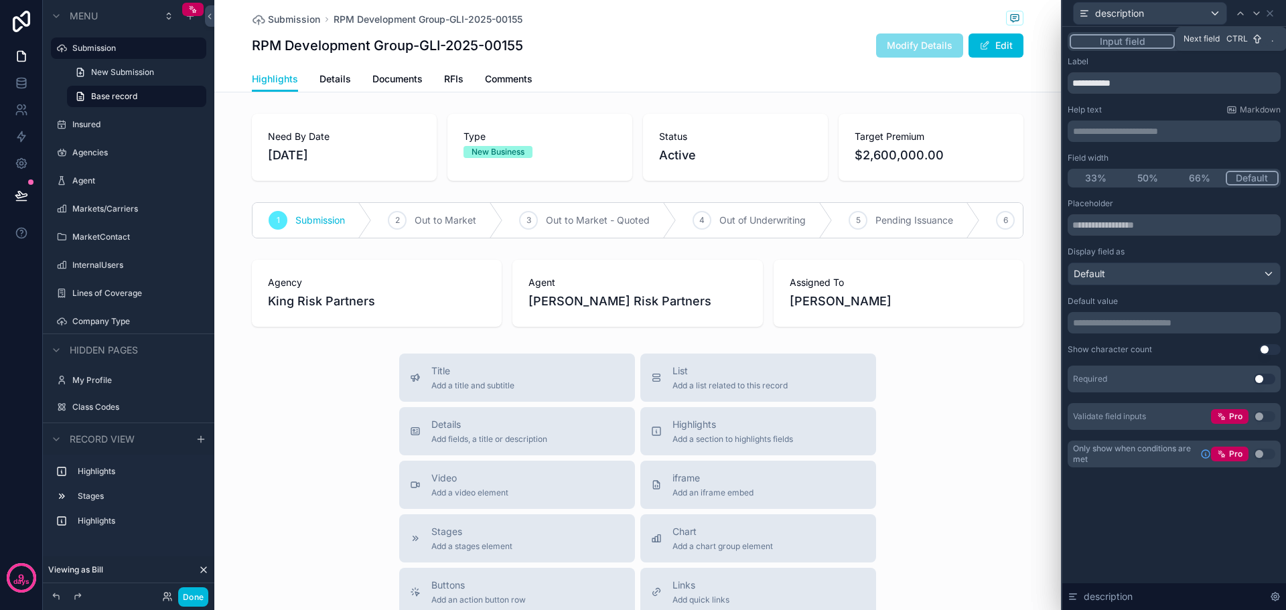
click at [1257, 13] on icon at bounding box center [1256, 13] width 11 height 11
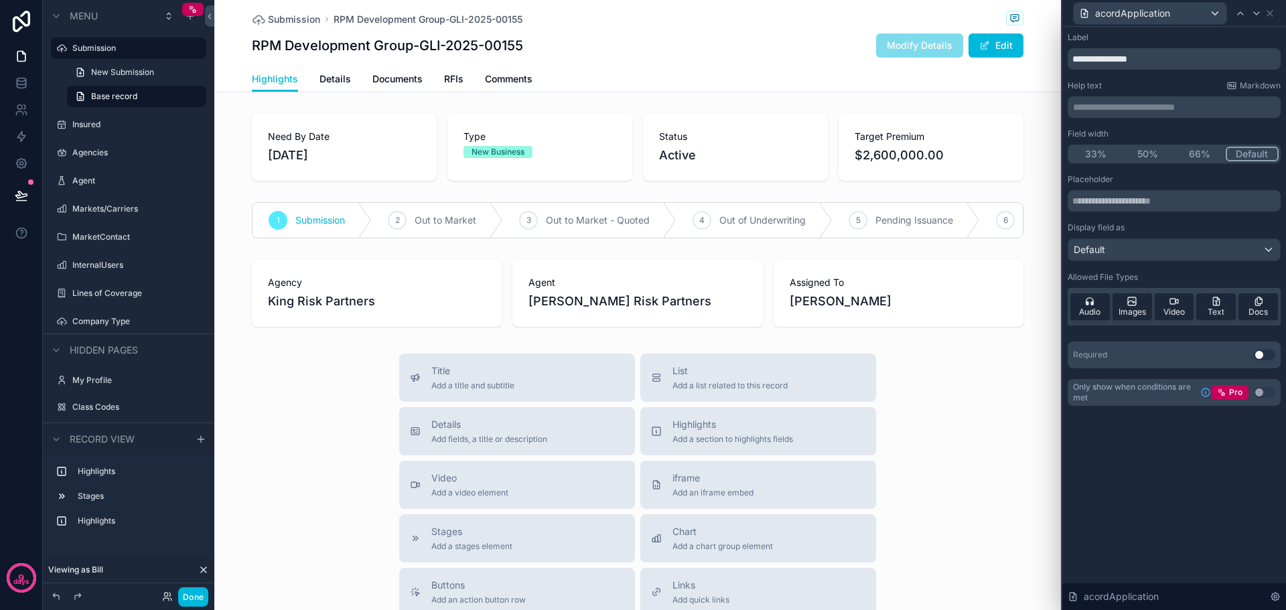
click at [1084, 149] on button "33%" at bounding box center [1095, 154] width 52 height 15
click at [1256, 10] on icon at bounding box center [1256, 13] width 11 height 11
click at [1094, 156] on button "33%" at bounding box center [1095, 154] width 52 height 15
click at [1256, 15] on icon at bounding box center [1256, 13] width 11 height 11
click at [1092, 153] on button "33%" at bounding box center [1095, 154] width 52 height 15
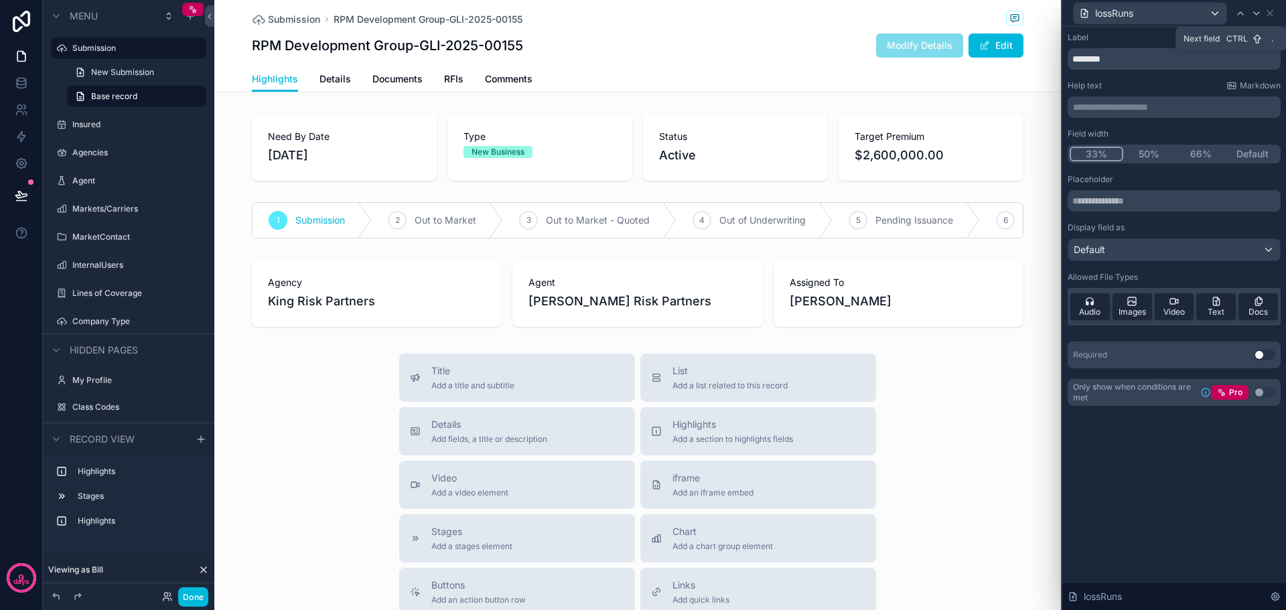
click at [1260, 11] on icon at bounding box center [1256, 13] width 11 height 11
click at [1086, 153] on button "33%" at bounding box center [1095, 154] width 52 height 15
click at [1257, 10] on icon at bounding box center [1256, 13] width 11 height 11
click at [1088, 157] on button "33%" at bounding box center [1095, 154] width 52 height 15
click at [1258, 11] on icon at bounding box center [1256, 13] width 11 height 11
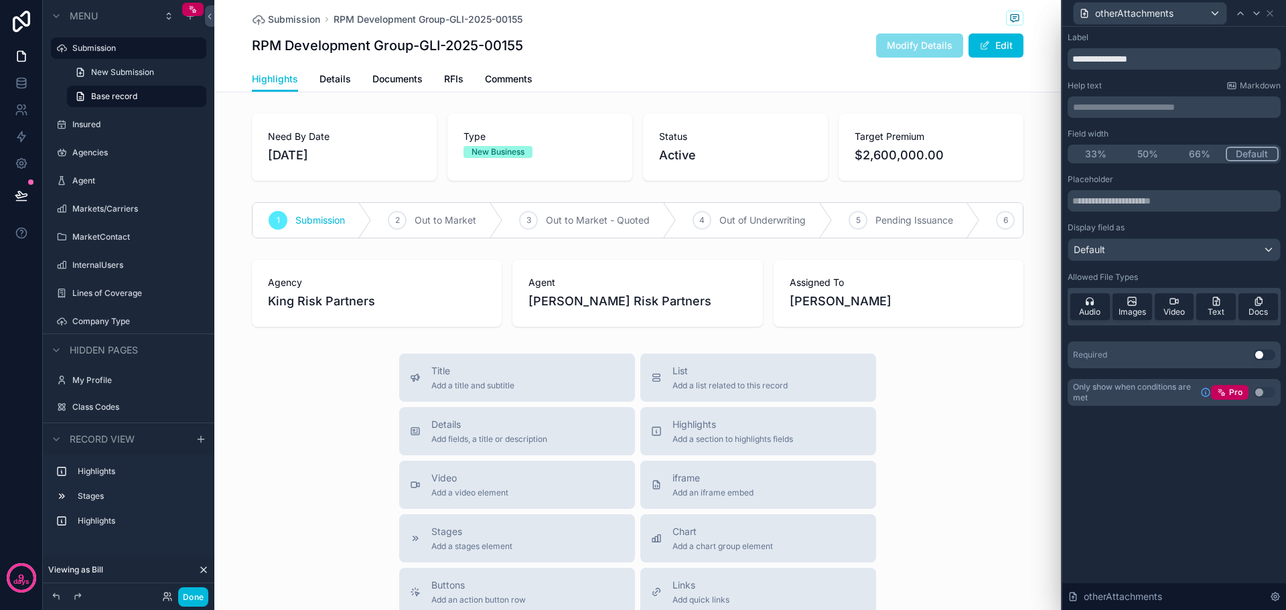
click at [1088, 155] on button "33%" at bounding box center [1095, 154] width 52 height 15
click at [1258, 12] on icon at bounding box center [1256, 13] width 5 height 3
drag, startPoint x: 1147, startPoint y: 150, endPoint x: 1285, endPoint y: 2, distance: 202.3
click at [1148, 149] on button "50%" at bounding box center [1148, 154] width 52 height 15
click at [1255, 13] on icon at bounding box center [1256, 13] width 5 height 3
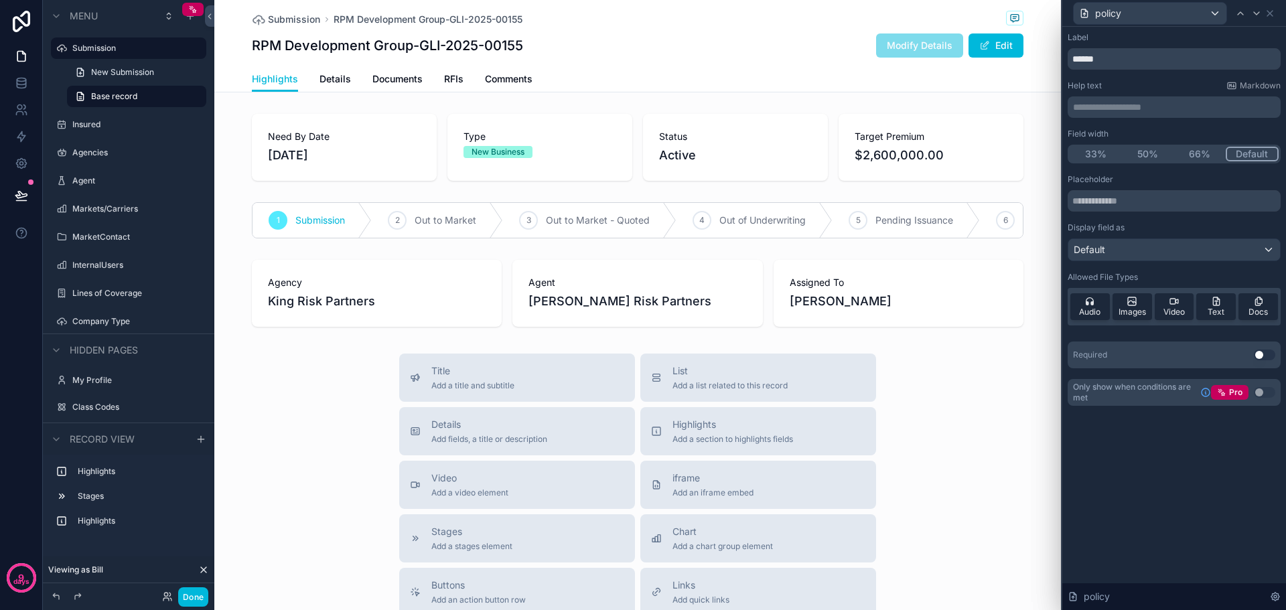
click at [1155, 153] on button "50%" at bounding box center [1148, 154] width 52 height 15
click at [1134, 462] on div "**********" at bounding box center [1174, 318] width 224 height 583
click at [1268, 11] on icon at bounding box center [1269, 13] width 5 height 5
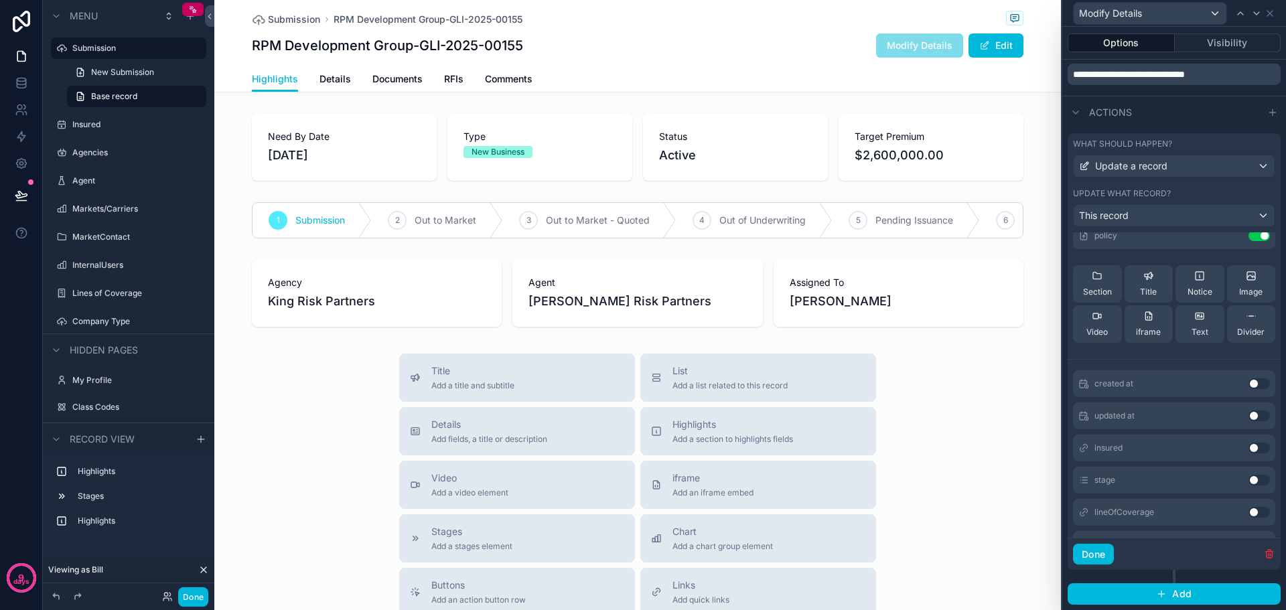
scroll to position [502, 0]
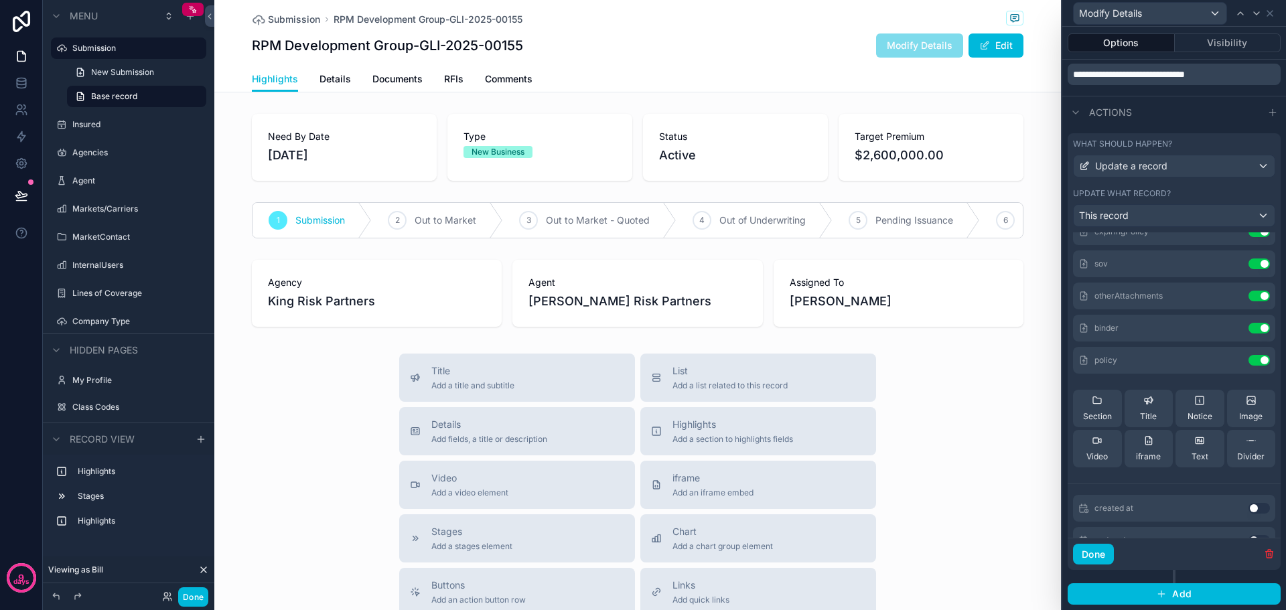
click at [984, 417] on div "Title Add a title and subtitle List Add a list related to this record Details A…" at bounding box center [637, 592] width 846 height 477
click at [1081, 550] on button "Done" at bounding box center [1093, 554] width 41 height 21
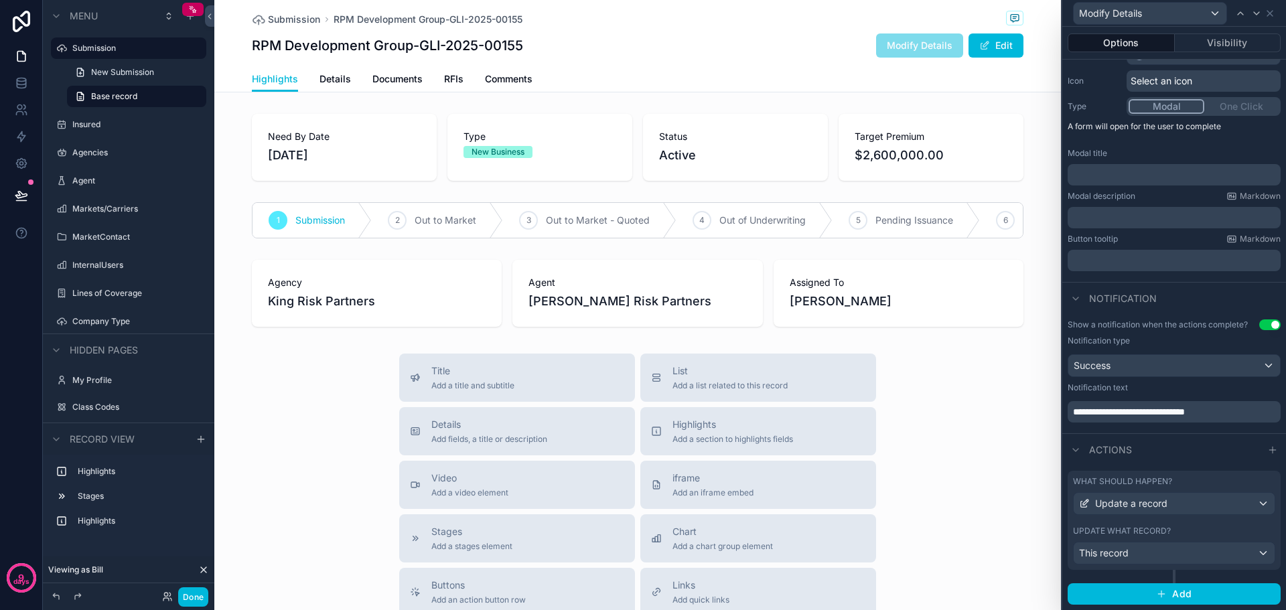
scroll to position [130, 0]
click at [202, 595] on button "Done" at bounding box center [193, 596] width 30 height 19
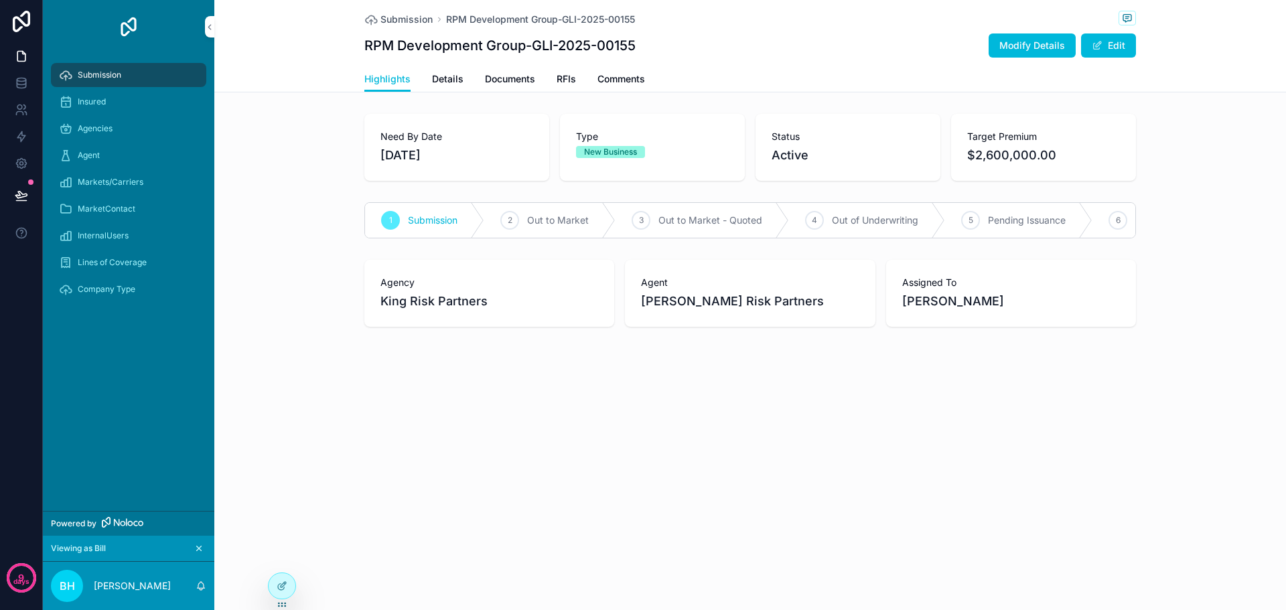
click at [1041, 41] on span "Modify Details" at bounding box center [1032, 45] width 66 height 13
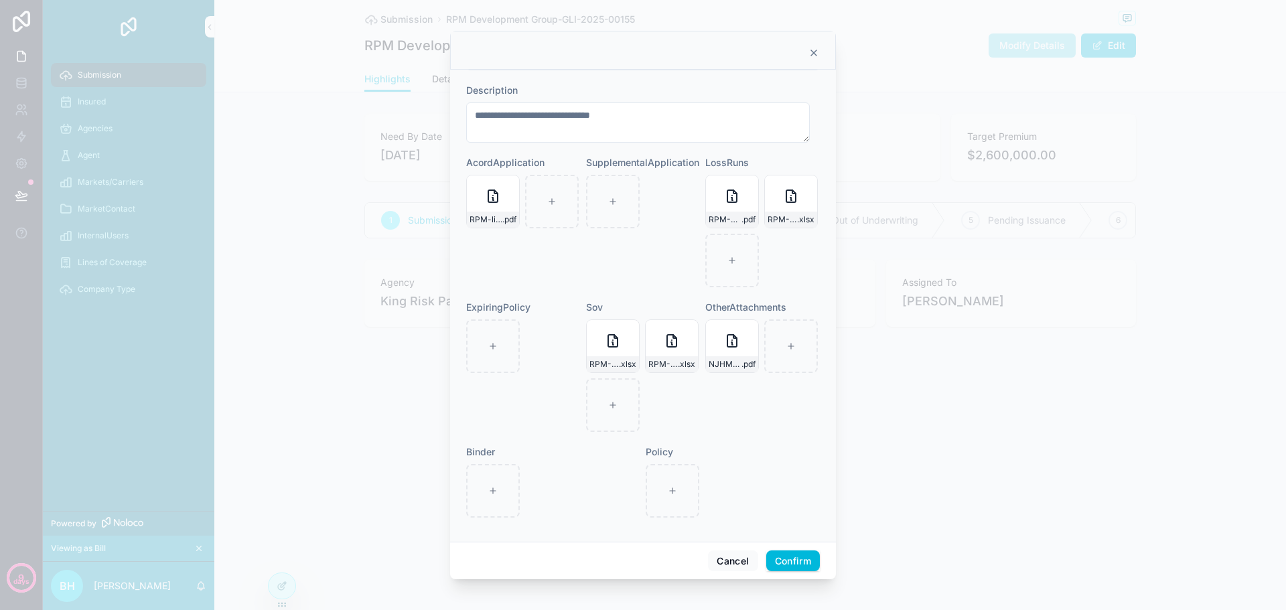
scroll to position [678, 0]
click at [736, 567] on button "Cancel" at bounding box center [733, 560] width 50 height 21
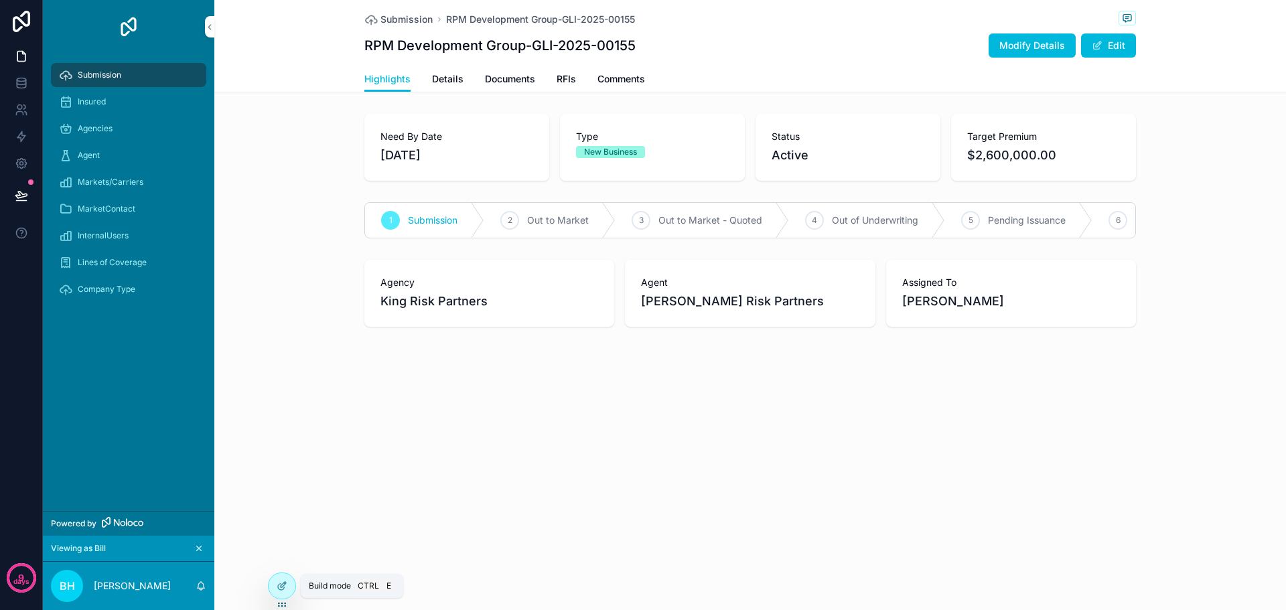
click at [287, 587] on div at bounding box center [282, 585] width 27 height 25
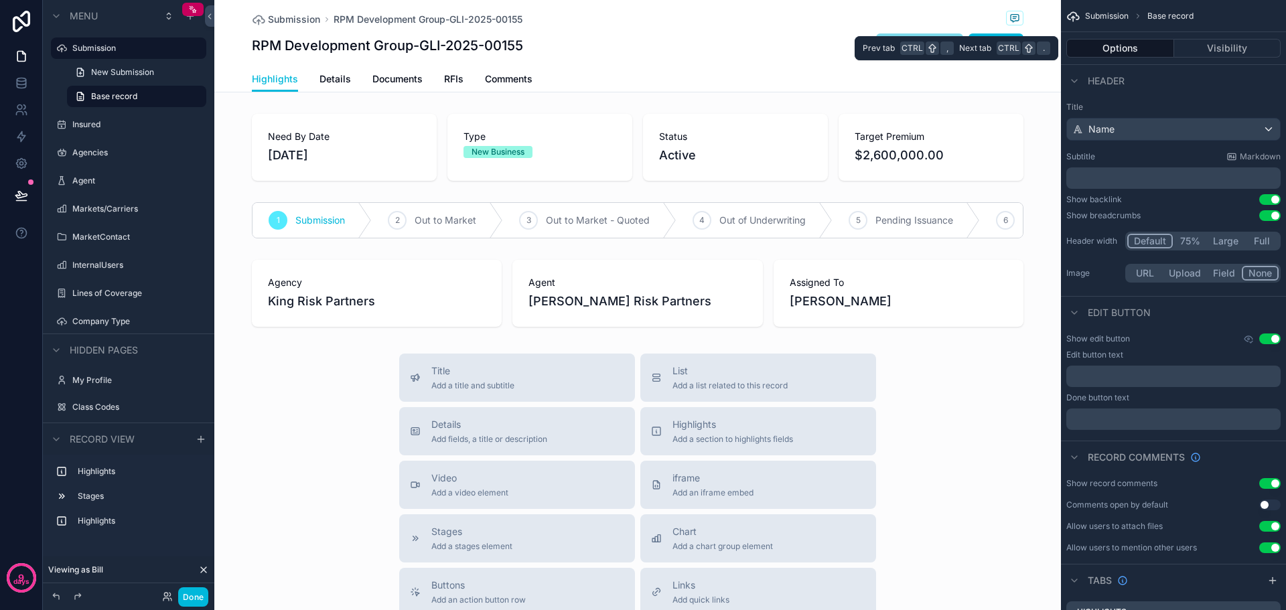
click at [1128, 50] on button "Options" at bounding box center [1120, 48] width 108 height 19
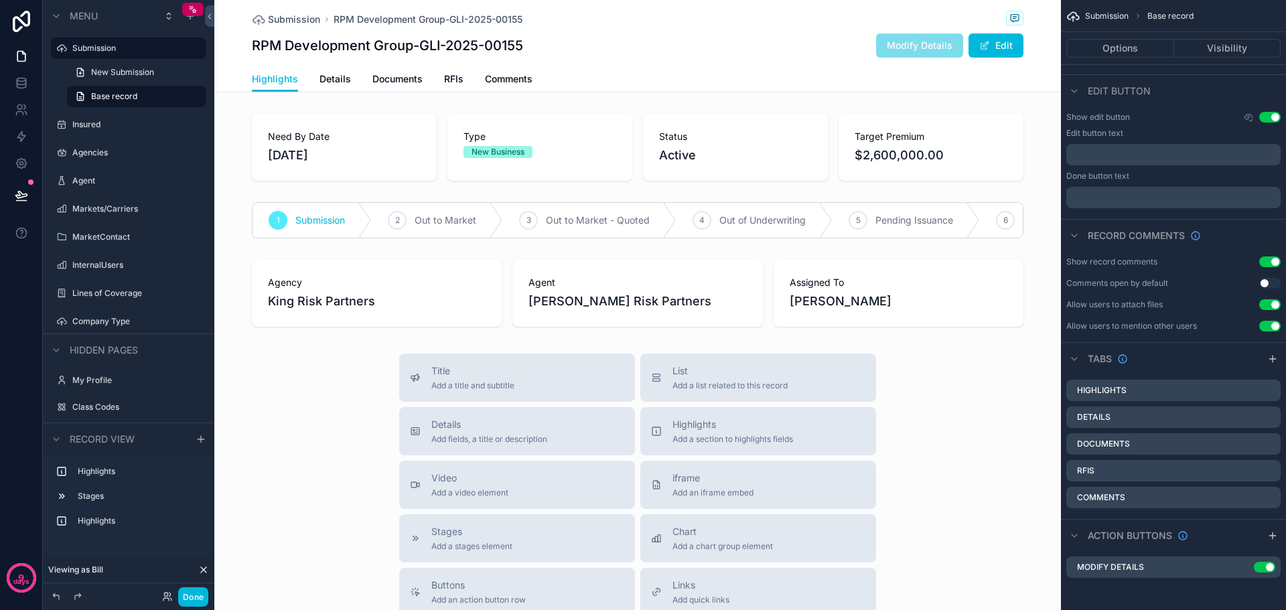
click at [1264, 115] on button "Use setting" at bounding box center [1269, 117] width 21 height 11
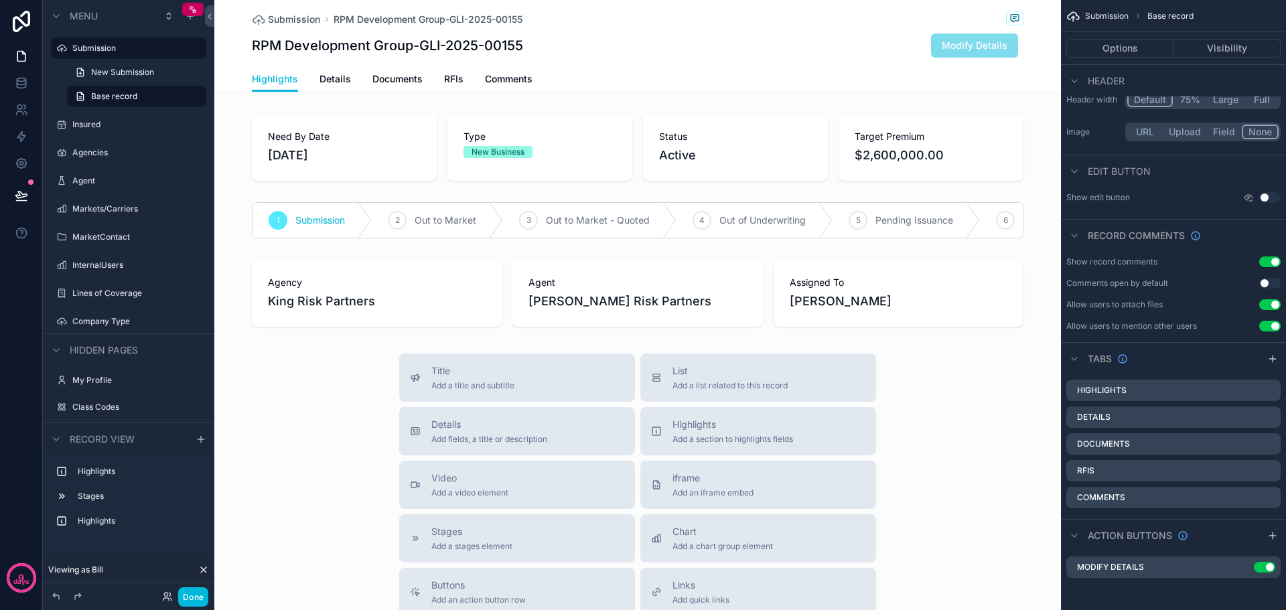
scroll to position [141, 0]
click at [199, 603] on button "Done" at bounding box center [193, 596] width 30 height 19
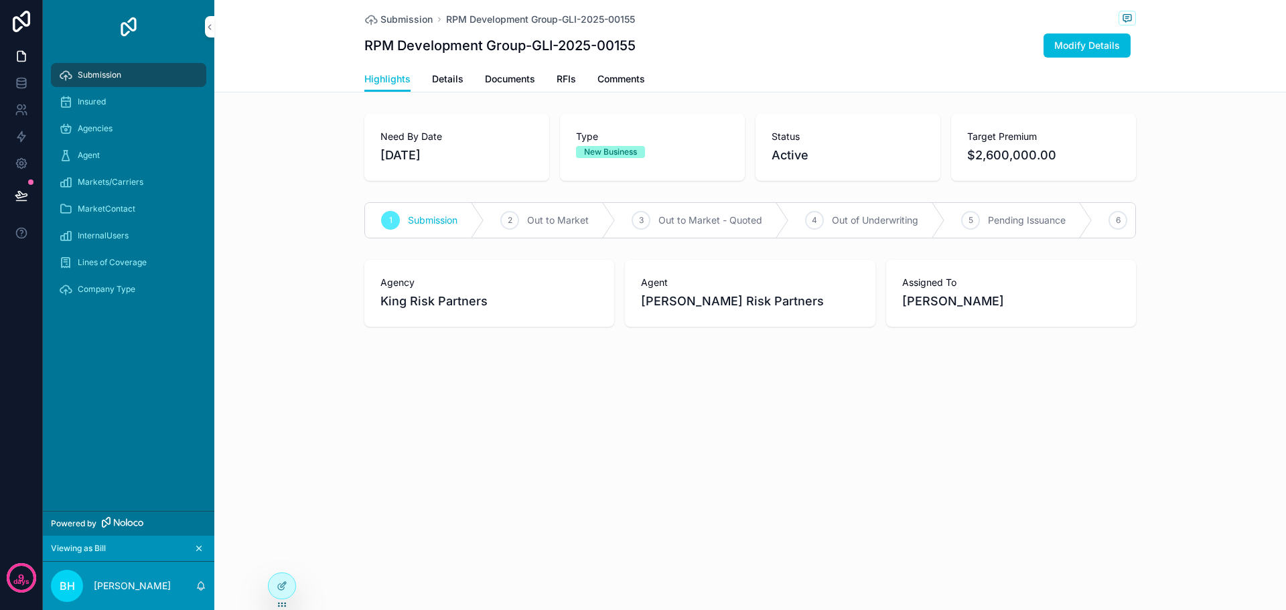
click at [567, 82] on span "RFIs" at bounding box center [566, 78] width 19 height 13
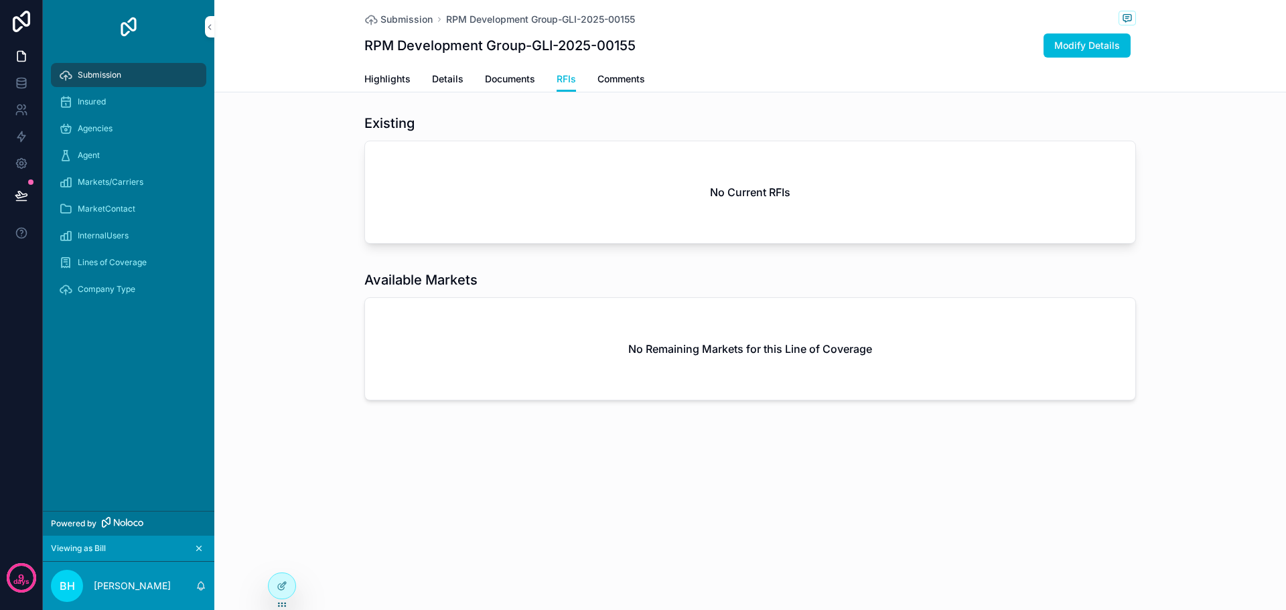
click at [392, 82] on span "Highlights" at bounding box center [387, 78] width 46 height 13
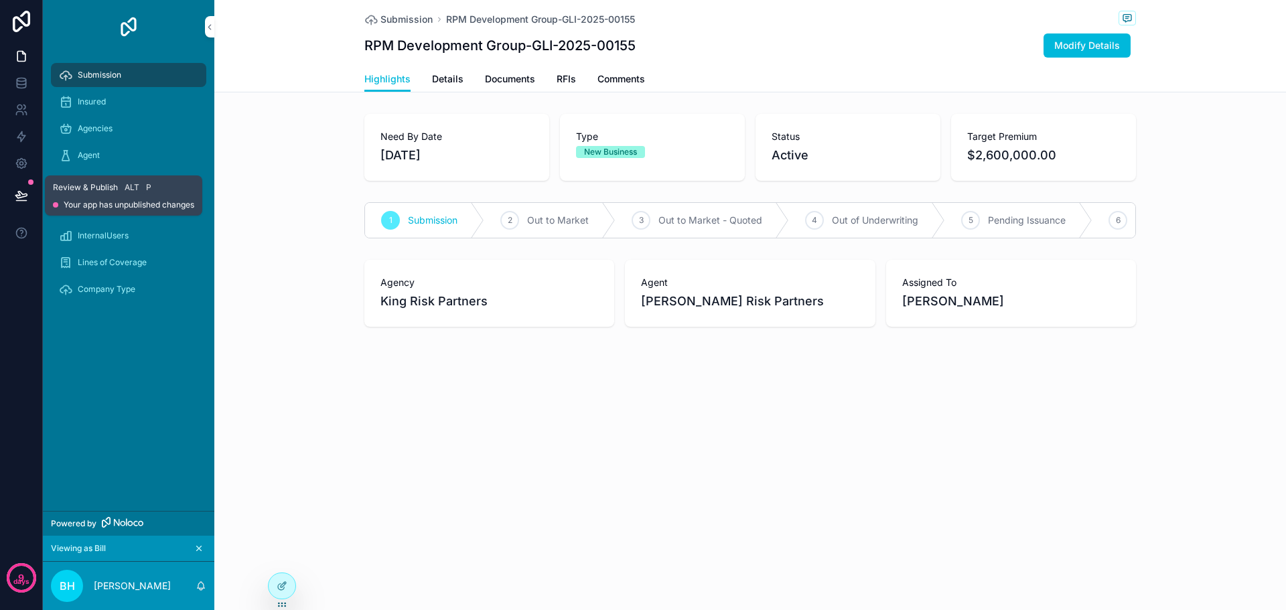
click at [21, 201] on icon at bounding box center [21, 201] width 10 height 0
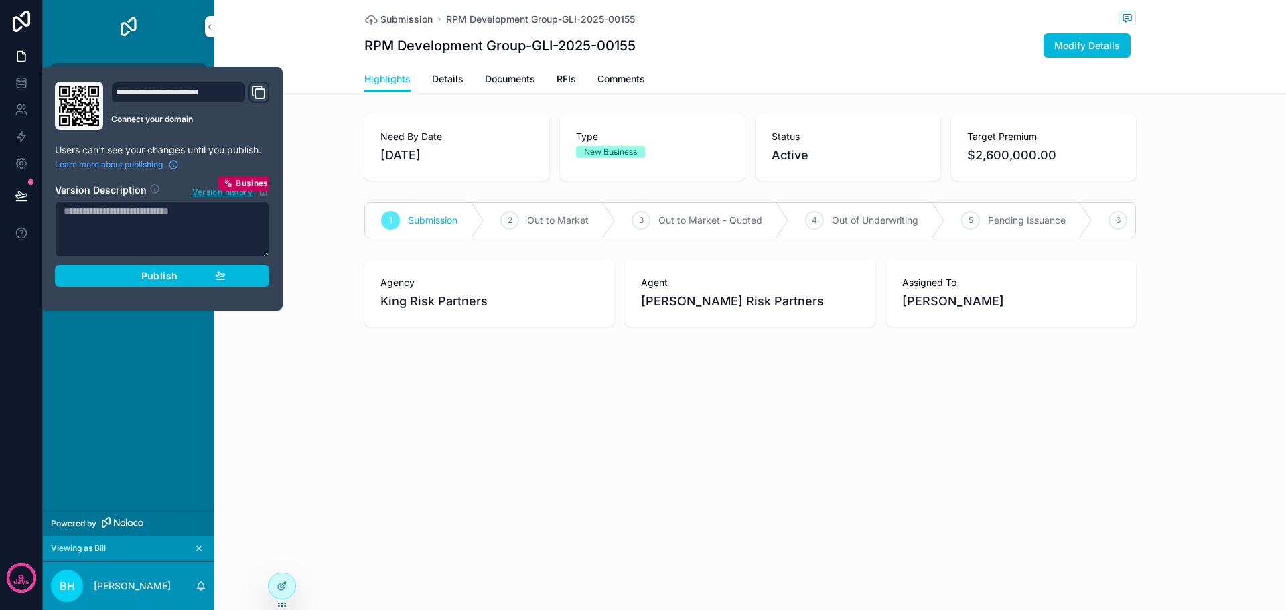
click at [158, 283] on button "Publish" at bounding box center [162, 275] width 214 height 21
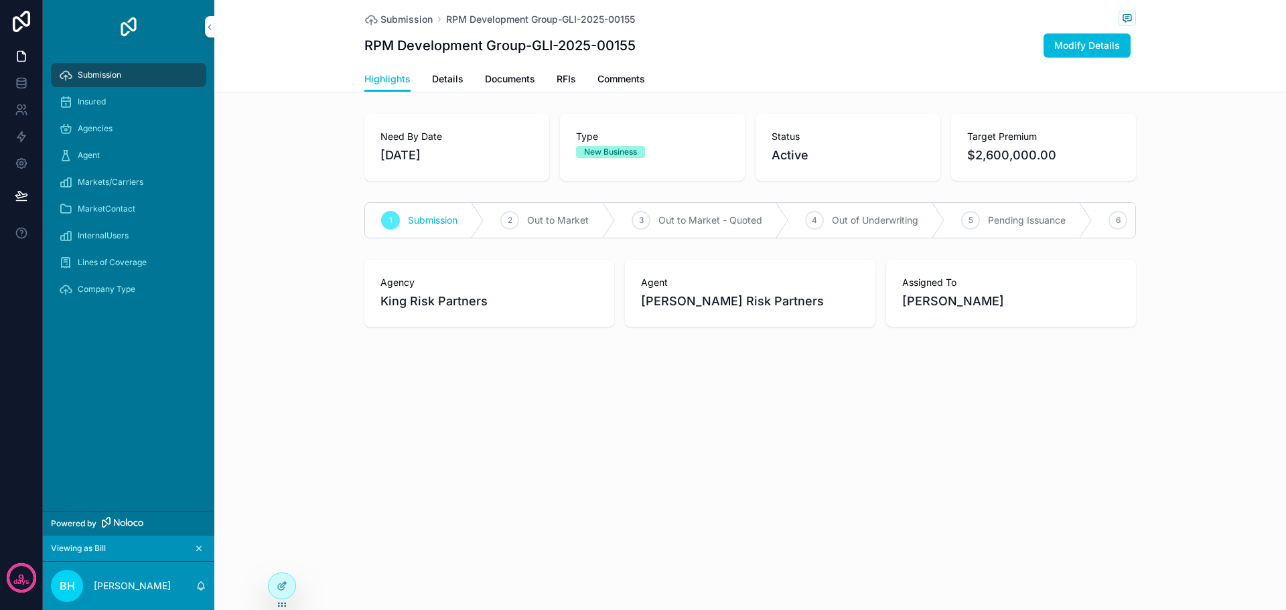
click at [333, 430] on div "Submission RPM Development Group-GLI-2025-00155 RPM Development Group-GLI-2025-…" at bounding box center [750, 305] width 1072 height 610
click at [1094, 50] on span "Modify Details" at bounding box center [1087, 45] width 66 height 13
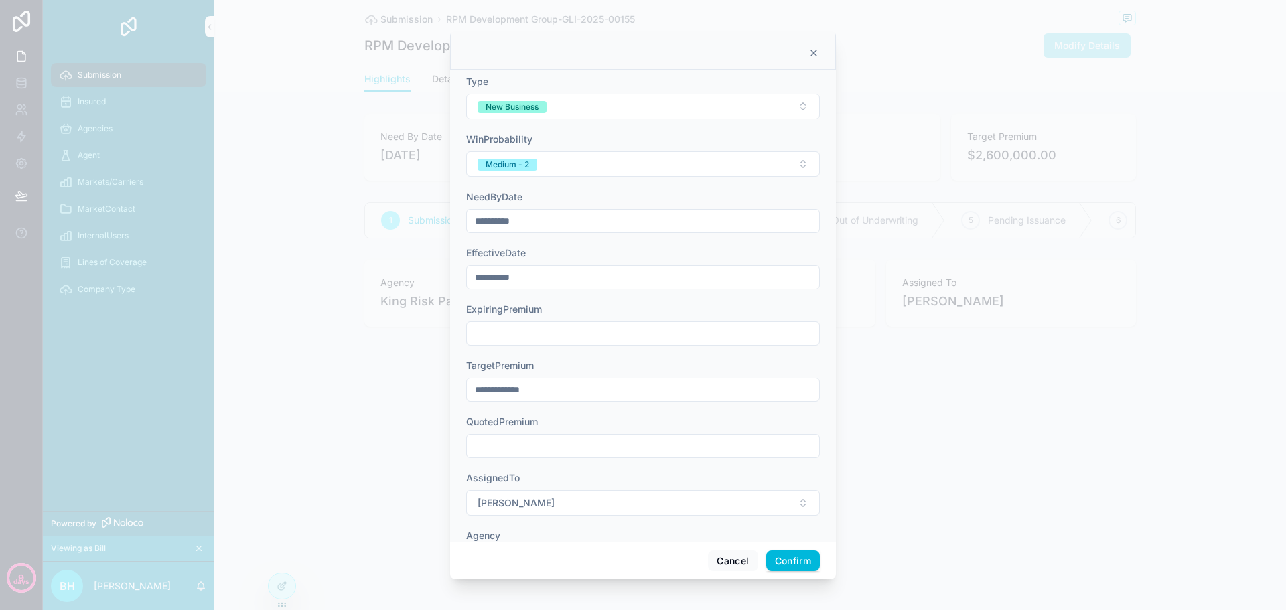
scroll to position [678, 0]
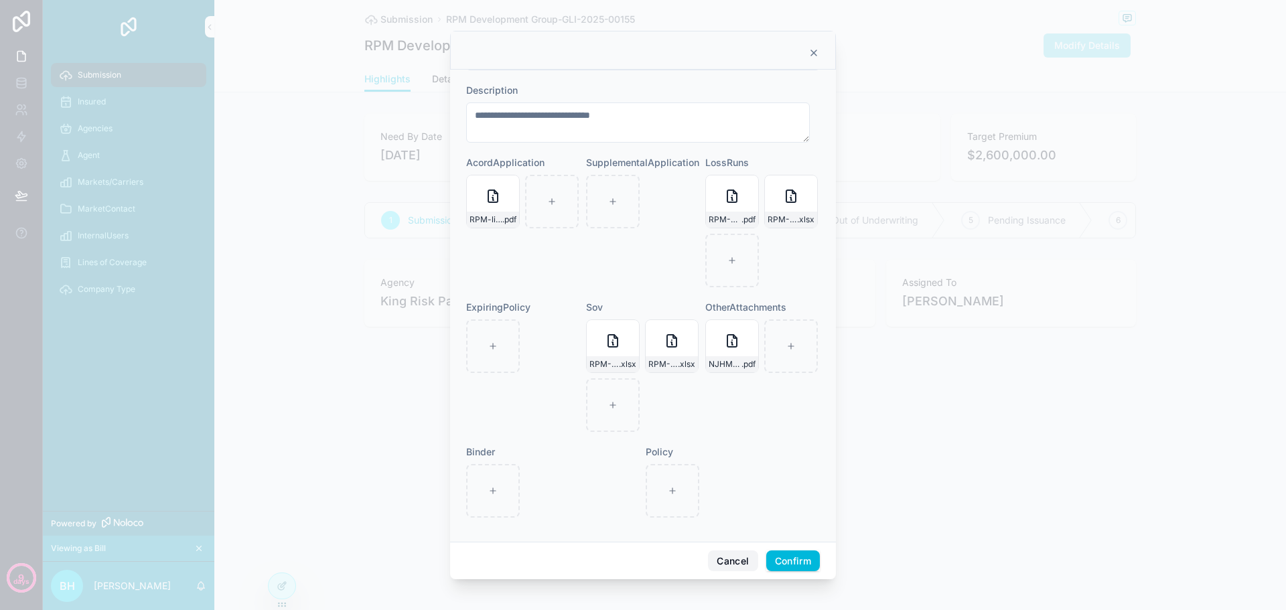
click at [731, 562] on button "Cancel" at bounding box center [733, 560] width 50 height 21
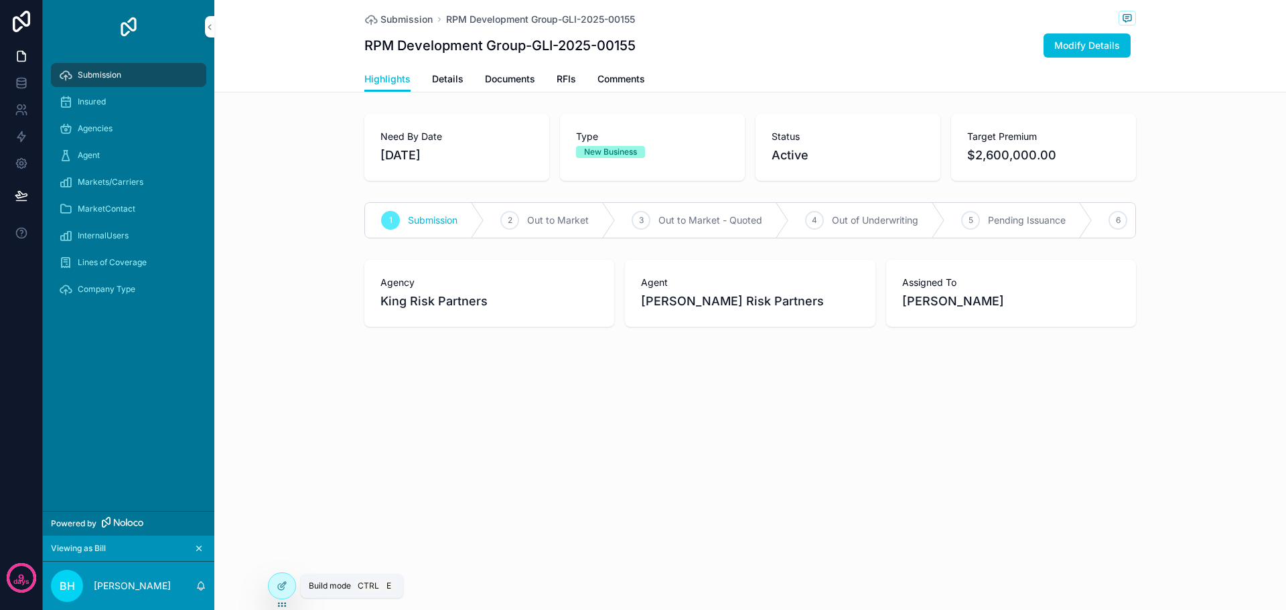
click at [282, 590] on icon at bounding box center [281, 587] width 6 height 6
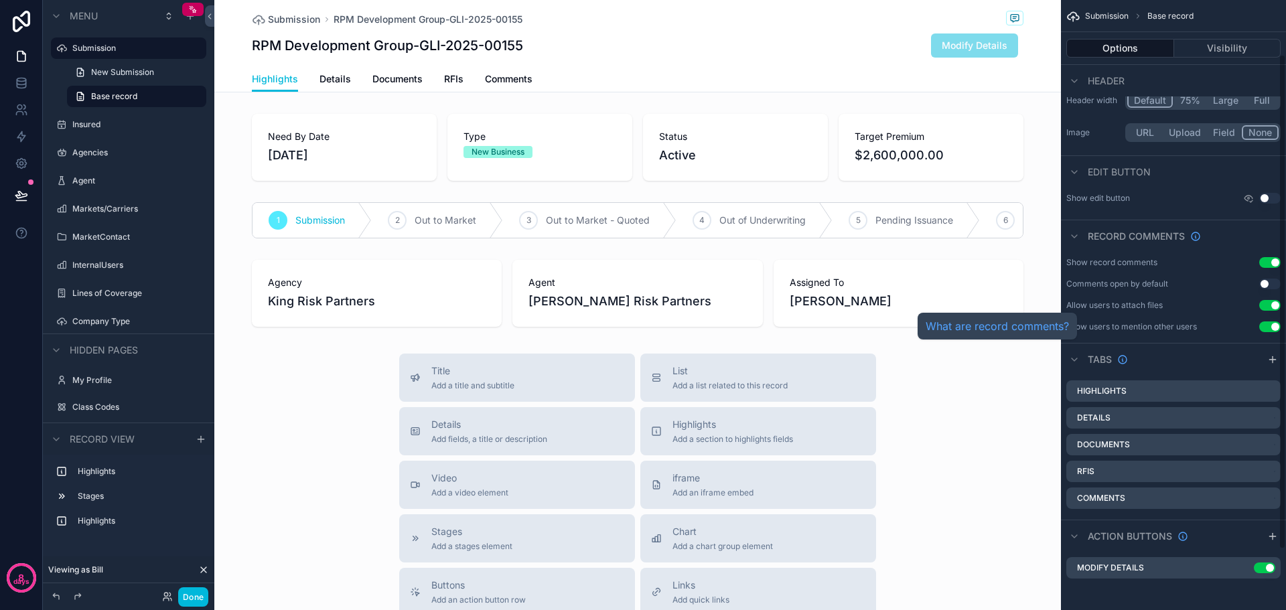
scroll to position [141, 0]
click at [0, 0] on icon "scrollable content" at bounding box center [0, 0] width 0 height 0
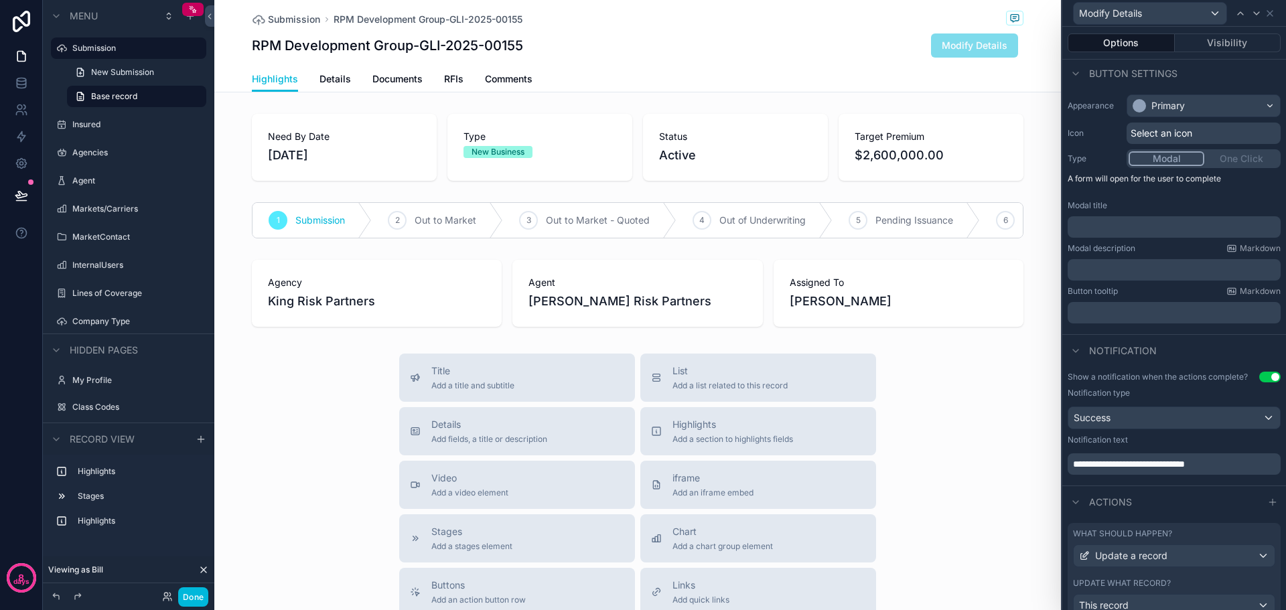
scroll to position [130, 0]
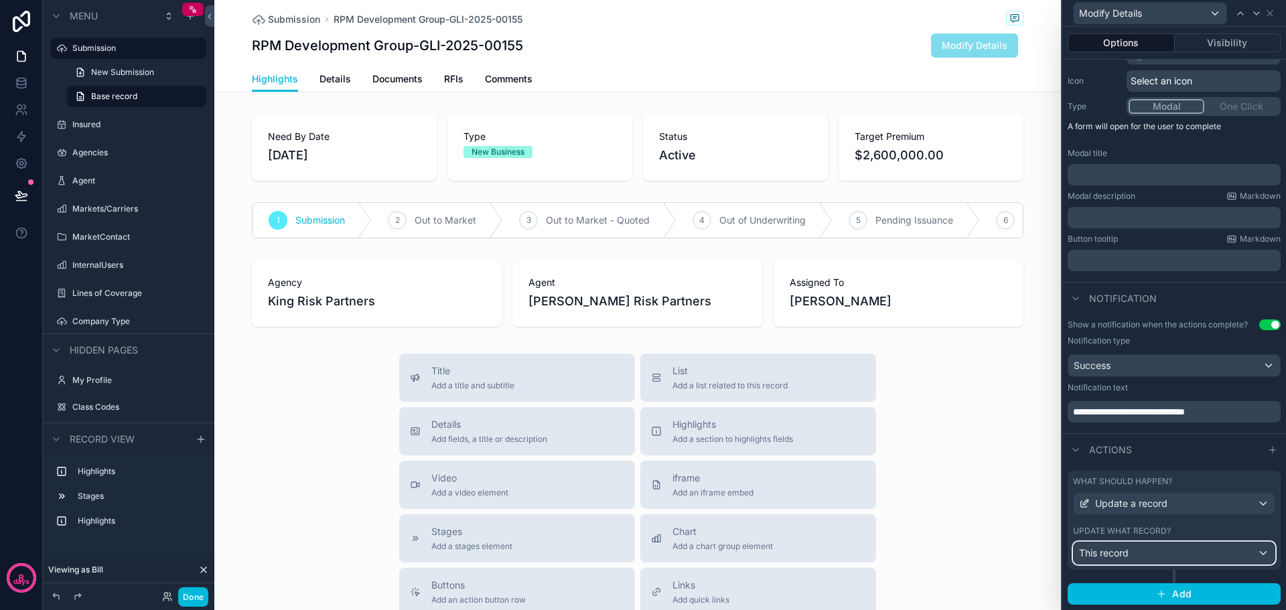
click at [1166, 552] on div "This record" at bounding box center [1174, 552] width 201 height 21
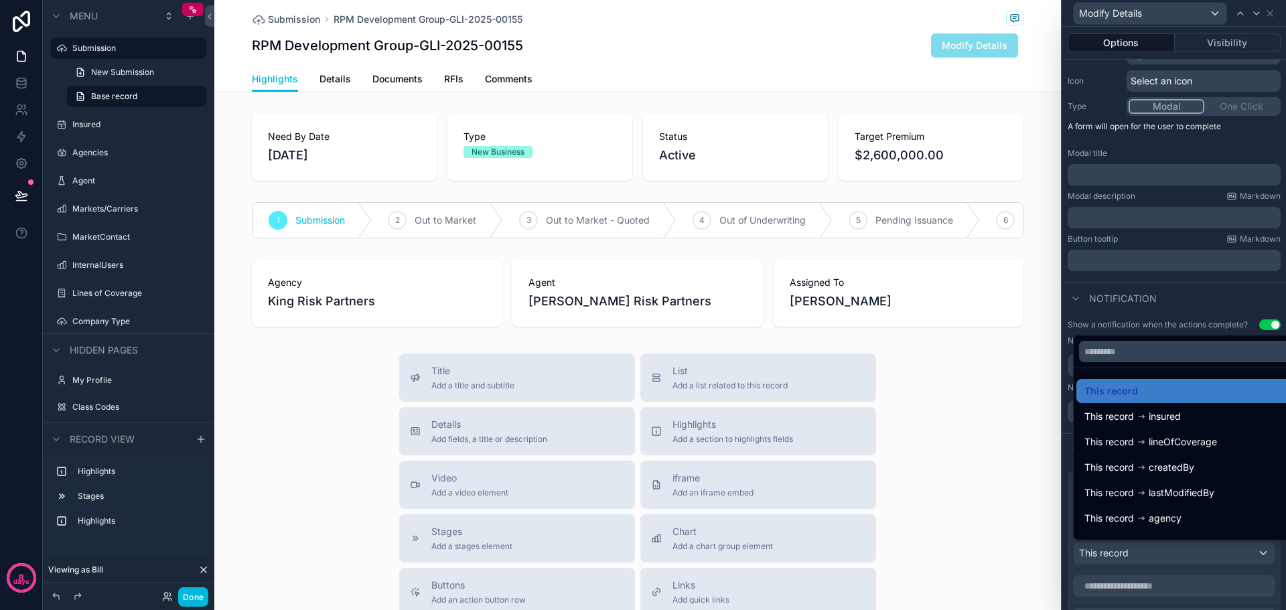
click at [1166, 552] on div at bounding box center [1174, 305] width 224 height 610
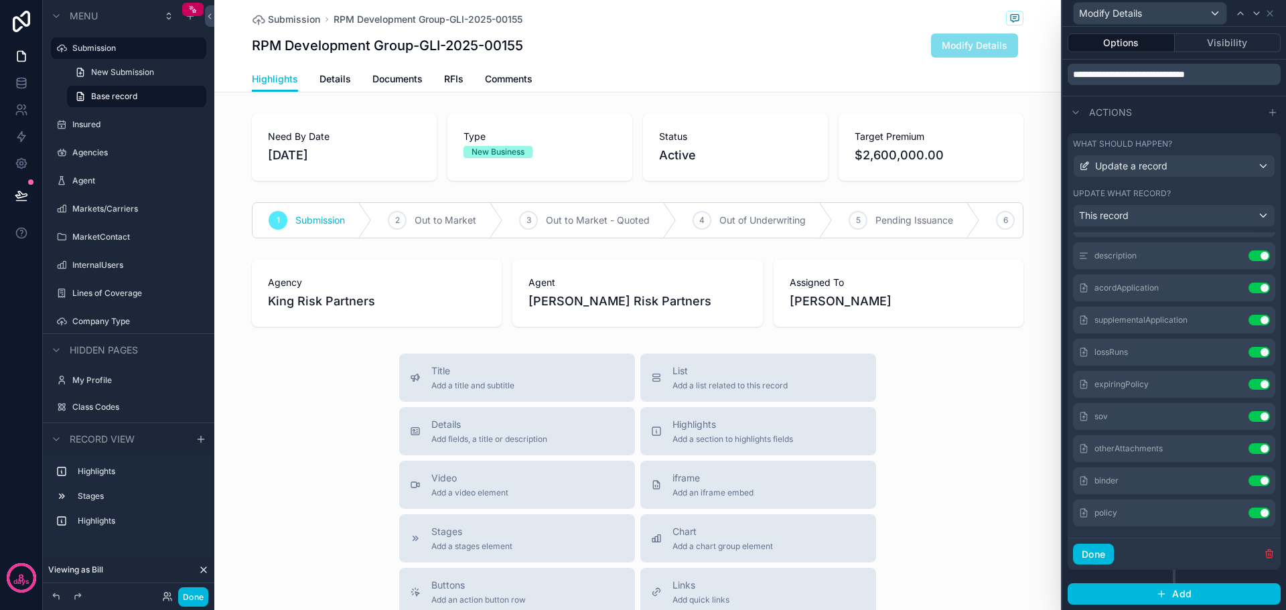
scroll to position [268, 0]
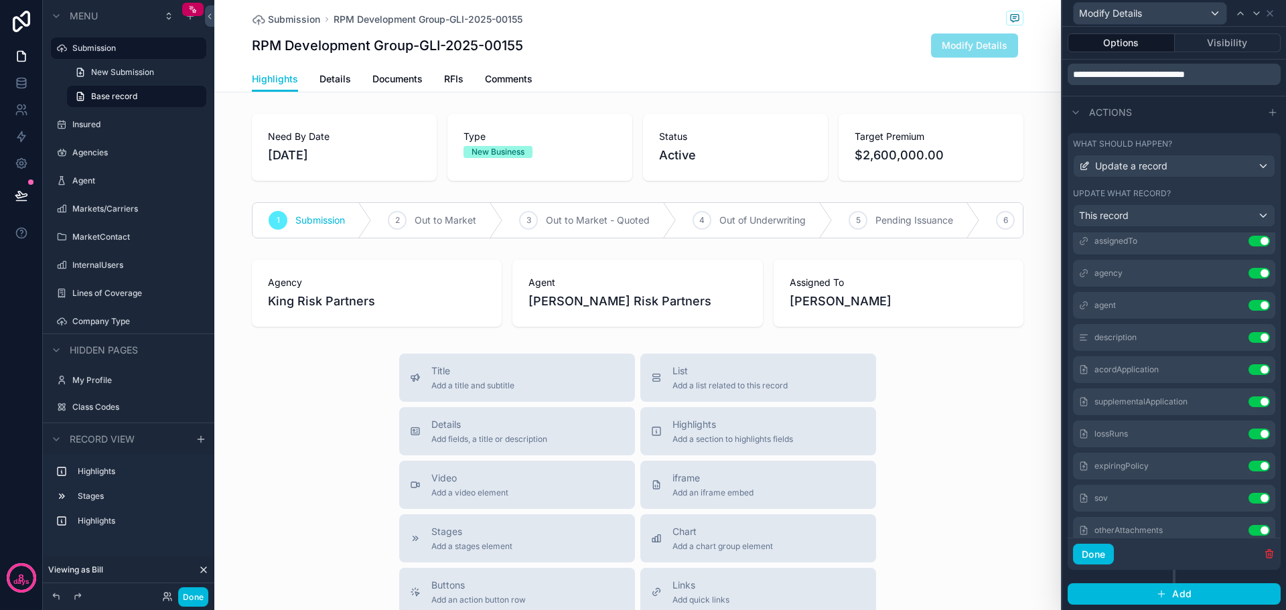
click at [0, 0] on icon at bounding box center [0, 0] width 0 height 0
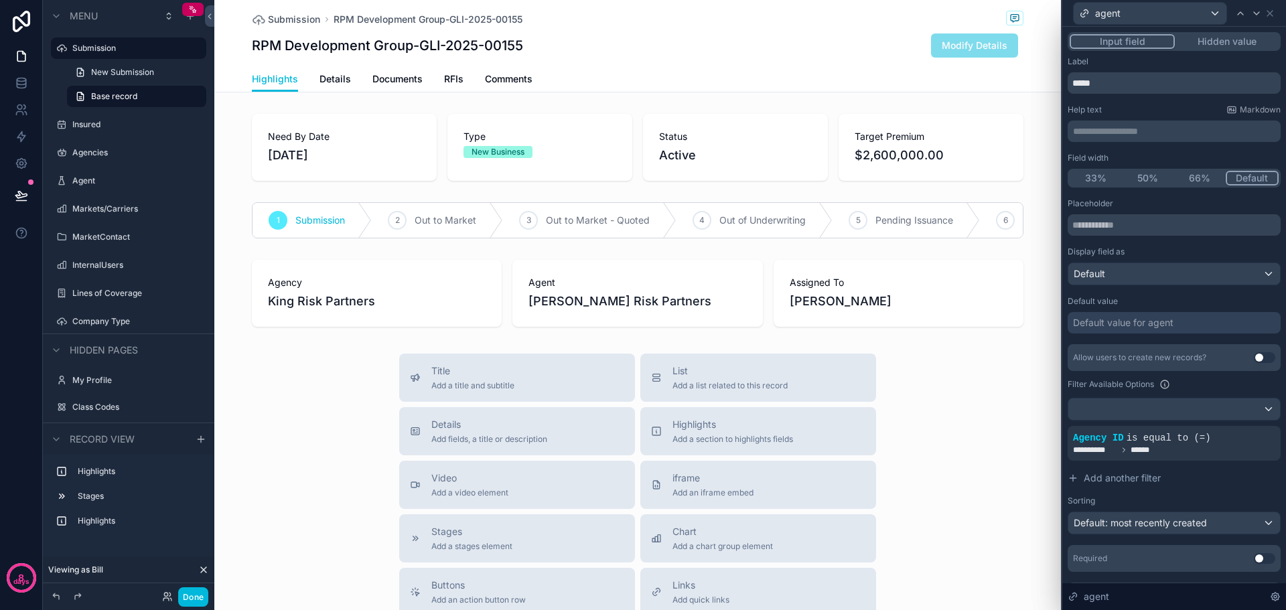
click at [0, 0] on icon at bounding box center [0, 0] width 0 height 0
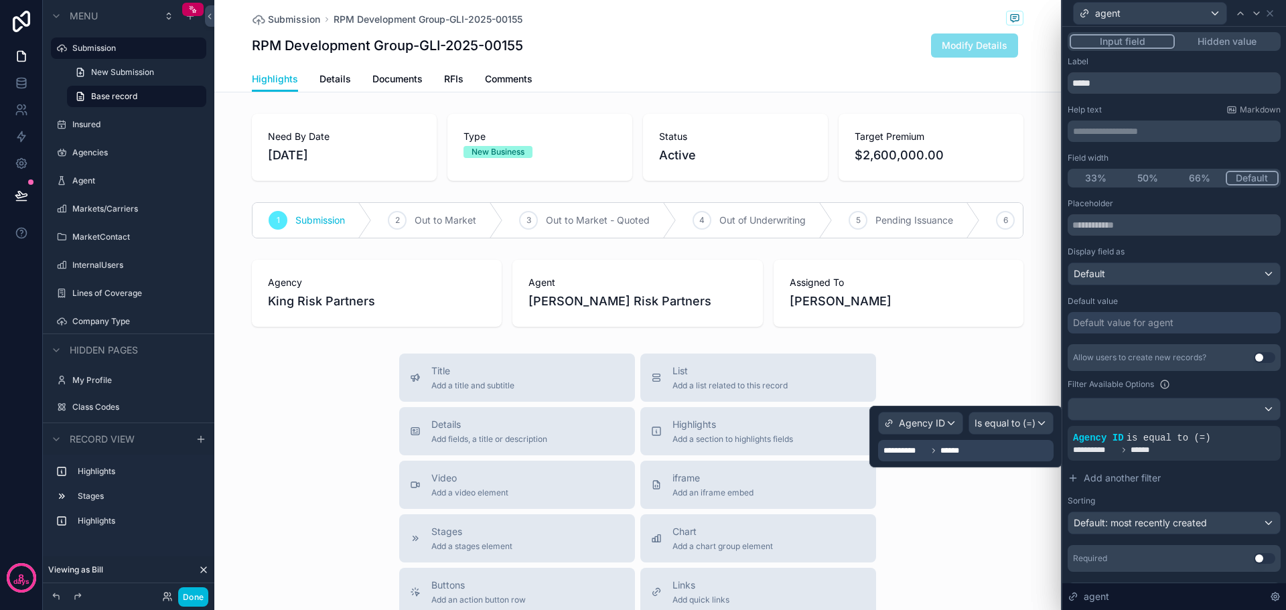
click at [1013, 450] on div "**********" at bounding box center [965, 450] width 175 height 21
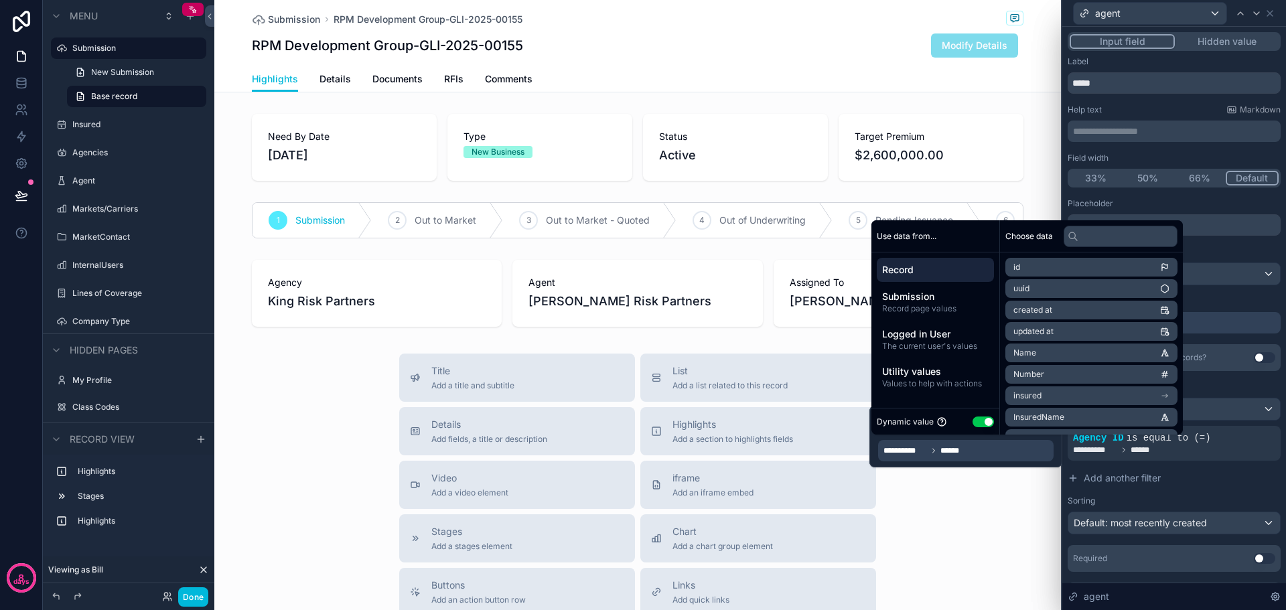
click at [924, 269] on span "Record" at bounding box center [935, 269] width 106 height 13
click at [1074, 308] on li "agency" at bounding box center [1091, 312] width 172 height 19
click at [1061, 292] on li "id" at bounding box center [1091, 291] width 172 height 19
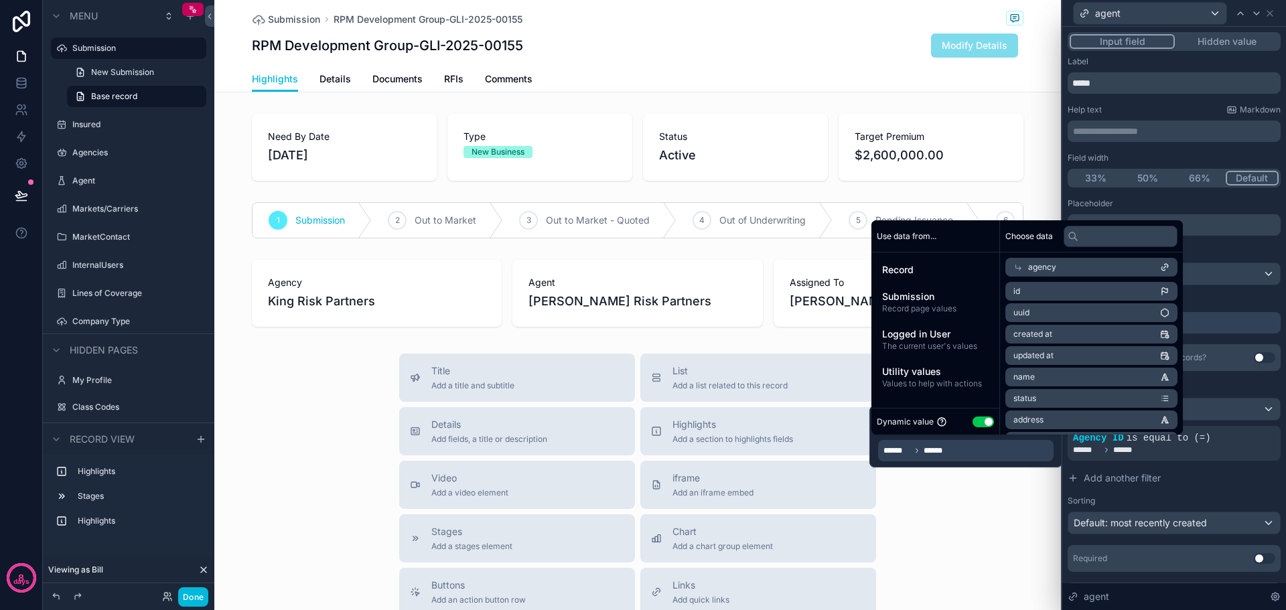
click at [990, 528] on div "Title Add a title and subtitle List Add a list related to this record Details A…" at bounding box center [637, 592] width 846 height 477
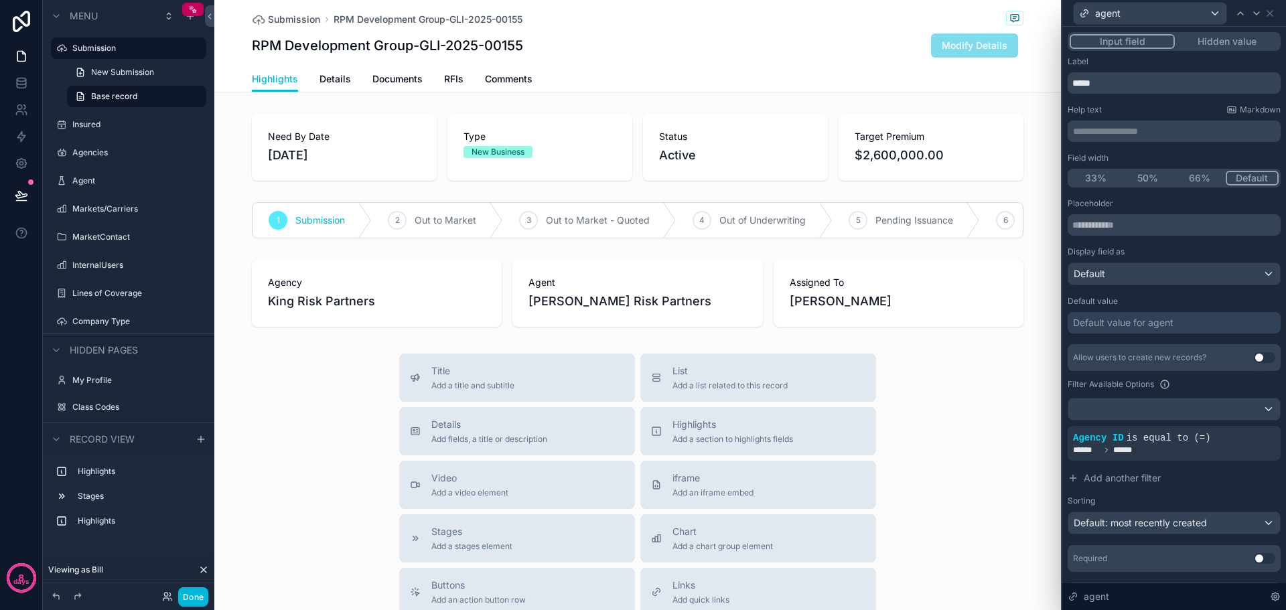
scroll to position [31, 0]
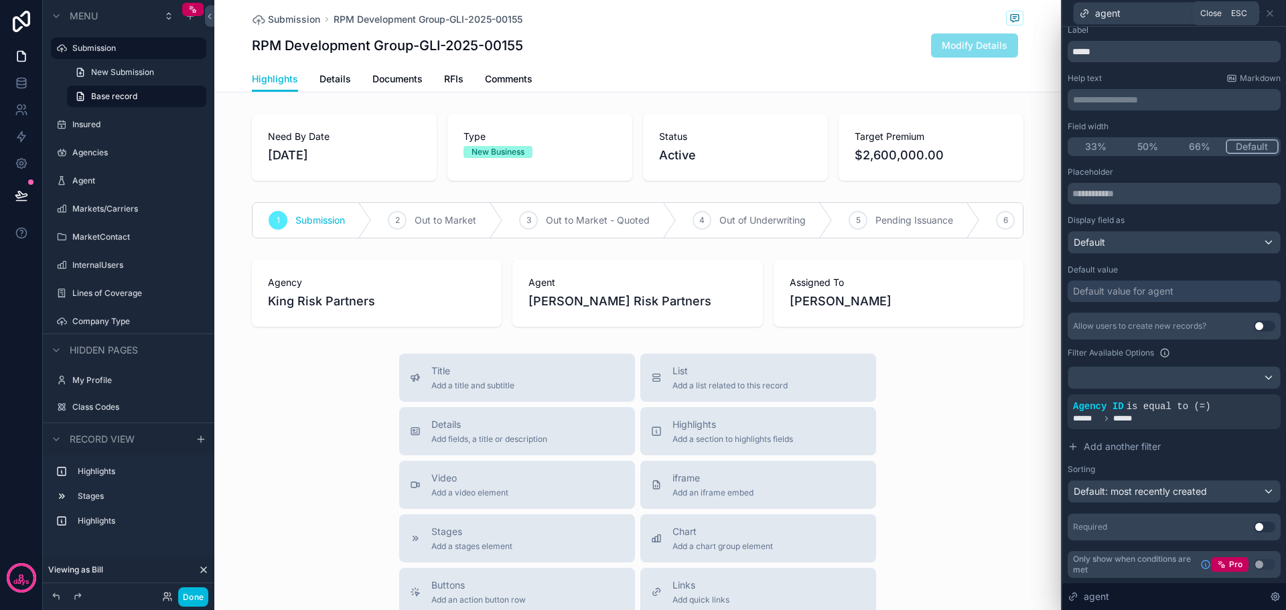
click at [1274, 13] on icon at bounding box center [1269, 13] width 11 height 11
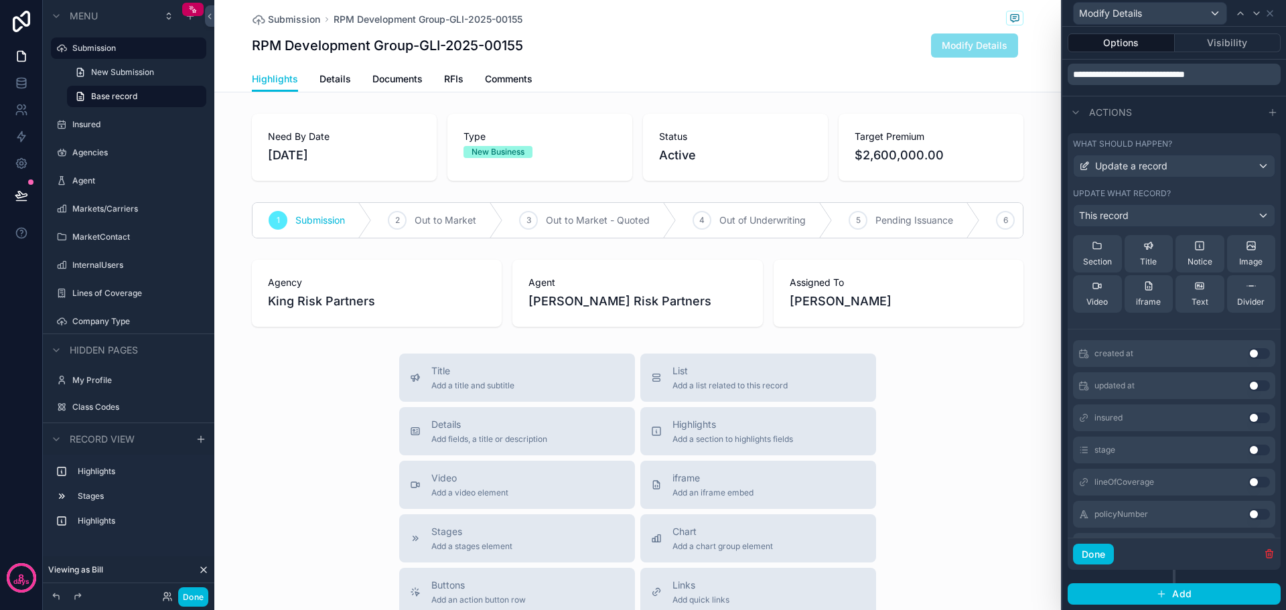
scroll to position [636, 0]
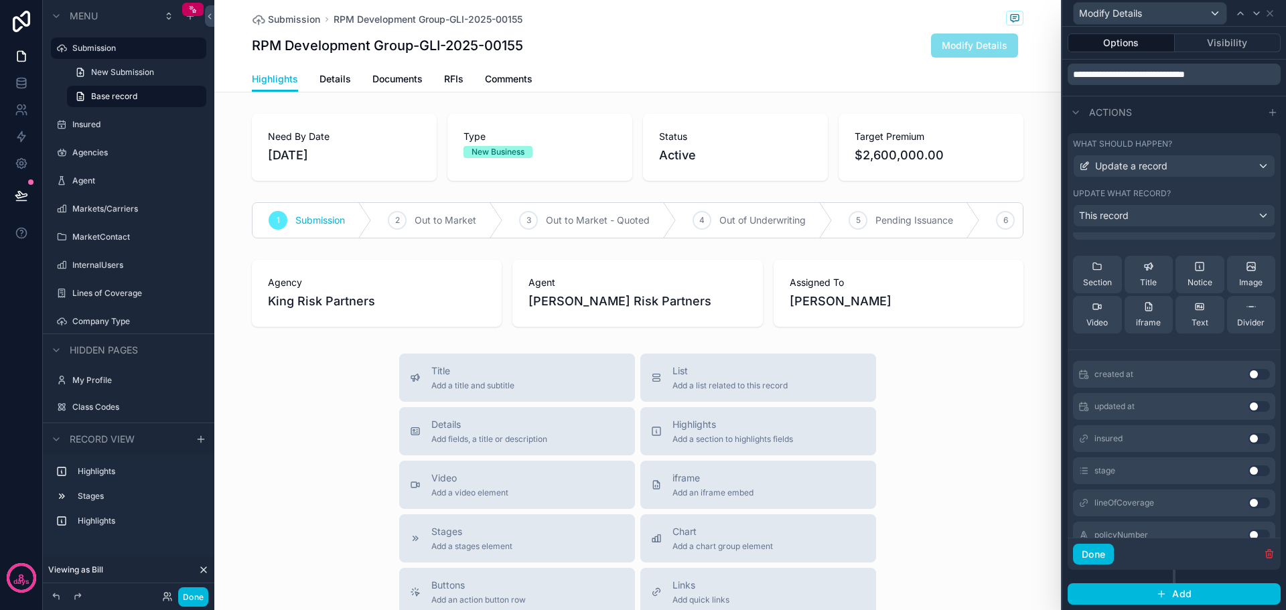
click at [1246, 310] on icon at bounding box center [1251, 306] width 11 height 11
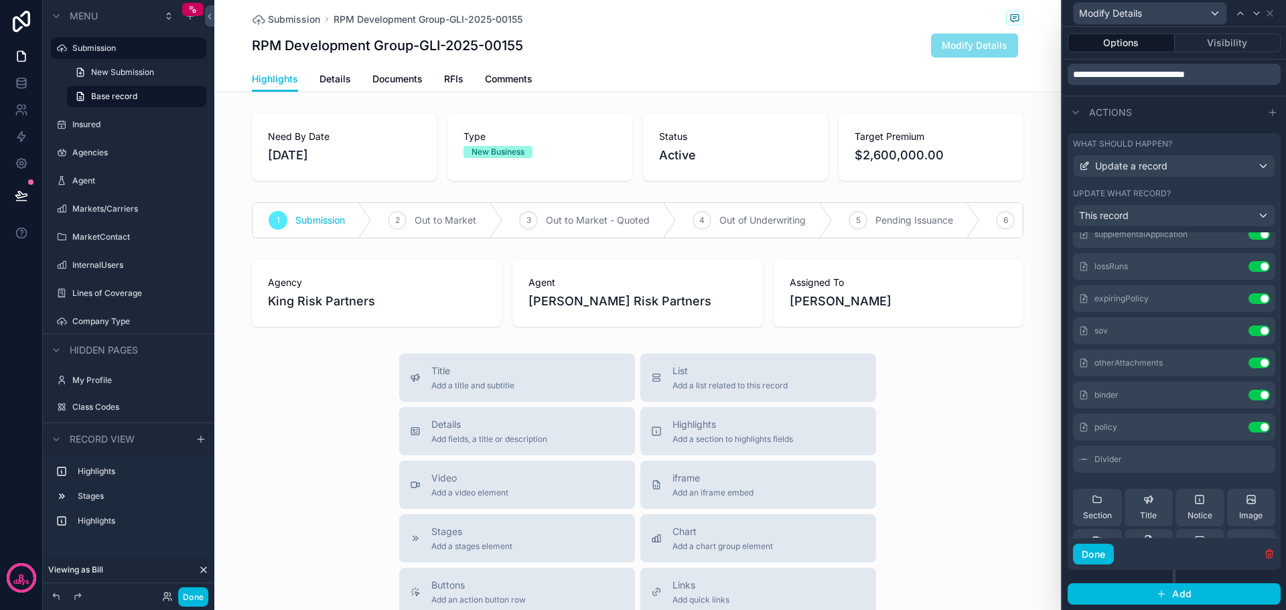
scroll to position [368, 0]
click at [1099, 556] on button "Done" at bounding box center [1093, 554] width 41 height 21
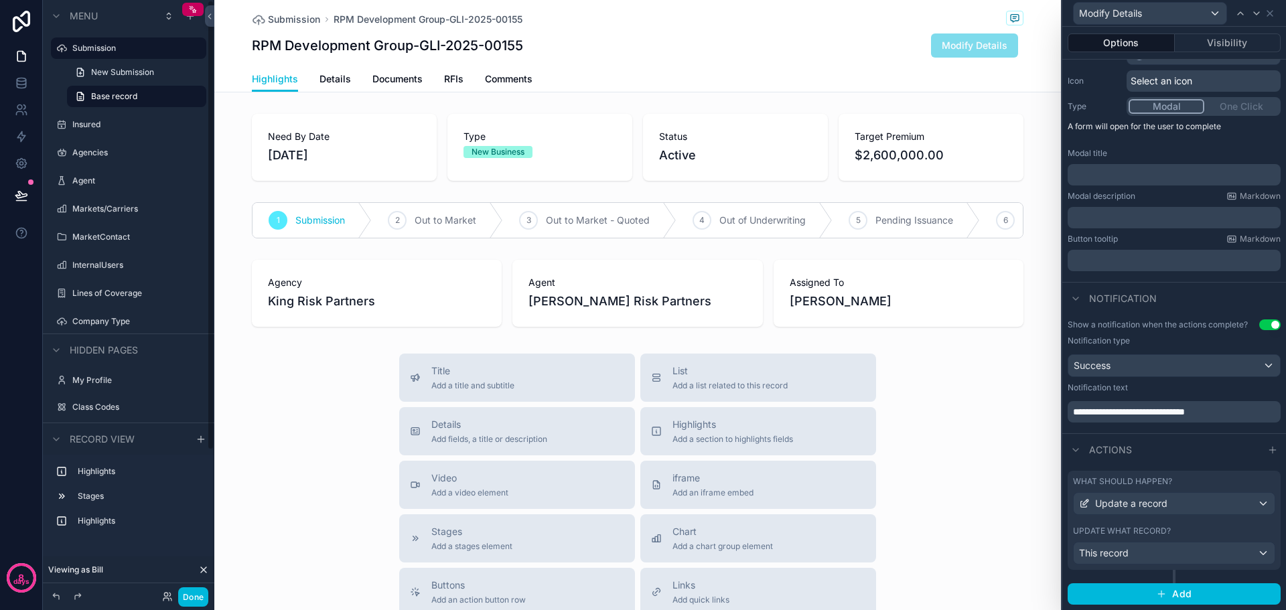
click at [189, 603] on button "Done" at bounding box center [193, 596] width 30 height 19
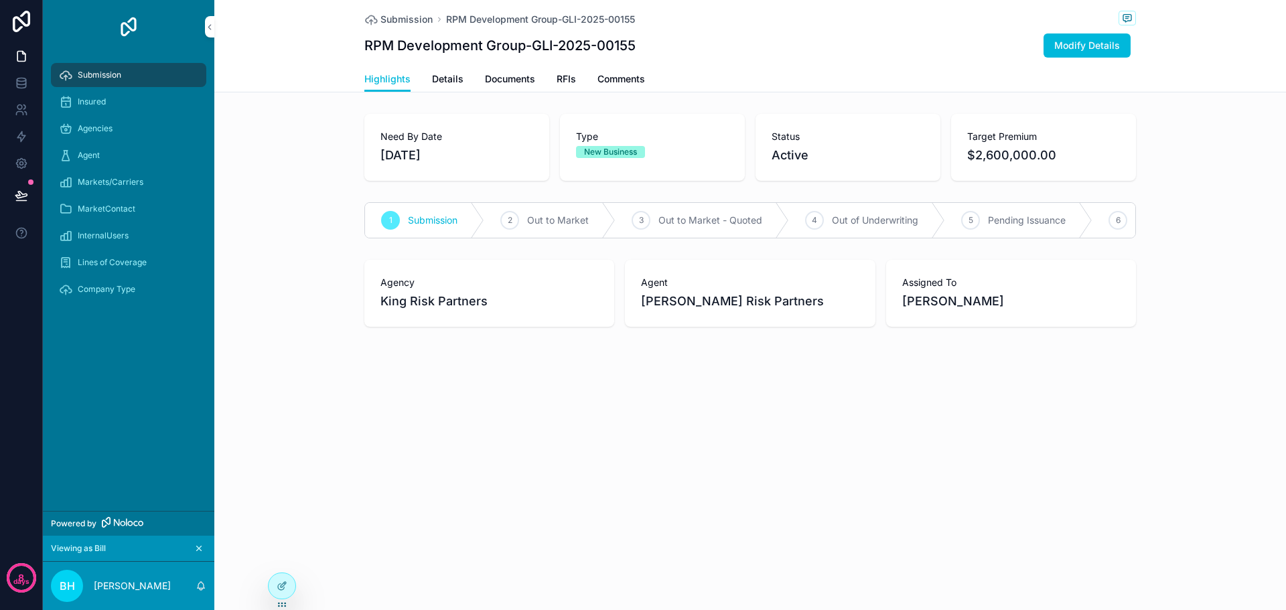
click at [278, 586] on icon at bounding box center [282, 586] width 11 height 11
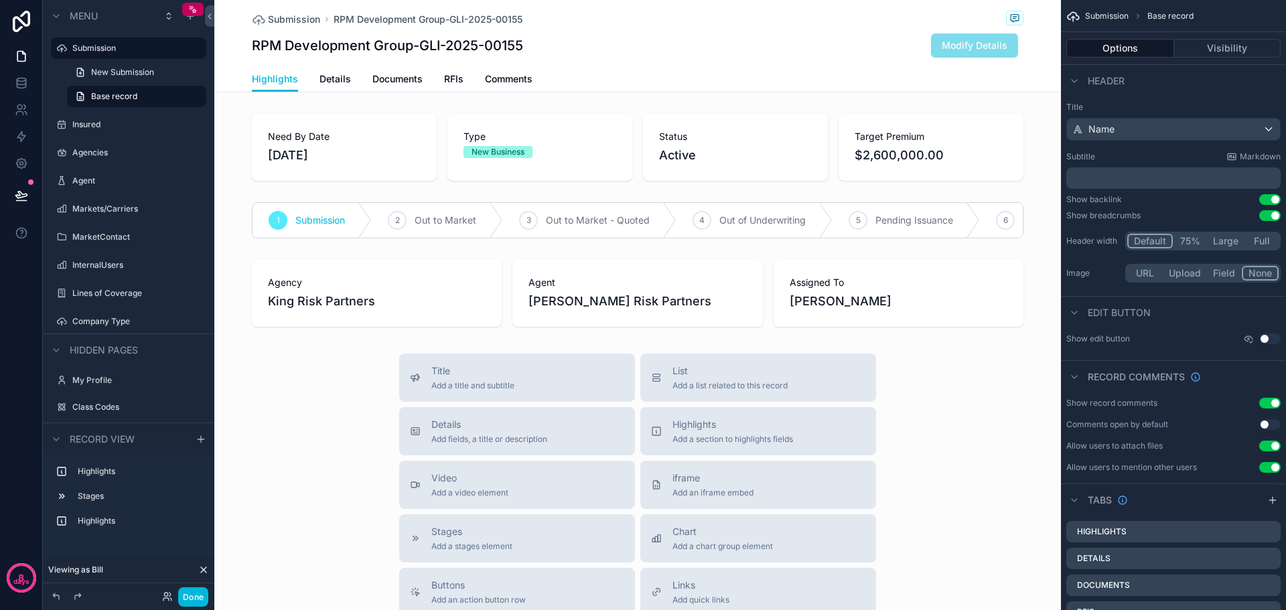
click at [198, 600] on button "Done" at bounding box center [193, 596] width 30 height 19
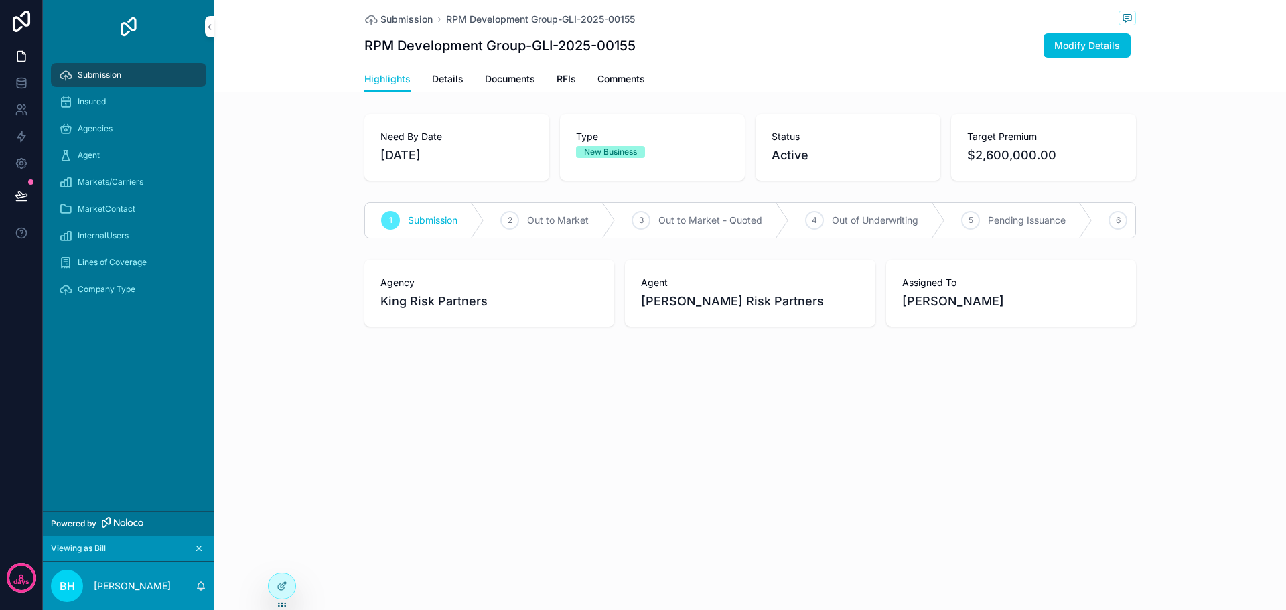
click at [1082, 45] on span "Modify Details" at bounding box center [1087, 45] width 66 height 13
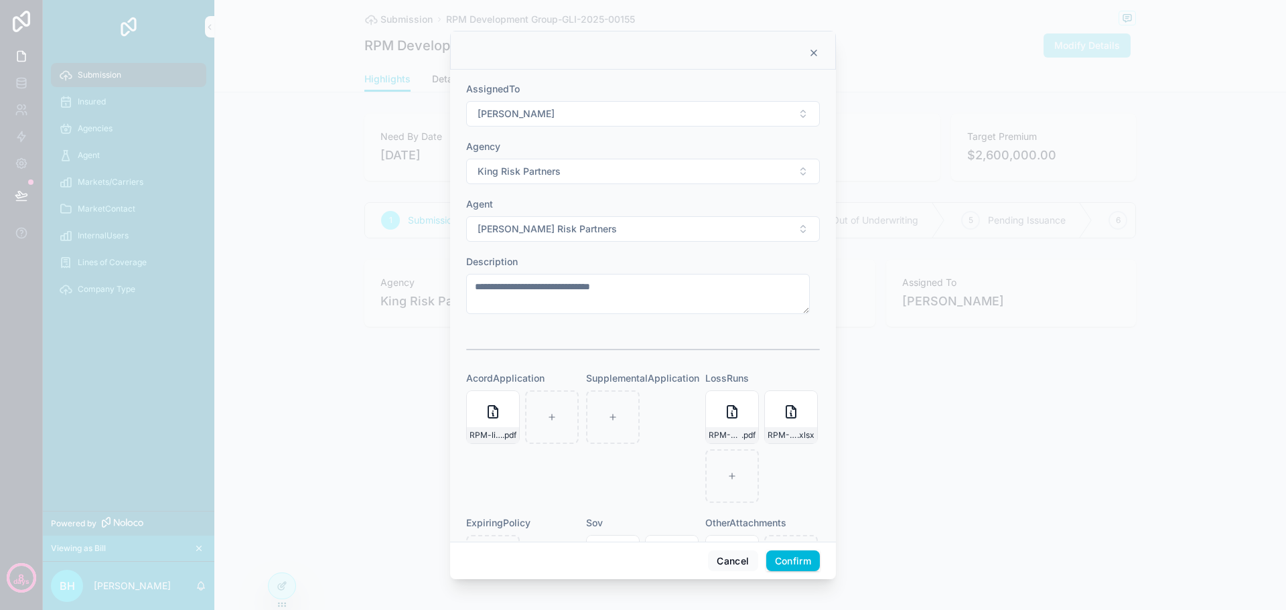
scroll to position [388, 0]
click at [793, 175] on button "King Risk Partners" at bounding box center [643, 172] width 354 height 25
click at [776, 263] on div "Description" at bounding box center [643, 262] width 354 height 13
click at [798, 230] on button "Ron Diskin - King Risk Partners" at bounding box center [643, 230] width 354 height 25
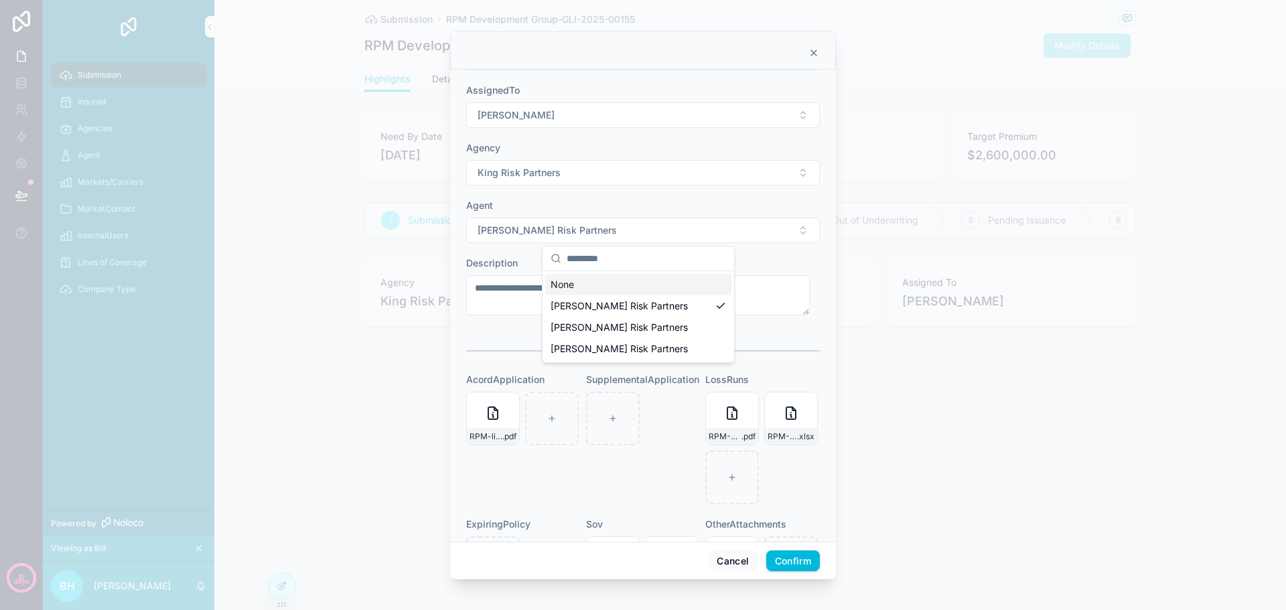
click at [798, 230] on button "Ron Diskin - King Risk Partners" at bounding box center [643, 230] width 354 height 25
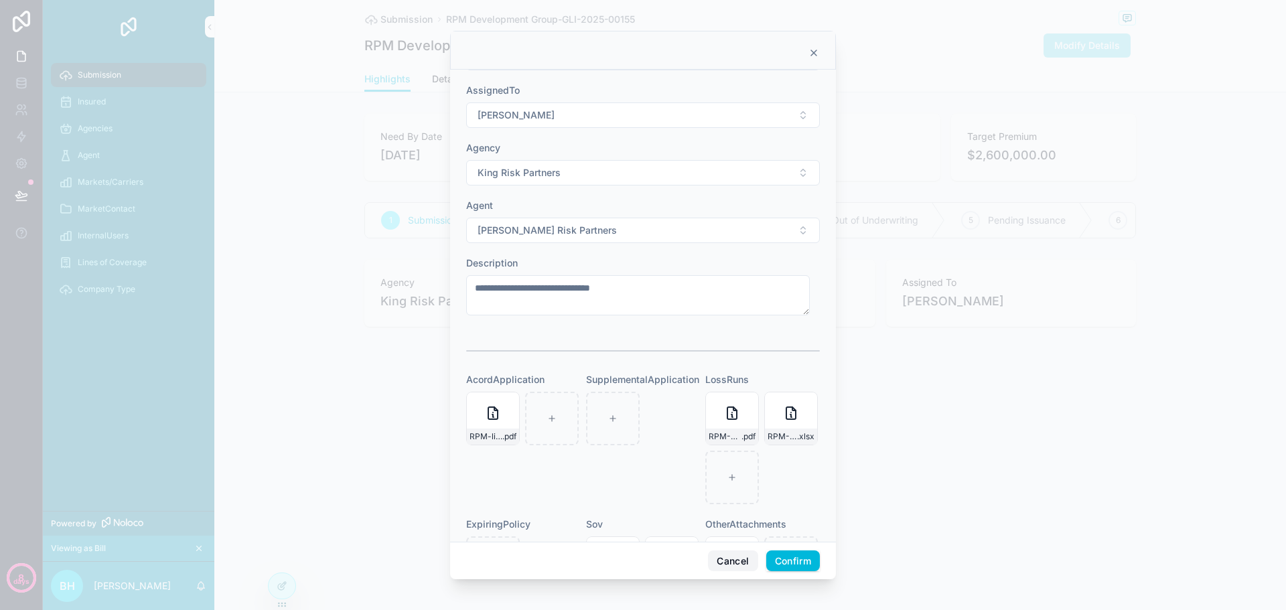
click at [734, 560] on button "Cancel" at bounding box center [733, 560] width 50 height 21
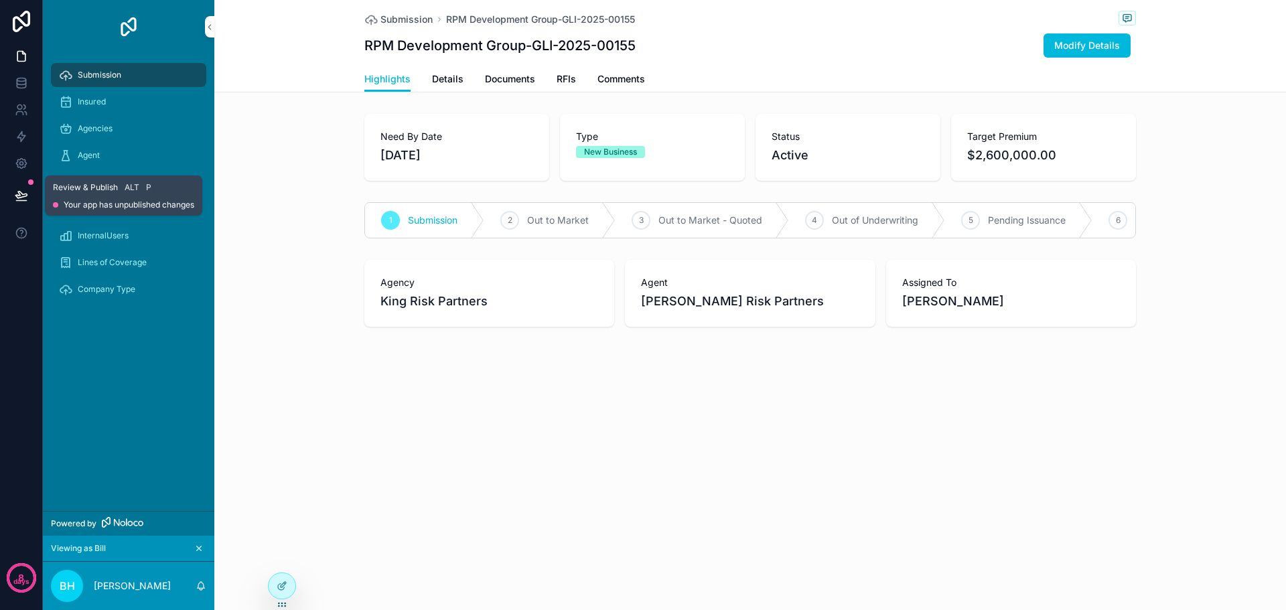
click at [27, 195] on icon at bounding box center [20, 195] width 11 height 7
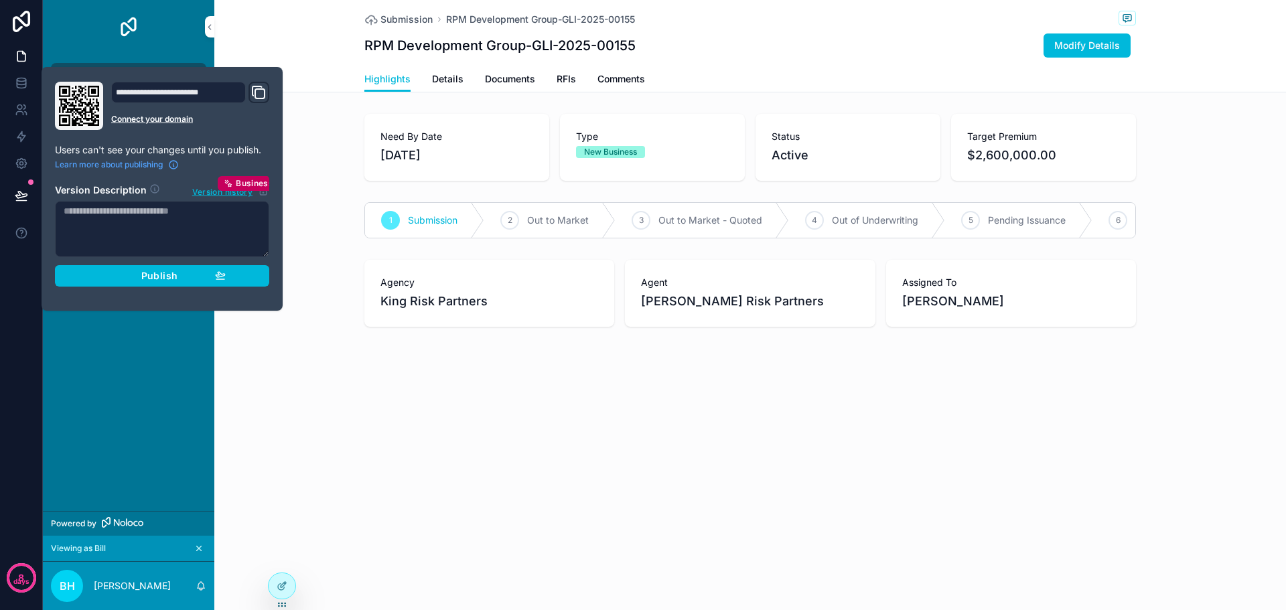
click at [174, 277] on span "Publish" at bounding box center [159, 276] width 36 height 12
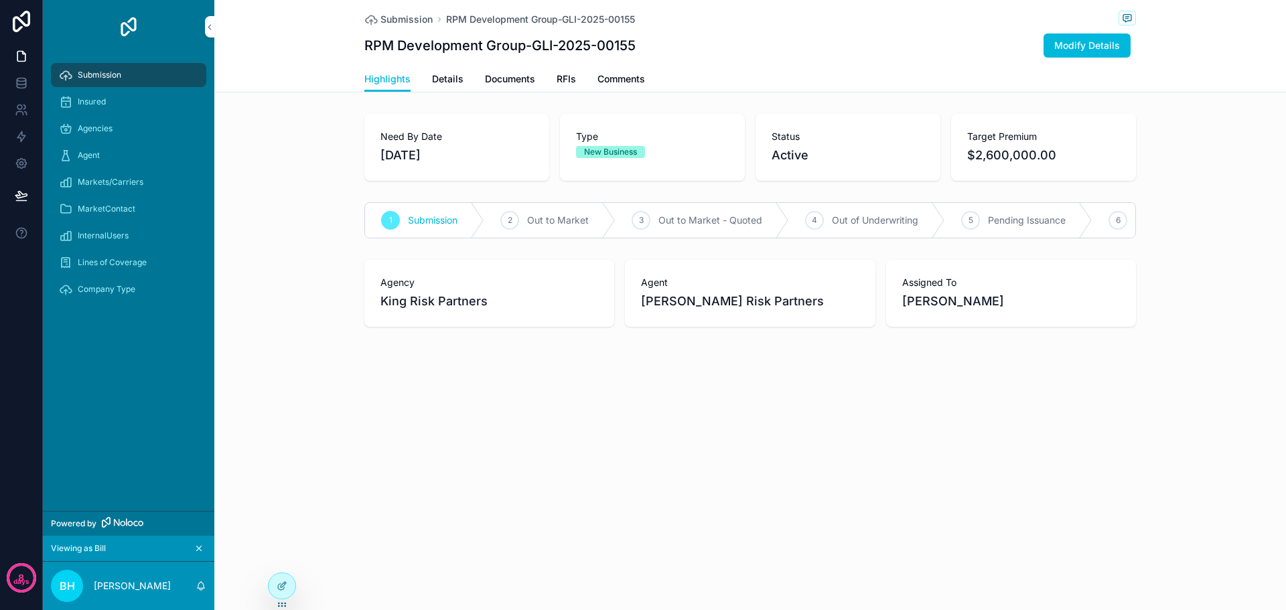
click at [299, 399] on div "Submission RPM Development Group-GLI-2025-00155 RPM Development Group-GLI-2025-…" at bounding box center [750, 209] width 1072 height 418
click at [91, 182] on span "Markets/Carriers" at bounding box center [111, 182] width 66 height 11
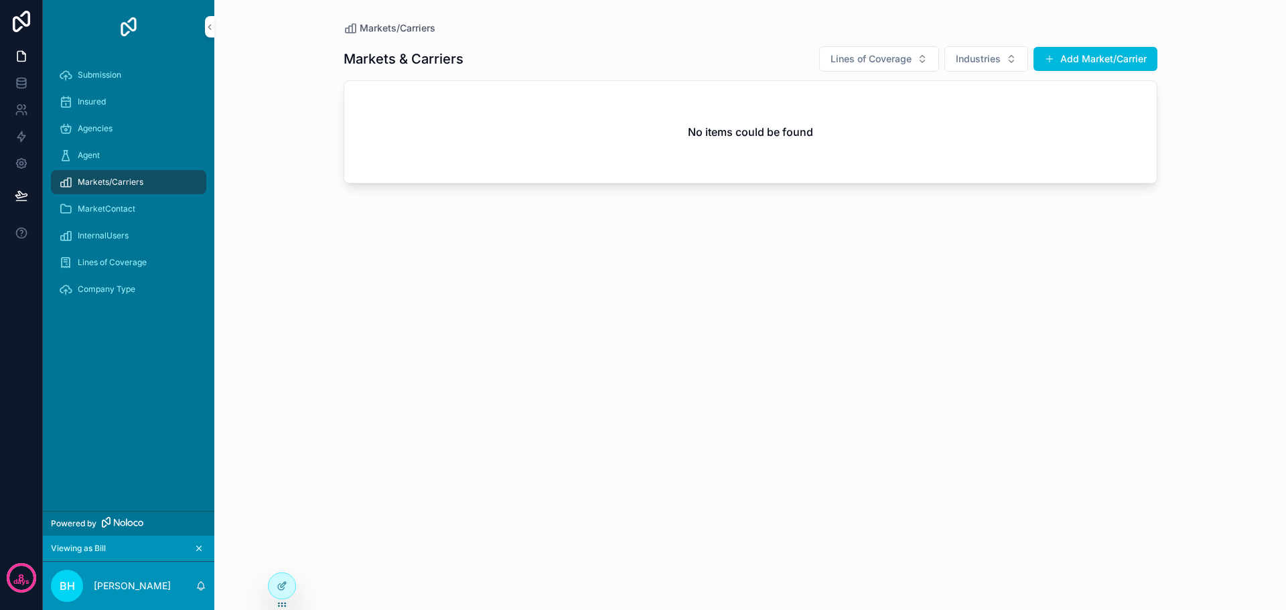
click at [93, 206] on span "MarketContact" at bounding box center [107, 209] width 58 height 11
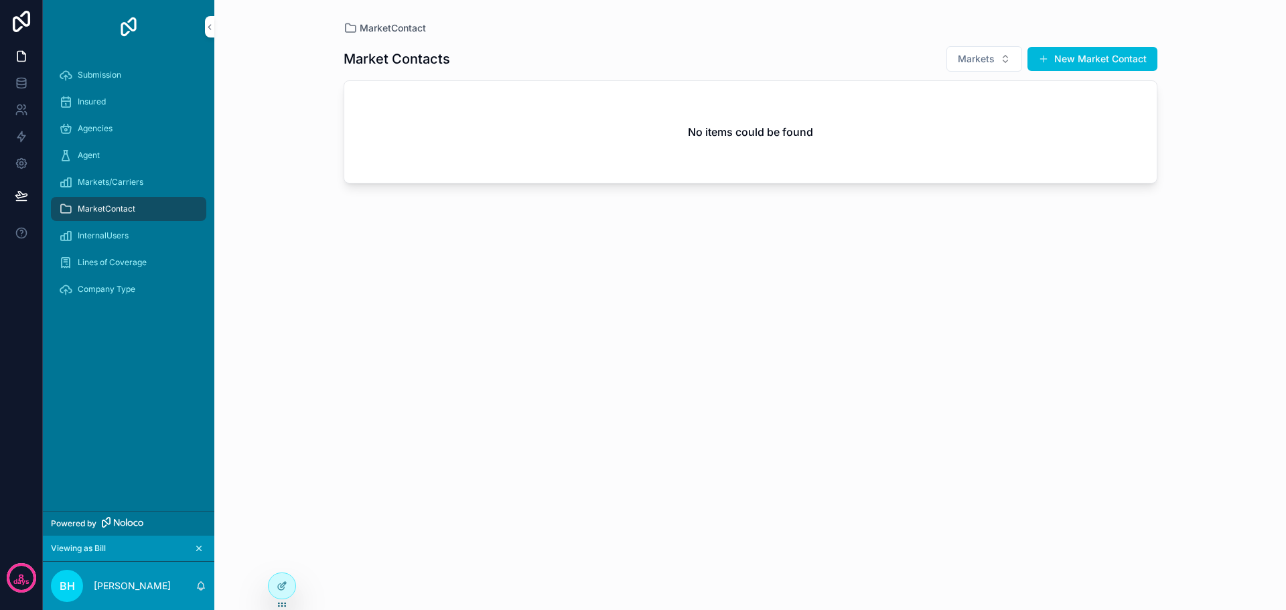
click at [100, 230] on span "InternalUsers" at bounding box center [103, 235] width 51 height 11
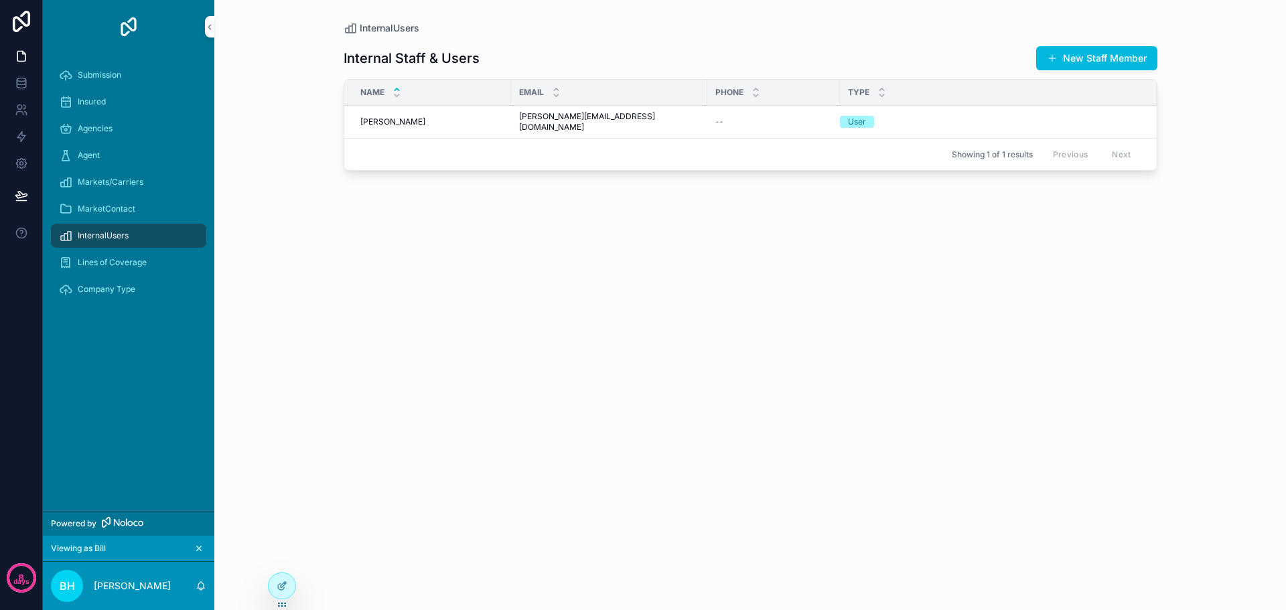
click at [90, 76] on span "Submission" at bounding box center [100, 75] width 44 height 11
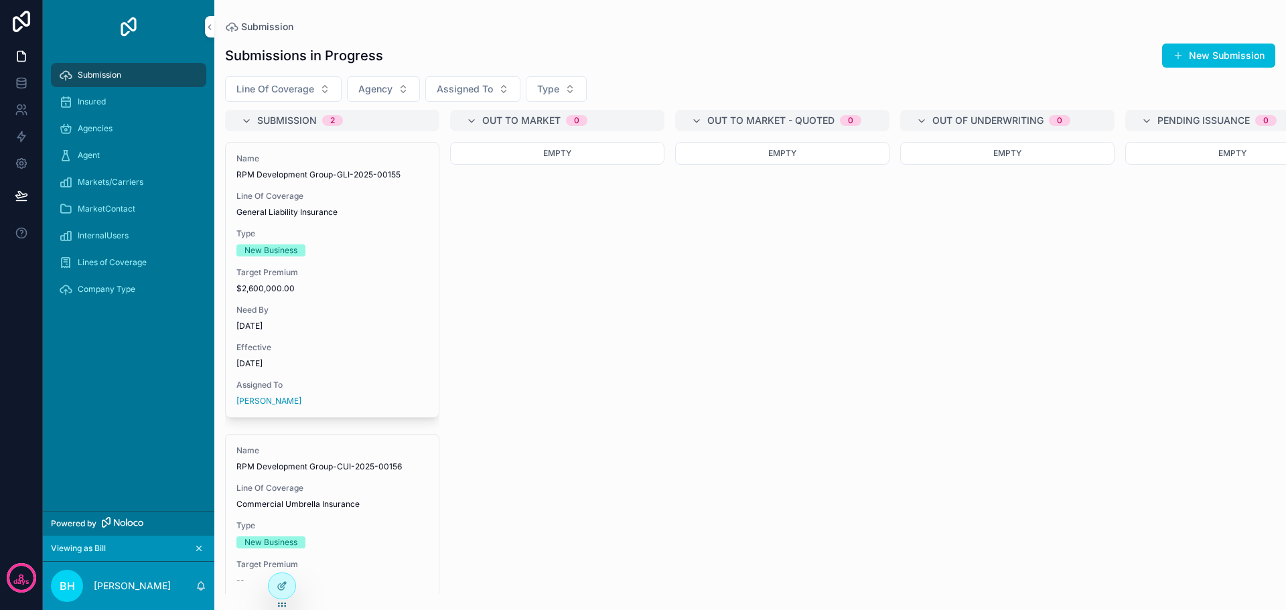
click at [396, 303] on div "Name RPM Development Group-GLI-2025-00155 Line Of Coverage General Liability In…" at bounding box center [332, 280] width 213 height 275
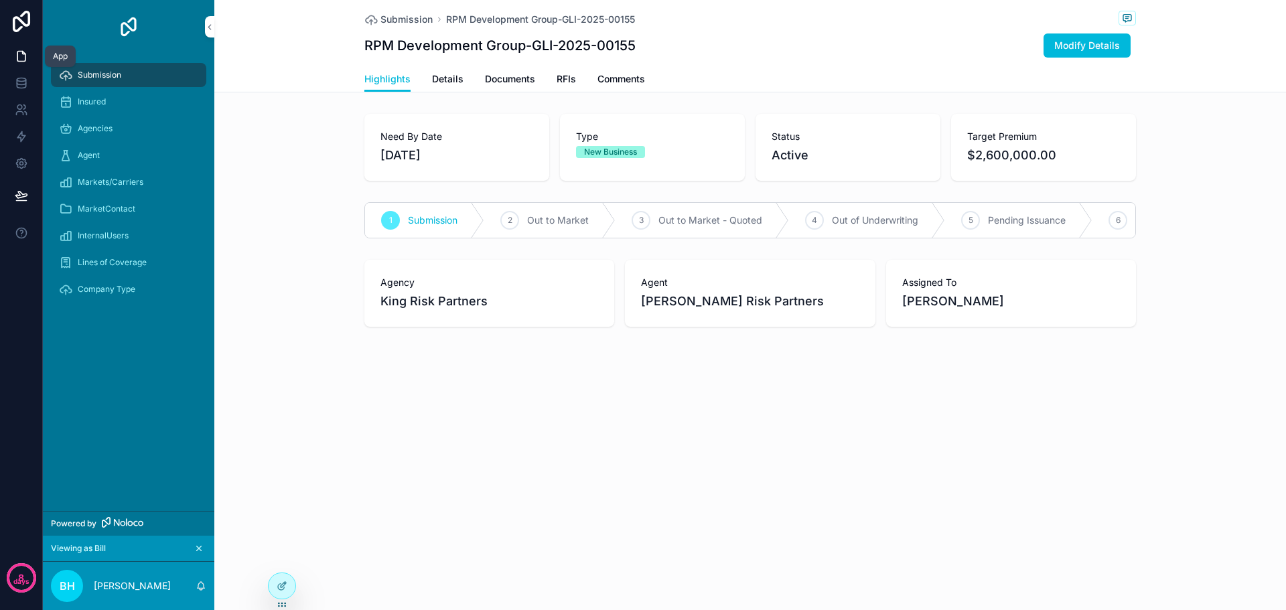
click at [21, 56] on icon at bounding box center [21, 56] width 13 height 13
click at [256, 93] on div "Submission RPM Development Group-GLI-2025-00155 RPM Development Group-GLI-2025-…" at bounding box center [750, 209] width 1072 height 418
click at [18, 20] on icon at bounding box center [21, 21] width 27 height 21
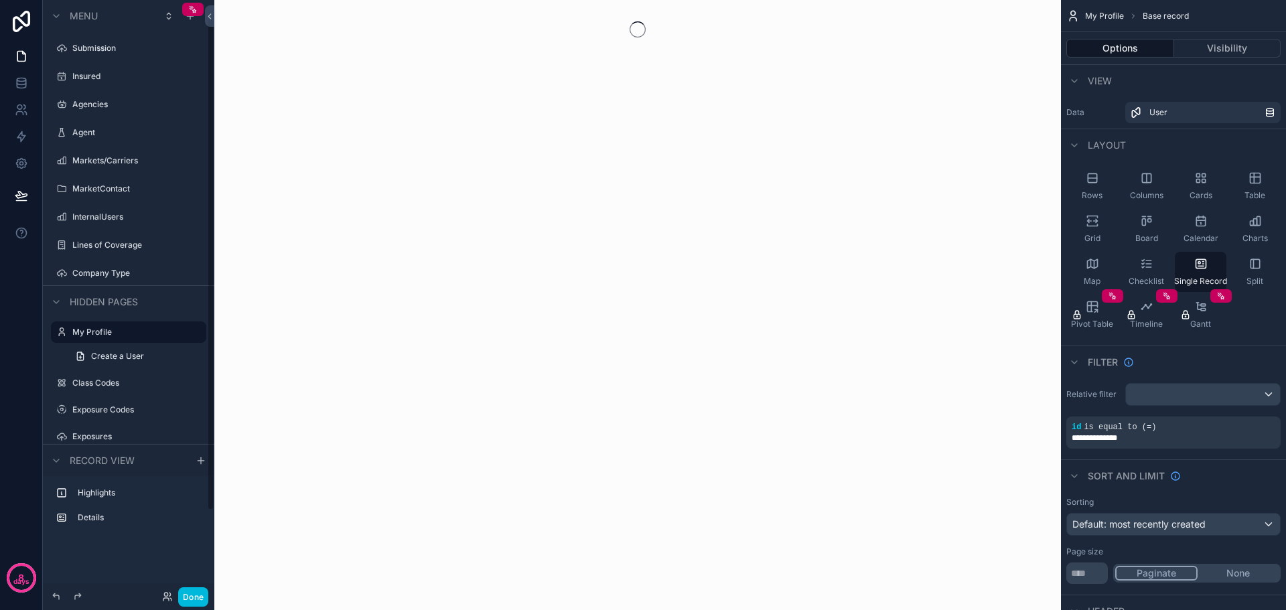
scroll to position [22, 0]
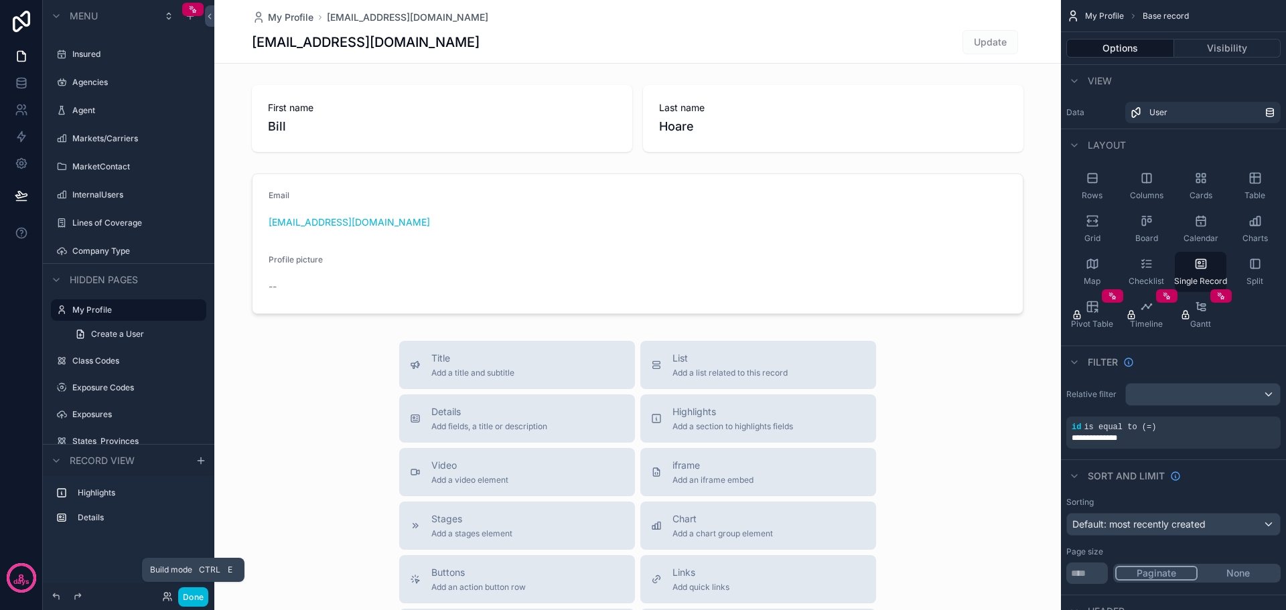
click at [199, 599] on button "Done" at bounding box center [193, 596] width 30 height 19
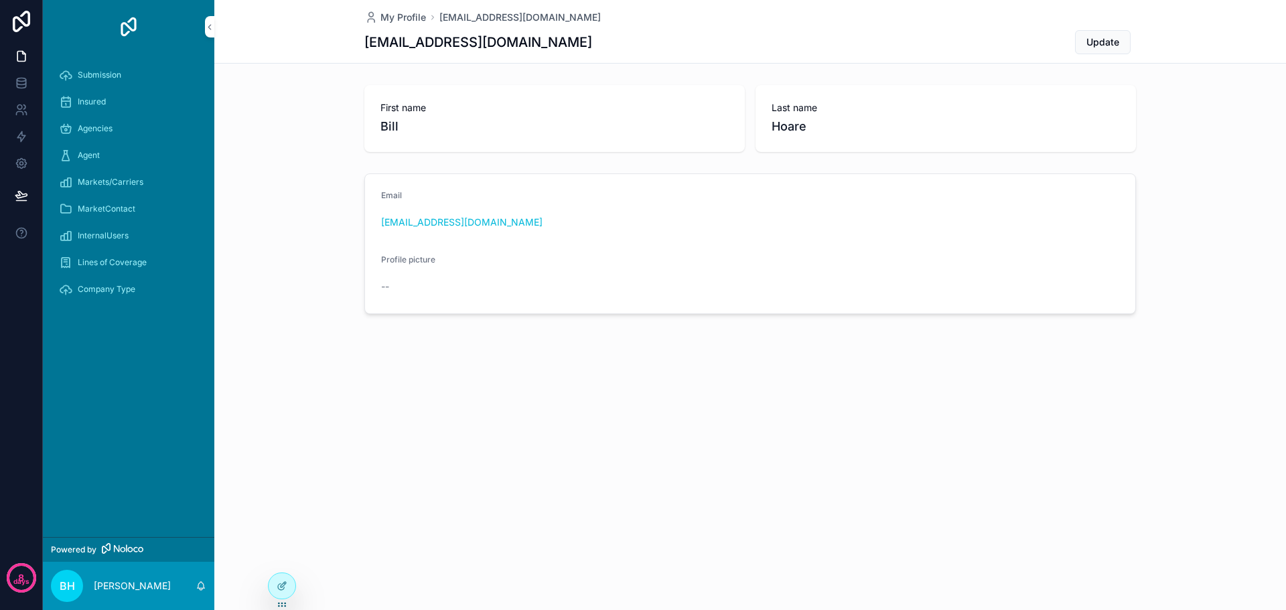
click at [79, 70] on span "Submission" at bounding box center [100, 75] width 44 height 11
